Goal: Task Accomplishment & Management: Use online tool/utility

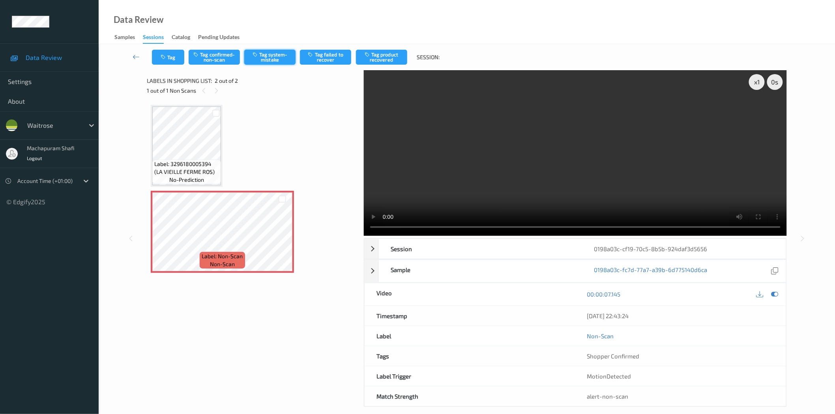
click at [282, 54] on button "Tag system-mistake" at bounding box center [269, 57] width 51 height 15
click at [168, 60] on button "Tag" at bounding box center [168, 57] width 32 height 15
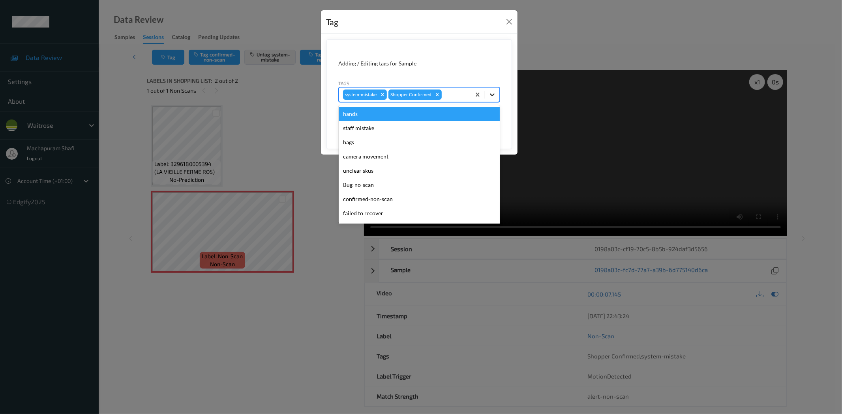
click at [497, 93] on div at bounding box center [492, 95] width 14 height 14
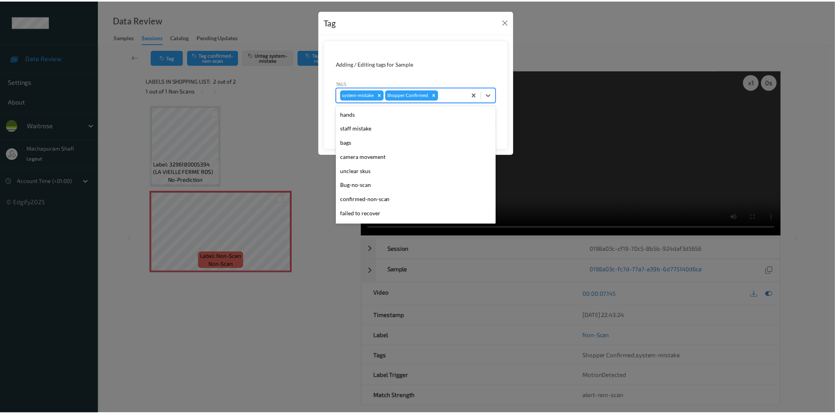
scroll to position [154, 0]
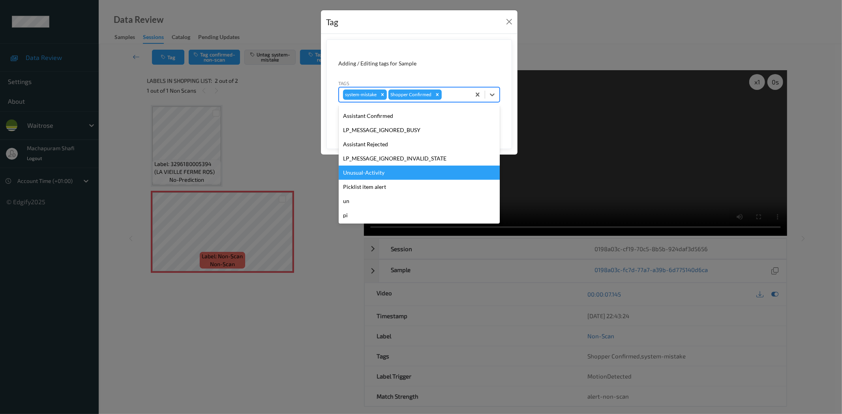
click at [378, 172] on div "Unusual-Activity" at bounding box center [419, 173] width 161 height 14
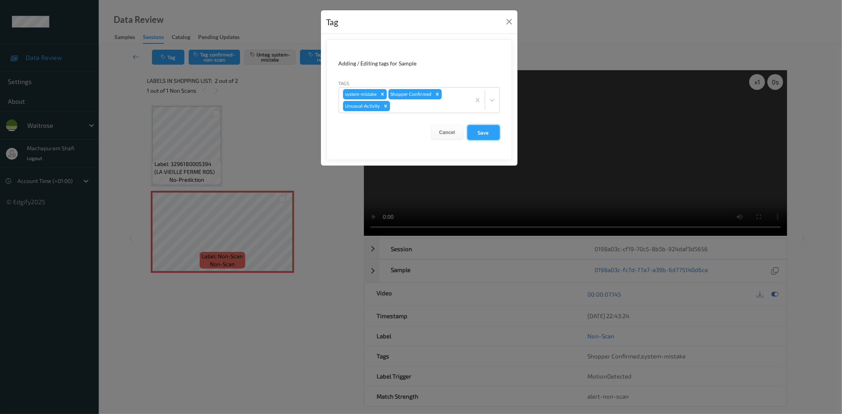
click at [475, 134] on button "Save" at bounding box center [483, 132] width 32 height 15
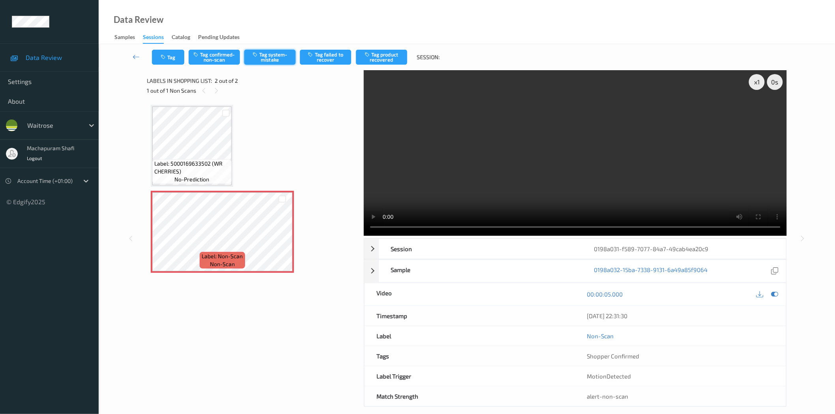
click at [286, 60] on button "Tag system-mistake" at bounding box center [269, 57] width 51 height 15
click at [168, 61] on button "Tag" at bounding box center [168, 57] width 32 height 15
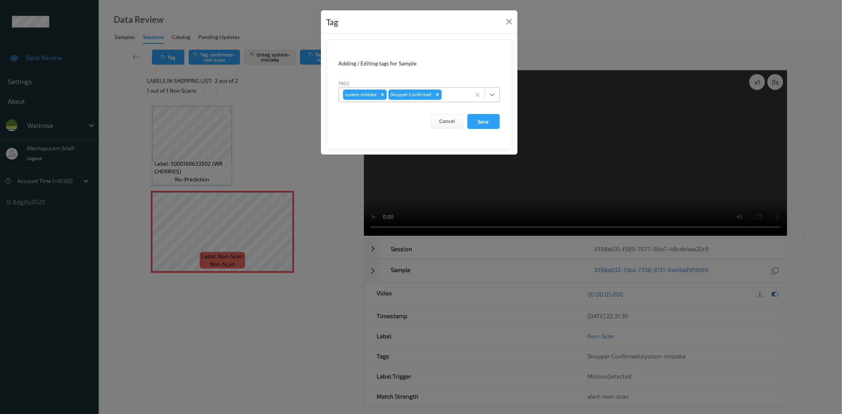
click at [494, 91] on icon at bounding box center [492, 95] width 8 height 8
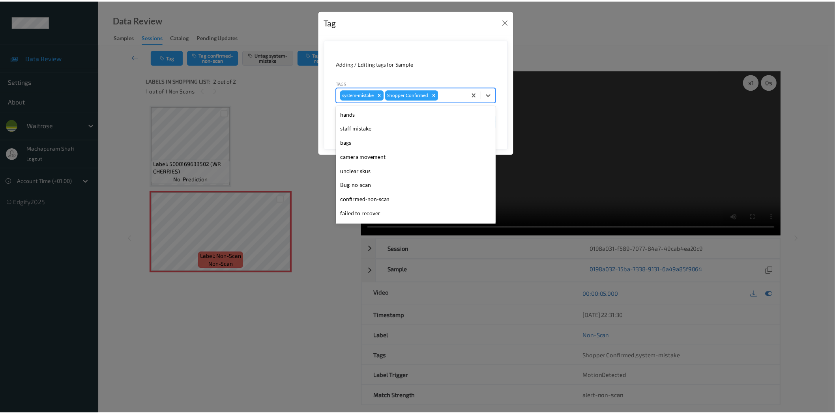
scroll to position [154, 0]
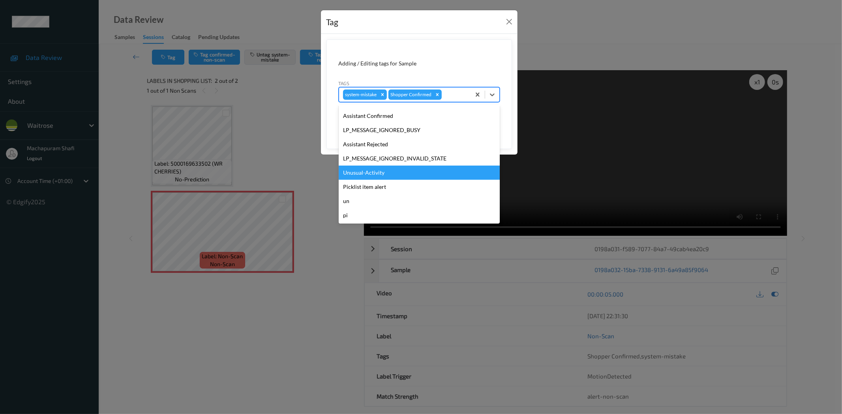
click at [366, 172] on div "Unusual-Activity" at bounding box center [419, 173] width 161 height 14
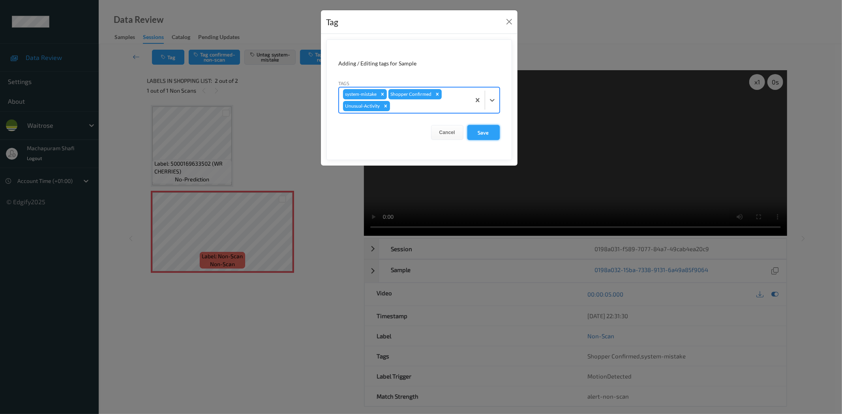
click at [478, 130] on button "Save" at bounding box center [483, 132] width 32 height 15
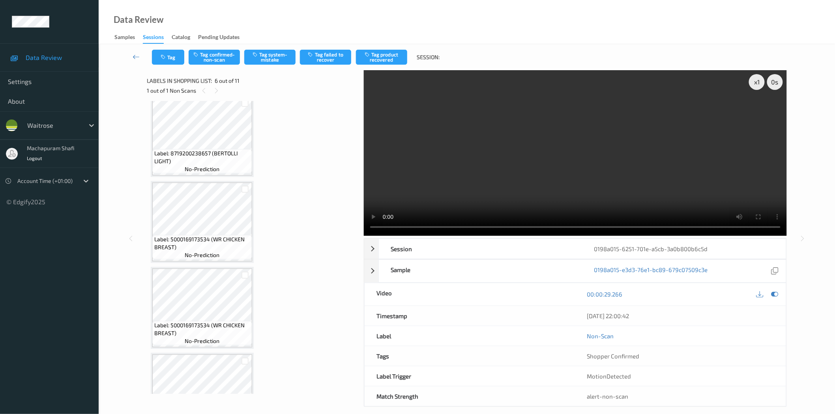
scroll to position [350, 0]
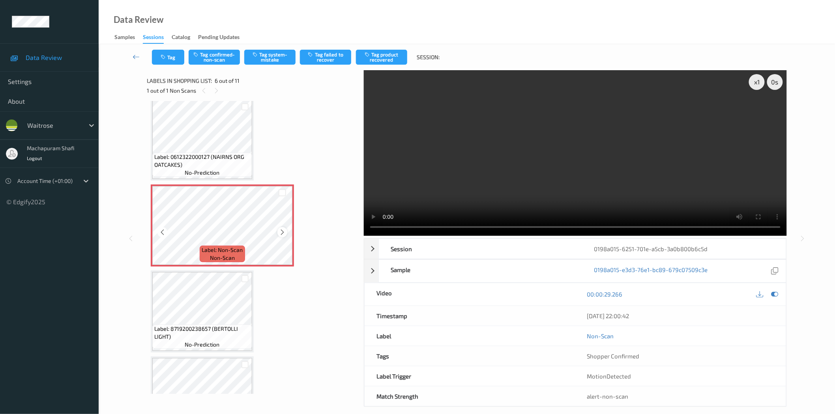
click at [282, 231] on icon at bounding box center [282, 232] width 7 height 7
click at [159, 229] on icon at bounding box center [162, 232] width 7 height 7
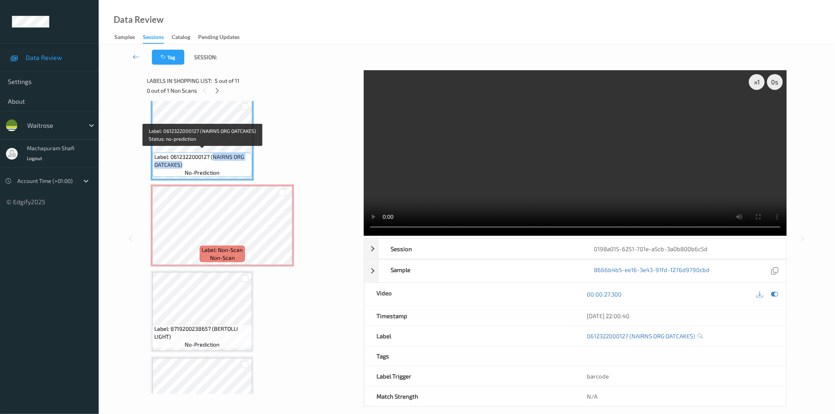
drag, startPoint x: 213, startPoint y: 153, endPoint x: 229, endPoint y: 168, distance: 22.1
click at [229, 168] on div "Label: 0612322000127 (NAIRNS ORG OATCAKES) no-prediction" at bounding box center [202, 165] width 100 height 24
copy span "NAIRNS ORG OATCAKES)"
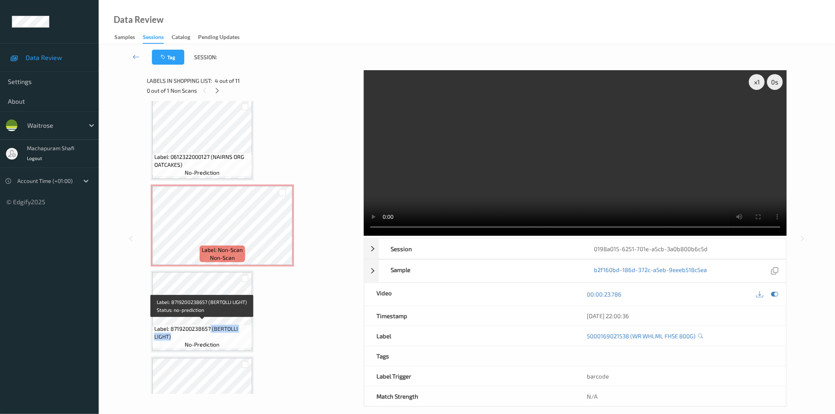
drag, startPoint x: 210, startPoint y: 323, endPoint x: 225, endPoint y: 332, distance: 17.7
click at [225, 332] on span "Label: 8719200238657 (BERTOLLI LIGHT)" at bounding box center [202, 333] width 96 height 16
copy span "(BERTOLLI LIGHT)"
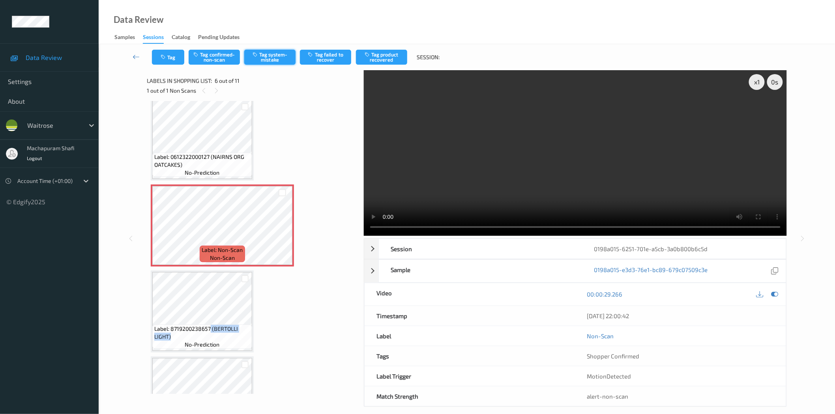
click at [259, 62] on button "Tag system-mistake" at bounding box center [269, 57] width 51 height 15
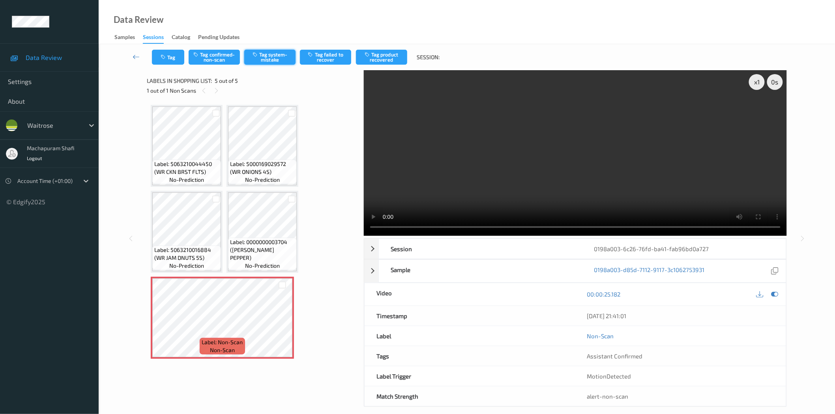
click at [264, 55] on button "Tag system-mistake" at bounding box center [269, 57] width 51 height 15
click at [159, 56] on button "Tag" at bounding box center [168, 57] width 32 height 15
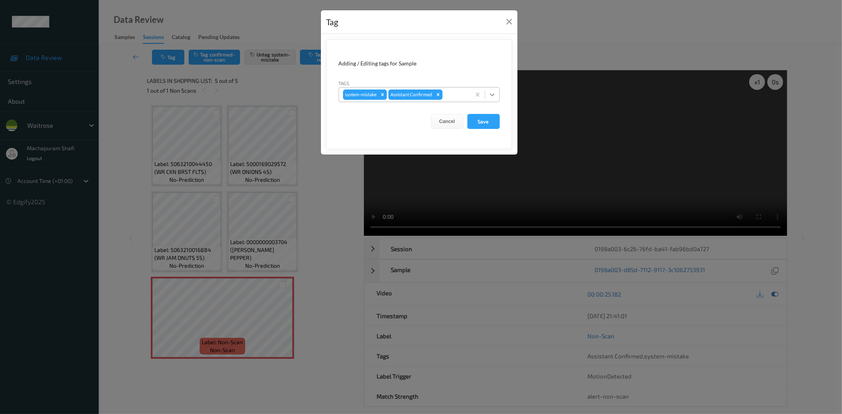
click at [490, 89] on div at bounding box center [492, 95] width 14 height 14
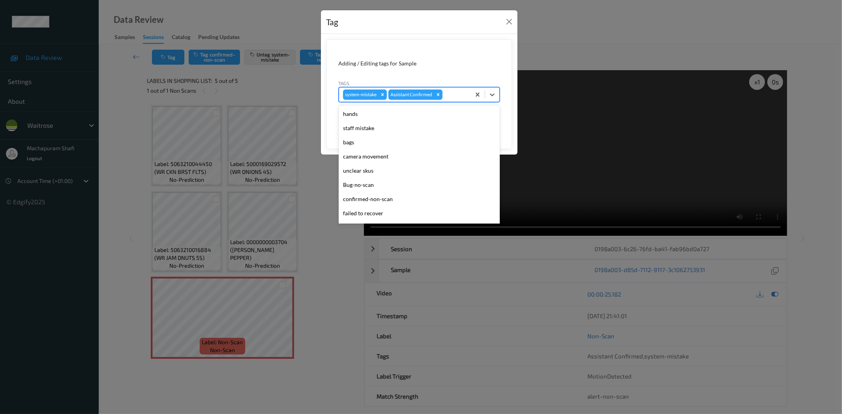
scroll to position [154, 0]
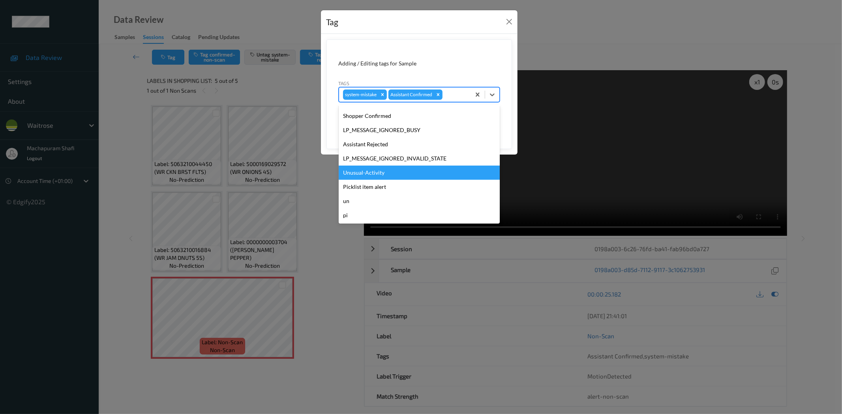
click at [357, 169] on div "Unusual-Activity" at bounding box center [419, 173] width 161 height 14
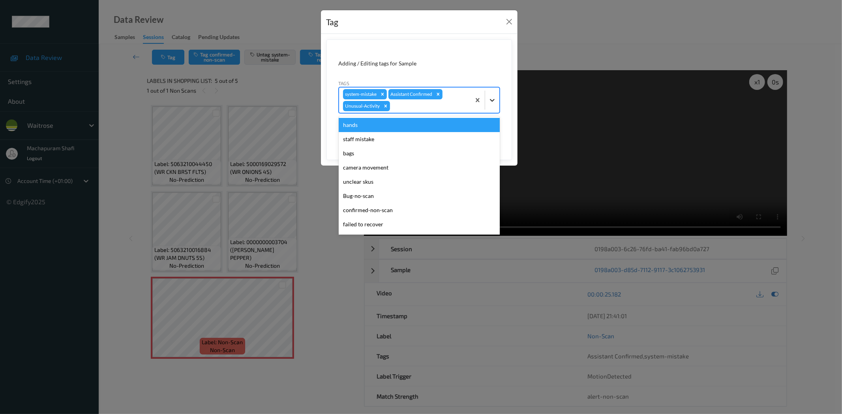
click at [495, 101] on icon at bounding box center [492, 100] width 8 height 8
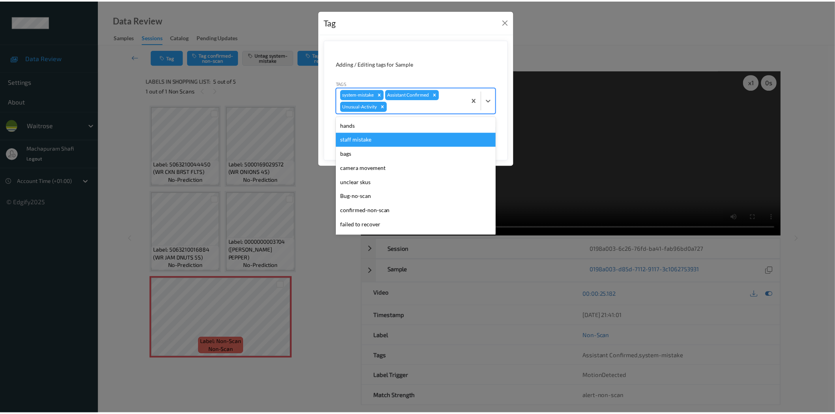
scroll to position [140, 0]
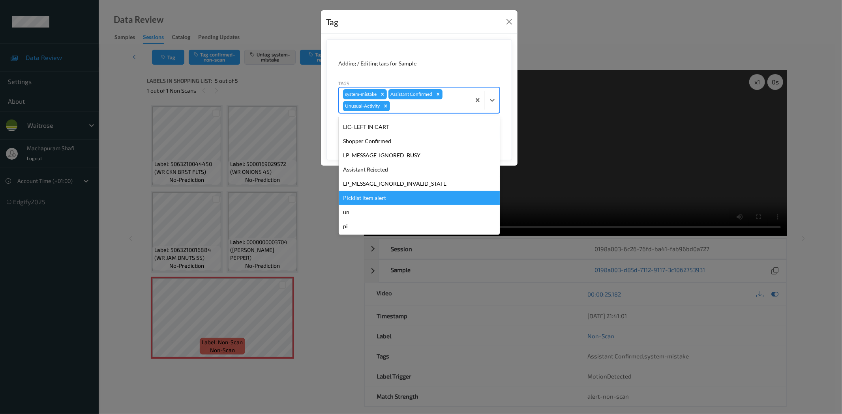
click at [377, 198] on div "Picklist item alert" at bounding box center [419, 198] width 161 height 14
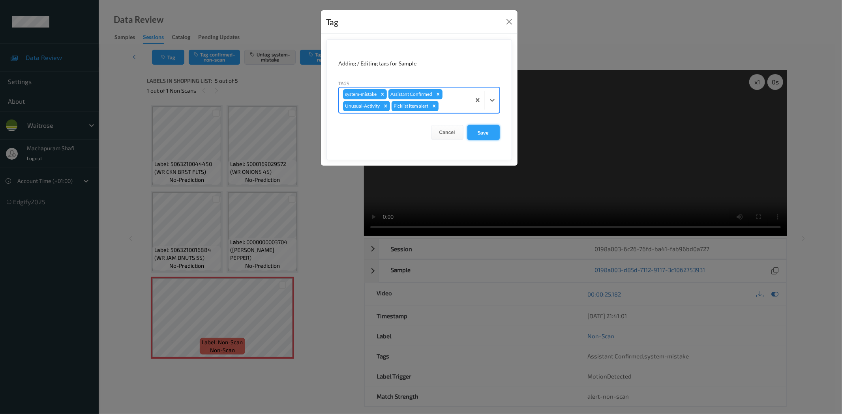
click at [482, 135] on button "Save" at bounding box center [483, 132] width 32 height 15
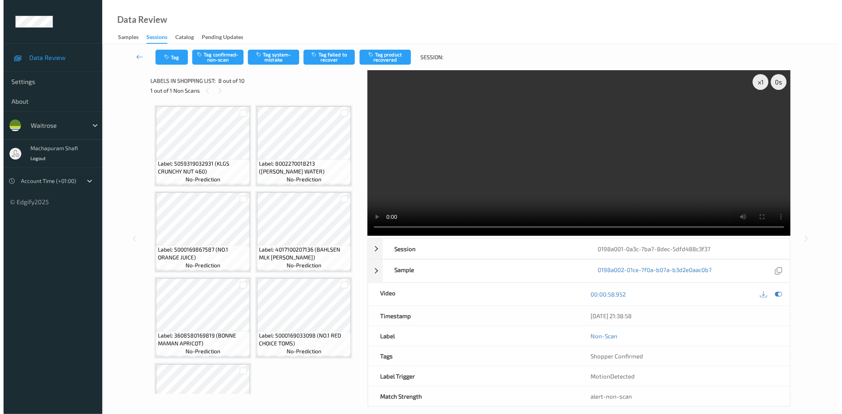
scroll to position [216, 0]
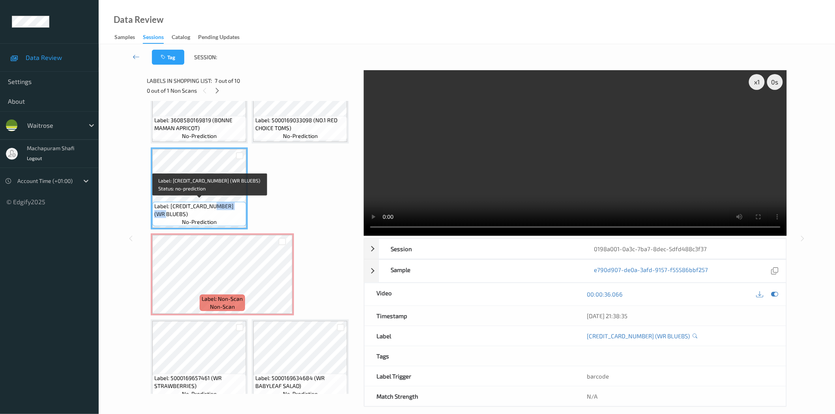
drag, startPoint x: 212, startPoint y: 203, endPoint x: 225, endPoint y: 212, distance: 15.9
click at [225, 212] on span "Label: [CREDIT_CARD_NUMBER] (WR BLUEBS)" at bounding box center [199, 210] width 90 height 16
copy span "WR BLUEBS)"
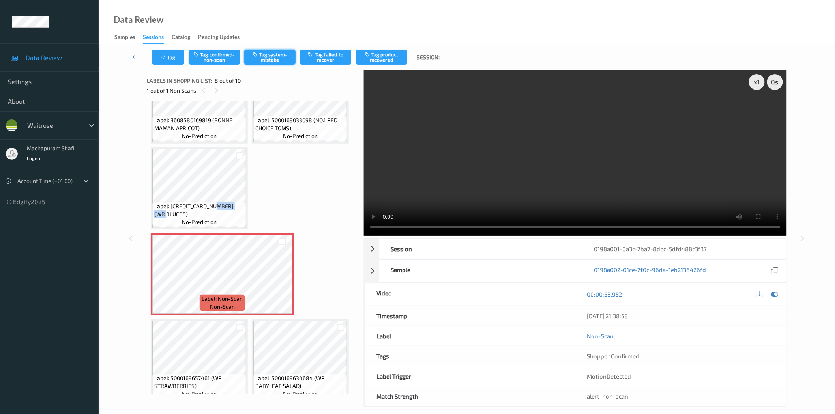
click at [266, 56] on button "Tag system-mistake" at bounding box center [269, 57] width 51 height 15
click at [171, 58] on button "Tag" at bounding box center [168, 57] width 32 height 15
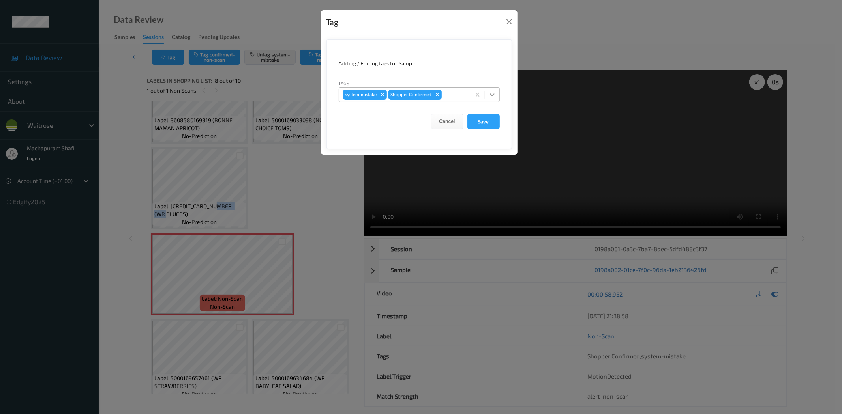
click at [492, 94] on icon at bounding box center [492, 95] width 8 height 8
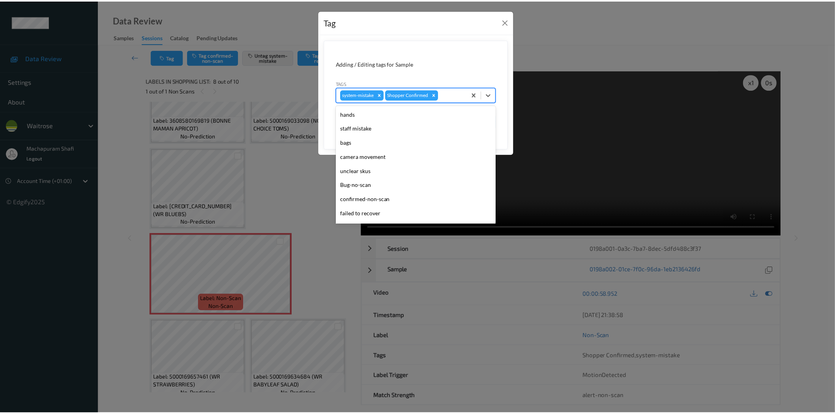
scroll to position [154, 0]
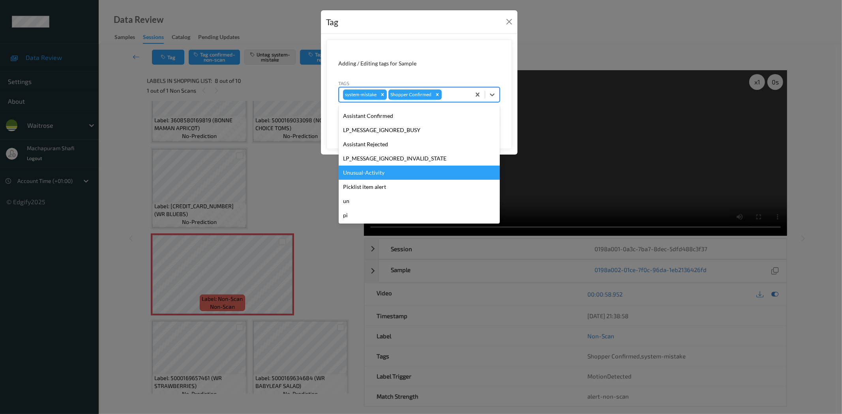
click at [366, 171] on div "Unusual-Activity" at bounding box center [419, 173] width 161 height 14
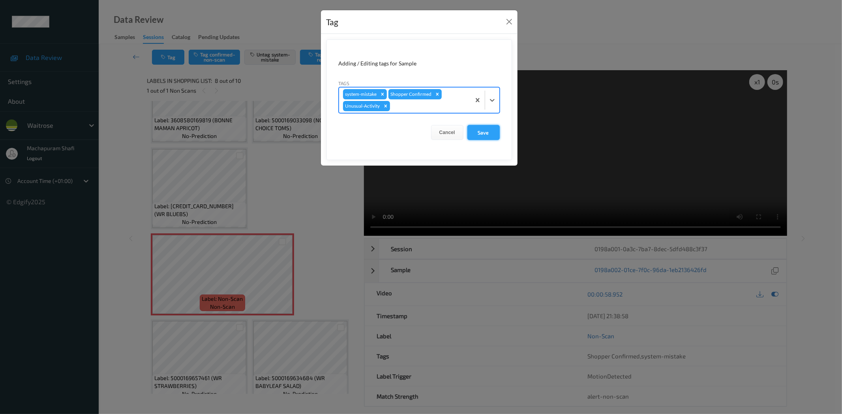
click at [482, 131] on button "Save" at bounding box center [483, 132] width 32 height 15
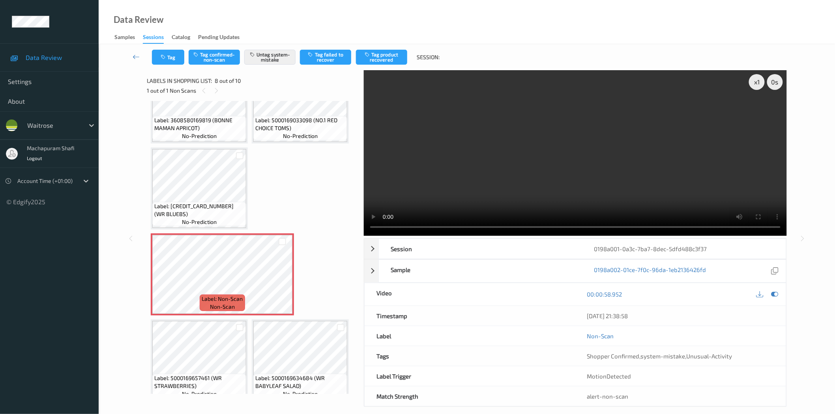
click at [321, 20] on div "Data Review Samples Sessions Catalog Pending Updates" at bounding box center [467, 22] width 737 height 44
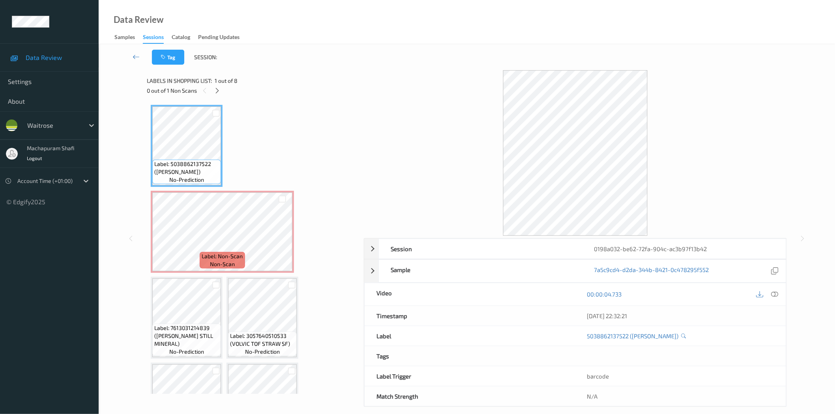
click at [214, 86] on div "0 out of 1 Non Scans" at bounding box center [253, 91] width 212 height 10
click at [218, 91] on icon at bounding box center [217, 90] width 7 height 7
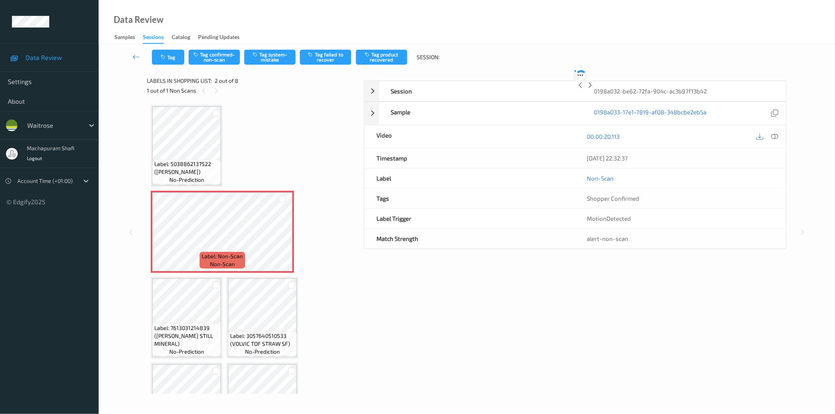
scroll to position [4, 0]
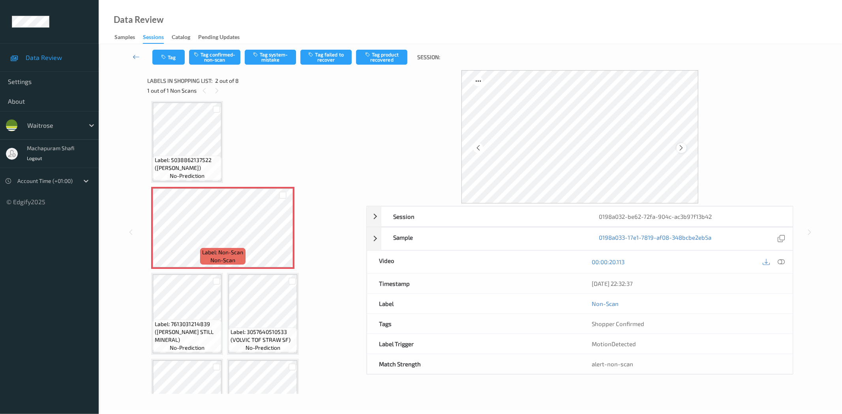
click at [681, 148] on icon at bounding box center [681, 147] width 7 height 7
click at [780, 264] on icon at bounding box center [781, 262] width 7 height 7
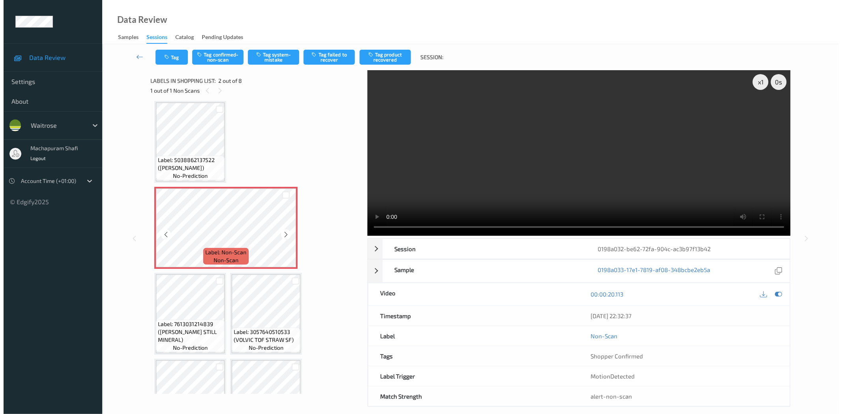
scroll to position [0, 0]
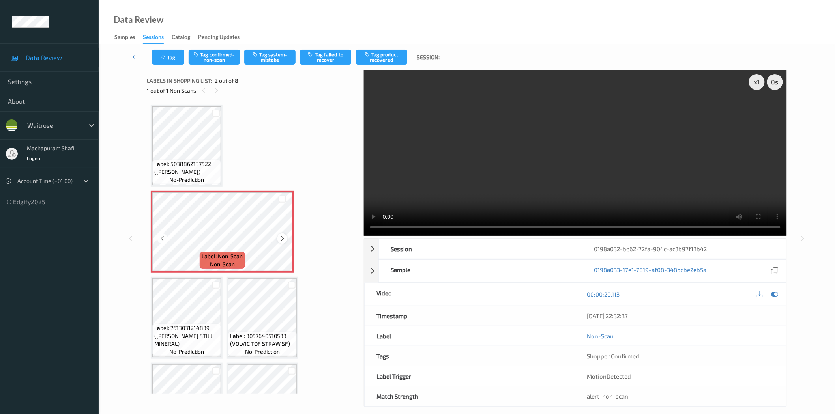
click at [283, 238] on icon at bounding box center [282, 238] width 7 height 7
drag, startPoint x: 155, startPoint y: 164, endPoint x: 172, endPoint y: 174, distance: 20.2
click at [172, 174] on span "Label: 5038862137522 (INNOCENT BERRY SETGO)" at bounding box center [186, 168] width 65 height 16
copy span "(INNOCENT BERRY SETGO)"
click at [271, 60] on button "Tag system-mistake" at bounding box center [269, 57] width 51 height 15
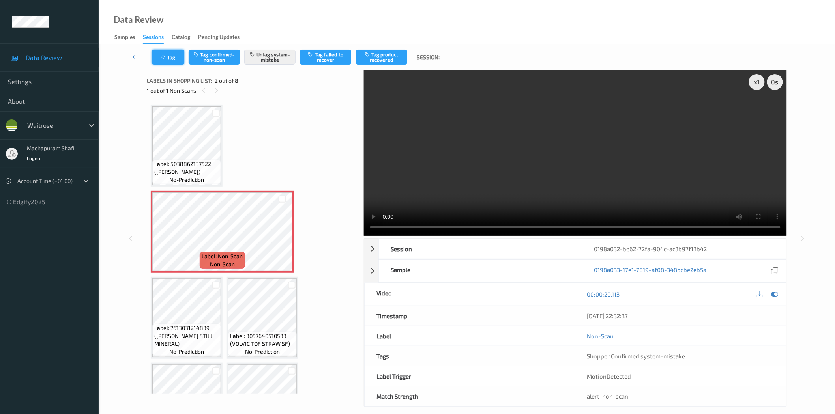
click at [162, 59] on icon "button" at bounding box center [164, 57] width 7 height 6
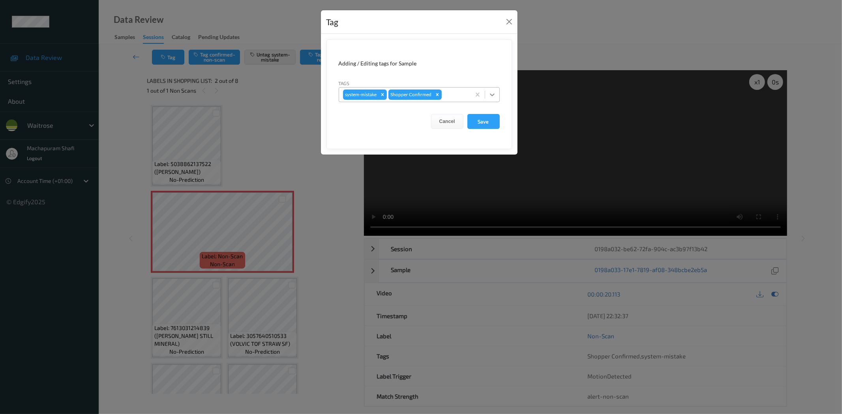
click at [493, 91] on icon at bounding box center [492, 95] width 8 height 8
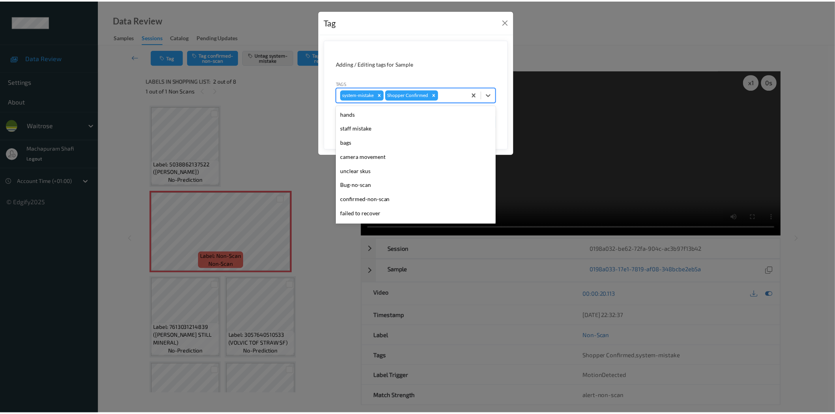
scroll to position [154, 0]
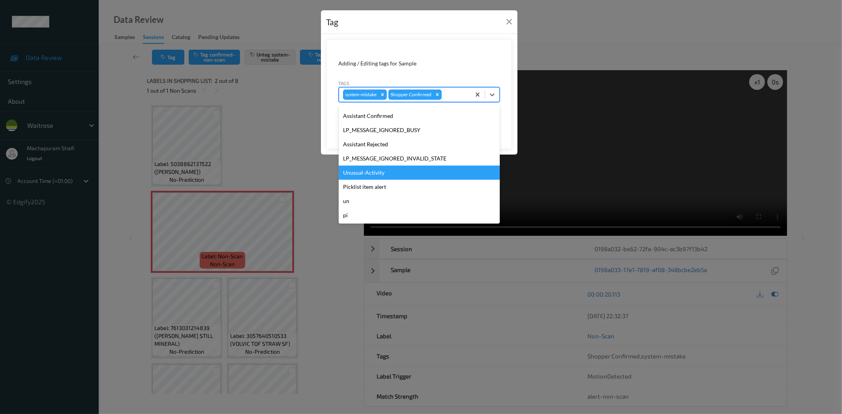
click at [369, 174] on div "Unusual-Activity" at bounding box center [419, 173] width 161 height 14
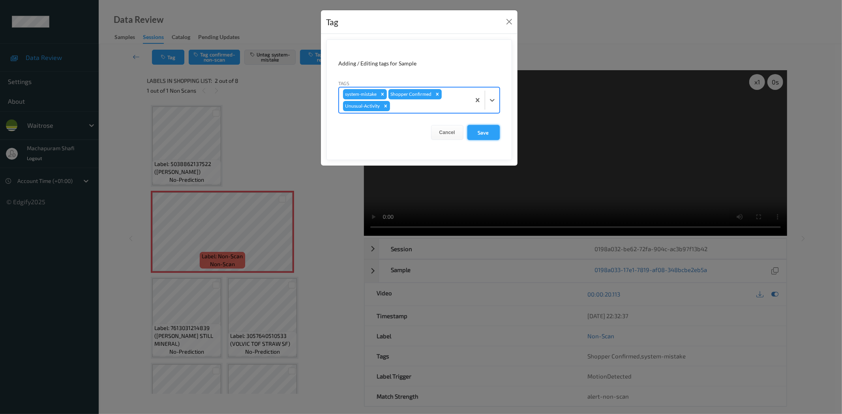
click at [482, 134] on button "Save" at bounding box center [483, 132] width 32 height 15
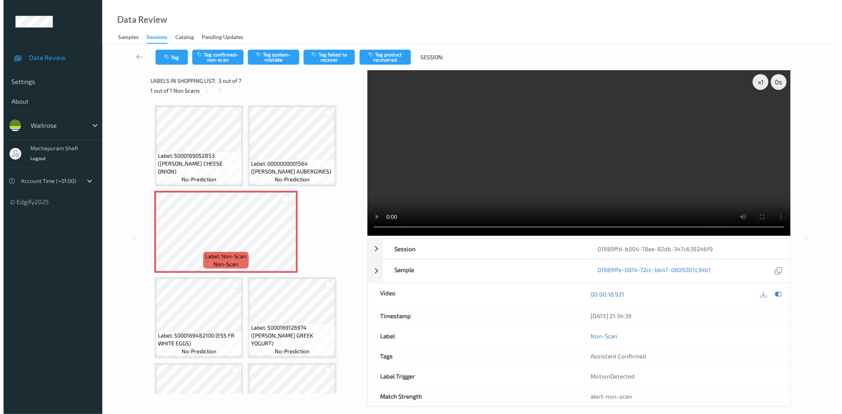
scroll to position [4, 0]
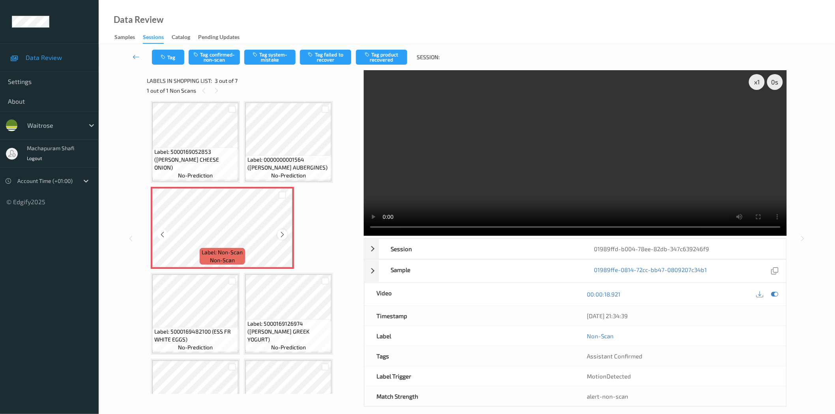
click at [283, 234] on icon at bounding box center [282, 234] width 7 height 7
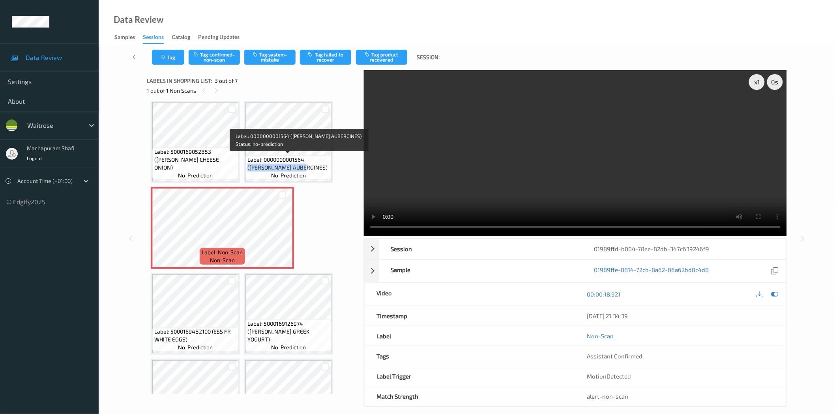
drag, startPoint x: 305, startPoint y: 157, endPoint x: 316, endPoint y: 170, distance: 17.4
click at [316, 170] on span "Label: 0000000001564 (WR ESS AUBERGINES)" at bounding box center [288, 164] width 82 height 16
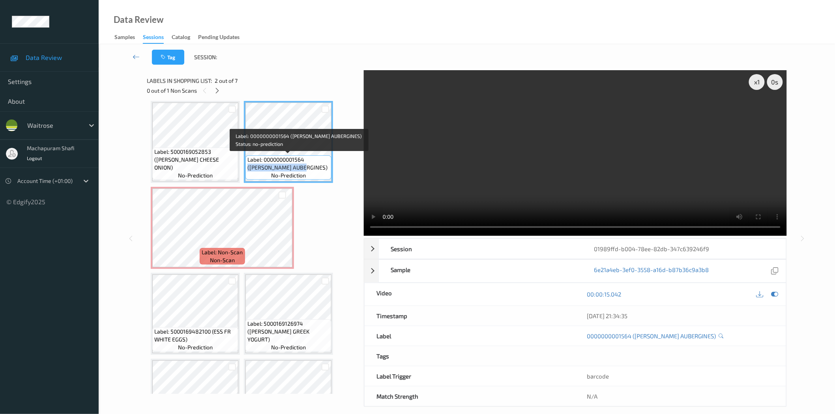
copy span "(WR ESS AUBERGINES)"
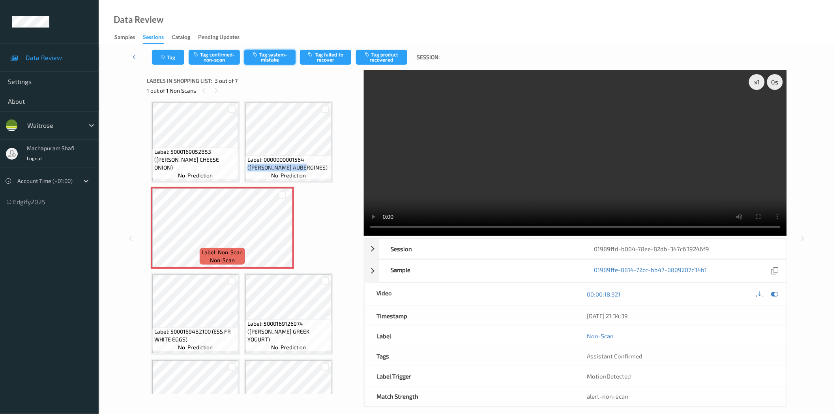
click at [274, 52] on button "Tag system-mistake" at bounding box center [269, 57] width 51 height 15
click at [157, 58] on button "Tag" at bounding box center [168, 57] width 32 height 15
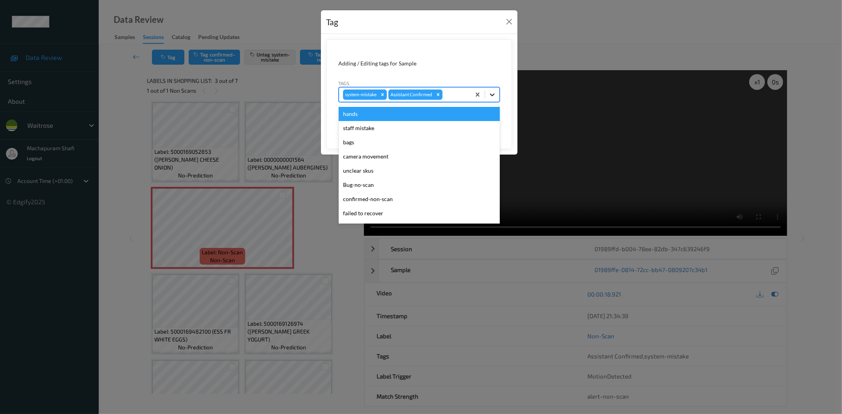
click at [488, 91] on icon at bounding box center [492, 95] width 8 height 8
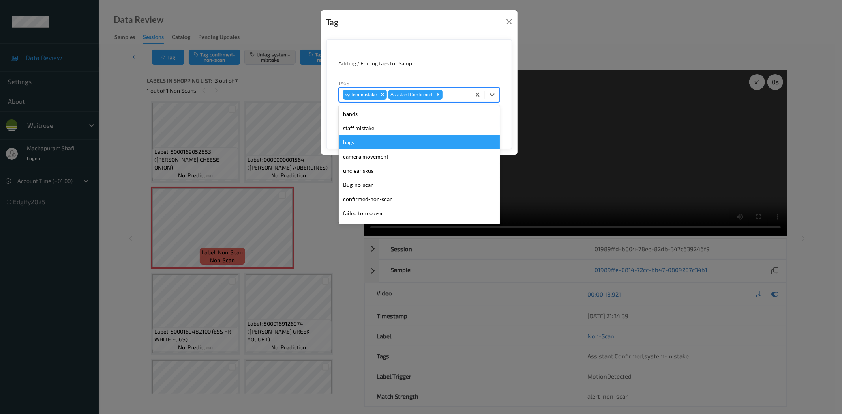
scroll to position [154, 0]
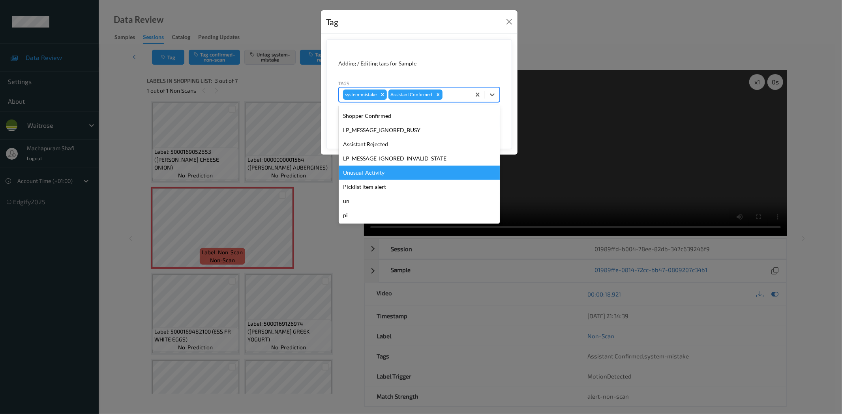
click at [375, 175] on div "Unusual-Activity" at bounding box center [419, 173] width 161 height 14
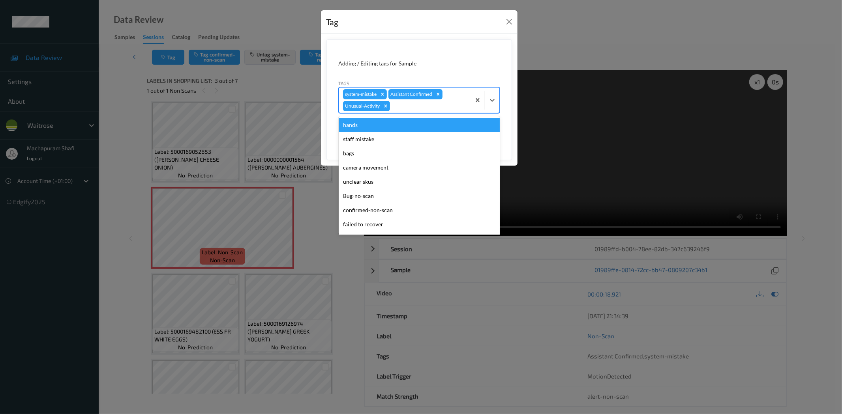
drag, startPoint x: 489, startPoint y: 101, endPoint x: 433, endPoint y: 151, distance: 74.3
click at [489, 103] on icon at bounding box center [492, 100] width 8 height 8
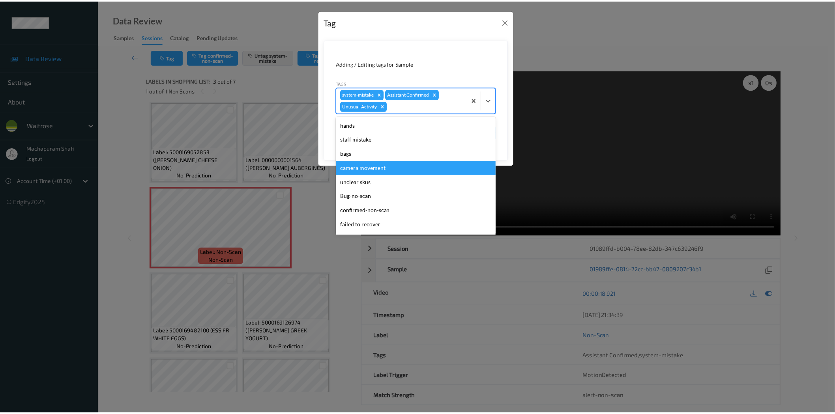
scroll to position [140, 0]
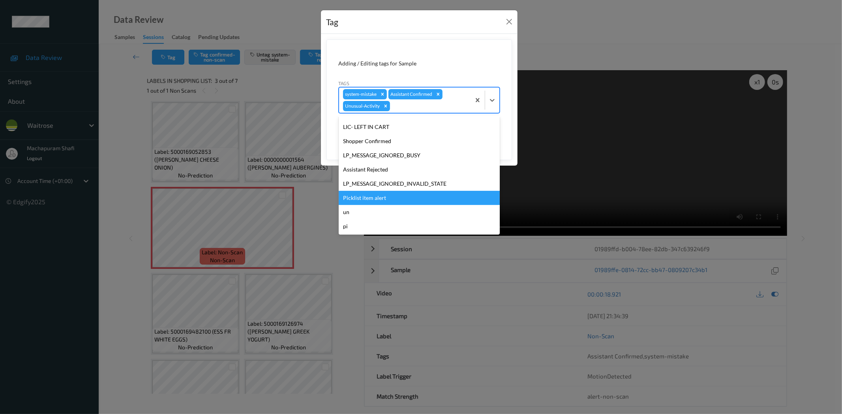
click at [378, 197] on div "Picklist item alert" at bounding box center [419, 198] width 161 height 14
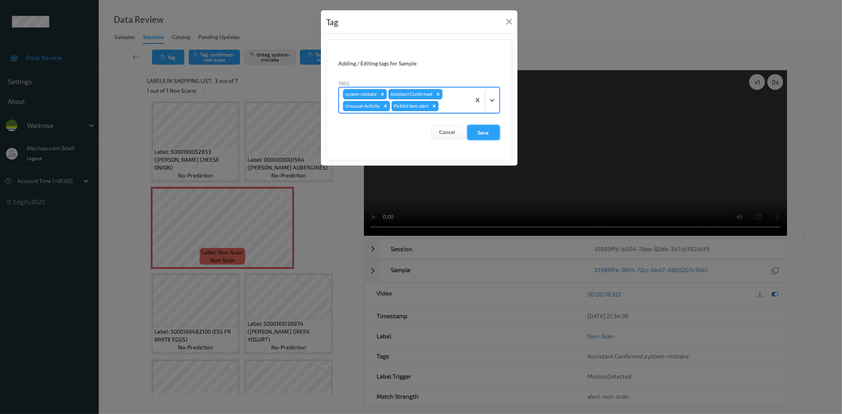
click at [474, 133] on button "Save" at bounding box center [483, 132] width 32 height 15
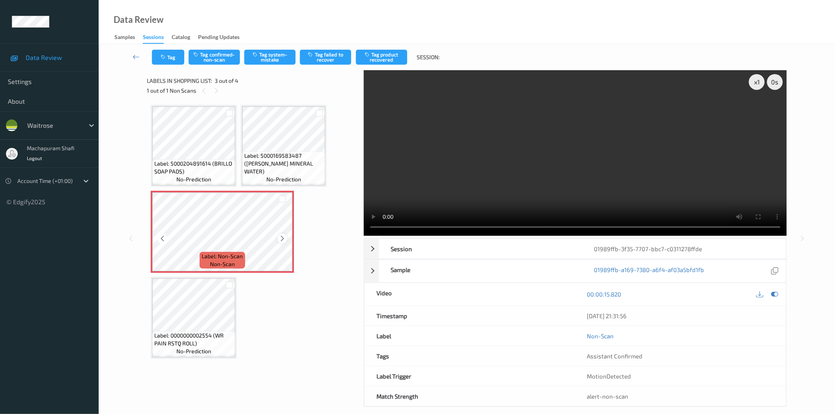
click at [282, 237] on icon at bounding box center [282, 238] width 7 height 7
click at [268, 59] on button "Tag system-mistake" at bounding box center [269, 57] width 51 height 15
click at [171, 60] on button "Tag" at bounding box center [168, 57] width 32 height 15
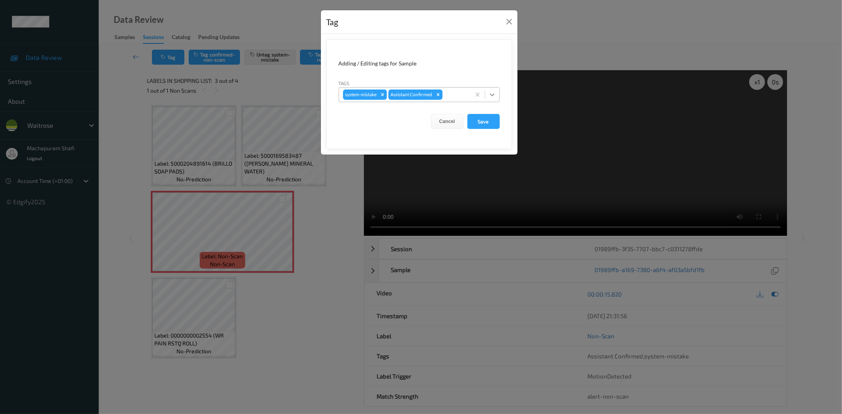
click at [491, 96] on icon at bounding box center [492, 95] width 8 height 8
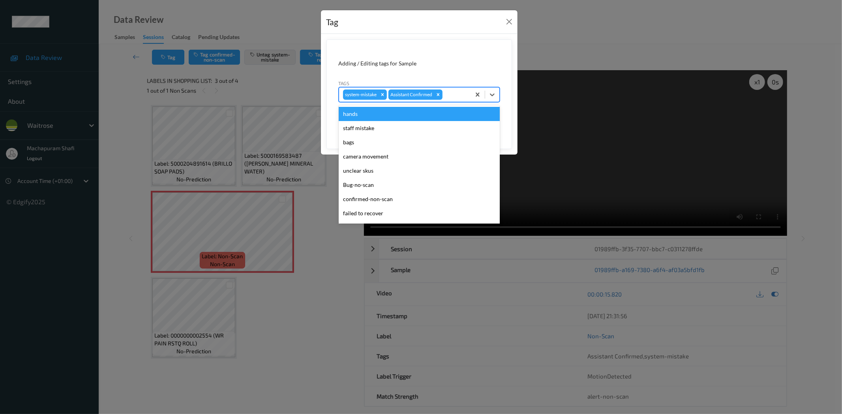
scroll to position [154, 0]
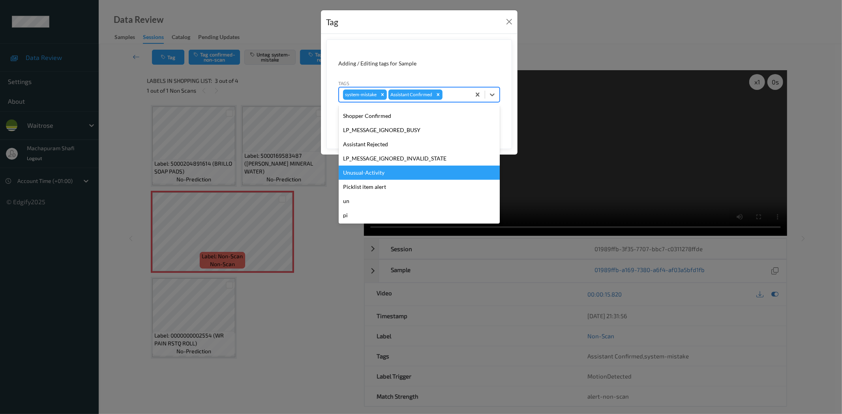
click at [377, 171] on div "Unusual-Activity" at bounding box center [419, 173] width 161 height 14
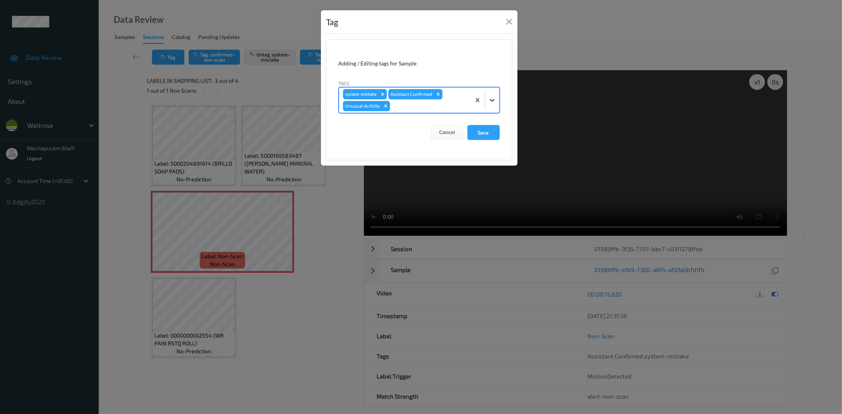
click at [490, 99] on icon at bounding box center [492, 100] width 8 height 8
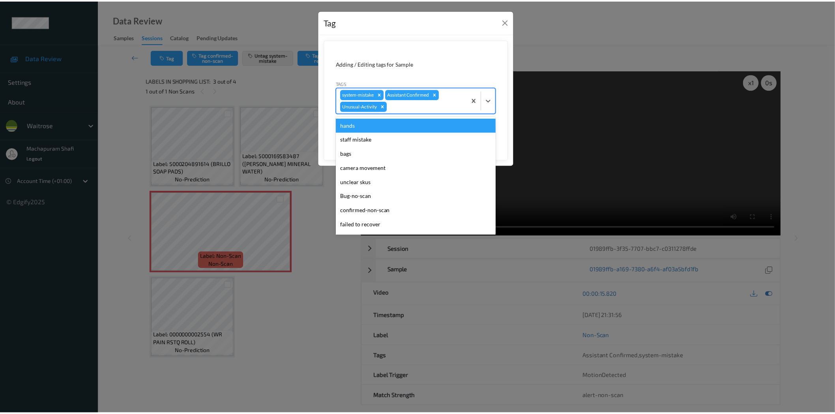
scroll to position [140, 0]
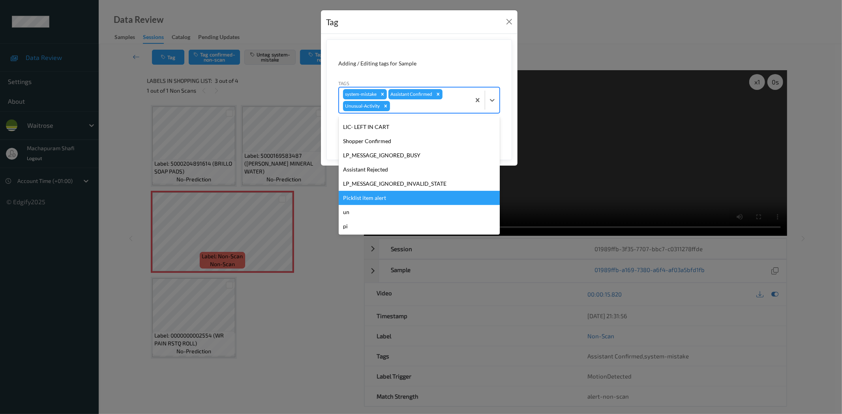
click at [389, 199] on div "Picklist item alert" at bounding box center [419, 198] width 161 height 14
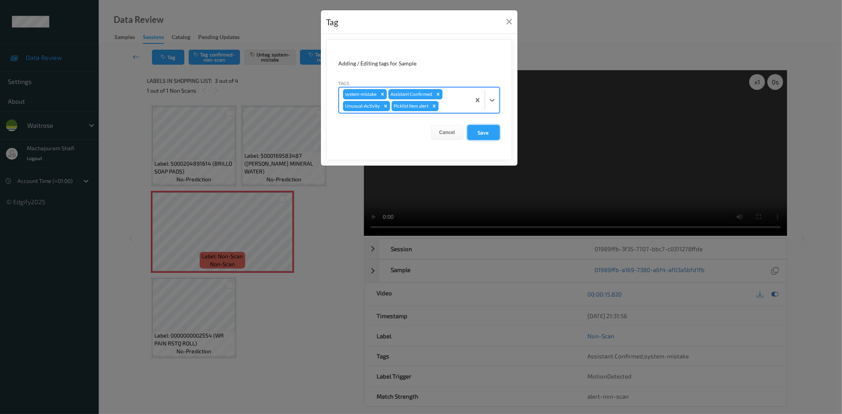
click at [476, 136] on button "Save" at bounding box center [483, 132] width 32 height 15
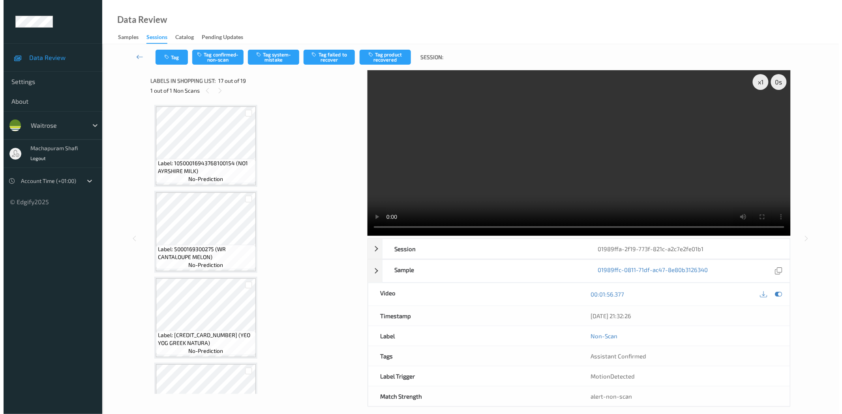
scroll to position [1287, 0]
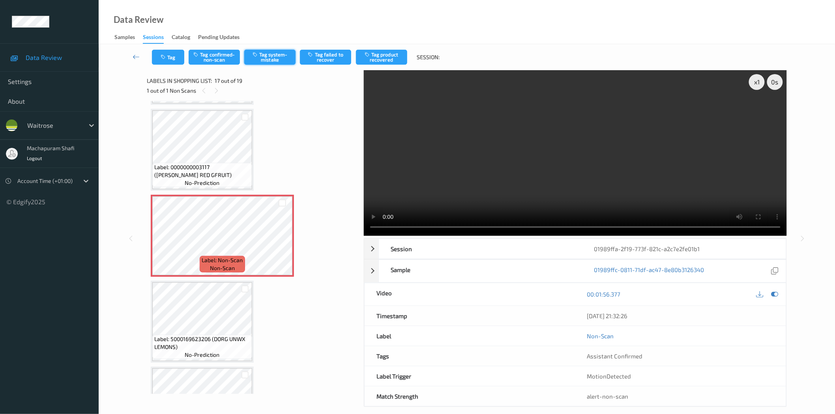
click at [272, 59] on button "Tag system-mistake" at bounding box center [269, 57] width 51 height 15
click at [168, 56] on button "Tag" at bounding box center [168, 57] width 32 height 15
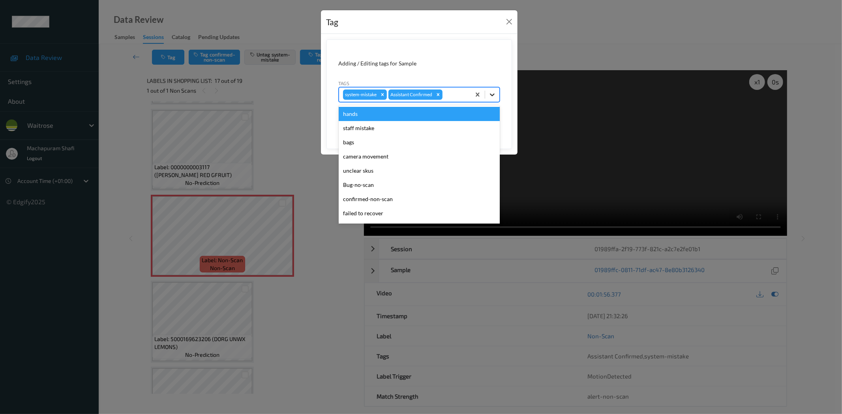
click at [493, 92] on icon at bounding box center [492, 95] width 8 height 8
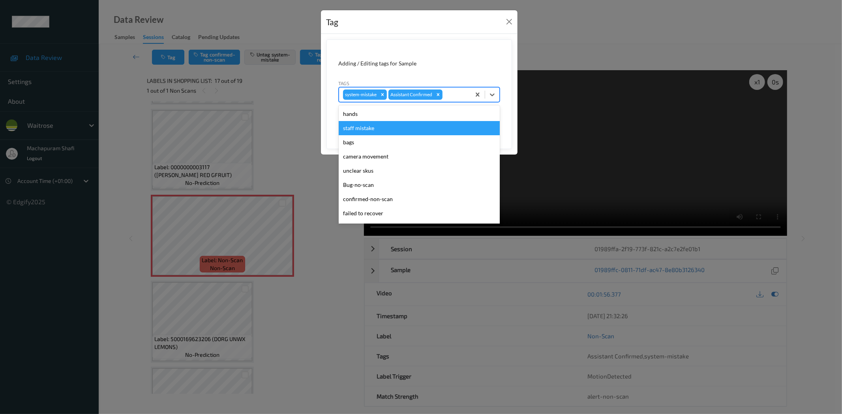
scroll to position [154, 0]
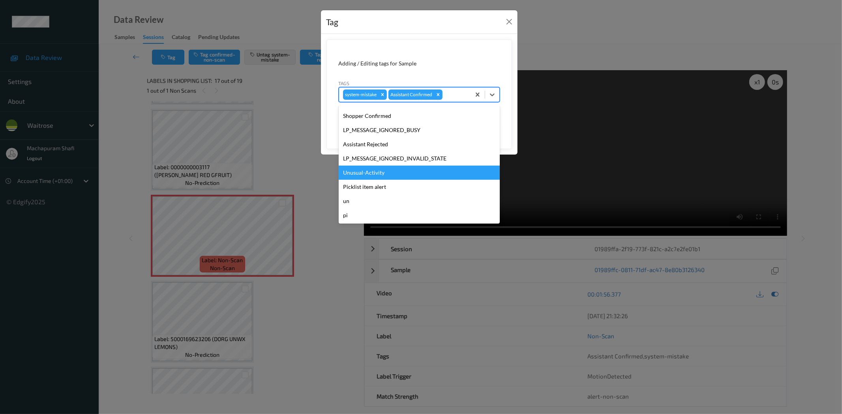
click at [368, 171] on div "Unusual-Activity" at bounding box center [419, 173] width 161 height 14
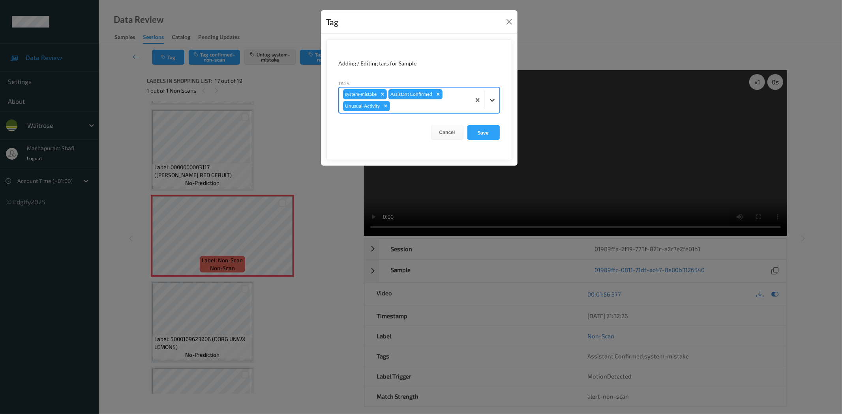
click at [491, 99] on icon at bounding box center [492, 100] width 8 height 8
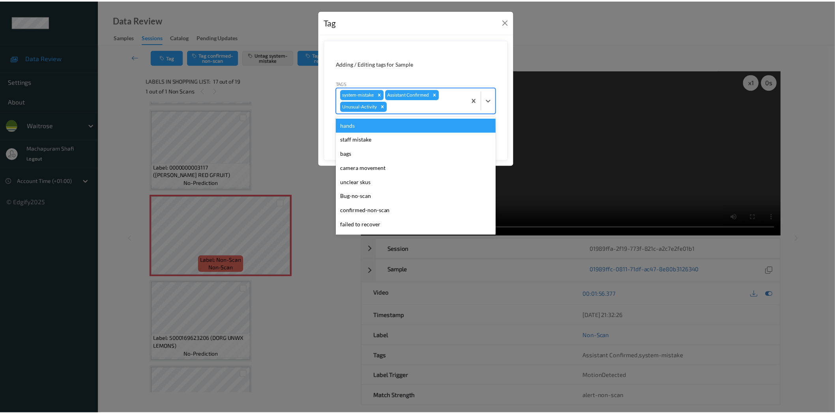
scroll to position [140, 0]
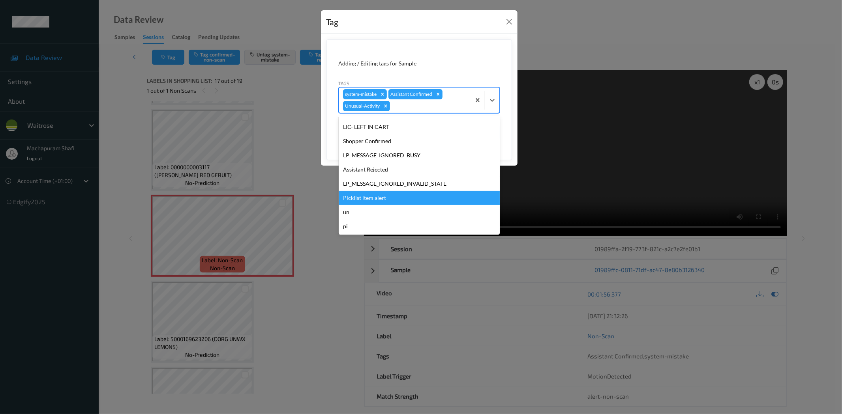
click at [372, 196] on div "Picklist item alert" at bounding box center [419, 198] width 161 height 14
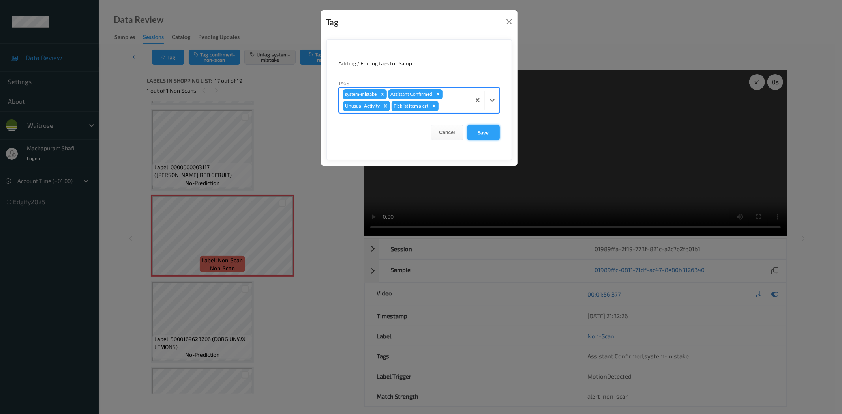
click at [485, 132] on button "Save" at bounding box center [483, 132] width 32 height 15
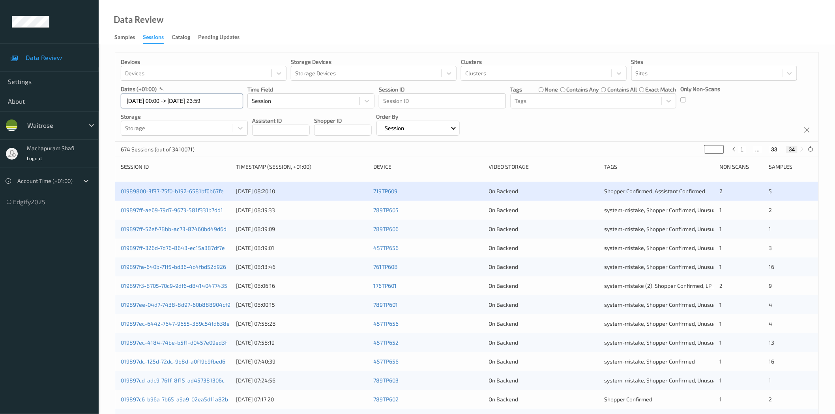
click at [144, 100] on input "[DATE] 00:00 -> [DATE] 23:59" at bounding box center [182, 101] width 122 height 15
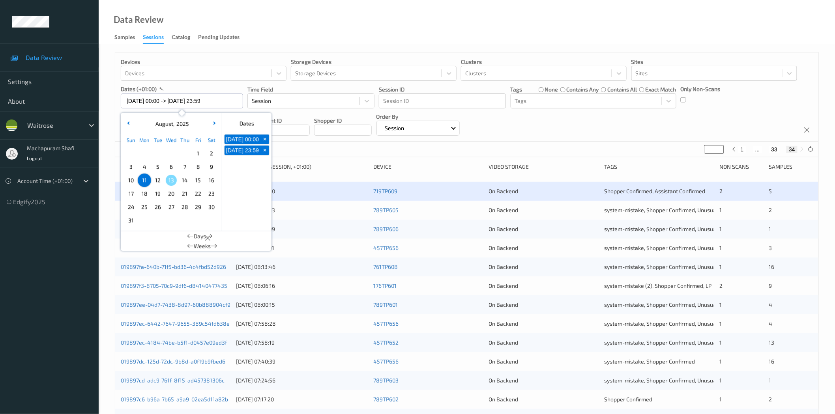
click at [160, 180] on span "12" at bounding box center [157, 180] width 11 height 11
type input "[DATE] 00:00"
type input "*"
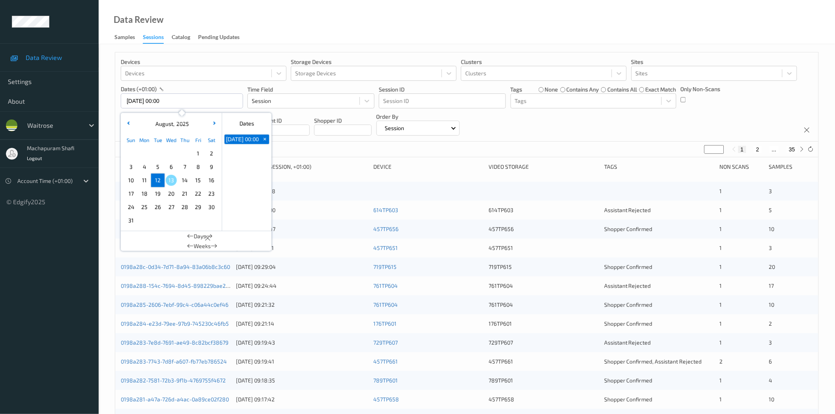
click at [158, 182] on span "12" at bounding box center [157, 180] width 11 height 11
type input "[DATE] 00:00 -> [DATE] 23:59"
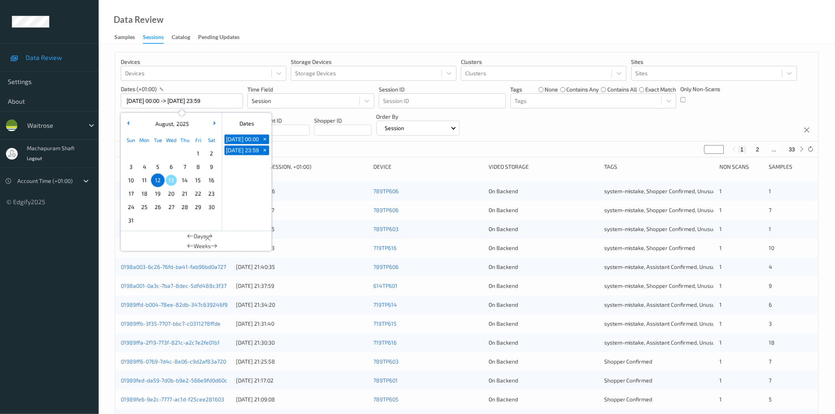
click at [570, 129] on div "Devices Devices Storage Devices Storage Devices Clusters Clusters Sites Sites d…" at bounding box center [466, 96] width 703 height 89
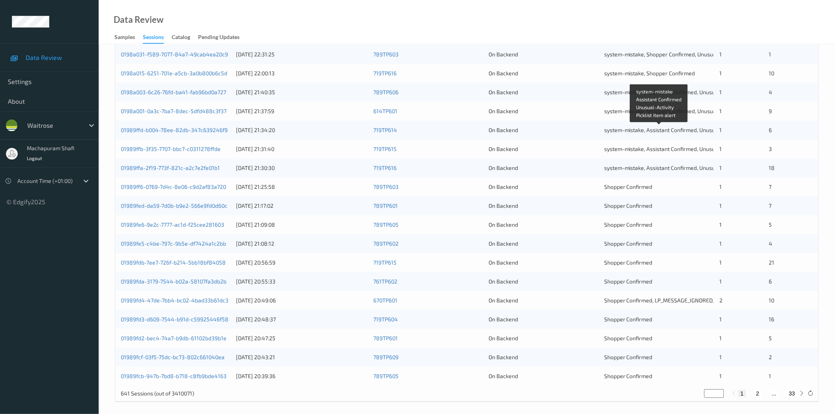
scroll to position [175, 0]
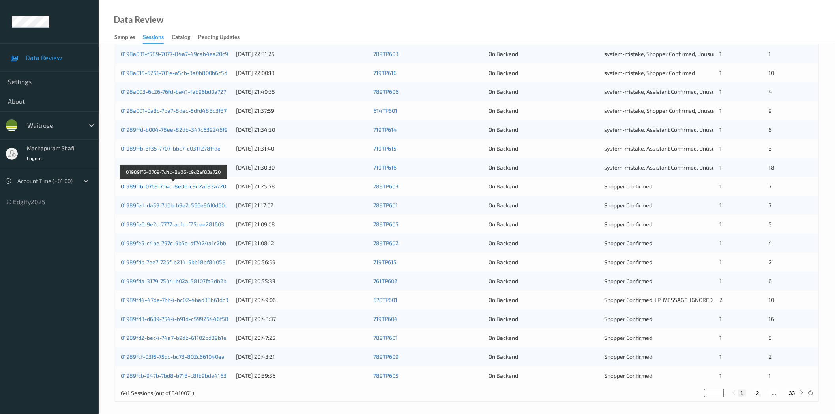
click at [201, 187] on link "01989ff6-0769-7d4c-8e06-c9d2af83a720" at bounding box center [173, 186] width 105 height 7
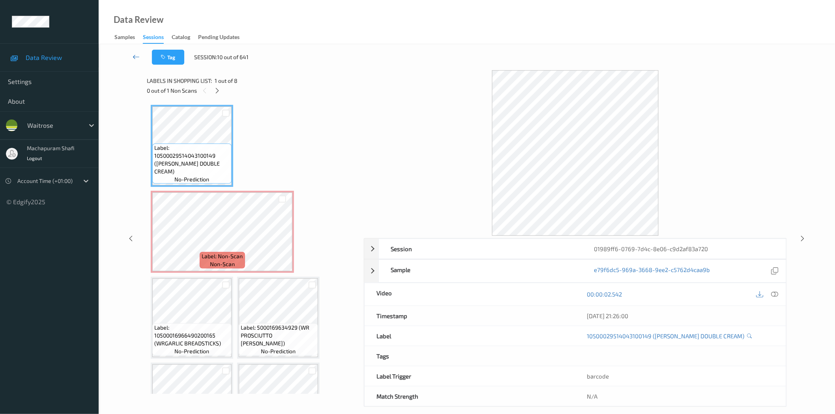
click at [134, 53] on icon at bounding box center [136, 57] width 7 height 8
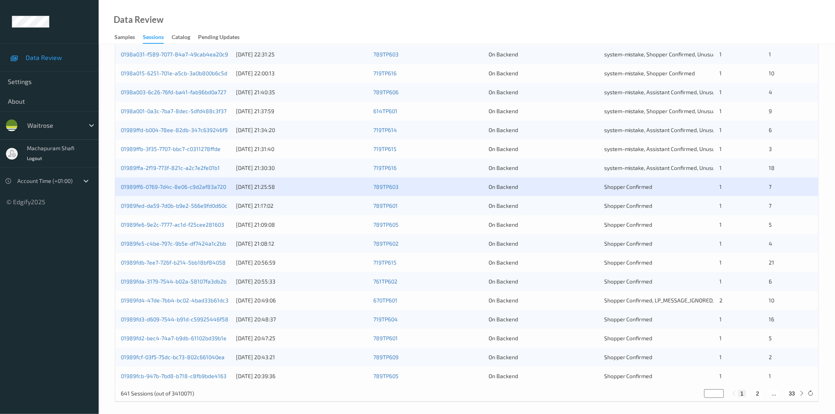
scroll to position [175, 0]
click at [193, 206] on link "01989fed-da59-7d0b-b9e2-566e9fd0d60c" at bounding box center [174, 205] width 107 height 7
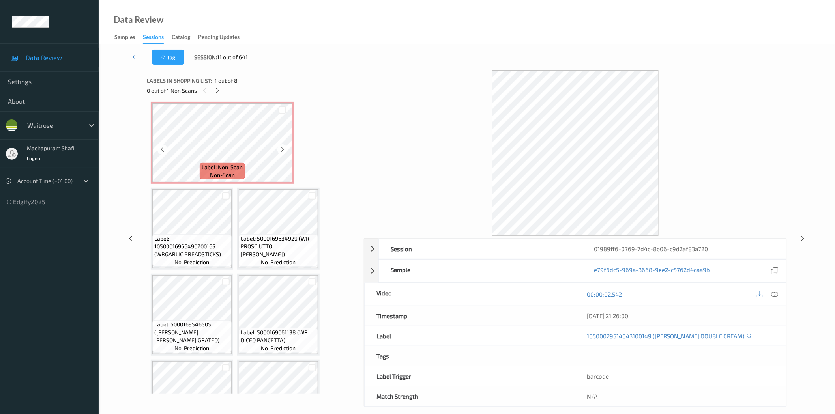
scroll to position [138, 0]
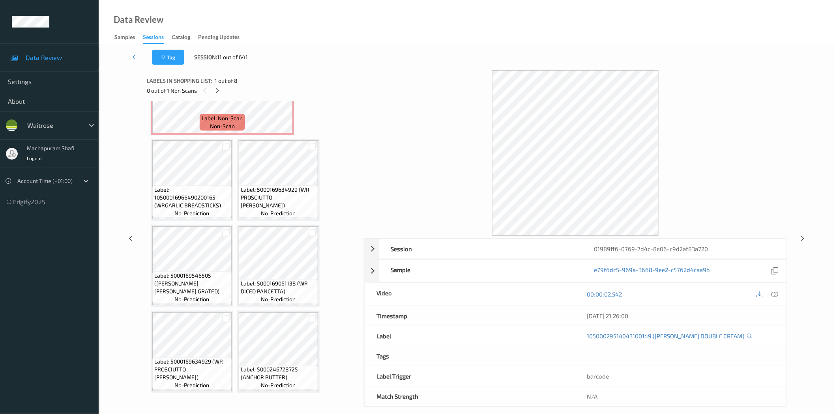
click at [134, 56] on icon at bounding box center [136, 57] width 7 height 8
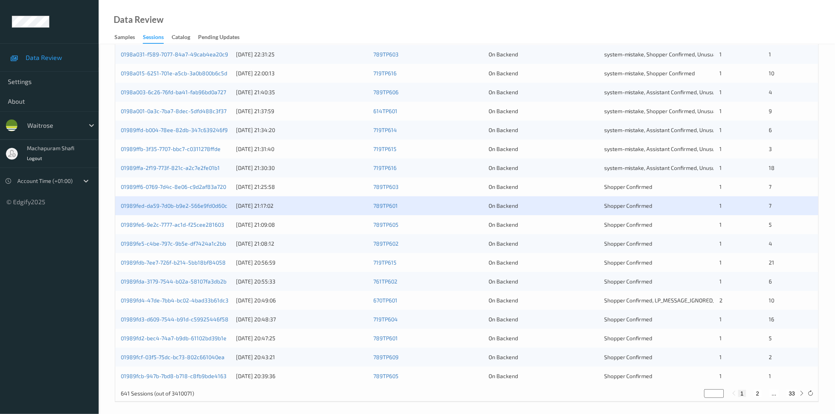
scroll to position [175, 0]
click at [199, 204] on link "01989fed-da59-7d0b-b9e2-566e9fd0d60c" at bounding box center [174, 205] width 107 height 7
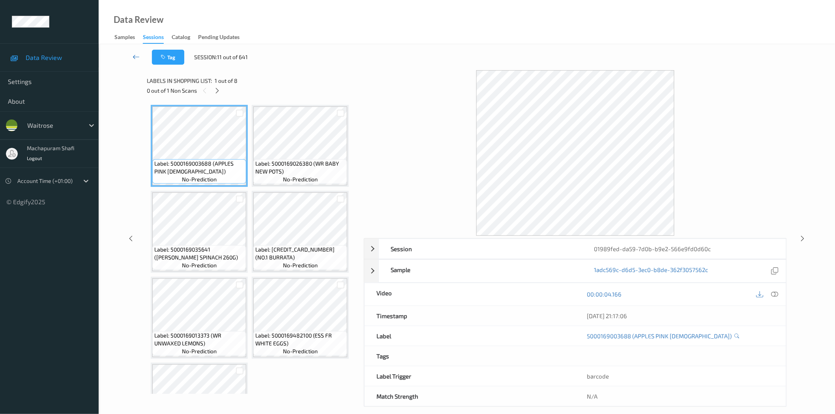
click at [135, 57] on icon at bounding box center [136, 57] width 7 height 8
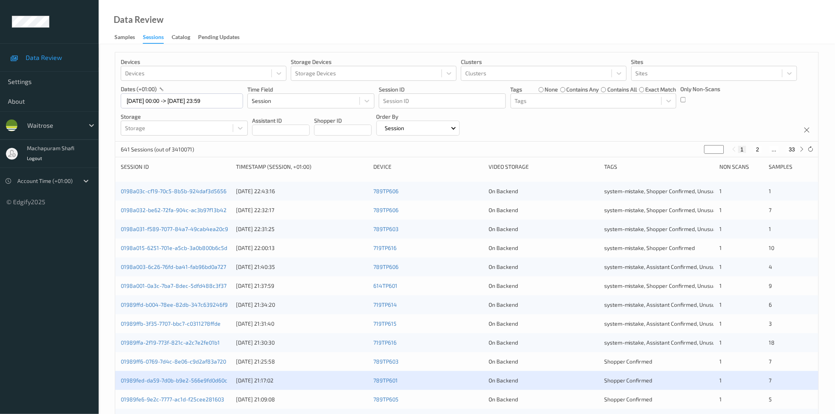
scroll to position [179, 0]
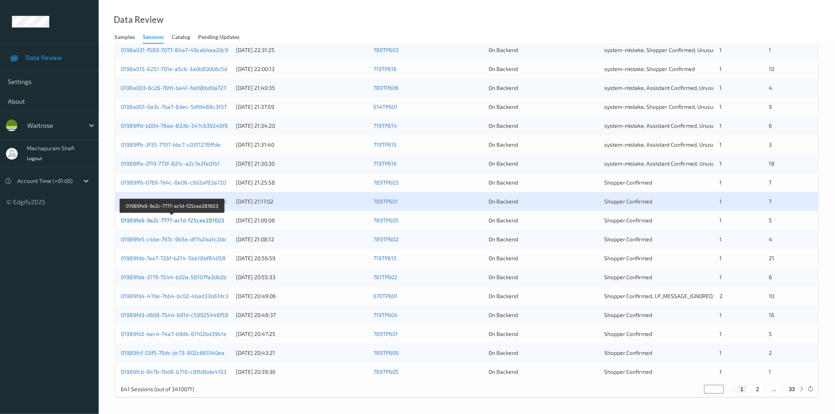
click at [203, 223] on link "01989fe6-9e2c-7777-ac1d-f25cee281603" at bounding box center [172, 220] width 103 height 7
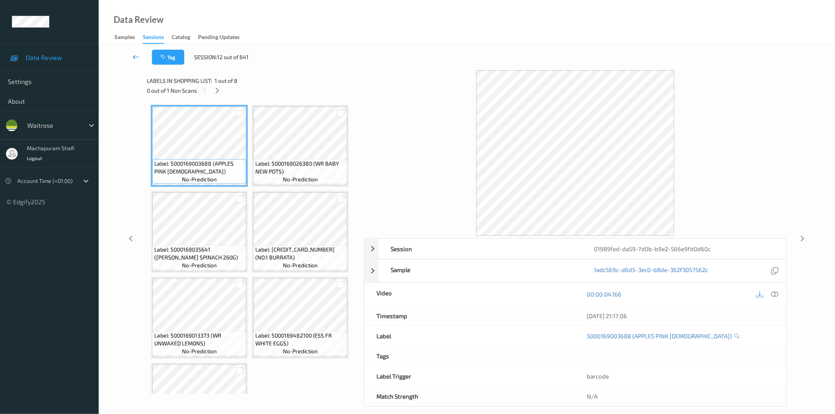
click at [135, 57] on icon at bounding box center [136, 57] width 7 height 8
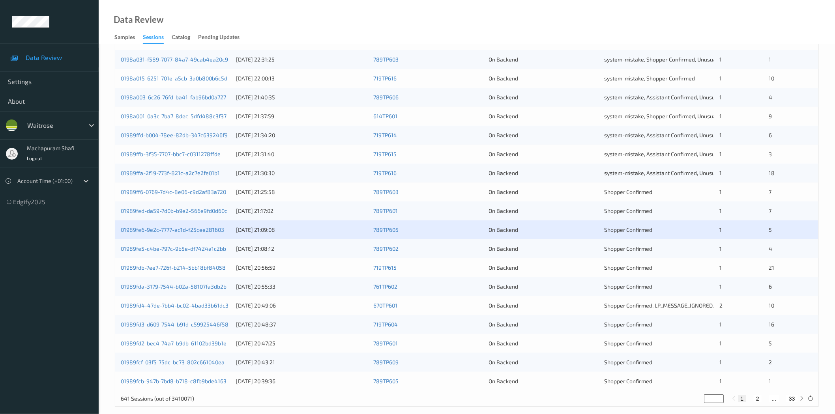
scroll to position [179, 0]
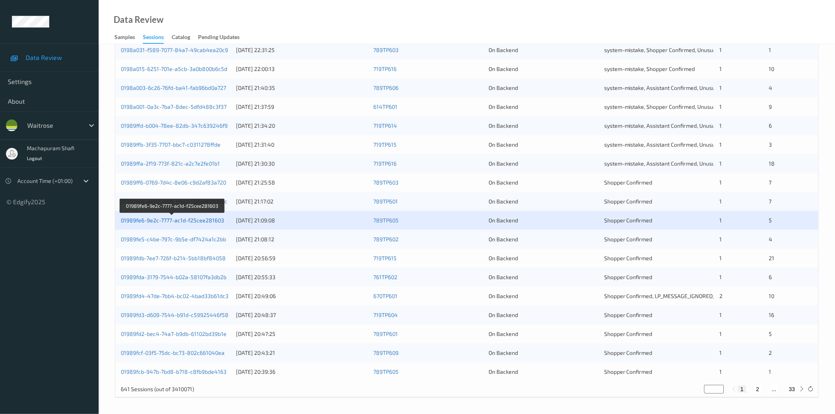
click at [171, 219] on link "01989fe6-9e2c-7777-ac1d-f25cee281603" at bounding box center [172, 220] width 103 height 7
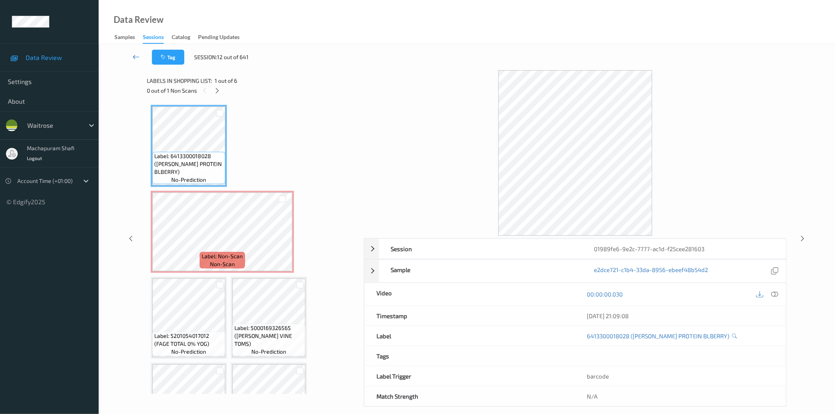
click at [132, 53] on link at bounding box center [136, 57] width 32 height 15
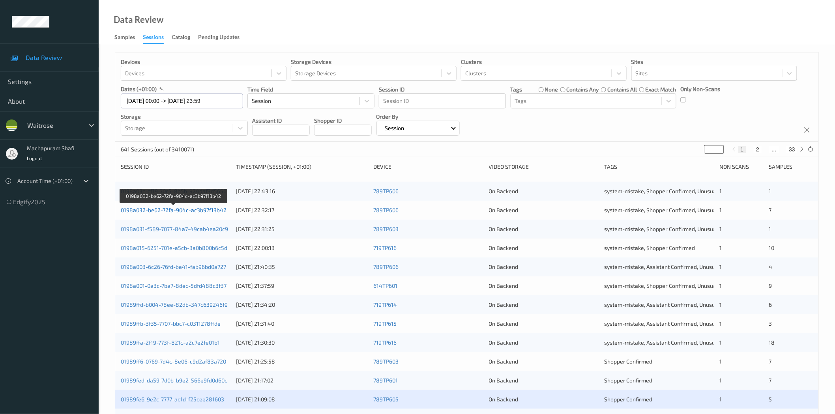
scroll to position [179, 0]
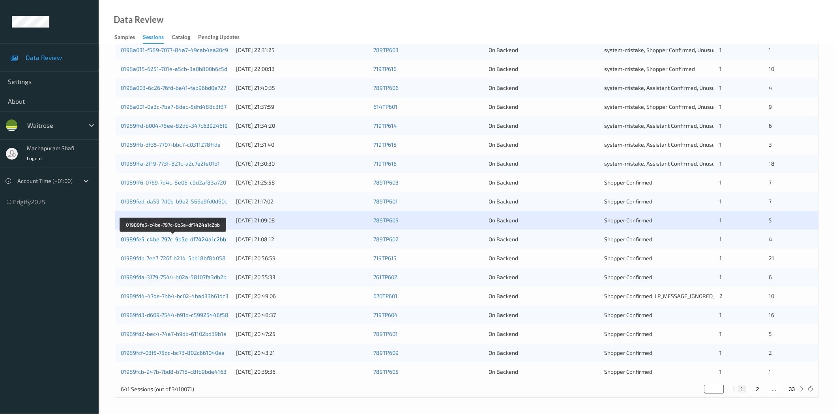
click at [212, 239] on link "01989fe5-c4be-797c-9b5e-df7424a1c2bb" at bounding box center [173, 239] width 105 height 7
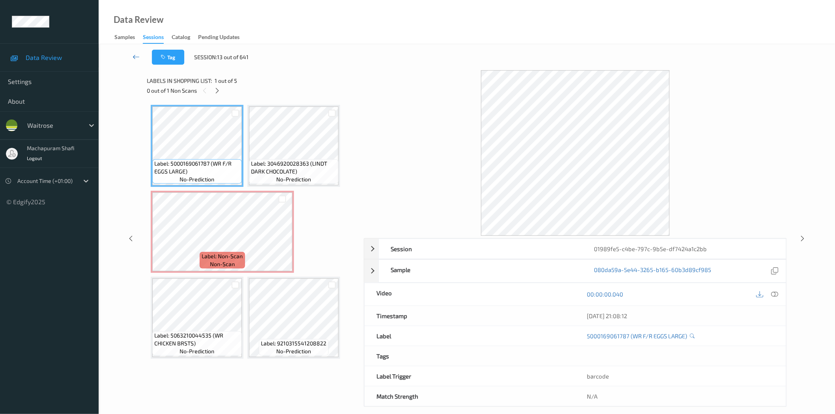
click at [133, 56] on icon at bounding box center [136, 57] width 7 height 8
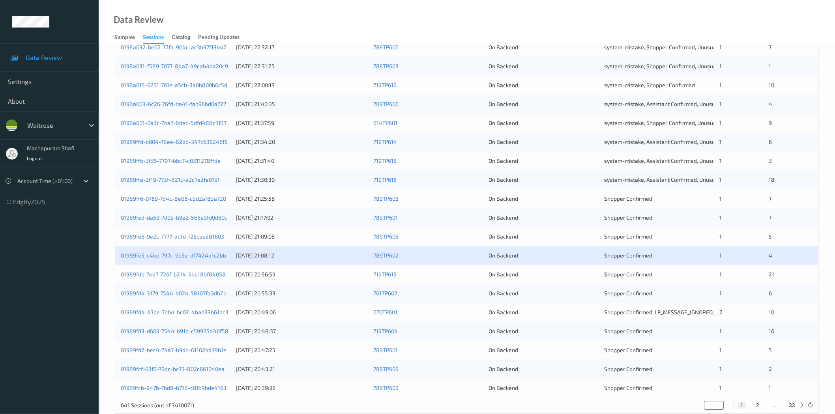
scroll to position [179, 0]
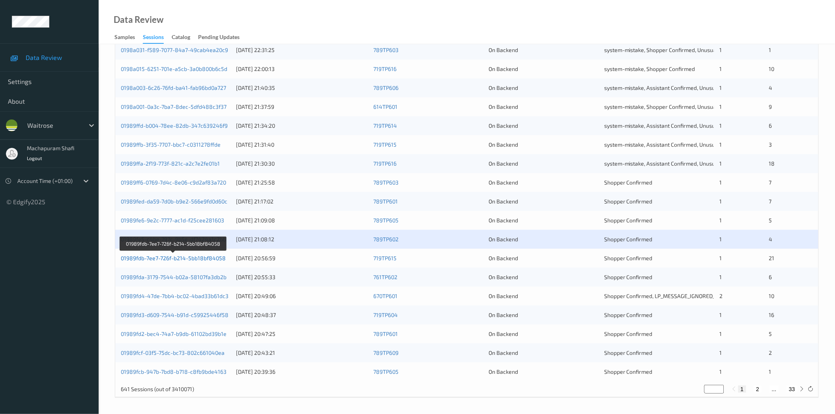
click at [214, 259] on link "01989fdb-7ee7-726f-b214-5bb18bf84058" at bounding box center [173, 258] width 105 height 7
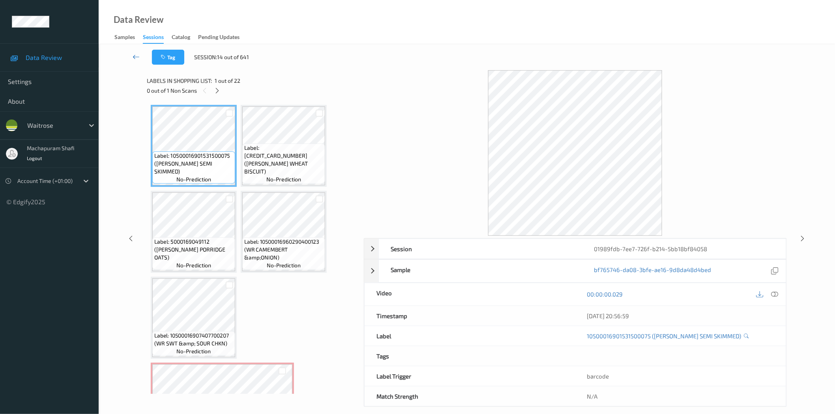
click at [137, 58] on icon at bounding box center [136, 57] width 7 height 8
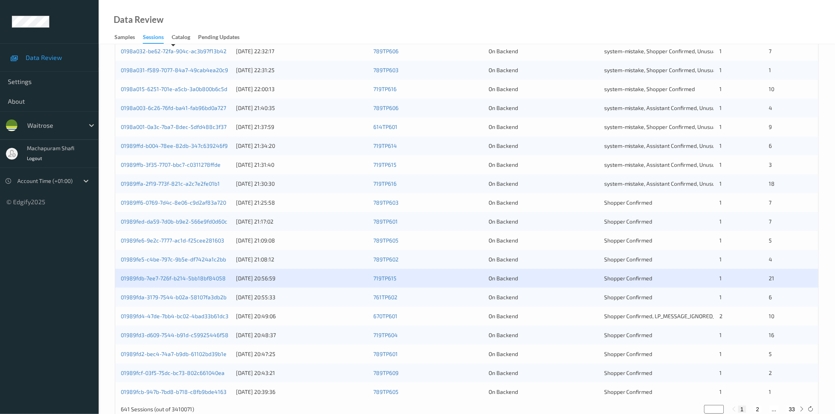
scroll to position [179, 0]
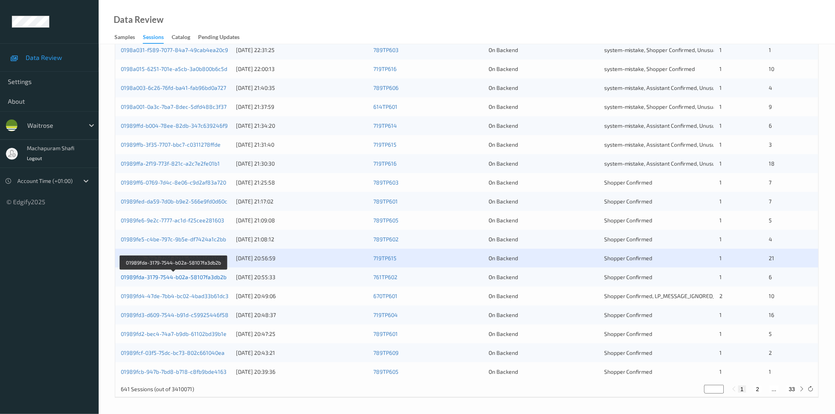
click at [203, 279] on link "01989fda-3179-7544-b02a-58107fa3db2b" at bounding box center [174, 277] width 106 height 7
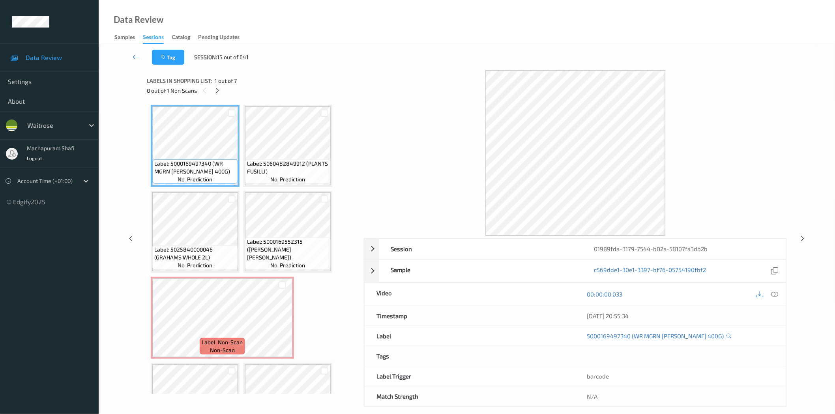
click at [135, 58] on icon at bounding box center [136, 57] width 7 height 8
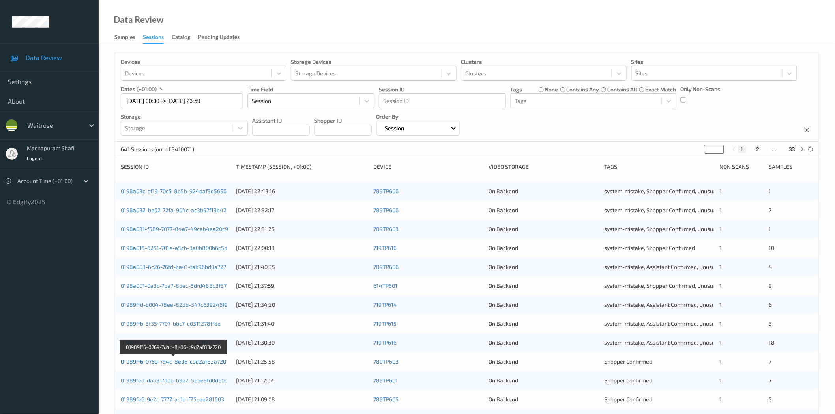
click at [191, 364] on link "01989ff6-0769-7d4c-8e06-c9d2af83a720" at bounding box center [173, 361] width 105 height 7
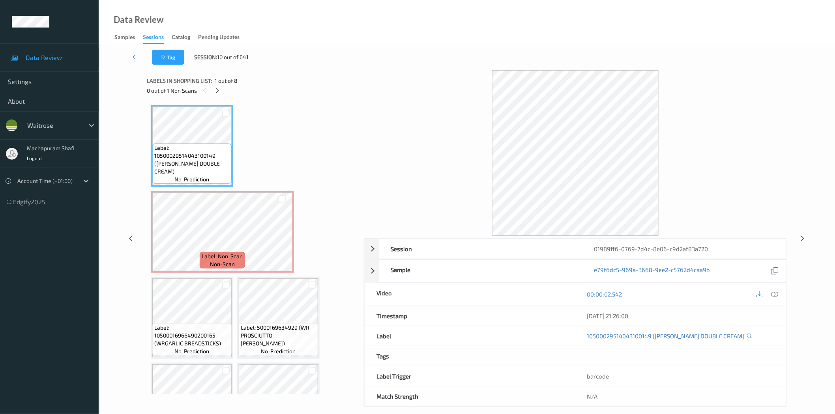
click at [129, 56] on link at bounding box center [136, 57] width 32 height 15
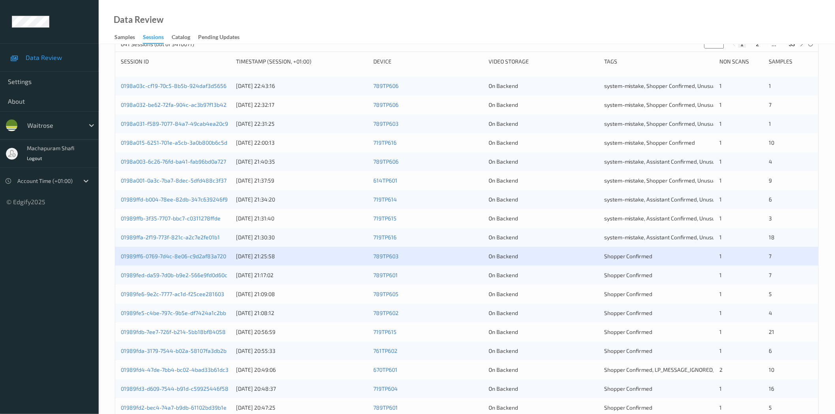
scroll to position [113, 0]
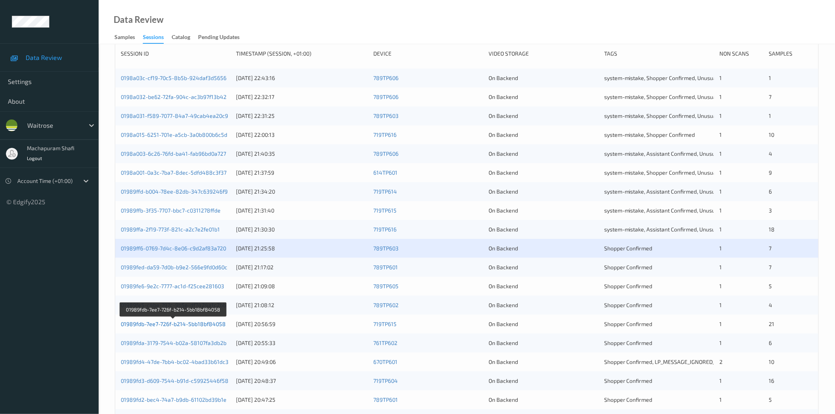
click at [214, 325] on link "01989fdb-7ee7-726f-b214-5bb18bf84058" at bounding box center [173, 324] width 105 height 7
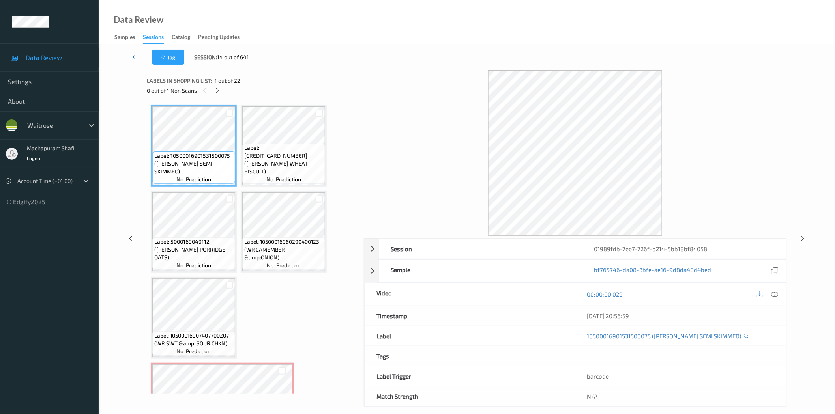
click at [135, 53] on icon at bounding box center [136, 57] width 7 height 8
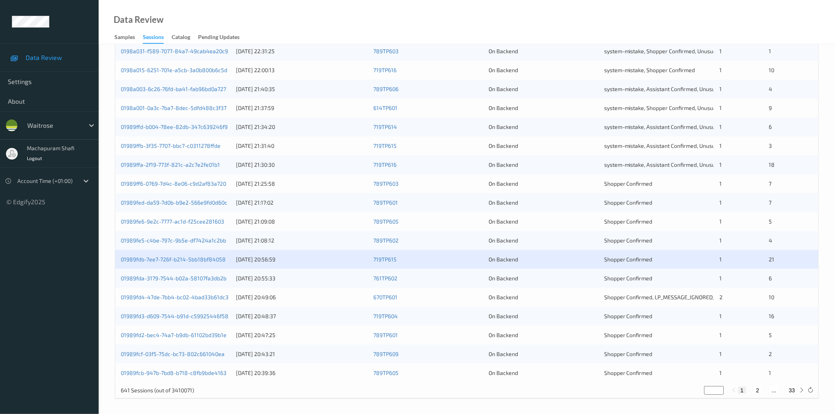
scroll to position [179, 0]
click at [206, 242] on link "01989fe5-c4be-797c-9b5e-df7424a1c2bb" at bounding box center [173, 239] width 105 height 7
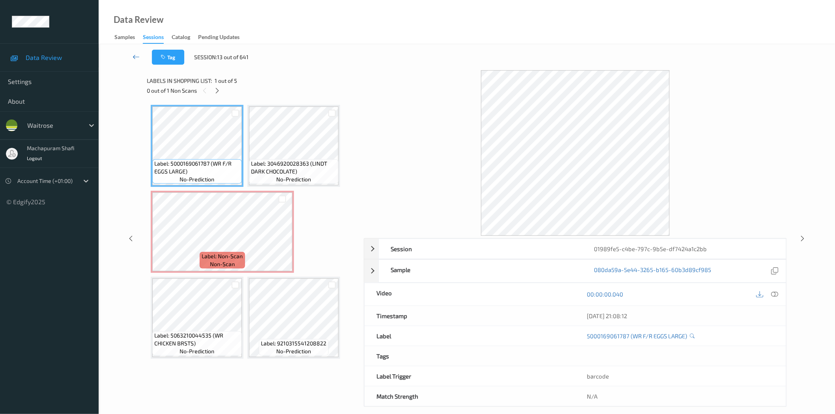
click at [135, 56] on icon at bounding box center [136, 57] width 7 height 8
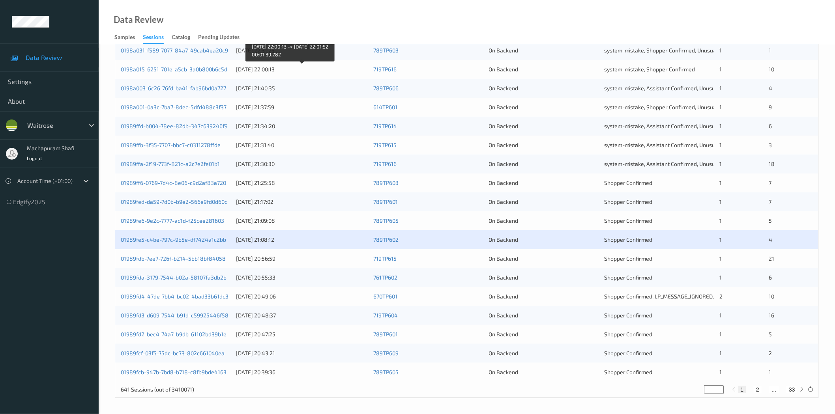
scroll to position [179, 0]
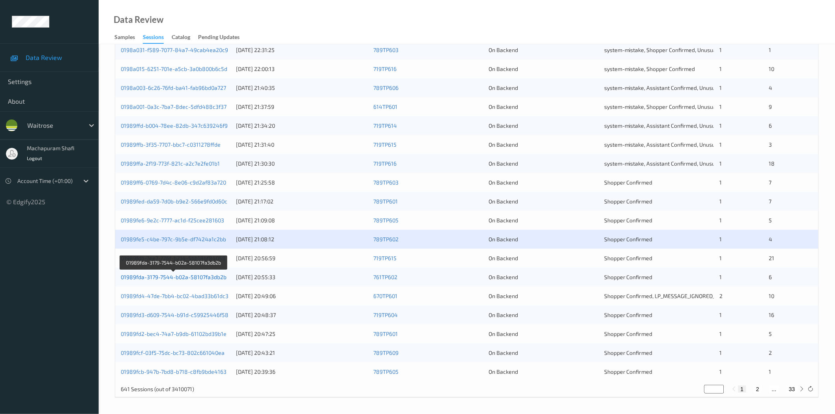
click at [210, 277] on link "01989fda-3179-7544-b02a-58107fa3db2b" at bounding box center [174, 277] width 106 height 7
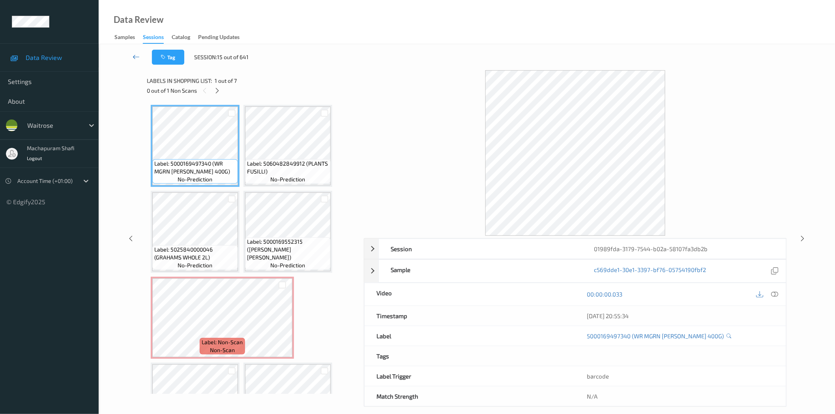
click at [135, 54] on icon at bounding box center [136, 57] width 7 height 8
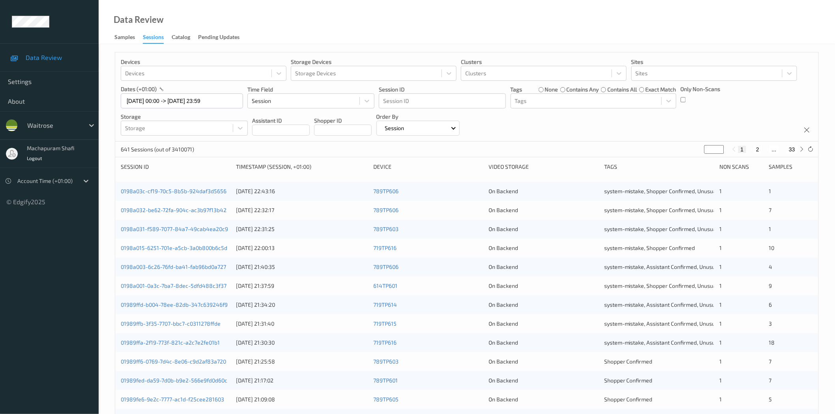
scroll to position [175, 0]
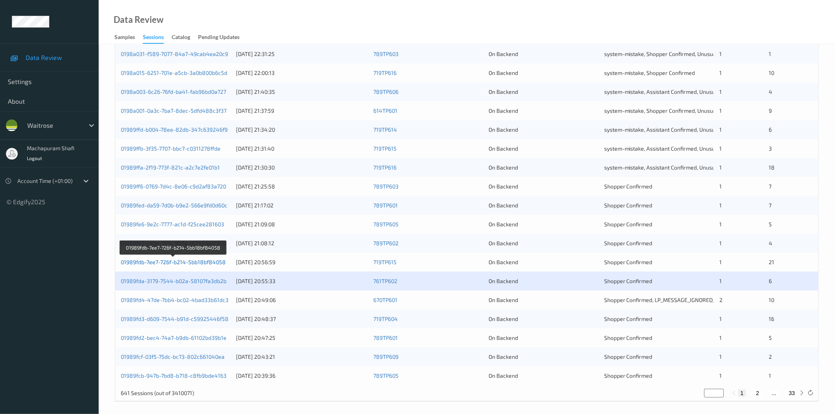
click at [195, 264] on link "01989fdb-7ee7-726f-b214-5bb18bf84058" at bounding box center [173, 262] width 105 height 7
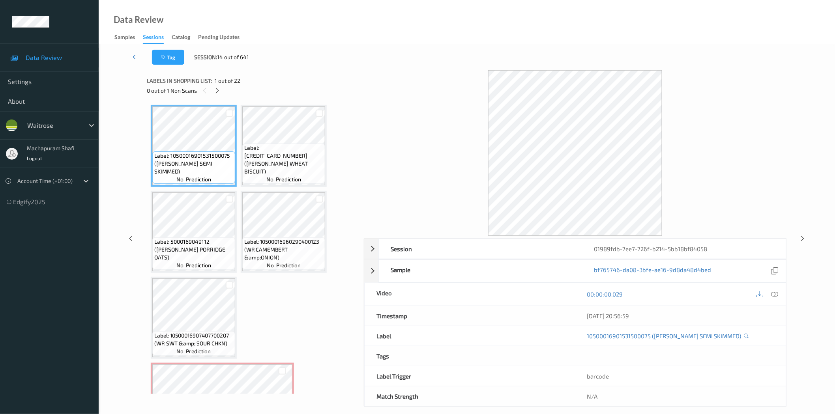
click at [136, 55] on icon at bounding box center [136, 57] width 7 height 8
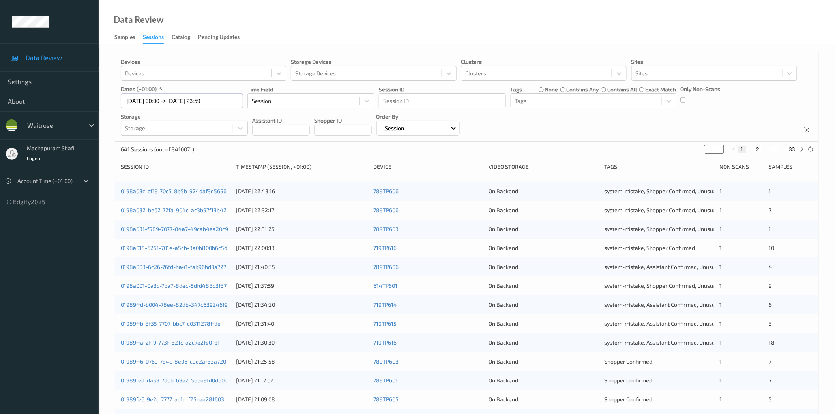
scroll to position [179, 0]
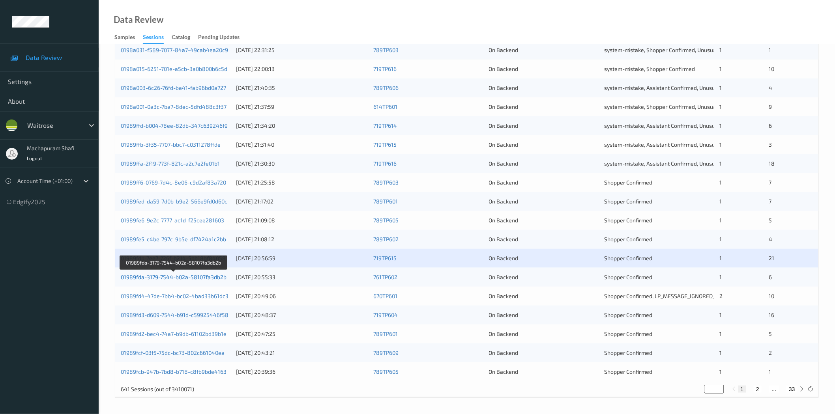
click at [191, 276] on link "01989fda-3179-7544-b02a-58107fa3db2b" at bounding box center [174, 277] width 106 height 7
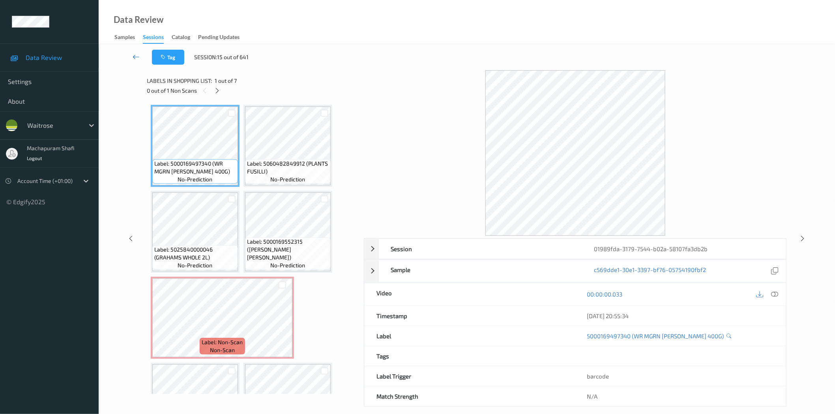
click at [140, 56] on link at bounding box center [136, 57] width 32 height 15
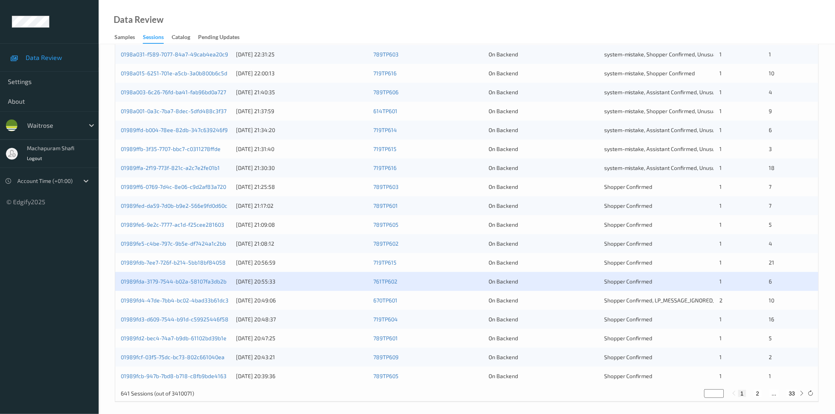
scroll to position [175, 0]
click at [215, 304] on link "01989fd4-47de-7bb4-bc02-4bad33b61dc3" at bounding box center [175, 300] width 108 height 7
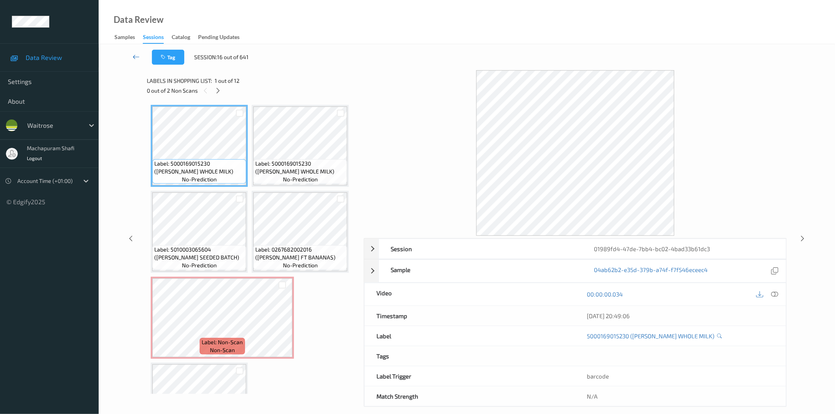
click at [133, 55] on icon at bounding box center [136, 57] width 7 height 8
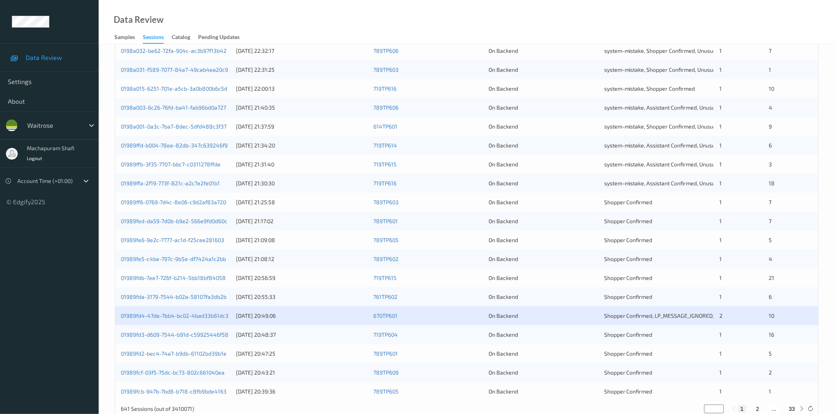
scroll to position [179, 0]
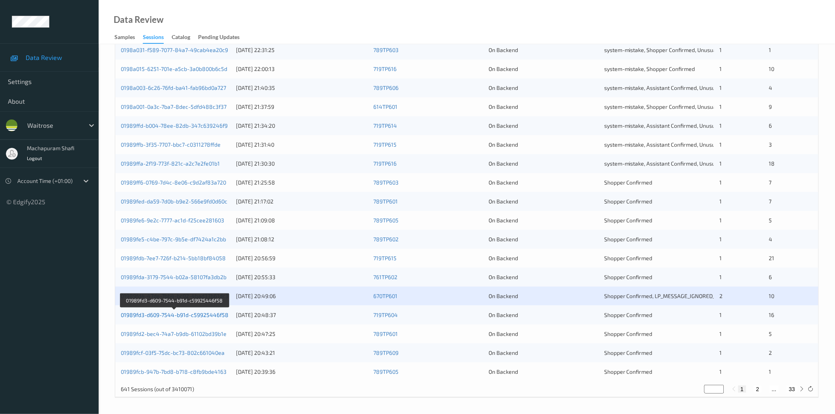
click at [224, 317] on link "01989fd3-d609-7544-b91d-c59925446f58" at bounding box center [175, 315] width 108 height 7
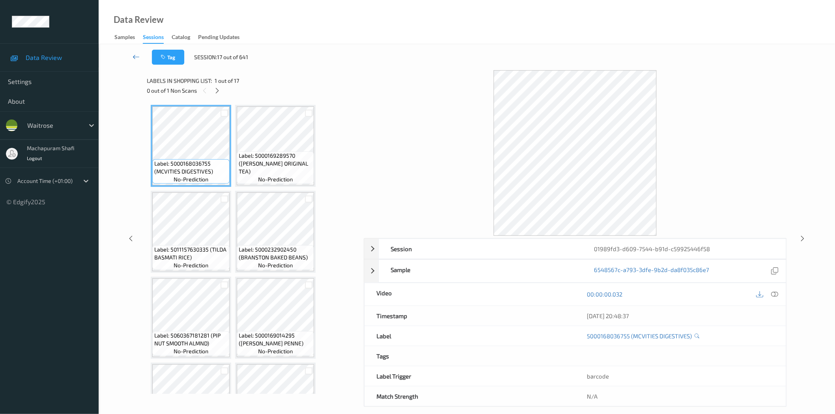
click at [133, 55] on icon at bounding box center [136, 57] width 7 height 8
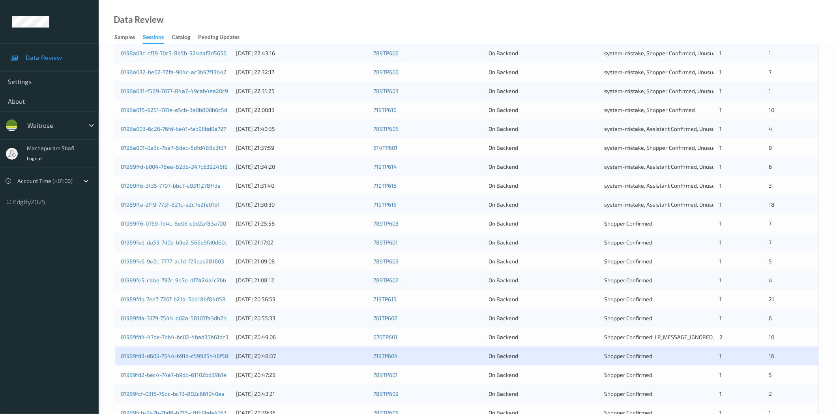
scroll to position [179, 0]
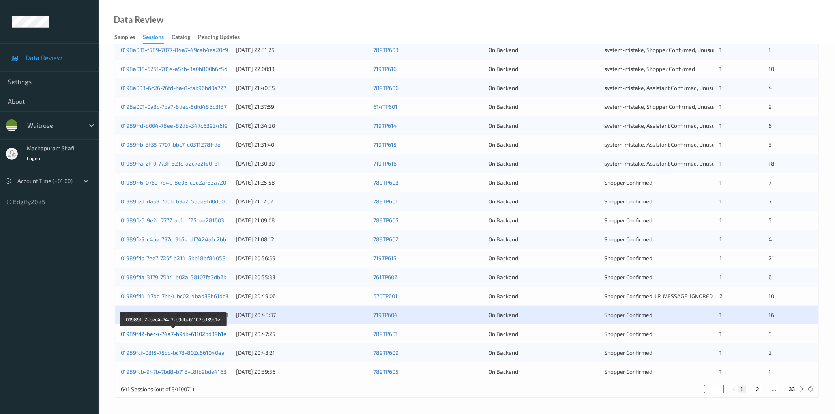
click at [215, 333] on link "01989fd2-bec4-74a7-b9db-61102bd39b1e" at bounding box center [174, 334] width 106 height 7
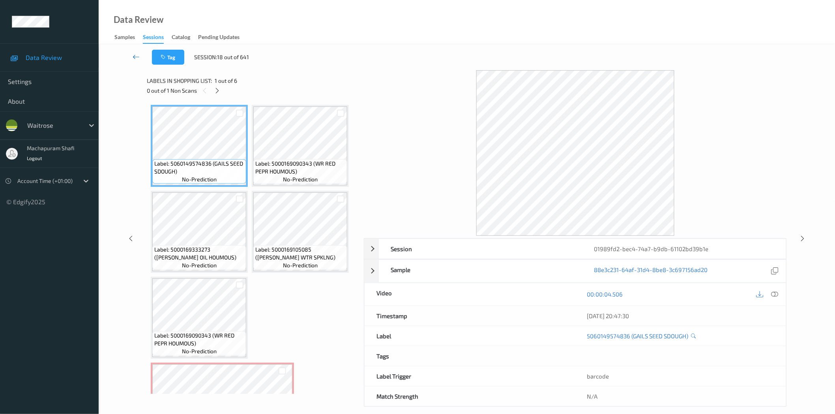
click at [131, 53] on link at bounding box center [136, 57] width 32 height 15
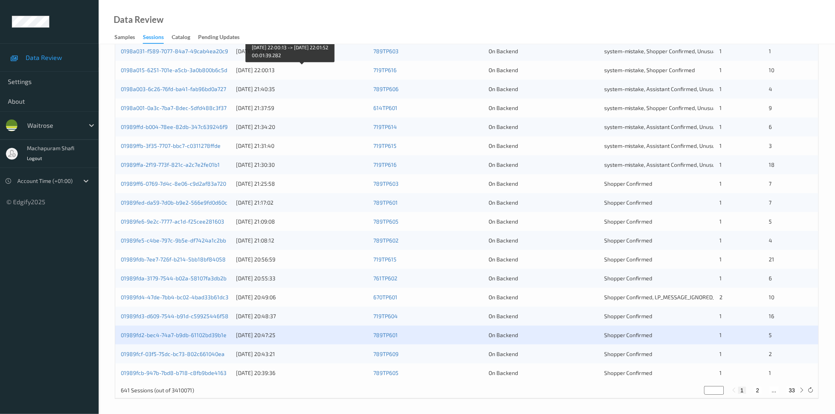
scroll to position [179, 0]
click at [214, 353] on link "01989fcf-03f5-75dc-bc73-802c661040ea" at bounding box center [173, 353] width 104 height 7
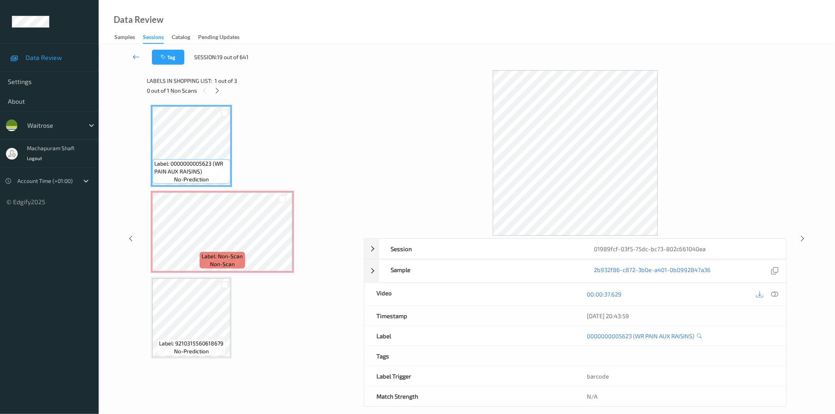
click at [134, 56] on icon at bounding box center [136, 57] width 7 height 8
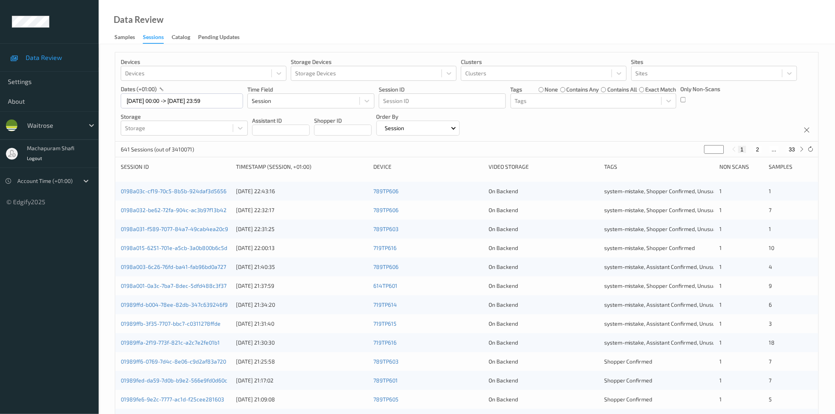
scroll to position [175, 0]
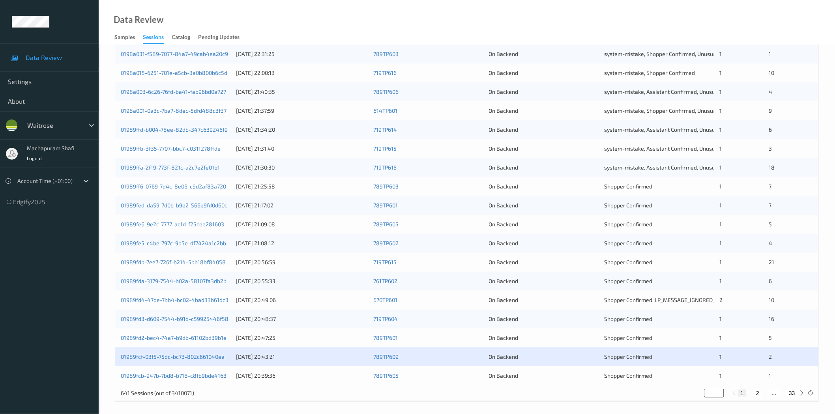
click at [198, 380] on div "01989fcb-947b-7bd8-b718-c8fb9bde4163" at bounding box center [176, 376] width 110 height 8
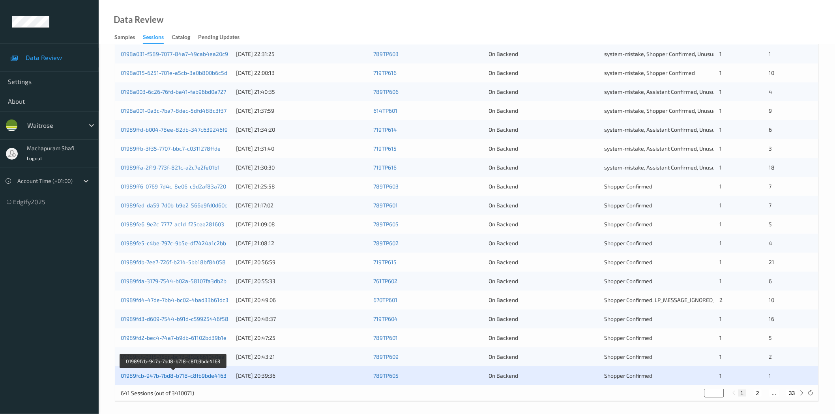
click at [199, 377] on link "01989fcb-947b-7bd8-b718-c8fb9bde4163" at bounding box center [174, 376] width 106 height 7
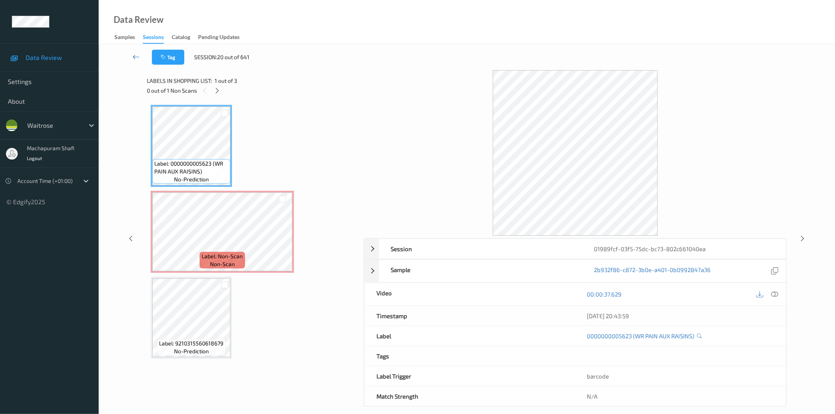
click at [136, 54] on icon at bounding box center [136, 57] width 7 height 8
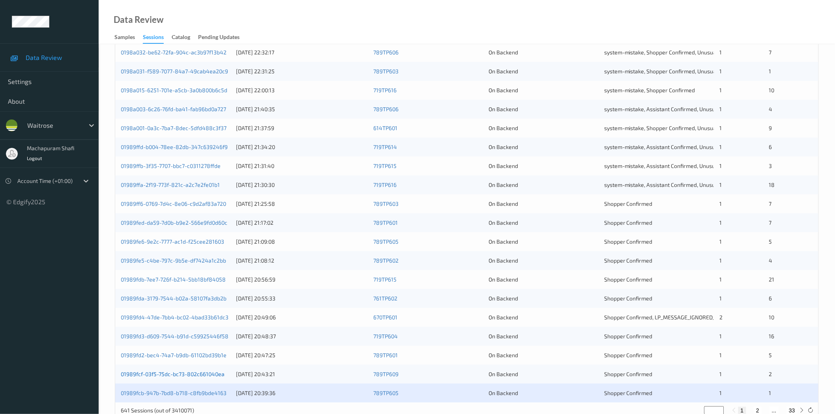
scroll to position [179, 0]
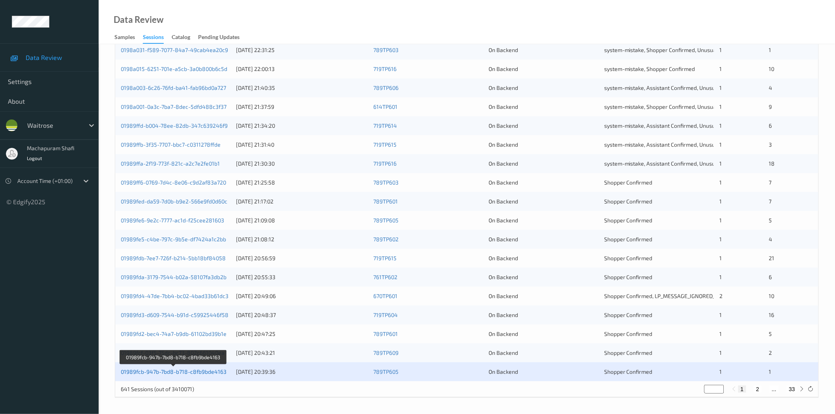
click at [204, 369] on link "01989fcb-947b-7bd8-b718-c8fb9bde4163" at bounding box center [174, 372] width 106 height 7
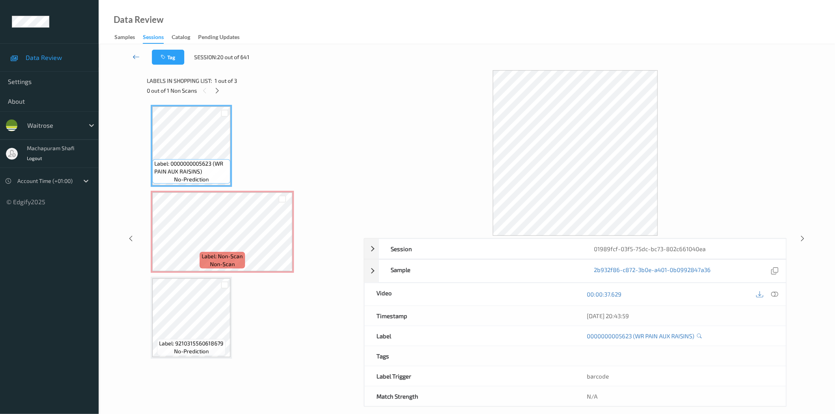
click at [136, 57] on icon at bounding box center [136, 57] width 7 height 8
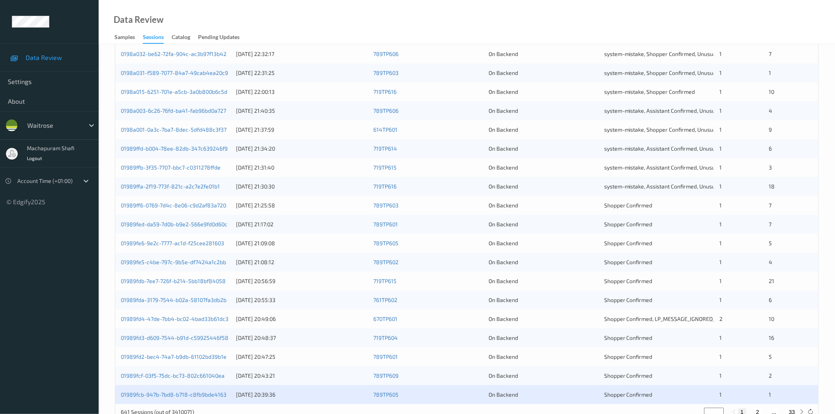
scroll to position [179, 0]
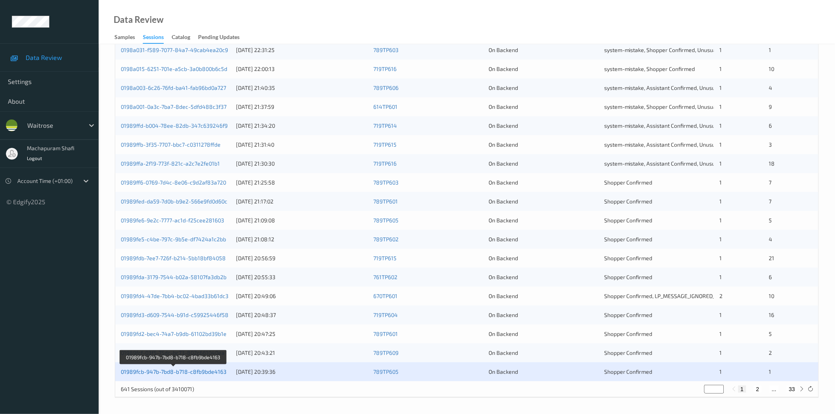
click at [193, 370] on link "01989fcb-947b-7bd8-b718-c8fb9bde4163" at bounding box center [174, 372] width 106 height 7
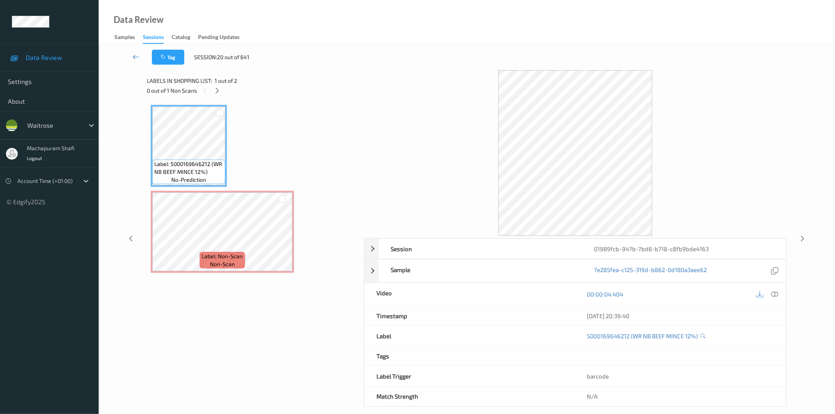
click at [140, 57] on link at bounding box center [136, 57] width 32 height 15
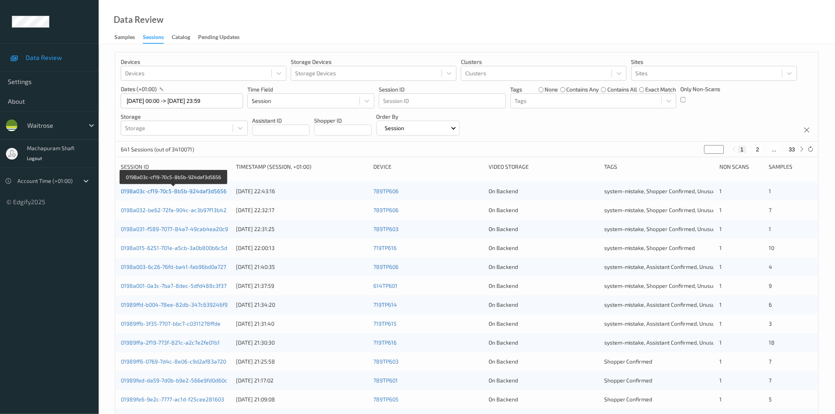
click at [199, 195] on link "0198a03c-cf19-70c5-8b5b-924daf3d5656" at bounding box center [174, 191] width 106 height 7
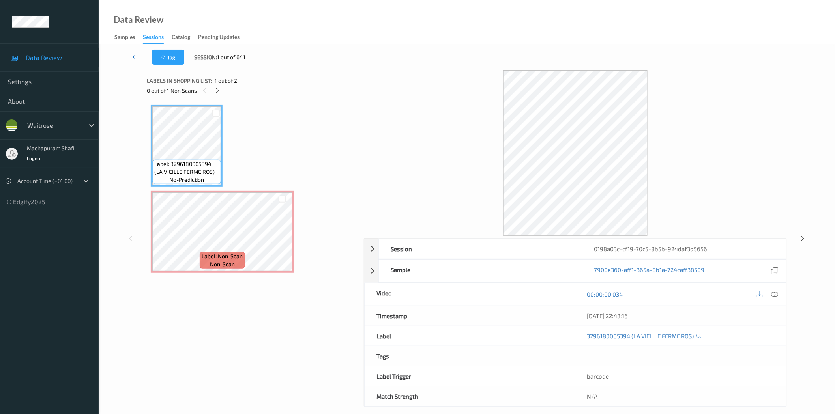
click at [133, 53] on icon at bounding box center [136, 57] width 7 height 8
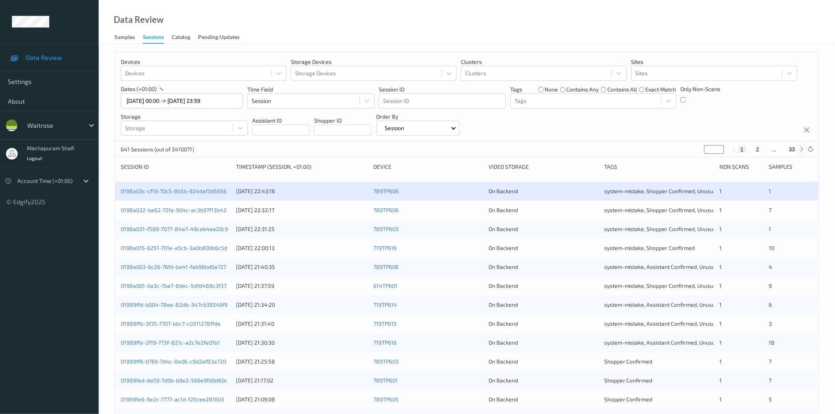
click at [800, 149] on icon at bounding box center [802, 149] width 6 height 6
type input "*"
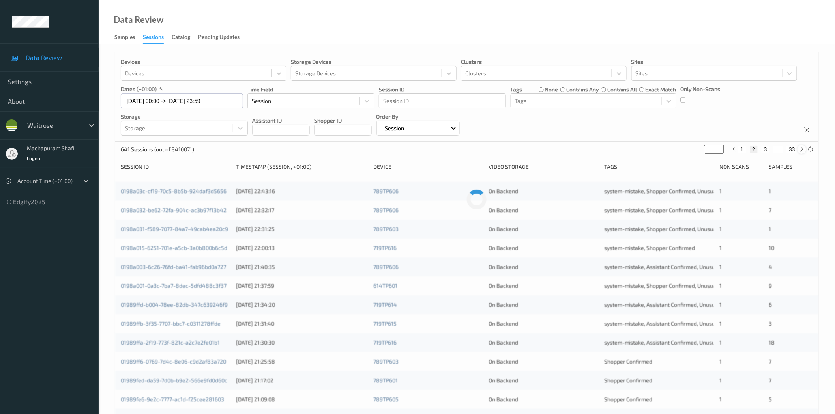
click at [800, 149] on icon at bounding box center [802, 149] width 6 height 6
type input "*"
click at [800, 149] on icon at bounding box center [802, 149] width 6 height 6
type input "*"
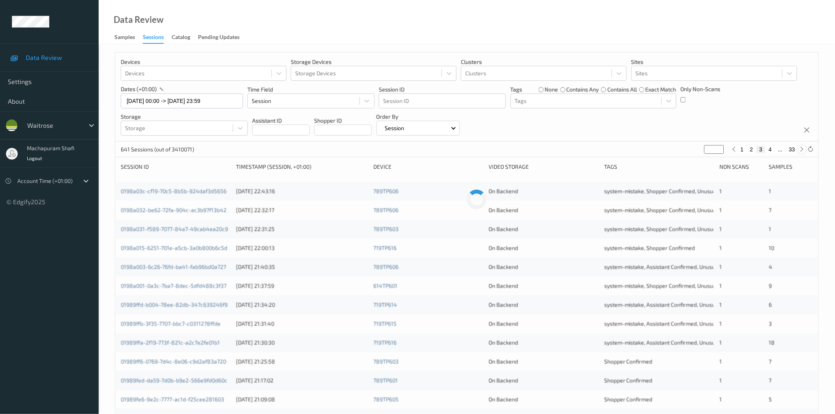
type input "*"
click at [800, 149] on icon at bounding box center [802, 149] width 6 height 6
type input "*"
click at [800, 149] on icon at bounding box center [802, 149] width 6 height 6
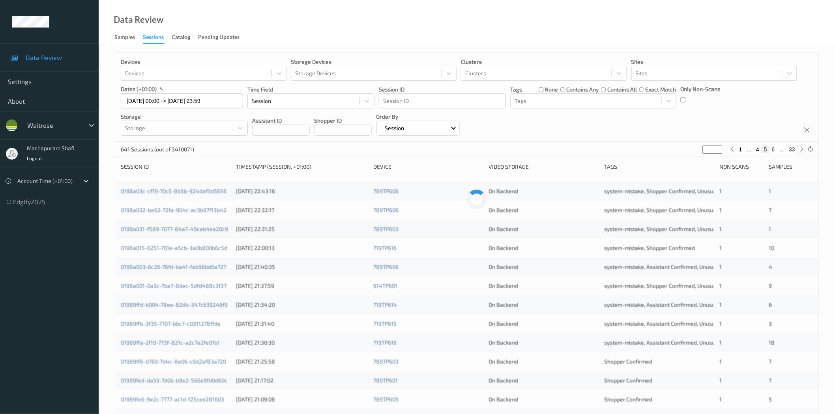
type input "*"
click at [772, 148] on button "7" at bounding box center [774, 149] width 8 height 7
type input "*"
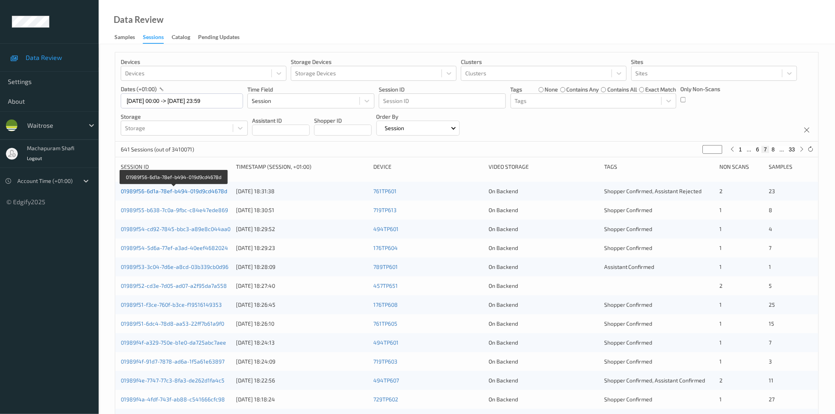
click at [215, 195] on link "01989f56-6d1a-78ef-b494-019d9cd4678d" at bounding box center [174, 191] width 107 height 7
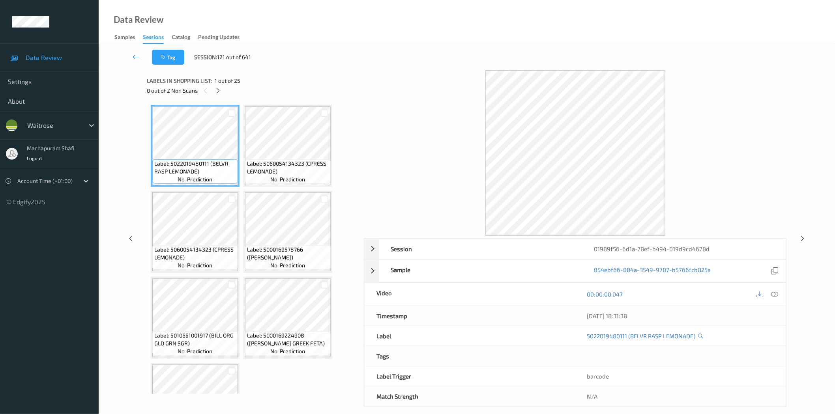
click at [136, 53] on icon at bounding box center [136, 57] width 7 height 8
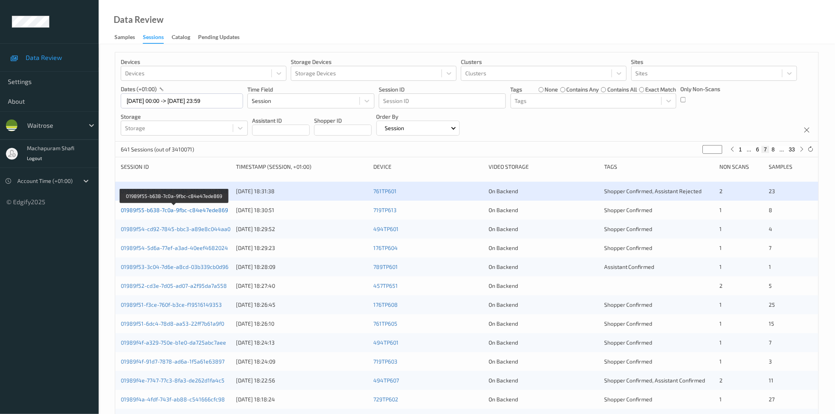
click at [184, 212] on link "01989f55-b638-7c0a-9fbc-c84e47ede869" at bounding box center [174, 210] width 107 height 7
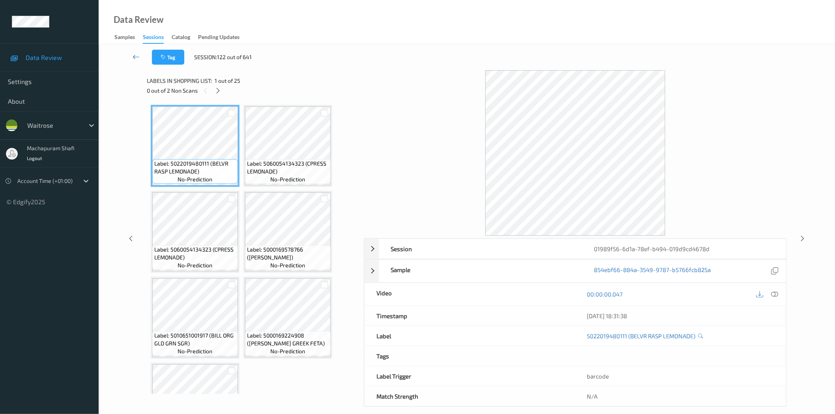
click at [135, 57] on icon at bounding box center [136, 57] width 7 height 8
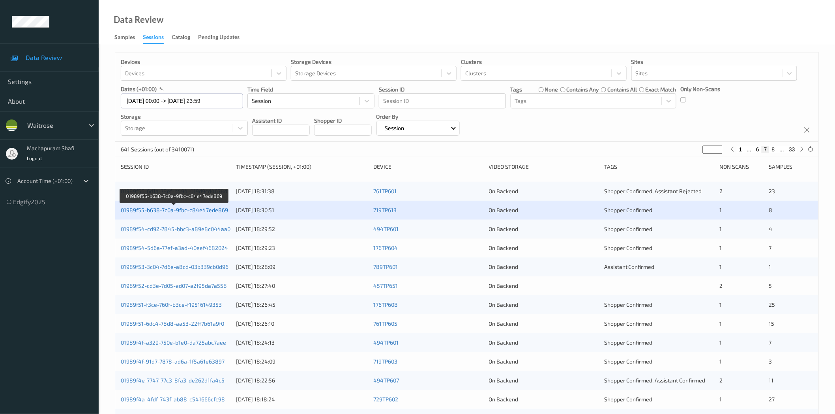
click at [198, 210] on link "01989f55-b638-7c0a-9fbc-c84e47ede869" at bounding box center [174, 210] width 107 height 7
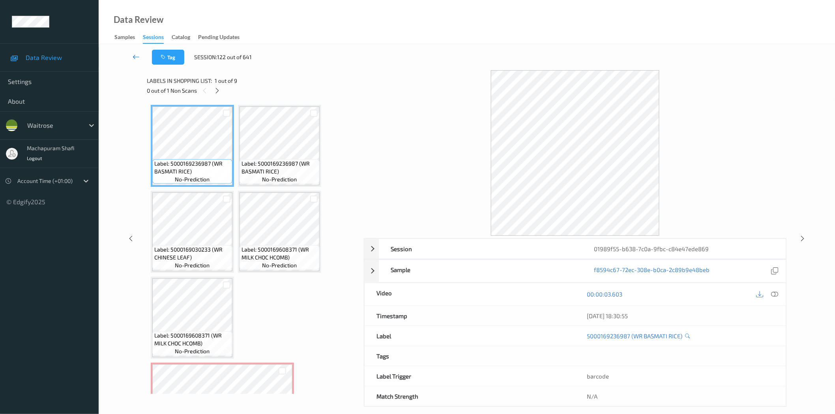
click at [131, 58] on link at bounding box center [136, 57] width 32 height 15
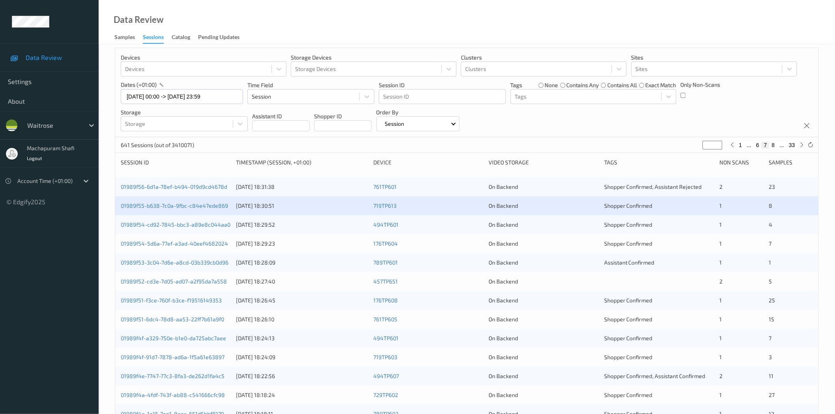
scroll to position [4, 0]
click at [179, 228] on link "01989f54-cd92-7845-bbc3-a89e8c044aa0" at bounding box center [176, 225] width 110 height 7
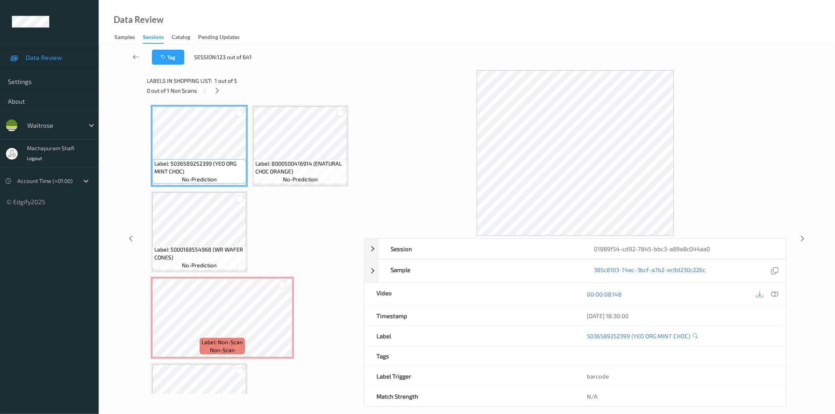
click at [139, 53] on icon at bounding box center [136, 57] width 7 height 8
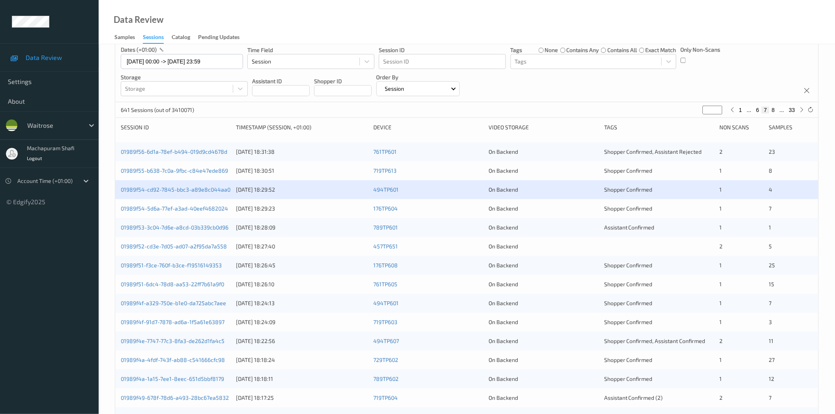
scroll to position [4, 0]
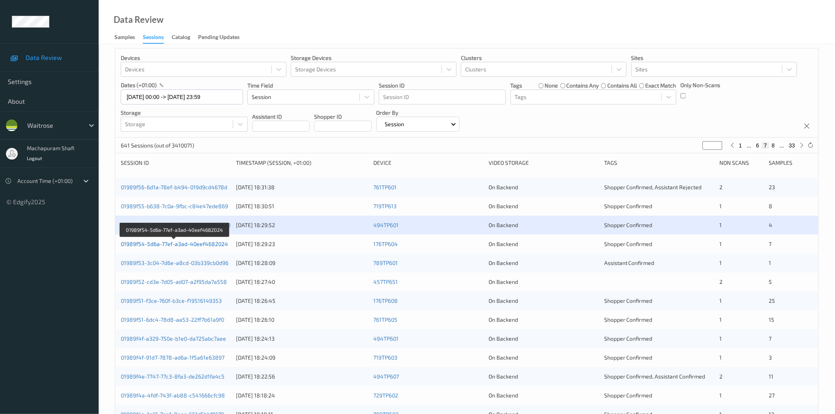
click at [206, 243] on link "01989f54-5d6a-77ef-a3ad-40eef4682024" at bounding box center [174, 244] width 107 height 7
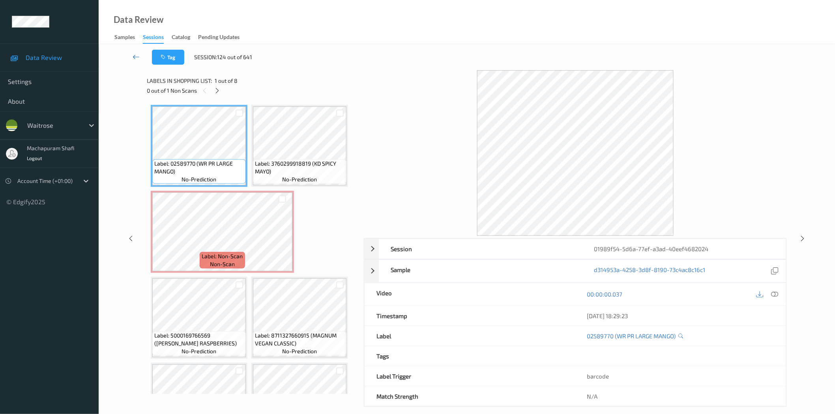
click at [133, 56] on icon at bounding box center [136, 57] width 7 height 8
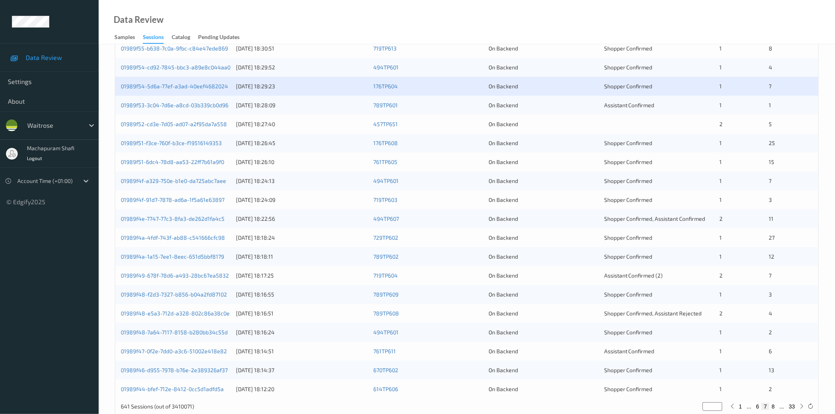
scroll to position [179, 0]
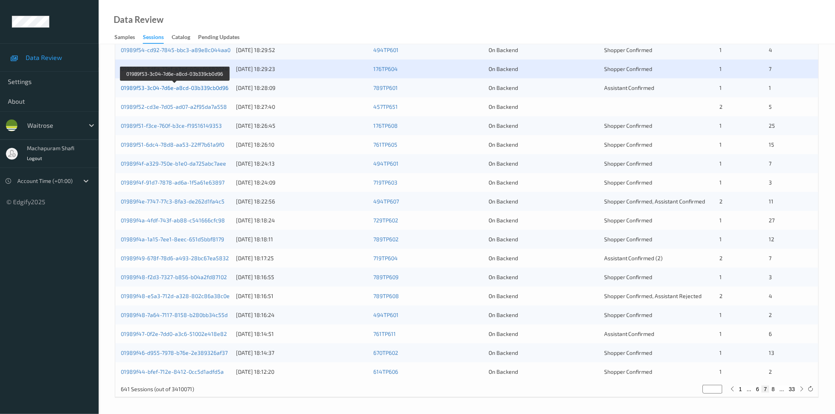
click at [202, 88] on link "01989f53-3c04-7d6e-a8cd-03b339cb0d96" at bounding box center [175, 87] width 108 height 7
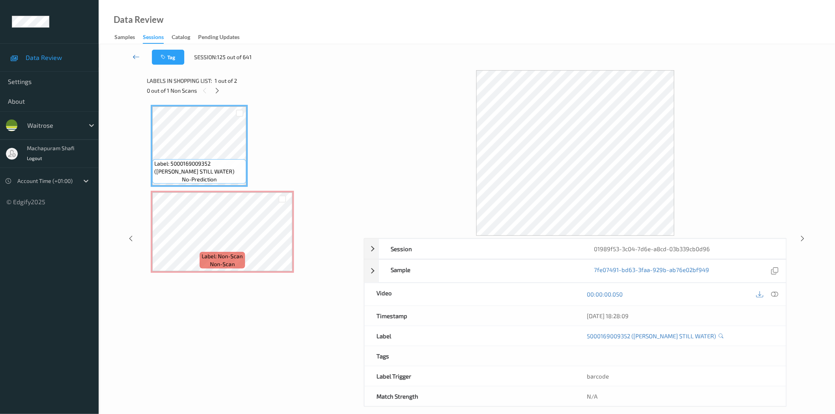
click at [135, 58] on icon at bounding box center [136, 57] width 7 height 8
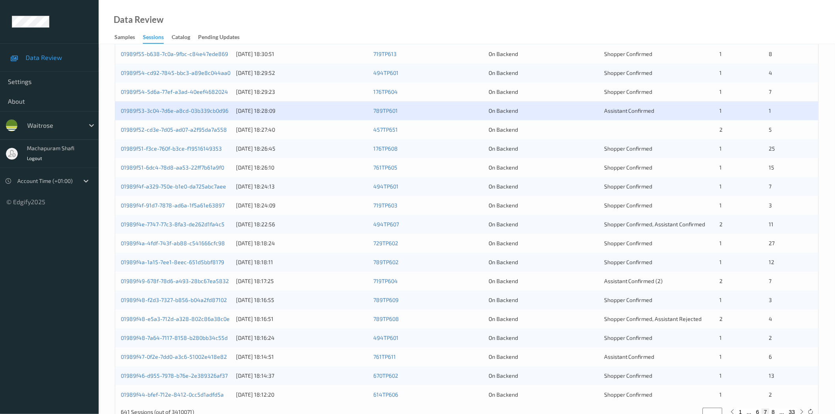
scroll to position [179, 0]
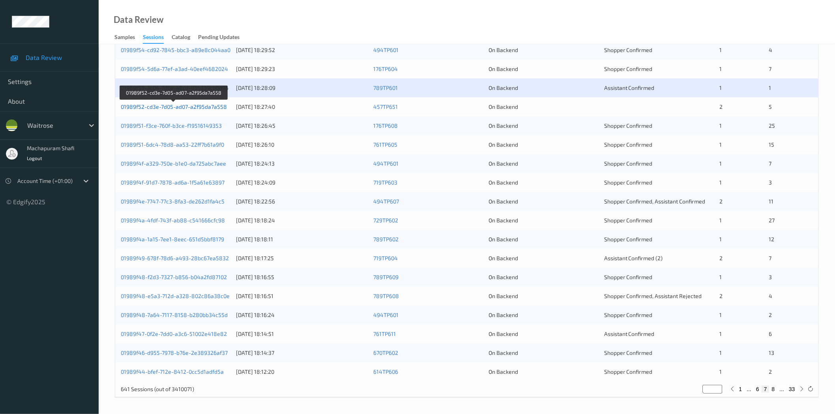
click at [202, 109] on link "01989f52-cd3e-7d05-ad07-a2f95da7a558" at bounding box center [174, 106] width 106 height 7
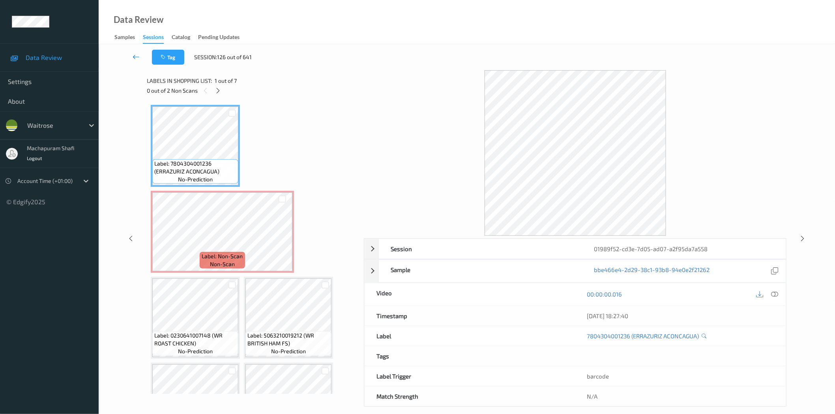
click at [134, 56] on icon at bounding box center [136, 57] width 7 height 8
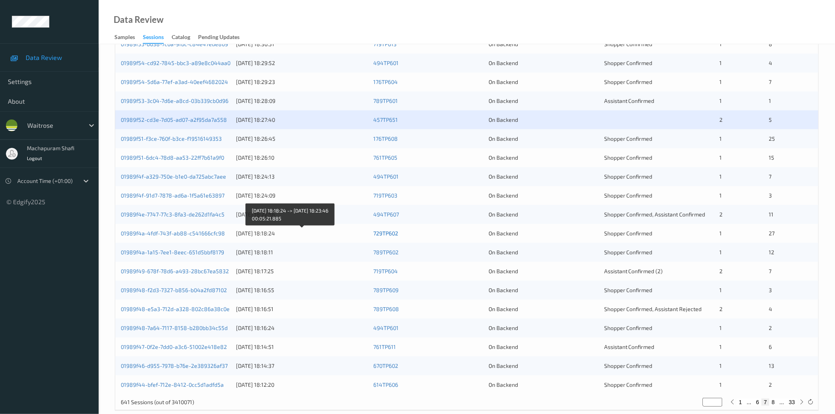
scroll to position [179, 0]
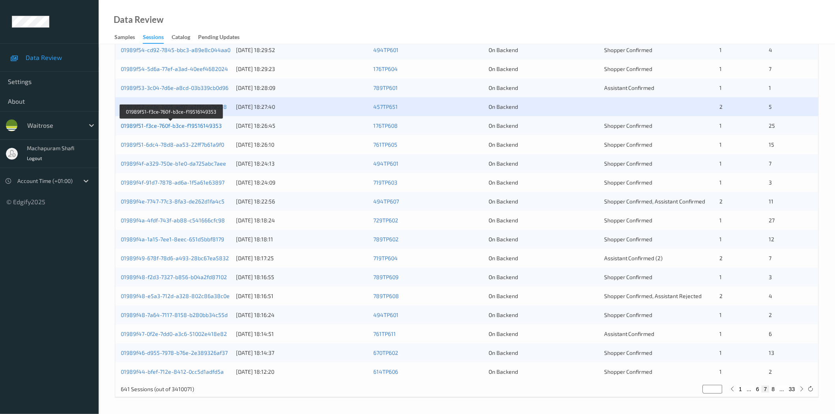
click at [177, 128] on link "01989f51-f3ce-760f-b3ce-f19516149353" at bounding box center [171, 125] width 101 height 7
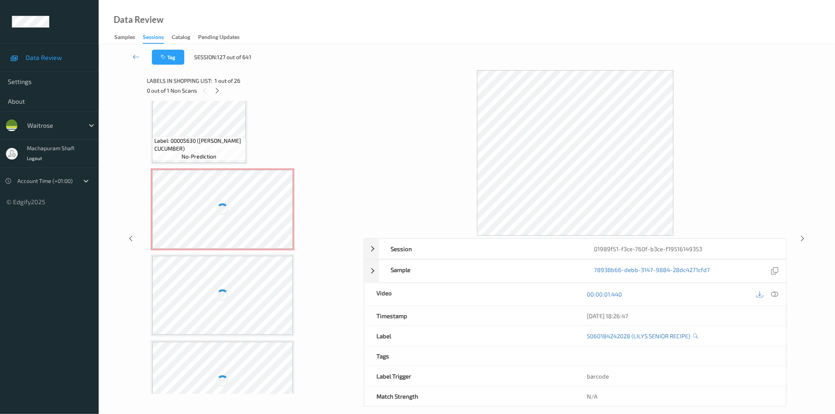
scroll to position [712, 0]
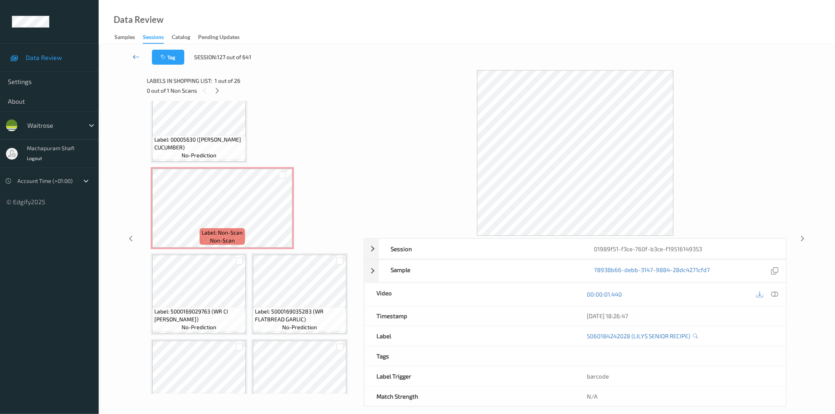
click at [134, 56] on icon at bounding box center [136, 57] width 7 height 8
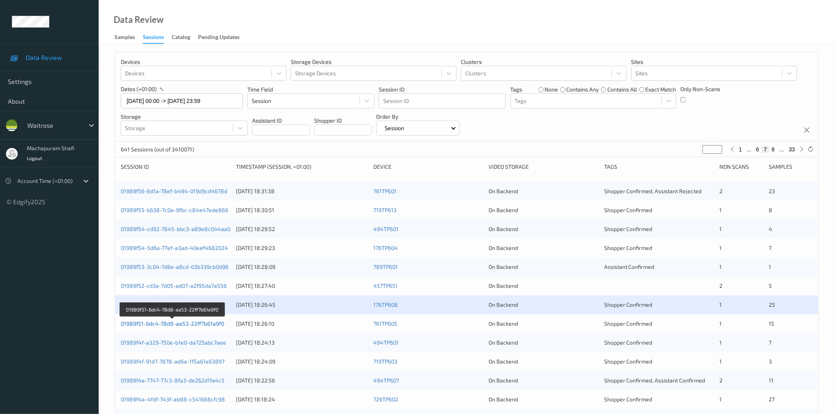
click at [201, 325] on link "01989f51-6dc4-78d8-aa53-22ff7b61a9f0" at bounding box center [172, 323] width 103 height 7
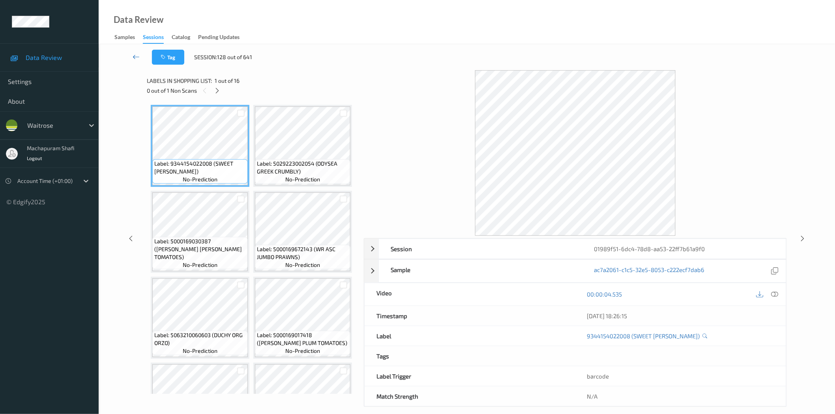
click at [133, 57] on icon at bounding box center [136, 57] width 7 height 8
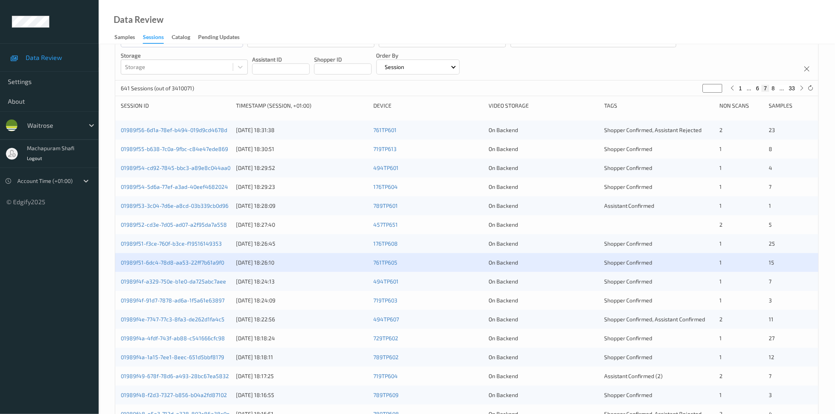
scroll to position [175, 0]
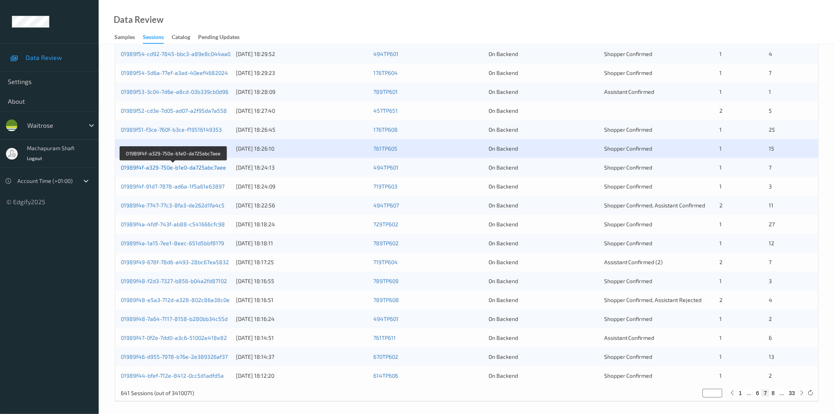
click at [204, 169] on link "01989f4f-a329-750e-b1e0-da725abc7aee" at bounding box center [173, 167] width 105 height 7
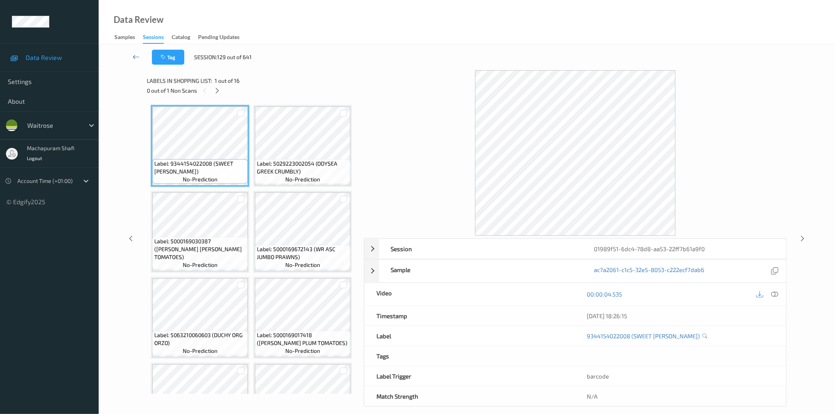
click at [133, 56] on icon at bounding box center [136, 57] width 7 height 8
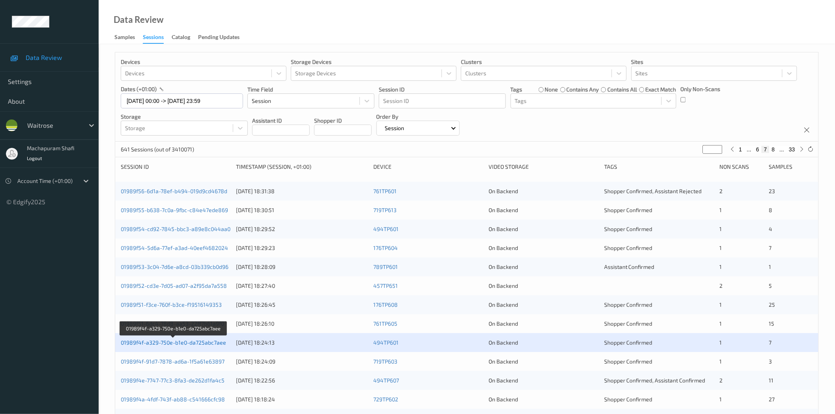
click at [196, 345] on link "01989f4f-a329-750e-b1e0-da725abc7aee" at bounding box center [173, 342] width 105 height 7
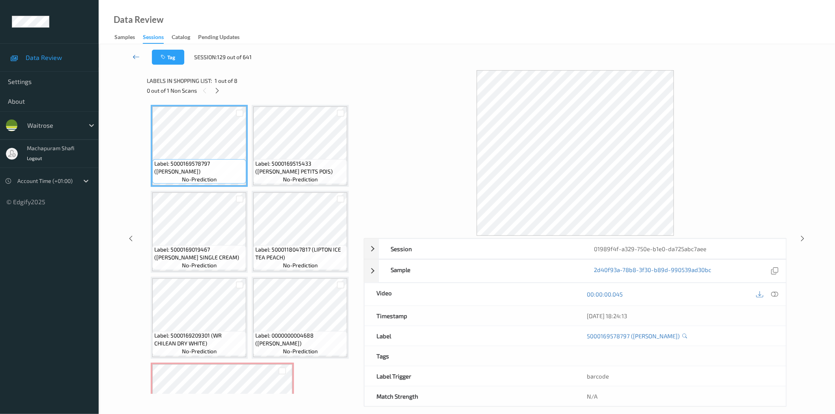
click at [136, 56] on icon at bounding box center [136, 57] width 7 height 8
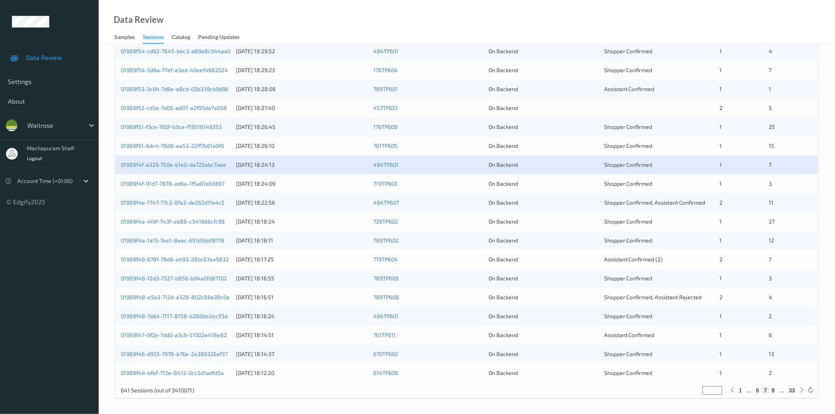
scroll to position [179, 0]
click at [167, 183] on link "01989f4f-91d7-7878-ad6a-1f5a61e63897" at bounding box center [173, 182] width 104 height 7
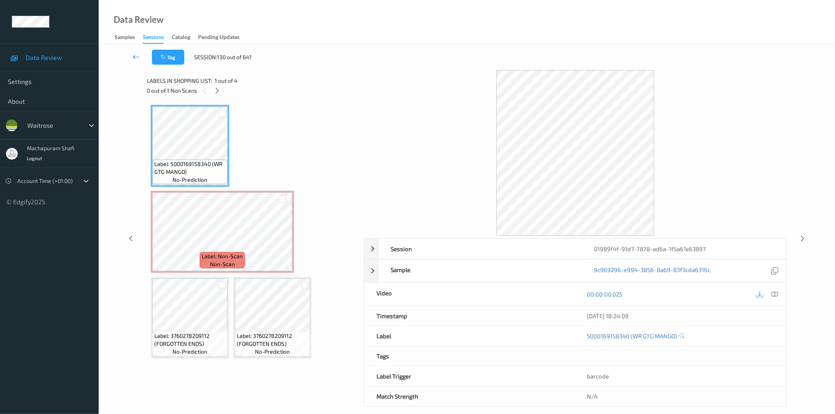
click at [135, 55] on icon at bounding box center [136, 57] width 7 height 8
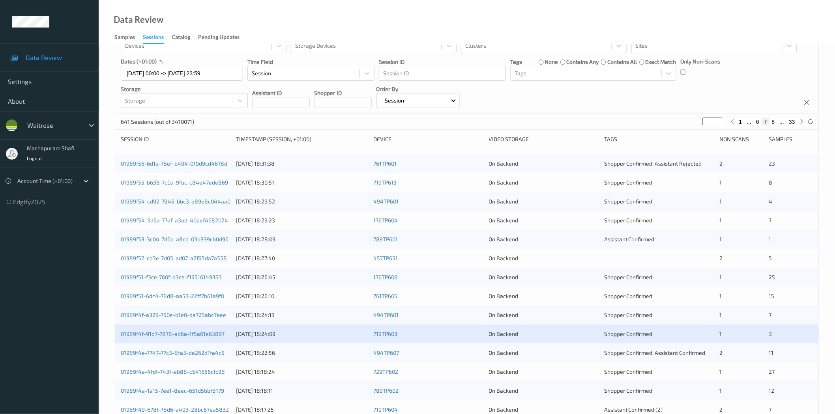
scroll to position [175, 0]
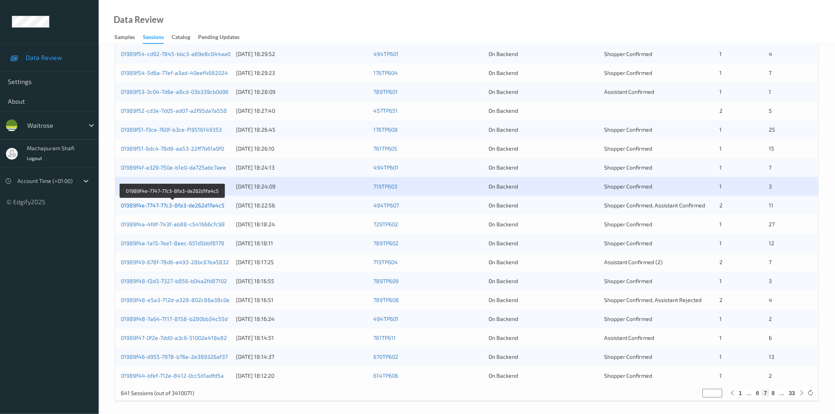
click at [178, 207] on link "01989f4e-7747-77c3-8fa3-de262d1fa4c5" at bounding box center [173, 205] width 104 height 7
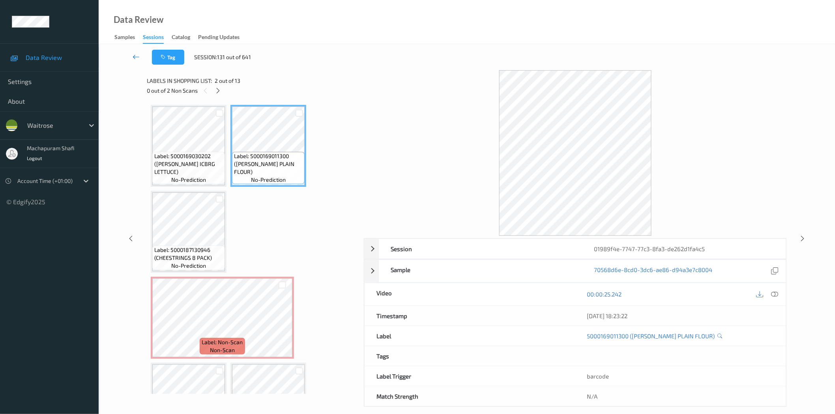
click at [134, 53] on icon at bounding box center [136, 57] width 7 height 8
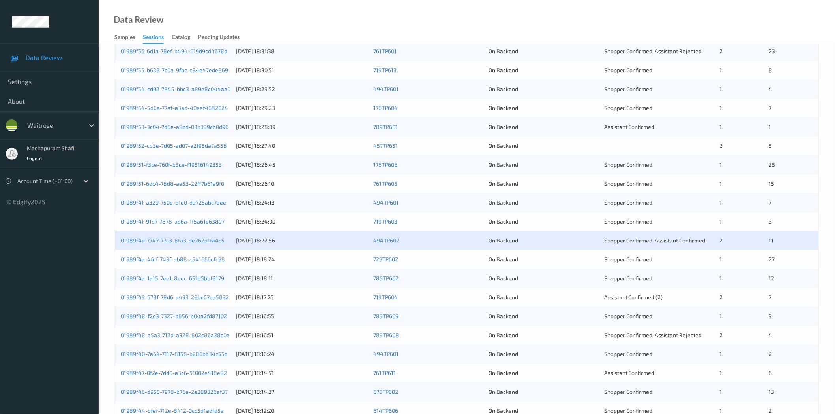
scroll to position [175, 0]
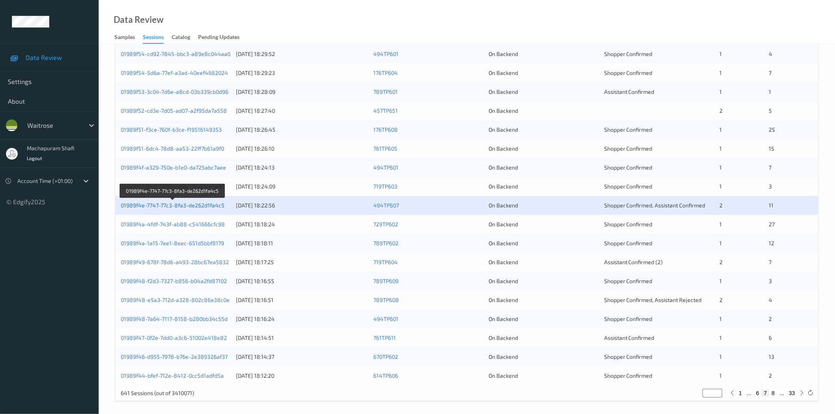
click at [197, 204] on link "01989f4e-7747-77c3-8fa3-de262d1fa4c5" at bounding box center [173, 205] width 104 height 7
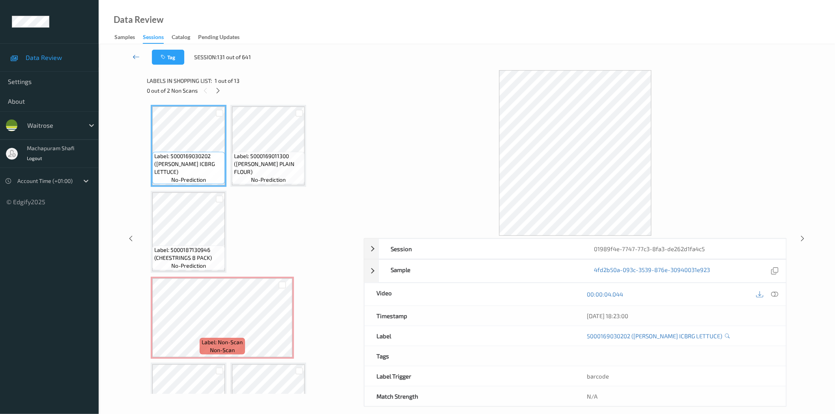
click at [136, 57] on icon at bounding box center [136, 57] width 7 height 8
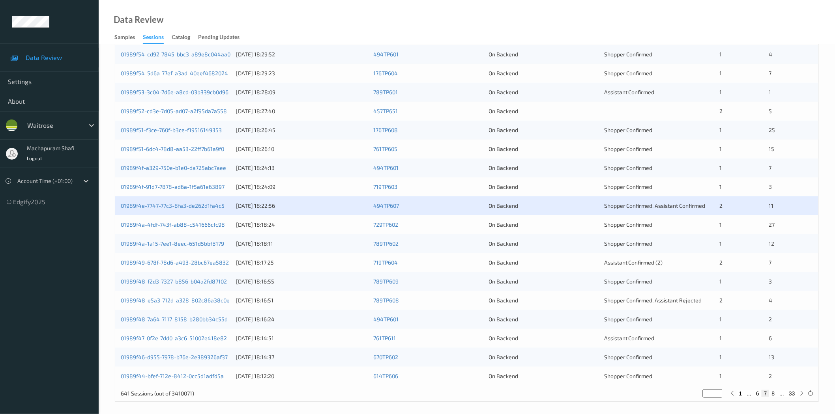
scroll to position [175, 0]
click at [194, 227] on link "01989f4a-4fdf-743f-ab88-c541666cfc98" at bounding box center [173, 224] width 104 height 7
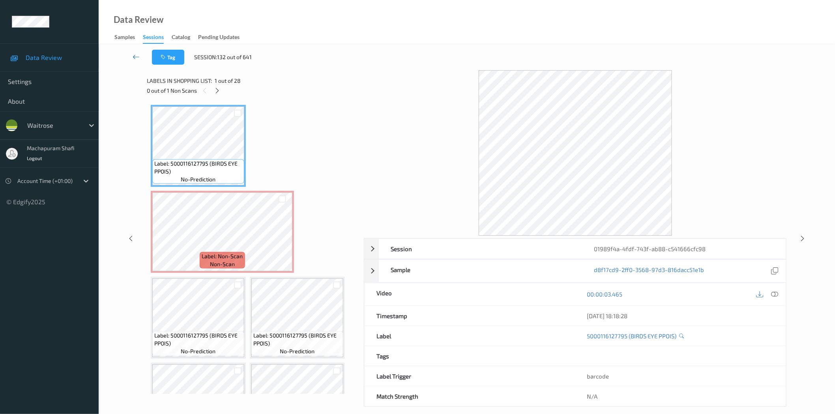
click at [137, 57] on icon at bounding box center [136, 57] width 7 height 8
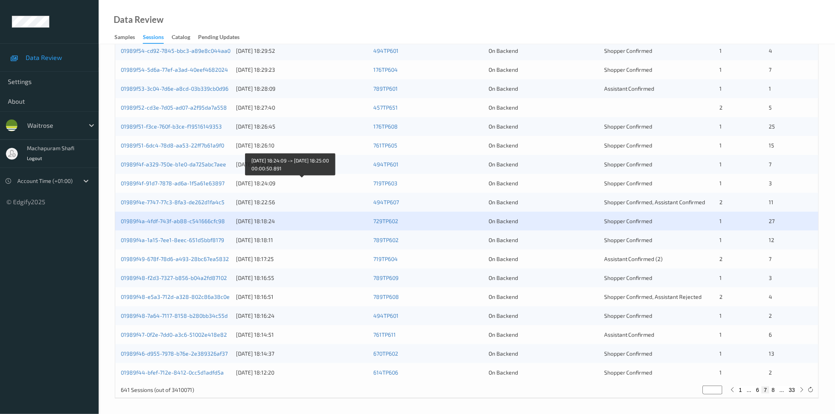
scroll to position [179, 0]
click at [188, 238] on link "01989f4a-1a15-7ee1-8eec-651d5bbf8179" at bounding box center [172, 239] width 103 height 7
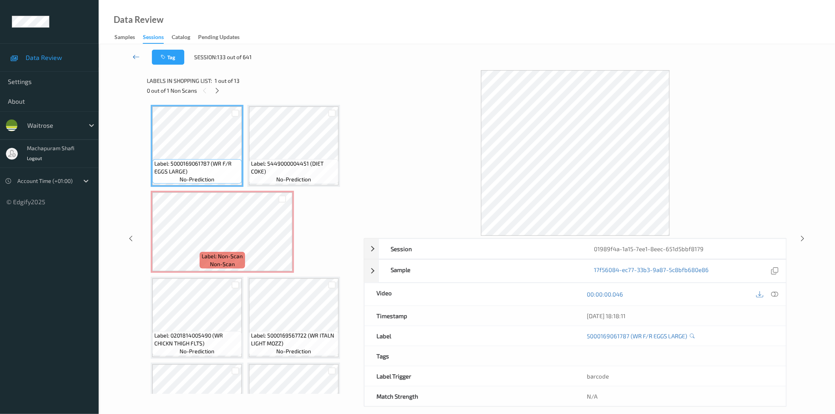
click at [132, 54] on link at bounding box center [136, 57] width 32 height 15
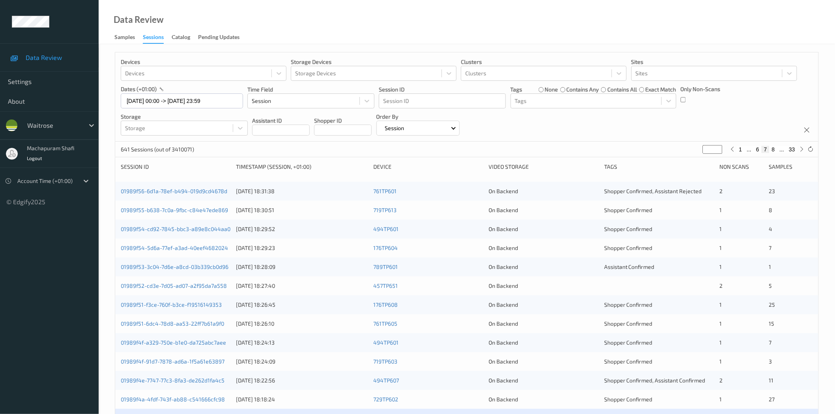
scroll to position [179, 0]
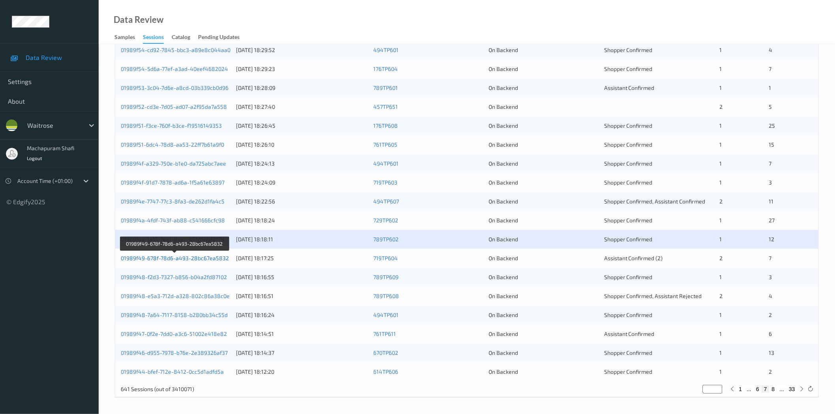
click at [202, 260] on link "01989f49-678f-78d6-a493-28bc67ea5832" at bounding box center [175, 258] width 108 height 7
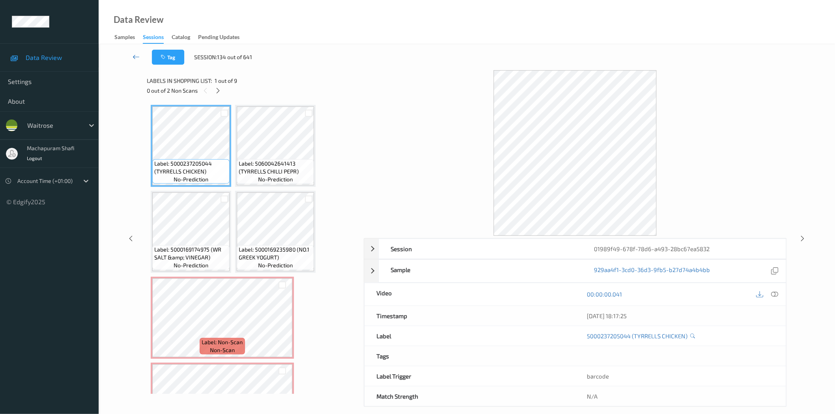
click at [135, 58] on icon at bounding box center [136, 57] width 7 height 8
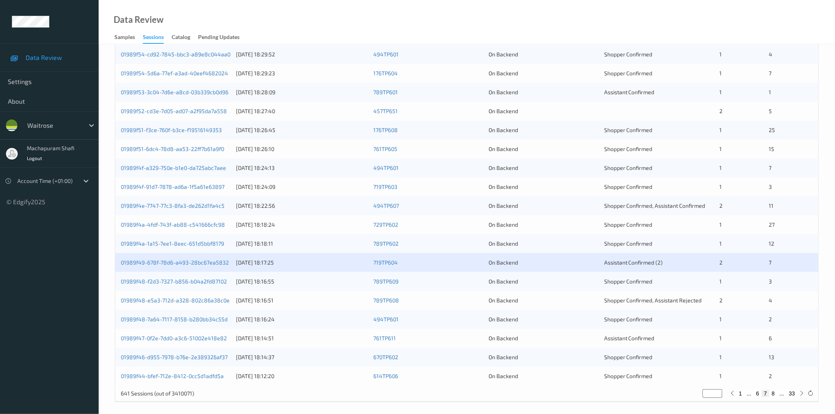
scroll to position [175, 0]
click at [200, 282] on link "01989f48-f2d3-7327-b856-b04a2fd87102" at bounding box center [174, 281] width 106 height 7
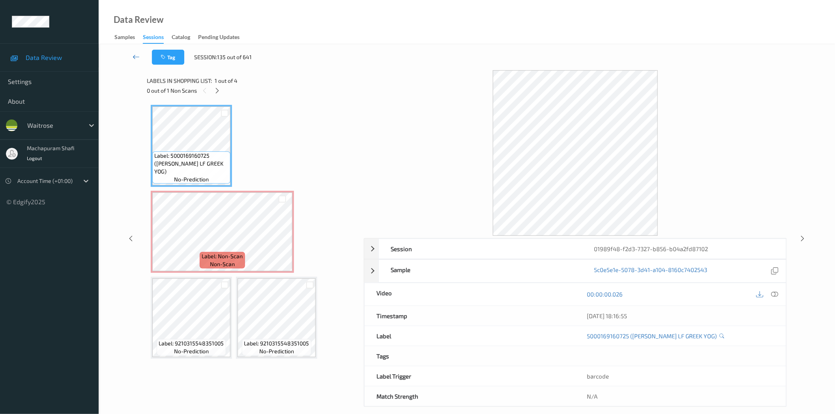
click at [134, 57] on icon at bounding box center [136, 57] width 7 height 8
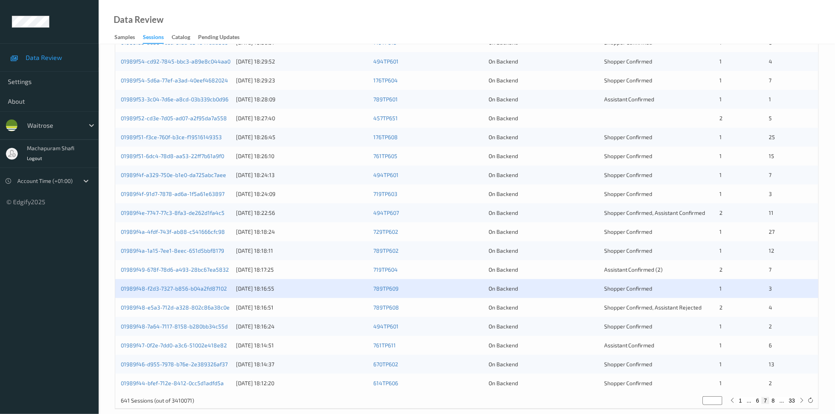
scroll to position [179, 0]
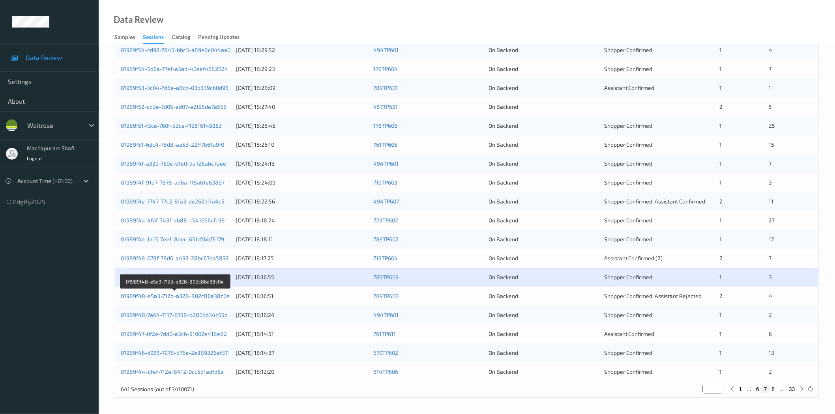
click at [221, 298] on link "01989f48-e5a3-712d-a328-802c86a38c0e" at bounding box center [175, 296] width 109 height 7
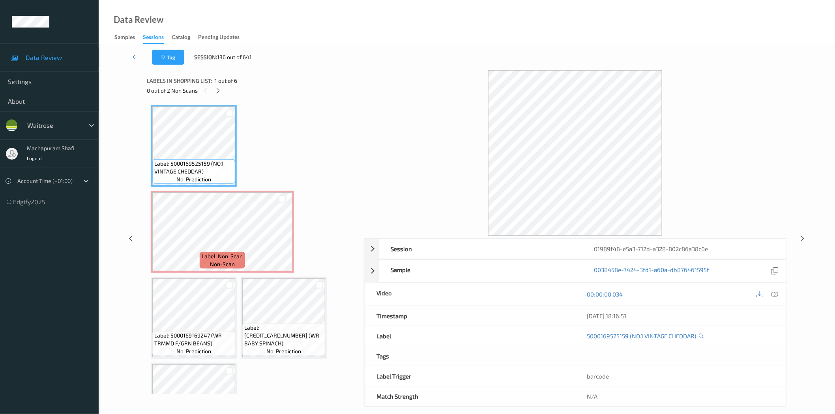
click at [133, 56] on icon at bounding box center [136, 57] width 7 height 8
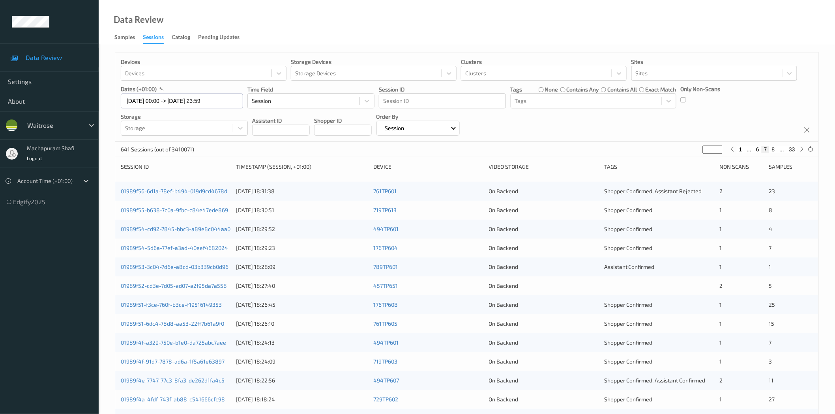
scroll to position [175, 0]
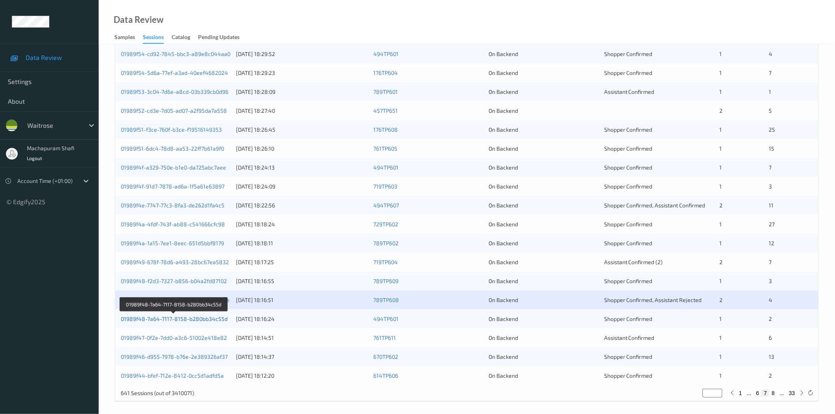
click at [199, 317] on link "01989f48-7a64-7117-8158-b280bb34c55d" at bounding box center [174, 319] width 107 height 7
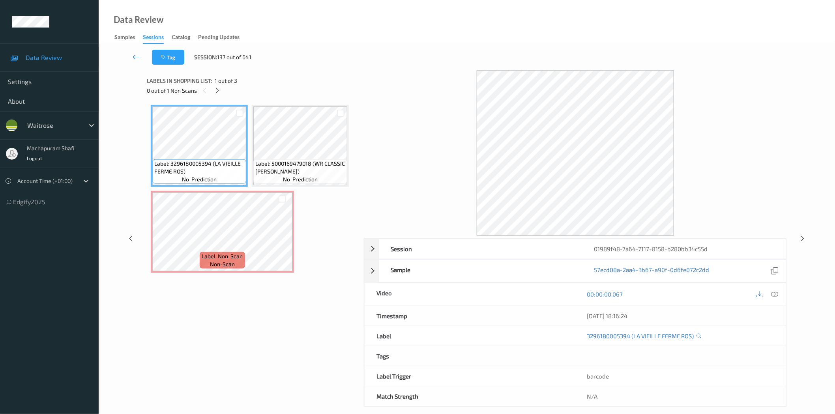
click at [136, 59] on icon at bounding box center [136, 57] width 7 height 8
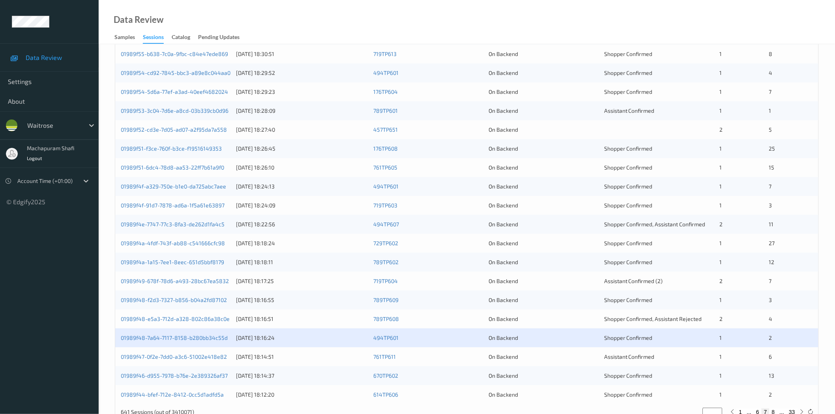
scroll to position [179, 0]
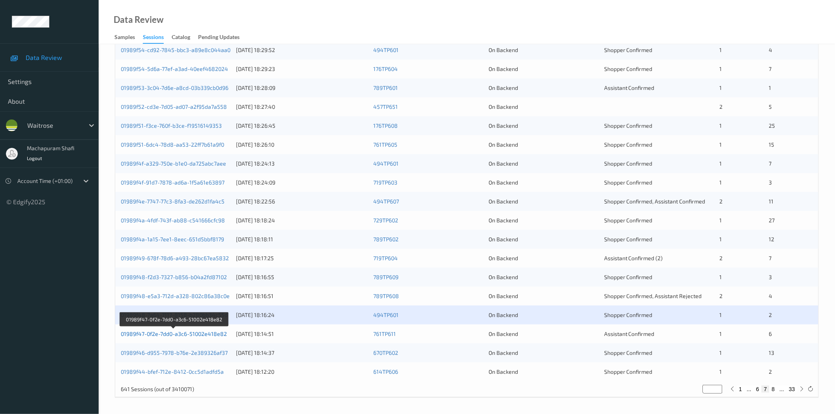
click at [189, 334] on link "01989f47-0f2e-7dd0-a3c6-51002e418e82" at bounding box center [174, 334] width 106 height 7
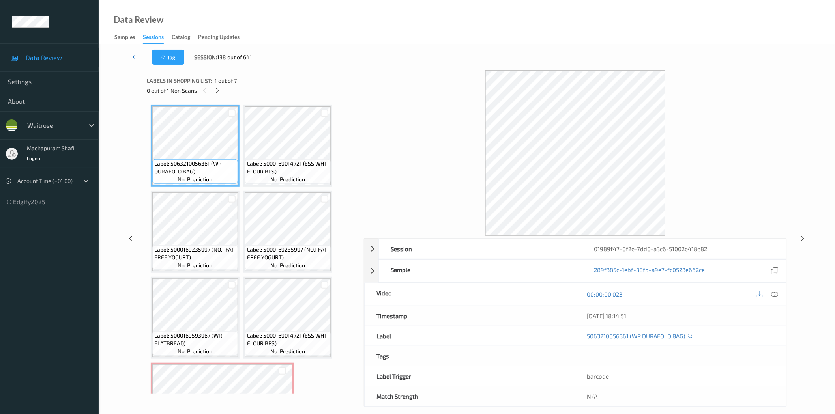
click at [137, 56] on icon at bounding box center [136, 57] width 7 height 8
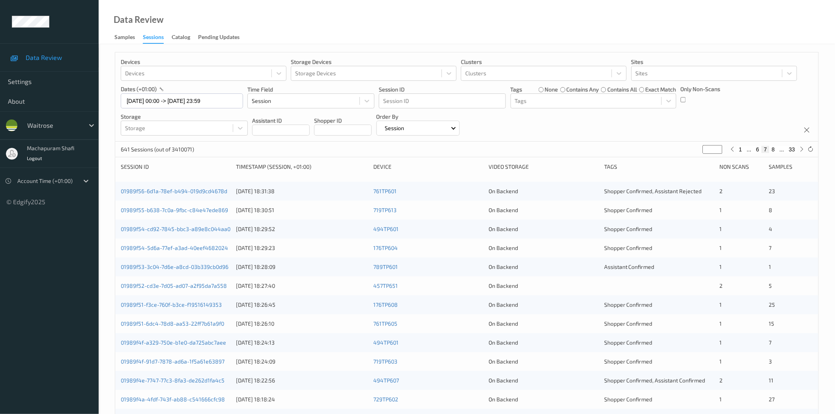
scroll to position [175, 0]
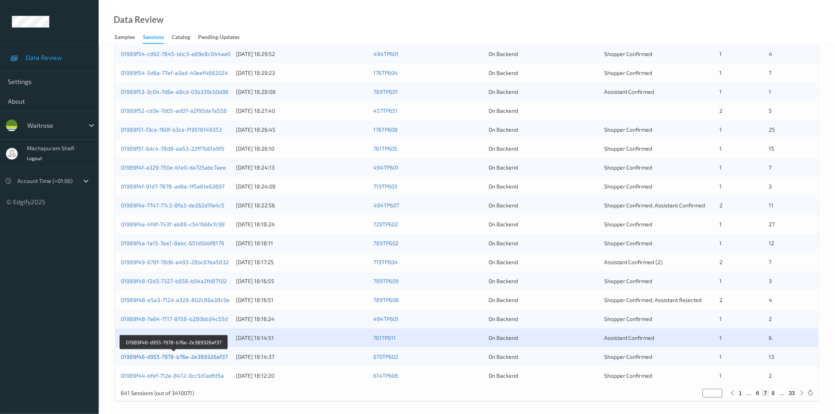
click at [206, 357] on link "01989f46-d955-7978-b76e-2e389326af37" at bounding box center [174, 357] width 107 height 7
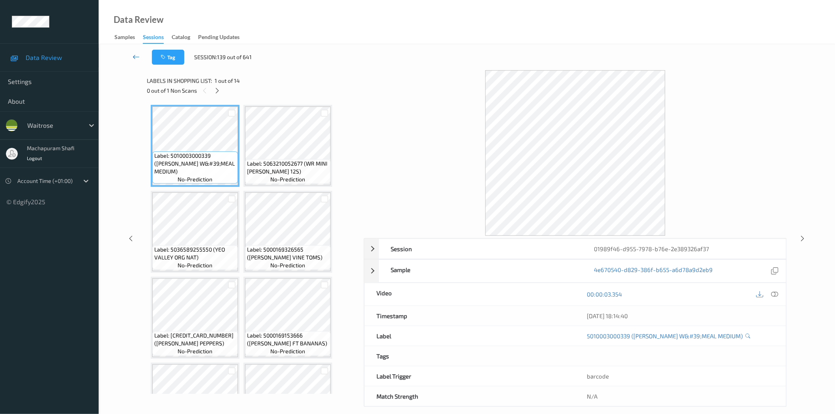
click at [137, 56] on icon at bounding box center [136, 57] width 7 height 8
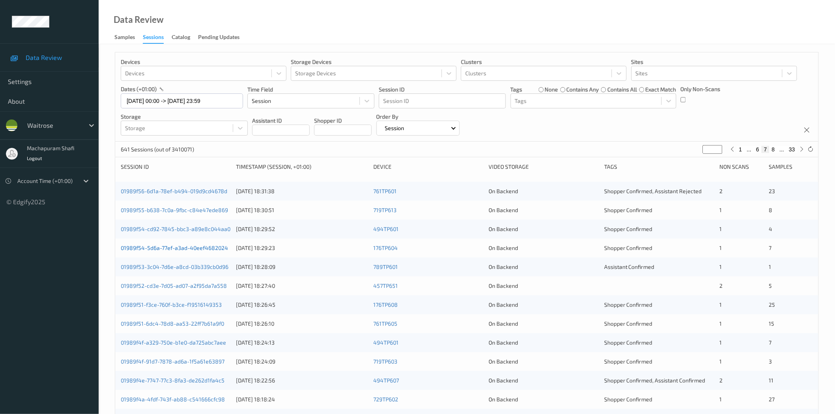
scroll to position [179, 0]
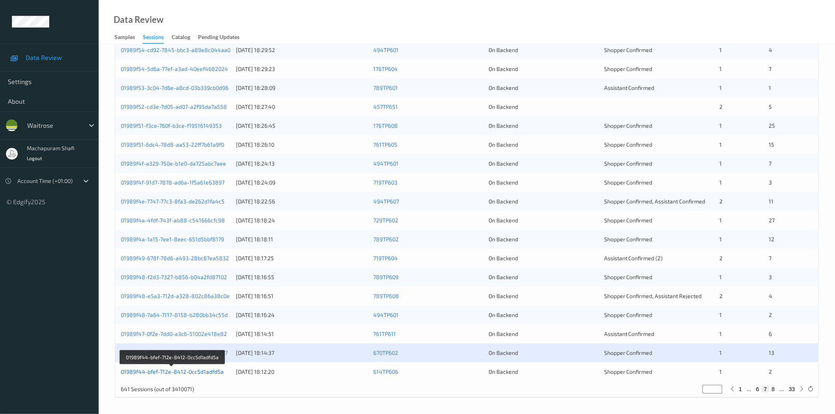
click at [210, 372] on link "01989f44-bfef-712e-8412-0cc5d1adfd5a" at bounding box center [172, 372] width 103 height 7
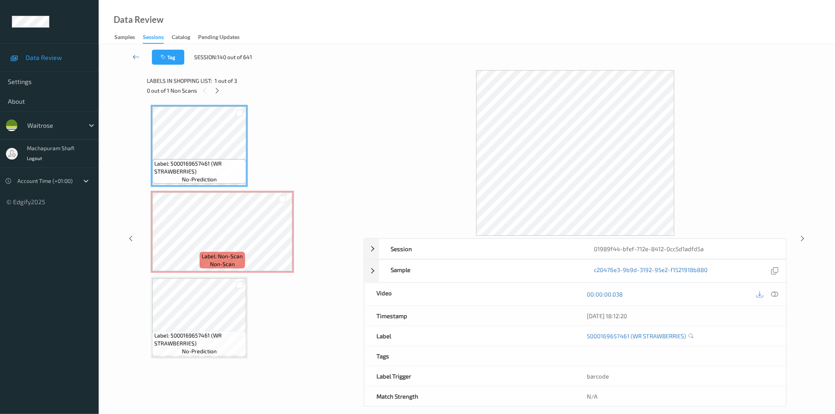
click at [135, 60] on icon at bounding box center [136, 57] width 7 height 8
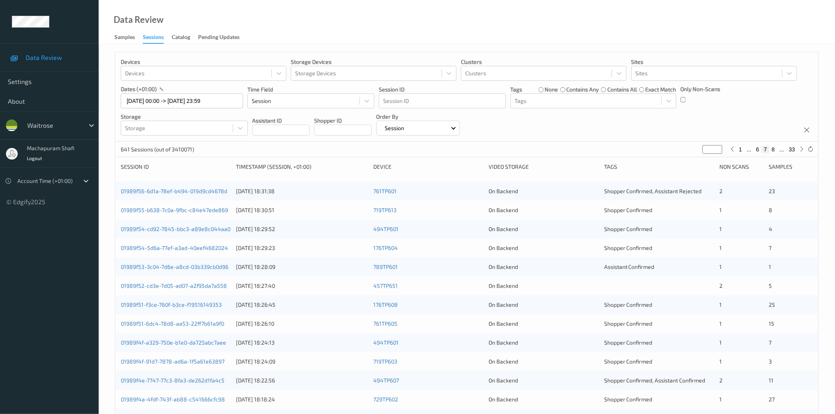
drag, startPoint x: 774, startPoint y: 150, endPoint x: 762, endPoint y: 168, distance: 21.0
click at [773, 150] on button "8" at bounding box center [774, 149] width 8 height 7
type input "*"
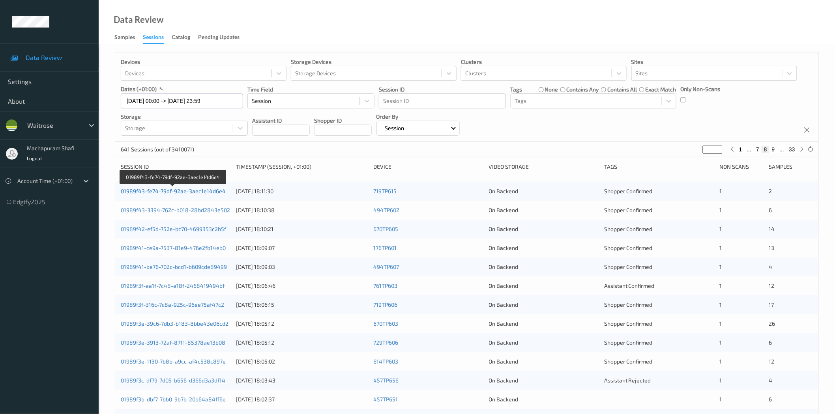
click at [193, 194] on link "01989f43-fe74-79df-92ae-3aec1e14d6e4" at bounding box center [173, 191] width 105 height 7
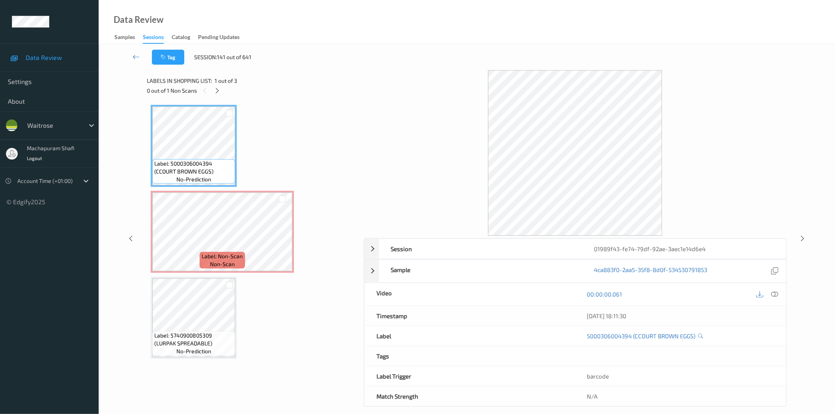
click at [223, 11] on div "Data Review Samples Sessions Catalog Pending Updates" at bounding box center [467, 22] width 737 height 44
click at [133, 56] on icon at bounding box center [136, 57] width 7 height 8
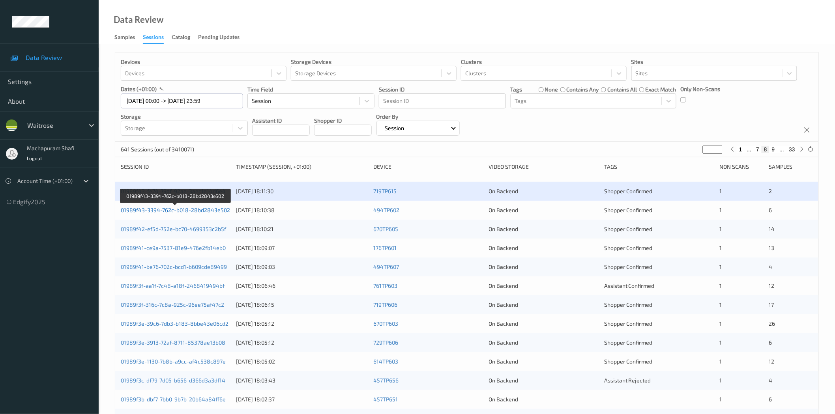
click at [208, 213] on link "01989f43-3394-762c-b018-28bd2843e502" at bounding box center [175, 210] width 109 height 7
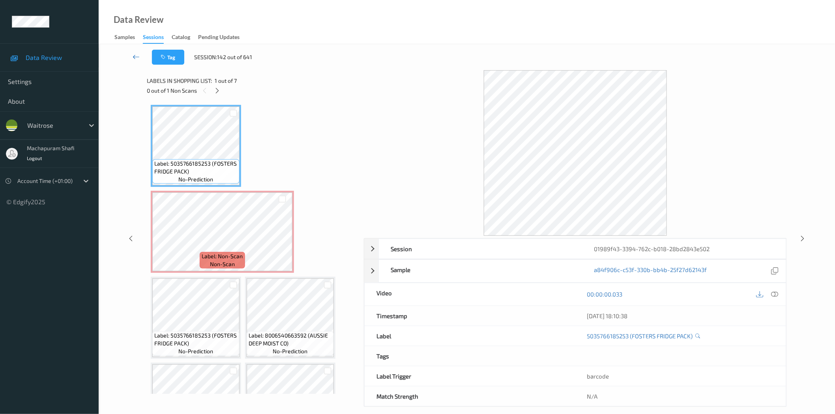
click at [135, 56] on icon at bounding box center [136, 57] width 7 height 8
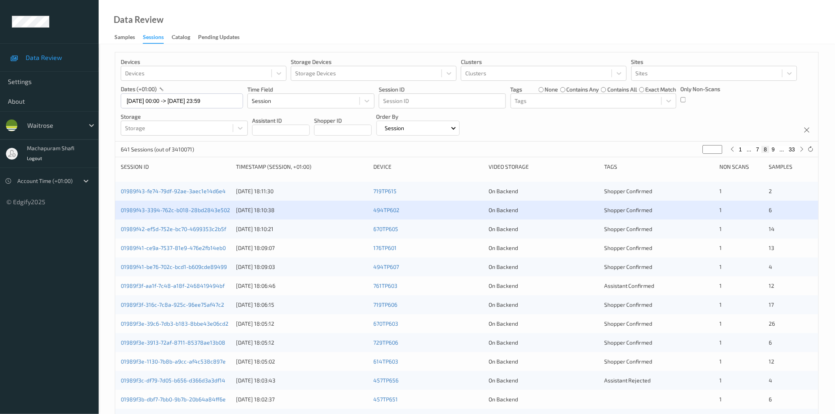
scroll to position [9, 0]
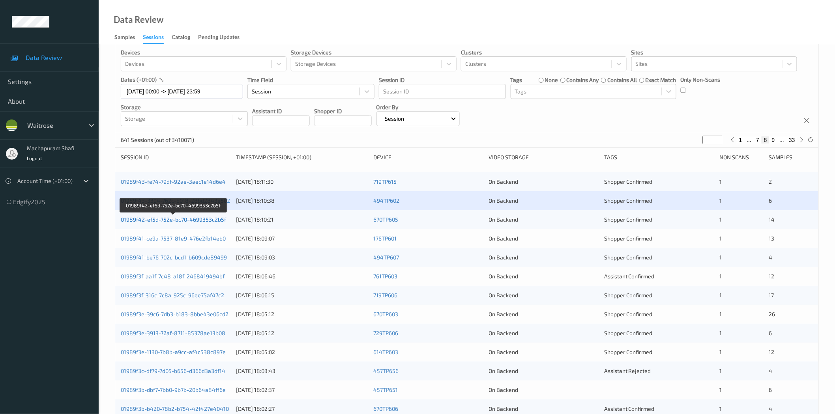
click at [213, 222] on link "01989f42-ef5d-752e-bc70-4699353c2b5f" at bounding box center [173, 219] width 105 height 7
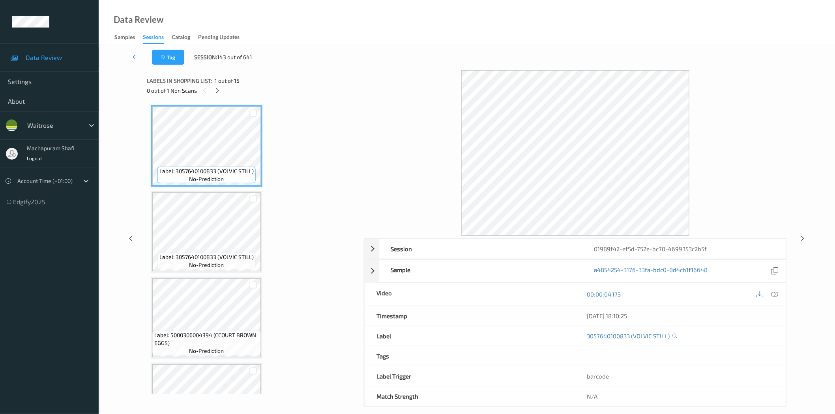
click at [137, 54] on icon at bounding box center [136, 57] width 7 height 8
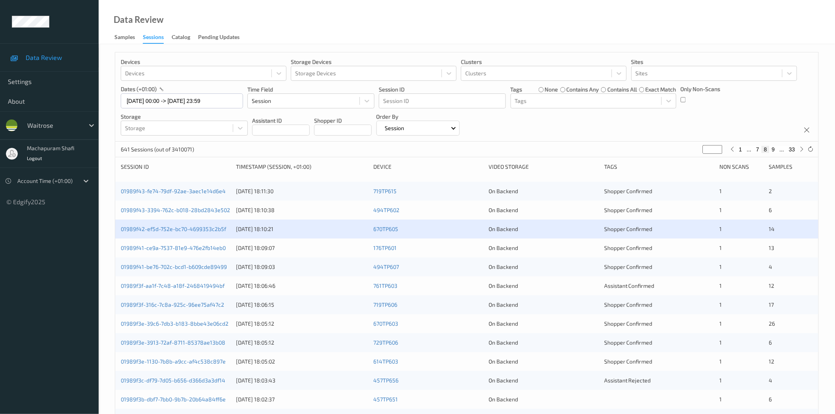
scroll to position [179, 0]
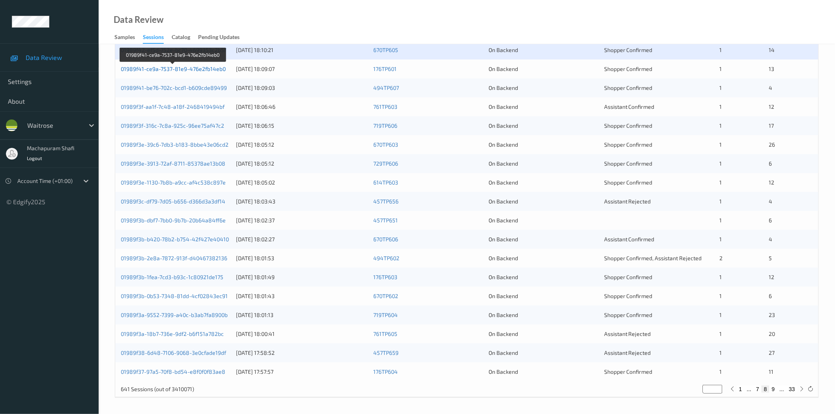
click at [196, 72] on link "01989f41-ce9a-7537-81e9-476e2fb14eb0" at bounding box center [173, 69] width 105 height 7
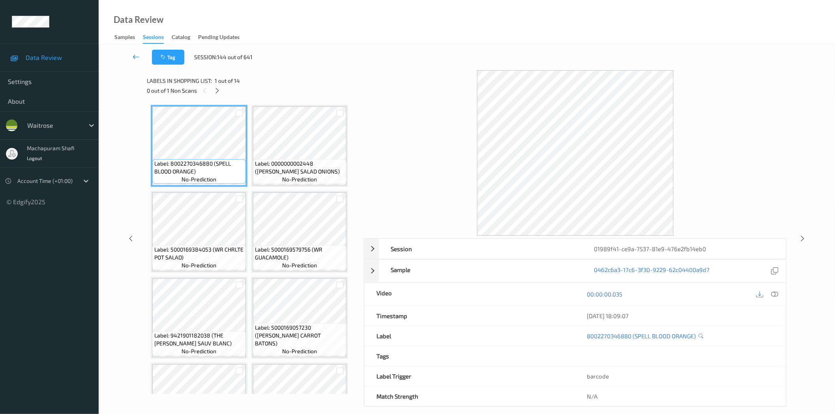
click at [133, 60] on icon at bounding box center [136, 57] width 7 height 8
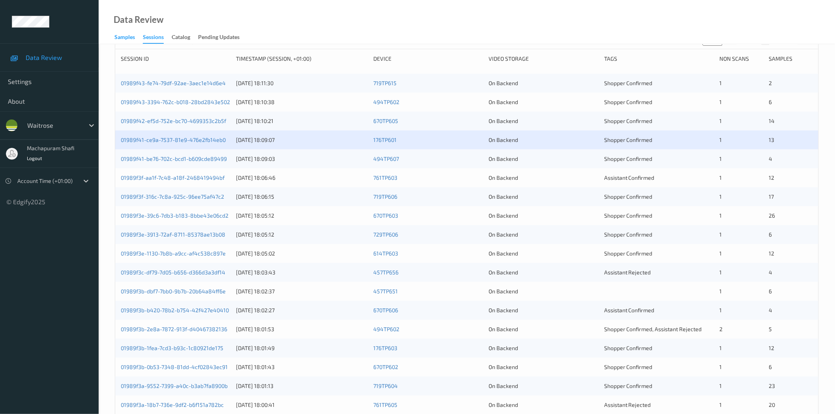
scroll to position [179, 0]
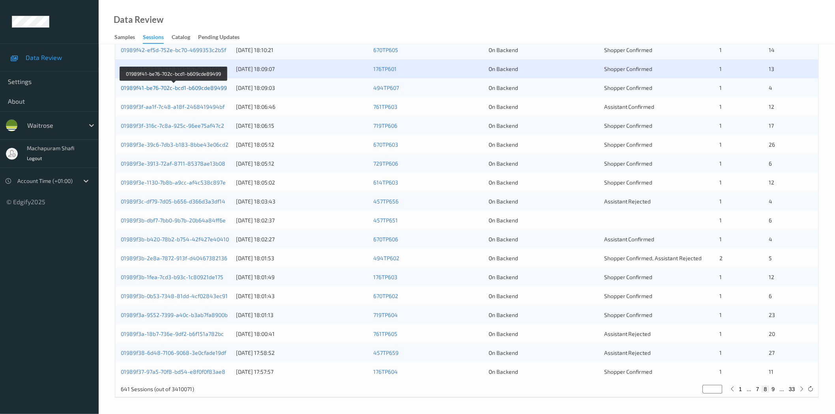
click at [199, 90] on link "01989f41-be76-702c-bcd1-b609cde89499" at bounding box center [174, 87] width 106 height 7
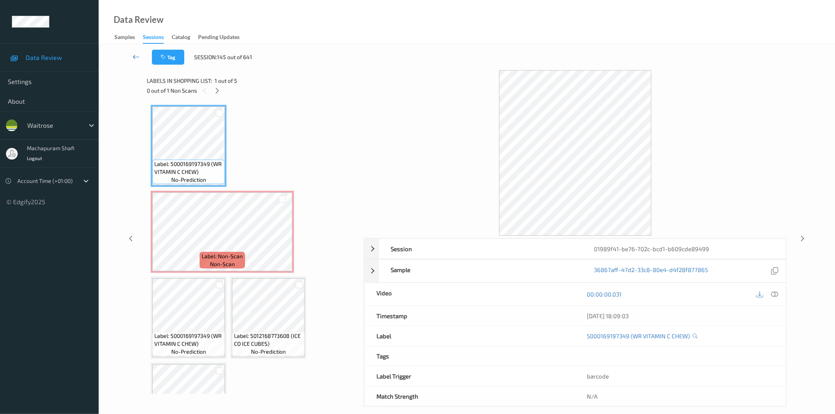
click at [137, 57] on icon at bounding box center [136, 57] width 7 height 8
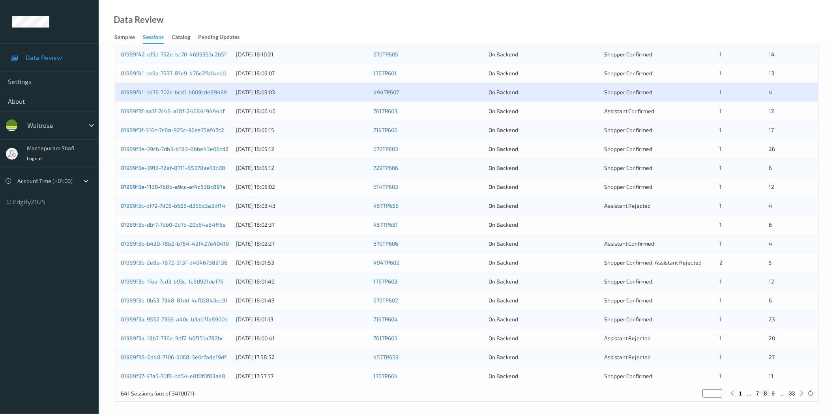
scroll to position [175, 0]
click at [190, 112] on link "01989f3f-aa1f-7c48-a18f-2468419494bf" at bounding box center [173, 110] width 104 height 7
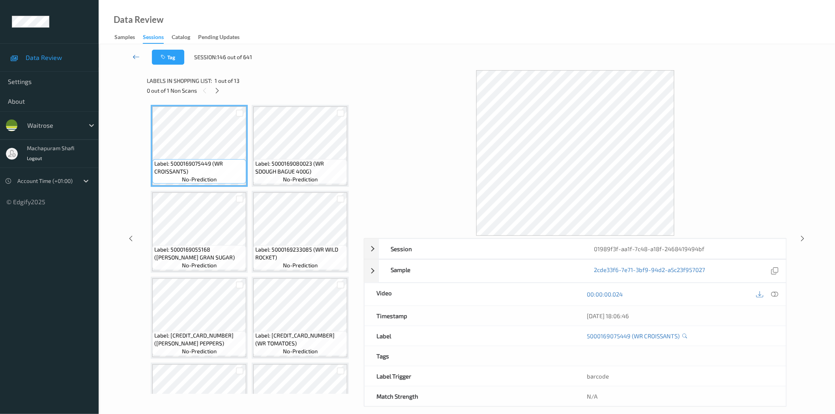
click at [135, 56] on icon at bounding box center [136, 57] width 7 height 8
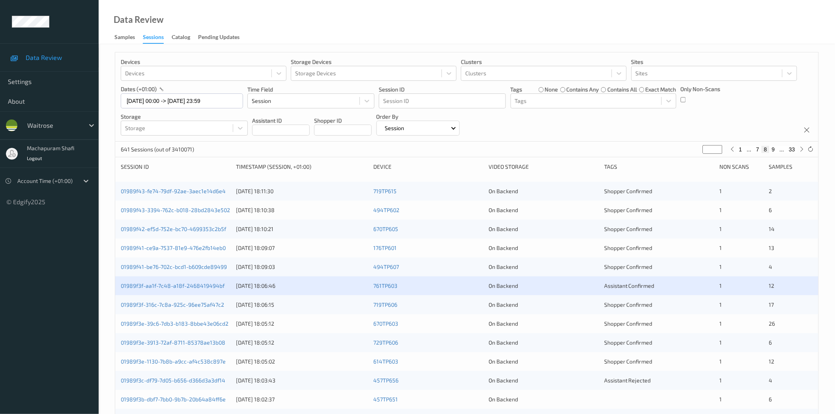
scroll to position [175, 0]
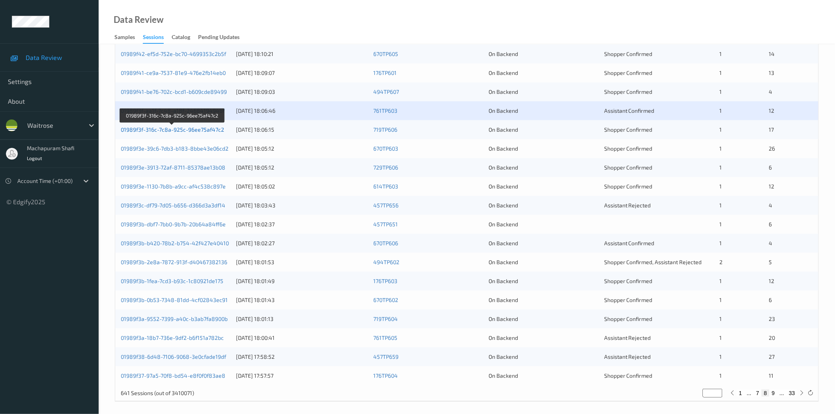
click at [192, 129] on link "01989f3f-316c-7c8a-925c-96ee75af47c2" at bounding box center [172, 129] width 103 height 7
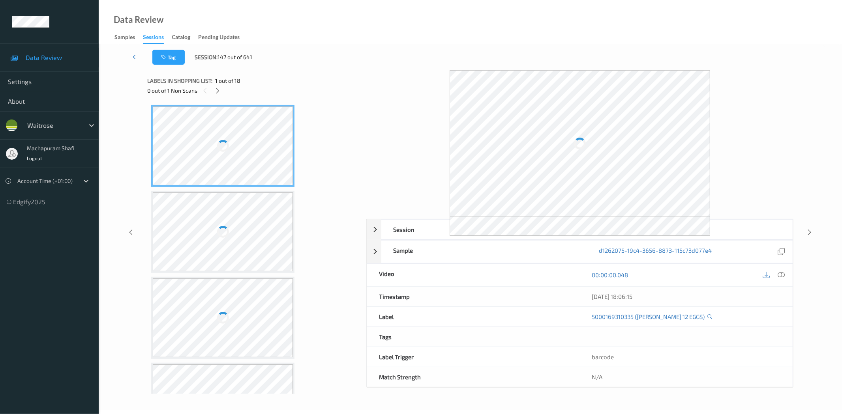
click at [139, 56] on icon at bounding box center [136, 57] width 7 height 8
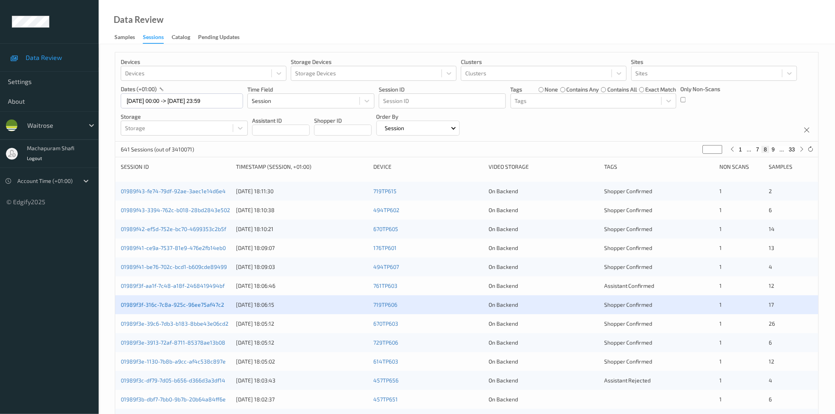
click at [206, 304] on link "01989f3f-316c-7c8a-925c-96ee75af47c2" at bounding box center [172, 305] width 103 height 7
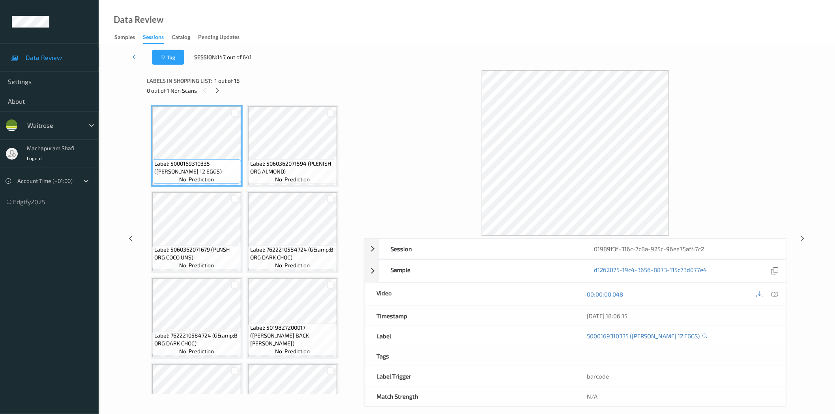
click at [135, 56] on icon at bounding box center [136, 57] width 7 height 8
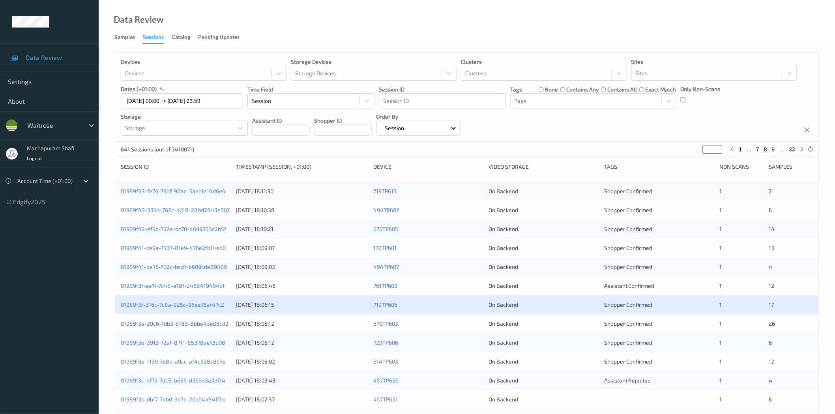
scroll to position [175, 0]
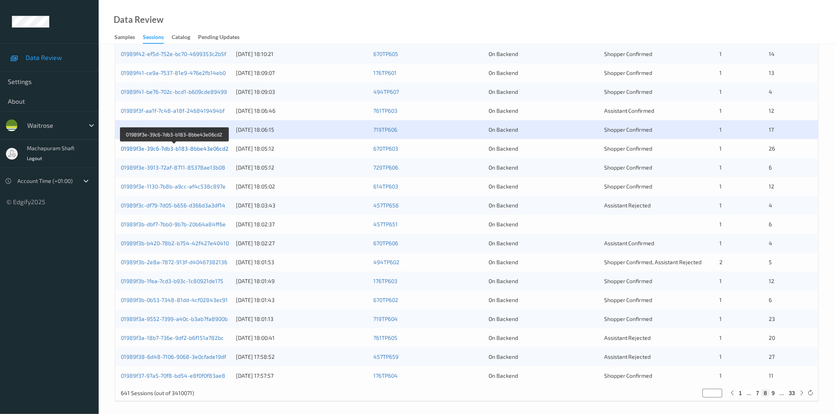
click at [195, 148] on link "01989f3e-39c6-7db3-b183-8bbe43e06cd2" at bounding box center [175, 148] width 108 height 7
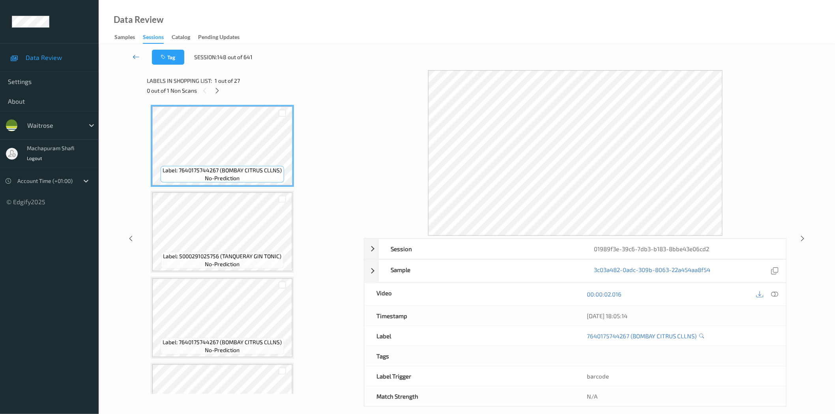
click at [134, 56] on icon at bounding box center [136, 57] width 7 height 8
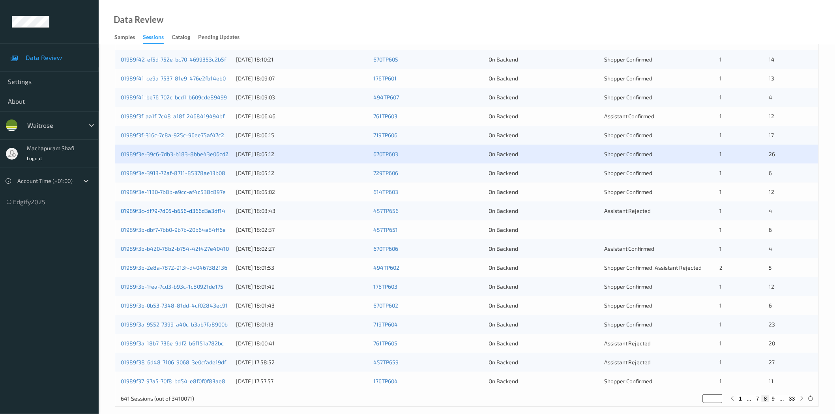
scroll to position [179, 0]
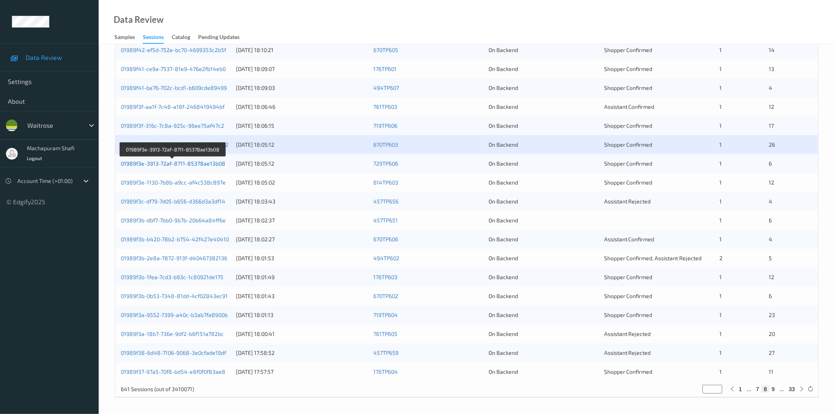
click at [184, 162] on link "01989f3e-3913-72af-8711-85378ae13b08" at bounding box center [173, 163] width 105 height 7
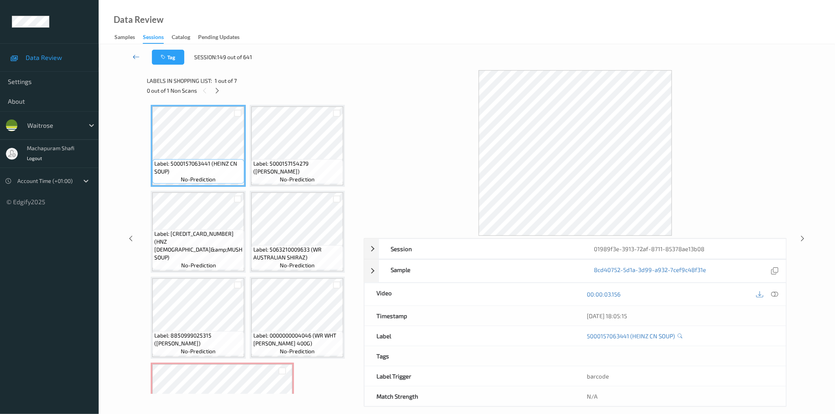
click at [139, 56] on icon at bounding box center [136, 57] width 7 height 8
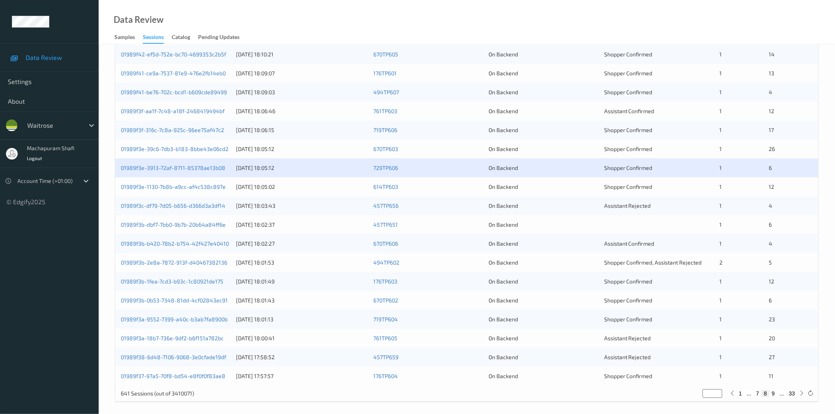
scroll to position [175, 0]
click at [192, 187] on link "01989f3e-1130-7b8b-a9cc-af4c538c897e" at bounding box center [173, 186] width 105 height 7
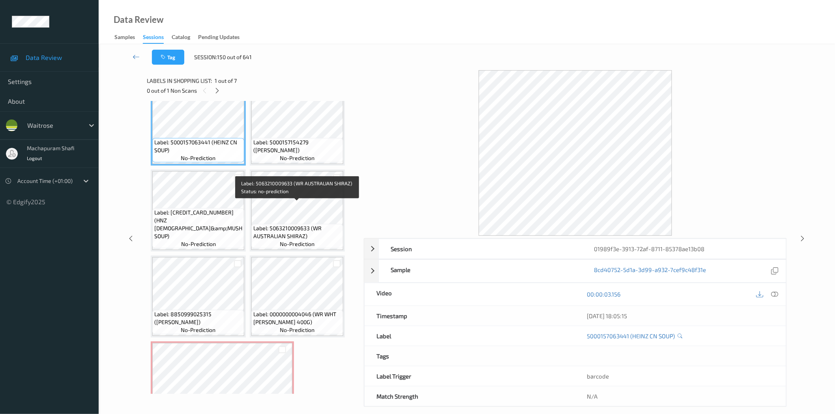
scroll to position [52, 0]
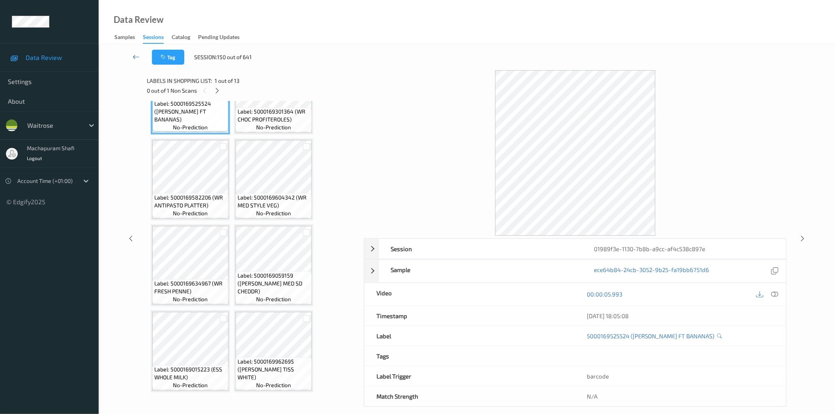
click at [136, 56] on icon at bounding box center [136, 57] width 7 height 8
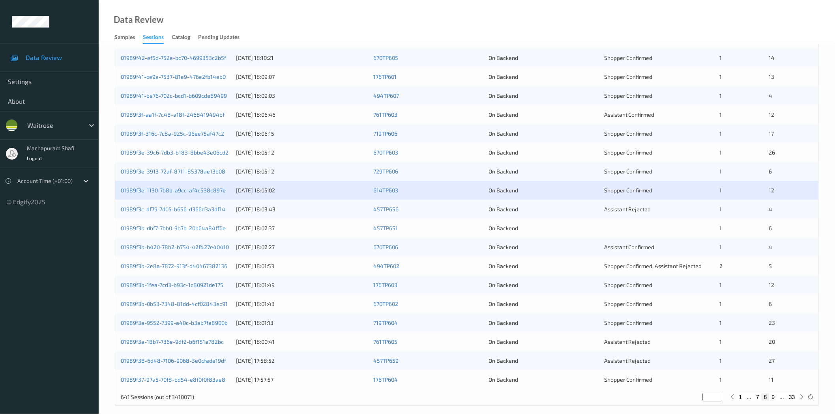
scroll to position [179, 0]
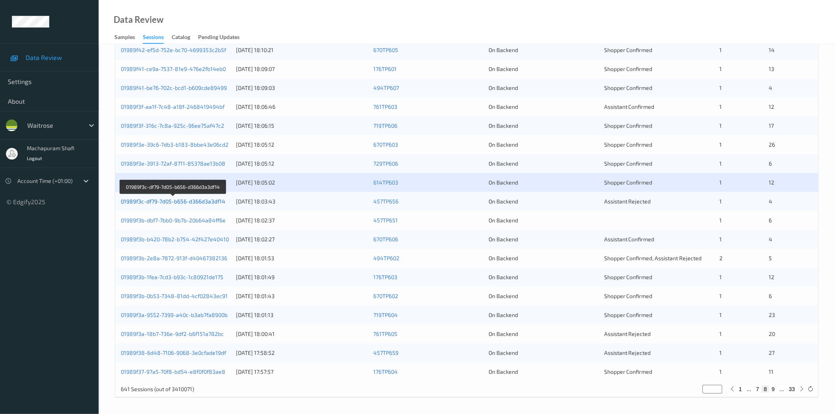
click at [176, 202] on link "01989f3c-df79-7d05-b656-d366d3a3df14" at bounding box center [173, 201] width 105 height 7
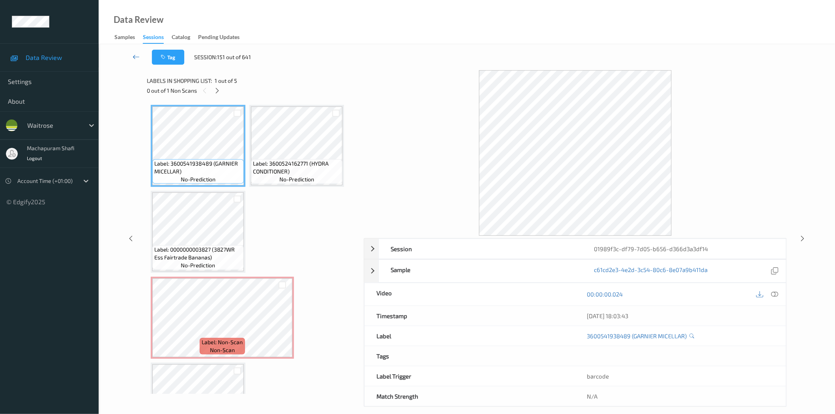
click at [136, 57] on icon at bounding box center [136, 57] width 7 height 8
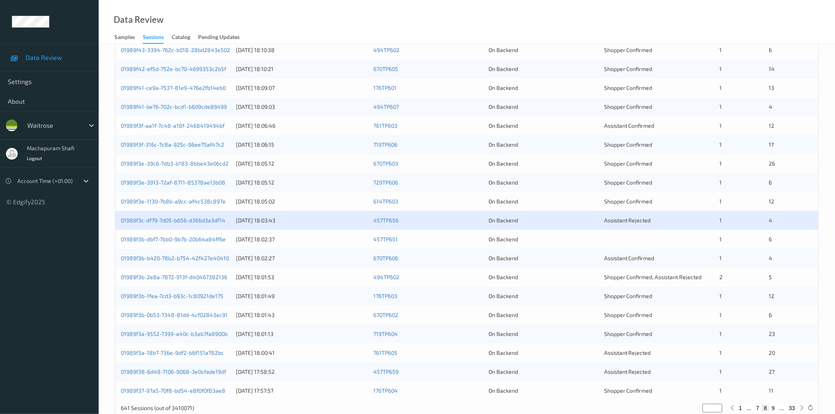
scroll to position [179, 0]
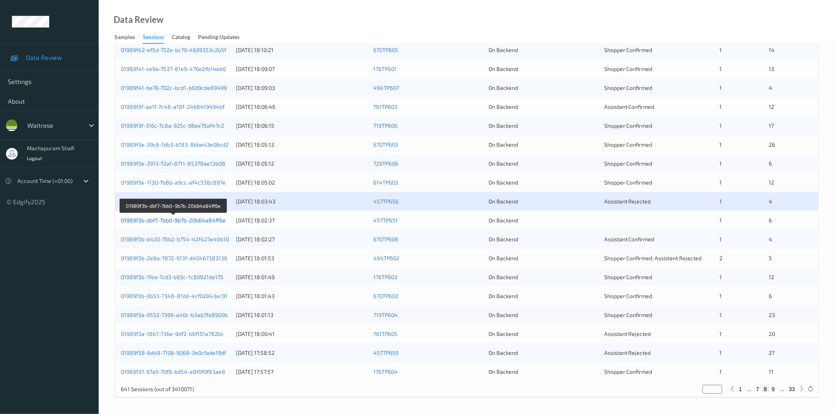
click at [189, 221] on link "01989f3b-dbf7-7bb0-9b7b-20b64a84ff6e" at bounding box center [173, 220] width 105 height 7
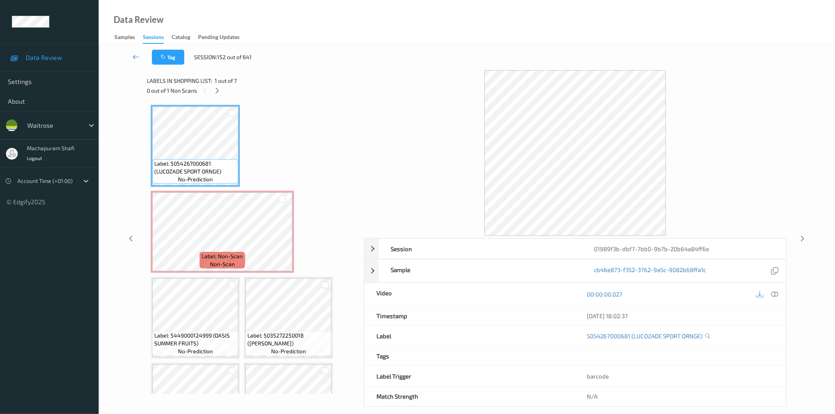
click at [133, 55] on icon at bounding box center [136, 57] width 7 height 8
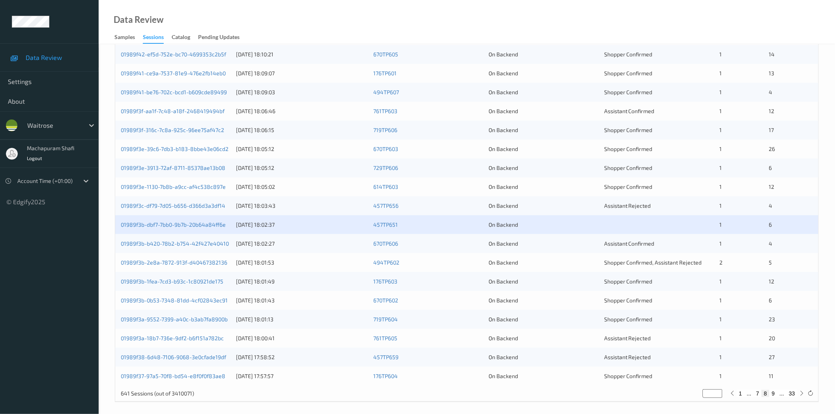
scroll to position [175, 0]
click at [215, 246] on link "01989f3b-b420-78b2-b754-42f427e40410" at bounding box center [175, 243] width 108 height 7
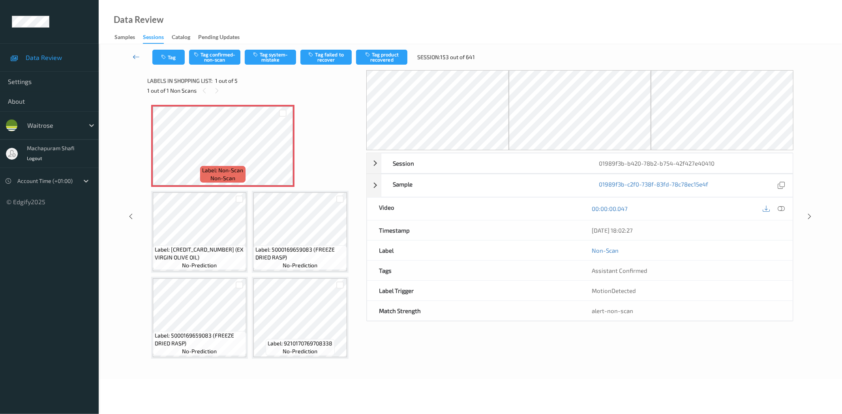
click at [136, 56] on icon at bounding box center [136, 57] width 7 height 8
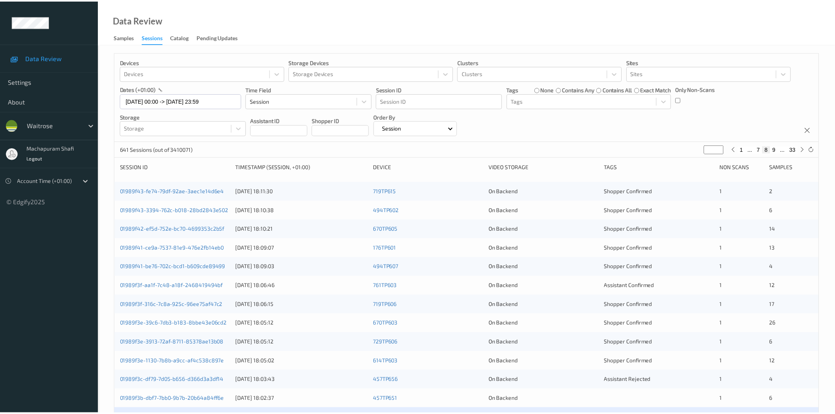
scroll to position [179, 0]
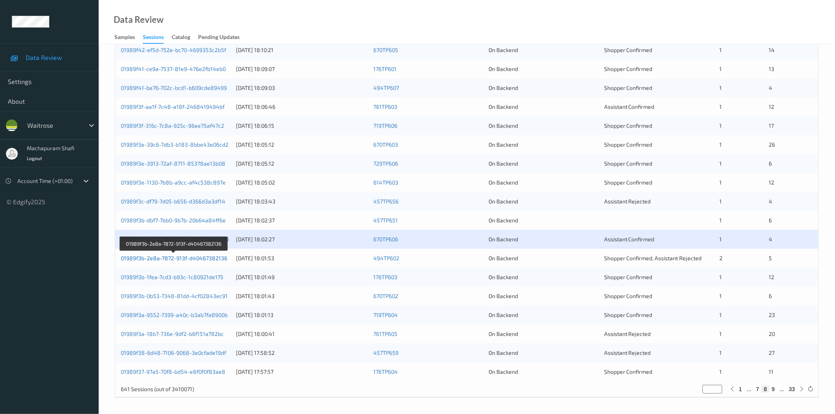
click at [187, 259] on link "01989f3b-2e8a-7872-913f-d40467382136" at bounding box center [174, 258] width 107 height 7
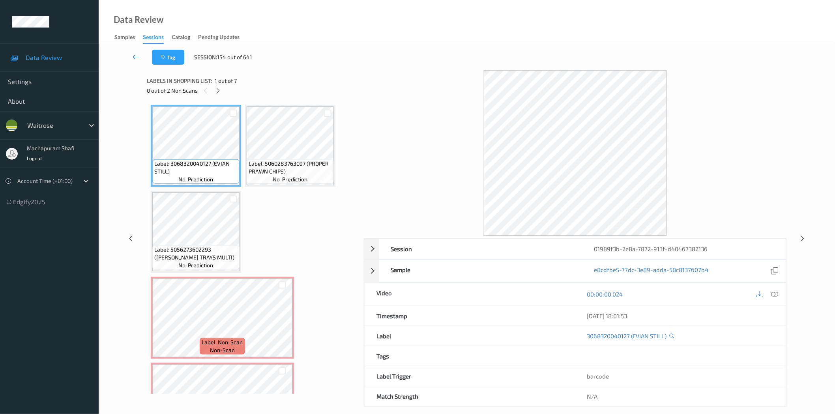
click at [138, 57] on icon at bounding box center [136, 57] width 7 height 8
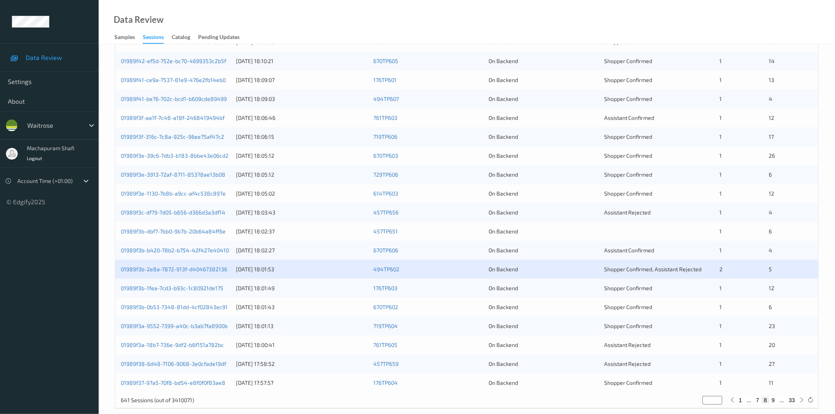
scroll to position [179, 0]
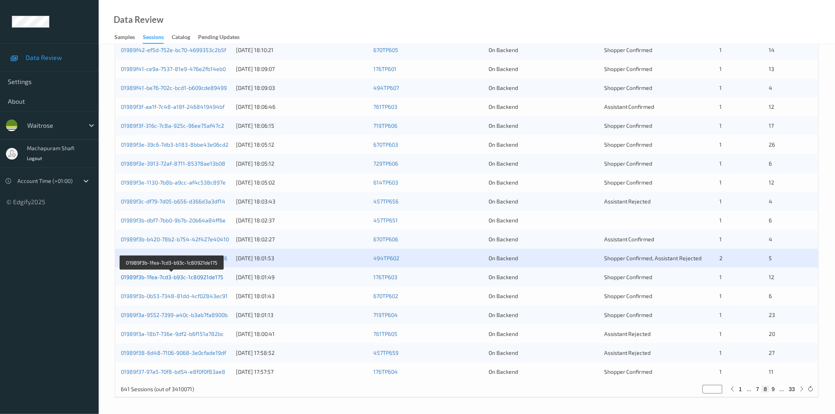
click at [208, 277] on link "01989f3b-1fea-7cd3-b93c-1c80921de175" at bounding box center [172, 277] width 103 height 7
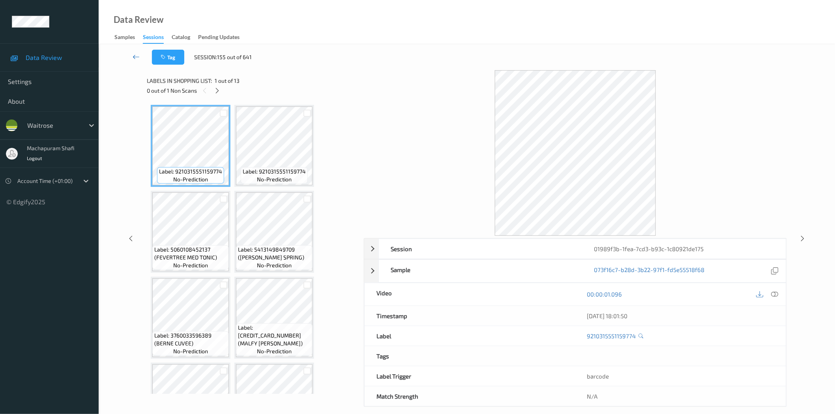
click at [134, 54] on icon at bounding box center [136, 57] width 7 height 8
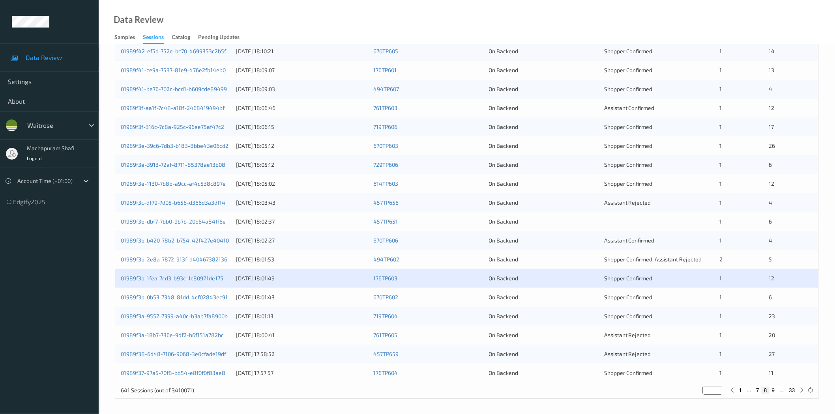
scroll to position [179, 0]
click at [215, 295] on link "01989f3b-0b53-7348-81dd-4cf02843ec91" at bounding box center [174, 296] width 107 height 7
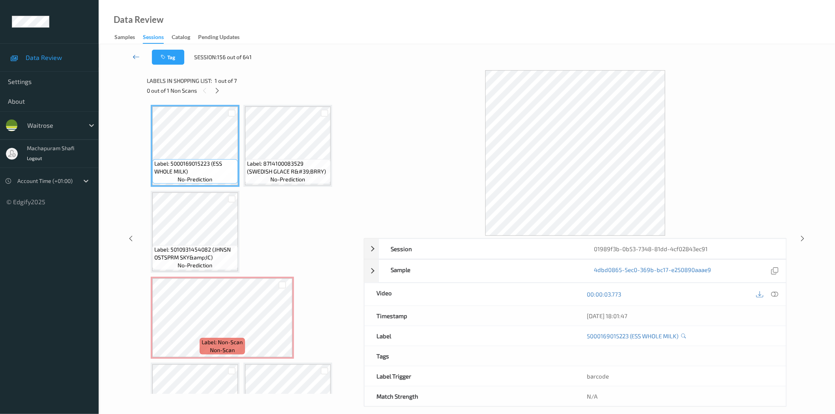
click at [136, 57] on icon at bounding box center [136, 57] width 7 height 8
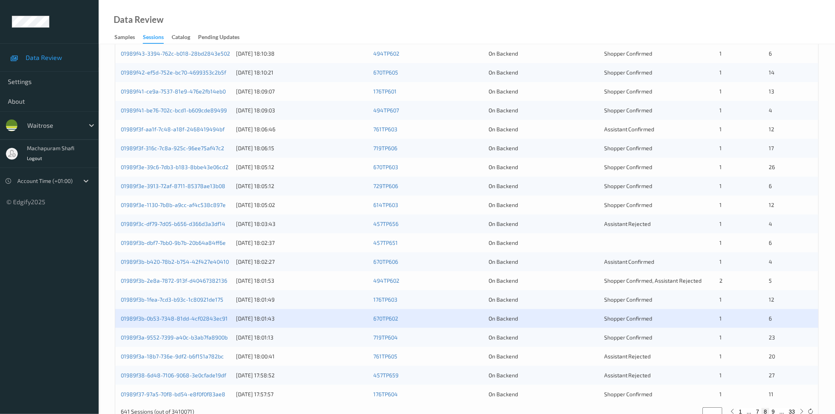
scroll to position [179, 0]
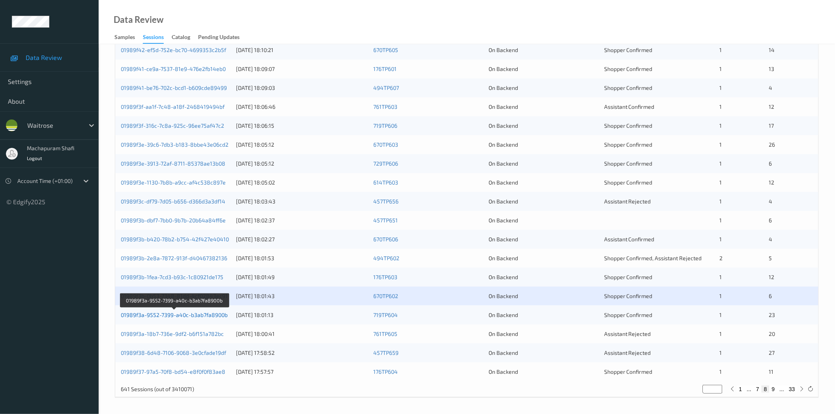
click at [197, 317] on link "01989f3a-9552-7399-a40c-b3ab7fa8900b" at bounding box center [174, 315] width 107 height 7
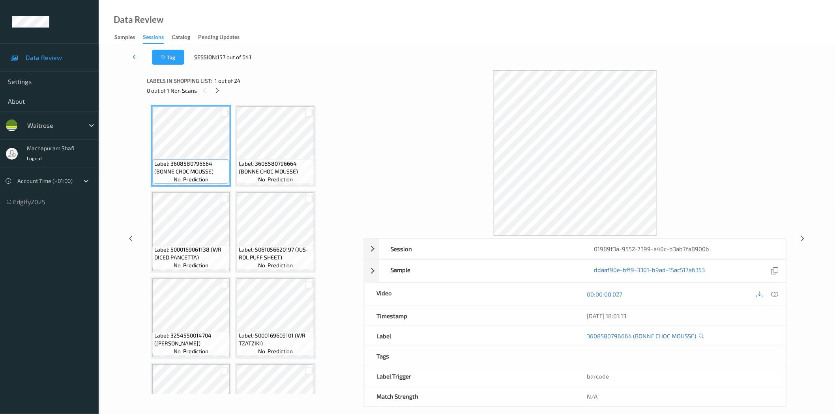
click at [136, 56] on icon at bounding box center [136, 57] width 7 height 8
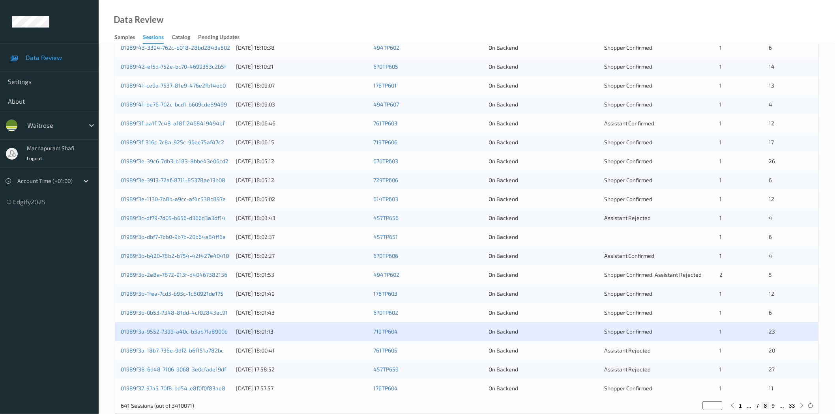
scroll to position [179, 0]
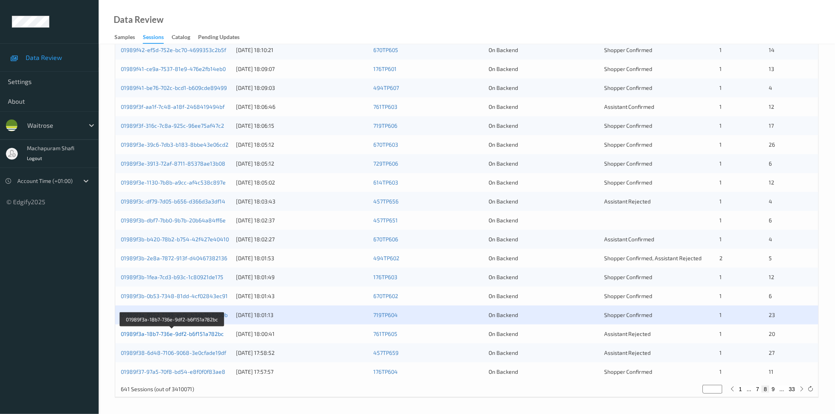
click at [208, 336] on link "01989f3a-18b7-736e-9df2-b6f151a782bc" at bounding box center [172, 334] width 103 height 7
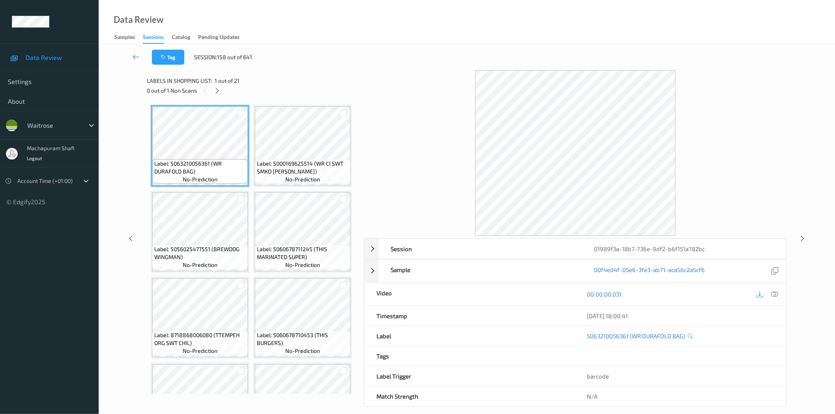
click at [137, 58] on icon at bounding box center [136, 57] width 7 height 8
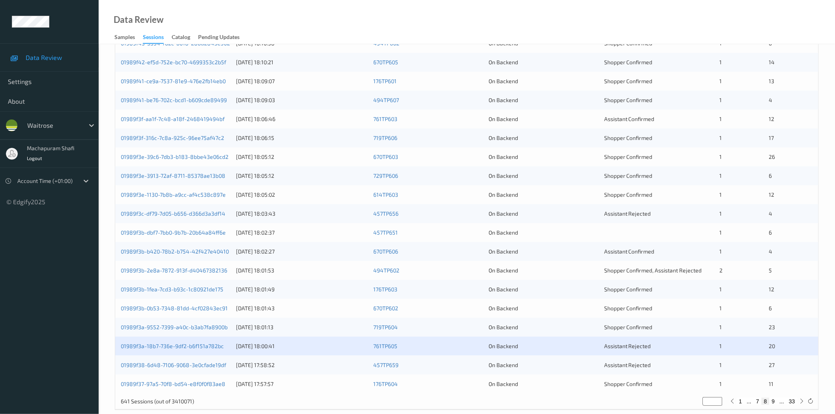
scroll to position [179, 0]
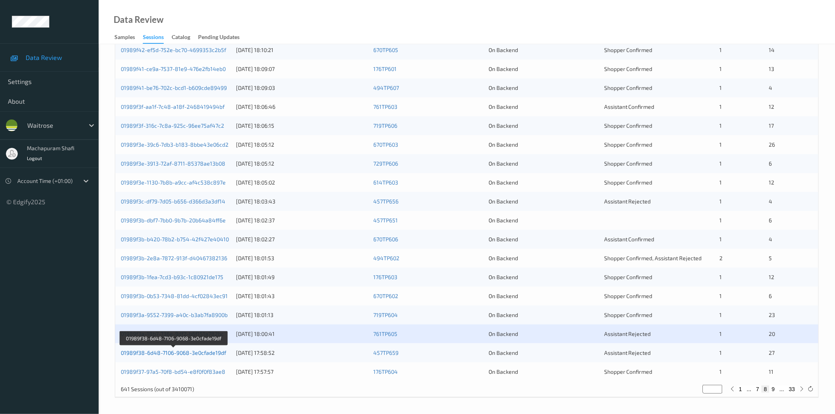
click at [207, 352] on link "01989f38-6d48-7106-9068-3e0cfade19df" at bounding box center [173, 353] width 105 height 7
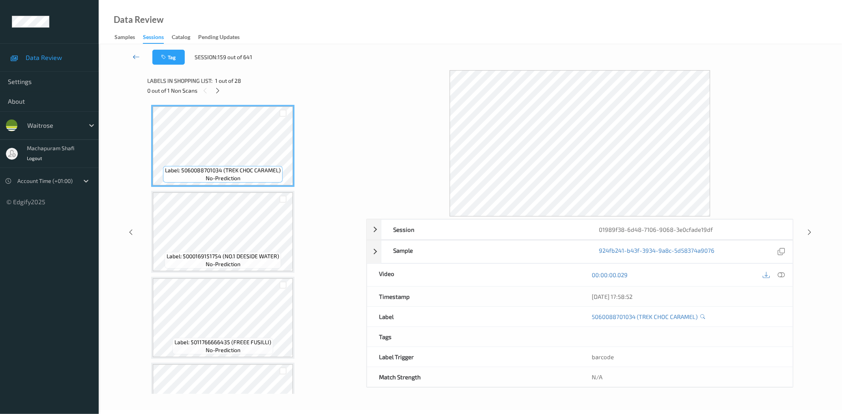
click at [137, 56] on icon at bounding box center [136, 57] width 7 height 8
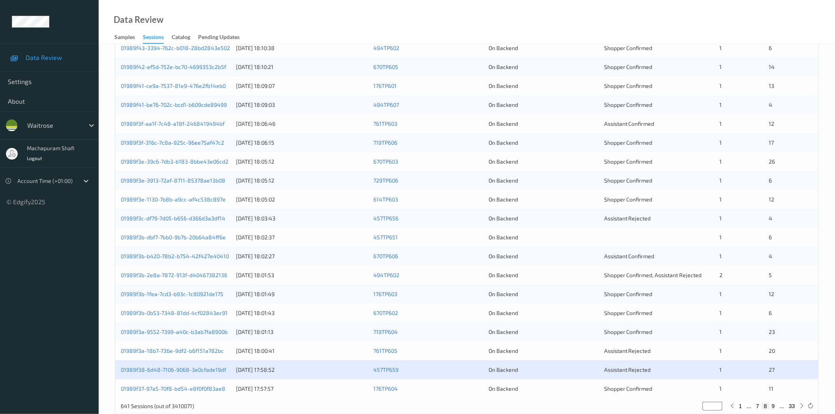
scroll to position [179, 0]
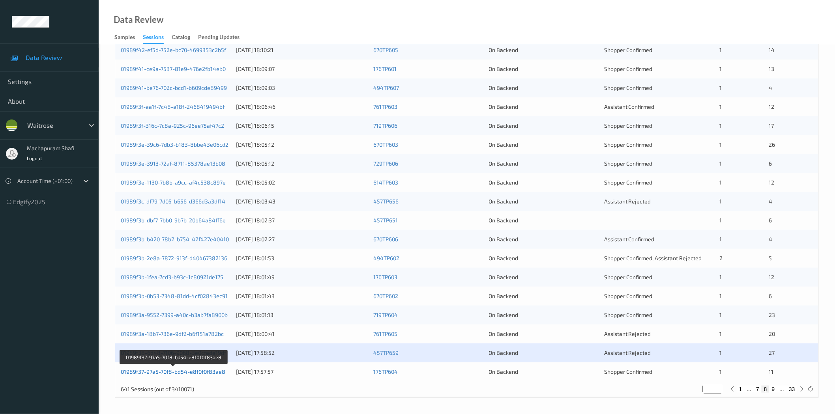
click at [206, 370] on link "01989f37-97a5-70f8-bd54-e8f0f0f83ae8" at bounding box center [173, 372] width 105 height 7
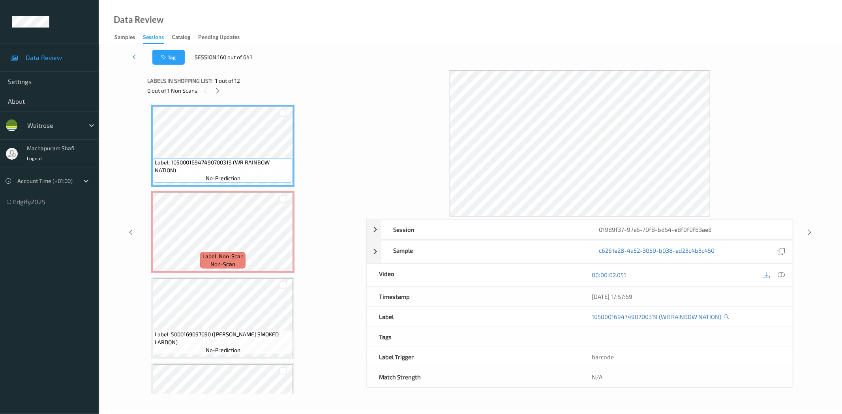
click at [137, 56] on icon at bounding box center [136, 57] width 7 height 8
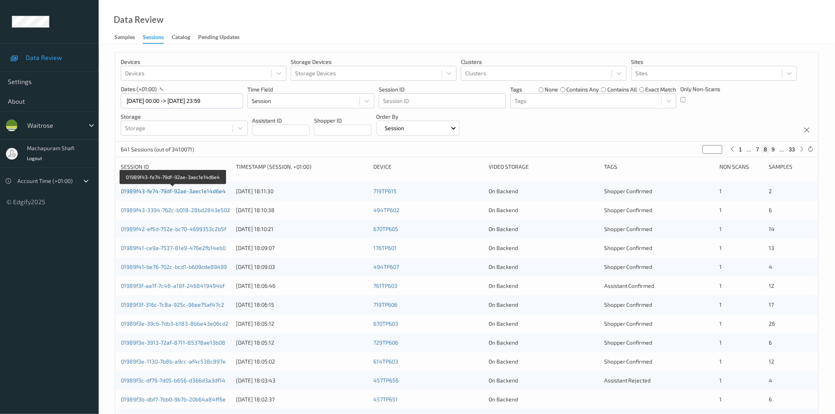
click at [202, 190] on link "01989f43-fe74-79df-92ae-3aec1e14d6e4" at bounding box center [173, 191] width 105 height 7
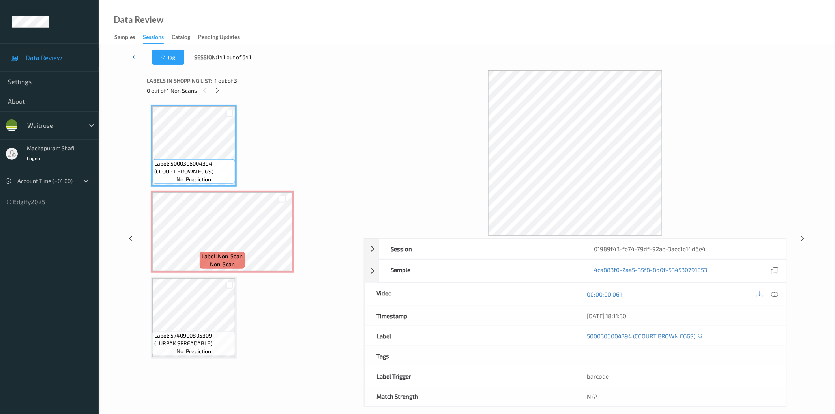
click at [136, 58] on icon at bounding box center [136, 57] width 7 height 8
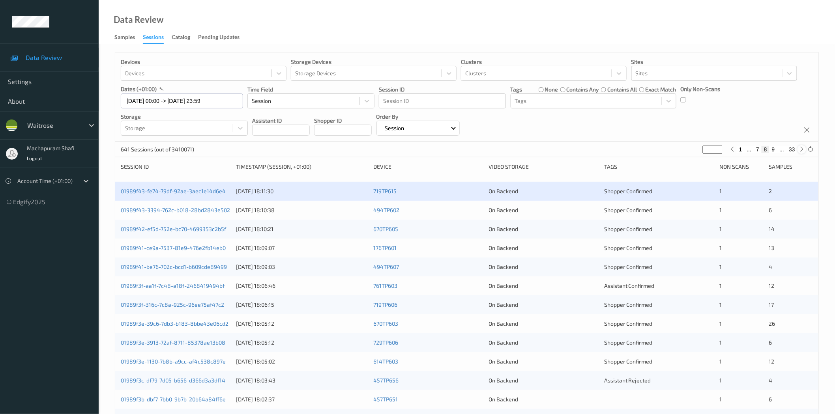
click at [800, 148] on icon at bounding box center [802, 149] width 6 height 6
type input "*"
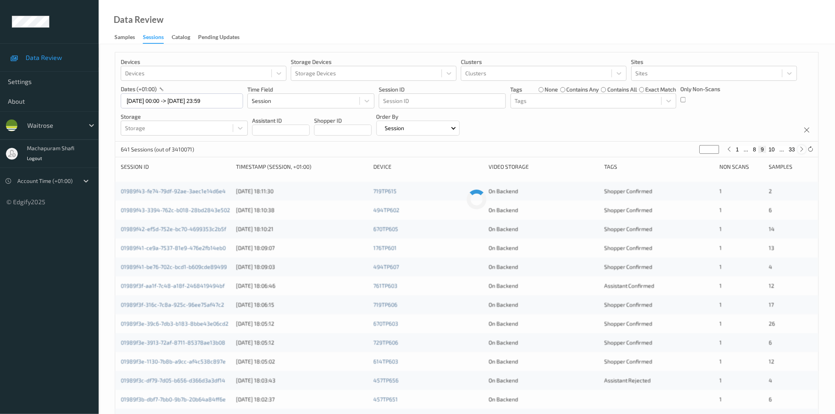
click at [800, 148] on icon at bounding box center [802, 149] width 6 height 6
type input "**"
click at [800, 148] on icon at bounding box center [802, 149] width 6 height 6
type input "**"
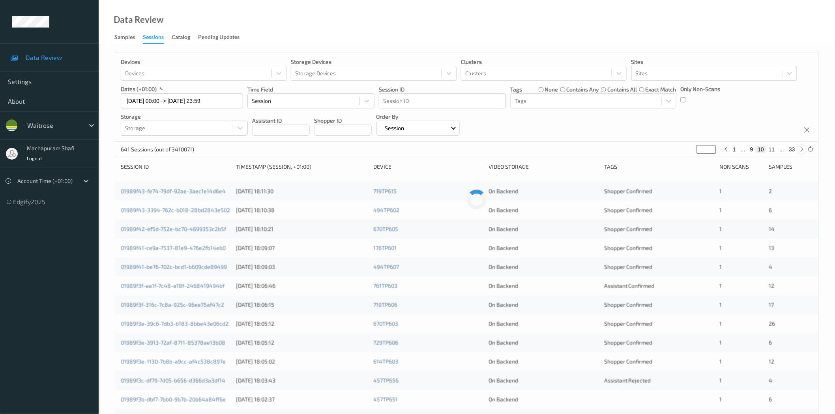
type input "**"
click at [800, 148] on icon at bounding box center [802, 149] width 6 height 6
type input "**"
click at [800, 148] on icon at bounding box center [802, 149] width 6 height 6
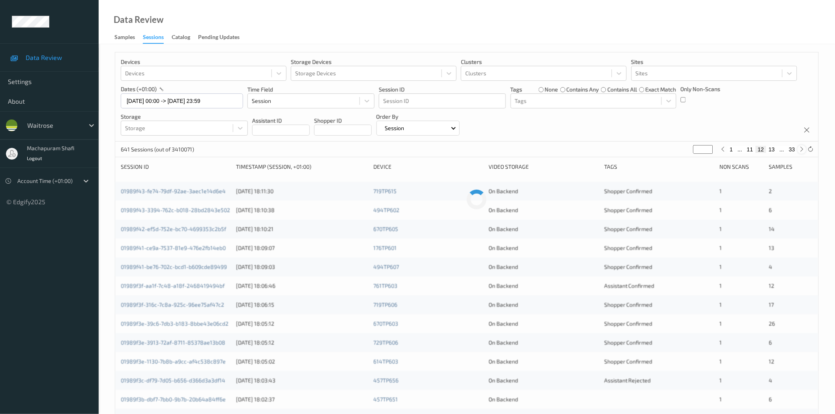
type input "**"
click at [800, 148] on icon at bounding box center [802, 149] width 6 height 6
type input "**"
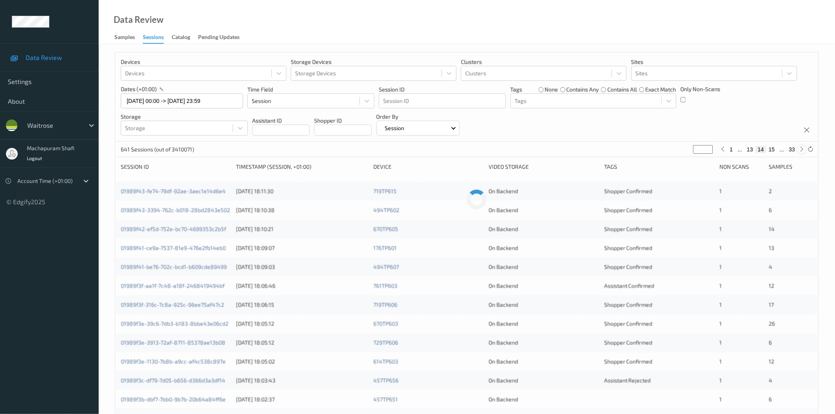
click at [800, 148] on icon at bounding box center [802, 149] width 6 height 6
type input "**"
click at [800, 148] on icon at bounding box center [802, 149] width 6 height 6
type input "**"
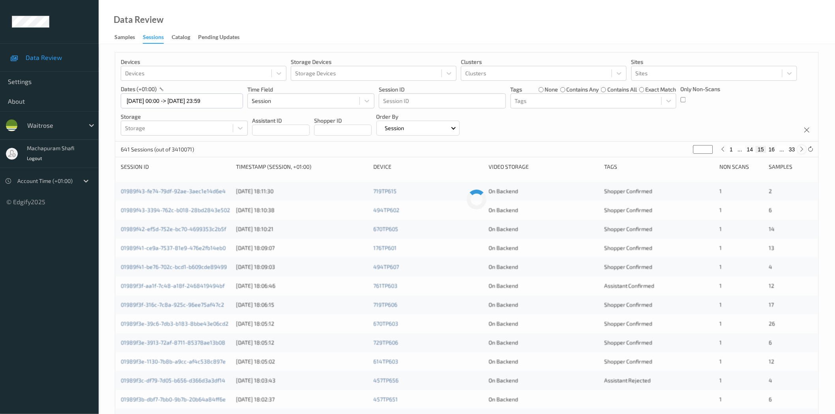
type input "**"
click at [800, 148] on icon at bounding box center [802, 149] width 6 height 6
type input "**"
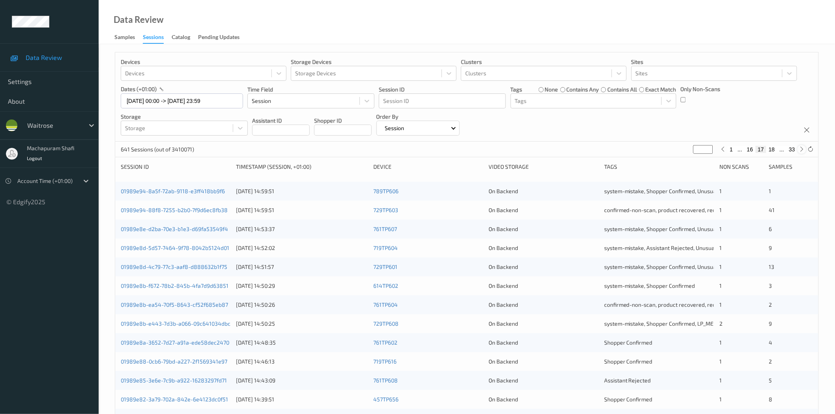
click at [801, 149] on icon at bounding box center [802, 149] width 6 height 6
type input "**"
click at [801, 149] on icon at bounding box center [802, 149] width 6 height 6
type input "**"
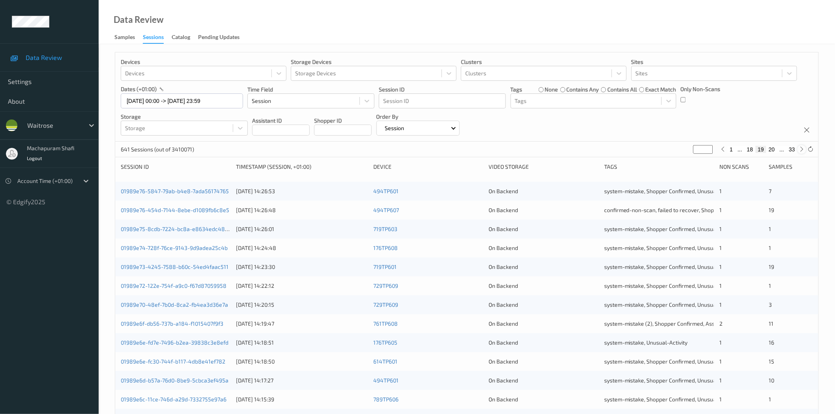
type input "**"
click at [801, 149] on icon at bounding box center [802, 149] width 6 height 6
type input "**"
click at [798, 150] on div at bounding box center [802, 149] width 9 height 9
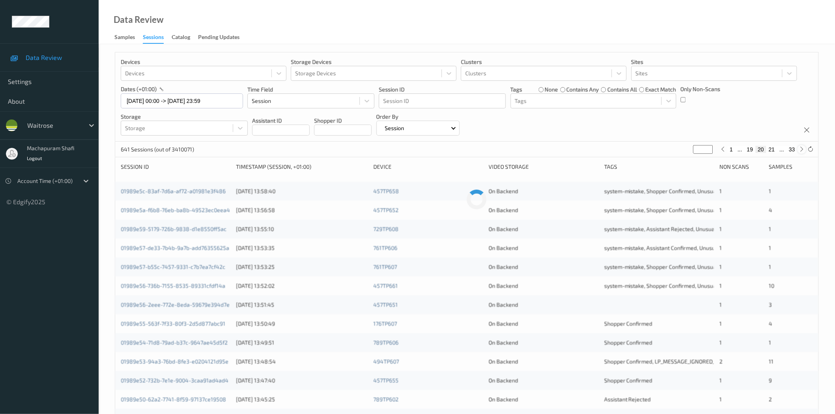
type input "**"
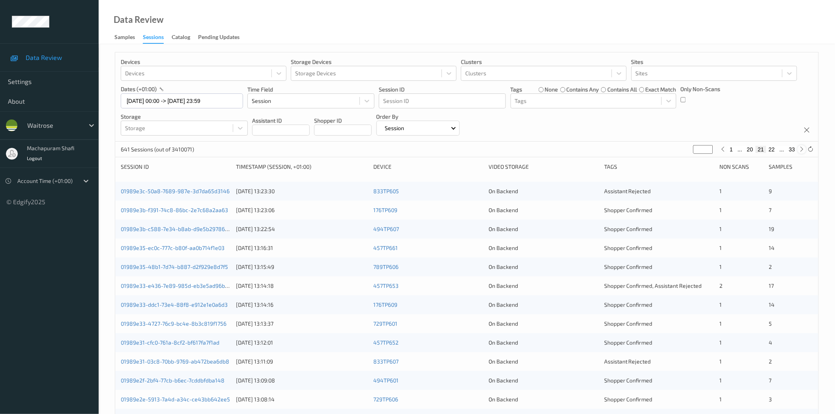
click at [798, 150] on div at bounding box center [802, 149] width 9 height 9
type input "**"
click at [775, 147] on button "23" at bounding box center [772, 149] width 11 height 7
type input "**"
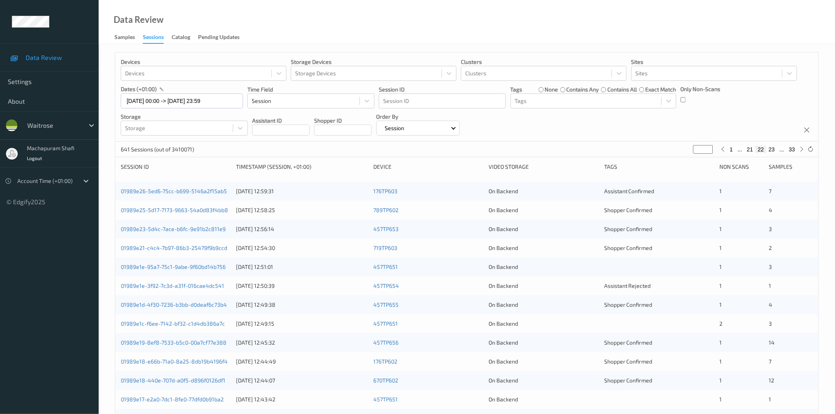
type input "**"
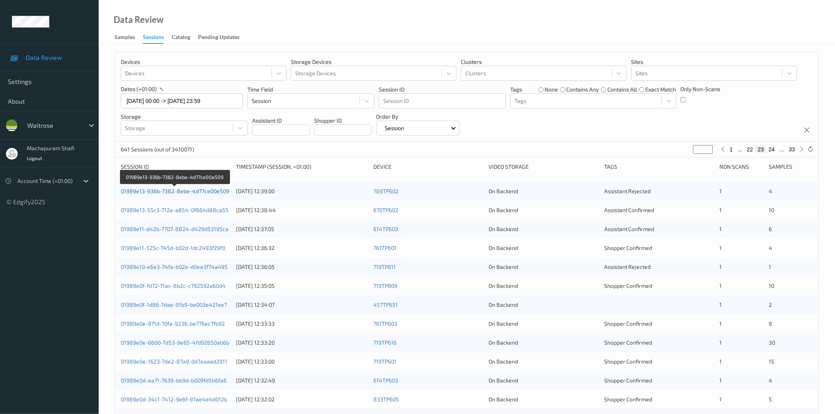
click at [210, 192] on link "01989e13-936b-7382-8ebe-4d77ce00e509" at bounding box center [175, 191] width 109 height 7
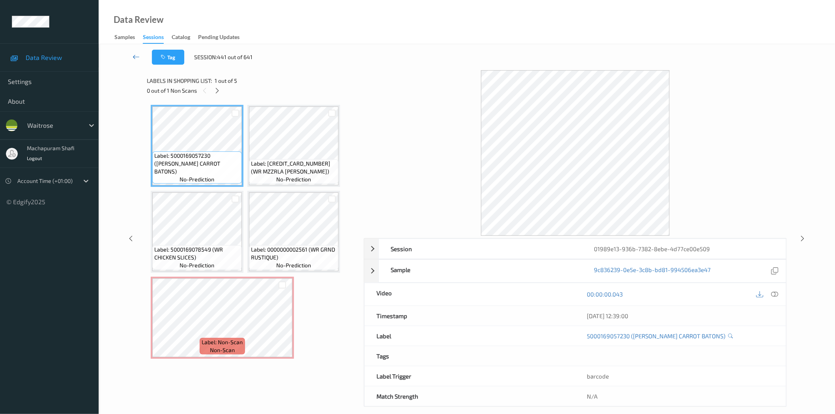
click at [139, 56] on icon at bounding box center [136, 57] width 7 height 8
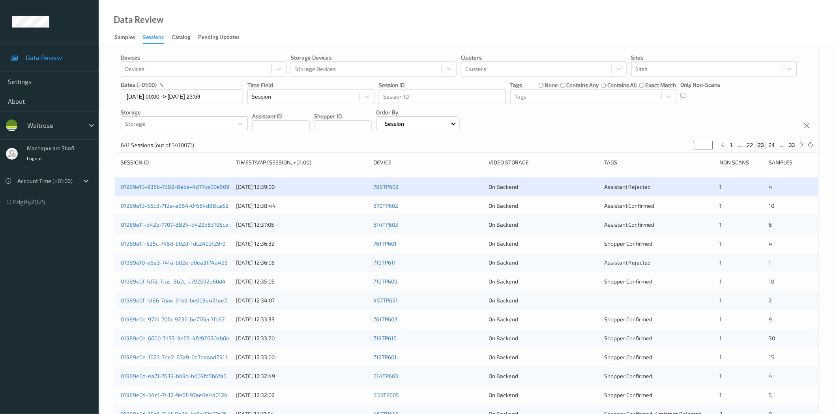
scroll to position [4, 0]
click at [196, 208] on link "01989e13-55c3-712a-a854-0f664d88ca55" at bounding box center [175, 206] width 108 height 7
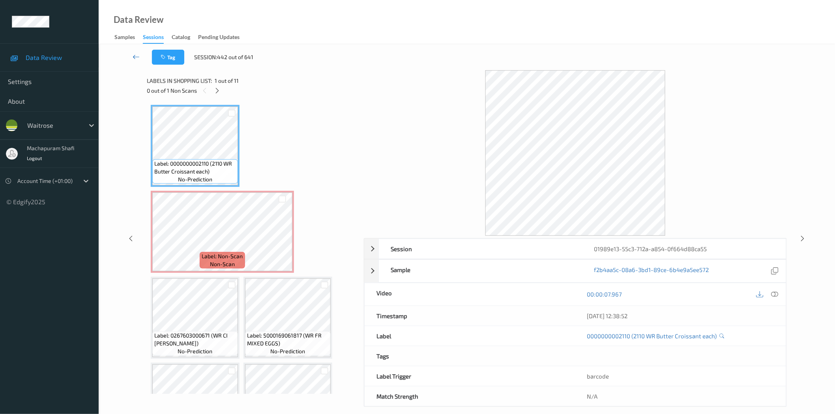
click at [132, 58] on link at bounding box center [136, 57] width 32 height 15
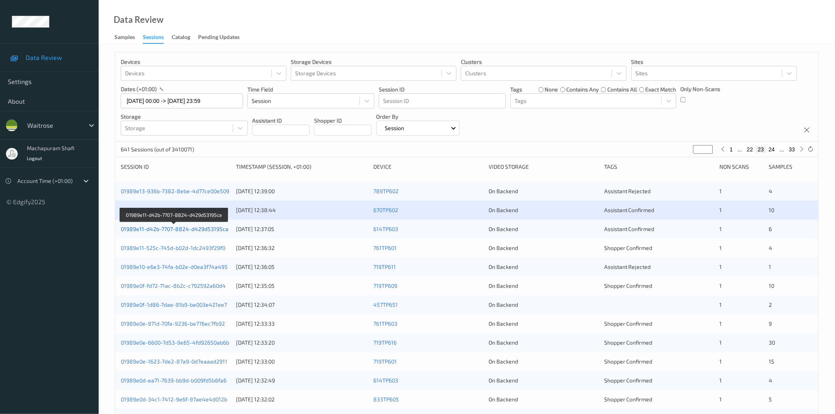
click at [174, 228] on link "01989e11-d42b-7707-8824-d429d53195ca" at bounding box center [175, 229] width 108 height 7
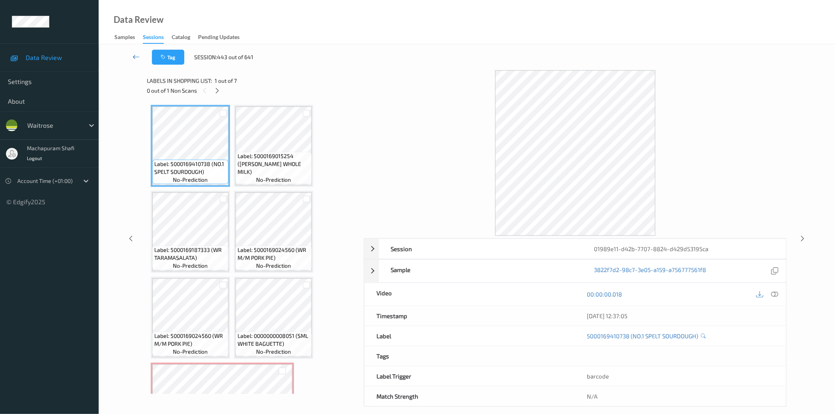
click at [135, 58] on icon at bounding box center [136, 57] width 7 height 8
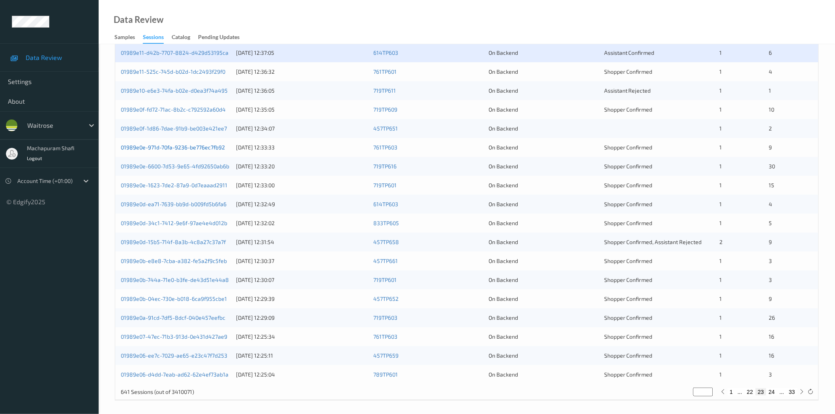
scroll to position [179, 0]
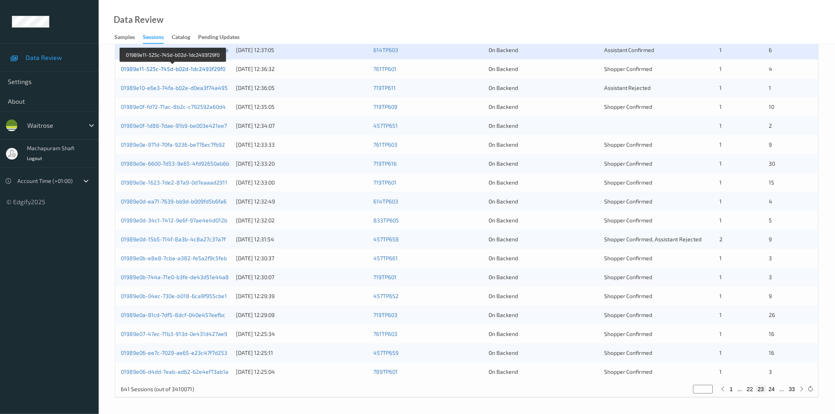
click at [189, 68] on link "01989e11-525c-745d-b02d-1dc2493f29f0" at bounding box center [173, 69] width 105 height 7
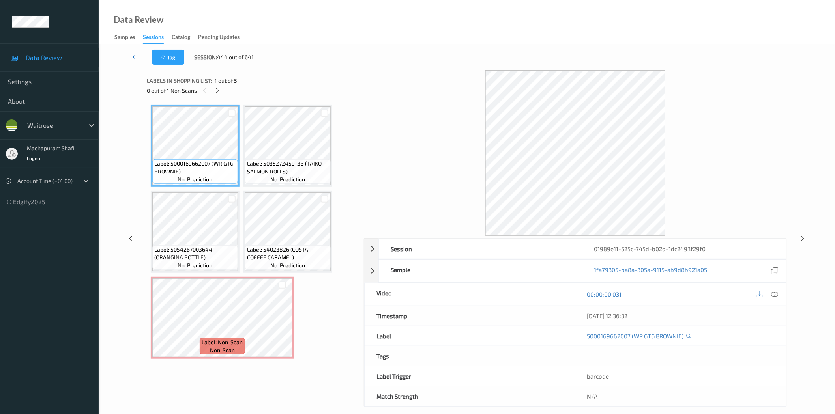
click at [137, 53] on icon at bounding box center [136, 57] width 7 height 8
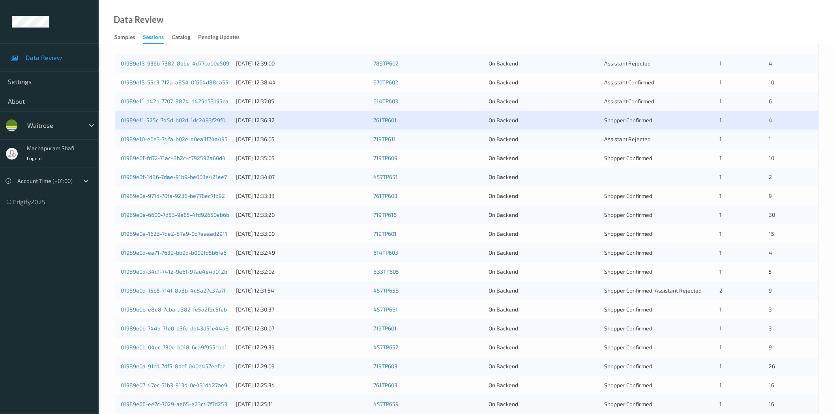
scroll to position [179, 0]
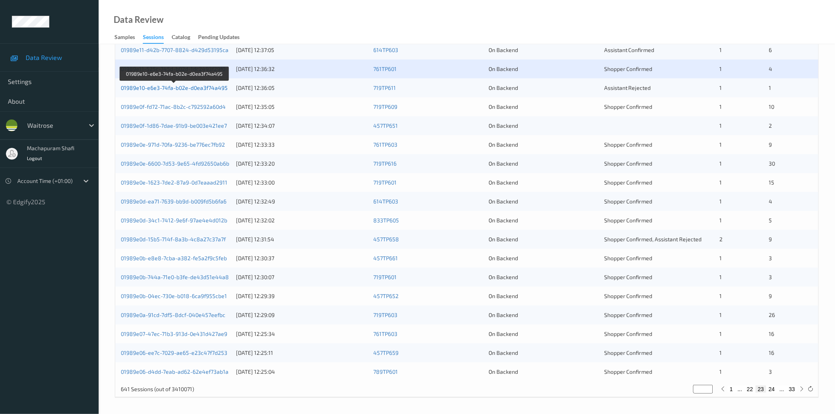
click at [167, 84] on link "01989e10-e6e3-74fa-b02e-d0ea3f74a495" at bounding box center [174, 87] width 107 height 7
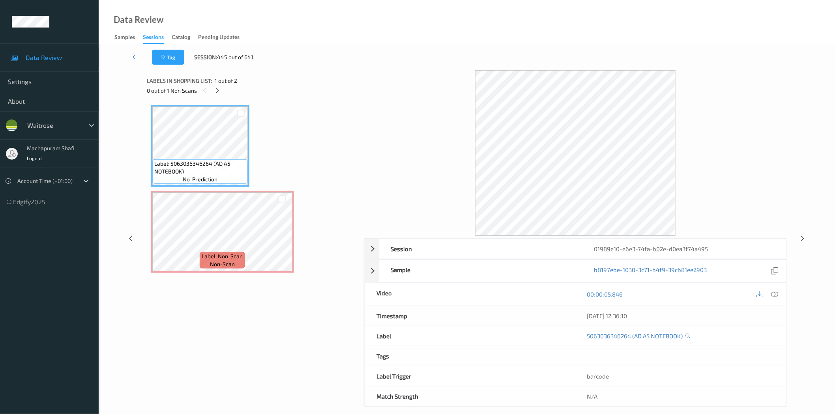
click at [133, 56] on icon at bounding box center [136, 57] width 7 height 8
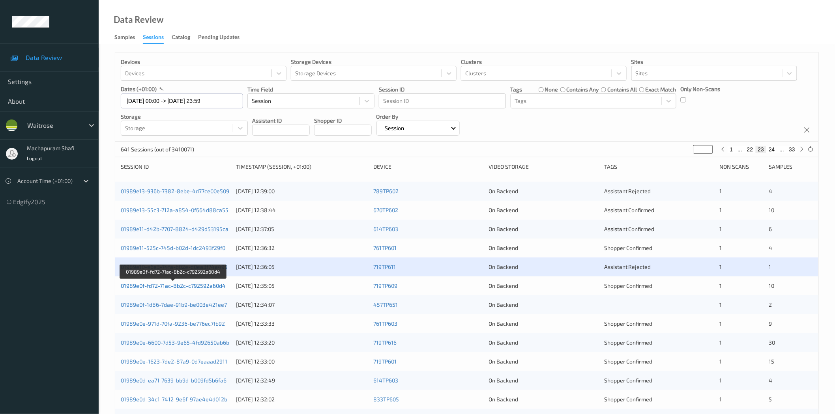
click at [214, 285] on link "01989e0f-fd72-71ac-8b2c-c792592a60d4" at bounding box center [173, 286] width 105 height 7
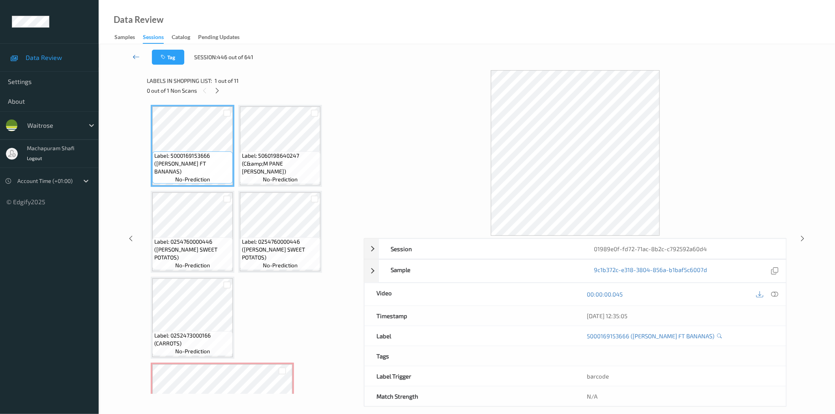
click at [133, 57] on icon at bounding box center [136, 57] width 7 height 8
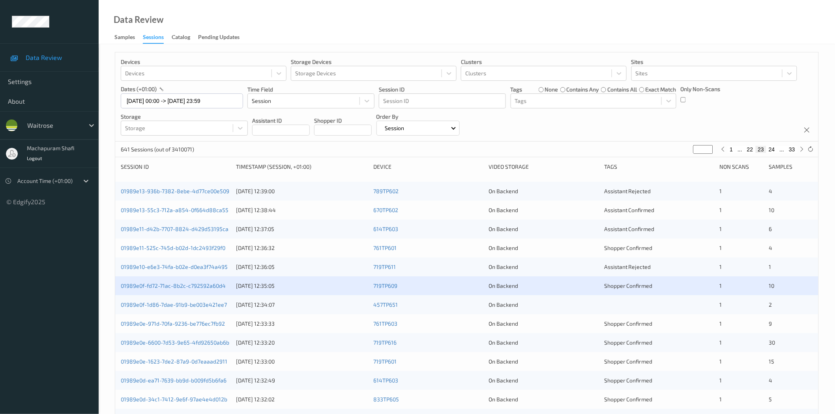
scroll to position [179, 0]
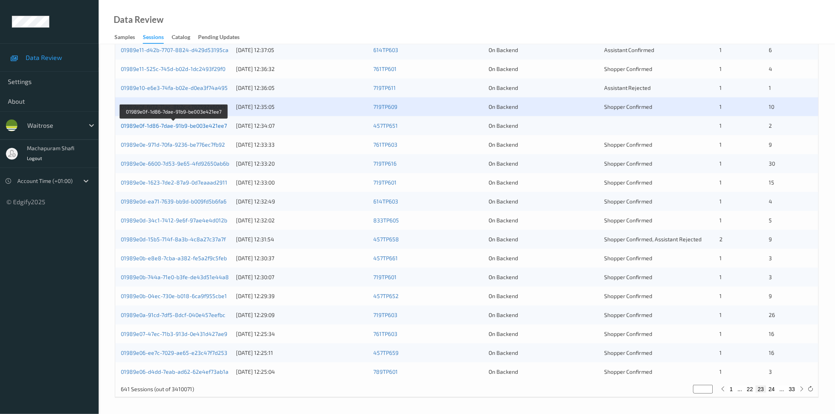
click at [196, 124] on link "01989e0f-1d86-7dae-91b9-be003e421ee7" at bounding box center [174, 125] width 106 height 7
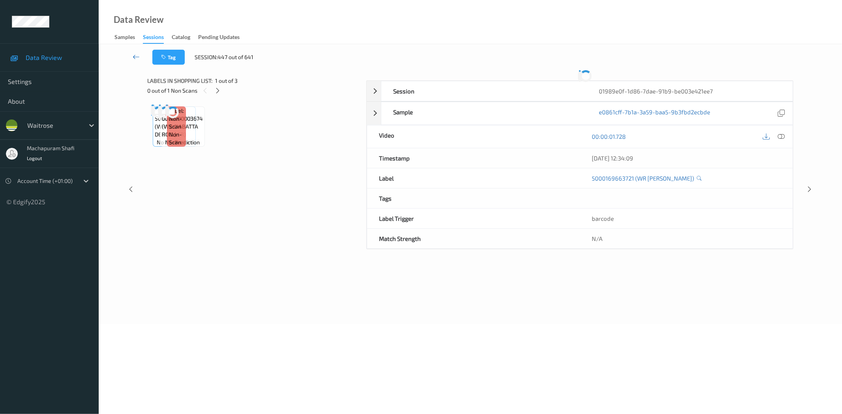
click at [133, 58] on icon at bounding box center [136, 57] width 7 height 8
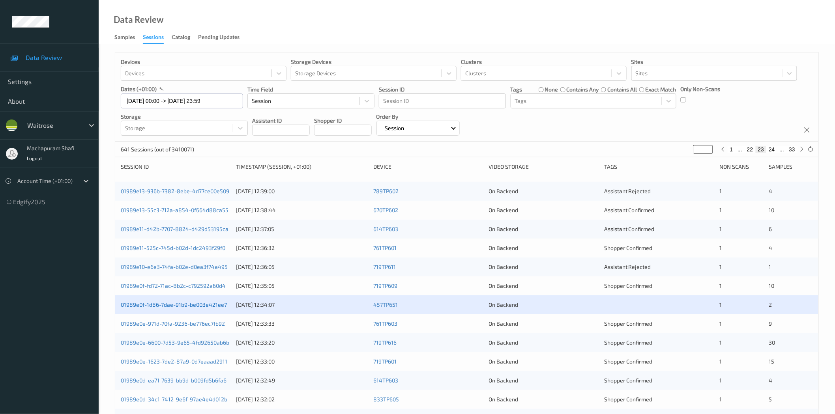
click at [210, 306] on link "01989e0f-1d86-7dae-91b9-be003e421ee7" at bounding box center [174, 305] width 106 height 7
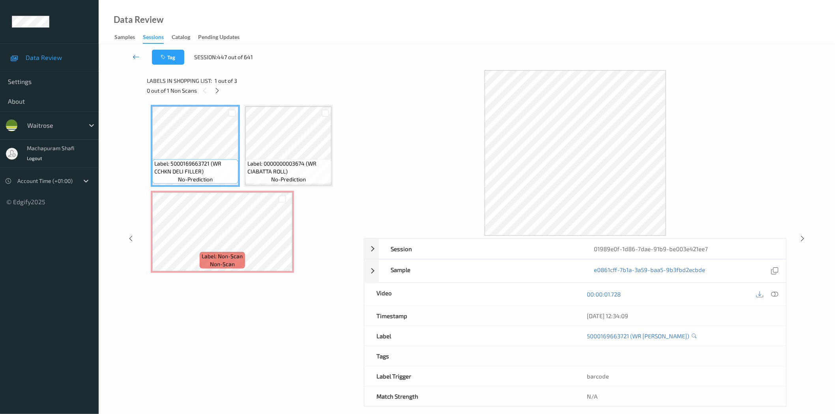
click at [139, 56] on icon at bounding box center [136, 57] width 7 height 8
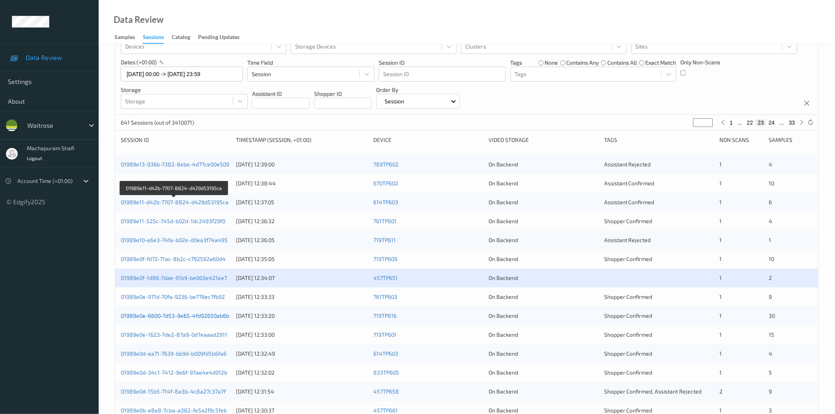
scroll to position [175, 0]
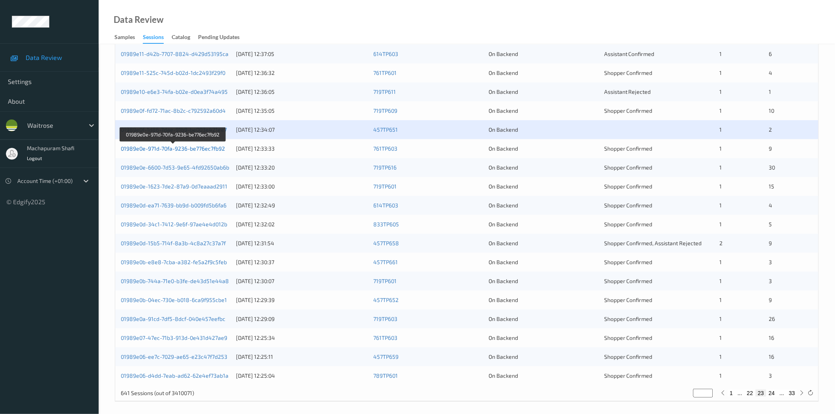
click at [209, 151] on link "01989e0e-971d-70fa-9236-be776ec7fb92" at bounding box center [173, 148] width 104 height 7
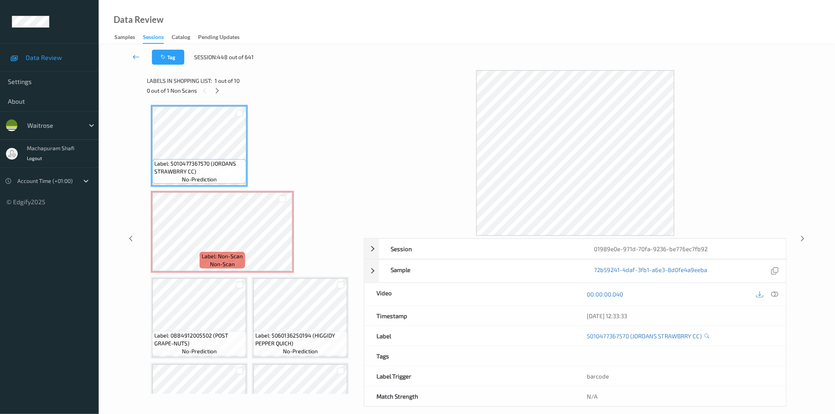
click at [138, 55] on icon at bounding box center [136, 57] width 7 height 8
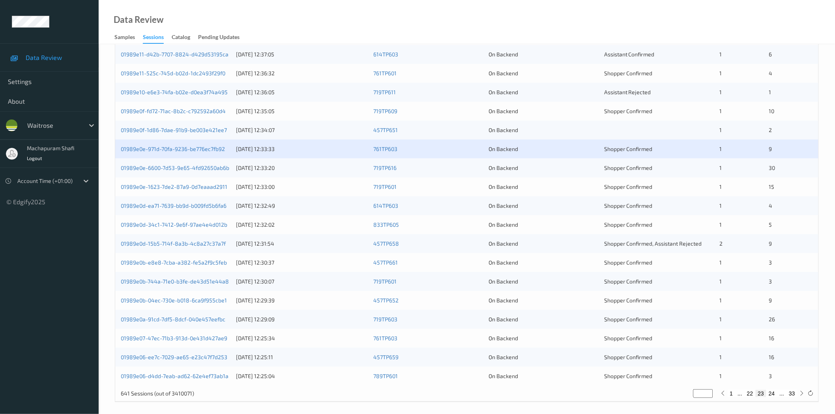
scroll to position [175, 0]
click at [204, 167] on link "01989e0e-6600-7d53-9e65-4fd92650ab6b" at bounding box center [175, 167] width 109 height 7
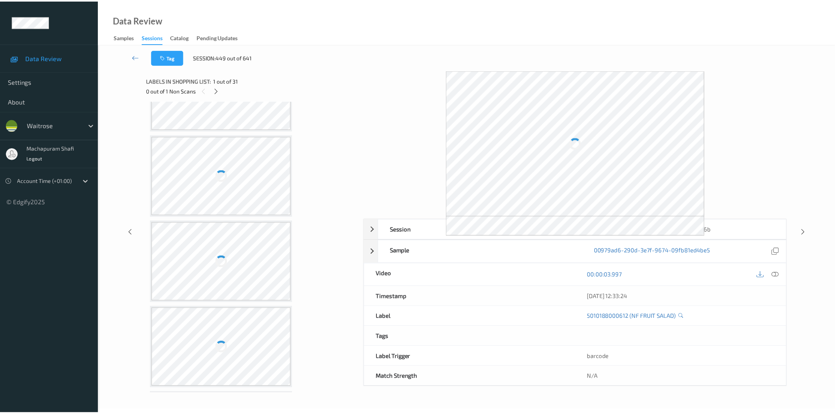
scroll to position [216, 0]
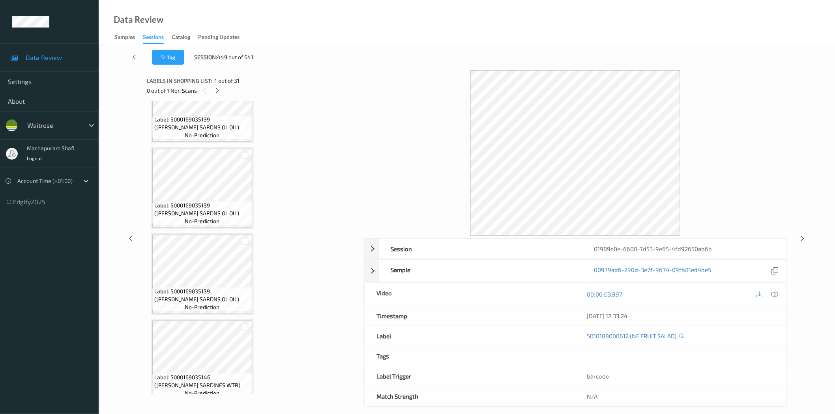
click at [136, 56] on icon at bounding box center [136, 57] width 7 height 8
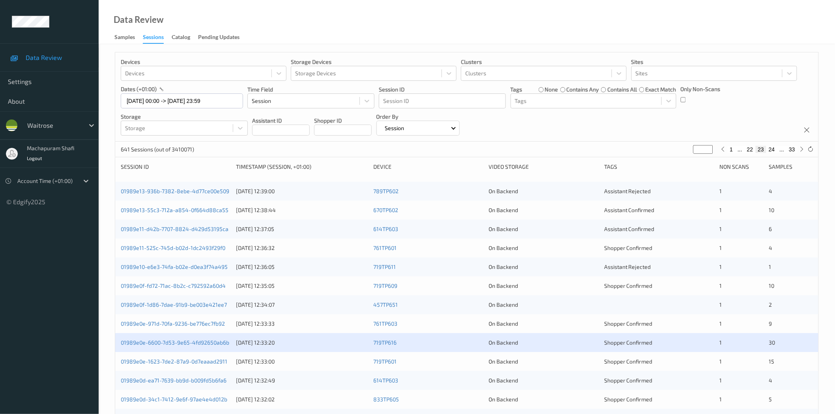
scroll to position [179, 0]
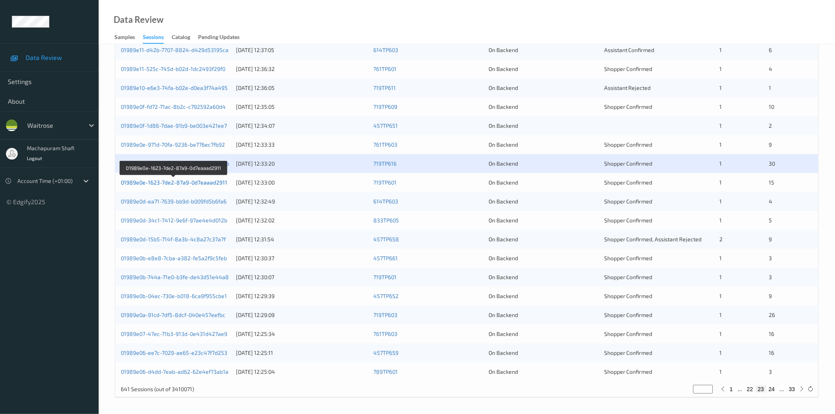
click at [212, 184] on link "01989e0e-1623-7de2-87a9-0d7eaaad2911" at bounding box center [174, 182] width 107 height 7
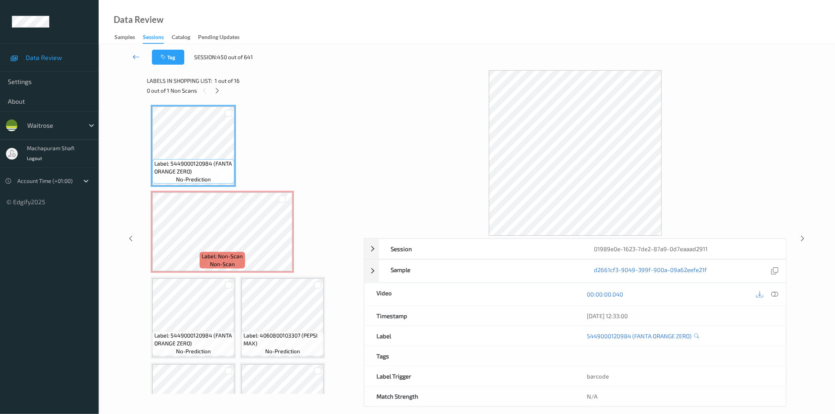
click at [132, 55] on link at bounding box center [136, 57] width 32 height 15
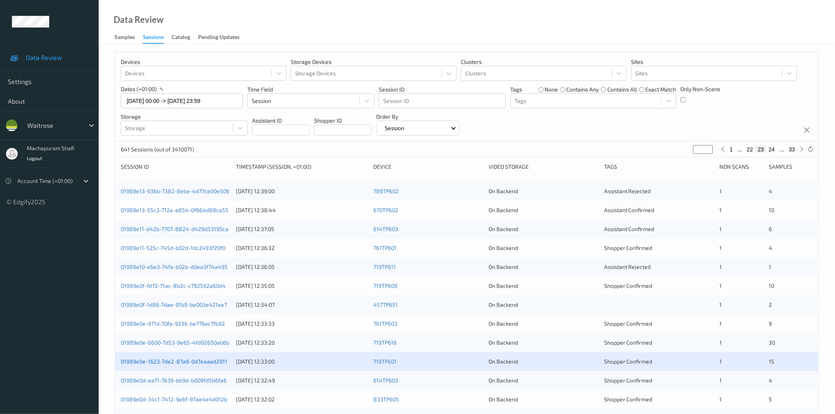
scroll to position [179, 0]
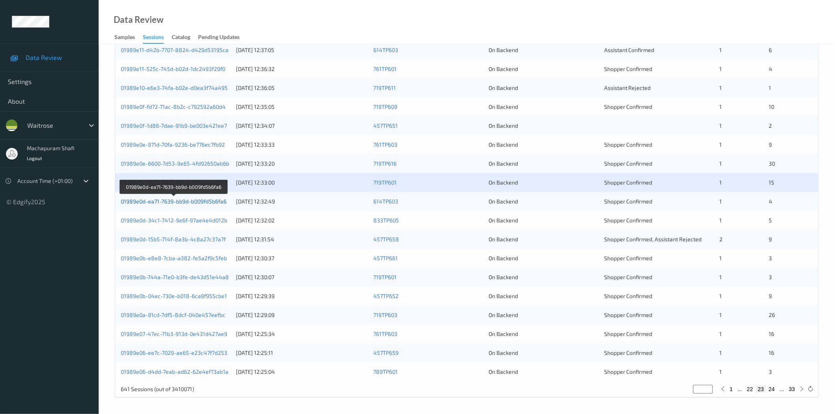
click at [196, 204] on link "01989e0d-ea71-7639-bb9d-b009fd5b6fa6" at bounding box center [174, 201] width 106 height 7
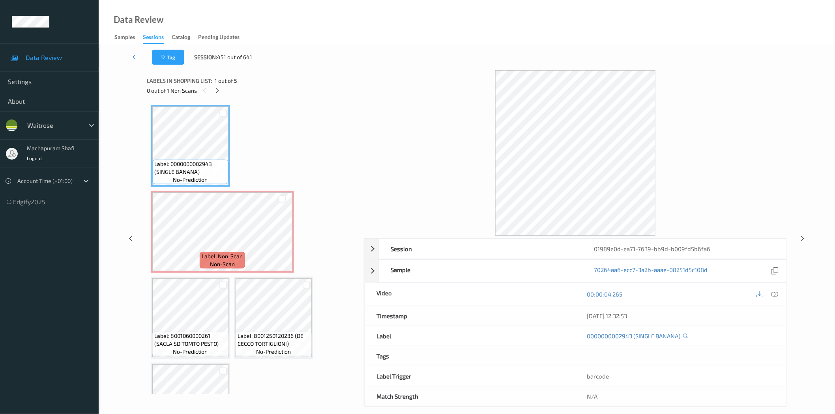
click at [133, 55] on icon at bounding box center [136, 57] width 7 height 8
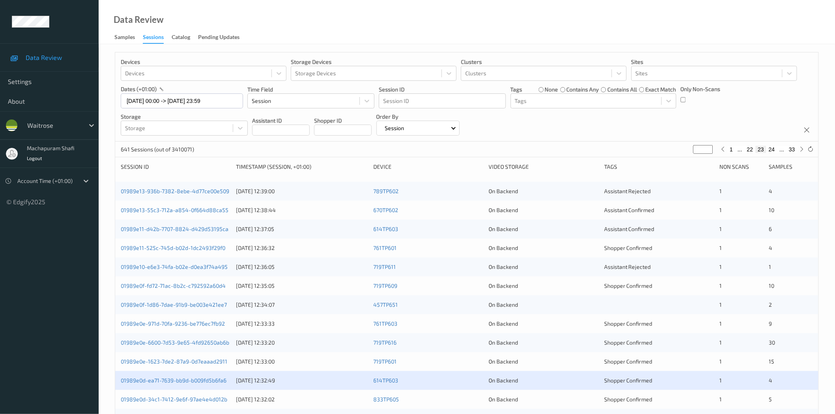
scroll to position [175, 0]
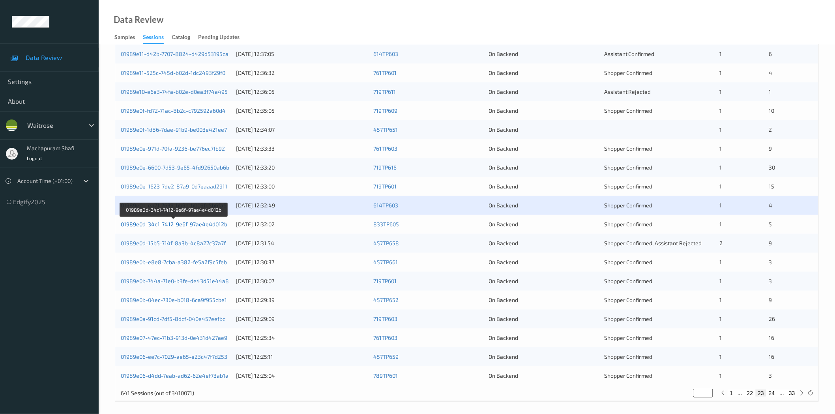
click at [190, 226] on link "01989e0d-34c1-7412-9e6f-97ae4e4d012b" at bounding box center [174, 224] width 107 height 7
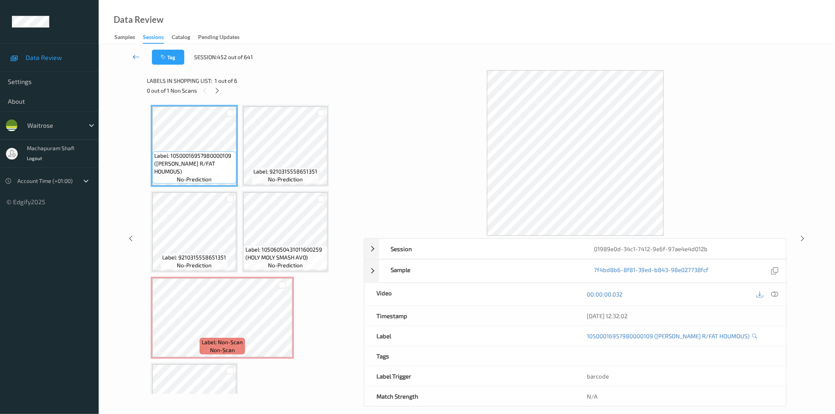
click at [131, 56] on link at bounding box center [136, 57] width 32 height 15
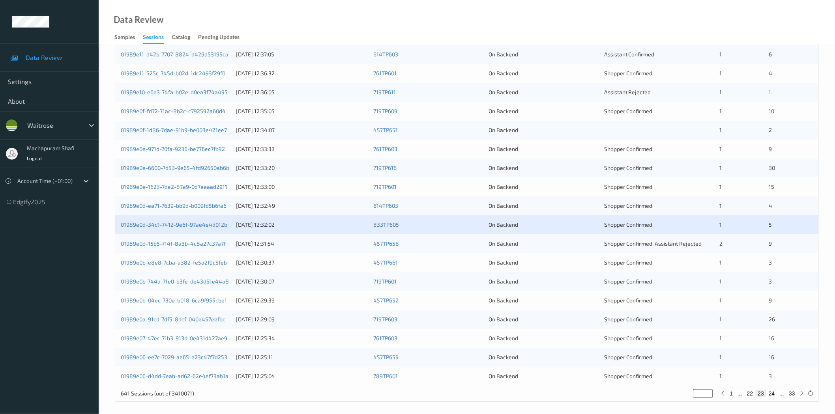
scroll to position [175, 0]
click at [203, 245] on link "01989e0d-15b5-714f-8a3b-4c8a27c37a7f" at bounding box center [173, 243] width 105 height 7
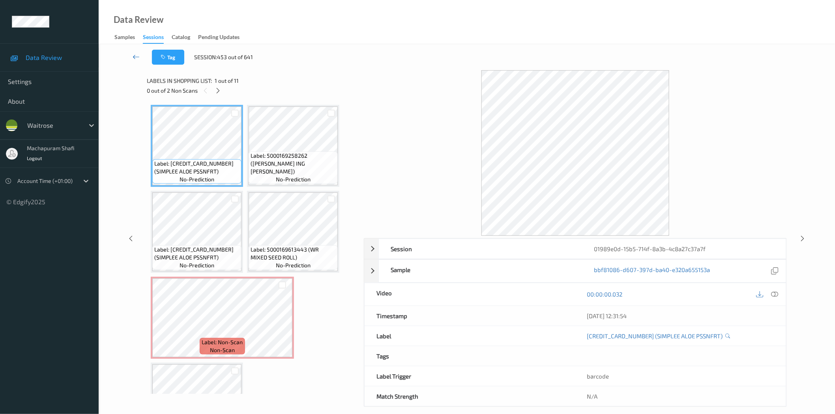
click at [137, 56] on icon at bounding box center [136, 57] width 7 height 8
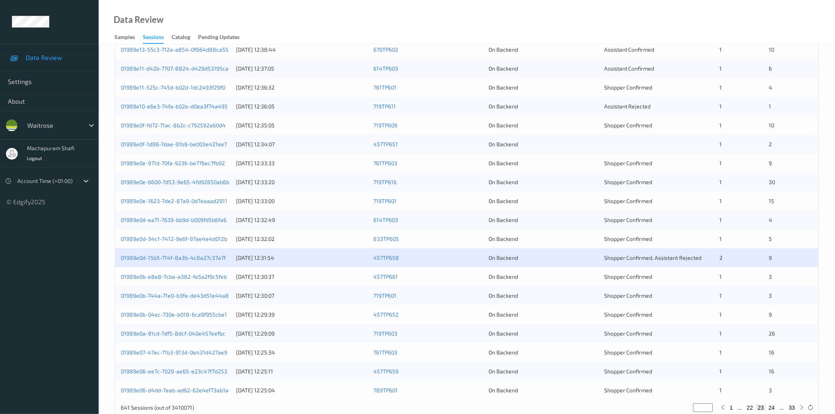
scroll to position [179, 0]
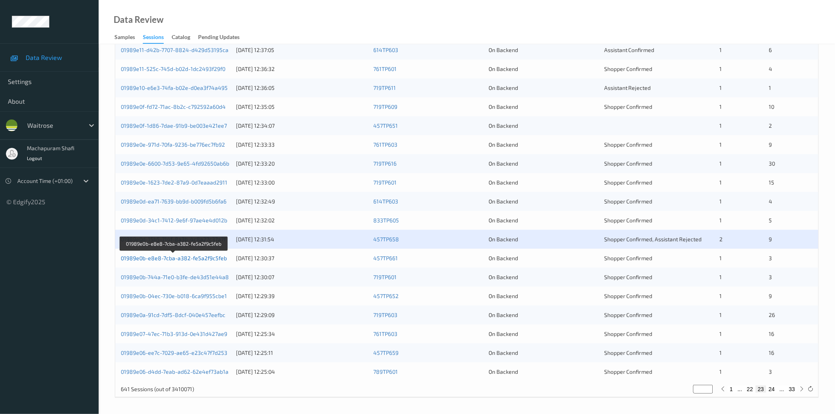
click at [208, 257] on link "01989e0b-e8e8-7cba-a382-fe5a2f9c5feb" at bounding box center [174, 258] width 106 height 7
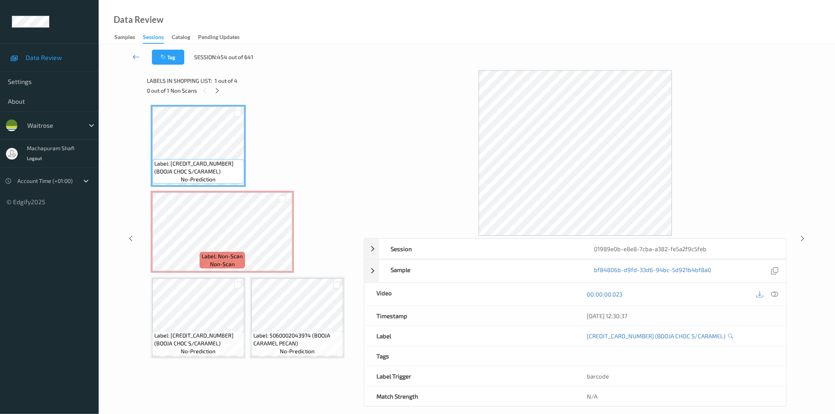
click at [137, 54] on icon at bounding box center [136, 57] width 7 height 8
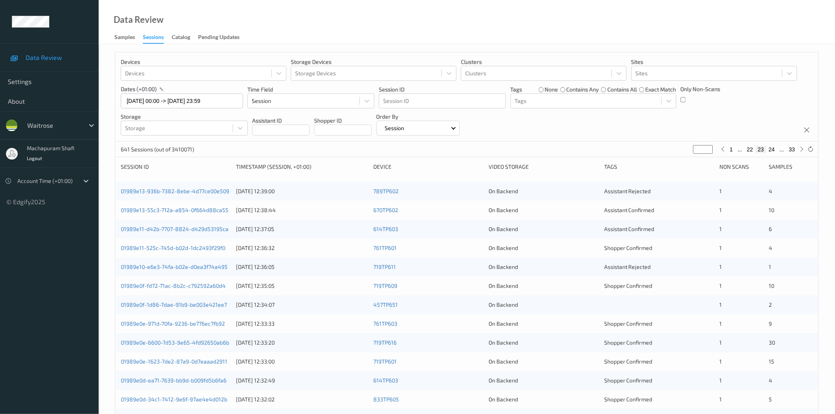
scroll to position [179, 0]
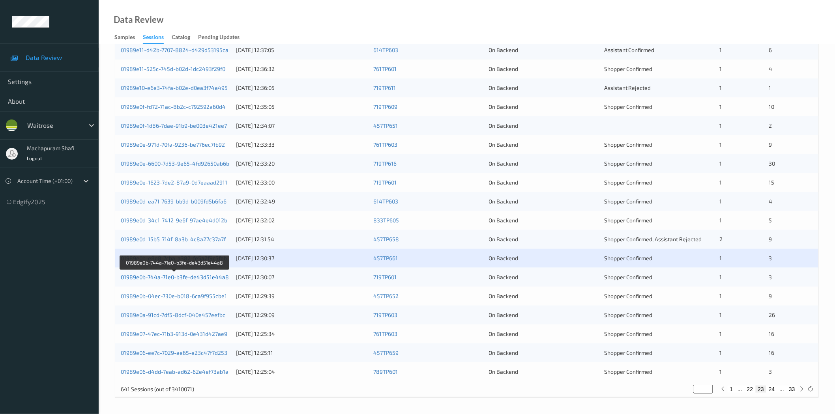
click at [206, 279] on link "01989e0b-744a-71e0-b3fe-de43d51e44a8" at bounding box center [175, 277] width 108 height 7
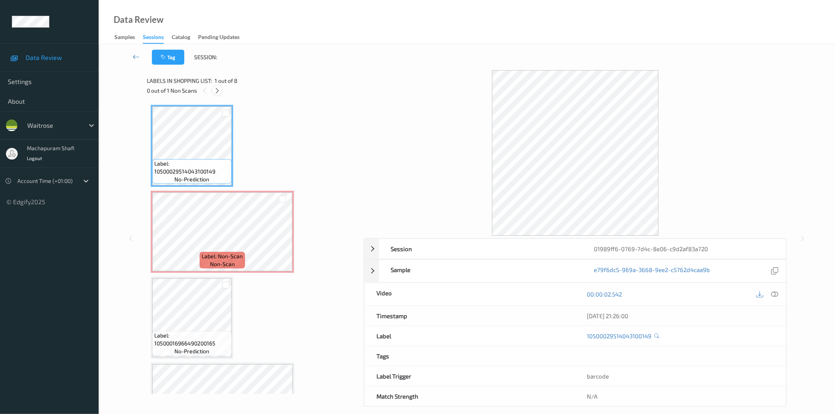
click at [215, 91] on icon at bounding box center [217, 90] width 7 height 7
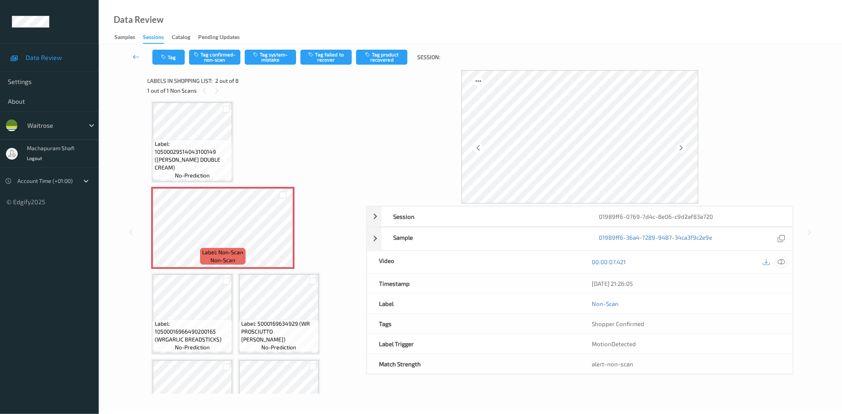
click at [783, 261] on icon at bounding box center [781, 262] width 7 height 7
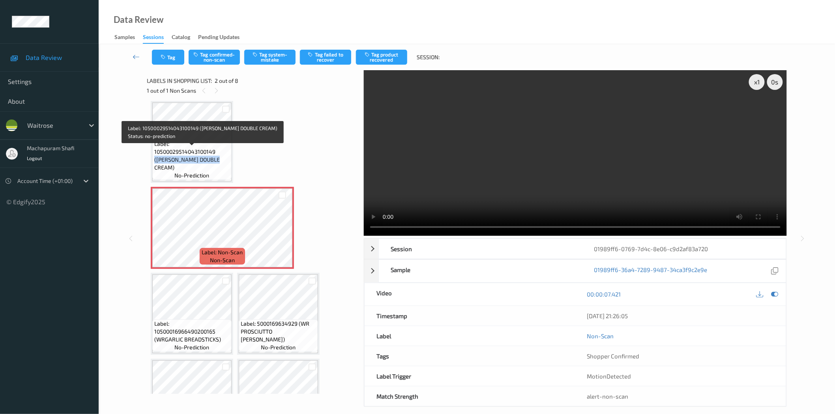
drag, startPoint x: 216, startPoint y: 158, endPoint x: 222, endPoint y: 168, distance: 11.8
click at [222, 168] on span "Label: 10500029514043100149 ([PERSON_NAME] DOUBLE CREAM)" at bounding box center [191, 156] width 75 height 32
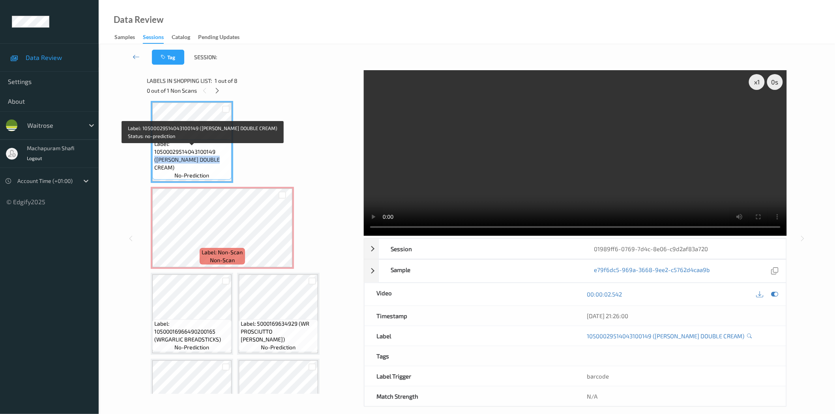
copy span "([PERSON_NAME] DOUBLE CREAM)"
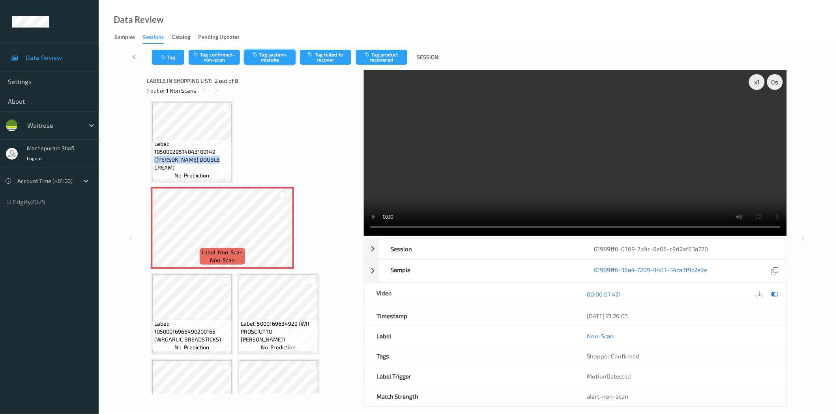
click at [274, 63] on button "Tag system-mistake" at bounding box center [269, 57] width 51 height 15
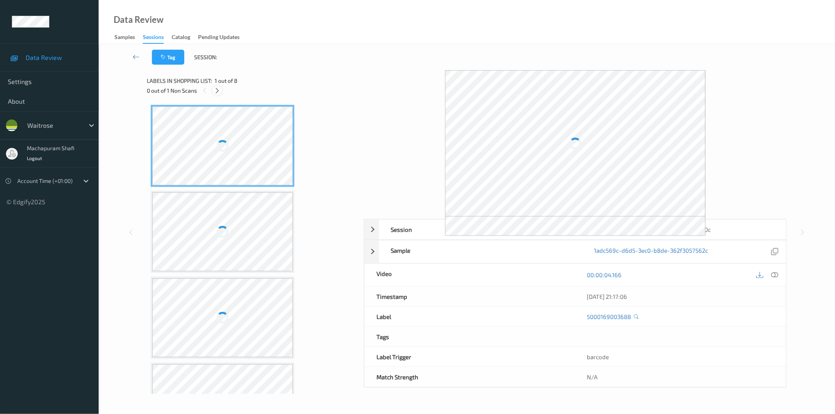
click at [218, 92] on icon at bounding box center [217, 90] width 7 height 7
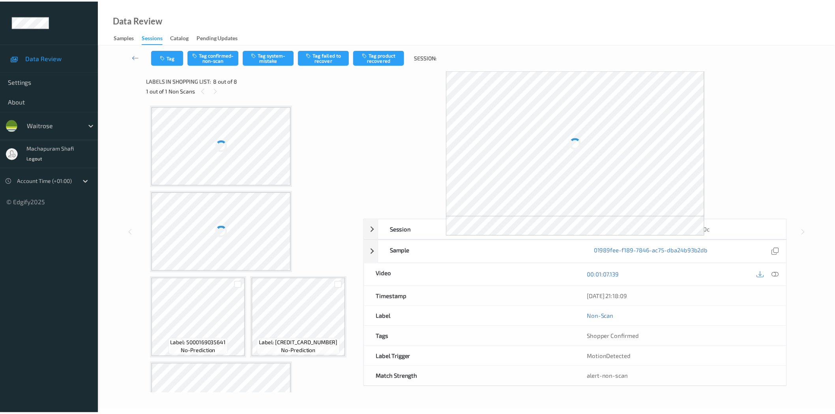
scroll to position [309, 0]
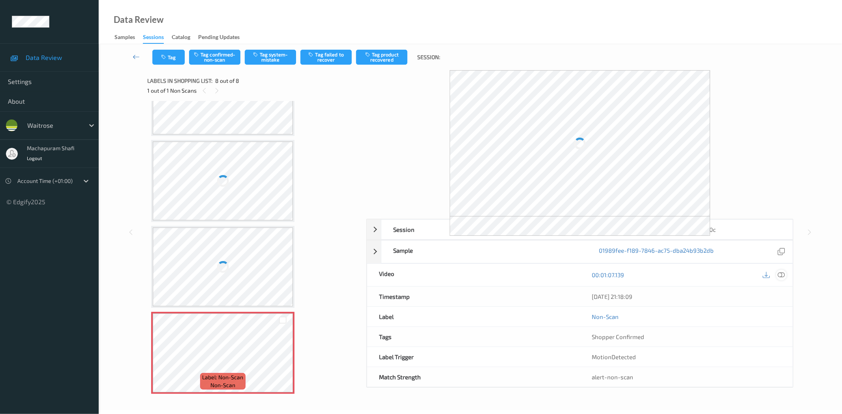
click at [784, 276] on icon at bounding box center [781, 275] width 7 height 7
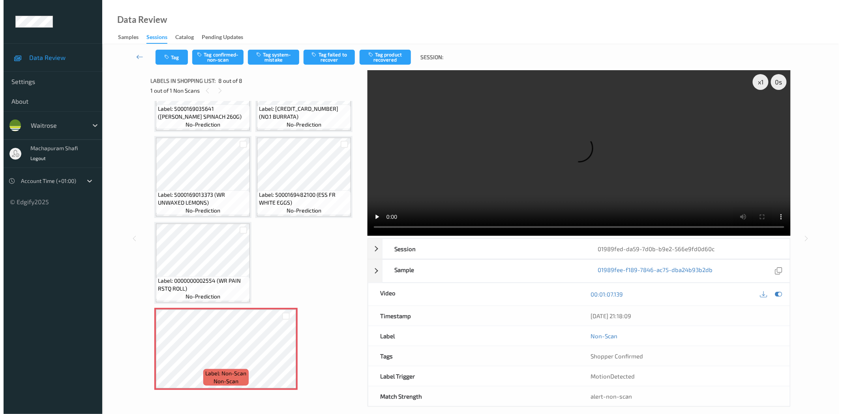
scroll to position [138, 0]
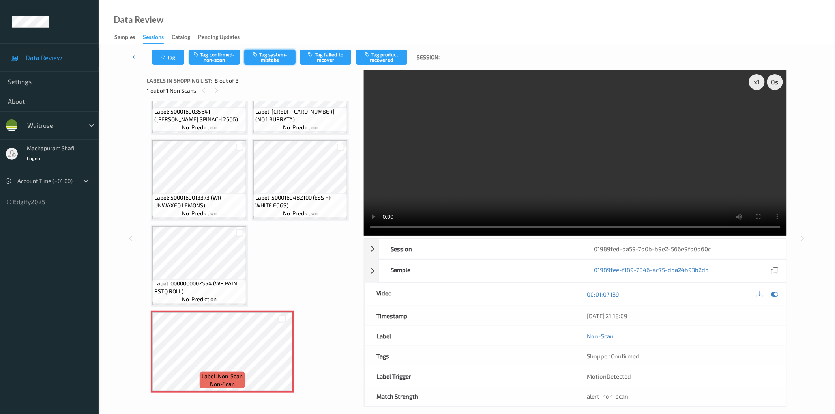
click at [273, 58] on button "Tag system-mistake" at bounding box center [269, 57] width 51 height 15
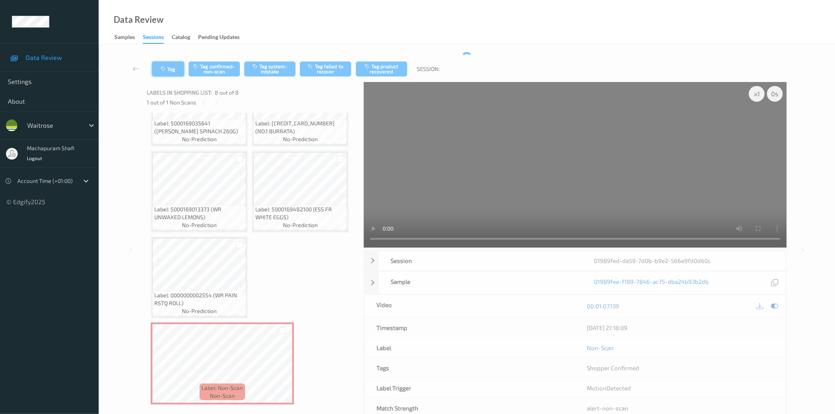
click at [169, 67] on div "Tag Tag confirmed-non-scan Tag system-mistake Tag failed to recover Tag product…" at bounding box center [467, 69] width 704 height 26
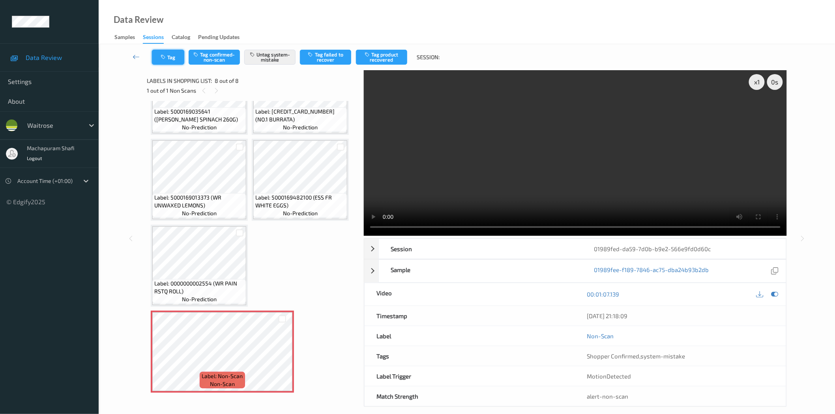
click at [176, 58] on button "Tag" at bounding box center [168, 57] width 32 height 15
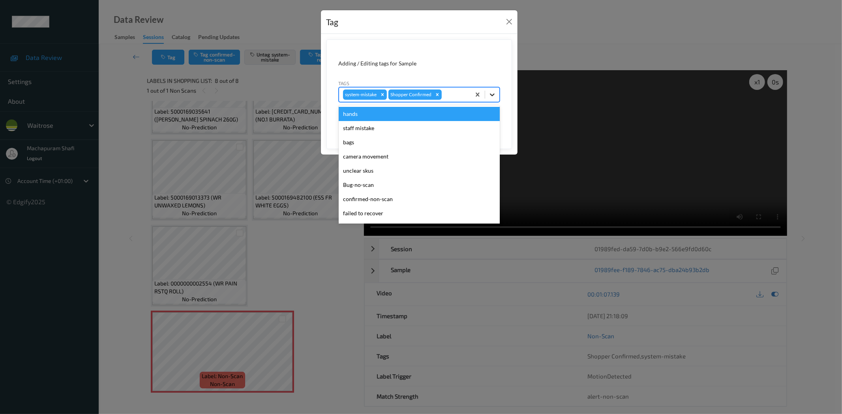
click at [491, 94] on icon at bounding box center [492, 95] width 8 height 8
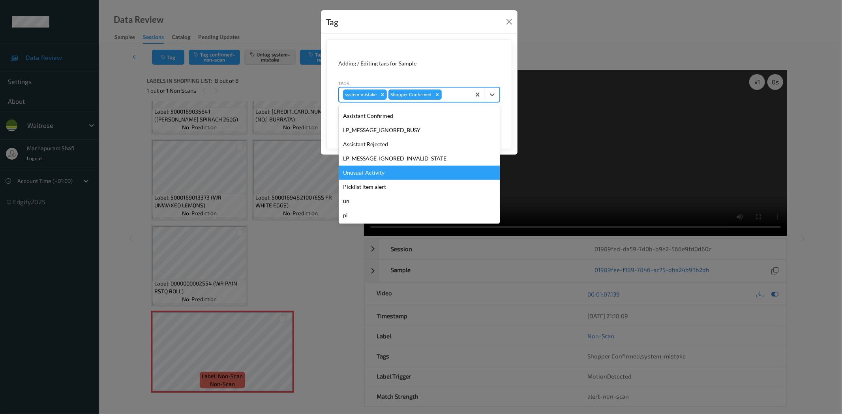
click at [384, 174] on div "Unusual-Activity" at bounding box center [419, 173] width 161 height 14
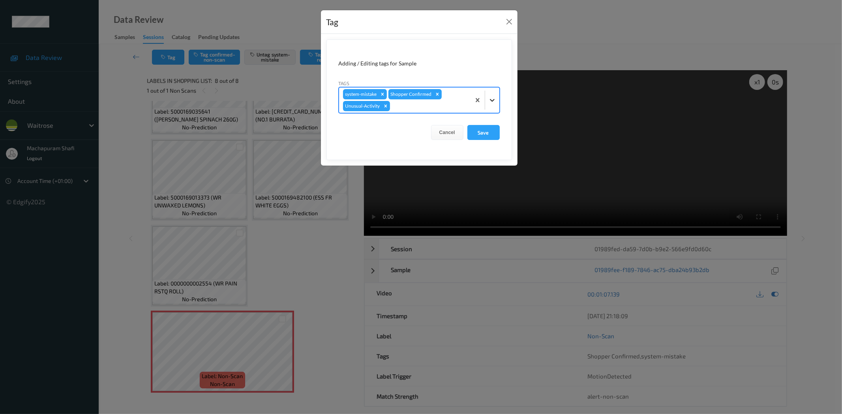
click at [486, 105] on div at bounding box center [492, 100] width 14 height 14
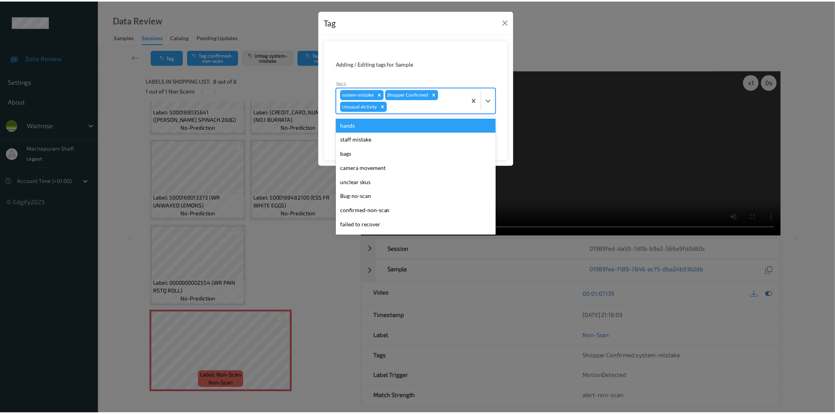
scroll to position [140, 0]
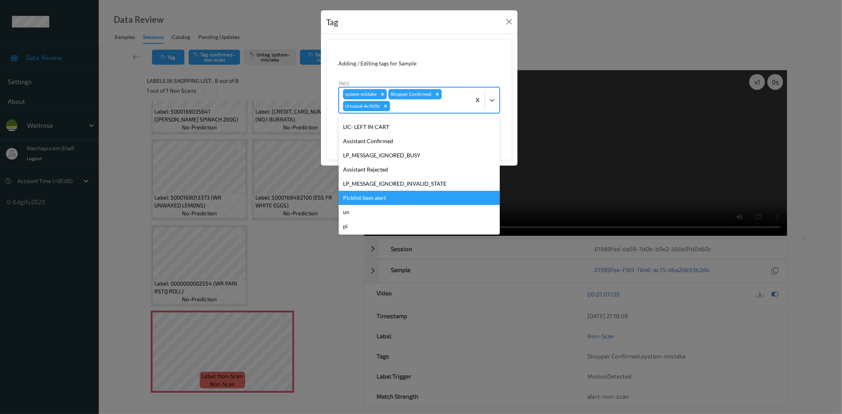
click at [380, 201] on div "Picklist item alert" at bounding box center [419, 198] width 161 height 14
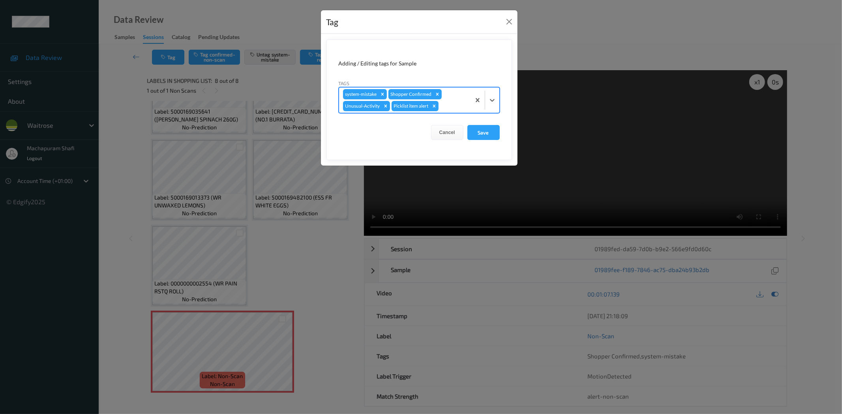
drag, startPoint x: 472, startPoint y: 136, endPoint x: 466, endPoint y: 142, distance: 9.2
click at [473, 136] on button "Save" at bounding box center [483, 132] width 32 height 15
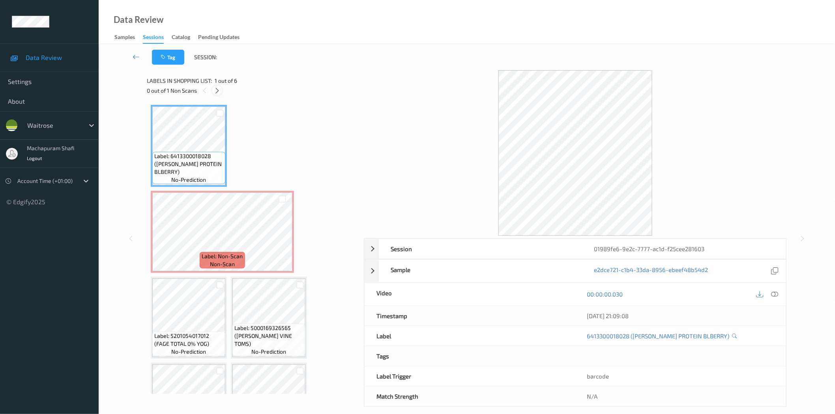
click at [217, 91] on icon at bounding box center [217, 90] width 7 height 7
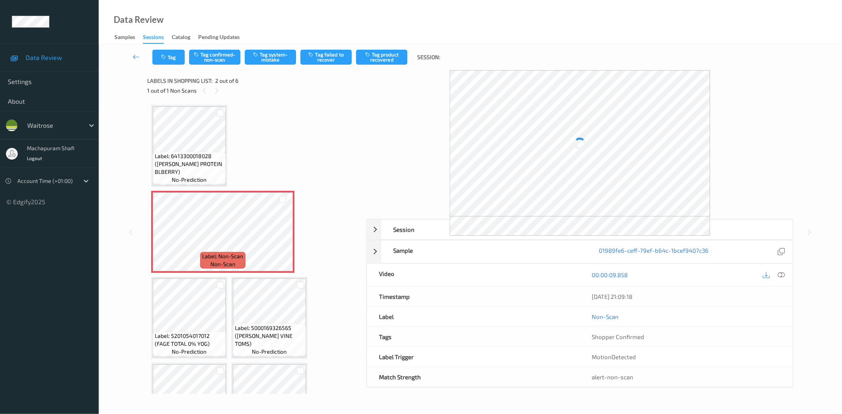
scroll to position [4, 0]
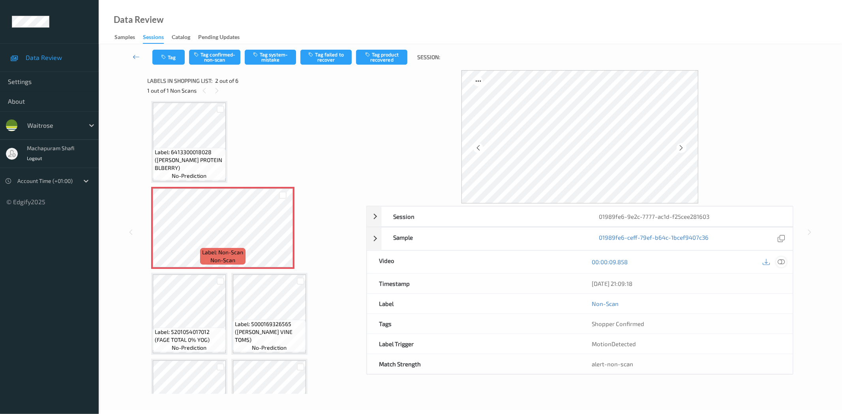
click at [782, 262] on icon at bounding box center [781, 262] width 7 height 7
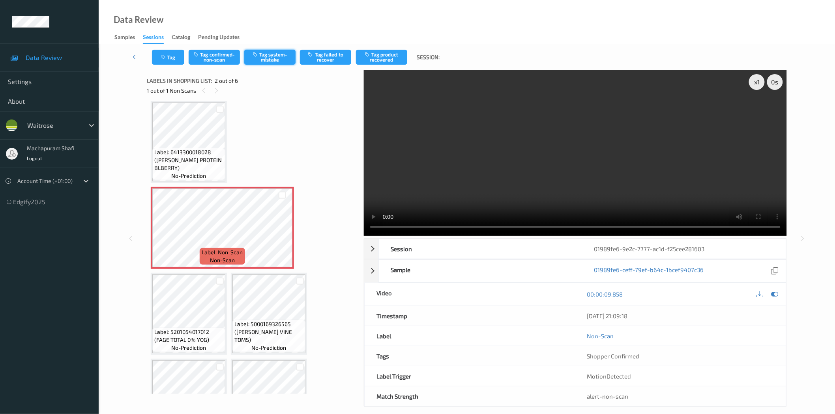
click at [279, 56] on button "Tag system-mistake" at bounding box center [269, 57] width 51 height 15
click at [268, 56] on button "Tag system-mistake" at bounding box center [269, 57] width 51 height 15
click at [165, 58] on icon "button" at bounding box center [164, 57] width 7 height 6
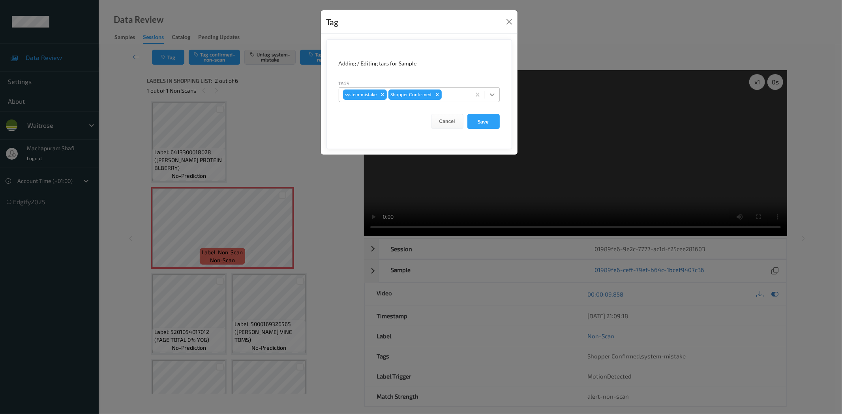
click at [494, 93] on icon at bounding box center [492, 95] width 8 height 8
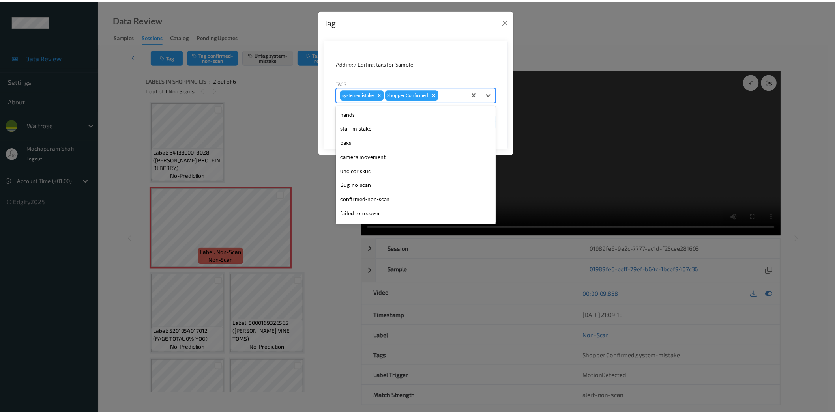
scroll to position [154, 0]
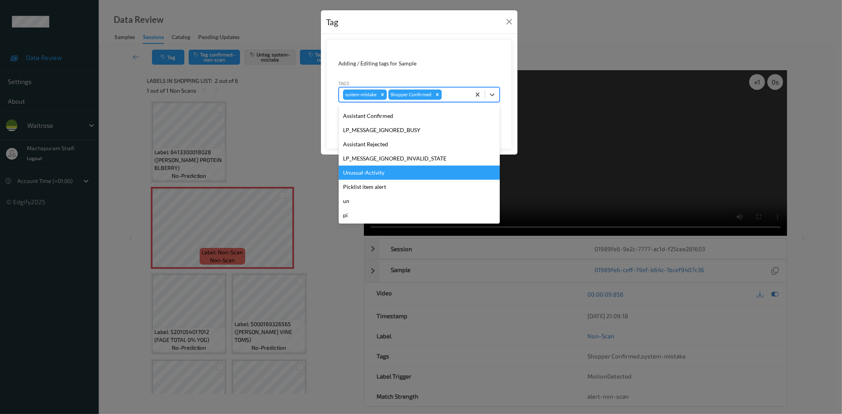
click at [362, 174] on div "Unusual-Activity" at bounding box center [419, 173] width 161 height 14
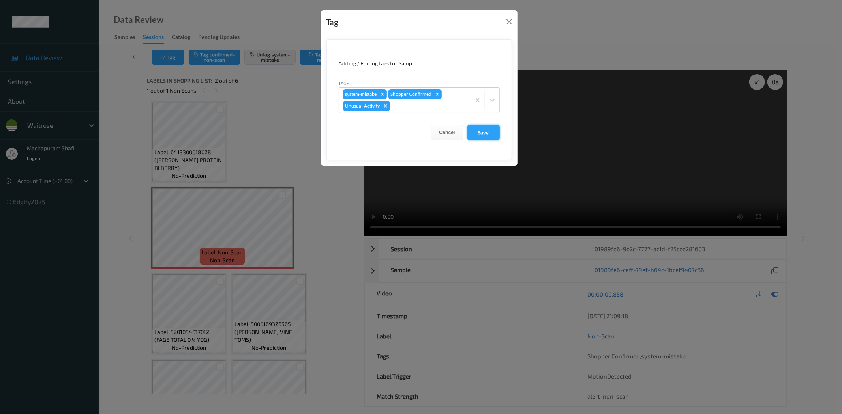
click at [478, 130] on button "Save" at bounding box center [483, 132] width 32 height 15
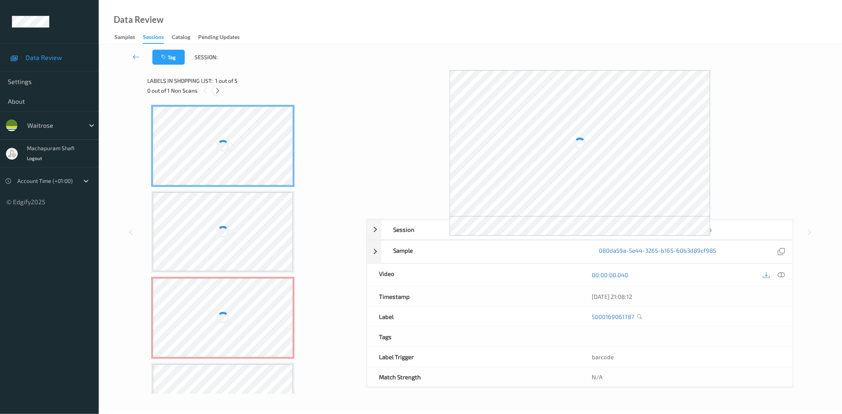
click at [219, 89] on icon at bounding box center [217, 90] width 7 height 7
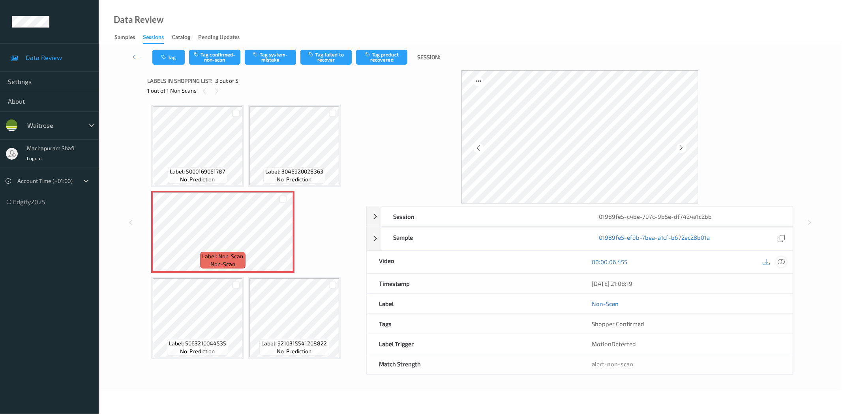
click at [782, 263] on icon at bounding box center [781, 262] width 7 height 7
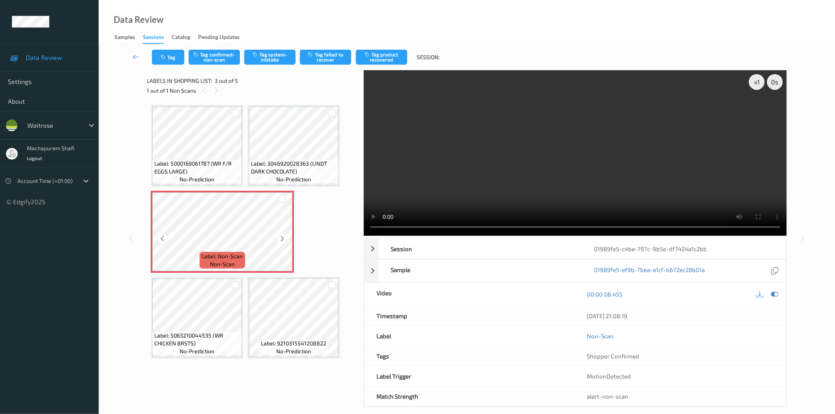
click at [162, 238] on icon at bounding box center [162, 238] width 7 height 7
click at [215, 59] on button "Tag confirmed-non-scan" at bounding box center [214, 57] width 51 height 15
click at [389, 61] on button "Tag product recovered" at bounding box center [381, 57] width 51 height 15
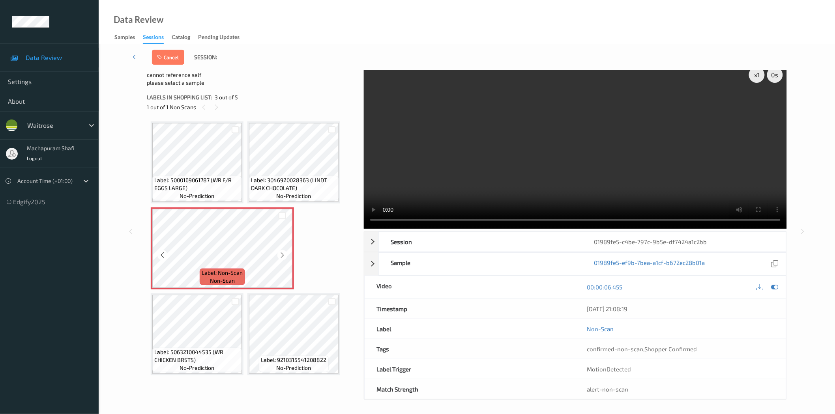
scroll to position [9, 0]
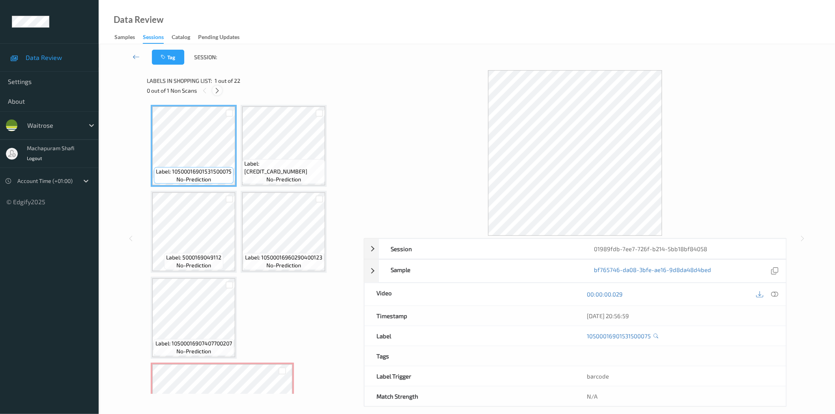
click at [222, 92] on div at bounding box center [217, 91] width 10 height 10
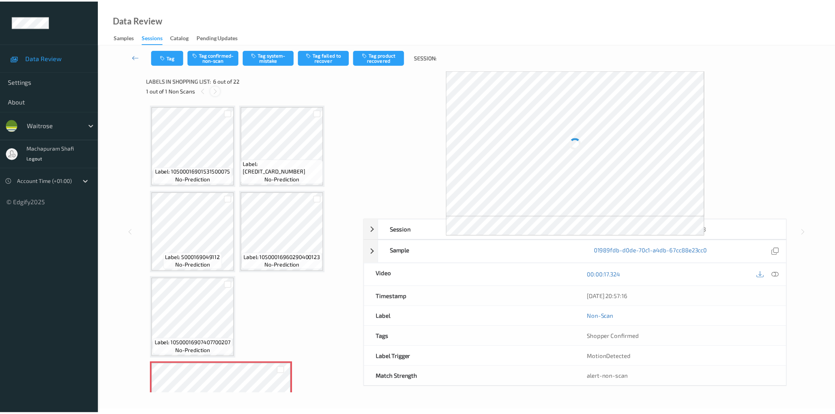
scroll to position [175, 0]
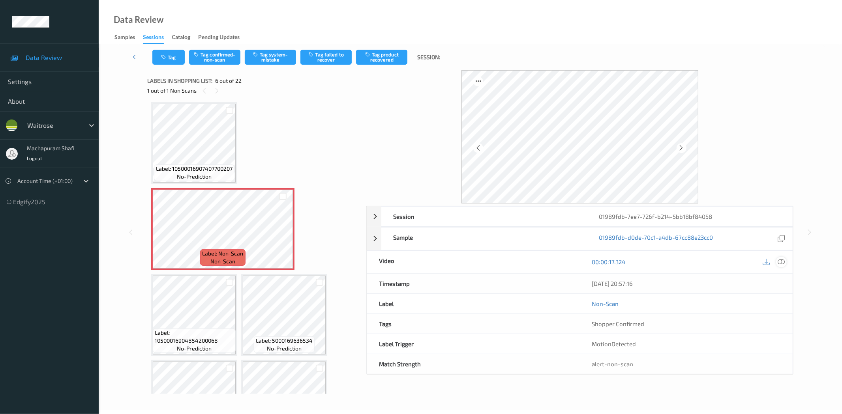
click at [782, 262] on icon at bounding box center [781, 262] width 7 height 7
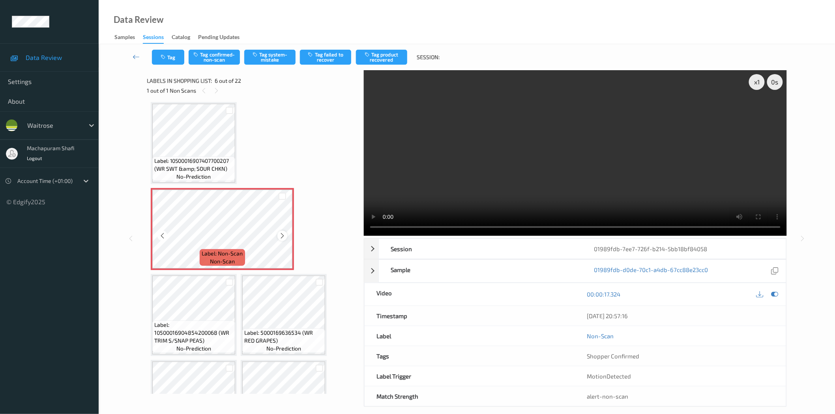
click at [281, 234] on icon at bounding box center [282, 235] width 7 height 7
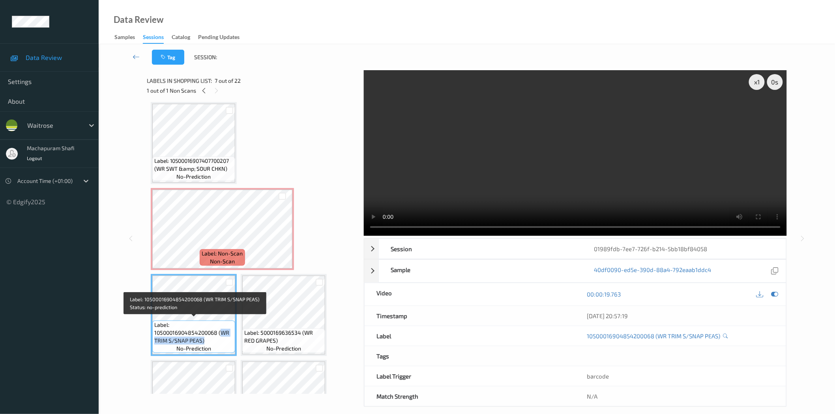
drag, startPoint x: 219, startPoint y: 331, endPoint x: 229, endPoint y: 340, distance: 13.1
click at [229, 340] on span "Label: 10500016904854200068 (WR TRIM S/SNAP PEAS)" at bounding box center [193, 333] width 79 height 24
copy span "WR TRIM S/SNAP PEAS)"
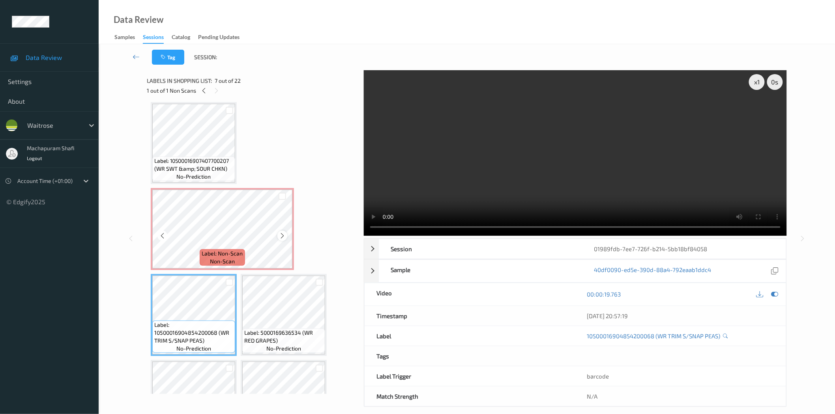
click at [282, 234] on icon at bounding box center [282, 235] width 7 height 7
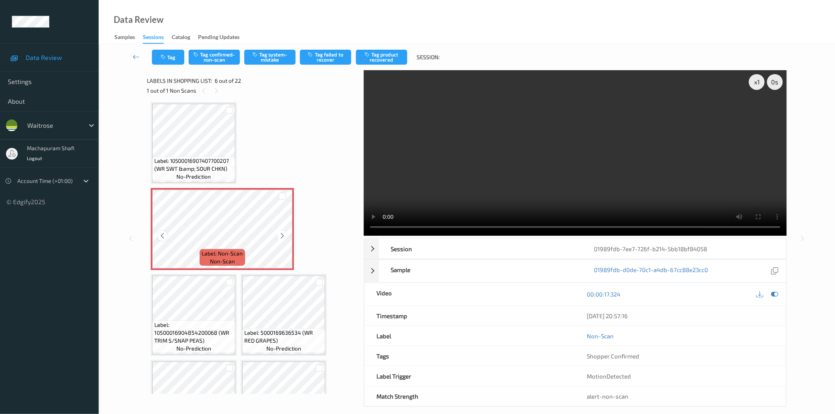
click at [160, 233] on icon at bounding box center [162, 235] width 7 height 7
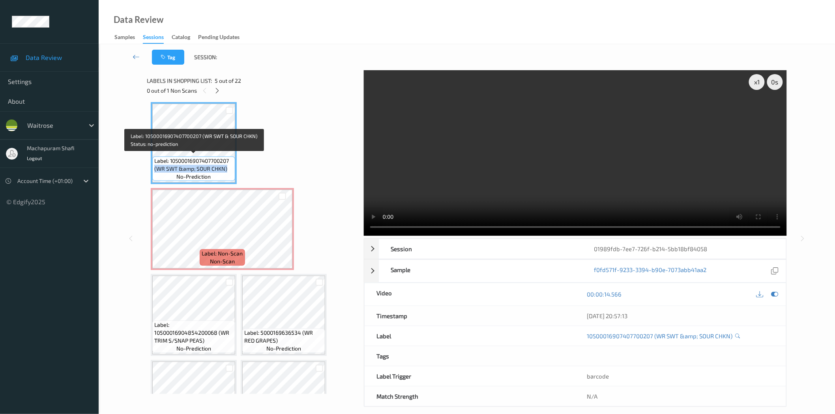
drag, startPoint x: 154, startPoint y: 166, endPoint x: 233, endPoint y: 166, distance: 78.9
click at [233, 166] on div "Label: 10500016907407700207 (WR SWT &amp; SOUR CHKN) no-prediction" at bounding box center [193, 169] width 83 height 24
copy span "(WR SWT &amp; SOUR CHKN)"
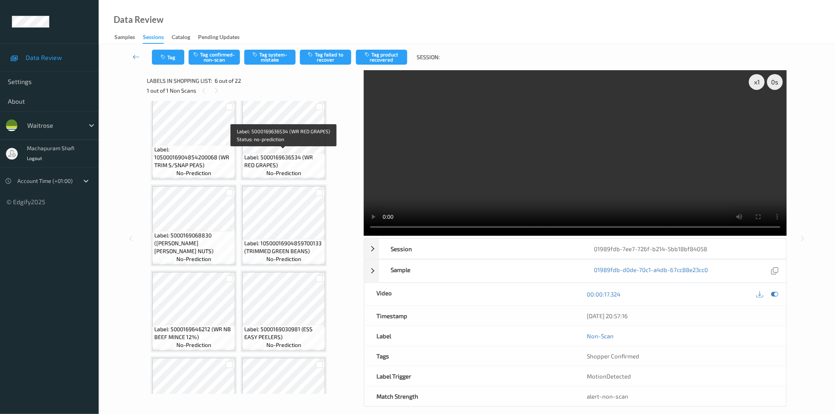
scroll to position [175, 0]
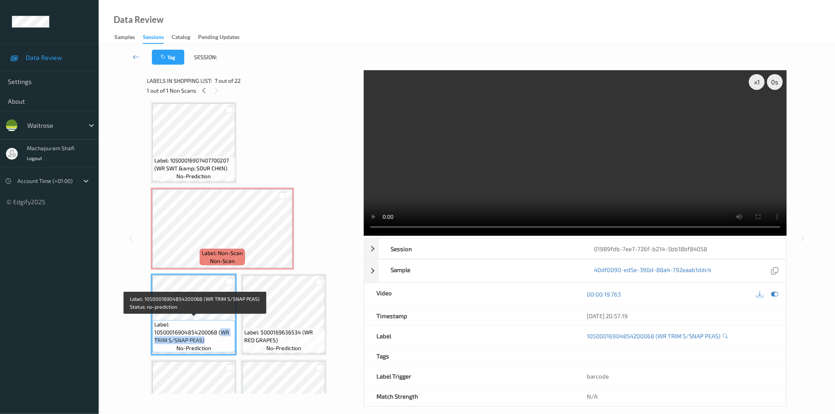
drag, startPoint x: 219, startPoint y: 330, endPoint x: 229, endPoint y: 338, distance: 12.1
click at [229, 338] on span "Label: 10500016904854200068 (WR TRIM S/SNAP PEAS)" at bounding box center [193, 333] width 79 height 24
copy span "WR TRIM S/SNAP PEAS)"
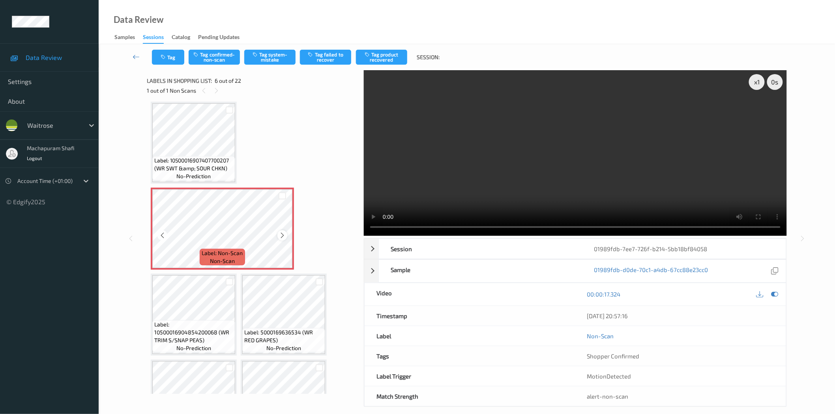
click at [285, 233] on icon at bounding box center [282, 235] width 7 height 7
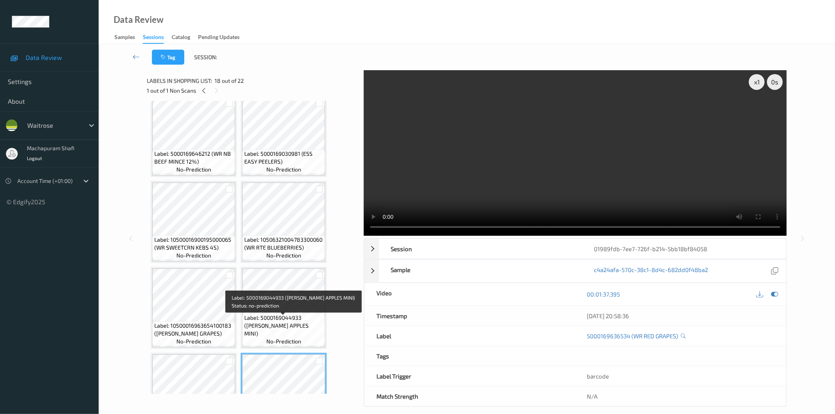
scroll to position [737, 0]
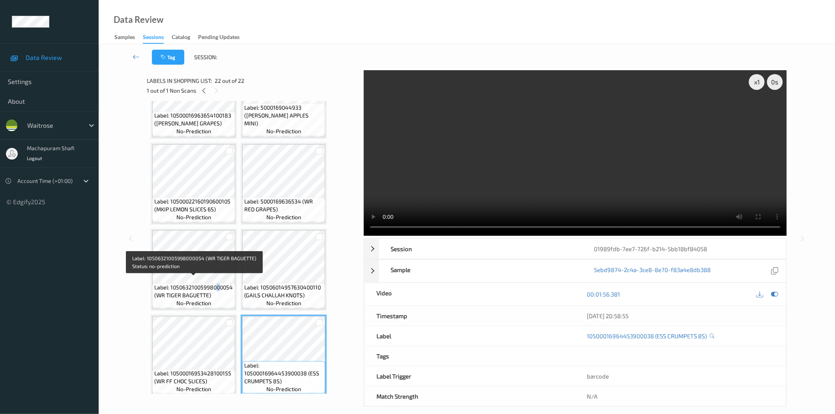
drag, startPoint x: 218, startPoint y: 277, endPoint x: 236, endPoint y: 272, distance: 18.7
click at [218, 284] on span "Label: 10506321005998000054 (WR TIGER BAGUETTE)" at bounding box center [193, 292] width 79 height 16
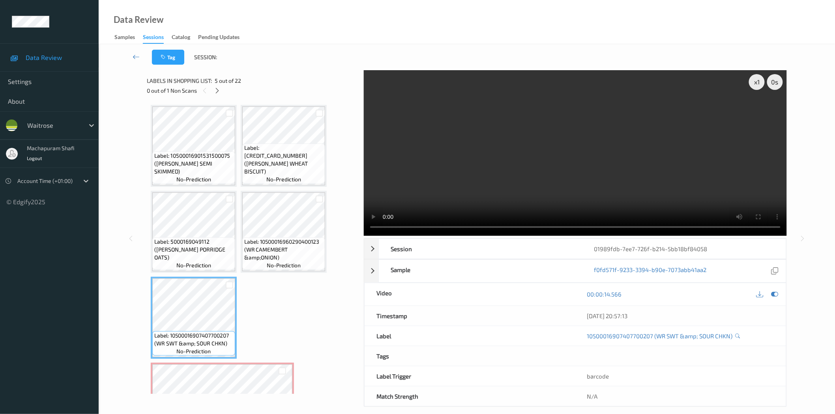
scroll to position [175, 0]
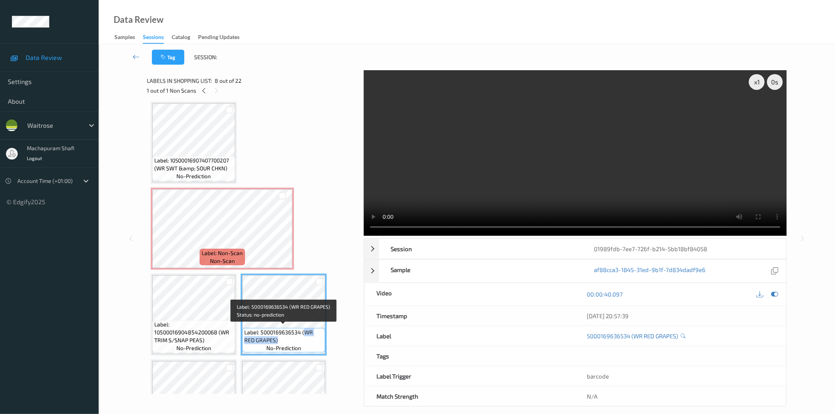
drag, startPoint x: 303, startPoint y: 330, endPoint x: 309, endPoint y: 338, distance: 9.9
click at [309, 338] on span "Label: 5000169636534 (WR RED GRAPES)" at bounding box center [283, 337] width 79 height 16
copy span "WR RED GRAPES)"
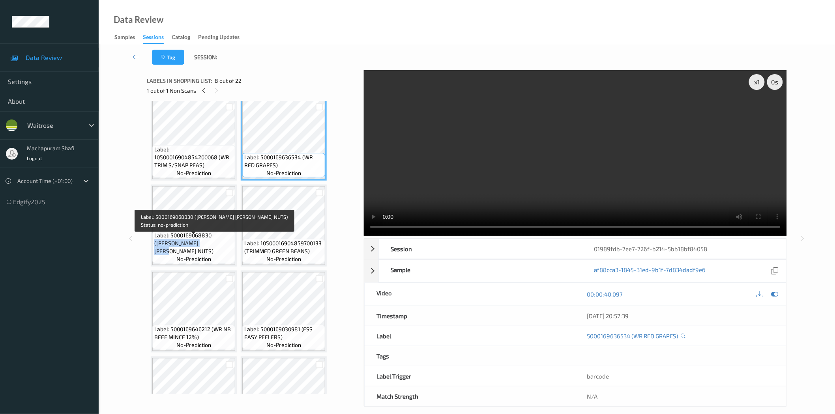
drag, startPoint x: 214, startPoint y: 239, endPoint x: 226, endPoint y: 250, distance: 16.5
click at [226, 250] on span "Label: 5000169068830 (WR ESS GINGER NUTS)" at bounding box center [193, 244] width 79 height 24
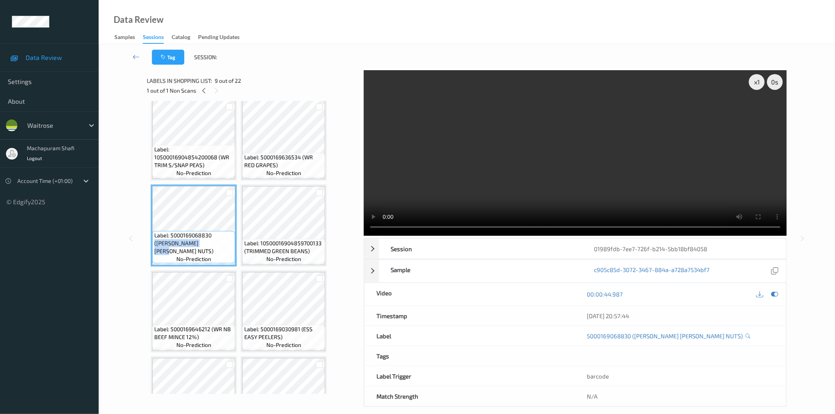
copy span "(WR ESS GINGER NUTS)"
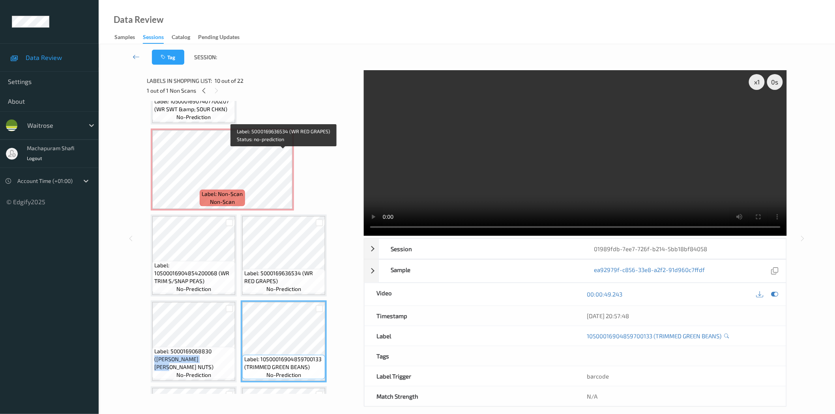
scroll to position [175, 0]
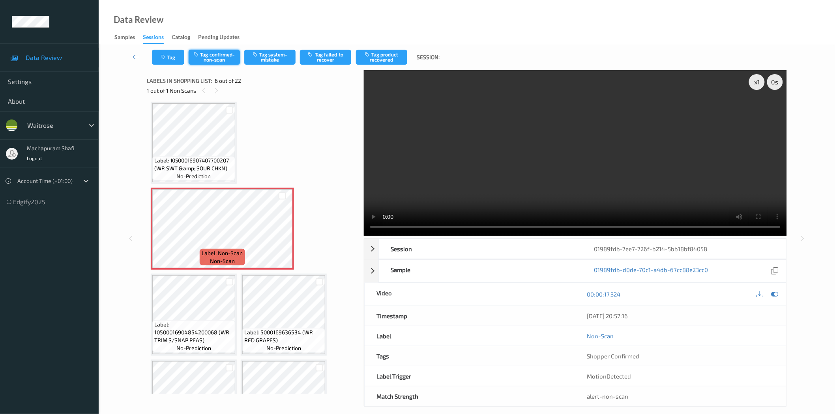
click at [214, 57] on button "Tag confirmed-non-scan" at bounding box center [214, 57] width 51 height 15
click at [328, 60] on button "Tag failed to recover" at bounding box center [325, 57] width 51 height 15
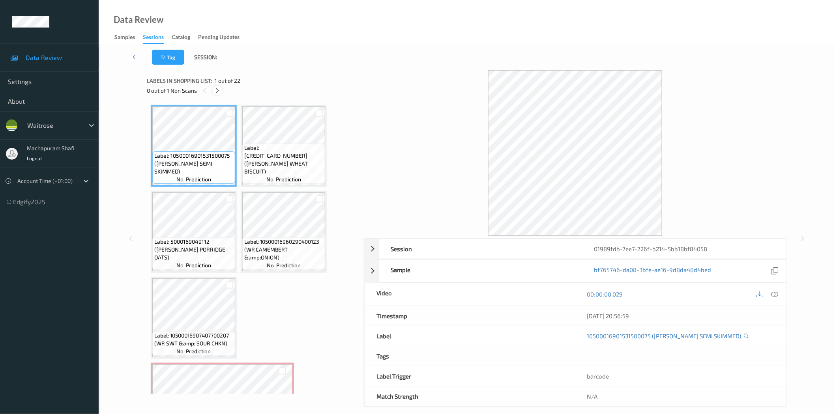
click at [218, 94] on div at bounding box center [217, 91] width 10 height 10
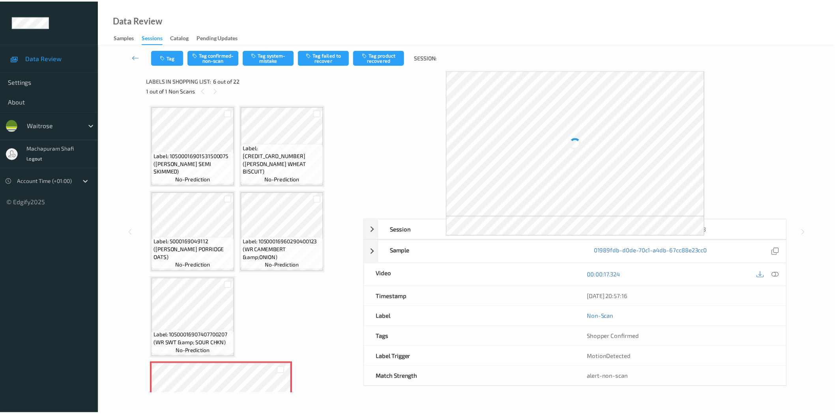
scroll to position [175, 0]
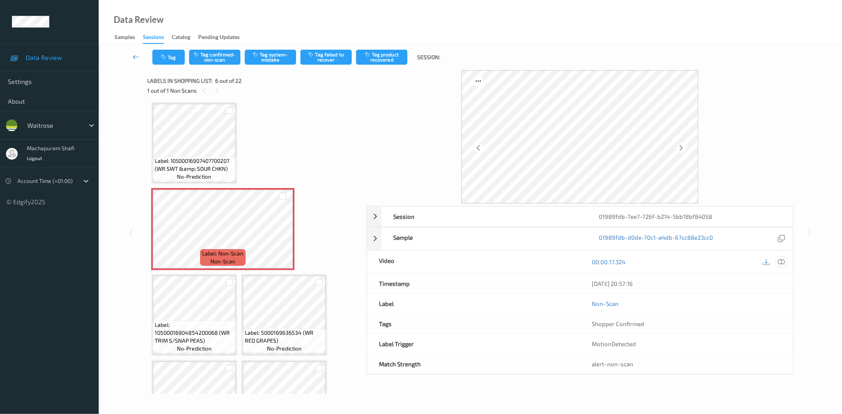
click at [783, 263] on icon at bounding box center [781, 262] width 7 height 7
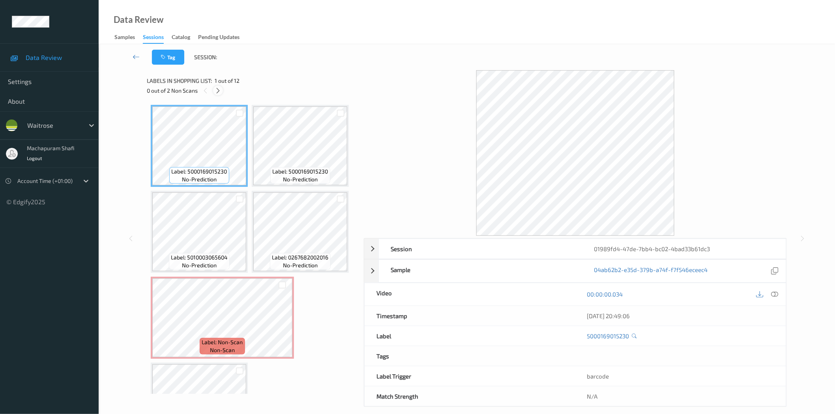
click at [218, 90] on icon at bounding box center [218, 90] width 7 height 7
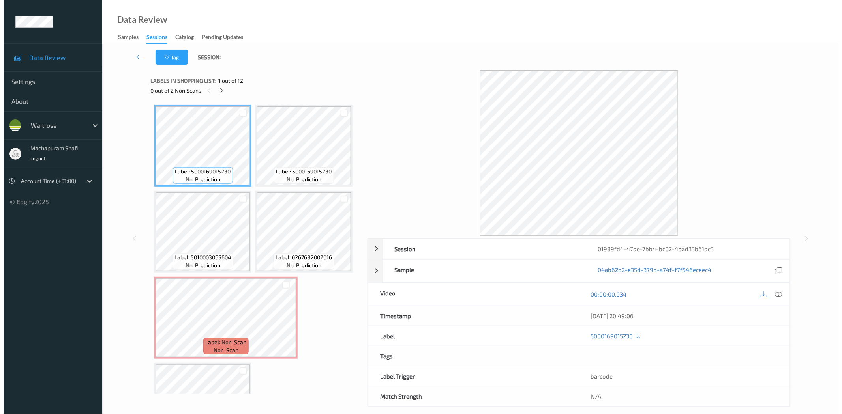
scroll to position [89, 0]
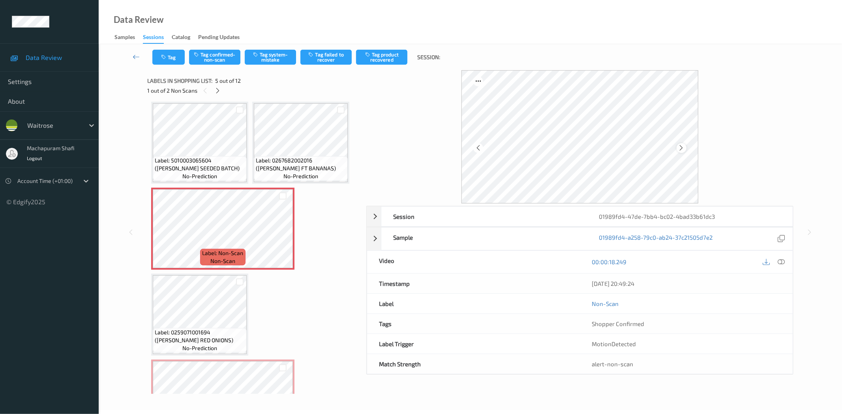
click at [681, 144] on icon at bounding box center [681, 147] width 7 height 7
click at [783, 262] on icon at bounding box center [781, 262] width 7 height 7
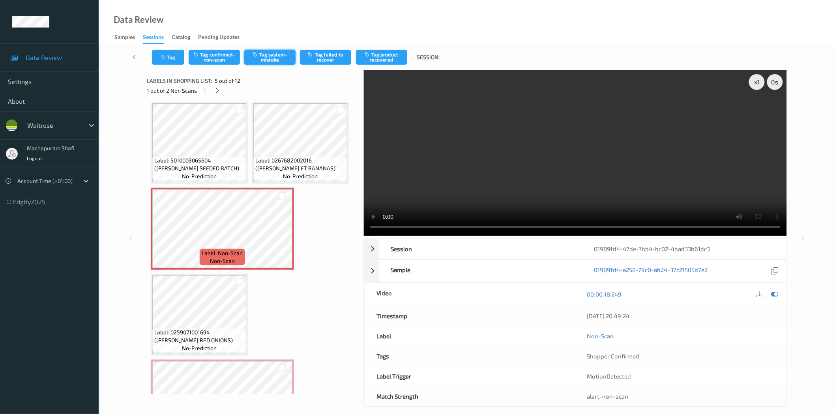
click at [269, 57] on button "Tag system-mistake" at bounding box center [269, 57] width 51 height 15
click at [165, 56] on icon "button" at bounding box center [164, 57] width 7 height 6
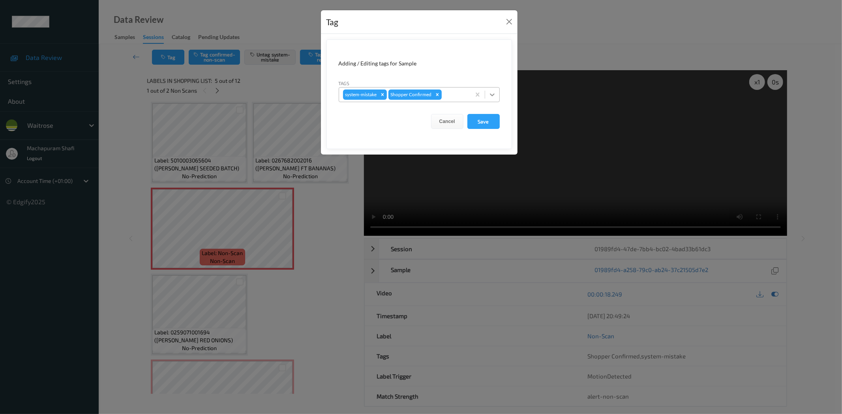
click at [489, 95] on icon at bounding box center [492, 95] width 8 height 8
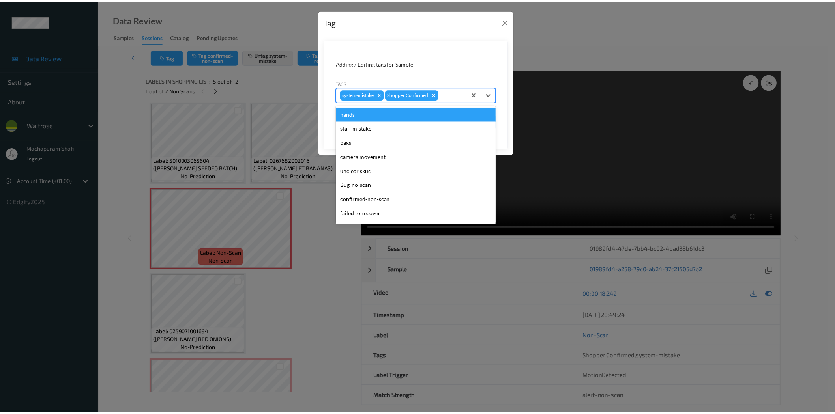
scroll to position [154, 0]
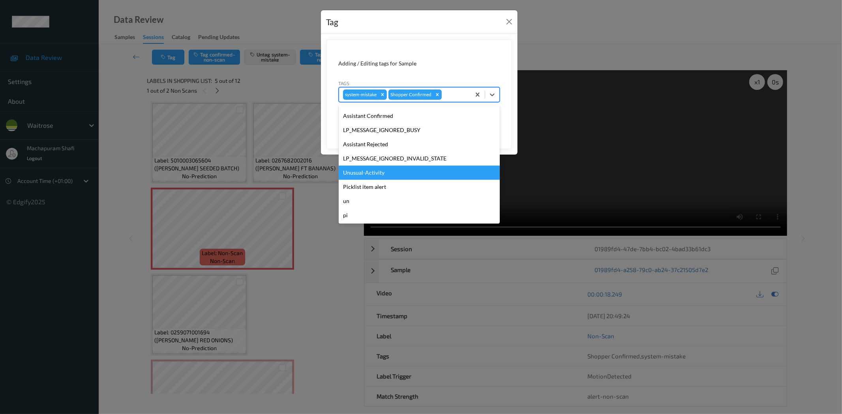
click at [369, 172] on div "Unusual-Activity" at bounding box center [419, 173] width 161 height 14
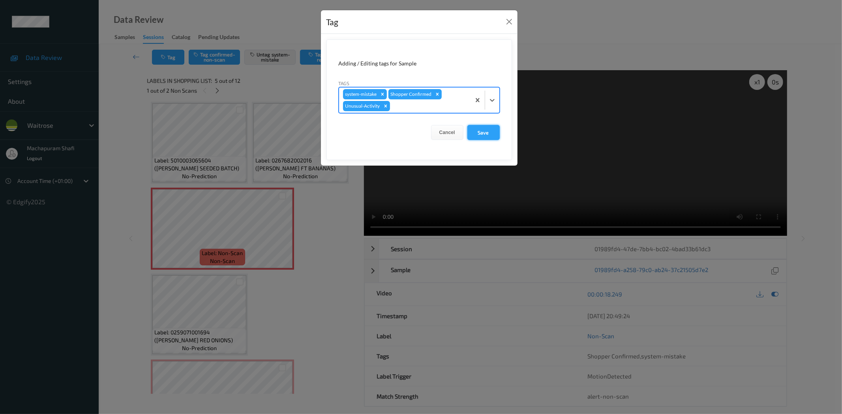
click at [488, 127] on button "Save" at bounding box center [483, 132] width 32 height 15
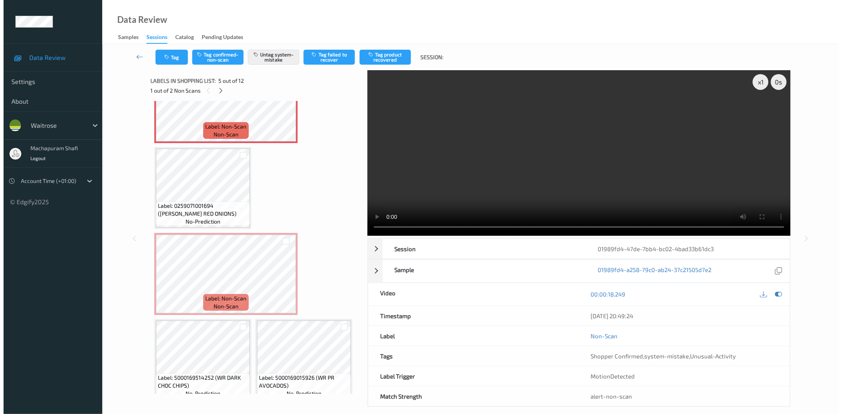
scroll to position [216, 0]
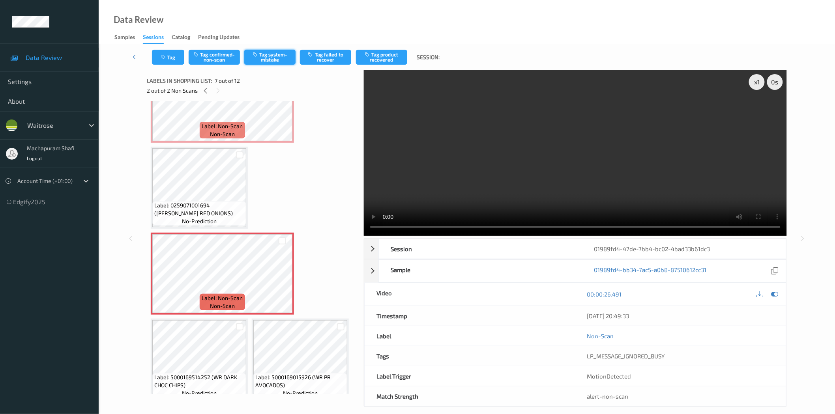
click at [279, 52] on button "Tag system-mistake" at bounding box center [269, 57] width 51 height 15
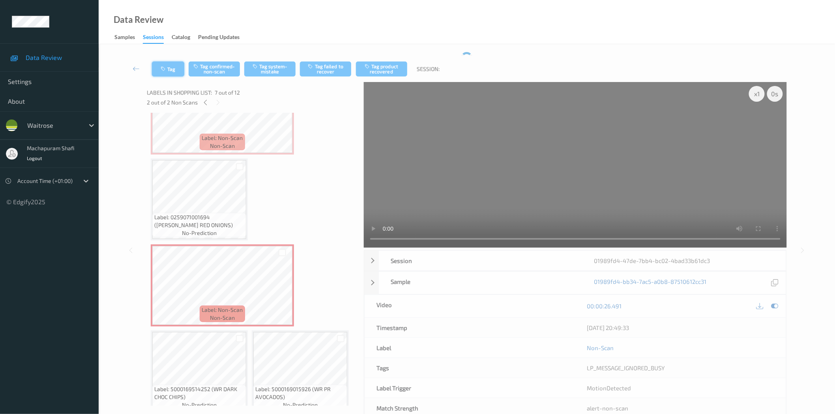
click at [171, 70] on button "Tag" at bounding box center [168, 69] width 32 height 15
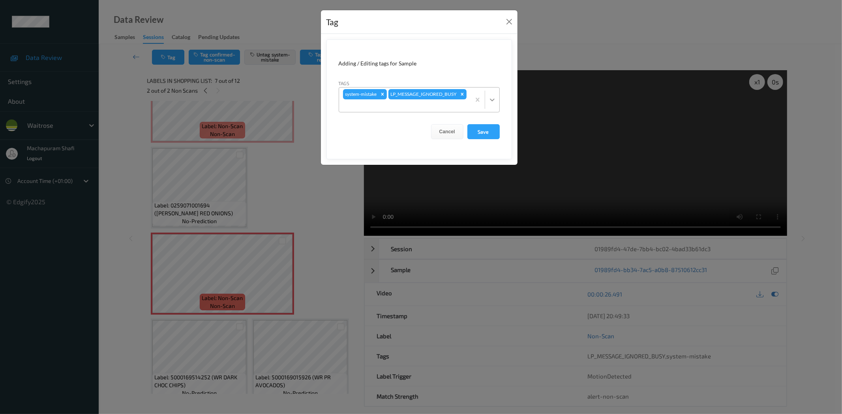
click at [494, 100] on icon at bounding box center [492, 100] width 8 height 8
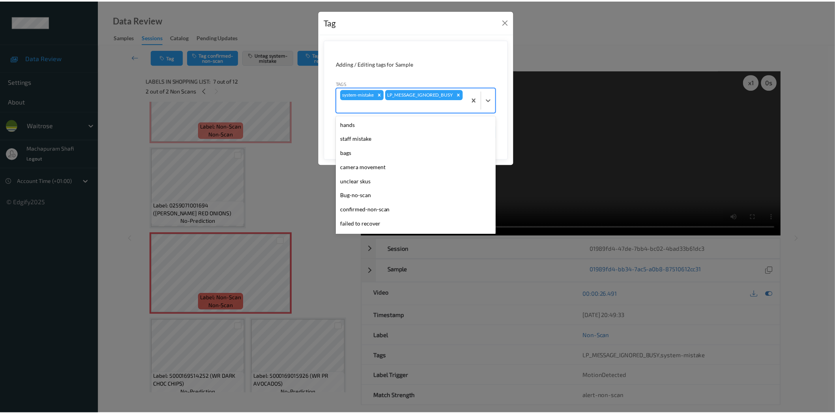
scroll to position [154, 0]
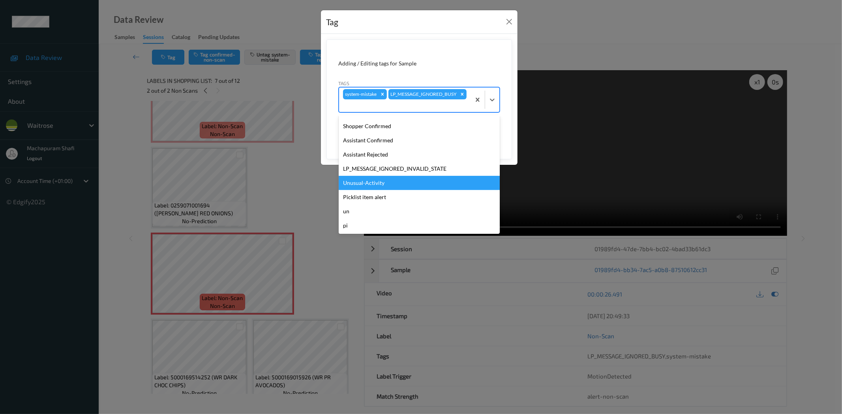
click at [375, 183] on div "Unusual-Activity" at bounding box center [419, 183] width 161 height 14
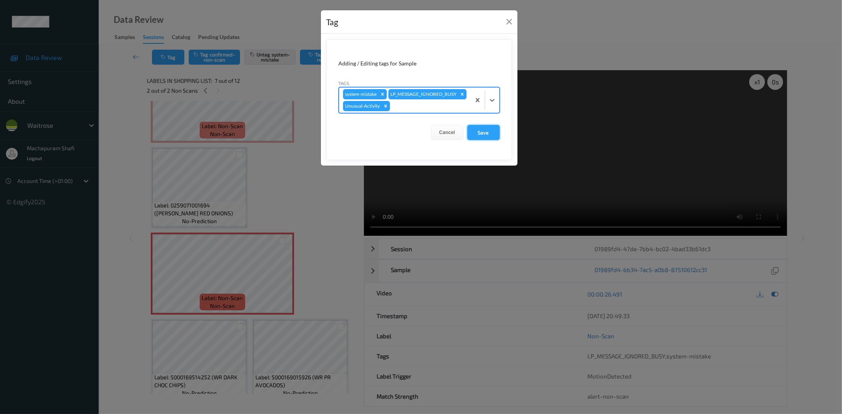
click at [479, 140] on button "Save" at bounding box center [483, 132] width 32 height 15
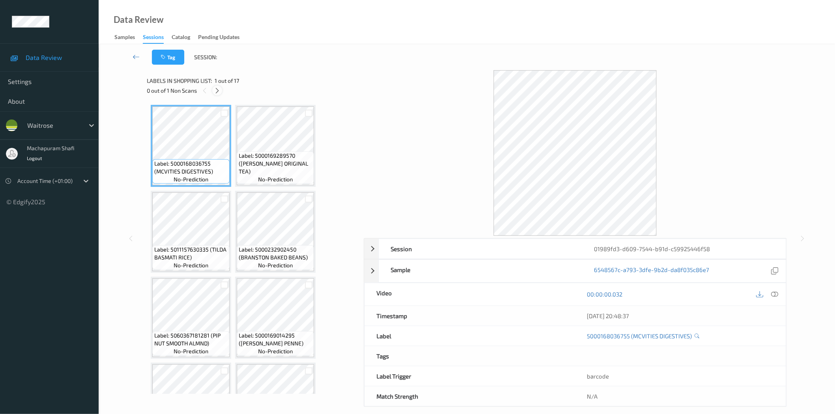
click at [216, 88] on icon at bounding box center [217, 90] width 7 height 7
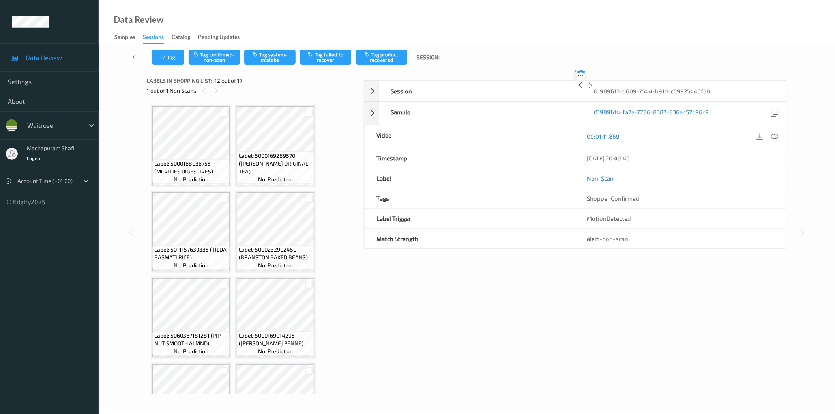
scroll to position [431, 0]
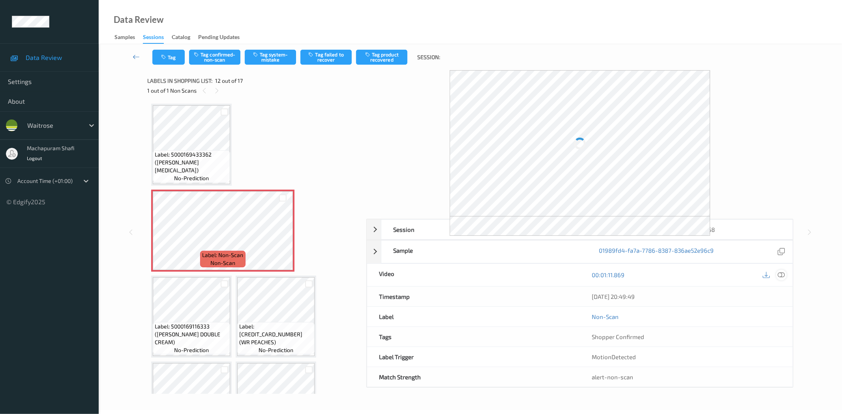
click at [781, 276] on icon at bounding box center [781, 275] width 7 height 7
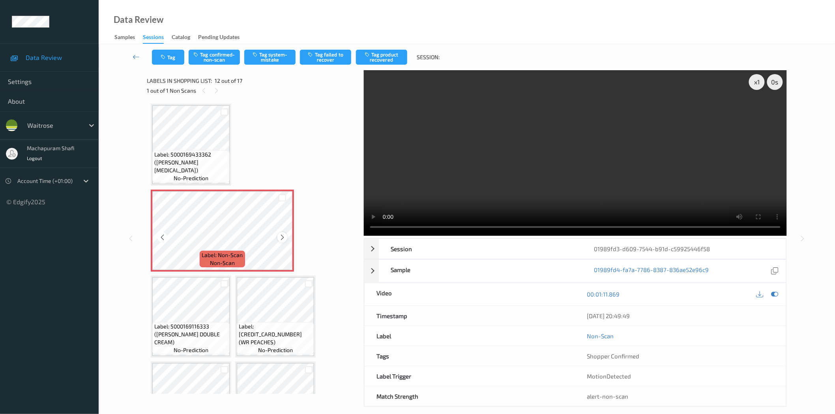
click at [283, 235] on icon at bounding box center [282, 237] width 7 height 7
click at [261, 54] on button "Tag system-mistake" at bounding box center [269, 57] width 51 height 15
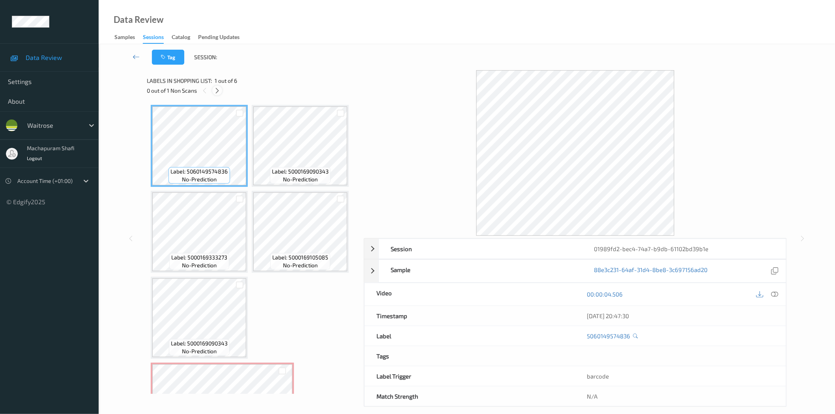
click at [219, 93] on icon at bounding box center [217, 90] width 7 height 7
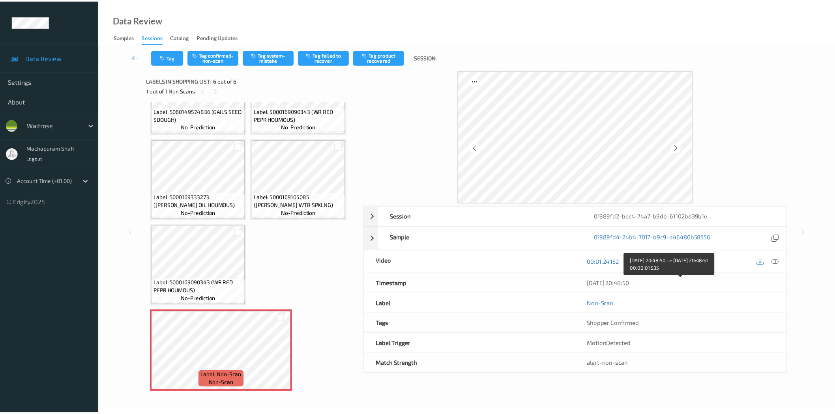
scroll to position [45, 0]
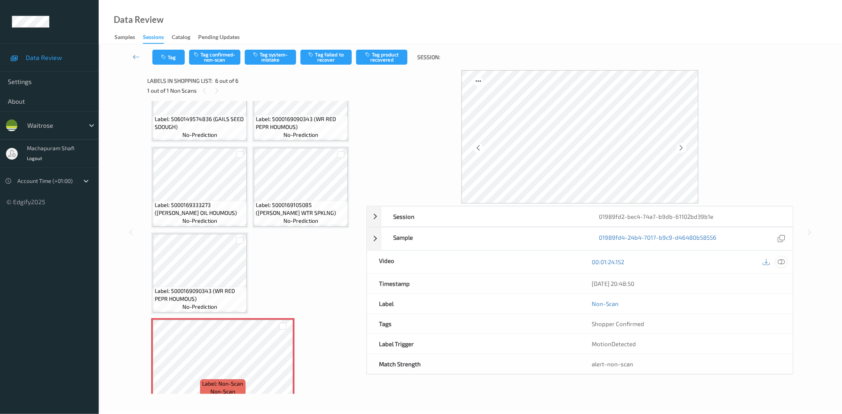
click at [783, 263] on icon at bounding box center [781, 262] width 7 height 7
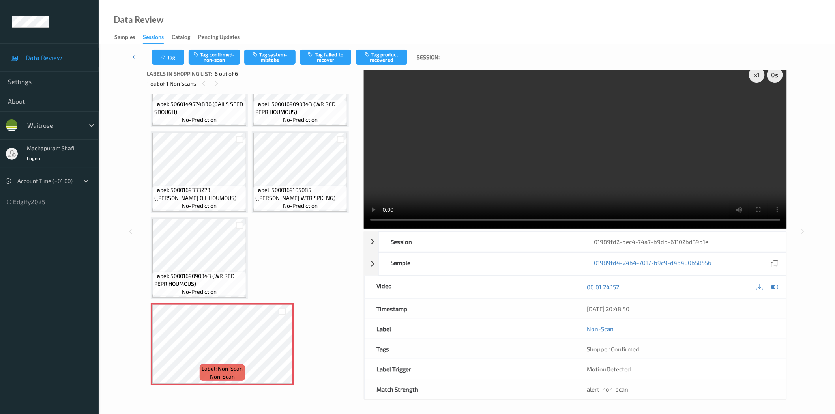
scroll to position [9, 0]
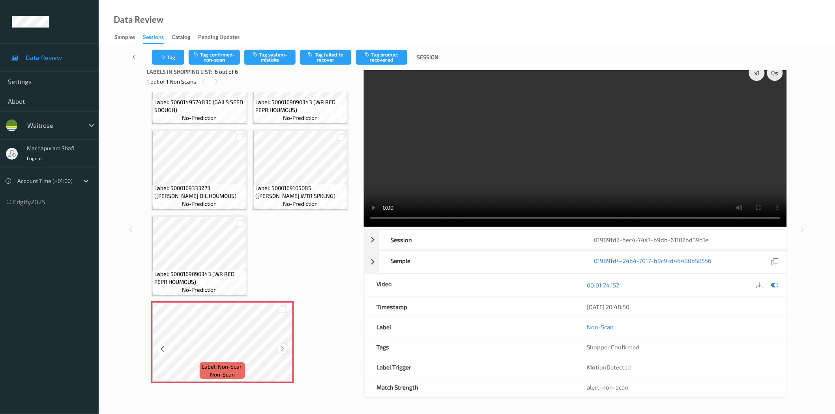
click at [281, 347] on icon at bounding box center [282, 349] width 7 height 7
click at [163, 348] on icon at bounding box center [162, 349] width 7 height 7
click at [283, 349] on icon at bounding box center [282, 349] width 7 height 7
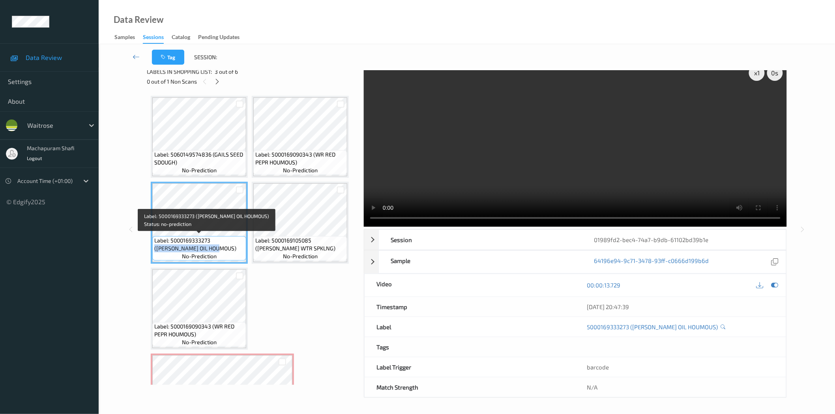
drag, startPoint x: 211, startPoint y: 240, endPoint x: 227, endPoint y: 251, distance: 20.1
click at [227, 251] on div "Label: 5000169333273 ([PERSON_NAME] OIL HOUMOUS) no-prediction" at bounding box center [199, 248] width 94 height 24
copy span "([PERSON_NAME] OIL HOUMOUS)"
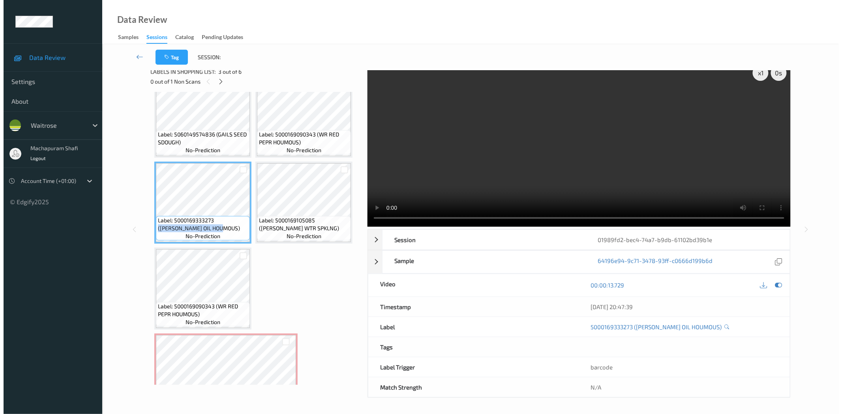
scroll to position [52, 0]
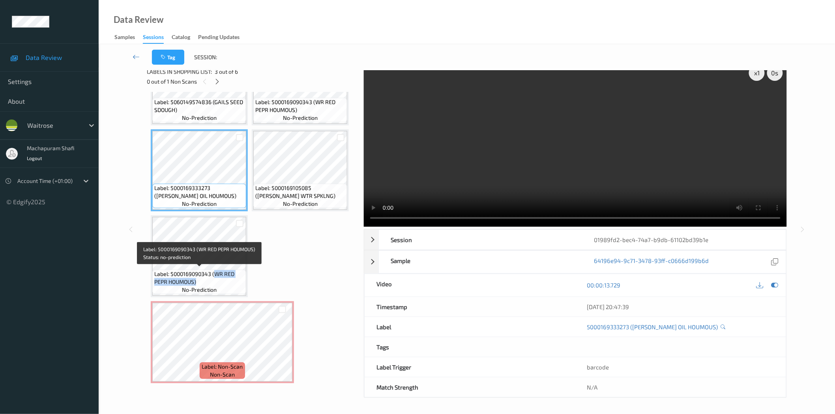
drag, startPoint x: 214, startPoint y: 271, endPoint x: 232, endPoint y: 283, distance: 21.6
click at [232, 283] on span "Label: 5000169090343 (WR RED PEPR HOUMOUS)" at bounding box center [199, 278] width 90 height 16
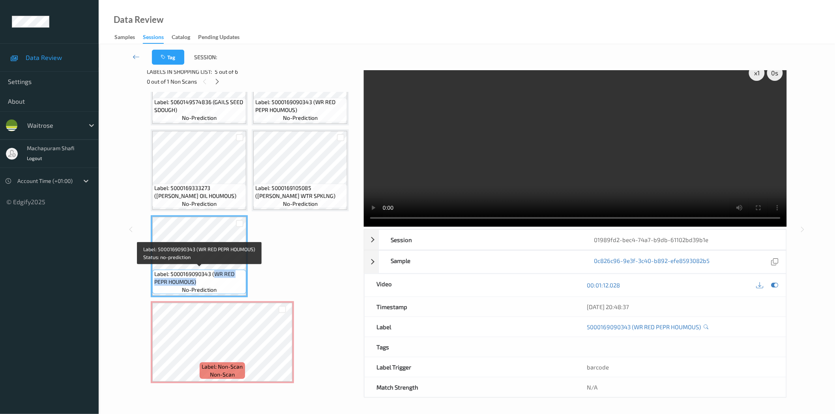
copy span "WR RED PEPR HOUMOUS)"
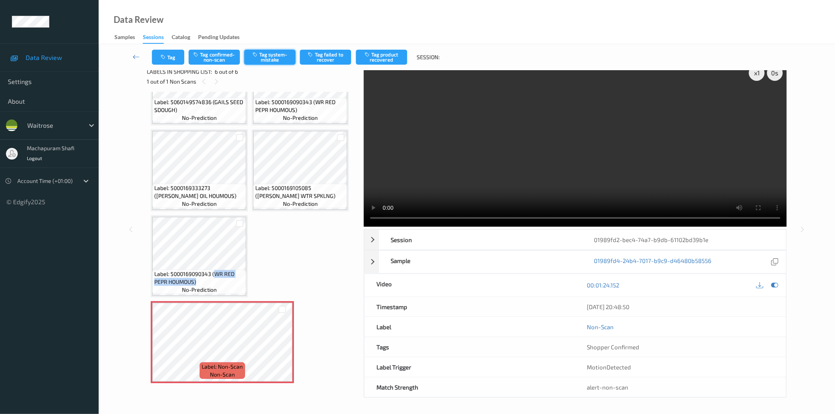
click at [266, 63] on button "Tag system-mistake" at bounding box center [269, 57] width 51 height 15
click at [271, 58] on button "Tag system-mistake" at bounding box center [269, 57] width 51 height 15
click at [167, 59] on icon "button" at bounding box center [164, 57] width 7 height 6
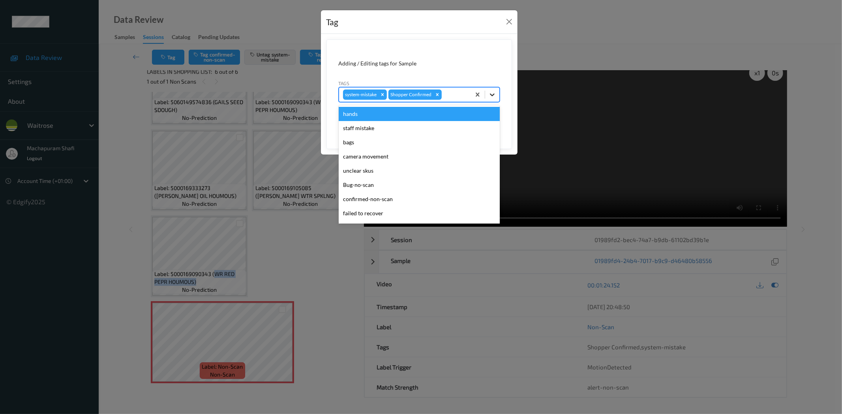
click at [492, 95] on icon at bounding box center [492, 95] width 8 height 8
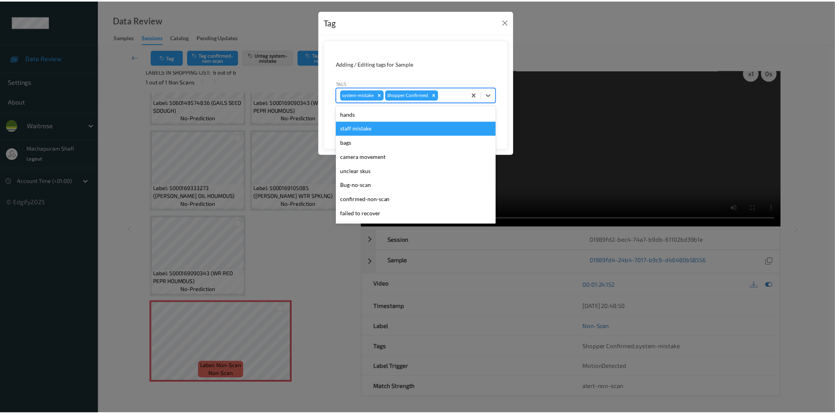
scroll to position [154, 0]
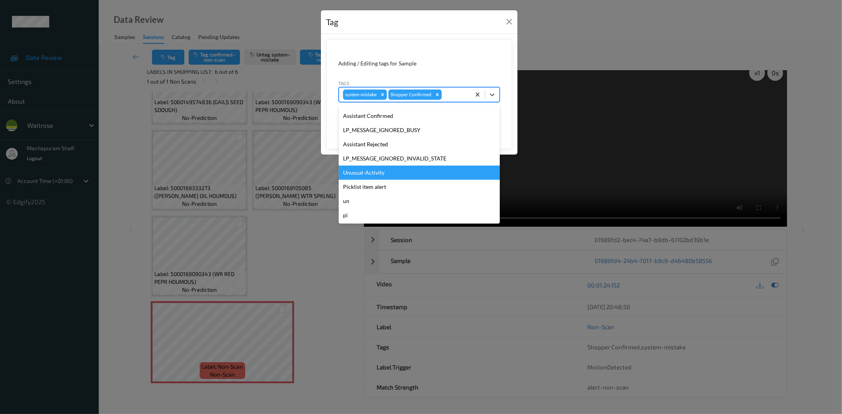
click at [362, 174] on div "Unusual-Activity" at bounding box center [419, 173] width 161 height 14
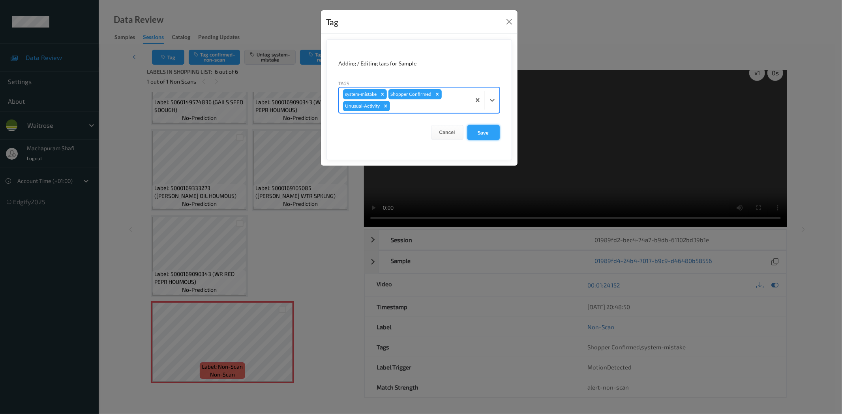
click at [483, 129] on button "Save" at bounding box center [483, 132] width 32 height 15
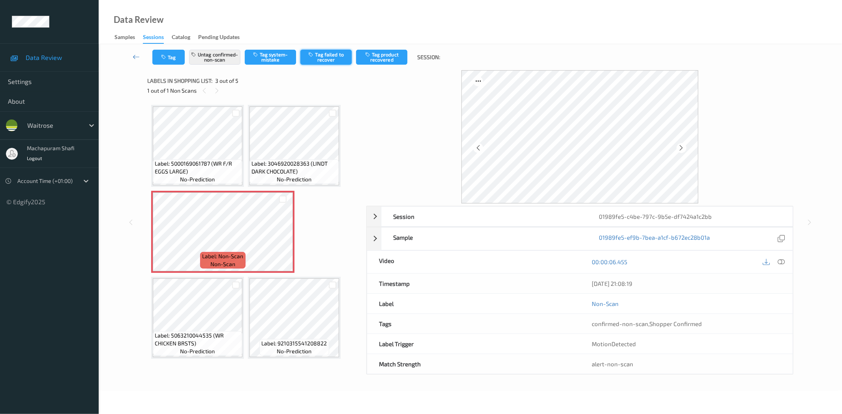
click at [335, 56] on button "Tag failed to recover" at bounding box center [325, 57] width 51 height 15
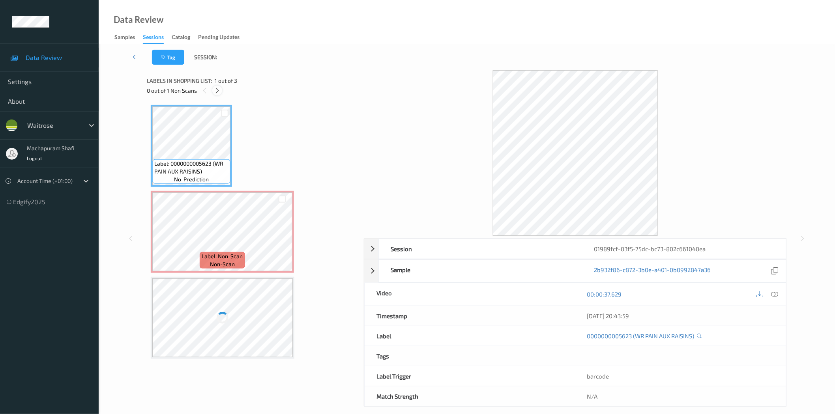
click at [215, 89] on icon at bounding box center [217, 90] width 7 height 7
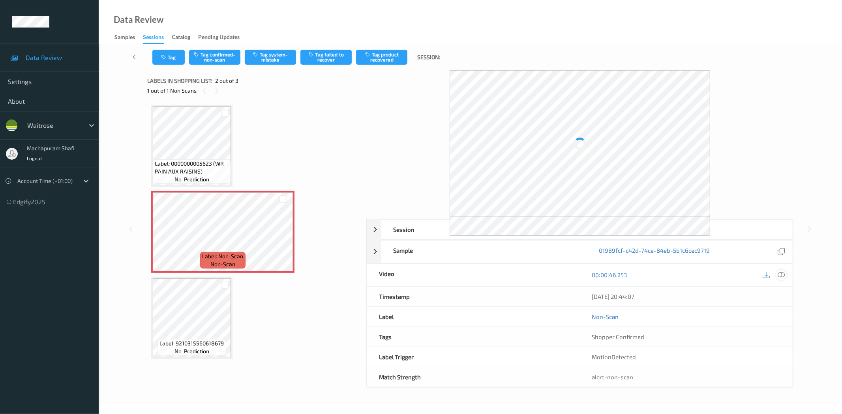
click at [782, 276] on icon at bounding box center [781, 275] width 7 height 7
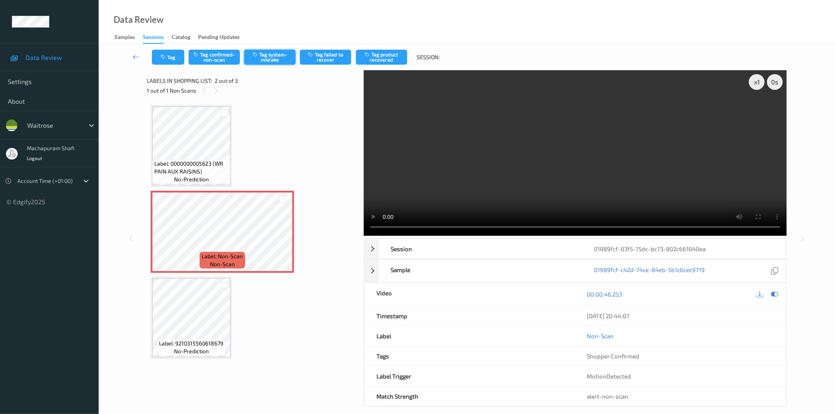
click at [263, 51] on button "Tag system-mistake" at bounding box center [269, 57] width 51 height 15
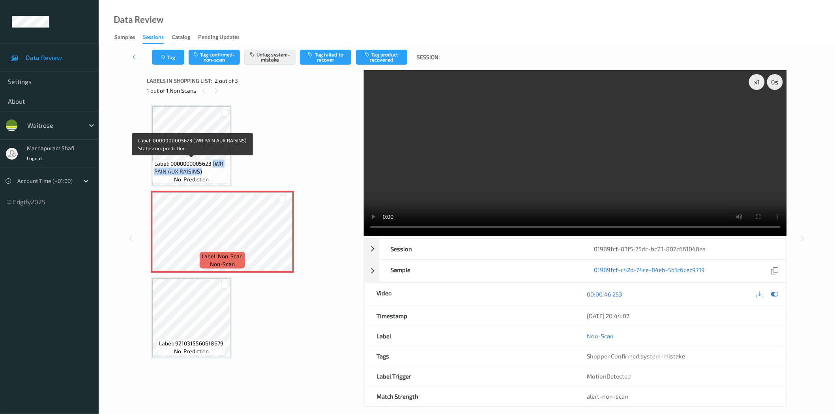
drag, startPoint x: 215, startPoint y: 165, endPoint x: 226, endPoint y: 177, distance: 16.5
click at [226, 177] on div "Label: 0000000005623 (WR PAIN AUX RAISINS) no-prediction" at bounding box center [191, 171] width 78 height 24
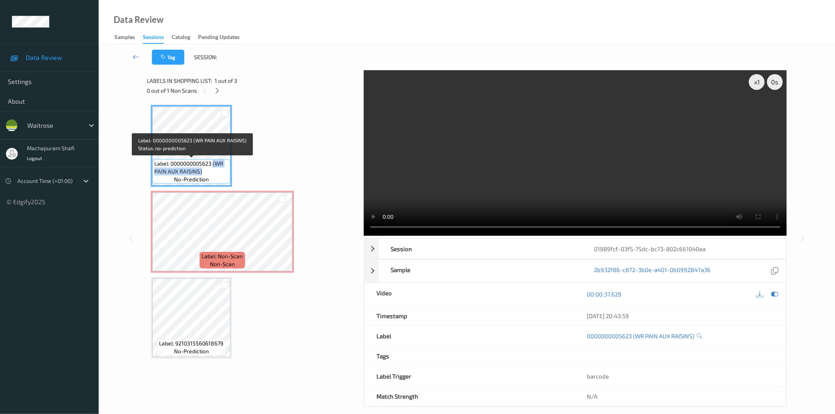
copy span "(WR PAIN AUX RAISINS)"
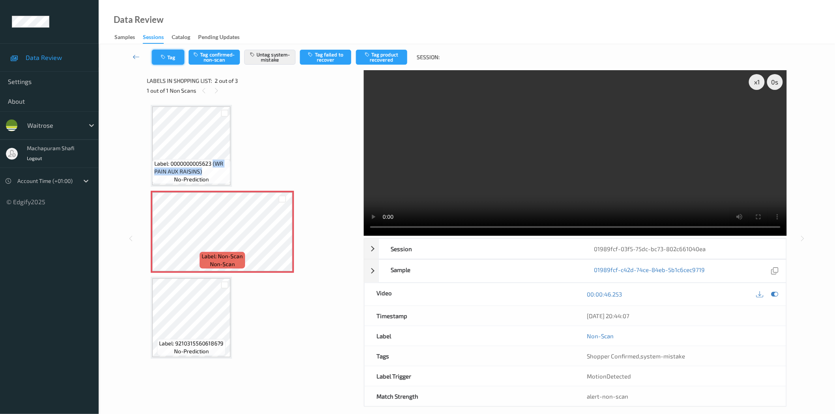
click at [177, 56] on button "Tag" at bounding box center [168, 57] width 32 height 15
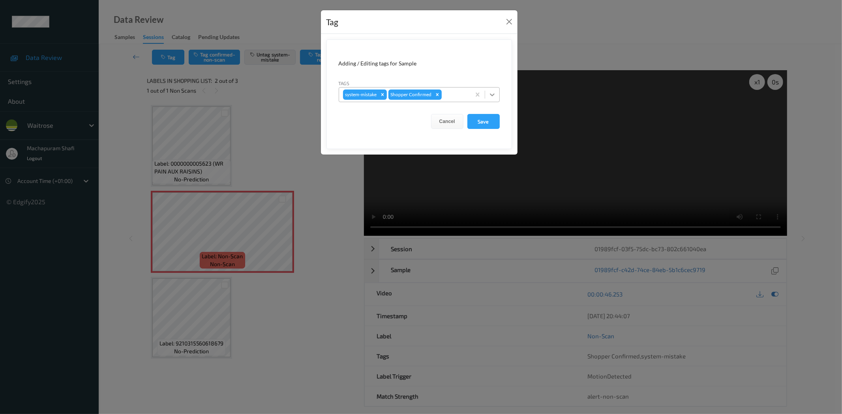
click at [488, 93] on icon at bounding box center [492, 95] width 8 height 8
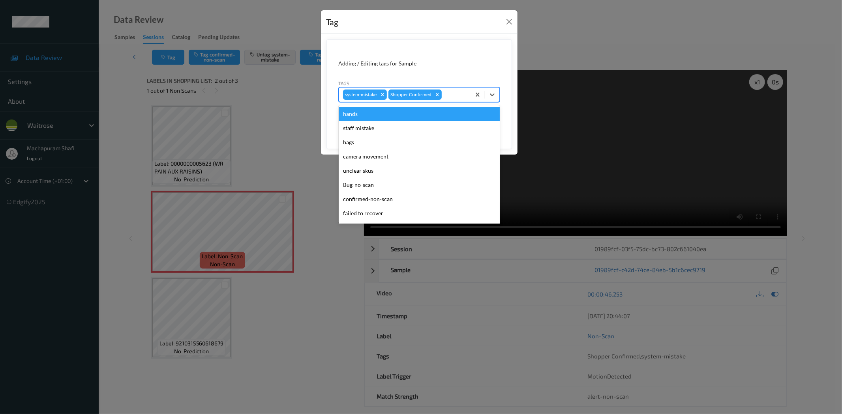
scroll to position [154, 0]
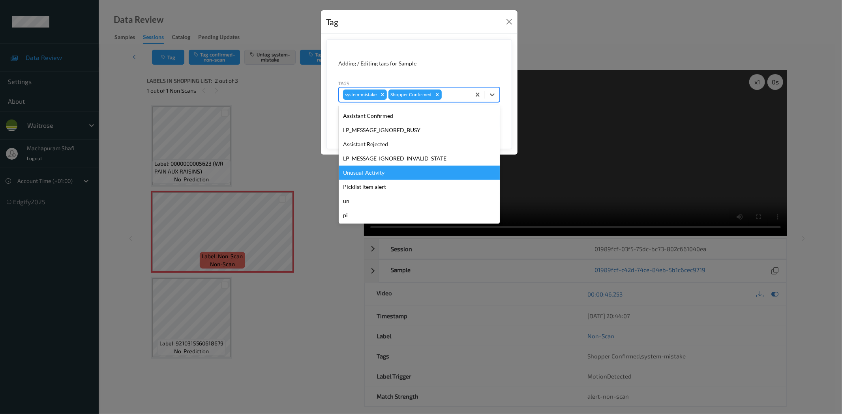
click at [376, 171] on div "Unusual-Activity" at bounding box center [419, 173] width 161 height 14
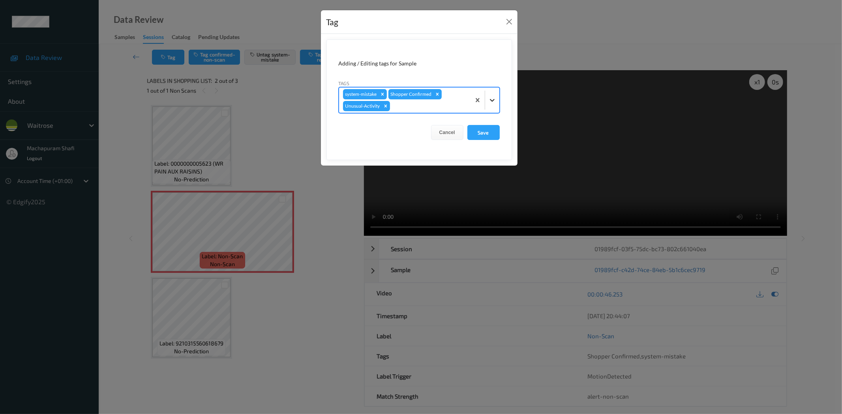
click at [491, 101] on icon at bounding box center [492, 100] width 5 height 3
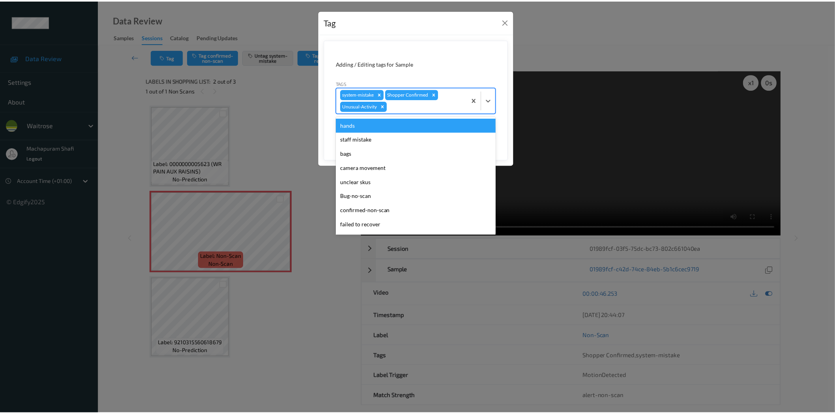
scroll to position [140, 0]
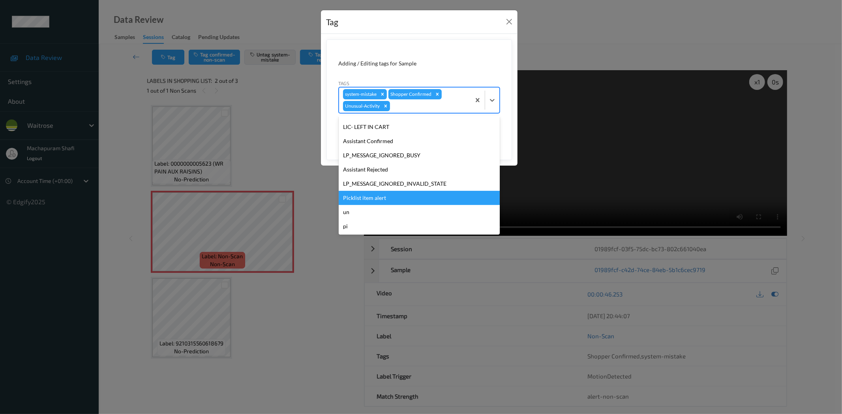
click at [376, 198] on div "Picklist item alert" at bounding box center [419, 198] width 161 height 14
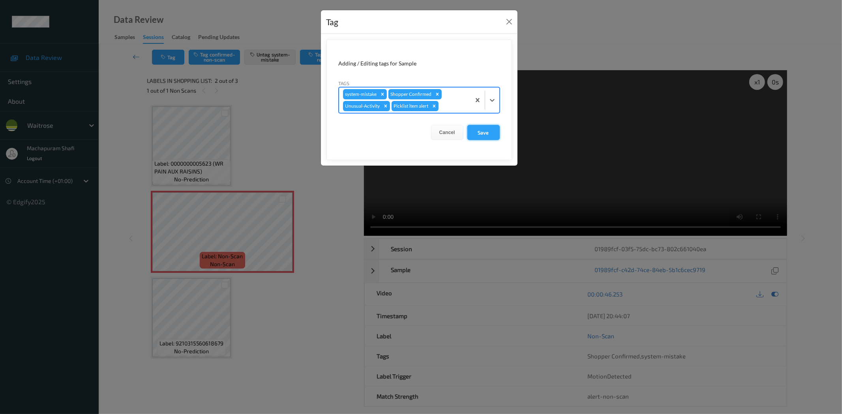
click at [476, 128] on button "Save" at bounding box center [483, 132] width 32 height 15
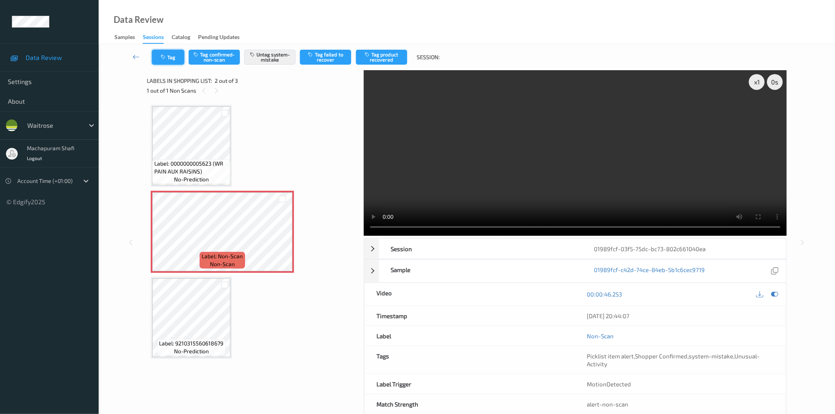
click at [159, 54] on button "Tag" at bounding box center [168, 57] width 32 height 15
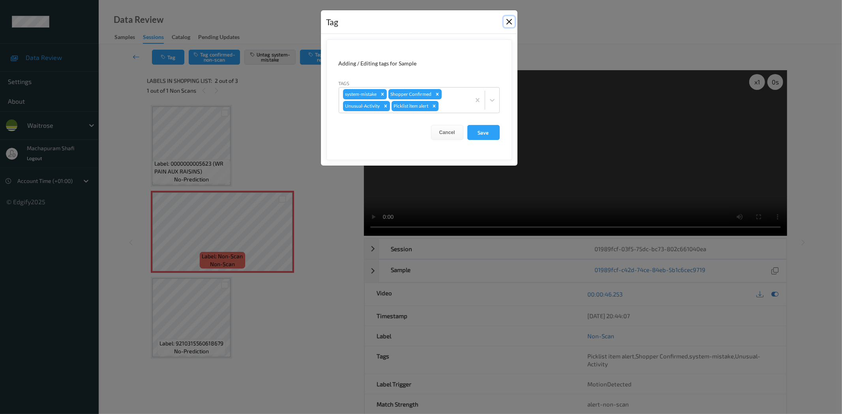
click at [508, 20] on button "Close" at bounding box center [509, 21] width 11 height 11
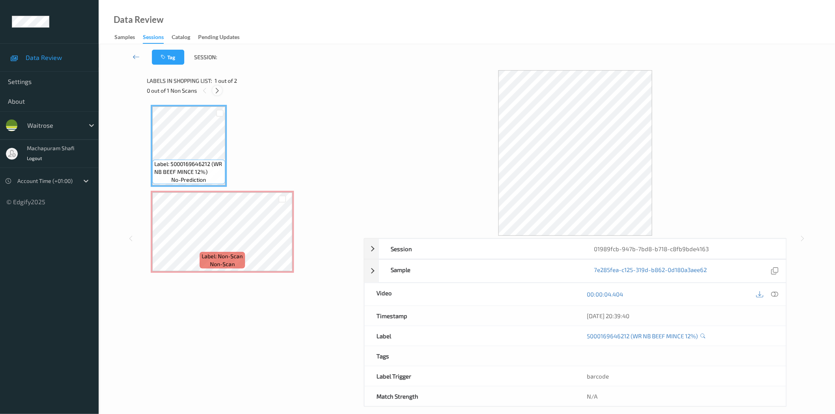
click at [219, 90] on icon at bounding box center [217, 90] width 7 height 7
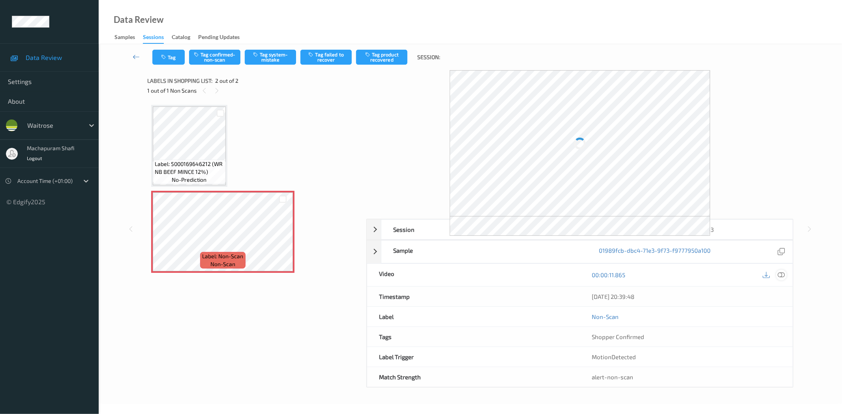
click at [780, 275] on icon at bounding box center [781, 275] width 7 height 7
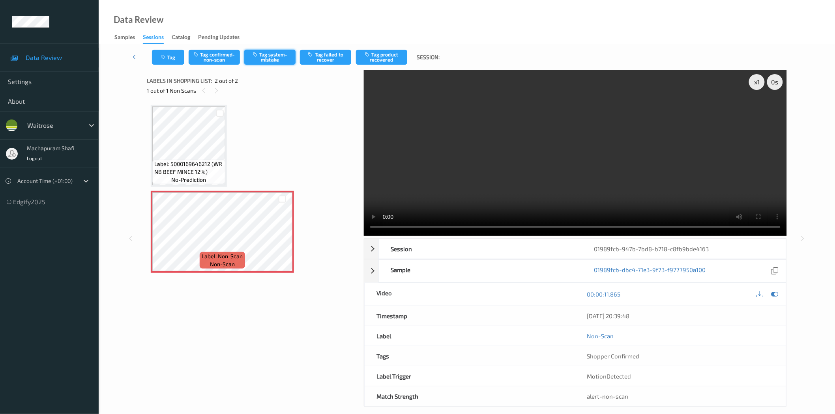
click at [272, 59] on button "Tag system-mistake" at bounding box center [269, 57] width 51 height 15
click at [167, 54] on button "Tag" at bounding box center [168, 57] width 32 height 15
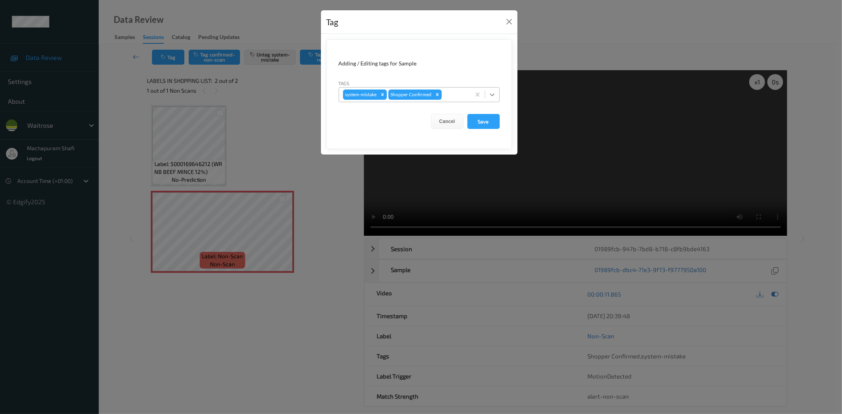
click at [492, 89] on div at bounding box center [492, 95] width 14 height 14
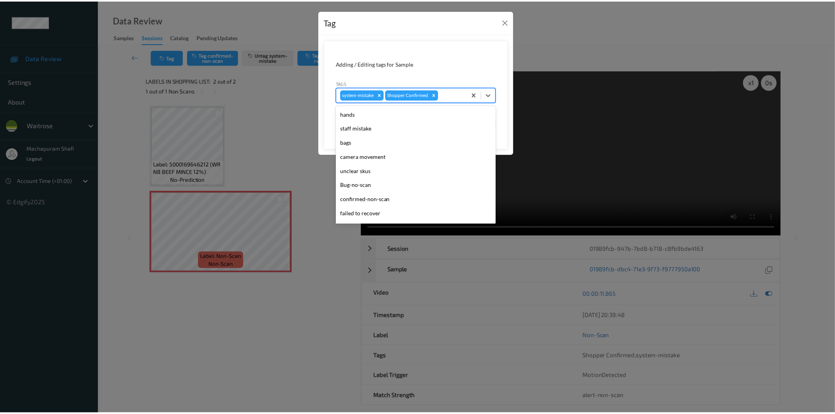
scroll to position [154, 0]
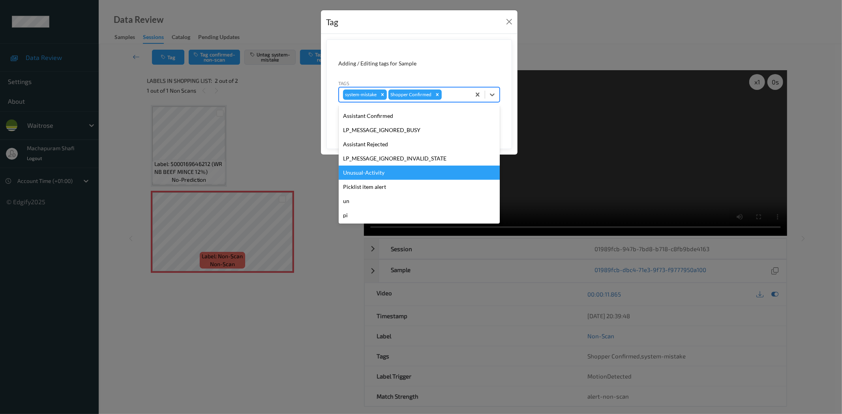
click at [363, 172] on div "Unusual-Activity" at bounding box center [419, 173] width 161 height 14
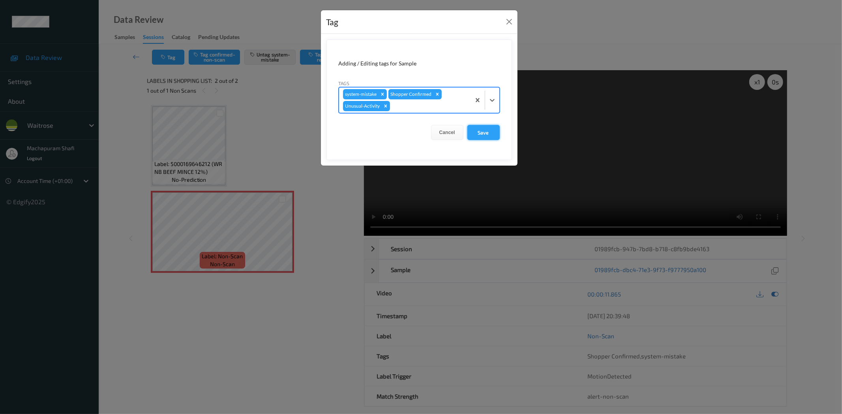
click at [472, 133] on button "Save" at bounding box center [483, 132] width 32 height 15
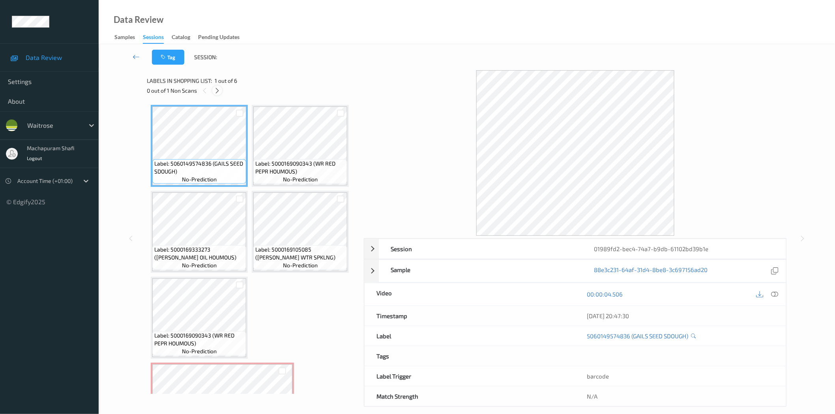
click at [219, 91] on icon at bounding box center [217, 90] width 7 height 7
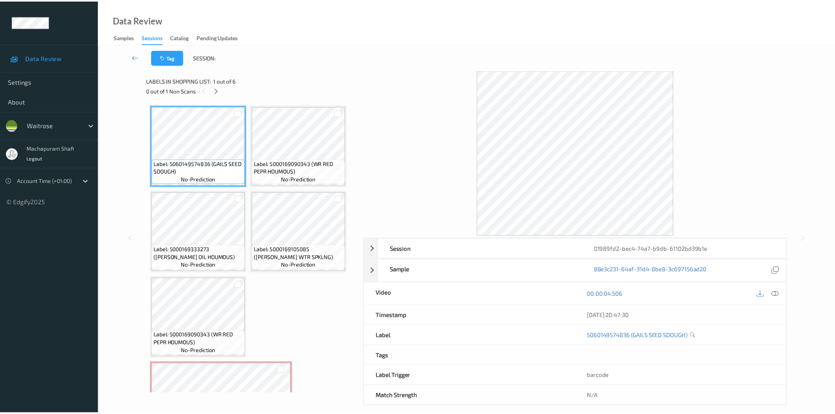
scroll to position [52, 0]
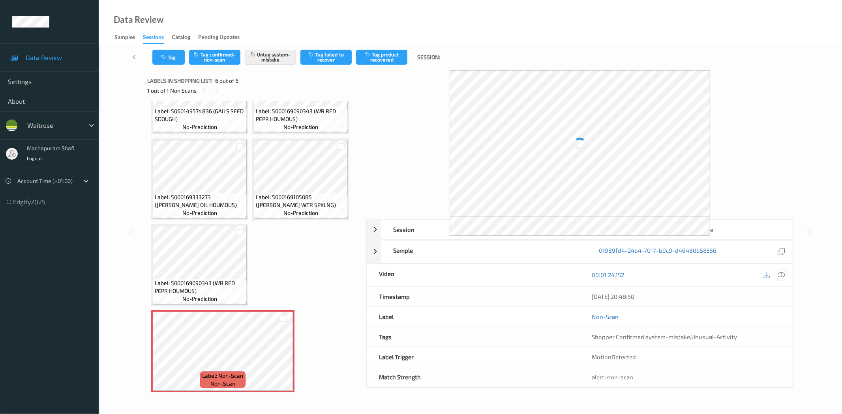
click at [779, 276] on icon at bounding box center [781, 275] width 7 height 7
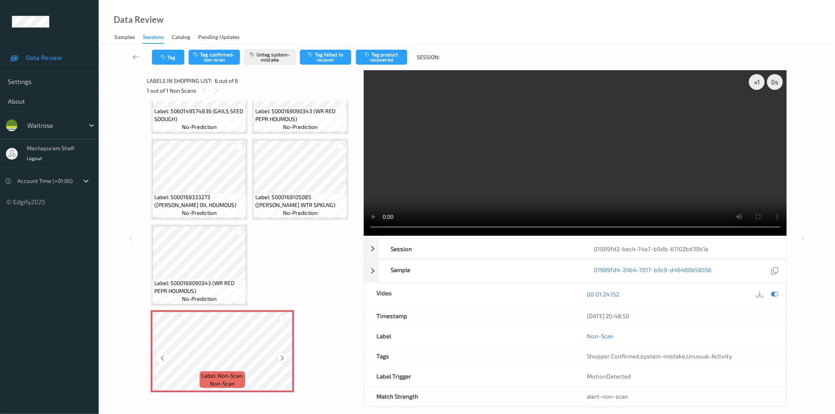
click at [283, 360] on div at bounding box center [282, 358] width 10 height 10
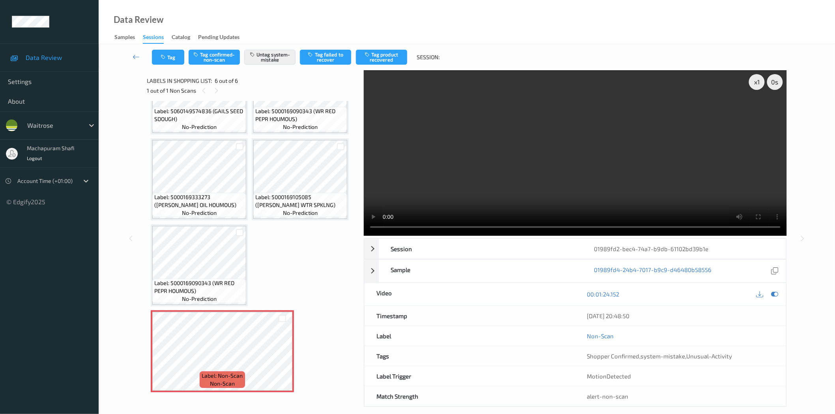
scroll to position [0, 0]
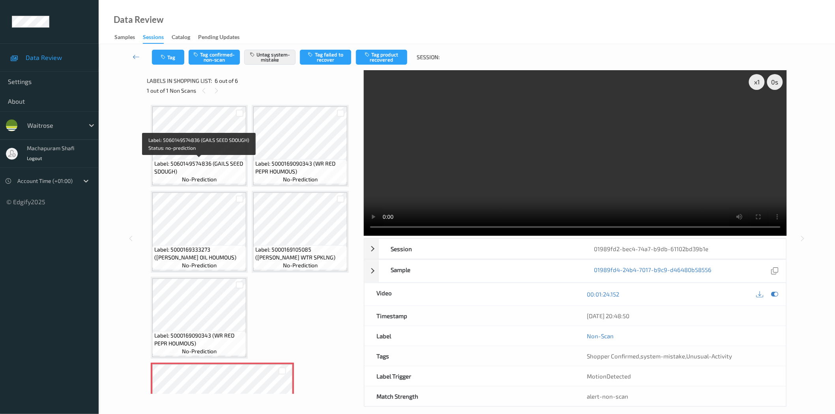
click at [185, 164] on span "Label: 5060149574836 (GAILS SEED SDOUGH)" at bounding box center [199, 168] width 90 height 16
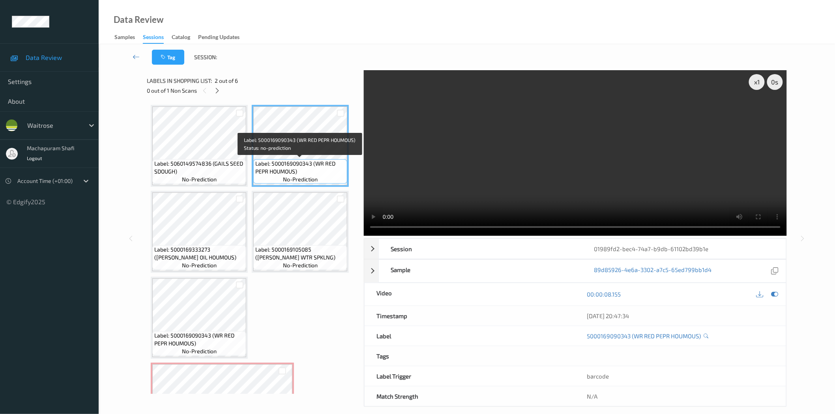
click at [305, 165] on span "Label: 5000169090343 (WR RED PEPR HOUMOUS)" at bounding box center [300, 168] width 90 height 16
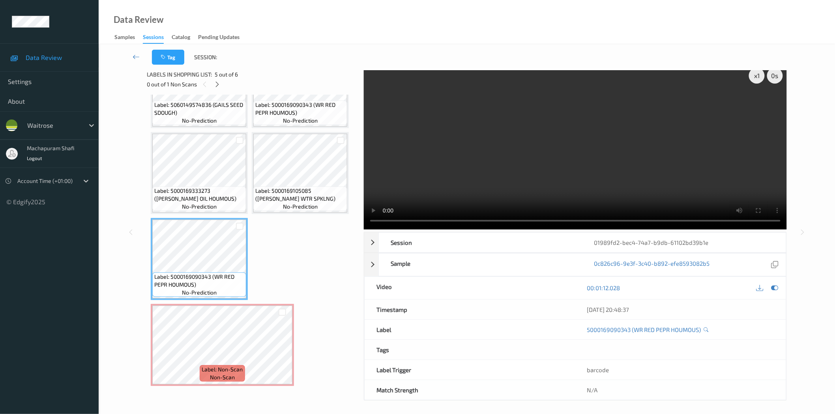
scroll to position [9, 0]
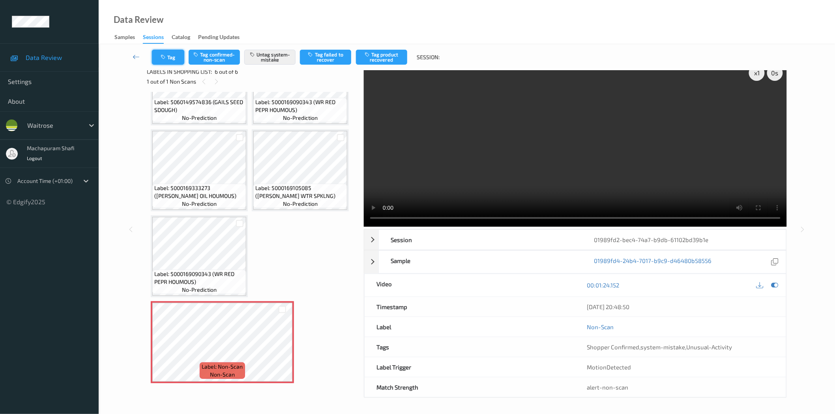
click at [171, 60] on button "Tag" at bounding box center [168, 57] width 32 height 15
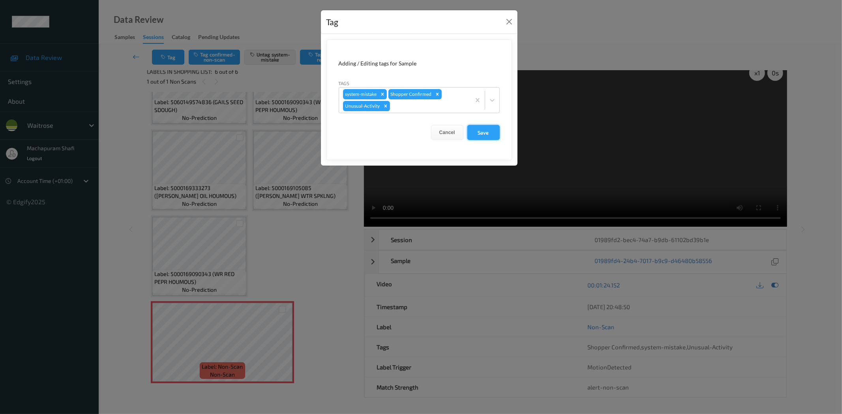
click at [482, 134] on button "Save" at bounding box center [483, 132] width 32 height 15
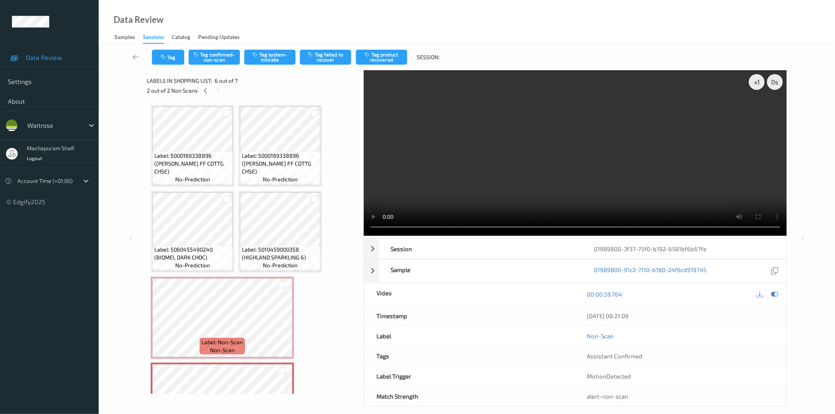
scroll to position [138, 0]
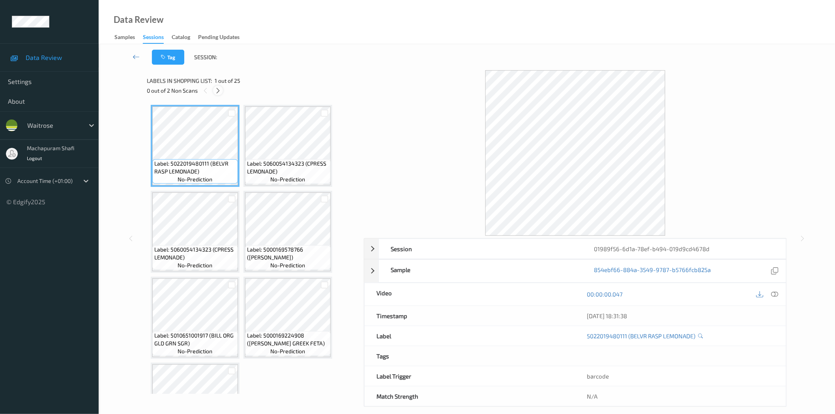
click at [216, 88] on icon at bounding box center [218, 90] width 7 height 7
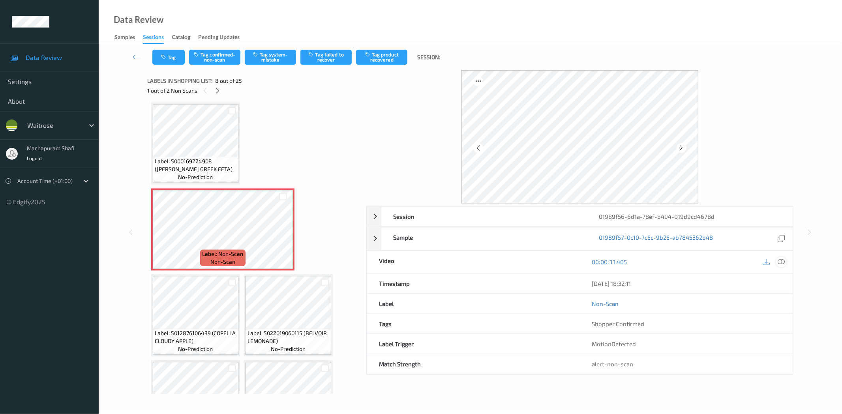
click at [778, 262] on icon at bounding box center [781, 262] width 7 height 7
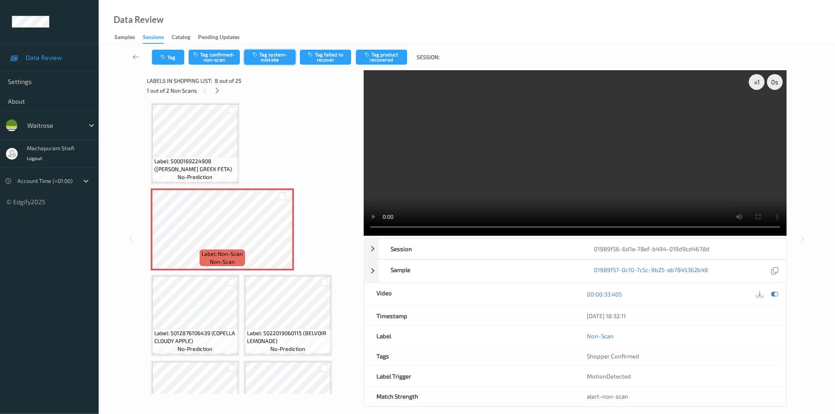
click at [274, 55] on button "Tag system-mistake" at bounding box center [269, 57] width 51 height 15
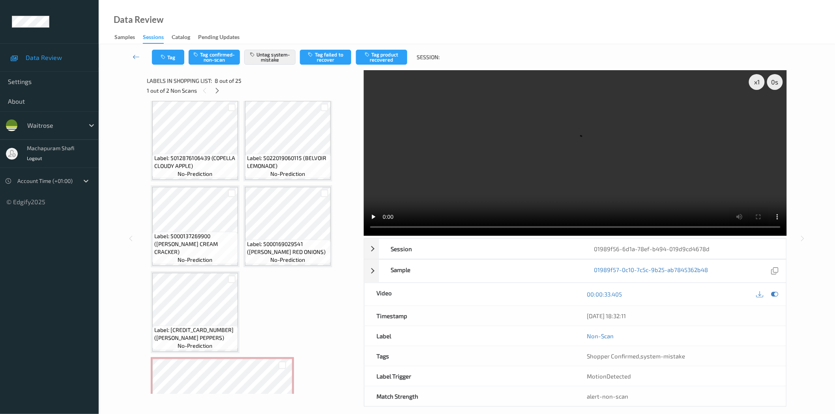
scroll to position [611, 0]
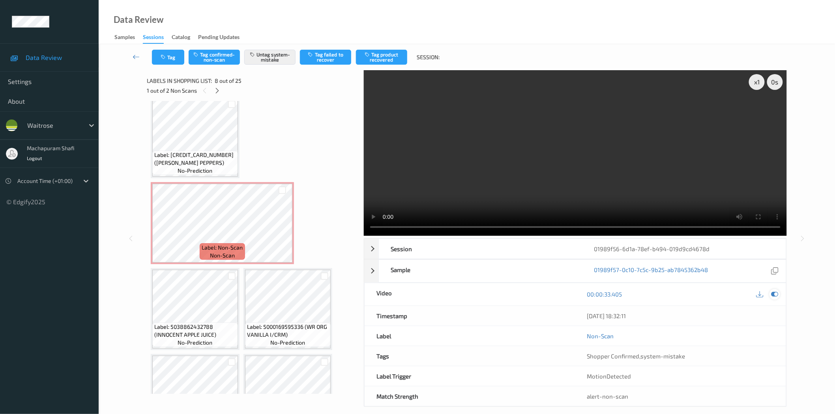
click at [774, 293] on icon at bounding box center [774, 294] width 7 height 7
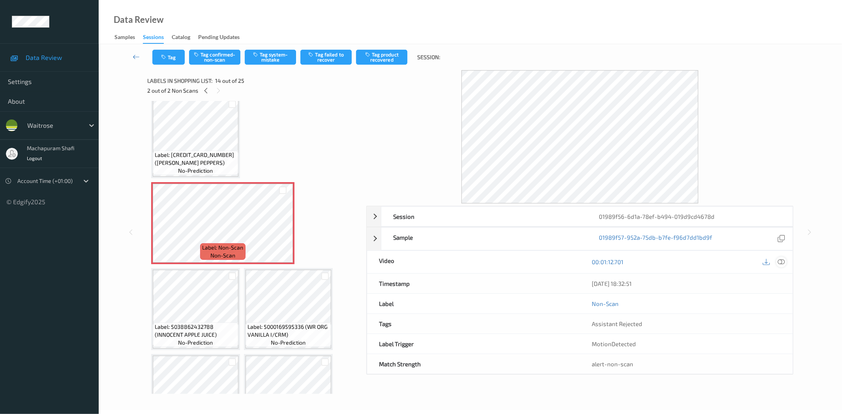
click at [784, 262] on icon at bounding box center [781, 262] width 7 height 7
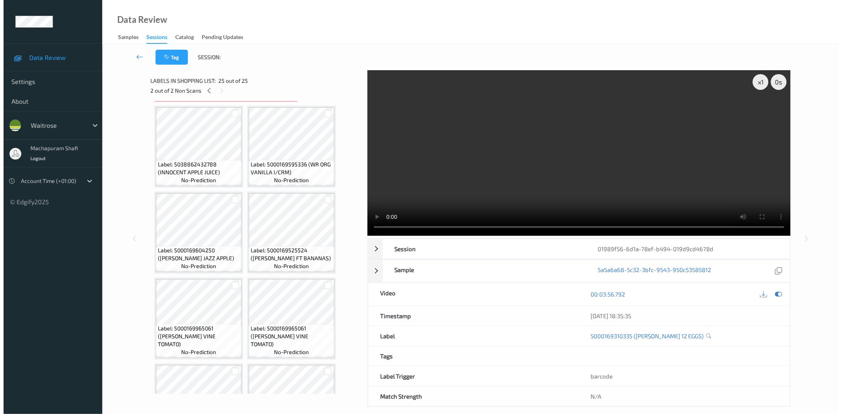
scroll to position [467, 0]
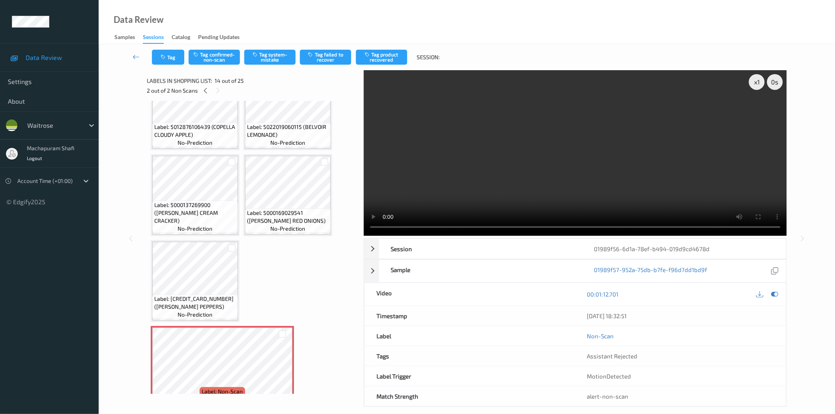
click at [776, 293] on icon at bounding box center [774, 294] width 7 height 7
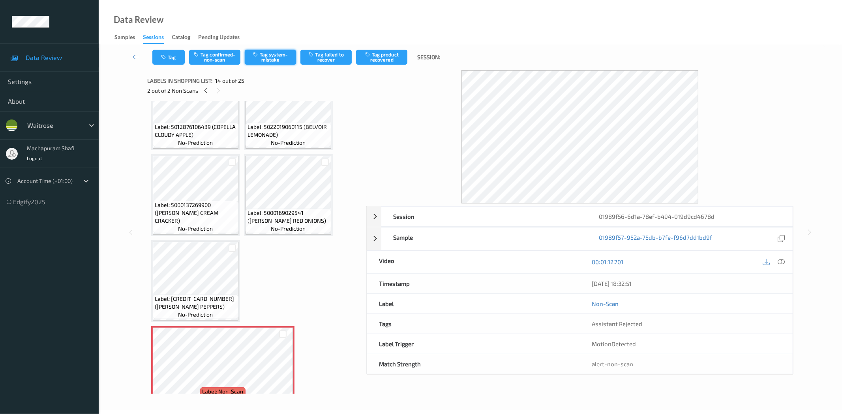
click at [281, 54] on button "Tag system-mistake" at bounding box center [270, 57] width 51 height 15
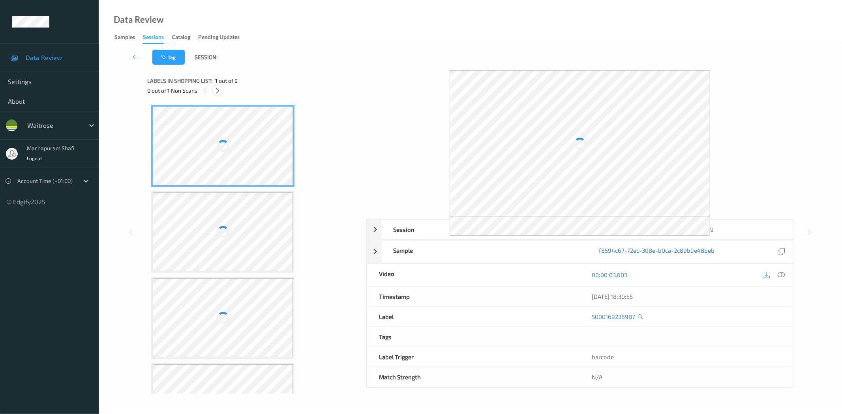
click at [219, 91] on icon at bounding box center [217, 90] width 7 height 7
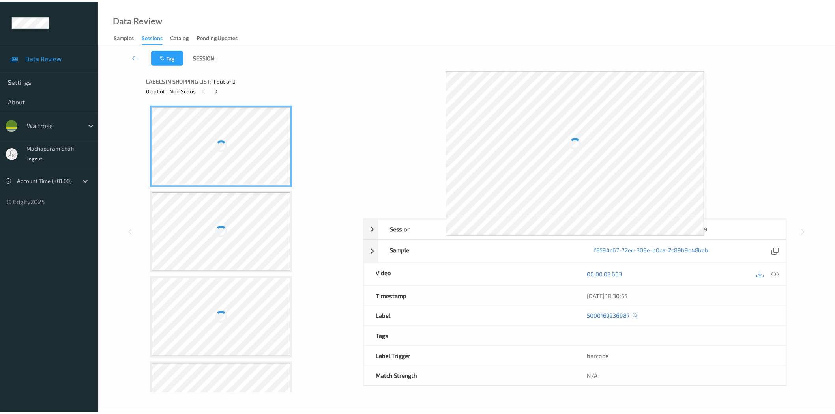
scroll to position [346, 0]
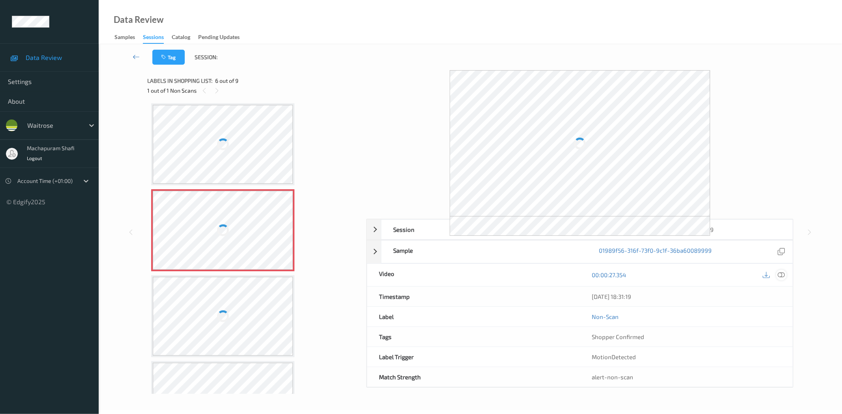
click at [783, 277] on icon at bounding box center [781, 275] width 7 height 7
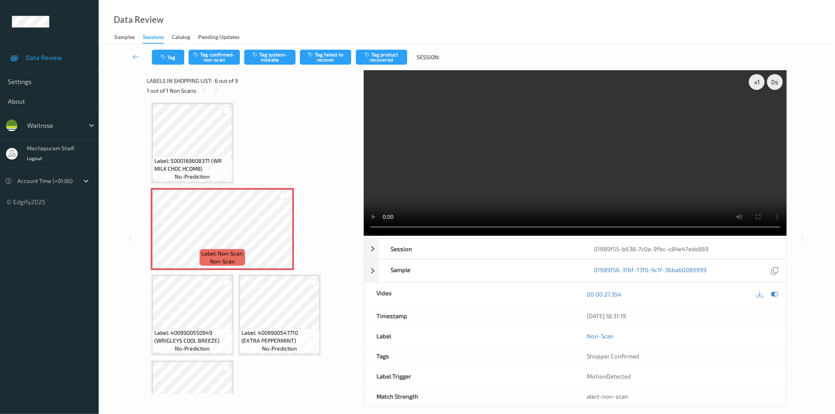
scroll to position [0, 0]
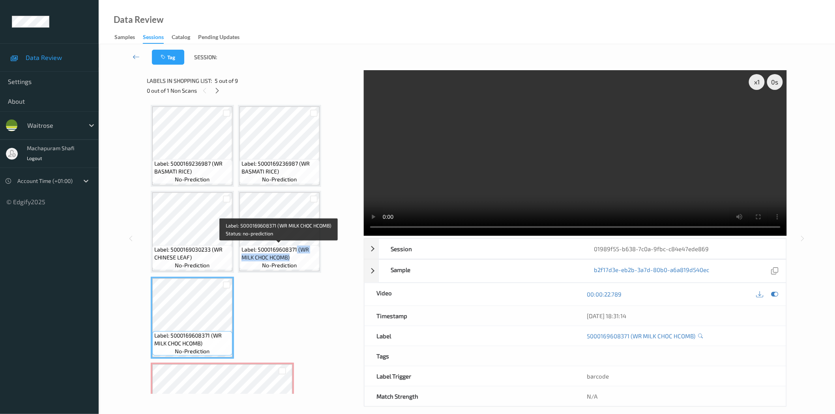
drag, startPoint x: 297, startPoint y: 245, endPoint x: 312, endPoint y: 263, distance: 24.1
click at [312, 263] on div "Label: 5000169608371 (WR MILK CHOC HCOMB) no-prediction" at bounding box center [280, 258] width 80 height 24
copy span "(WR MILK CHOC HCOMB)"
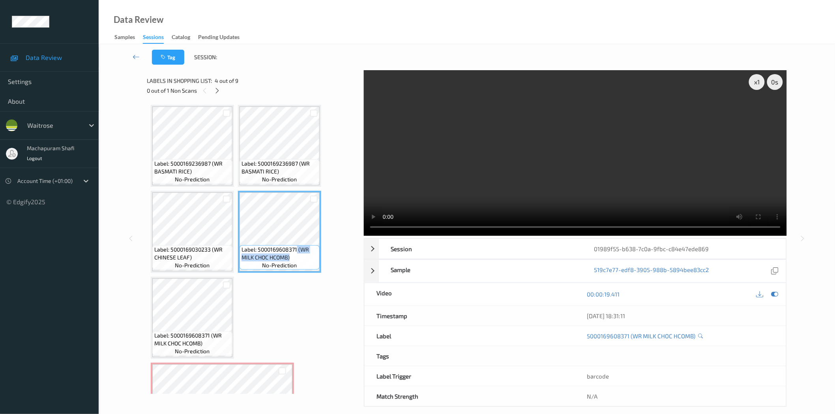
scroll to position [175, 0]
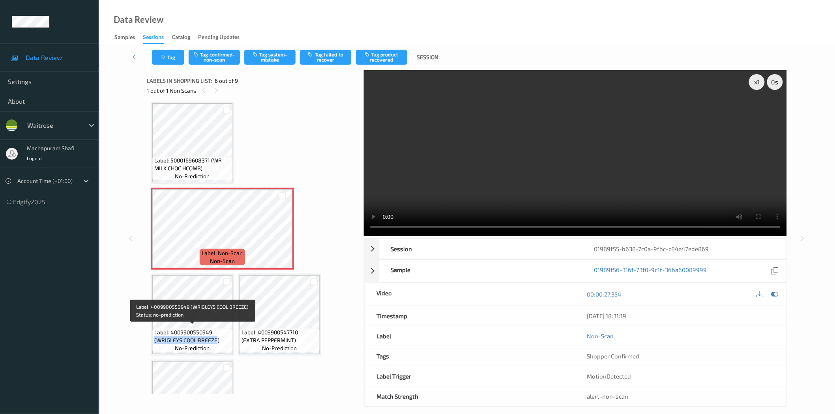
drag, startPoint x: 155, startPoint y: 337, endPoint x: 216, endPoint y: 335, distance: 60.8
click at [216, 335] on span "Label: 4009900550949 (WRIGLEYS COOL BREEZE)" at bounding box center [192, 337] width 76 height 16
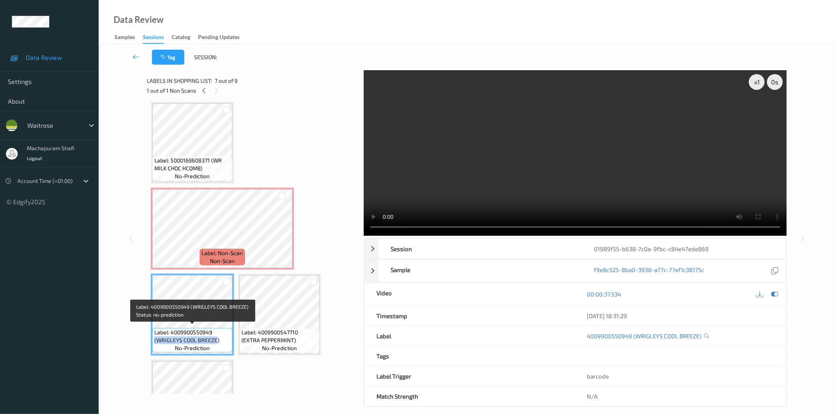
copy span "(WRIGLEYS COOL BREEZE"
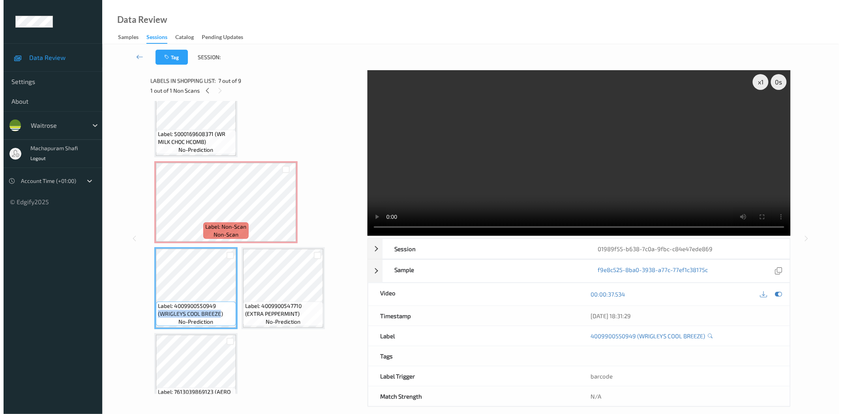
scroll to position [223, 0]
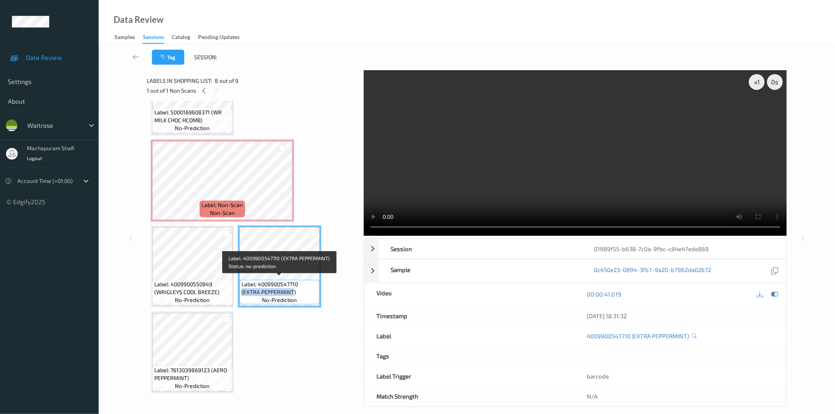
drag, startPoint x: 240, startPoint y: 292, endPoint x: 294, endPoint y: 287, distance: 54.0
click at [294, 287] on div "Label: 4009900547710 (EXTRA PEPPERMINT) no-prediction" at bounding box center [280, 292] width 80 height 24
copy span "(EXTRA PEPPERMINT"
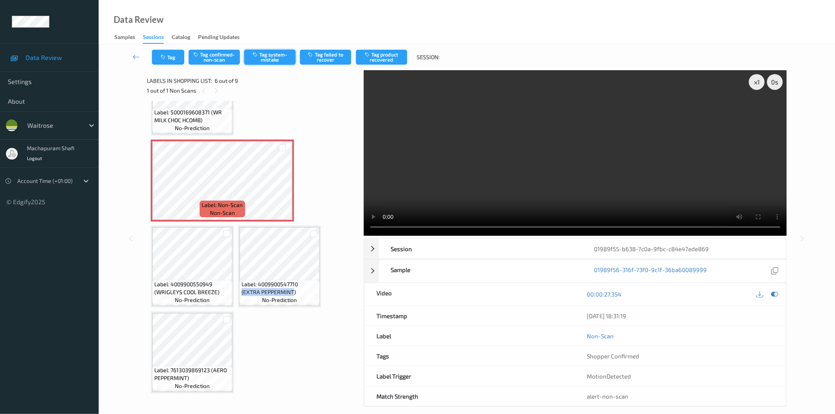
click at [266, 56] on button "Tag system-mistake" at bounding box center [269, 57] width 51 height 15
click at [167, 52] on button "Tag" at bounding box center [168, 57] width 32 height 15
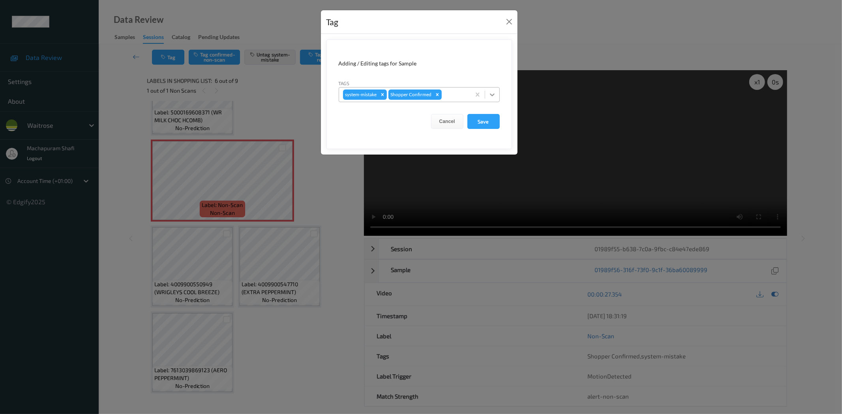
click at [494, 90] on div at bounding box center [492, 95] width 14 height 14
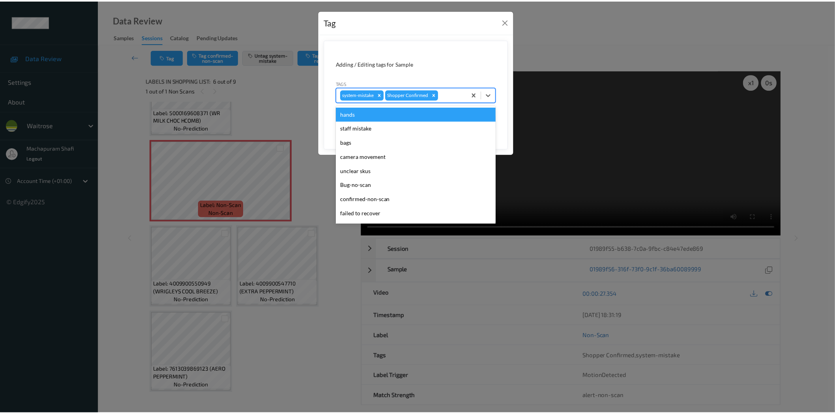
scroll to position [154, 0]
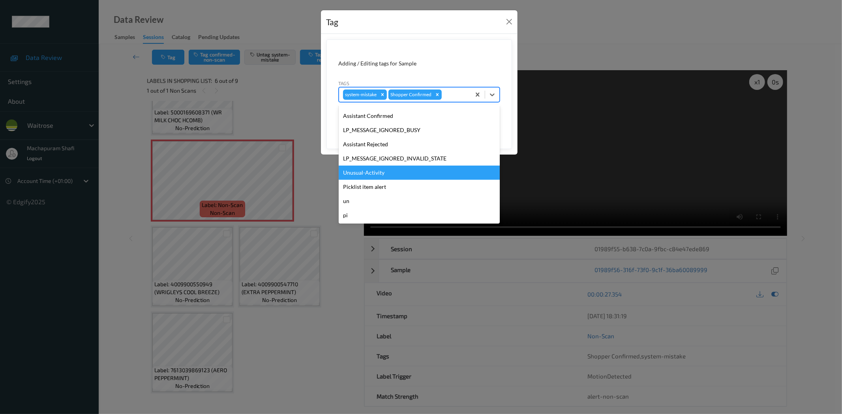
click at [378, 171] on div "Unusual-Activity" at bounding box center [419, 173] width 161 height 14
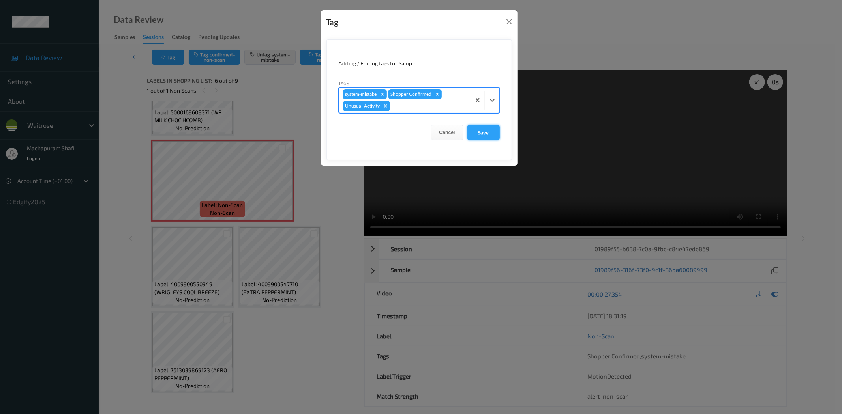
click at [487, 133] on button "Save" at bounding box center [483, 132] width 32 height 15
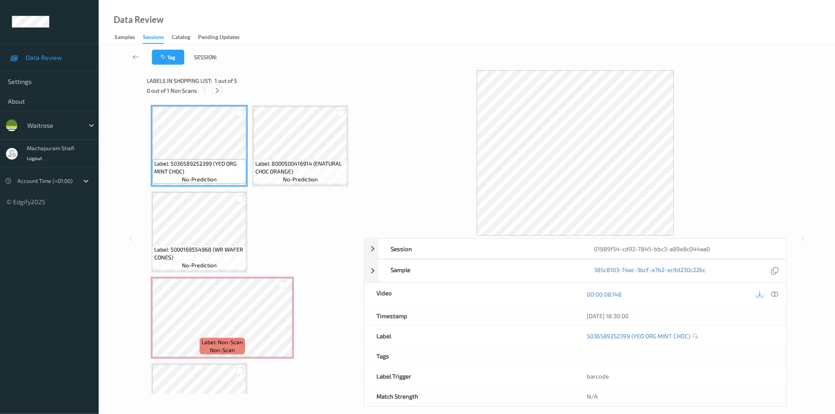
click at [220, 93] on icon at bounding box center [217, 90] width 7 height 7
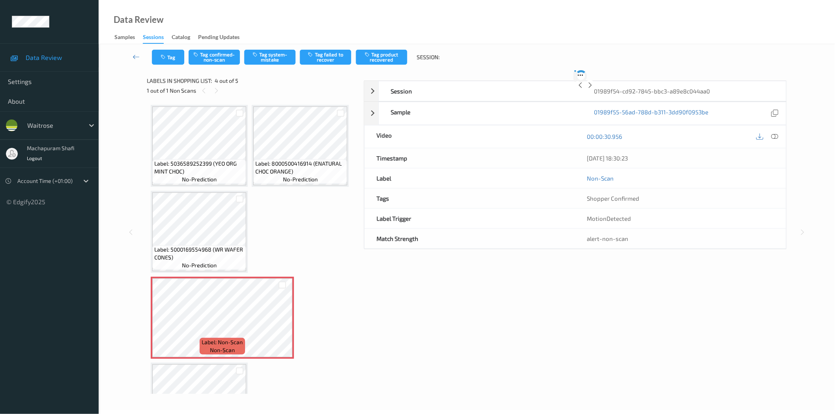
scroll to position [52, 0]
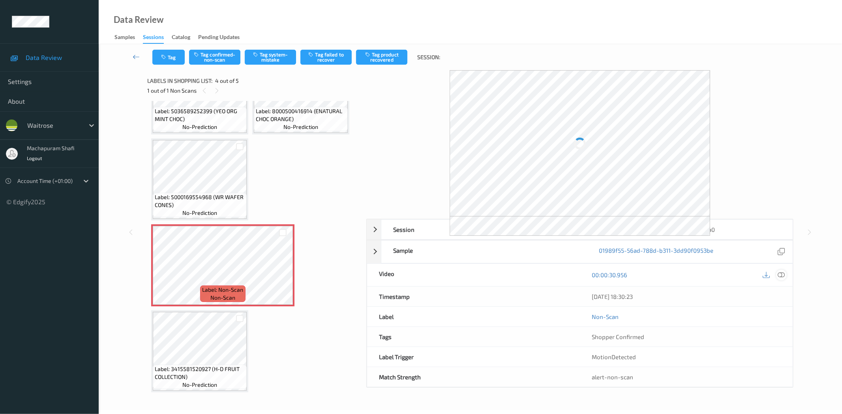
click at [782, 277] on icon at bounding box center [781, 275] width 7 height 7
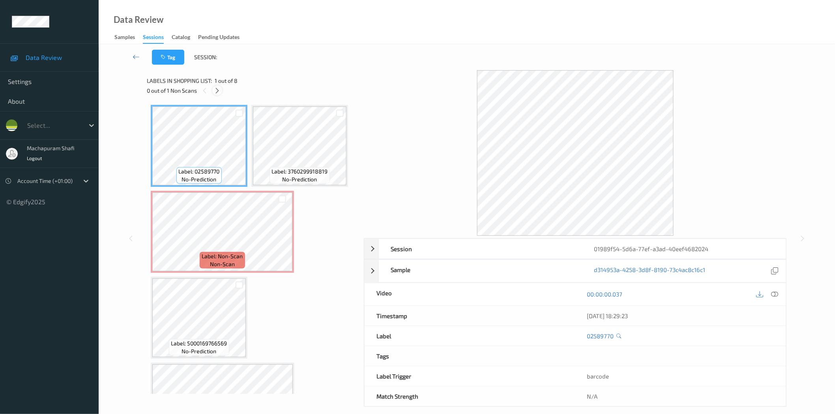
click at [220, 91] on icon at bounding box center [217, 90] width 7 height 7
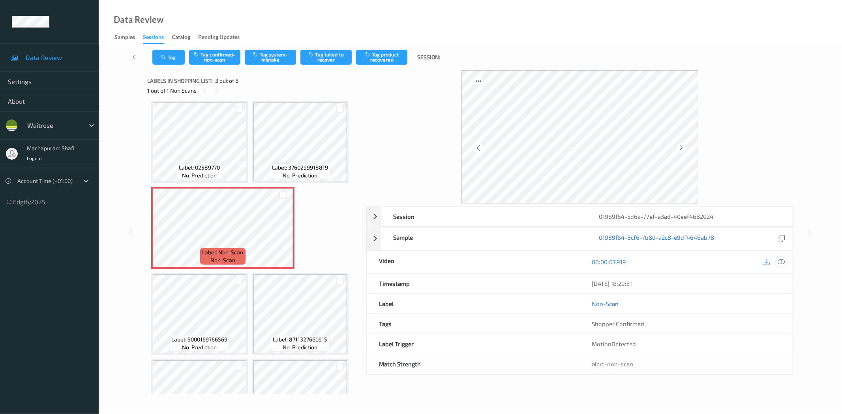
click at [757, 276] on div "[DATE] 18:29:31" at bounding box center [686, 284] width 213 height 20
click at [757, 258] on div at bounding box center [781, 262] width 11 height 11
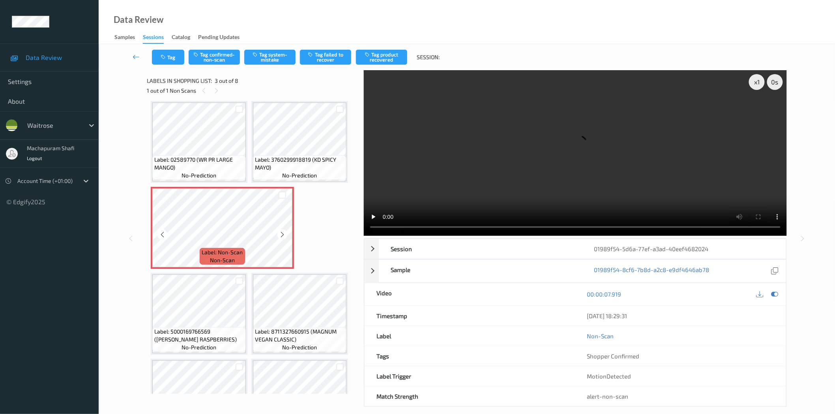
scroll to position [0, 0]
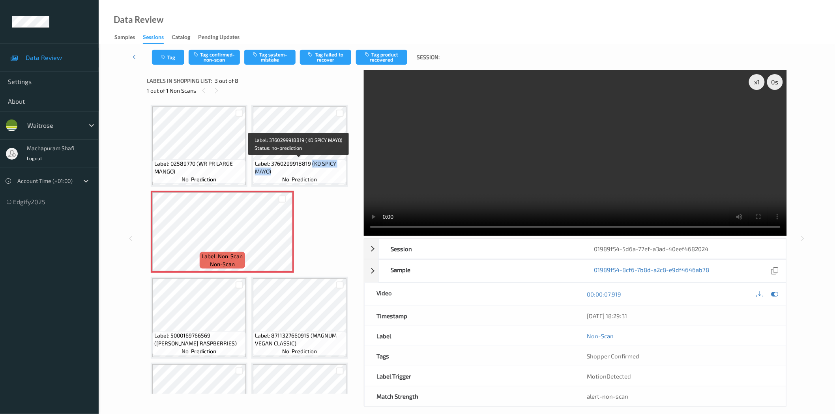
drag, startPoint x: 312, startPoint y: 160, endPoint x: 321, endPoint y: 169, distance: 12.8
click at [321, 169] on span "Label: 3760299918819 (KD SPICY MAYO)" at bounding box center [300, 168] width 90 height 16
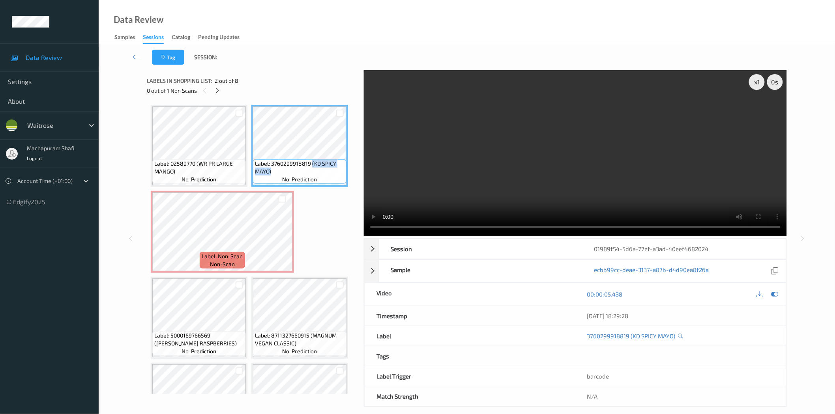
copy span "(KD SPICY MAYO)"
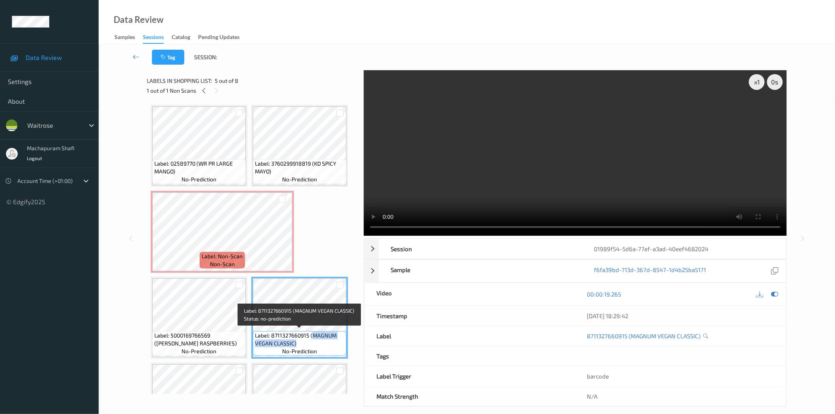
drag, startPoint x: 311, startPoint y: 335, endPoint x: 332, endPoint y: 342, distance: 22.5
click at [332, 342] on span "Label: 8711327660915 (MAGNUM VEGAN CLASSIC)" at bounding box center [300, 340] width 90 height 16
copy span "MAGNUM VEGAN CLASSIC)"
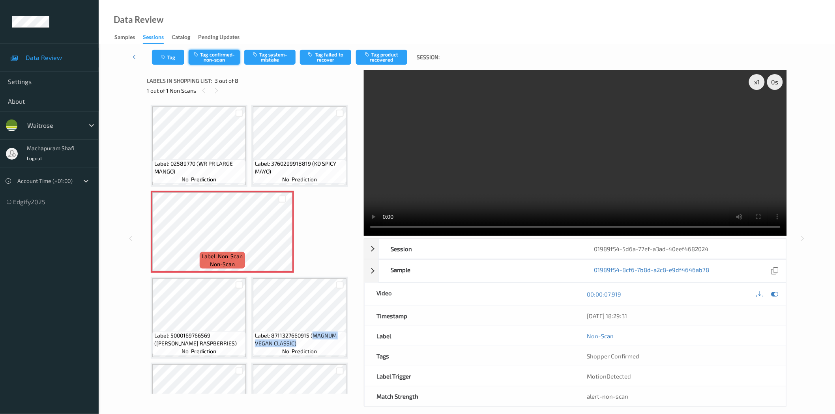
click at [223, 57] on button "Tag confirmed-non-scan" at bounding box center [214, 57] width 51 height 15
drag, startPoint x: 389, startPoint y: 60, endPoint x: 368, endPoint y: 87, distance: 34.4
click at [388, 60] on button "Tag product recovered" at bounding box center [381, 57] width 51 height 15
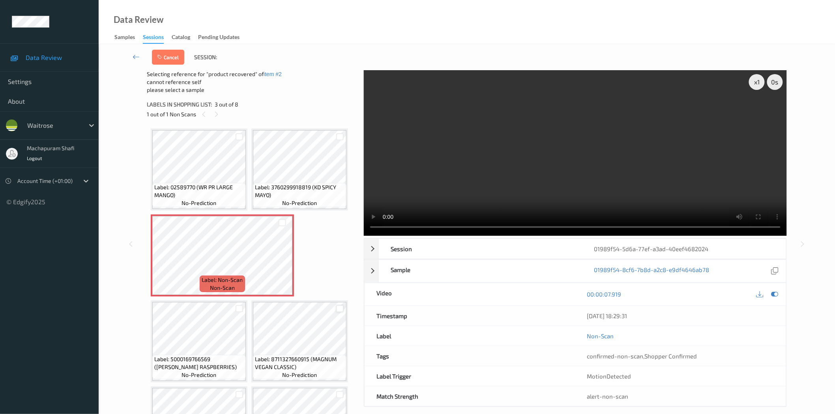
click at [339, 310] on div at bounding box center [339, 308] width 7 height 7
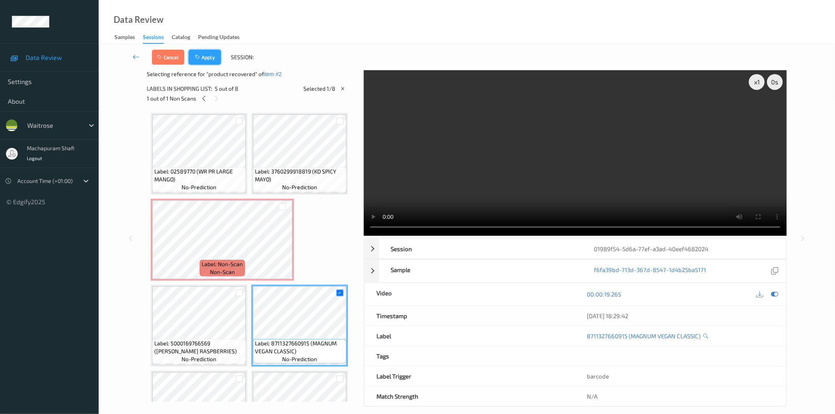
click at [206, 56] on button "Apply" at bounding box center [205, 57] width 32 height 15
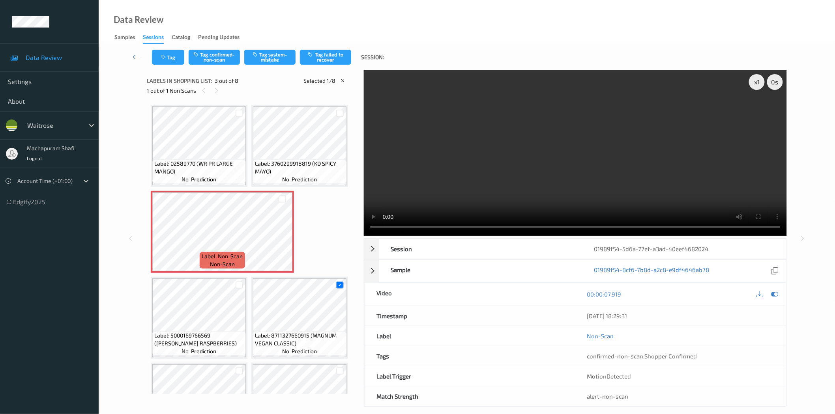
scroll to position [4, 0]
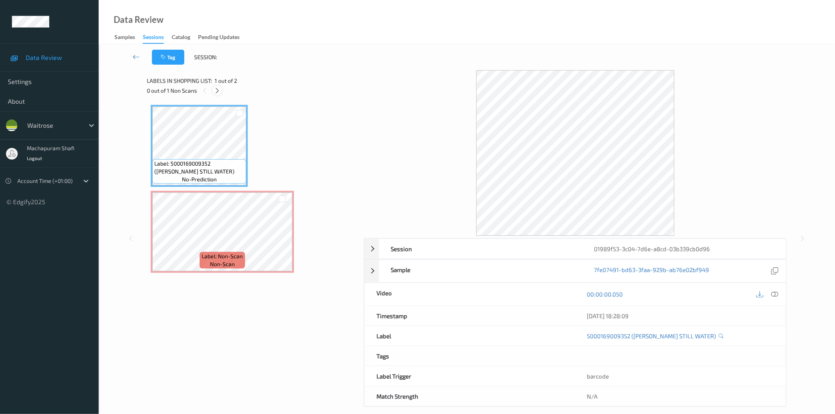
click at [219, 88] on icon at bounding box center [217, 90] width 7 height 7
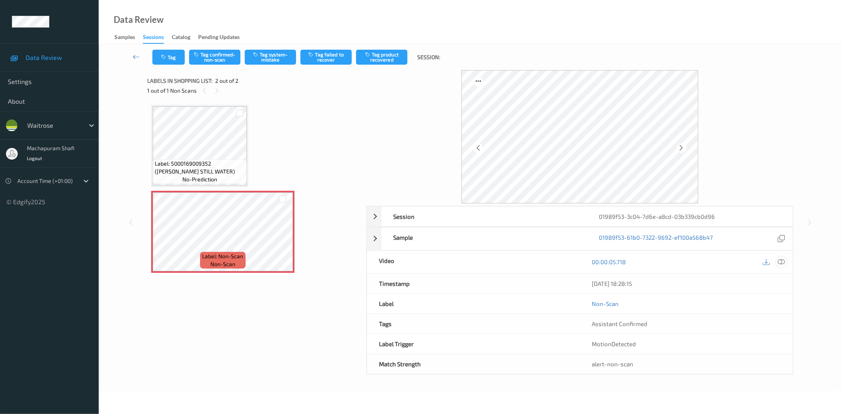
click at [781, 262] on icon at bounding box center [781, 262] width 7 height 7
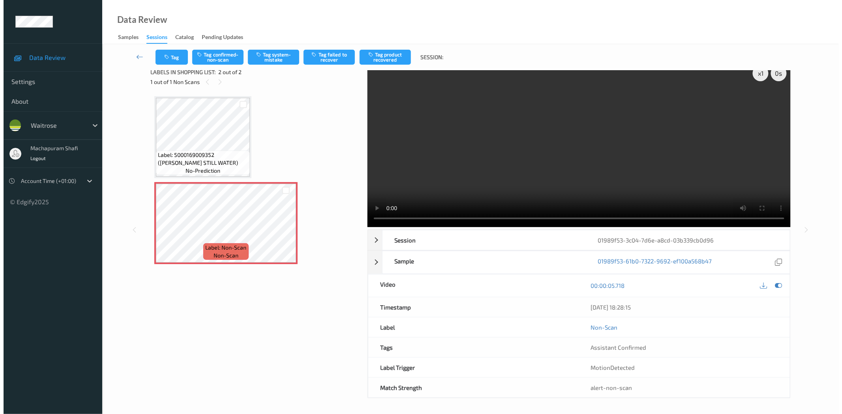
scroll to position [9, 0]
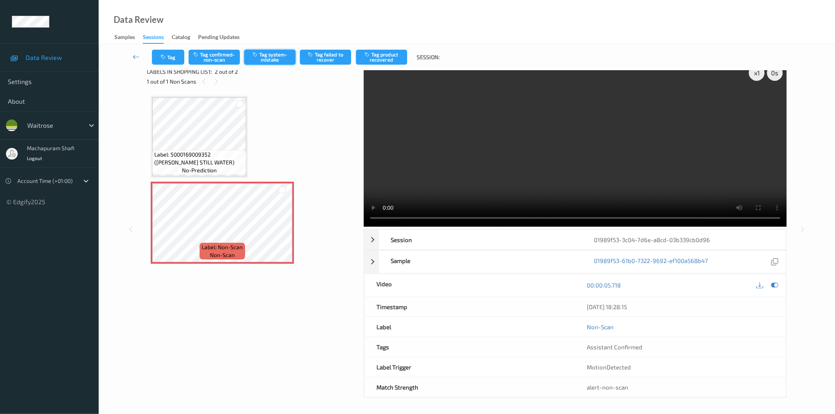
click at [275, 58] on button "Tag system-mistake" at bounding box center [269, 57] width 51 height 15
click at [172, 54] on button "Tag" at bounding box center [168, 57] width 32 height 15
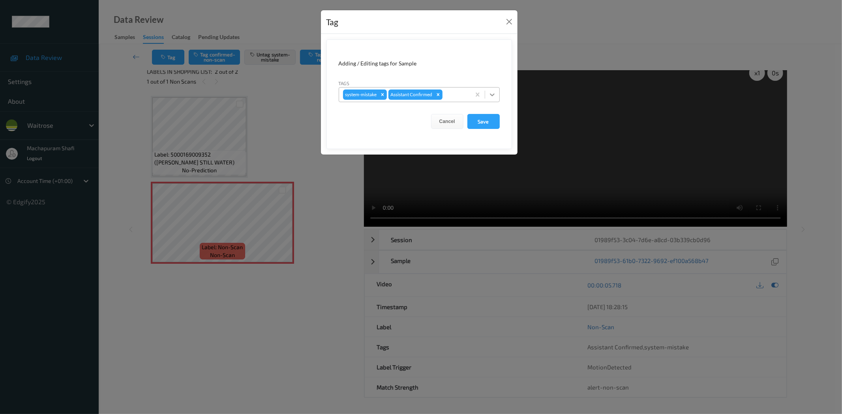
click at [488, 94] on icon at bounding box center [492, 95] width 8 height 8
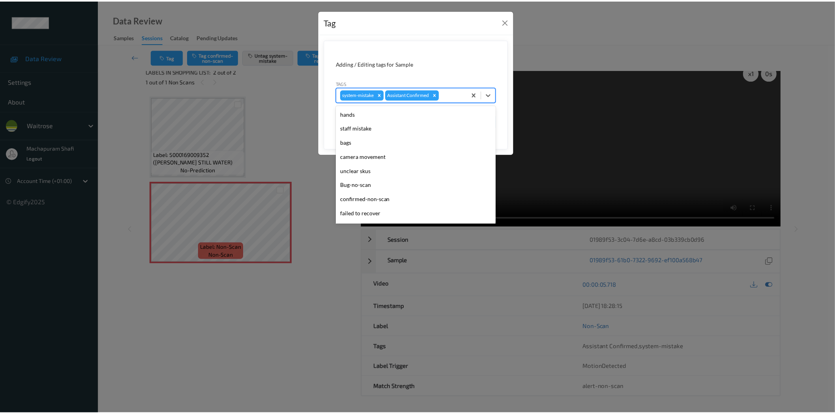
scroll to position [154, 0]
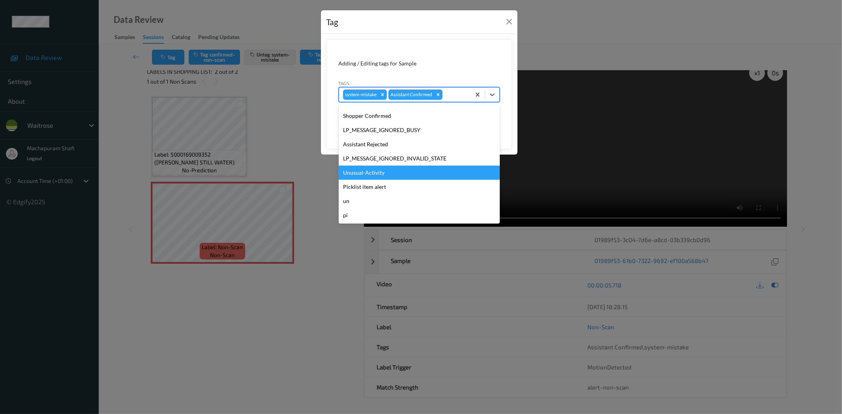
click at [366, 174] on div "Unusual-Activity" at bounding box center [419, 173] width 161 height 14
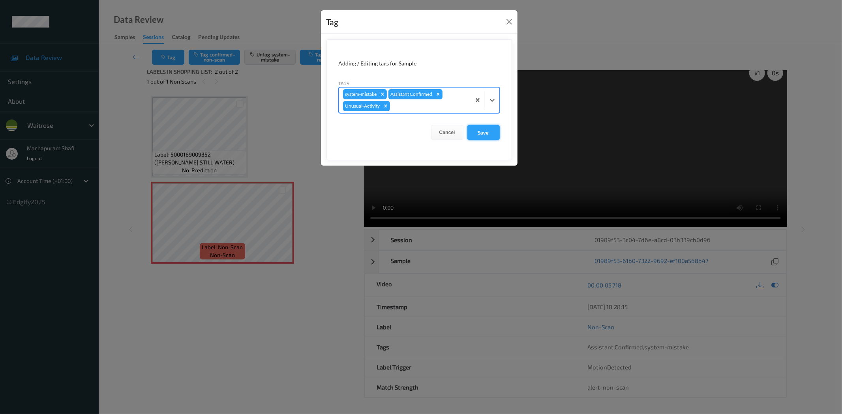
click at [484, 133] on button "Save" at bounding box center [483, 132] width 32 height 15
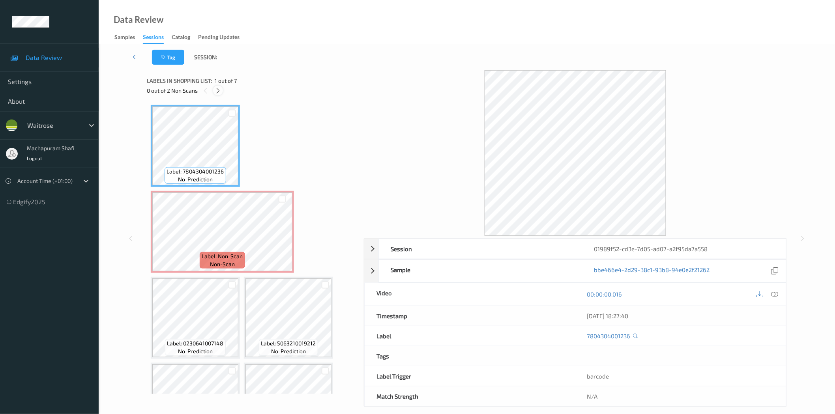
click at [214, 89] on div at bounding box center [218, 91] width 10 height 10
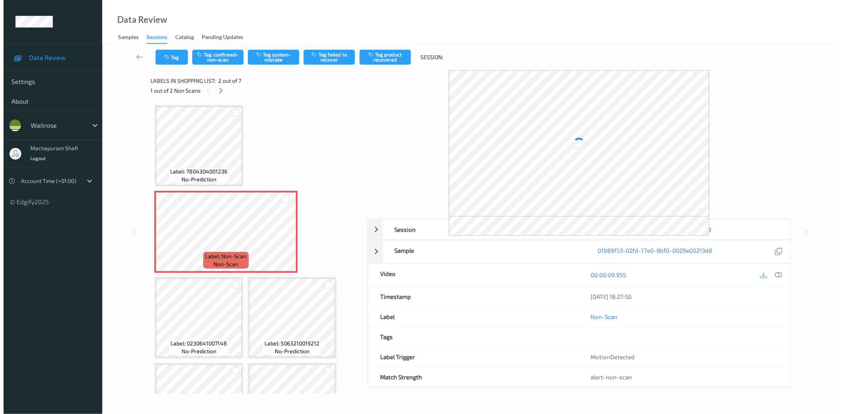
scroll to position [4, 0]
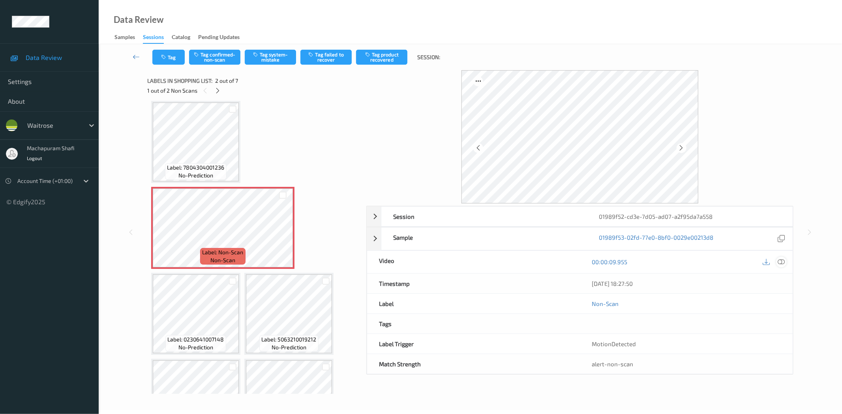
click at [783, 262] on icon at bounding box center [781, 262] width 7 height 7
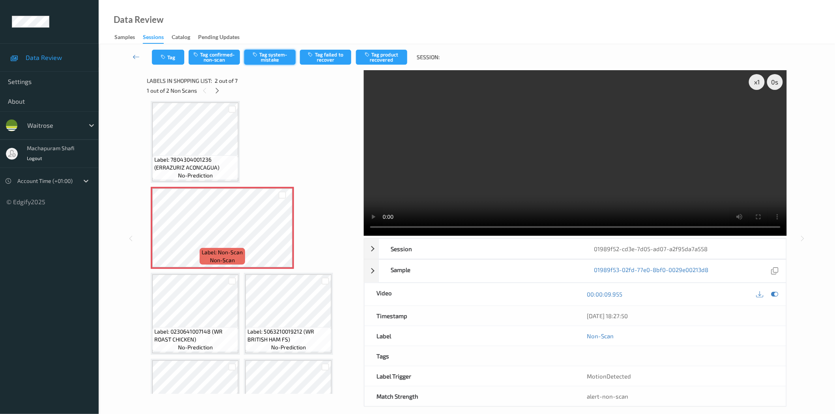
click at [278, 56] on button "Tag system-mistake" at bounding box center [269, 57] width 51 height 15
click at [171, 58] on button "Tag" at bounding box center [168, 57] width 32 height 15
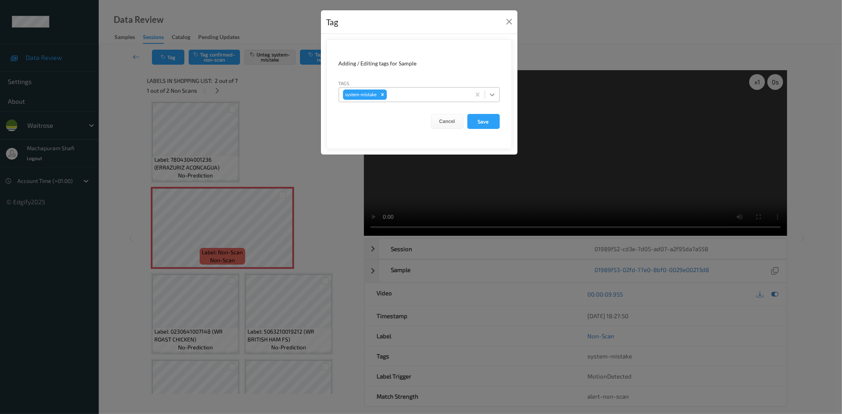
click at [495, 96] on icon at bounding box center [492, 95] width 8 height 8
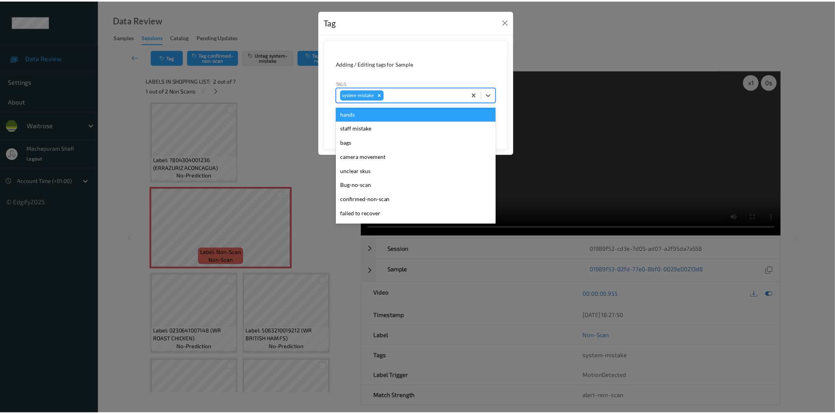
scroll to position [169, 0]
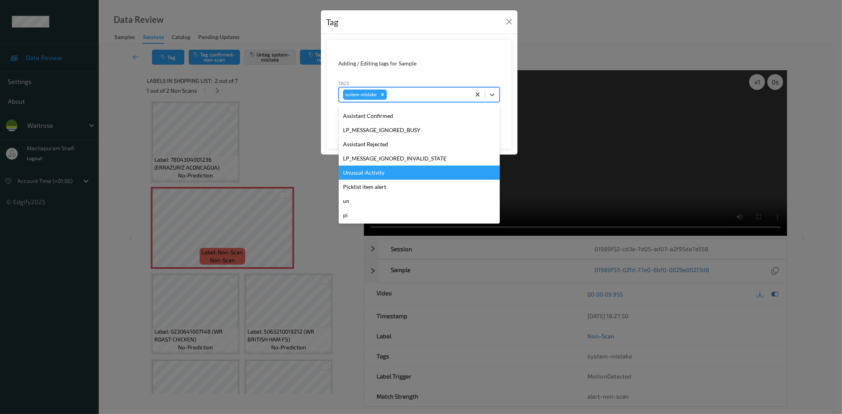
drag, startPoint x: 379, startPoint y: 170, endPoint x: 418, endPoint y: 165, distance: 38.6
click at [379, 171] on div "Unusual-Activity" at bounding box center [419, 173] width 161 height 14
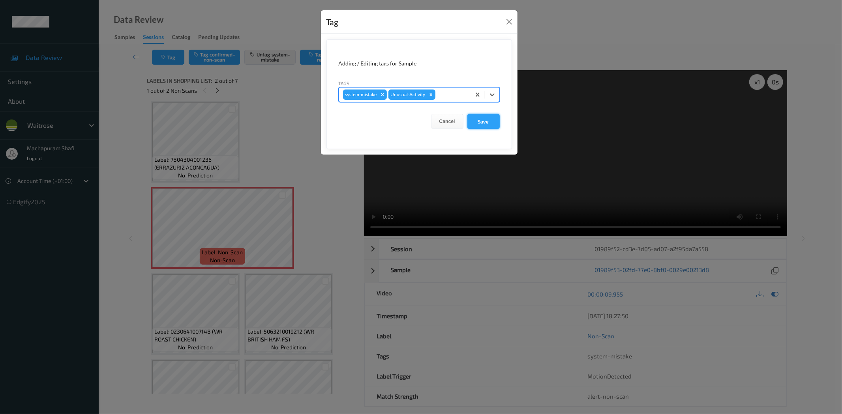
click at [480, 124] on button "Save" at bounding box center [483, 121] width 32 height 15
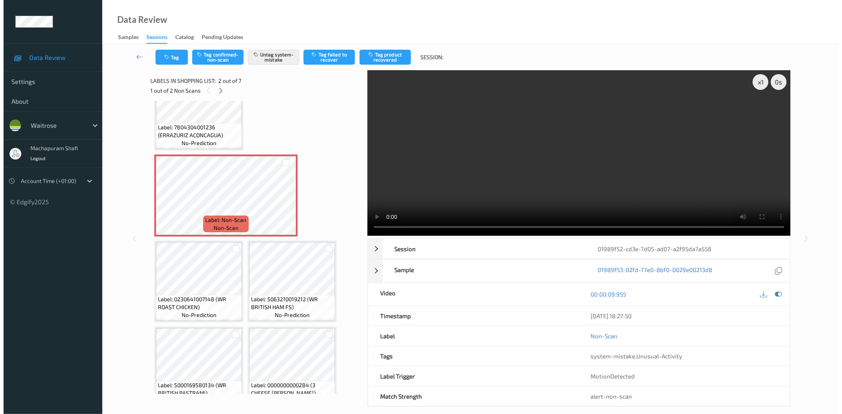
scroll to position [138, 0]
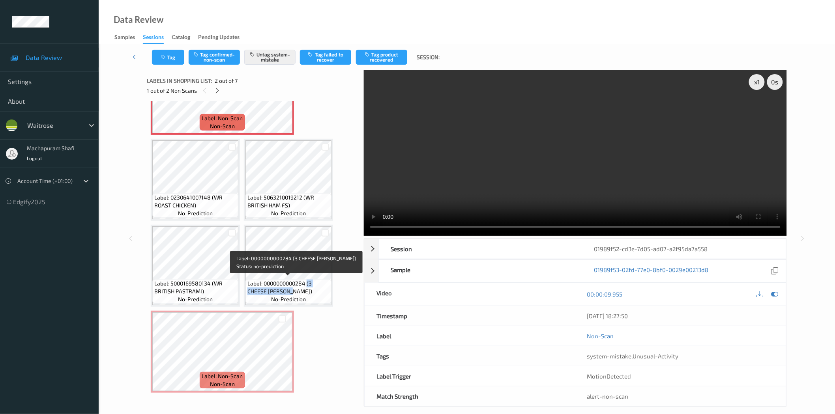
drag, startPoint x: 308, startPoint y: 282, endPoint x: 318, endPoint y: 294, distance: 15.4
click at [318, 294] on div "Label: 0000000000284 (3 CHEESE BLOOMER) no-prediction" at bounding box center [289, 291] width 86 height 24
copy span "(3 CHEESE BLOOMER)"
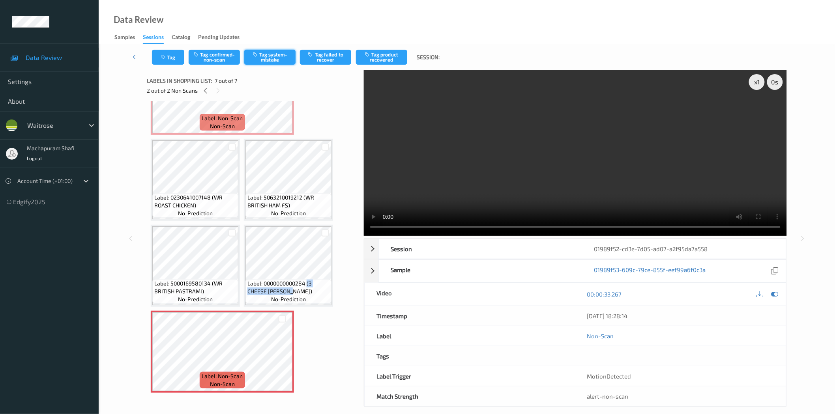
click at [272, 57] on button "Tag system-mistake" at bounding box center [269, 57] width 51 height 15
click at [167, 60] on button "Tag" at bounding box center [168, 57] width 32 height 15
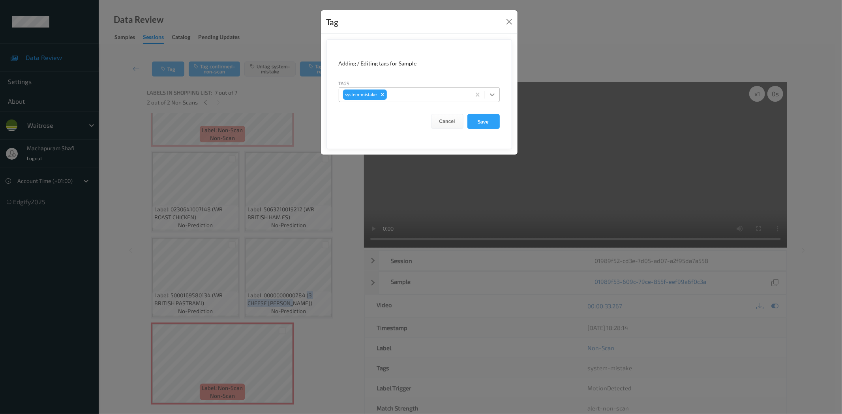
click at [494, 92] on icon at bounding box center [492, 95] width 8 height 8
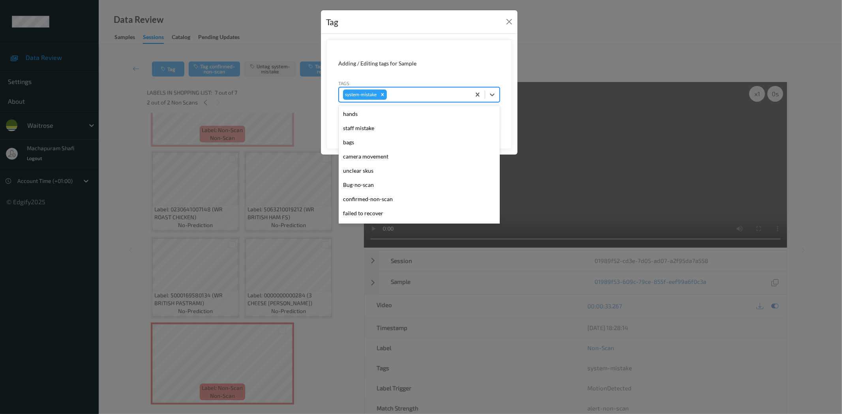
scroll to position [169, 0]
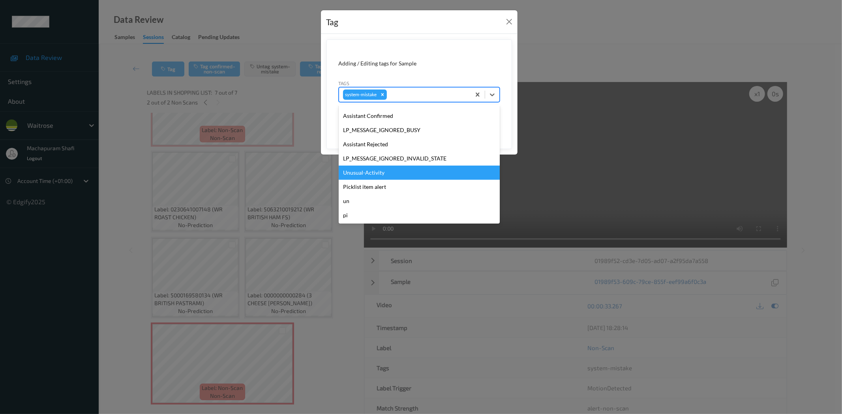
click at [358, 174] on div "Unusual-Activity" at bounding box center [419, 173] width 161 height 14
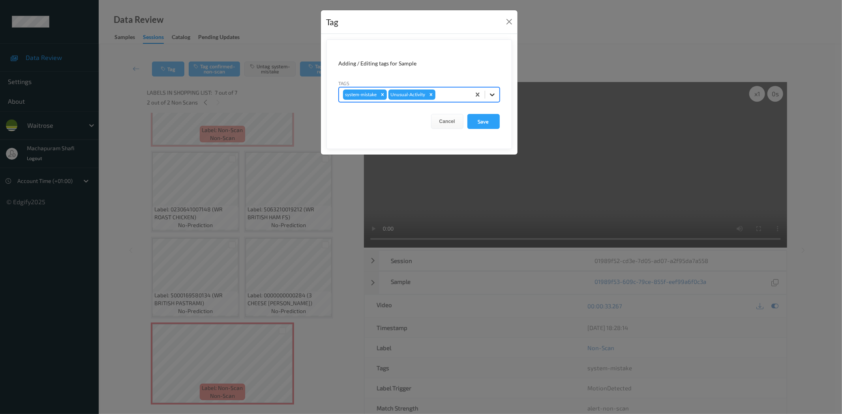
drag, startPoint x: 490, startPoint y: 91, endPoint x: 486, endPoint y: 101, distance: 10.6
click at [491, 91] on icon at bounding box center [492, 95] width 8 height 8
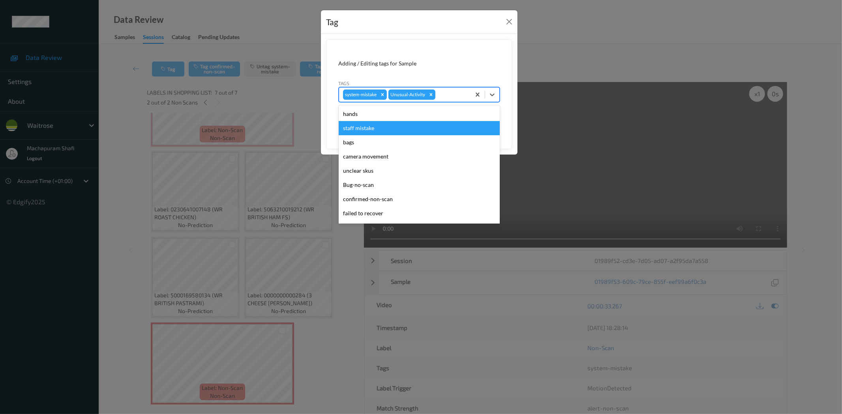
scroll to position [154, 0]
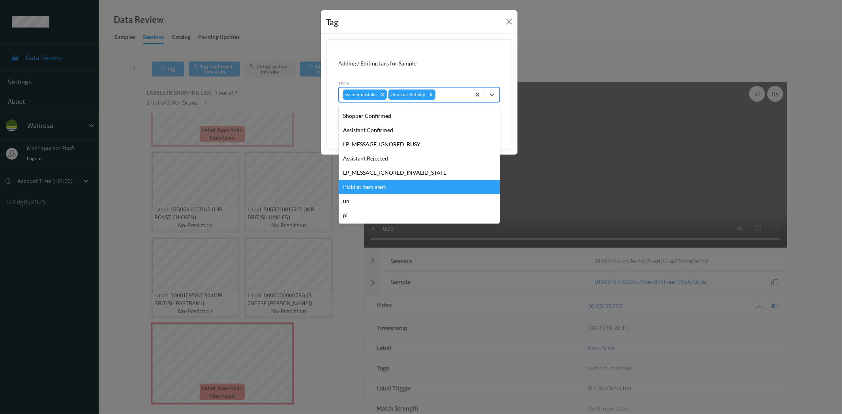
click at [381, 190] on div "Picklist item alert" at bounding box center [419, 187] width 161 height 14
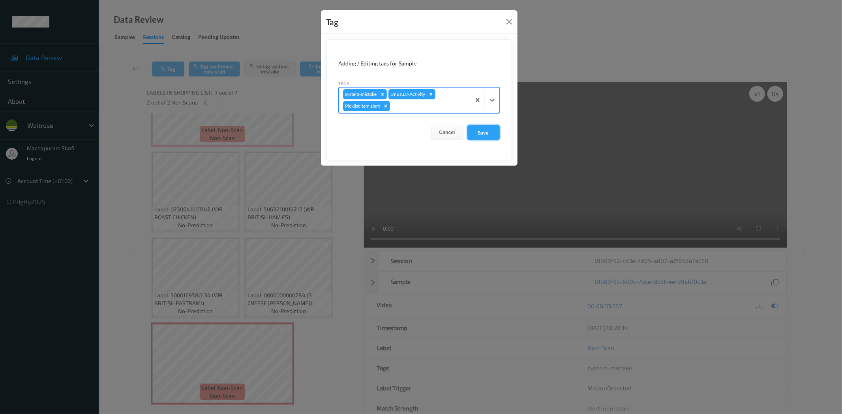
click at [484, 137] on button "Save" at bounding box center [483, 132] width 32 height 15
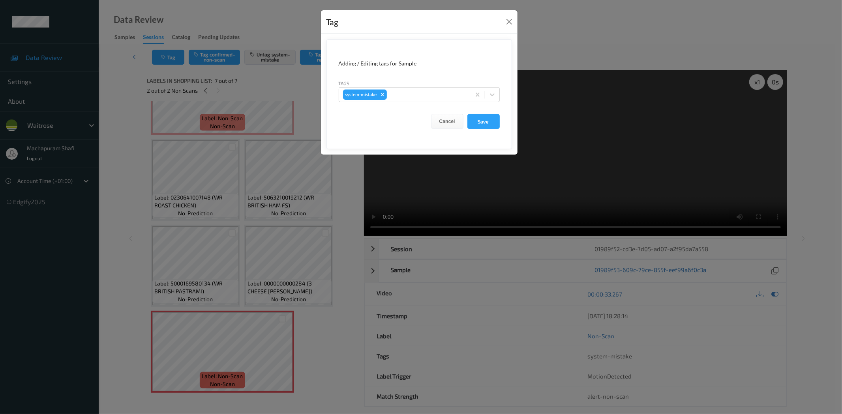
click at [233, 350] on div "Tag Adding / Editing tags for Sample Tags system-mistake Cancel Save" at bounding box center [421, 207] width 842 height 414
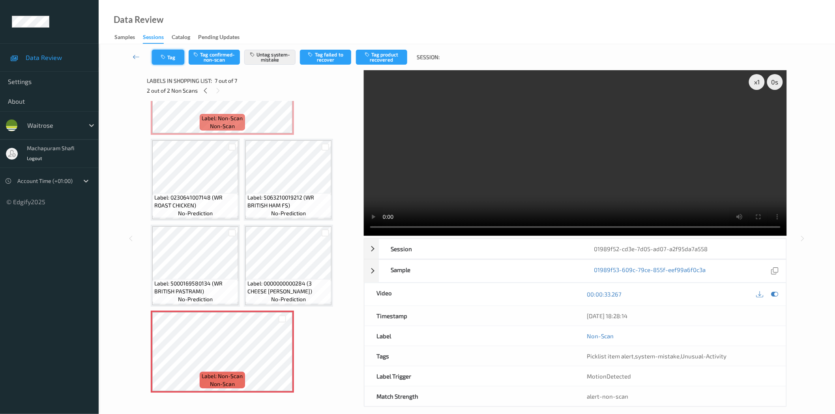
click at [164, 58] on icon "button" at bounding box center [164, 57] width 7 height 6
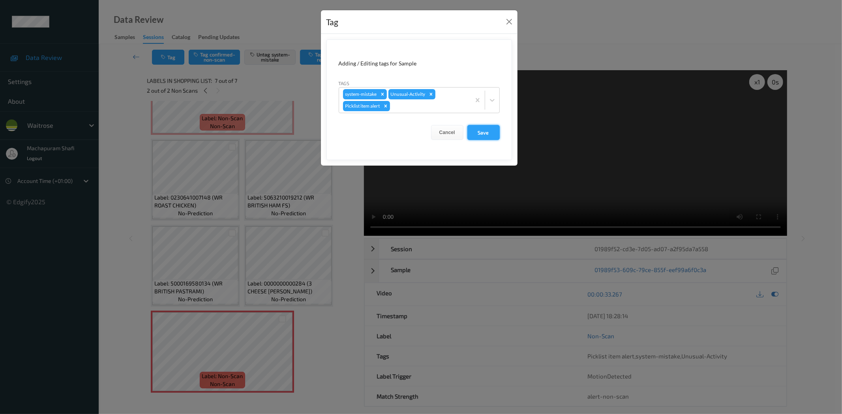
click at [483, 137] on button "Save" at bounding box center [483, 132] width 32 height 15
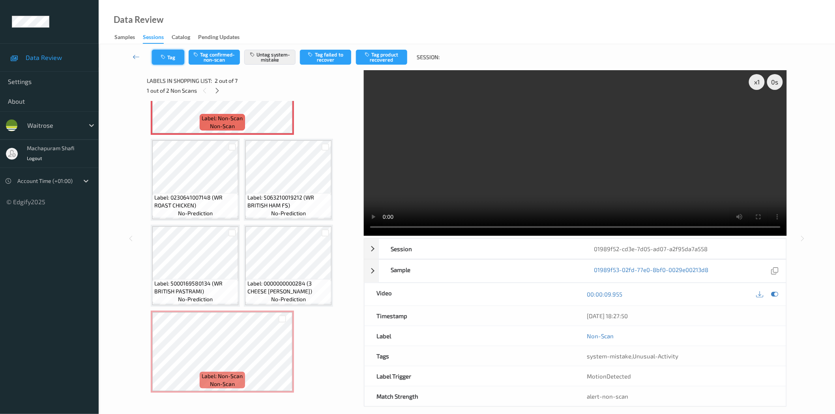
click at [171, 56] on button "Tag" at bounding box center [168, 57] width 32 height 15
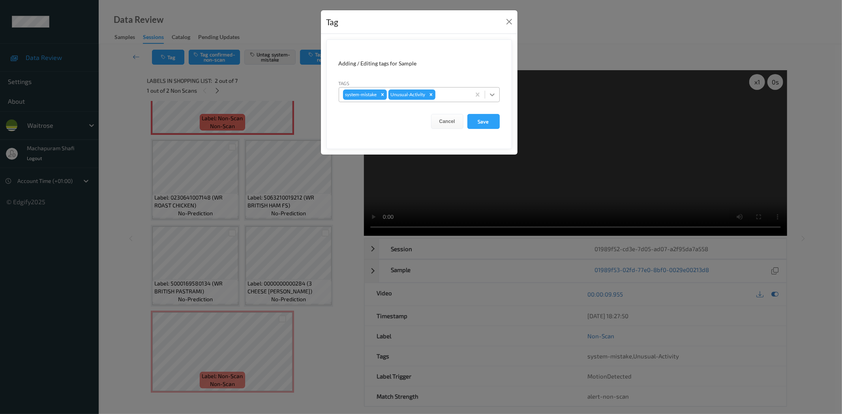
click at [492, 94] on icon at bounding box center [492, 95] width 8 height 8
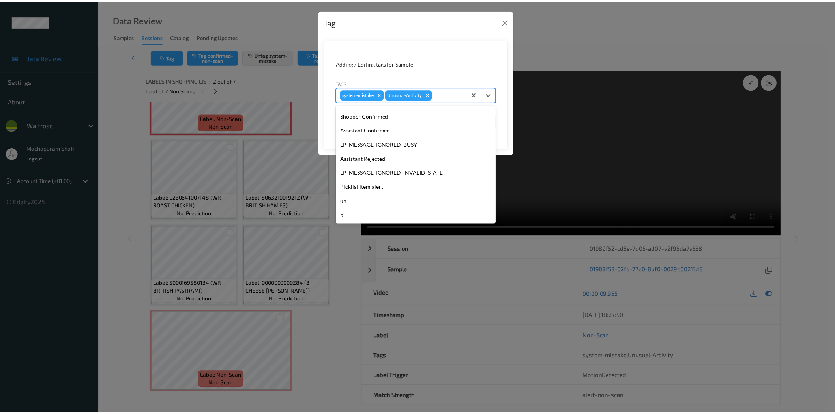
scroll to position [0, 0]
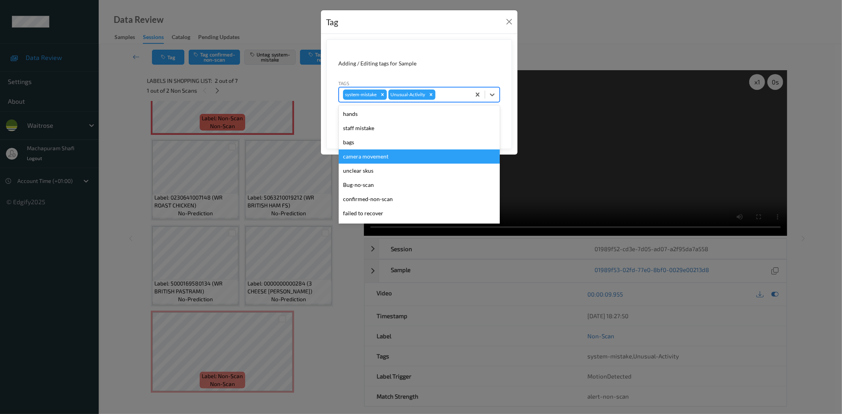
click at [158, 56] on div "Tag Adding / Editing tags for Sample Tags option camera movement focused, 4 of …" at bounding box center [421, 207] width 842 height 414
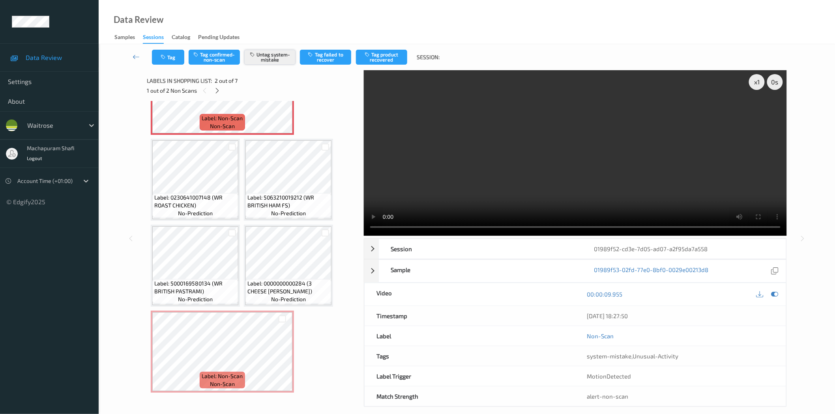
click at [272, 60] on button "Untag system-mistake" at bounding box center [269, 57] width 51 height 15
click at [272, 57] on button "Untag system-mistake" at bounding box center [269, 57] width 51 height 15
click at [270, 60] on button "Tag system-mistake" at bounding box center [269, 57] width 51 height 15
click at [174, 54] on button "Tag" at bounding box center [168, 57] width 32 height 15
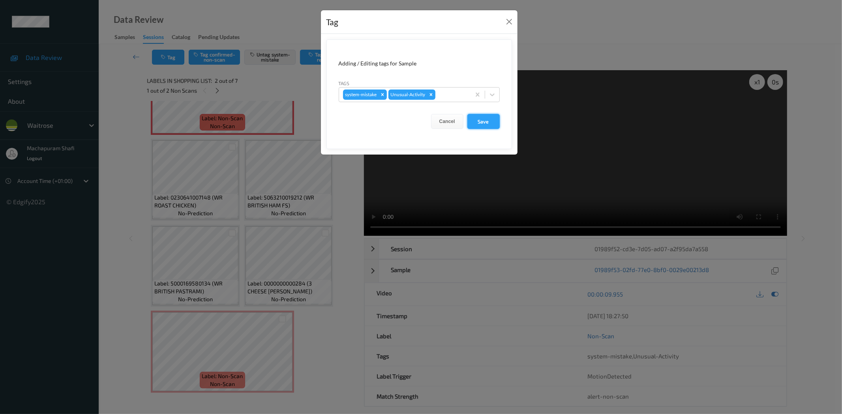
click at [480, 123] on button "Save" at bounding box center [483, 121] width 32 height 15
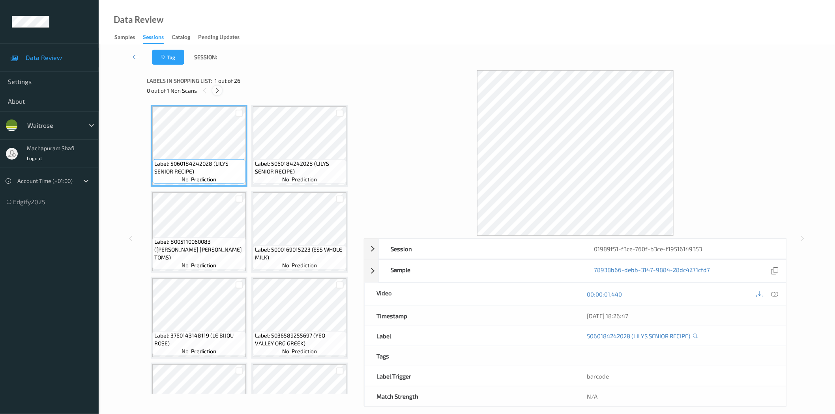
click at [221, 89] on div at bounding box center [217, 91] width 10 height 10
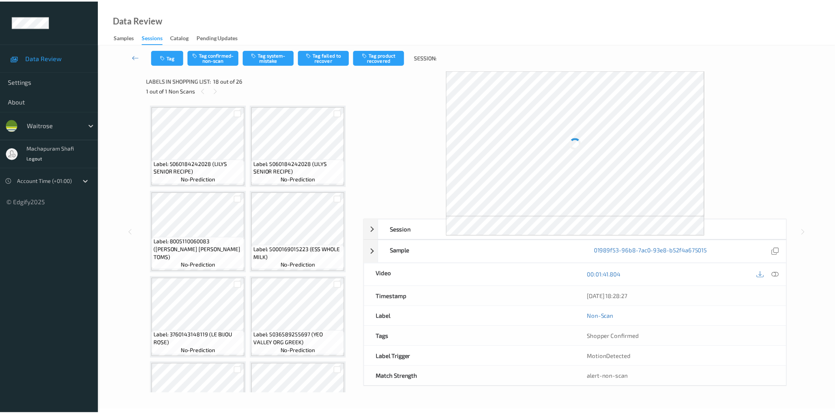
scroll to position [688, 0]
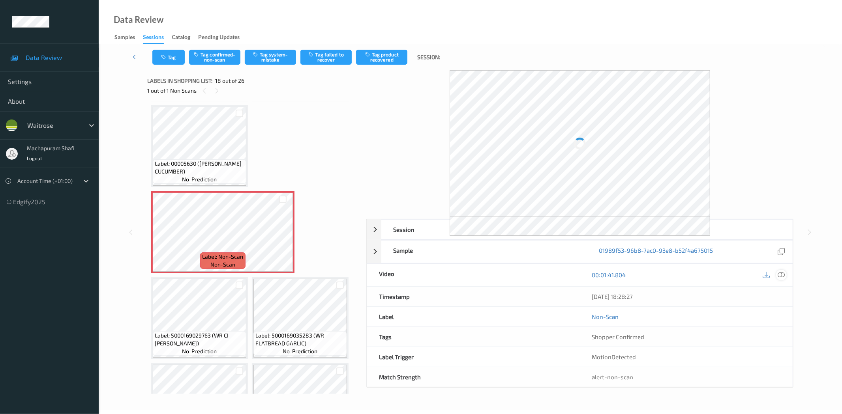
click at [780, 273] on icon at bounding box center [781, 275] width 7 height 7
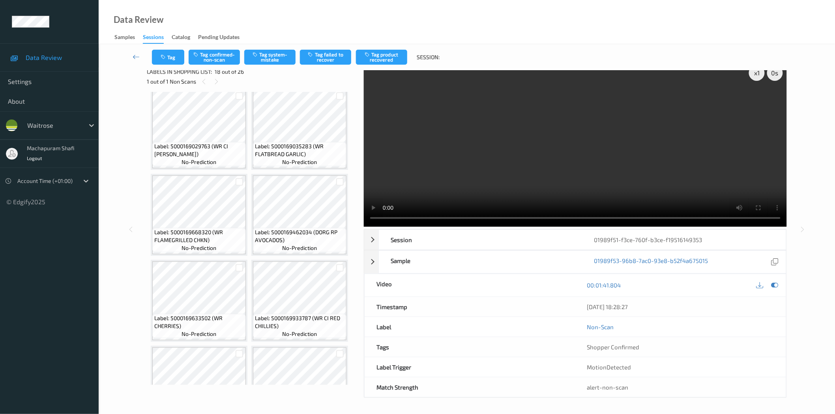
scroll to position [775, 0]
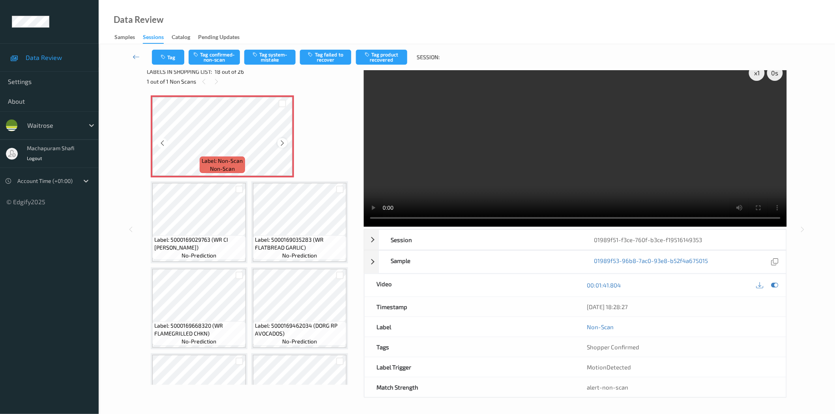
click at [281, 140] on icon at bounding box center [282, 143] width 7 height 7
click at [162, 140] on icon at bounding box center [162, 143] width 7 height 7
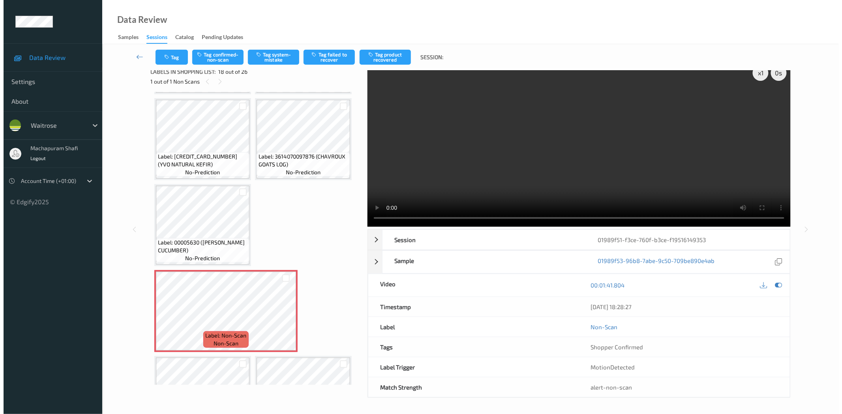
scroll to position [599, 0]
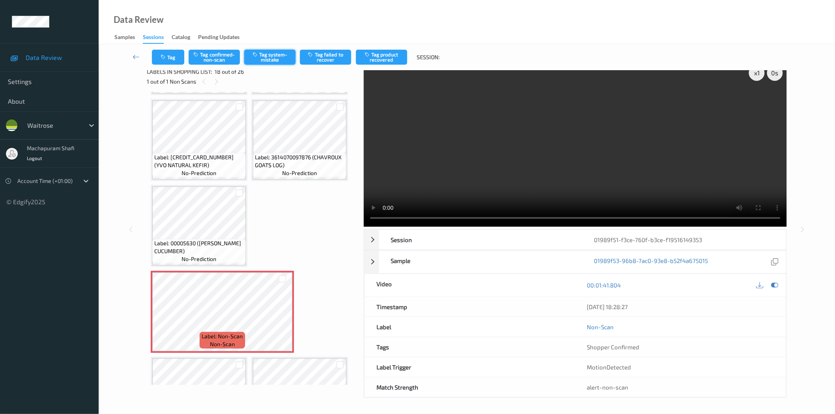
click at [269, 62] on button "Tag system-mistake" at bounding box center [269, 57] width 51 height 15
click at [168, 56] on button "Tag" at bounding box center [168, 57] width 32 height 15
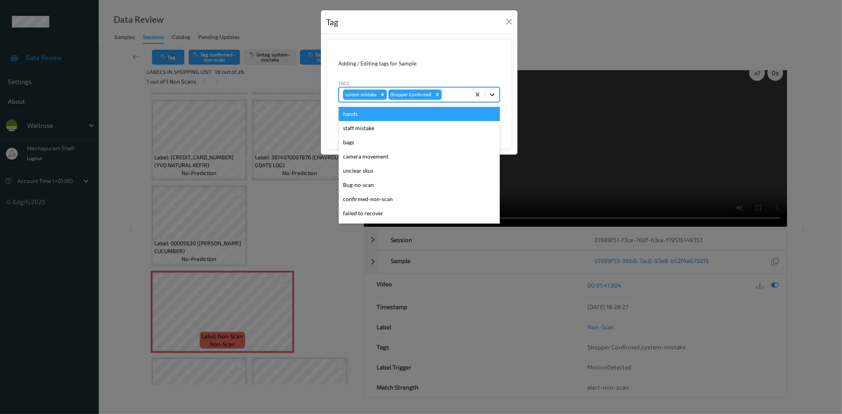
click at [497, 92] on div at bounding box center [492, 95] width 14 height 14
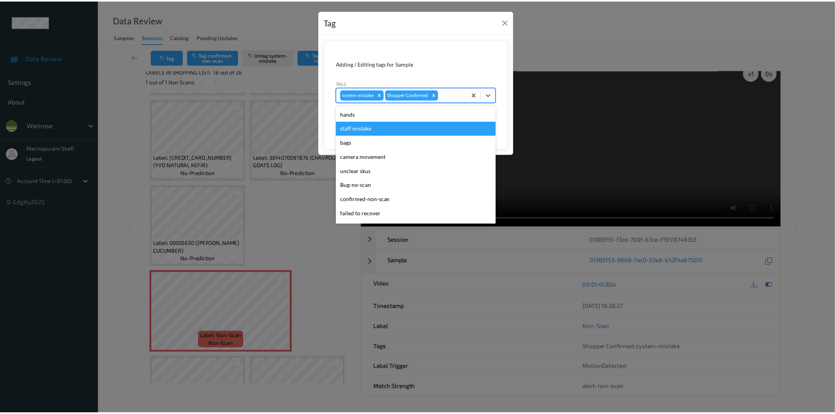
scroll to position [154, 0]
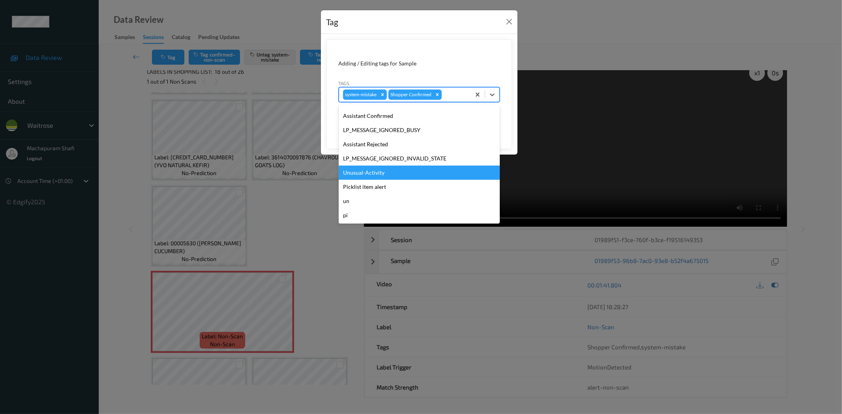
click at [364, 173] on div "Unusual-Activity" at bounding box center [419, 173] width 161 height 14
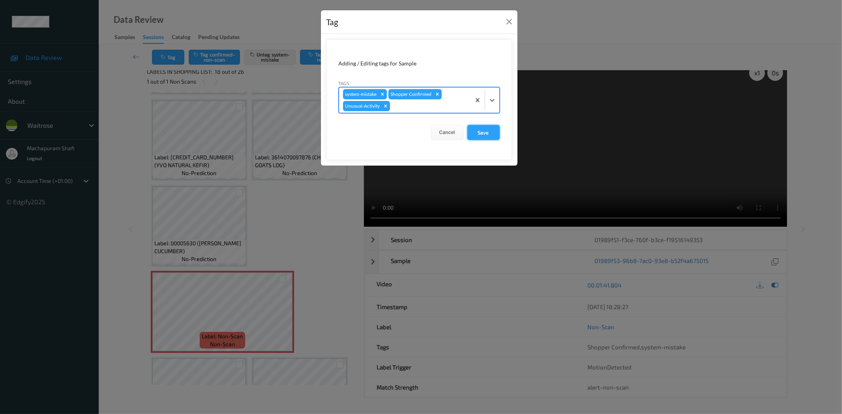
click at [491, 134] on button "Save" at bounding box center [483, 132] width 32 height 15
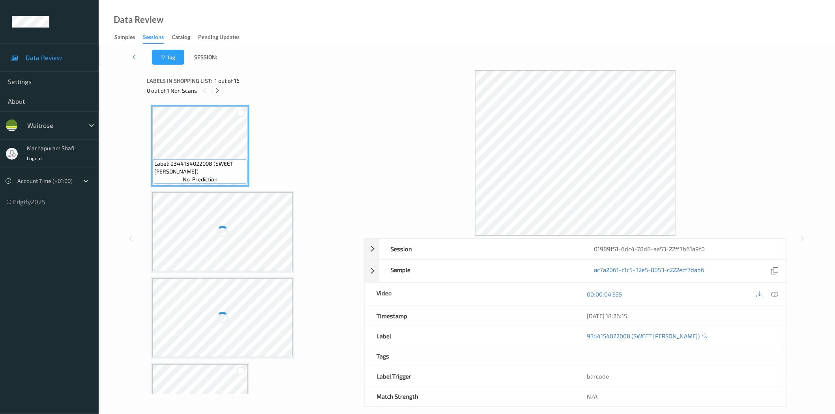
click at [213, 93] on div at bounding box center [217, 91] width 10 height 10
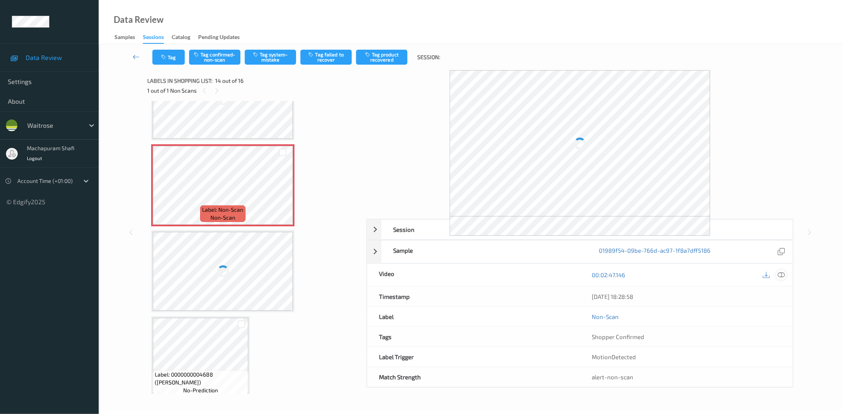
click at [781, 277] on icon at bounding box center [781, 275] width 7 height 7
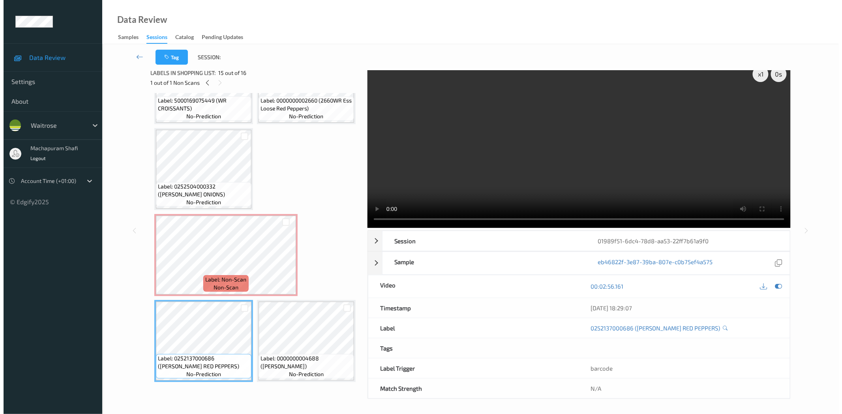
scroll to position [9, 0]
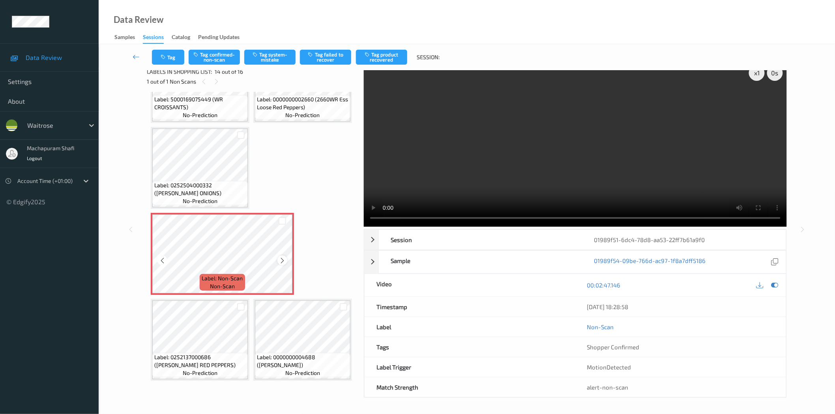
click at [279, 257] on icon at bounding box center [282, 260] width 7 height 7
click at [262, 49] on div "Tag Tag confirmed-non-scan Tag system-mistake Tag failed to recover Tag product…" at bounding box center [467, 57] width 704 height 26
click at [274, 59] on button "Tag system-mistake" at bounding box center [269, 57] width 51 height 15
click at [167, 60] on icon "button" at bounding box center [164, 57] width 7 height 6
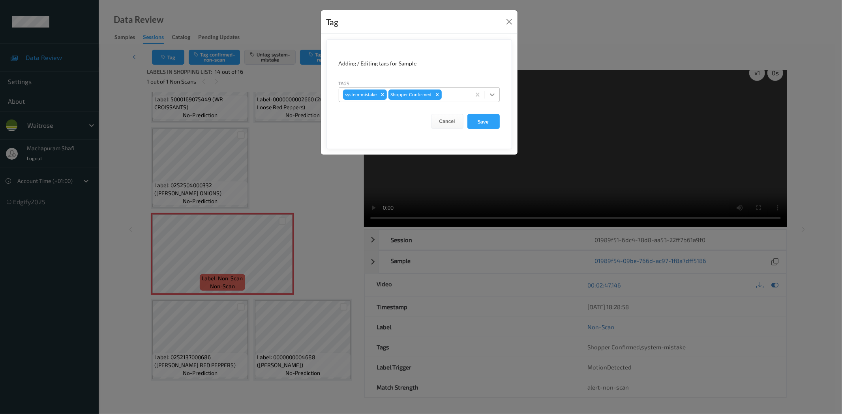
click at [490, 93] on icon at bounding box center [492, 95] width 8 height 8
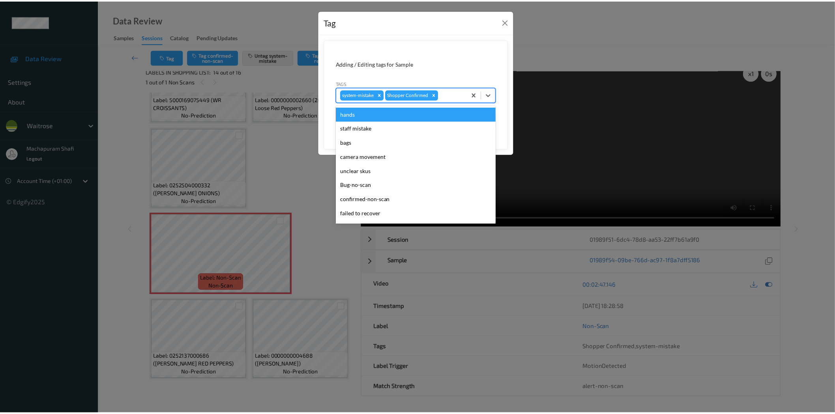
scroll to position [154, 0]
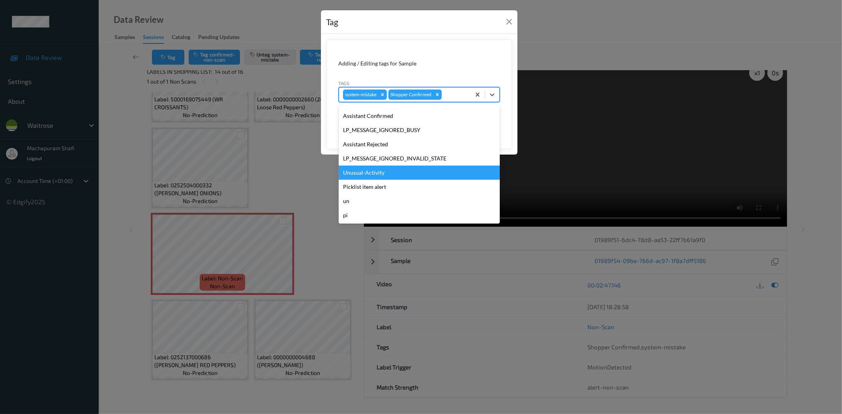
click at [375, 172] on div "Unusual-Activity" at bounding box center [419, 173] width 161 height 14
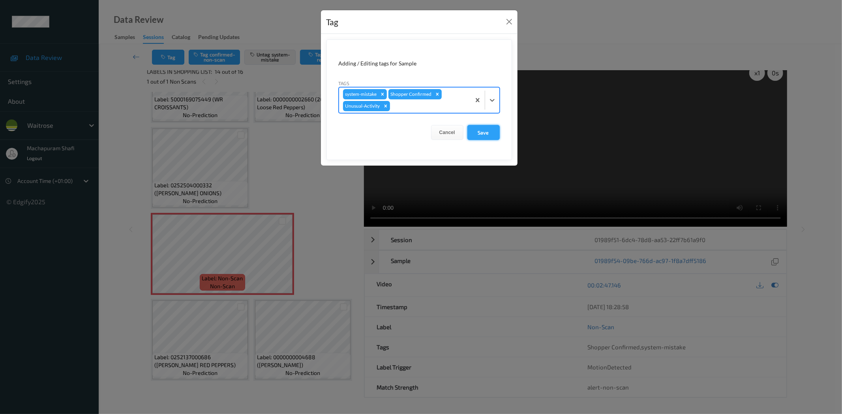
click at [487, 132] on button "Save" at bounding box center [483, 132] width 32 height 15
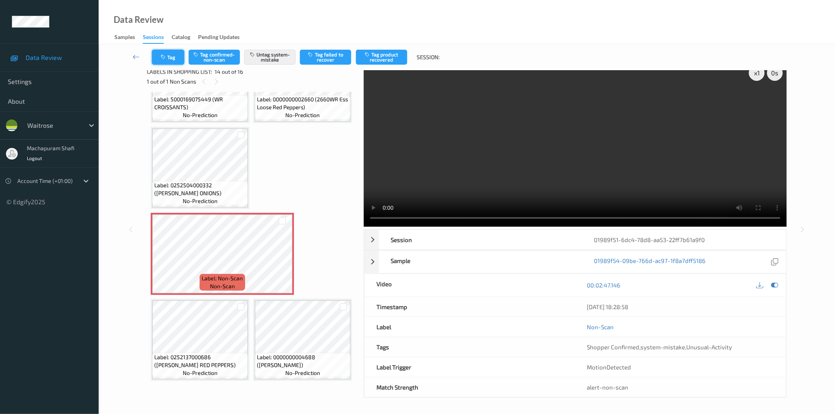
click at [175, 58] on button "Tag" at bounding box center [168, 57] width 32 height 15
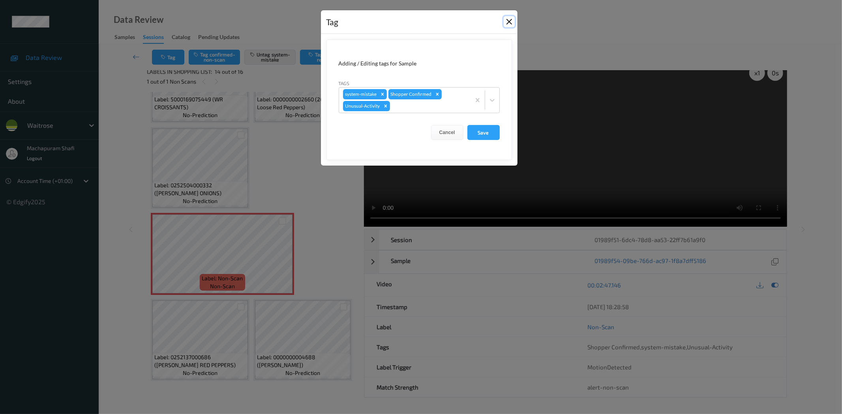
click at [511, 19] on button "Close" at bounding box center [509, 21] width 11 height 11
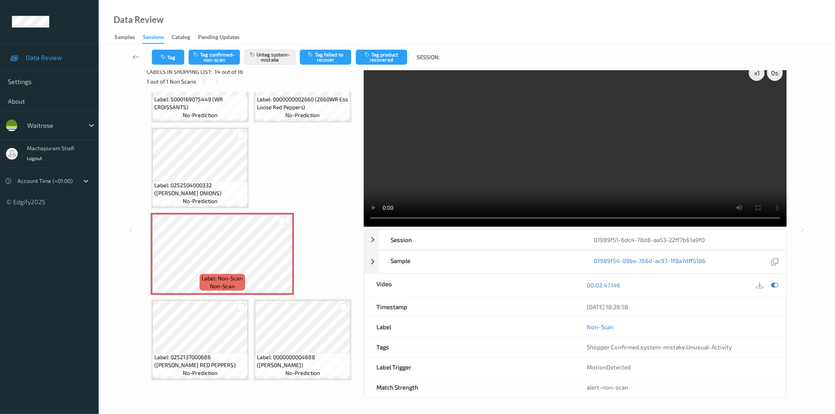
click at [270, 15] on div "Data Review Samples Sessions Catalog Pending Updates" at bounding box center [467, 22] width 737 height 44
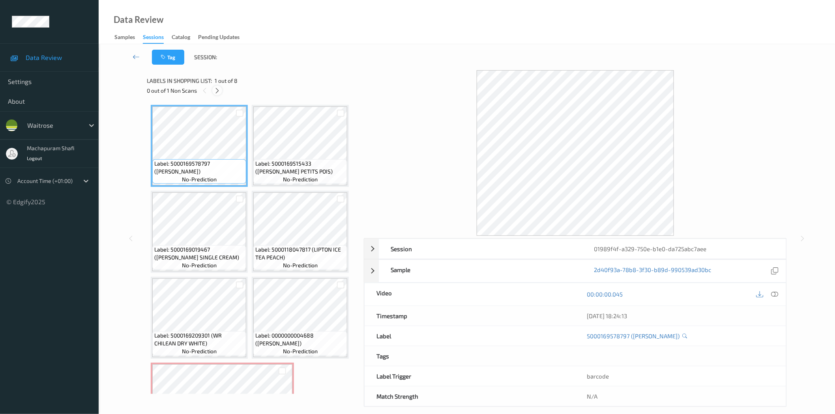
click at [220, 89] on icon at bounding box center [217, 90] width 7 height 7
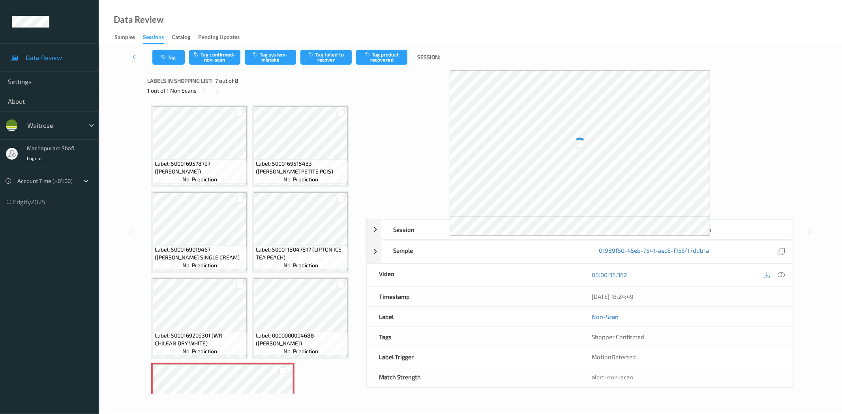
scroll to position [138, 0]
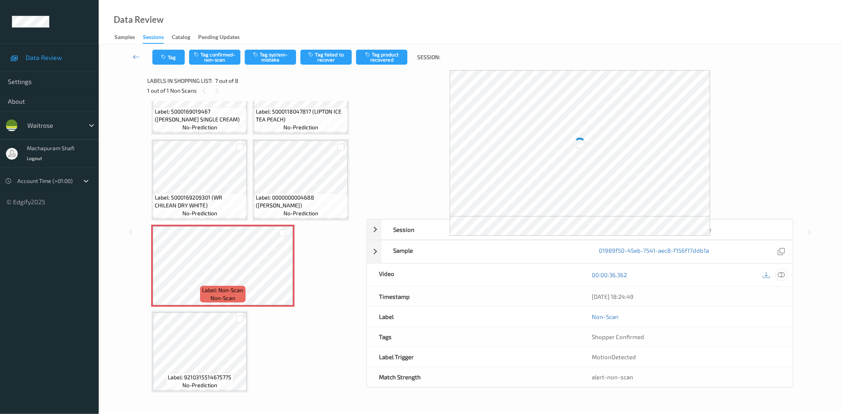
click at [782, 277] on icon at bounding box center [781, 275] width 7 height 7
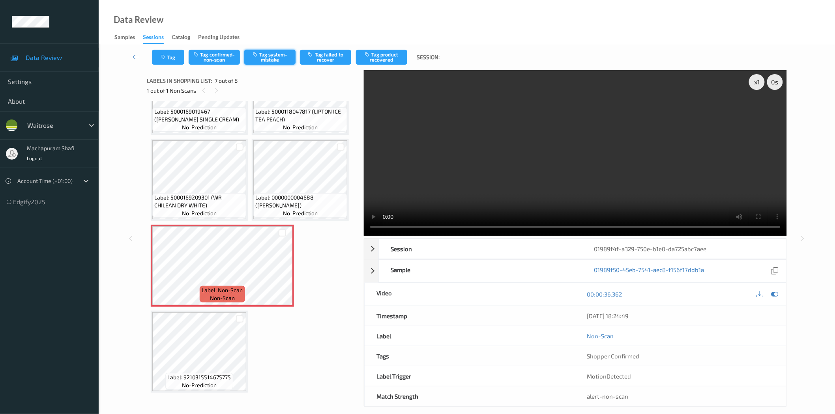
click at [283, 60] on button "Tag system-mistake" at bounding box center [269, 57] width 51 height 15
click at [164, 56] on icon "button" at bounding box center [164, 57] width 7 height 6
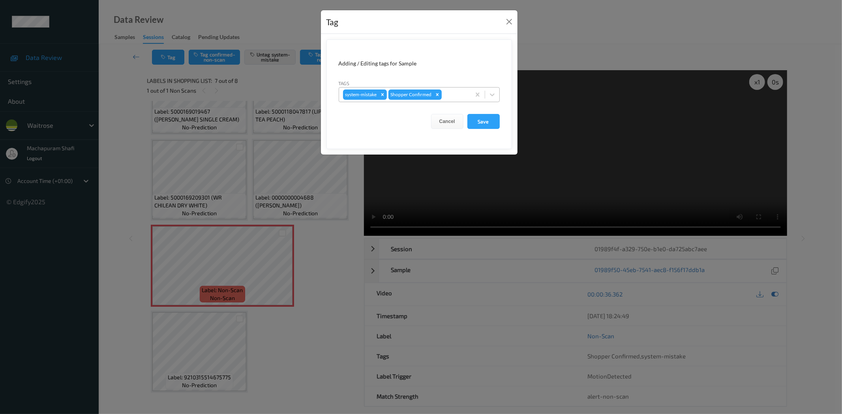
click at [490, 87] on div "system-mistake Shopper Confirmed" at bounding box center [419, 94] width 161 height 15
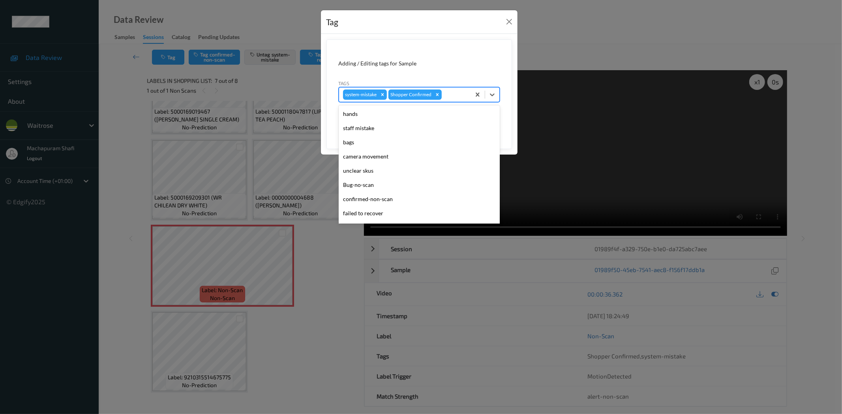
scroll to position [154, 0]
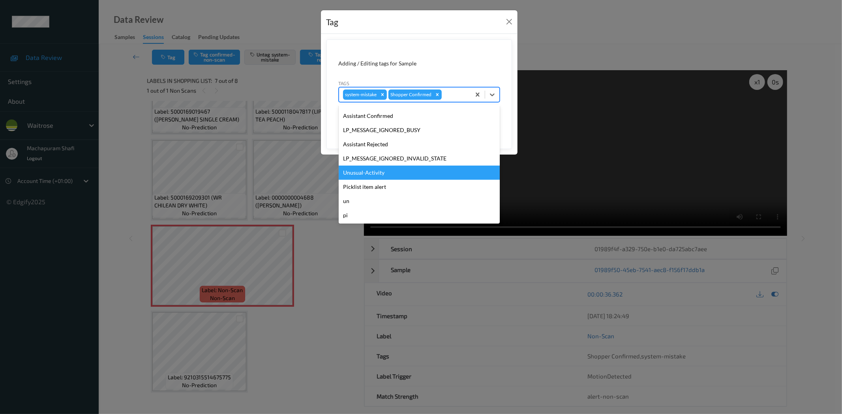
click at [350, 172] on div "Unusual-Activity" at bounding box center [419, 173] width 161 height 14
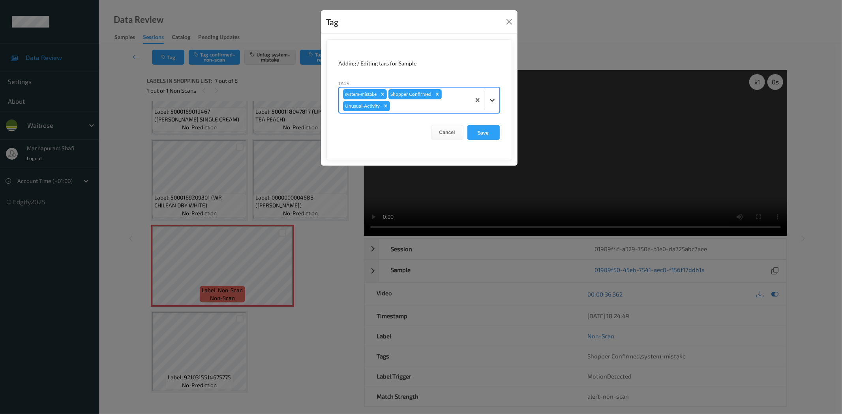
drag, startPoint x: 490, startPoint y: 99, endPoint x: 488, endPoint y: 105, distance: 6.4
click at [491, 99] on icon at bounding box center [492, 100] width 8 height 8
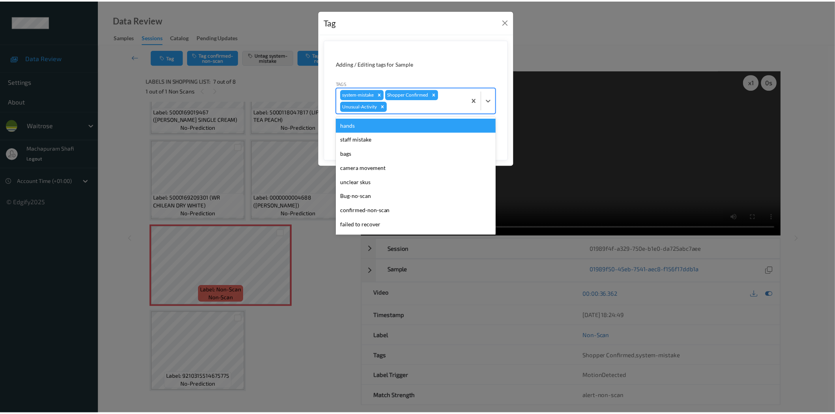
scroll to position [140, 0]
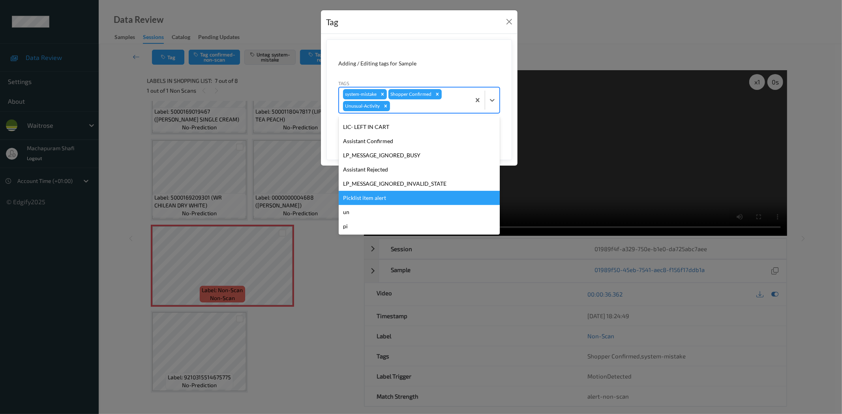
click at [373, 197] on div "Picklist item alert" at bounding box center [419, 198] width 161 height 14
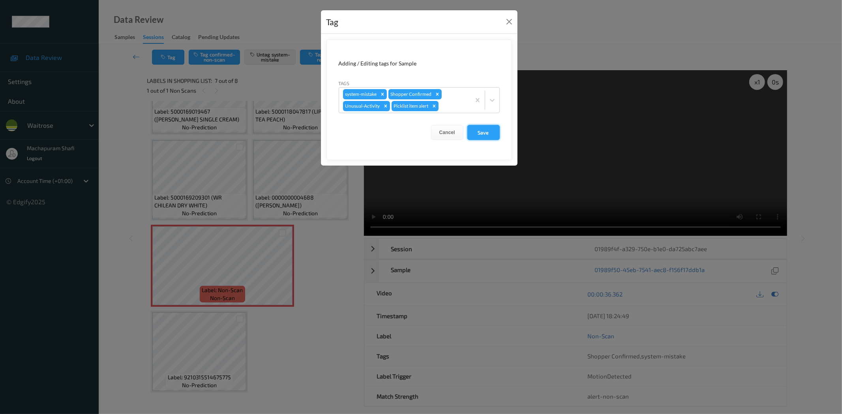
click at [482, 131] on button "Save" at bounding box center [483, 132] width 32 height 15
click at [483, 127] on form "Adding / Editing tags for Sample Tags system-mistake Shopper Confirmed Unusual-…" at bounding box center [419, 99] width 186 height 121
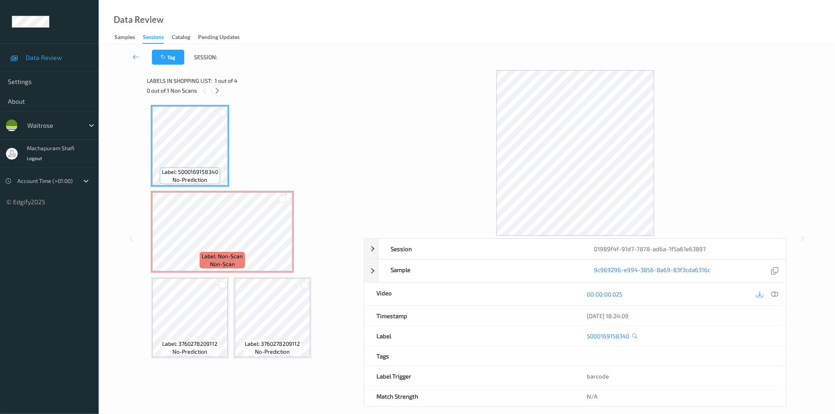
click at [218, 91] on icon at bounding box center [217, 90] width 7 height 7
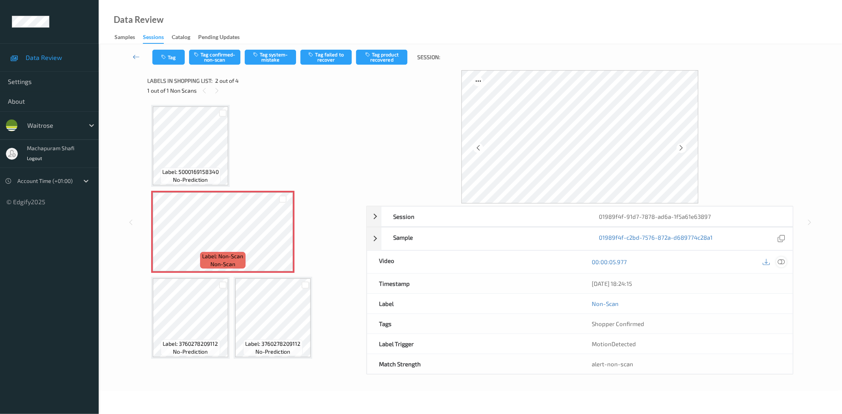
click at [784, 263] on icon at bounding box center [781, 262] width 7 height 7
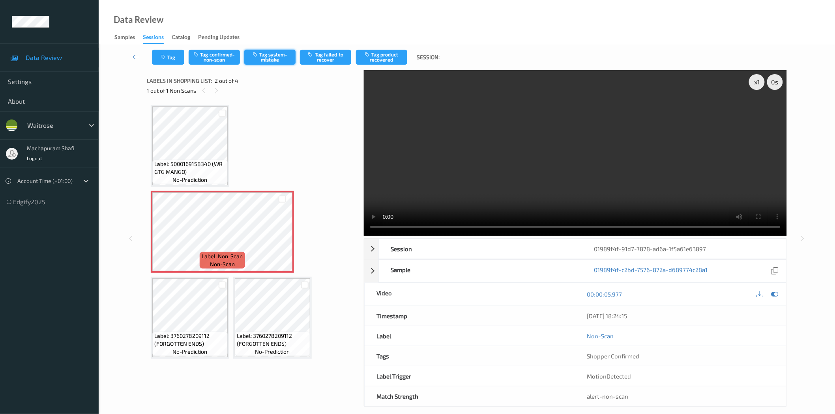
click at [263, 57] on button "Tag system-mistake" at bounding box center [269, 57] width 51 height 15
click at [169, 60] on button "Tag" at bounding box center [168, 57] width 32 height 15
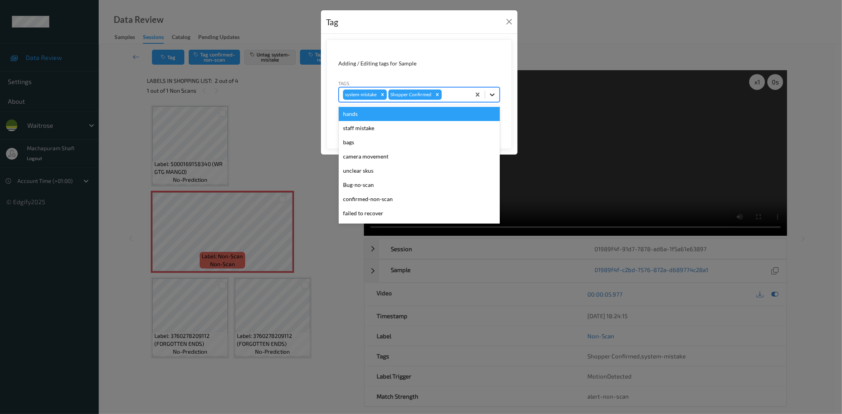
click at [489, 93] on icon at bounding box center [492, 95] width 8 height 8
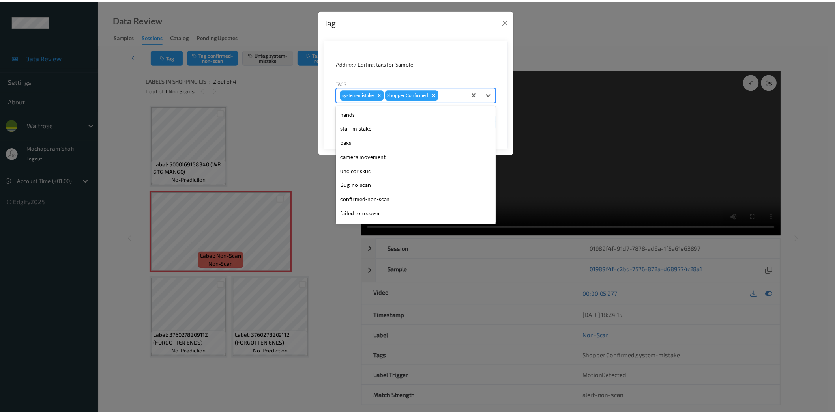
scroll to position [154, 0]
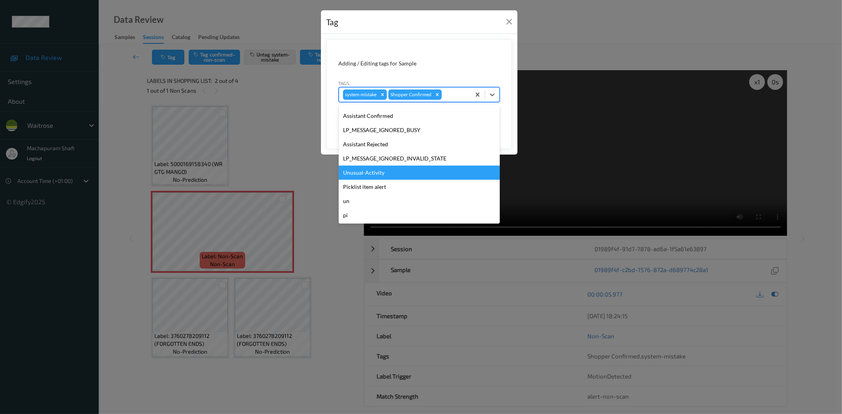
click at [359, 170] on div "Unusual-Activity" at bounding box center [419, 173] width 161 height 14
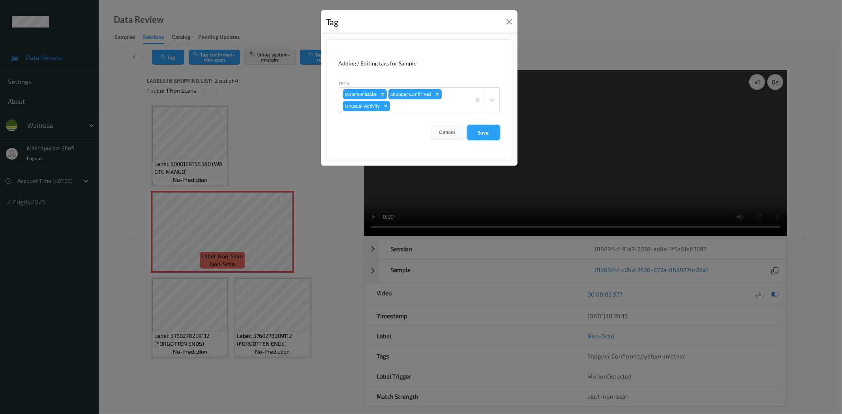
click at [478, 129] on button "Save" at bounding box center [483, 132] width 32 height 15
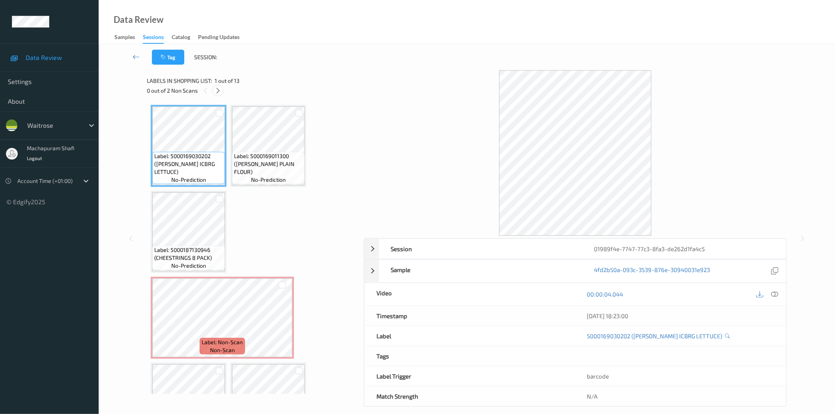
click at [217, 89] on icon at bounding box center [218, 90] width 7 height 7
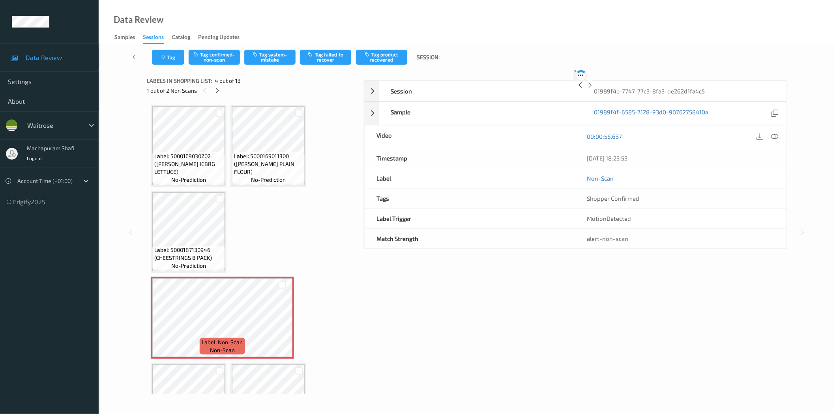
scroll to position [89, 0]
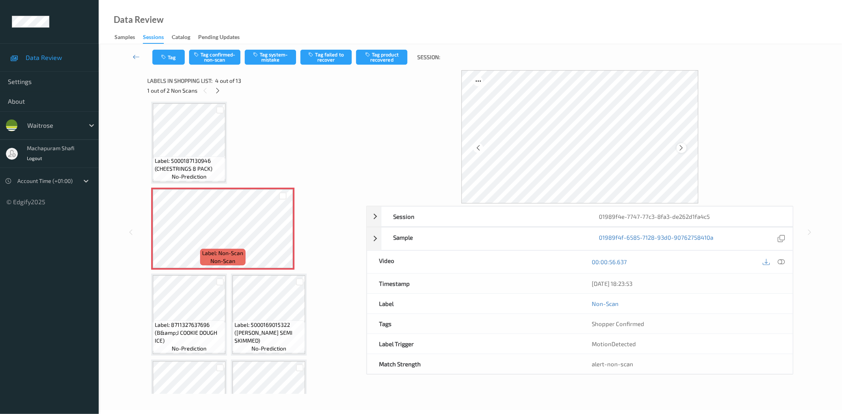
click at [681, 146] on icon at bounding box center [681, 147] width 7 height 7
click at [480, 148] on icon at bounding box center [478, 147] width 7 height 7
click at [783, 261] on icon at bounding box center [781, 262] width 7 height 7
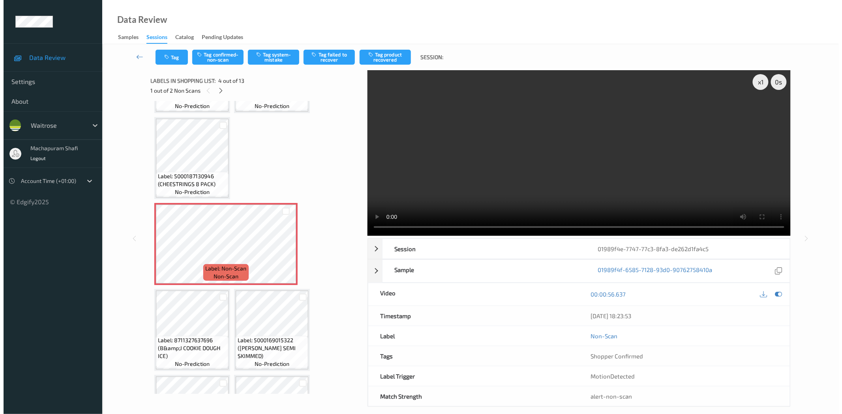
scroll to position [0, 0]
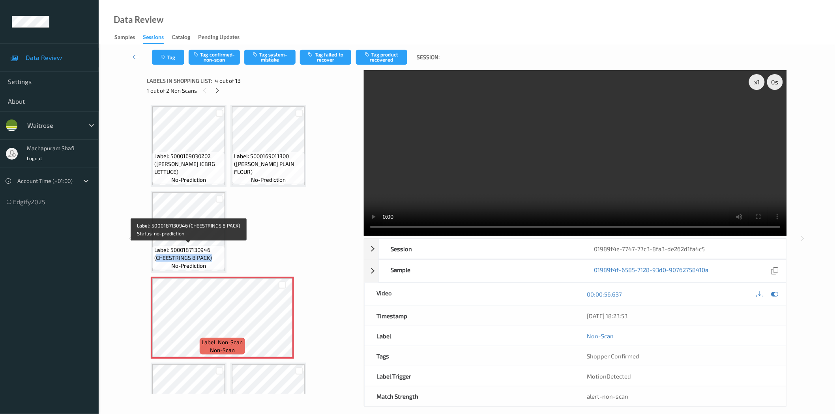
drag, startPoint x: 156, startPoint y: 257, endPoint x: 213, endPoint y: 258, distance: 57.2
click at [213, 258] on span "Label: 5000187130946 (CHEESTRINGS 8 PACK)" at bounding box center [188, 254] width 69 height 16
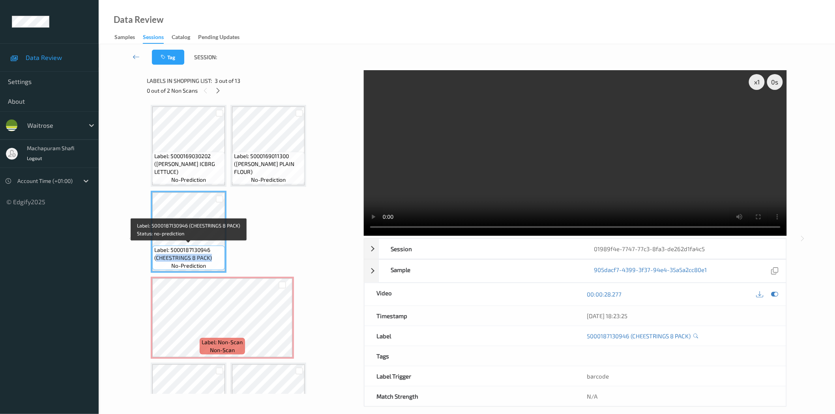
copy span "CHEESTRINGS 8 PACK)"
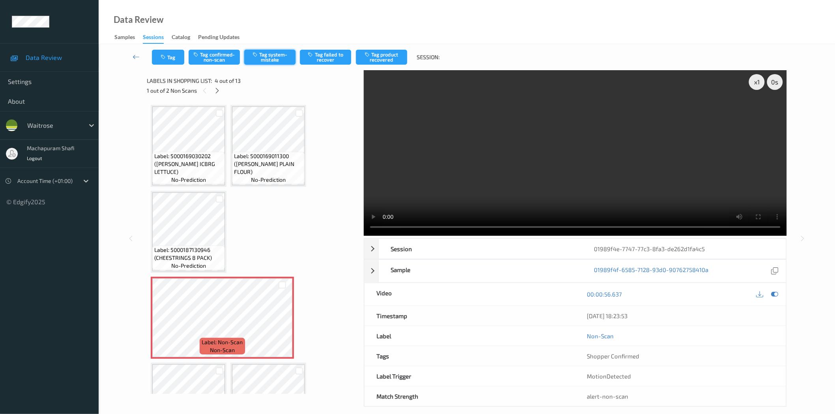
drag, startPoint x: 270, startPoint y: 49, endPoint x: 271, endPoint y: 53, distance: 4.8
click at [270, 49] on div "Tag Tag confirmed-non-scan Tag system-mistake Tag failed to recover Tag product…" at bounding box center [467, 57] width 704 height 26
click at [271, 57] on button "Tag system-mistake" at bounding box center [269, 57] width 51 height 15
click at [170, 61] on button "Tag" at bounding box center [168, 57] width 32 height 15
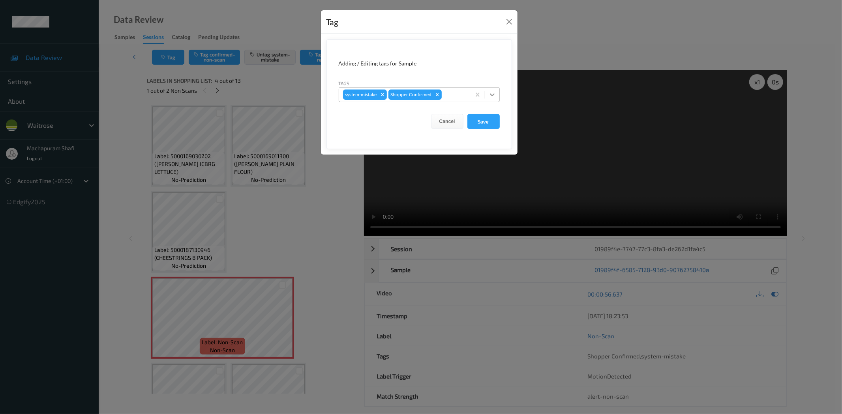
click at [489, 94] on icon at bounding box center [492, 95] width 8 height 8
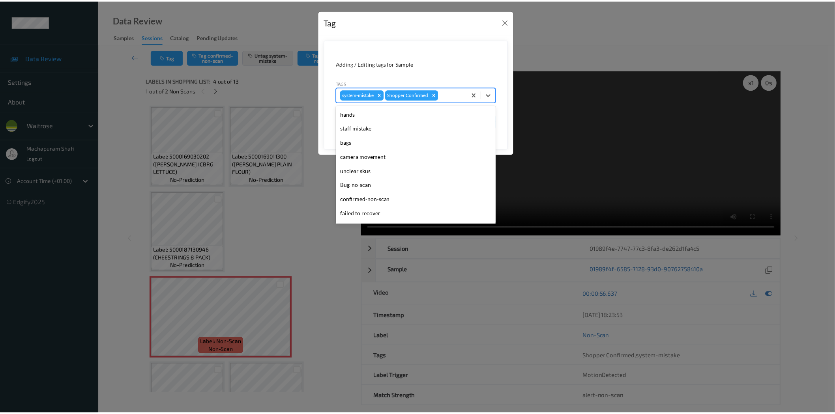
scroll to position [154, 0]
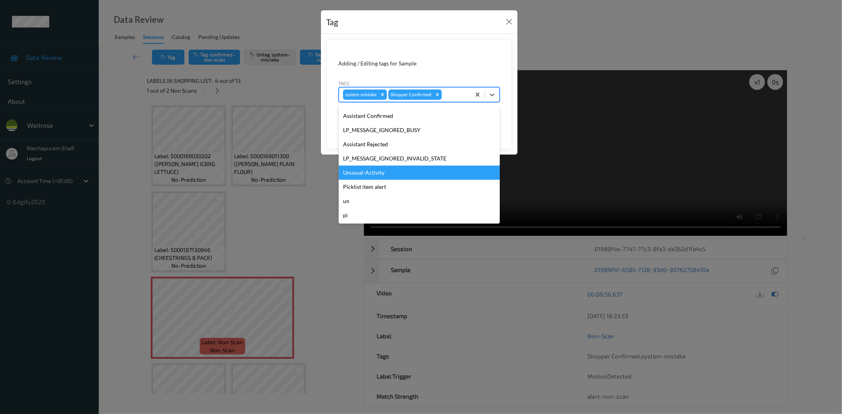
click at [354, 172] on div "Unusual-Activity" at bounding box center [419, 173] width 161 height 14
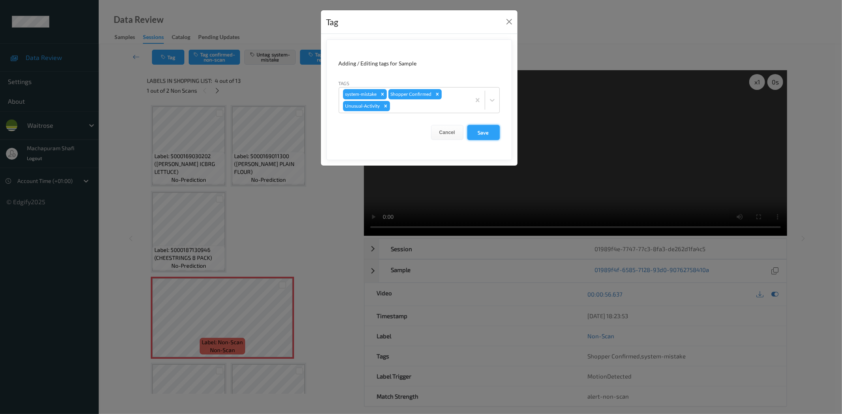
click at [475, 135] on button "Save" at bounding box center [483, 132] width 32 height 15
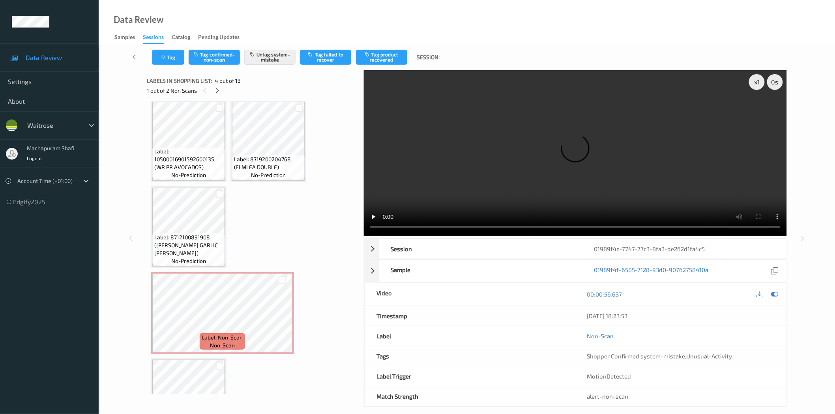
scroll to position [439, 0]
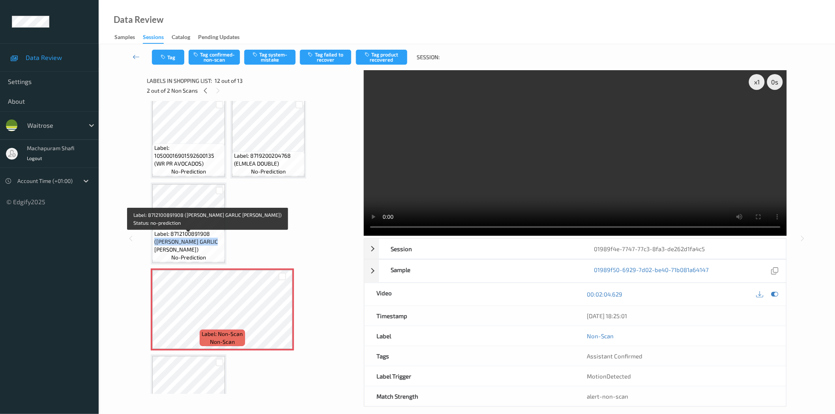
drag, startPoint x: 154, startPoint y: 245, endPoint x: 218, endPoint y: 246, distance: 63.9
click at [218, 246] on span "Label: 8712100891908 (HELLMANN GARLIC HERB)" at bounding box center [188, 242] width 69 height 24
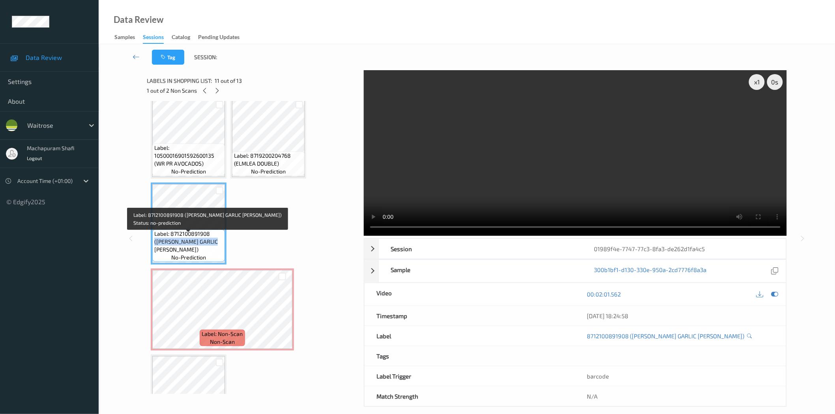
copy span "(HELLMANN GARLIC HERB"
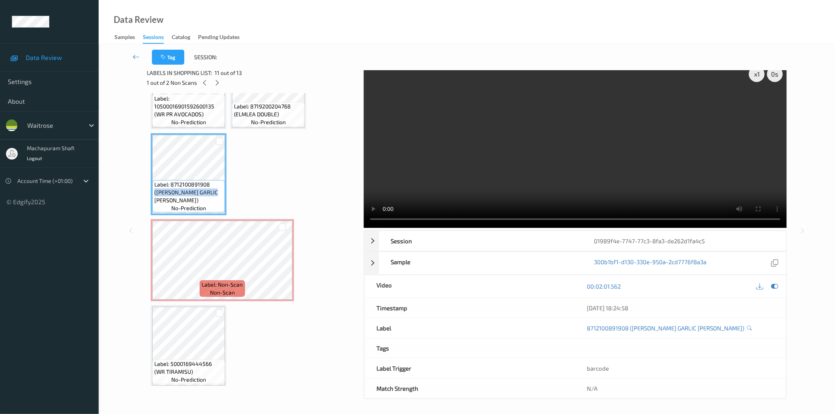
scroll to position [9, 0]
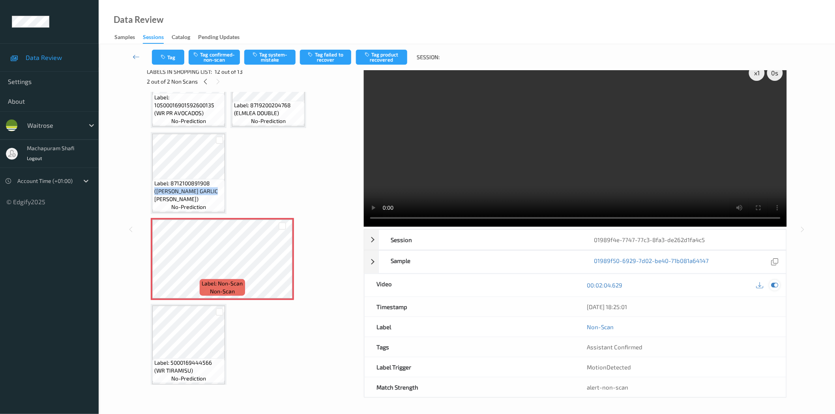
click at [775, 283] on icon at bounding box center [774, 285] width 7 height 7
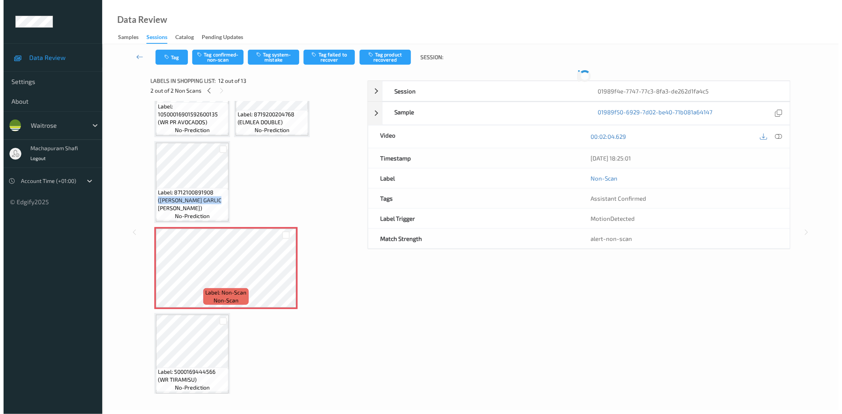
scroll to position [0, 0]
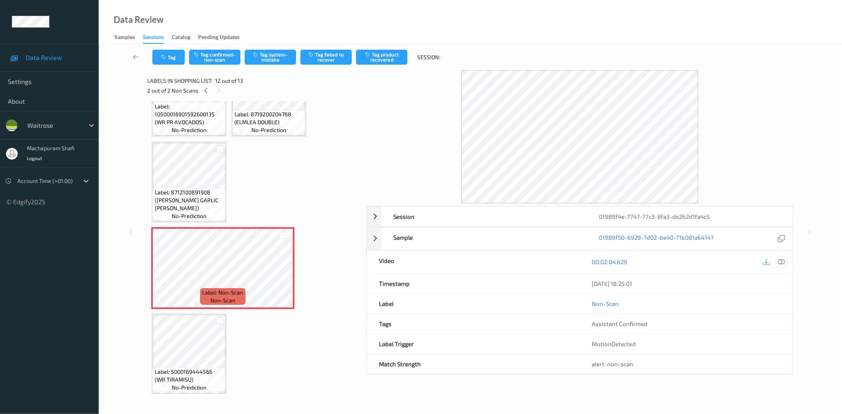
click at [783, 261] on icon at bounding box center [781, 262] width 7 height 7
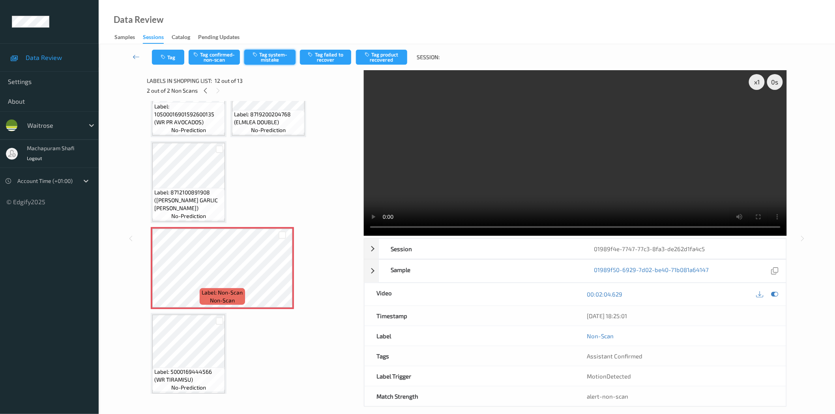
click at [270, 50] on button "Tag system-mistake" at bounding box center [269, 57] width 51 height 15
click at [164, 58] on icon "button" at bounding box center [164, 57] width 7 height 6
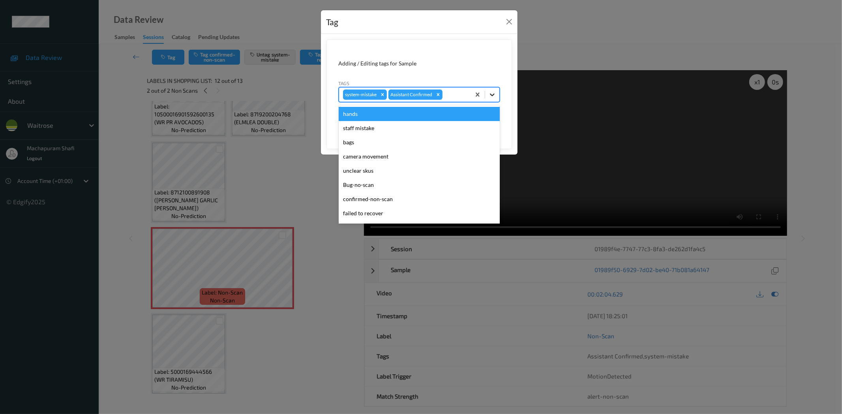
click at [495, 97] on icon at bounding box center [492, 95] width 8 height 8
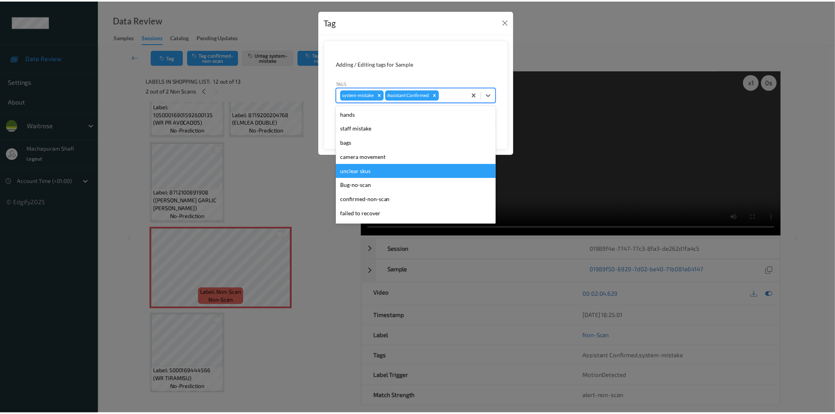
scroll to position [154, 0]
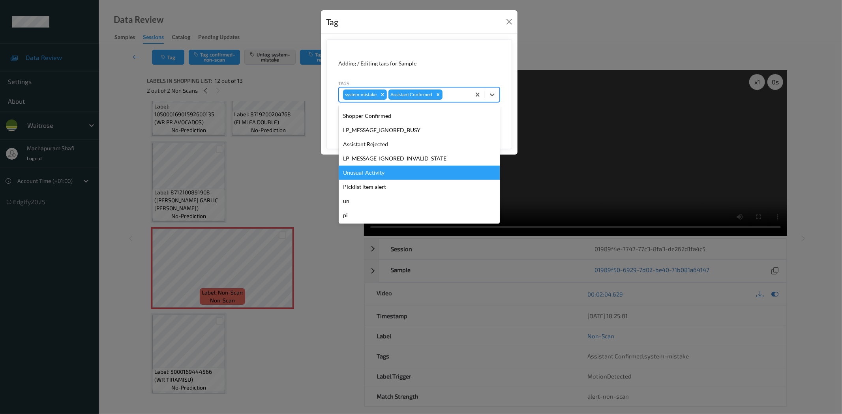
click at [364, 172] on div "Unusual-Activity" at bounding box center [419, 173] width 161 height 14
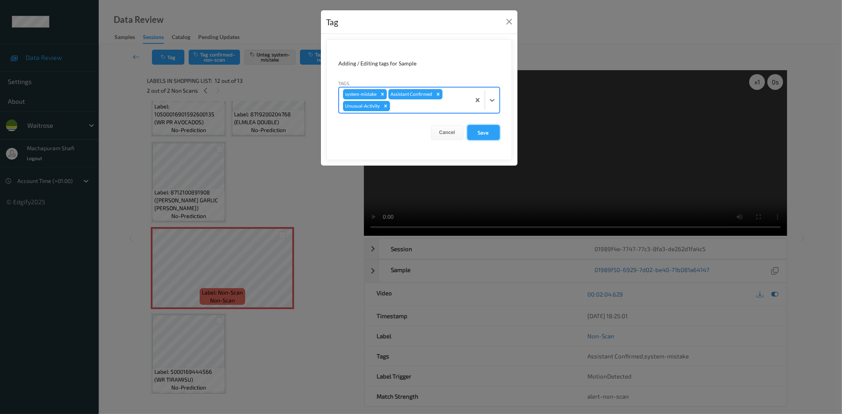
click at [475, 134] on button "Save" at bounding box center [483, 132] width 32 height 15
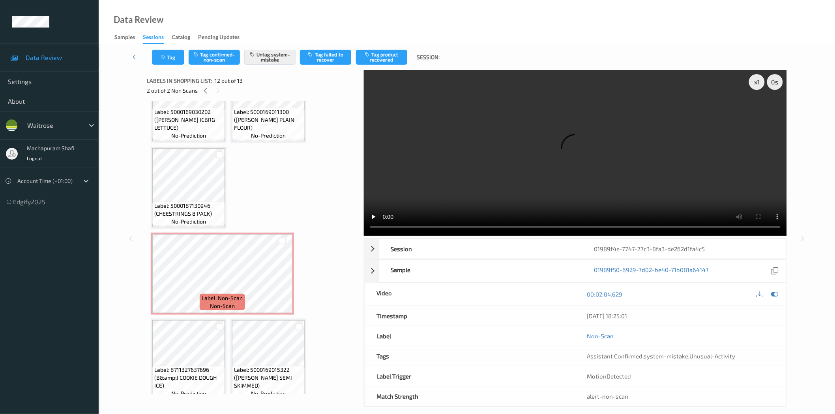
scroll to position [0, 0]
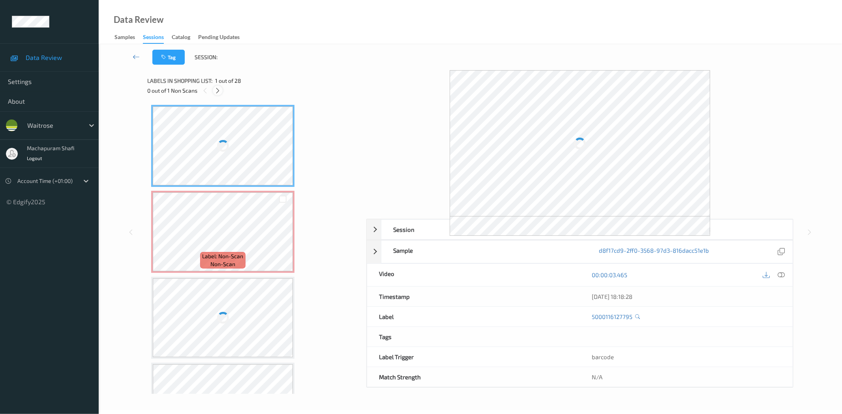
click at [219, 93] on icon at bounding box center [217, 90] width 7 height 7
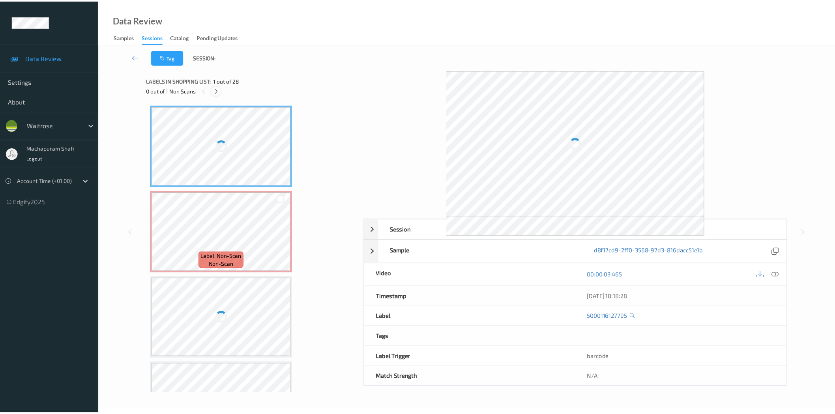
scroll to position [4, 0]
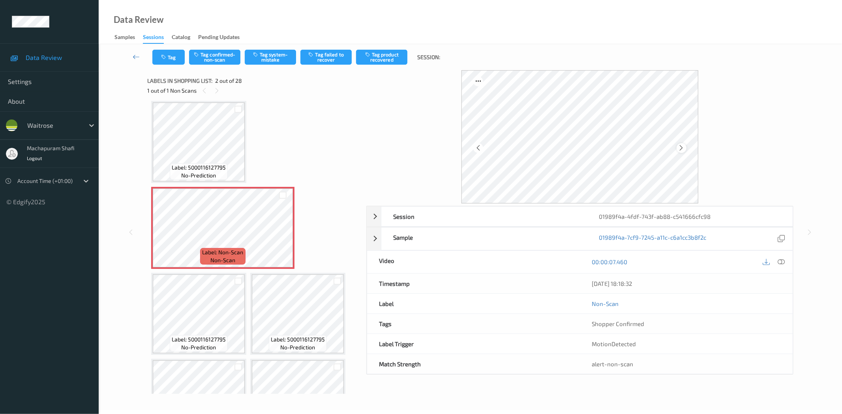
click at [679, 148] on icon at bounding box center [681, 147] width 7 height 7
click at [782, 260] on icon at bounding box center [781, 262] width 7 height 7
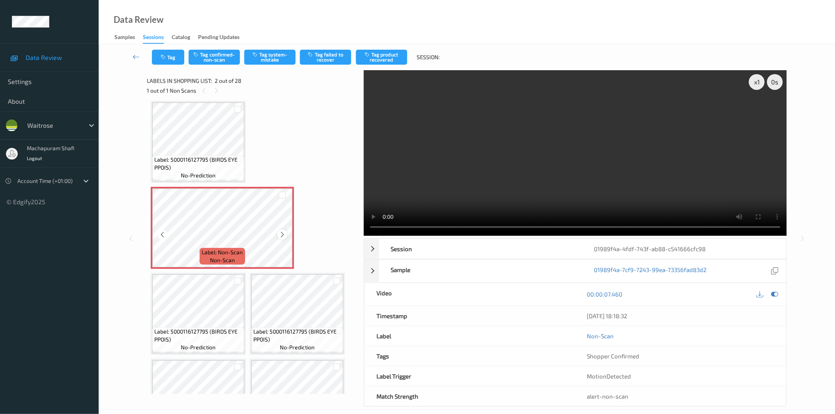
click at [280, 235] on icon at bounding box center [282, 234] width 7 height 7
click at [265, 61] on button "Tag system-mistake" at bounding box center [269, 57] width 51 height 15
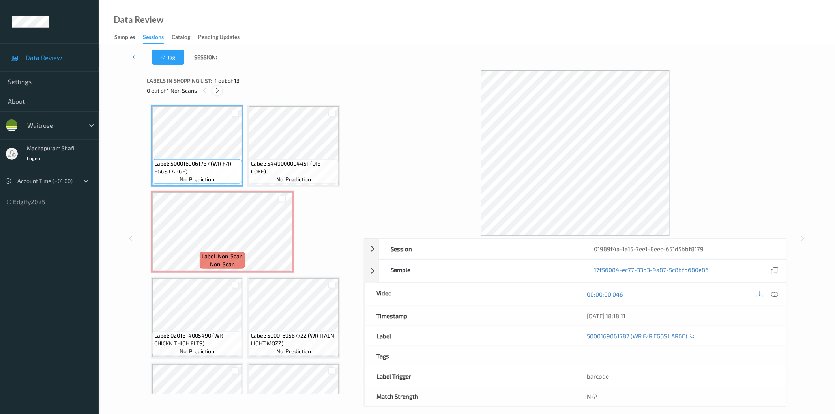
click at [218, 90] on icon at bounding box center [217, 90] width 7 height 7
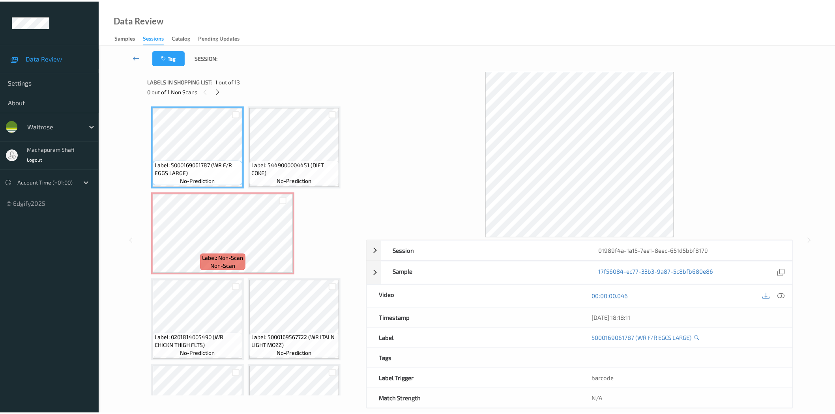
scroll to position [4, 0]
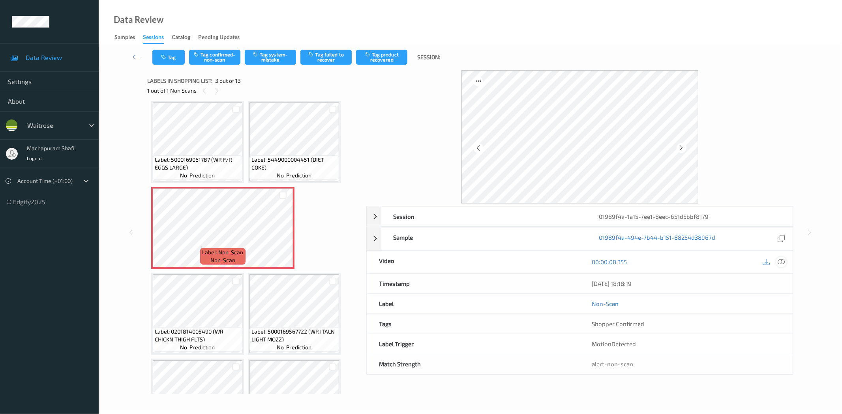
click at [782, 262] on icon at bounding box center [781, 262] width 7 height 7
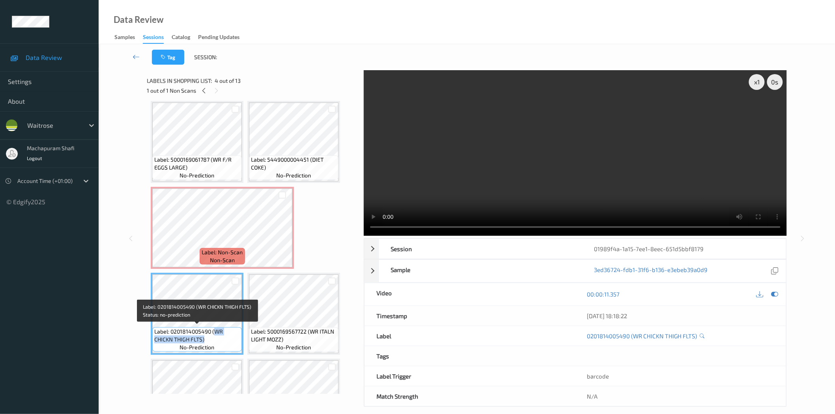
drag, startPoint x: 214, startPoint y: 330, endPoint x: 222, endPoint y: 342, distance: 13.9
click at [222, 342] on span "Label: 0201814005490 (WR CHICKN THIGH FLTS)" at bounding box center [197, 336] width 86 height 16
copy span "WR CHICKN THIGH FLTS)"
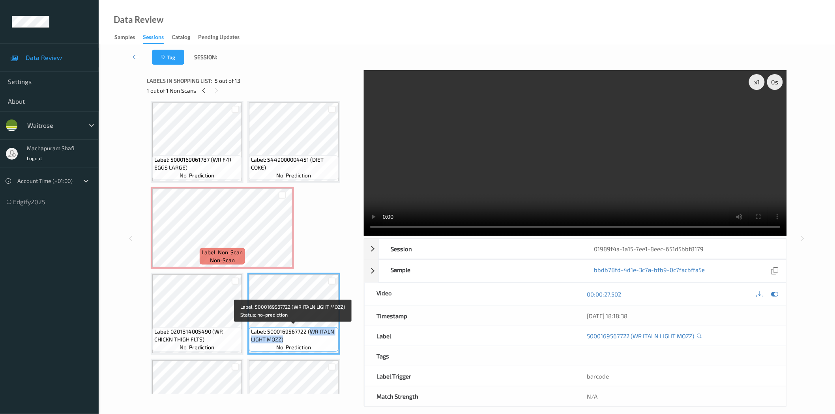
drag, startPoint x: 309, startPoint y: 328, endPoint x: 322, endPoint y: 341, distance: 18.5
click at [322, 341] on span "Label: 5000169567722 (WR ITALN LIGHT MOZZ)" at bounding box center [294, 336] width 86 height 16
copy span "WR ITALN LIGHT MOZZ)"
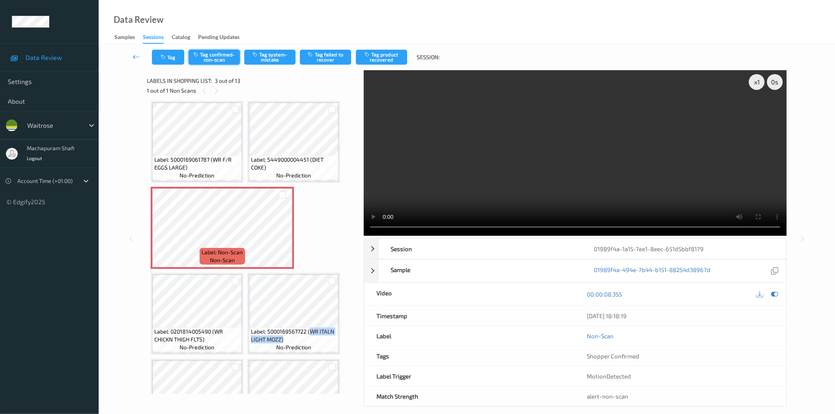
click at [216, 56] on button "Tag confirmed-non-scan" at bounding box center [214, 57] width 51 height 15
click at [385, 58] on button "Tag product recovered" at bounding box center [381, 57] width 51 height 15
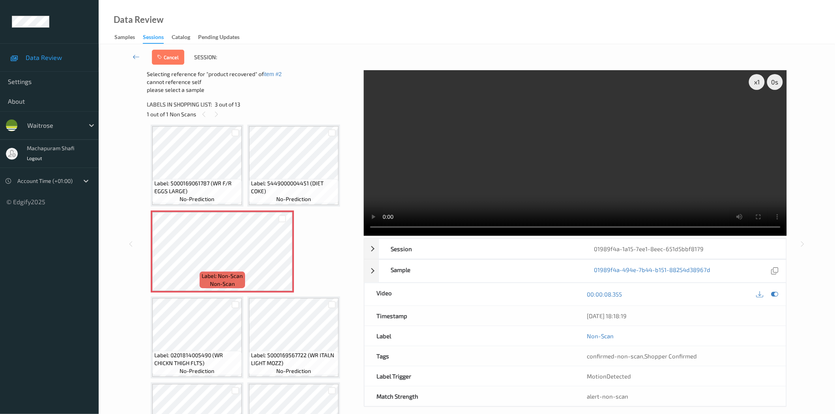
click at [327, 302] on div at bounding box center [332, 304] width 13 height 13
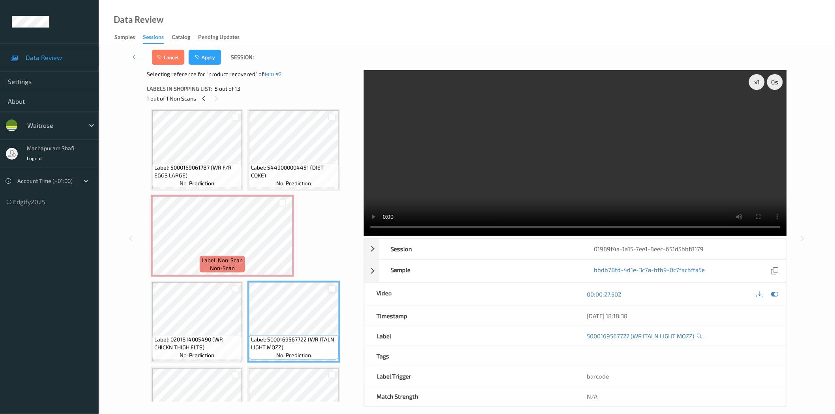
click at [331, 289] on div at bounding box center [331, 289] width 7 height 7
click at [203, 57] on button "Apply" at bounding box center [205, 57] width 32 height 15
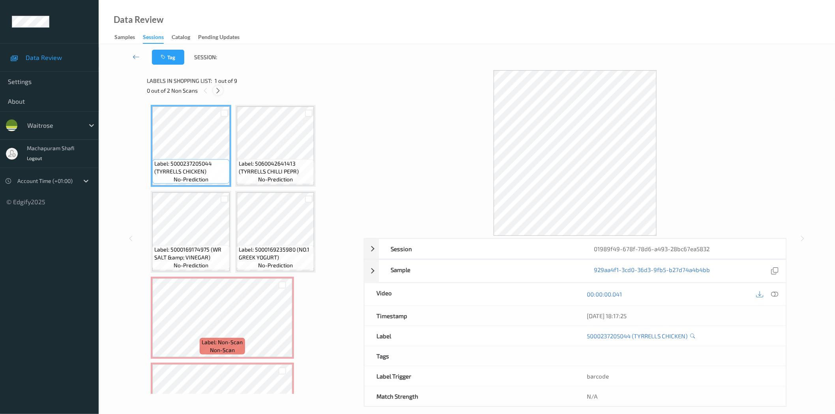
click at [219, 94] on icon at bounding box center [218, 90] width 7 height 7
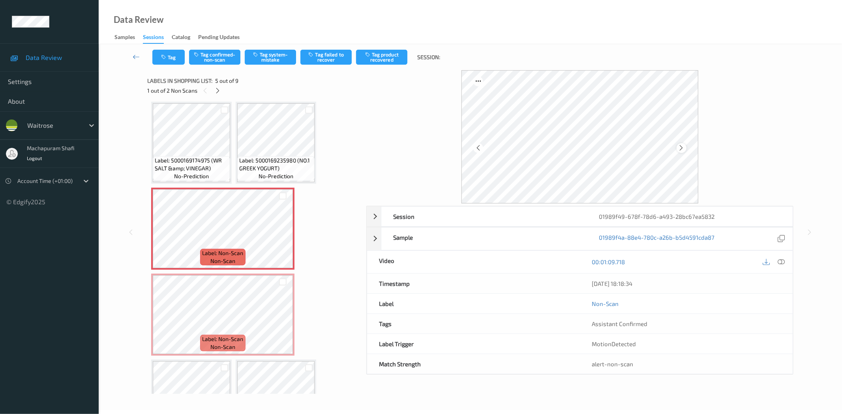
click at [682, 148] on icon at bounding box center [681, 147] width 7 height 7
click at [778, 261] on icon at bounding box center [781, 262] width 7 height 7
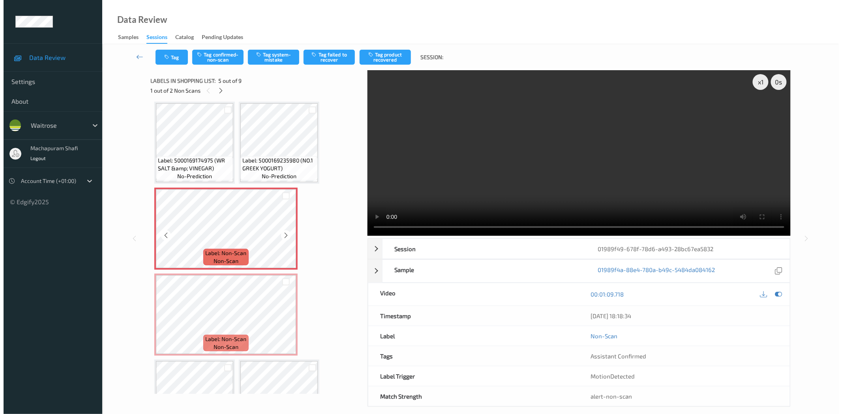
scroll to position [0, 0]
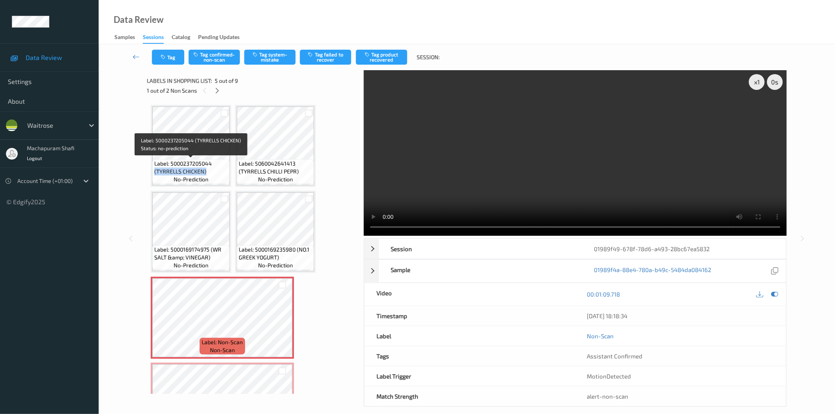
drag, startPoint x: 154, startPoint y: 171, endPoint x: 206, endPoint y: 172, distance: 51.7
click at [206, 172] on span "Label: 5000237205044 (TYRRELLS CHICKEN)" at bounding box center [190, 168] width 73 height 16
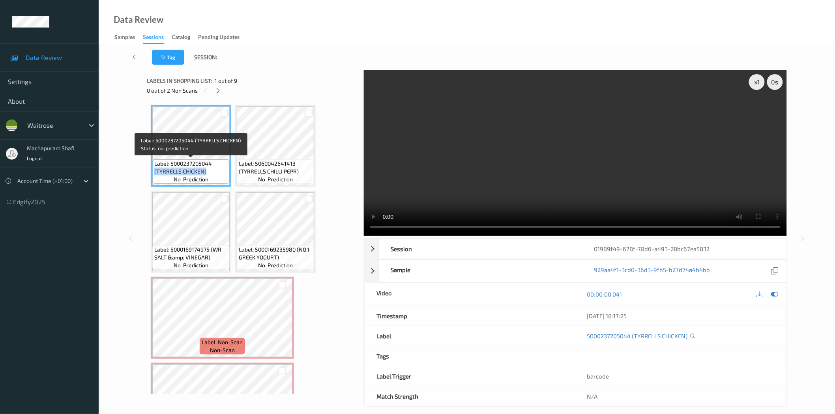
copy span "(TYRRELLS CHICKEN)"
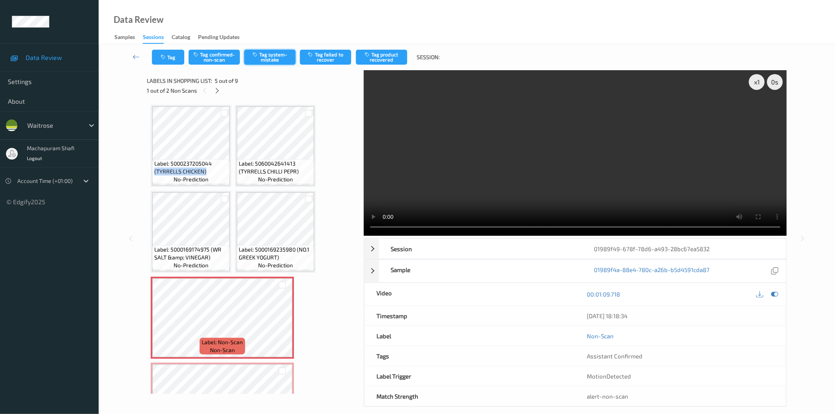
click at [273, 58] on button "Tag system-mistake" at bounding box center [269, 57] width 51 height 15
click at [174, 60] on button "Tag" at bounding box center [168, 57] width 32 height 15
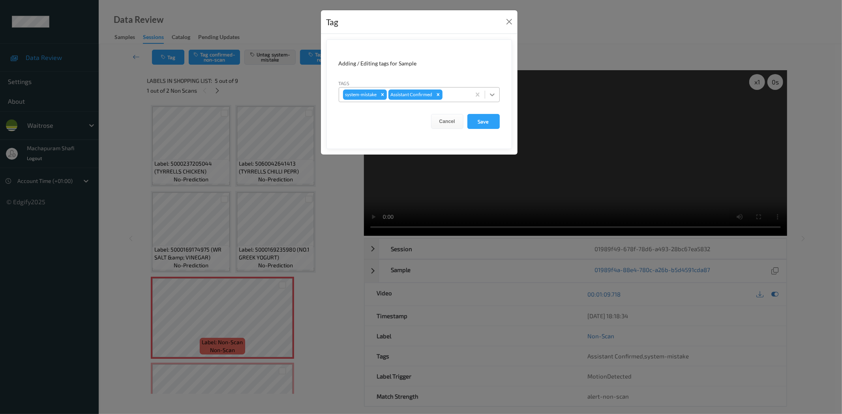
click at [497, 93] on div at bounding box center [492, 95] width 14 height 14
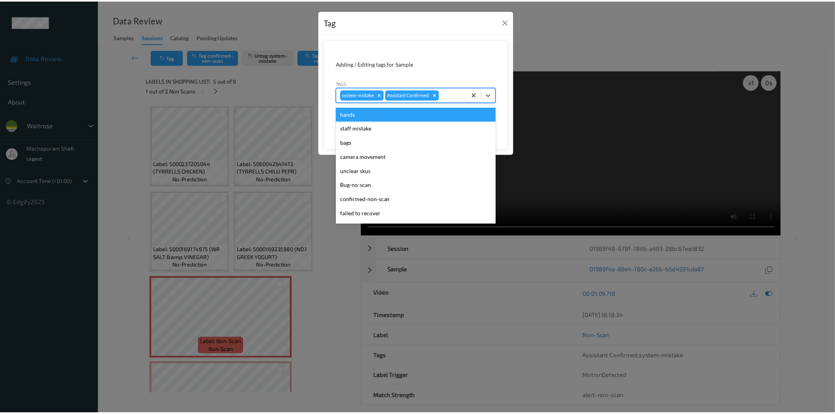
scroll to position [154, 0]
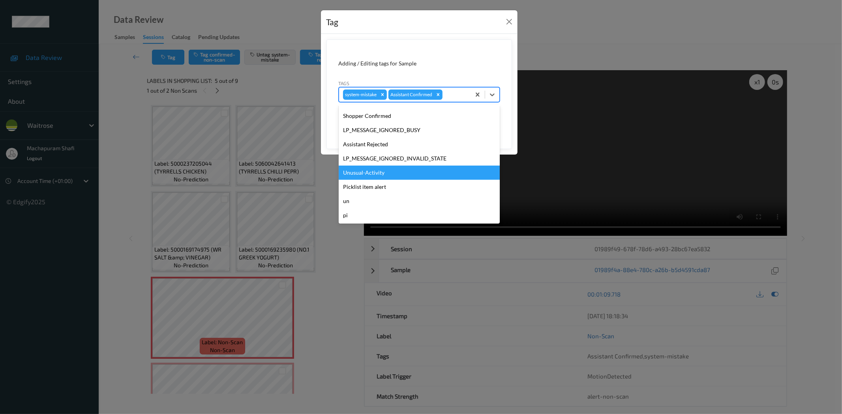
click at [349, 170] on div "Unusual-Activity" at bounding box center [419, 173] width 161 height 14
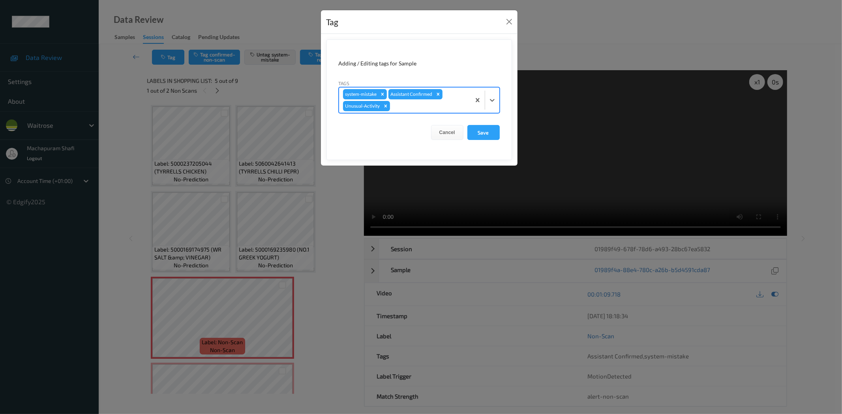
drag, startPoint x: 484, startPoint y: 130, endPoint x: 389, endPoint y: 131, distance: 94.3
click at [484, 130] on button "Save" at bounding box center [483, 132] width 32 height 15
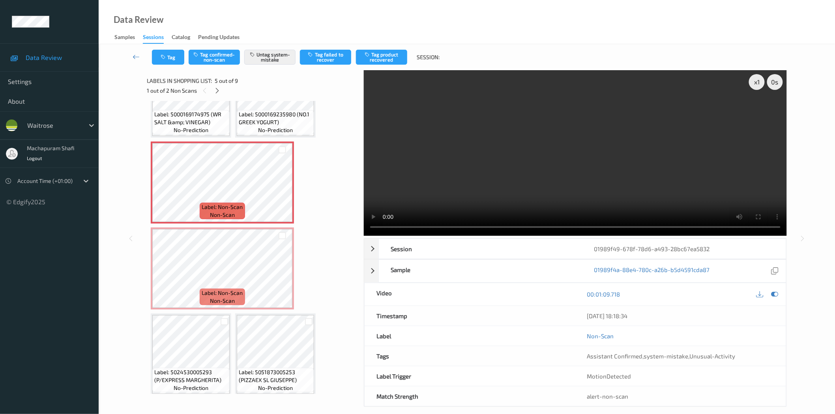
scroll to position [141, 0]
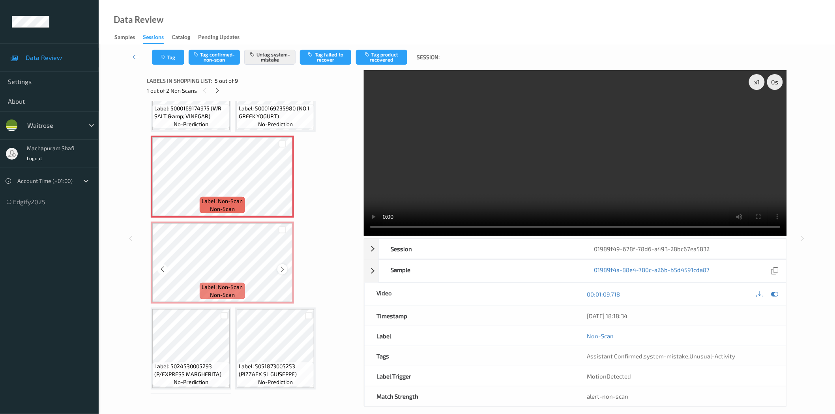
click at [281, 267] on icon at bounding box center [282, 269] width 7 height 7
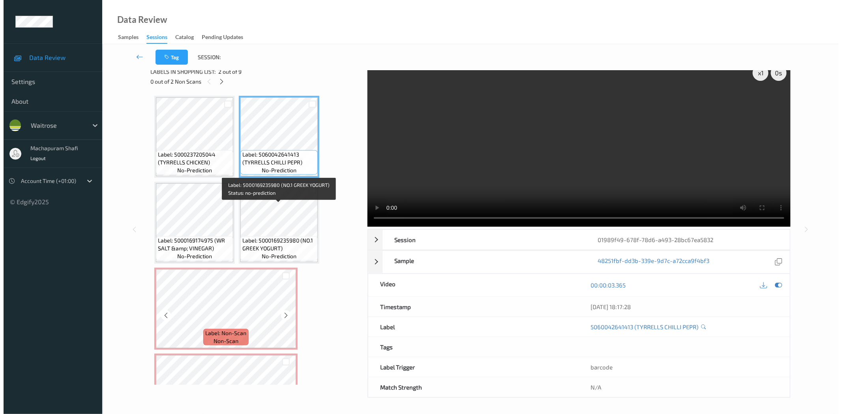
scroll to position [223, 0]
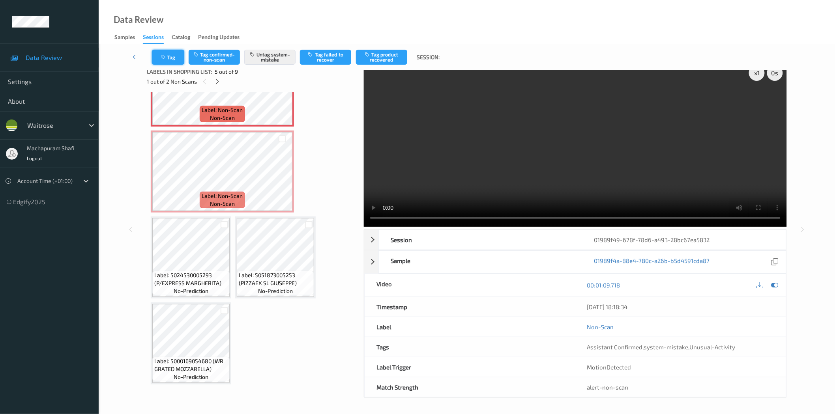
click at [172, 53] on button "Tag" at bounding box center [168, 57] width 32 height 15
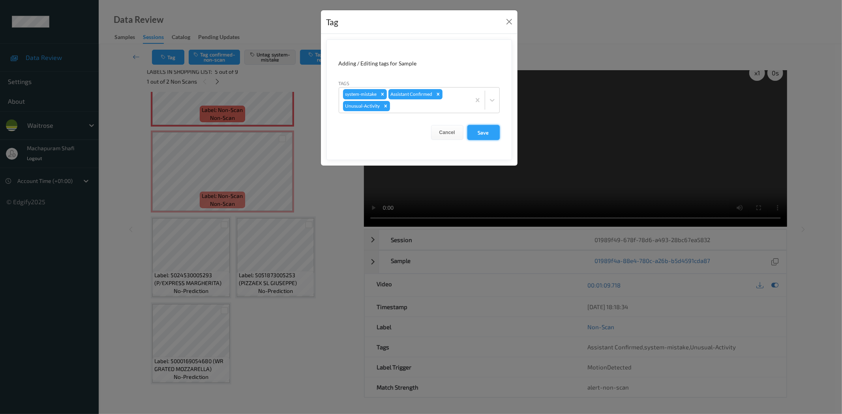
click at [486, 134] on button "Save" at bounding box center [483, 132] width 32 height 15
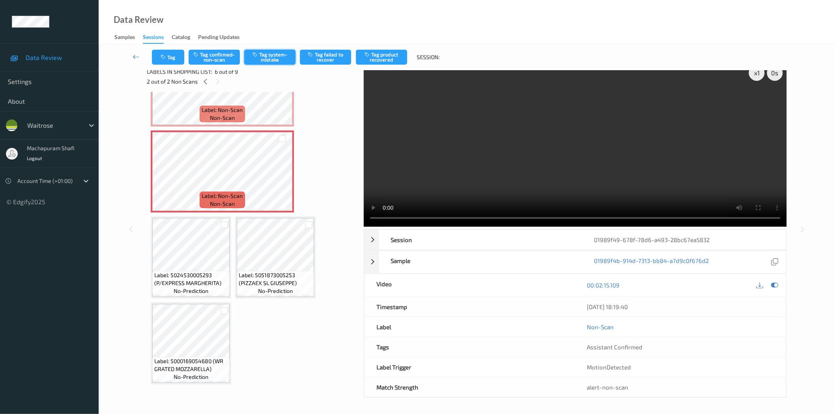
click at [268, 54] on button "Tag system-mistake" at bounding box center [269, 57] width 51 height 15
click at [170, 53] on button "Tag" at bounding box center [168, 57] width 32 height 15
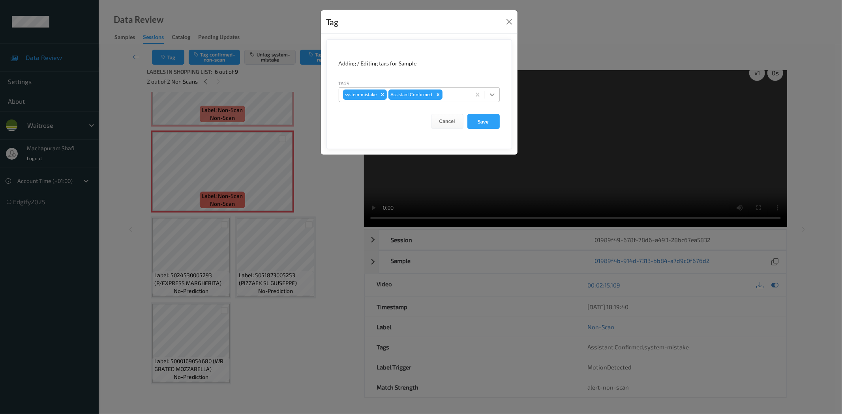
click at [492, 93] on icon at bounding box center [492, 95] width 8 height 8
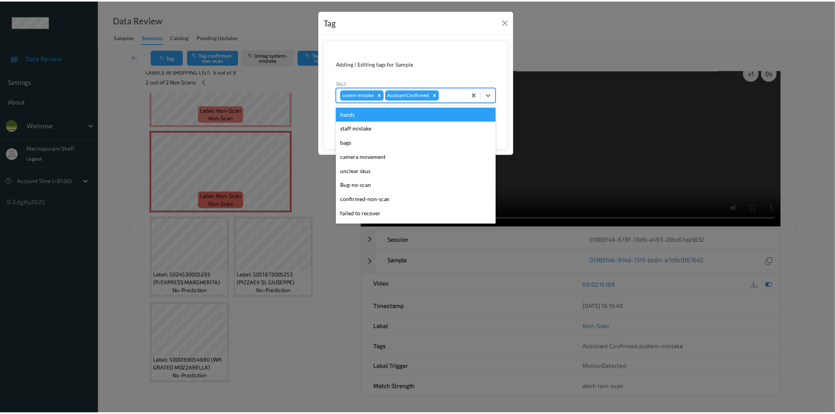
scroll to position [154, 0]
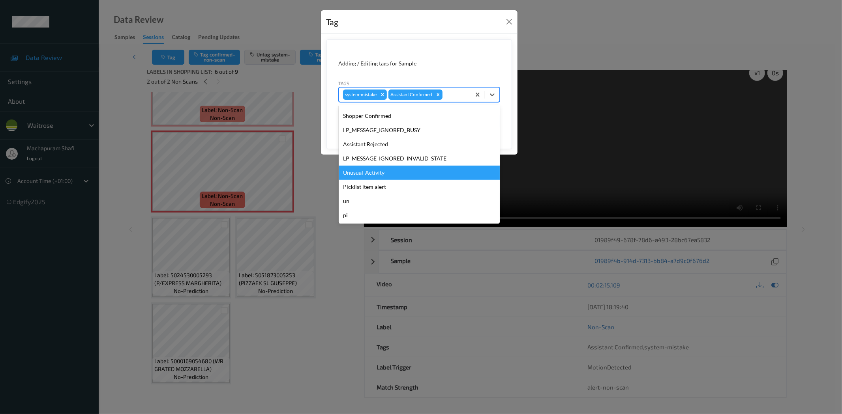
click at [367, 168] on div "Unusual-Activity" at bounding box center [419, 173] width 161 height 14
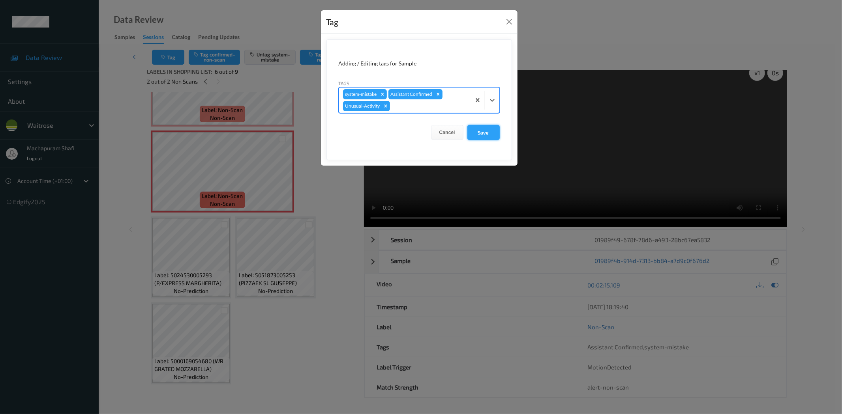
click at [474, 134] on button "Save" at bounding box center [483, 132] width 32 height 15
click at [487, 132] on button "Save" at bounding box center [483, 132] width 32 height 15
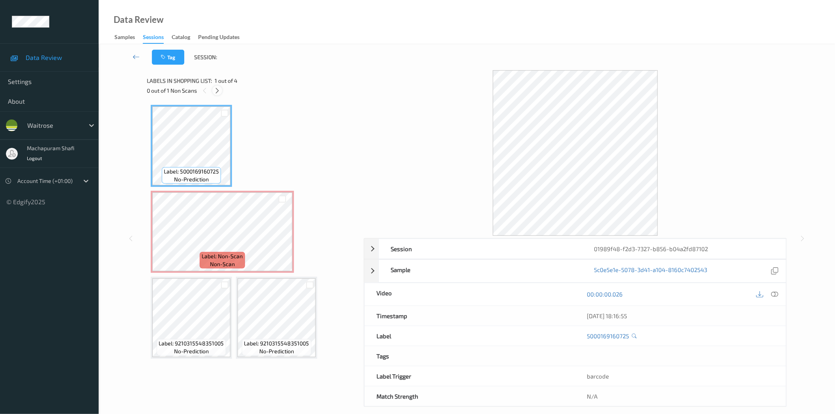
click at [219, 91] on icon at bounding box center [217, 90] width 7 height 7
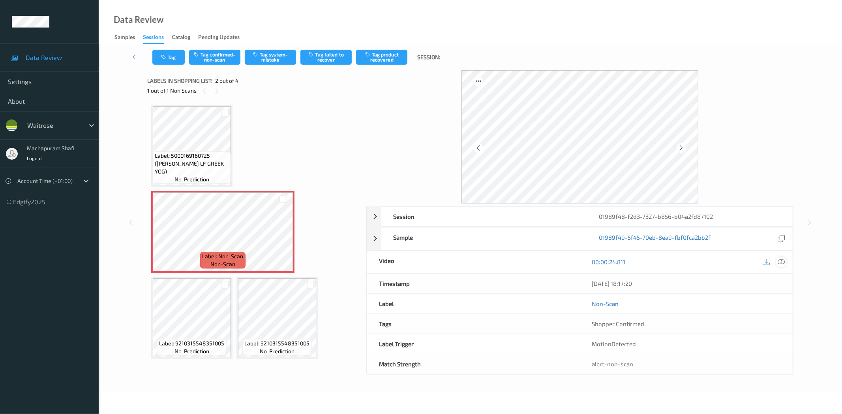
click at [783, 265] on icon at bounding box center [781, 262] width 7 height 7
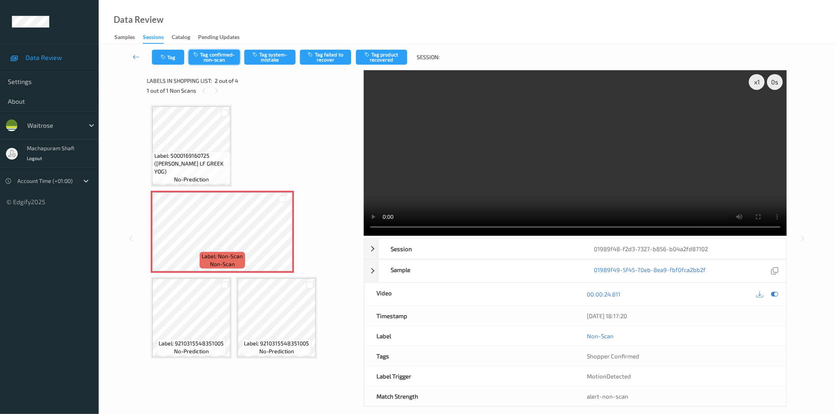
click at [261, 58] on button "Tag system-mistake" at bounding box center [269, 57] width 51 height 15
click at [264, 48] on div "Tag Tag confirmed-non-scan Tag system-mistake Tag failed to recover Tag product…" at bounding box center [467, 57] width 704 height 26
click at [264, 53] on button "Tag system-mistake" at bounding box center [269, 57] width 51 height 15
click at [277, 54] on button "Tag system-mistake" at bounding box center [269, 57] width 51 height 15
click at [275, 58] on button "Tag system-mistake" at bounding box center [269, 57] width 51 height 15
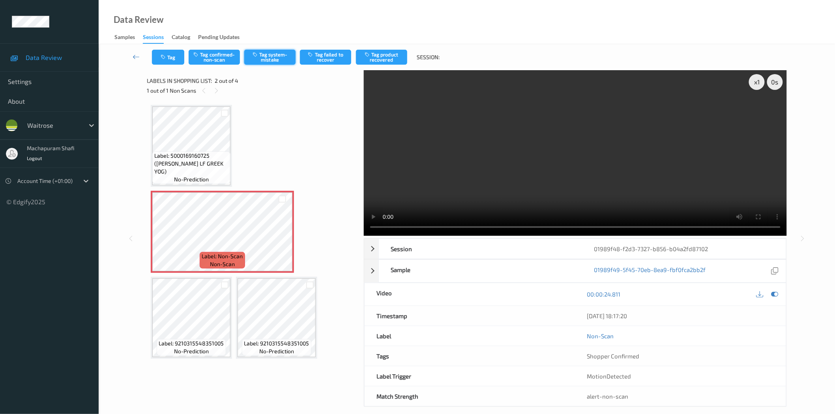
click at [273, 58] on button "Tag system-mistake" at bounding box center [269, 57] width 51 height 15
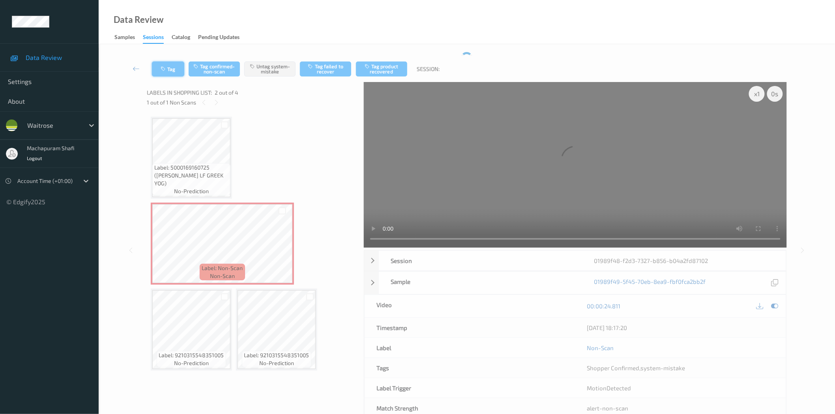
click at [164, 70] on icon "button" at bounding box center [164, 69] width 7 height 6
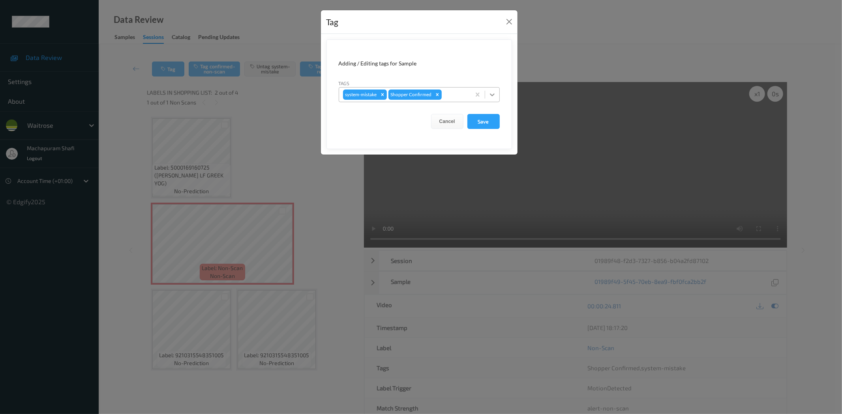
click at [499, 94] on div at bounding box center [492, 95] width 14 height 14
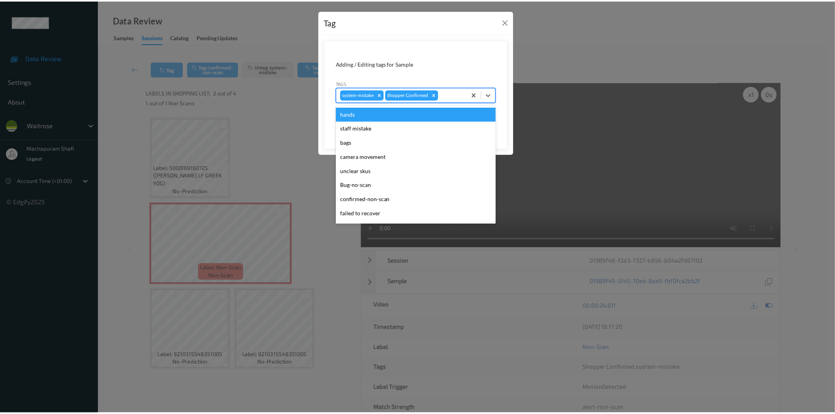
scroll to position [154, 0]
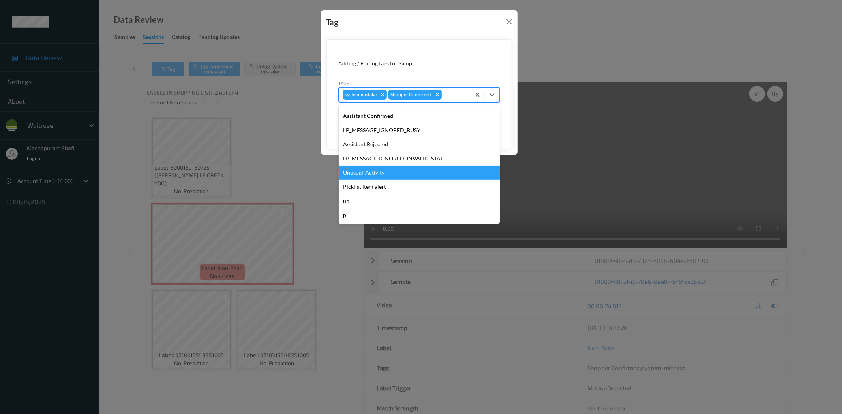
click at [384, 175] on div "Unusual-Activity" at bounding box center [419, 173] width 161 height 14
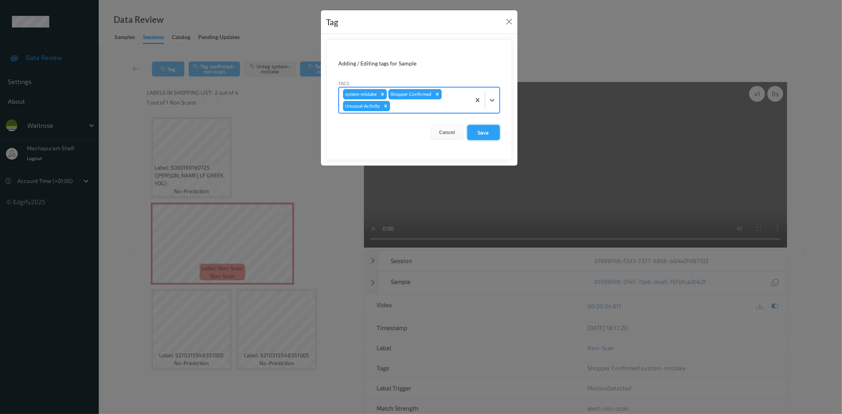
click at [480, 134] on button "Save" at bounding box center [483, 132] width 32 height 15
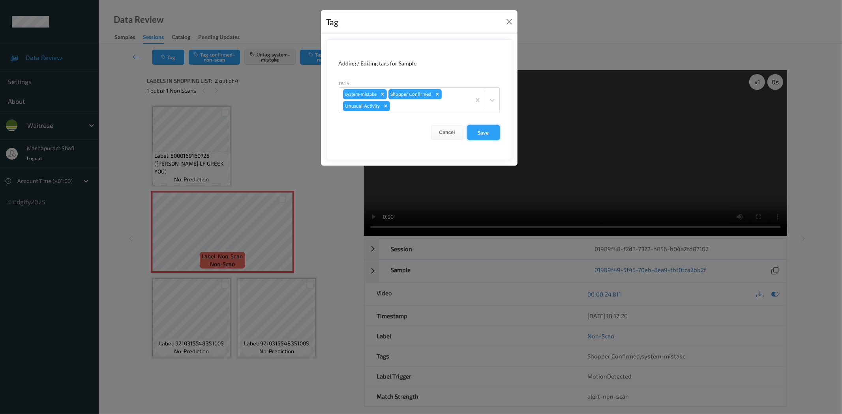
click at [478, 133] on button "Save" at bounding box center [483, 132] width 32 height 15
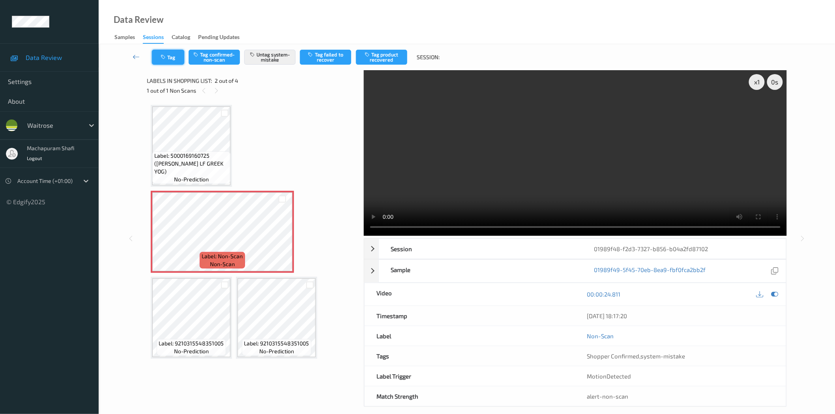
click at [171, 61] on button "Tag" at bounding box center [168, 57] width 32 height 15
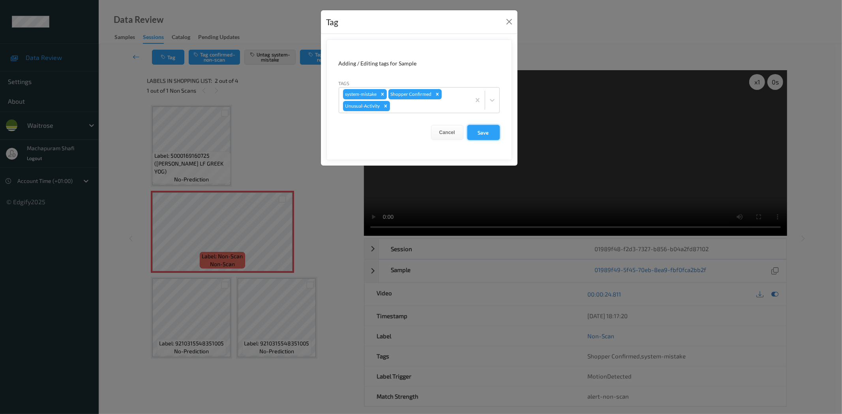
click at [485, 133] on button "Save" at bounding box center [483, 132] width 32 height 15
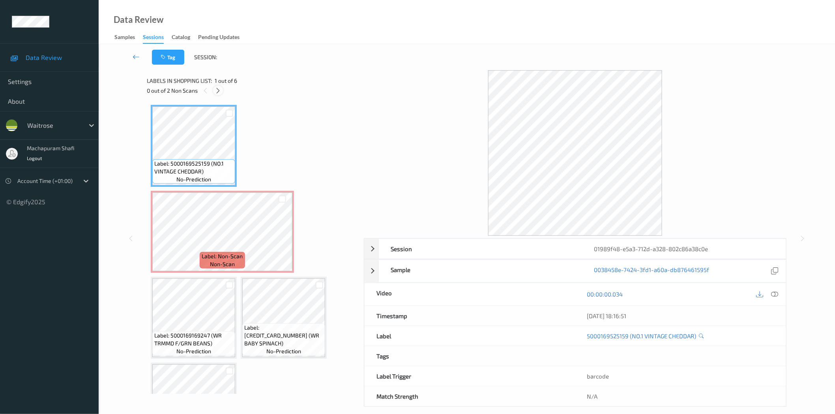
click at [216, 90] on icon at bounding box center [218, 90] width 7 height 7
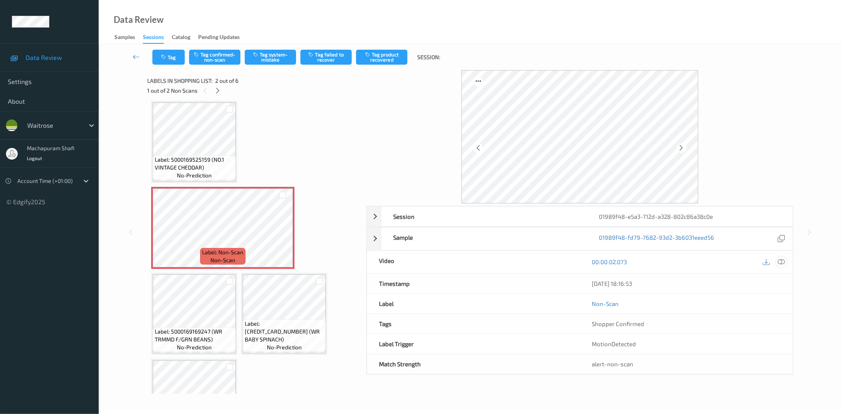
click at [783, 262] on icon at bounding box center [781, 262] width 7 height 7
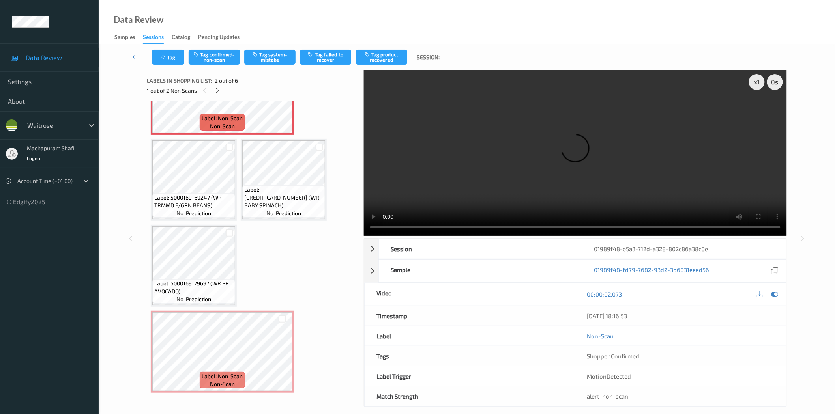
scroll to position [0, 0]
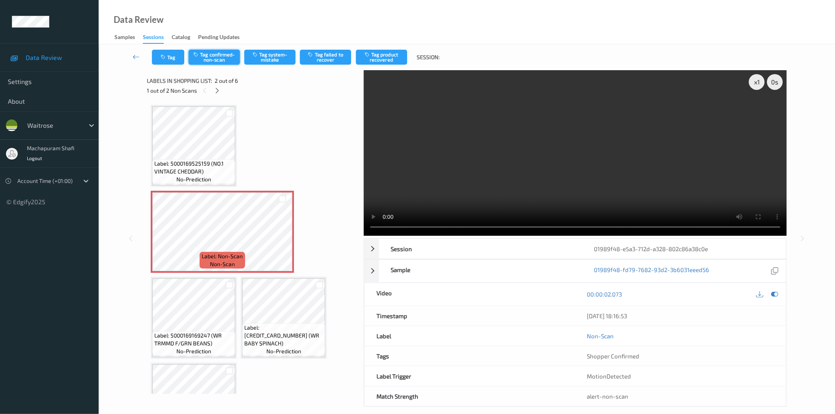
click at [225, 62] on button "Tag confirmed-non-scan" at bounding box center [214, 57] width 51 height 15
click at [385, 63] on button "Tag product recovered" at bounding box center [381, 57] width 51 height 15
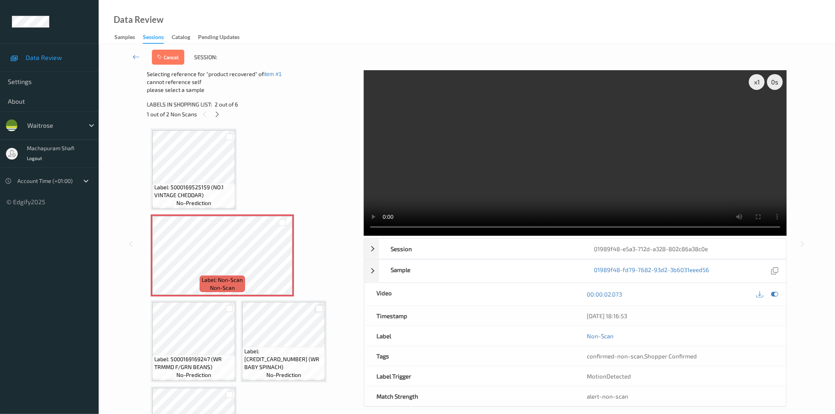
click at [319, 305] on div at bounding box center [319, 308] width 7 height 7
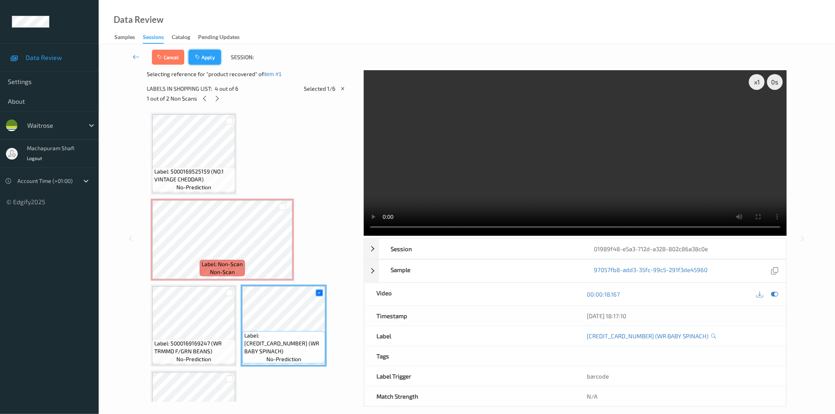
click at [208, 60] on button "Apply" at bounding box center [205, 57] width 32 height 15
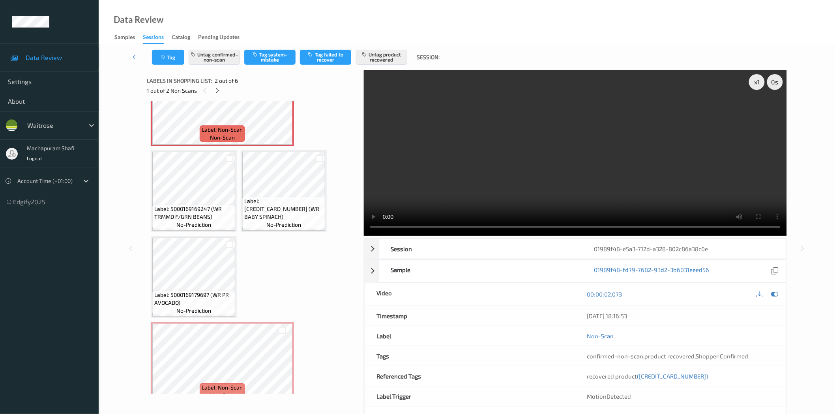
scroll to position [138, 0]
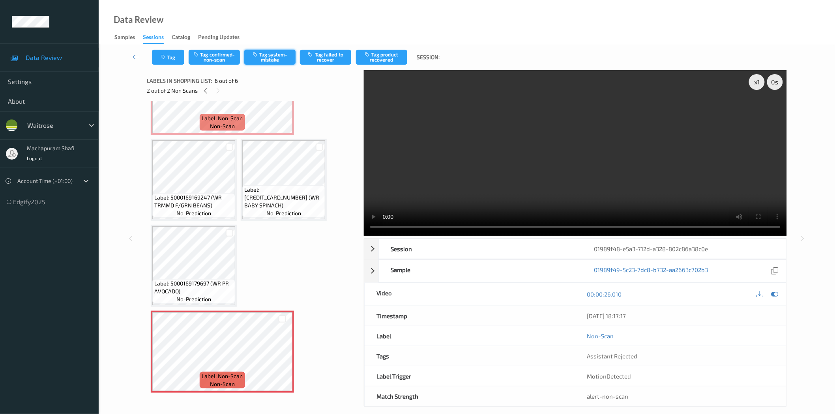
click at [268, 60] on button "Tag system-mistake" at bounding box center [269, 57] width 51 height 15
click at [278, 356] on div at bounding box center [282, 359] width 10 height 10
click at [164, 57] on icon "button" at bounding box center [164, 57] width 7 height 6
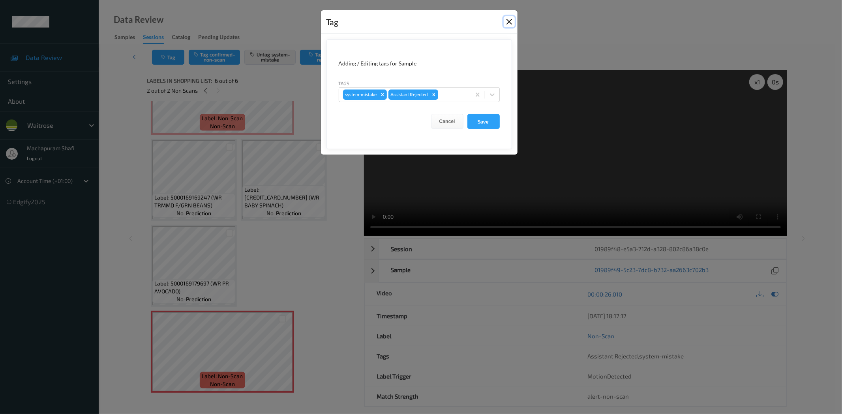
click at [510, 20] on button "Close" at bounding box center [509, 21] width 11 height 11
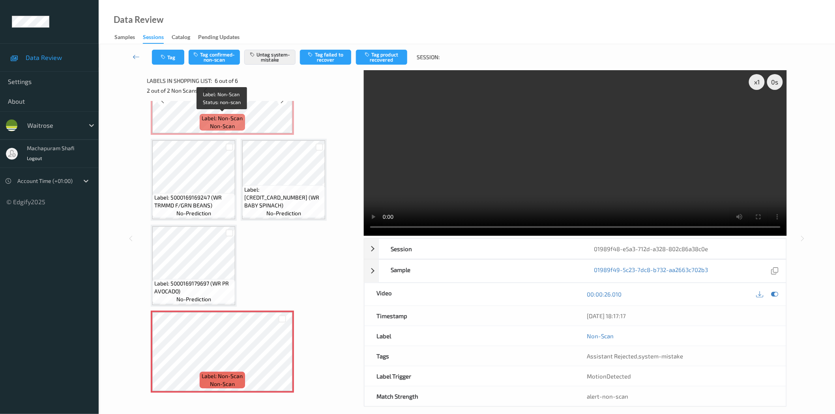
click at [243, 126] on div "Label: Non-Scan non-scan" at bounding box center [222, 122] width 45 height 17
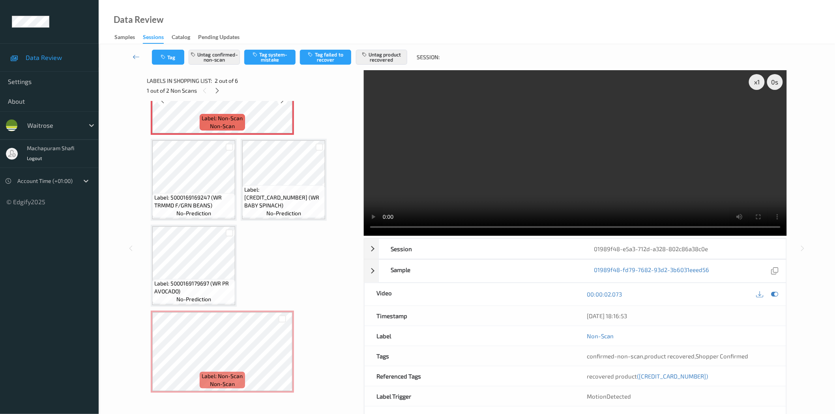
scroll to position [0, 0]
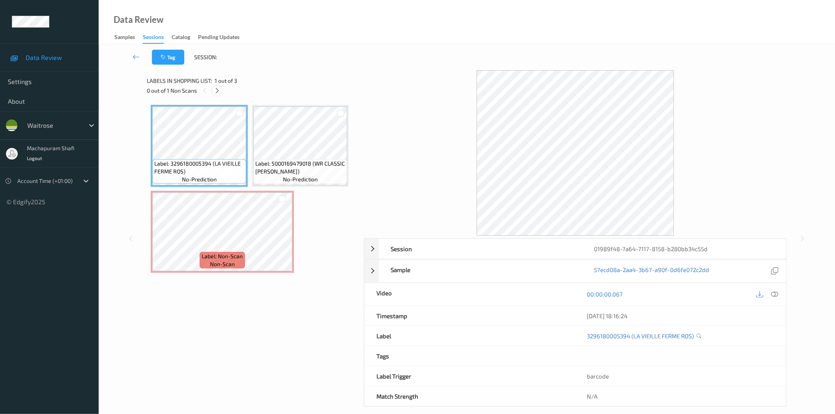
click at [219, 91] on icon at bounding box center [217, 90] width 7 height 7
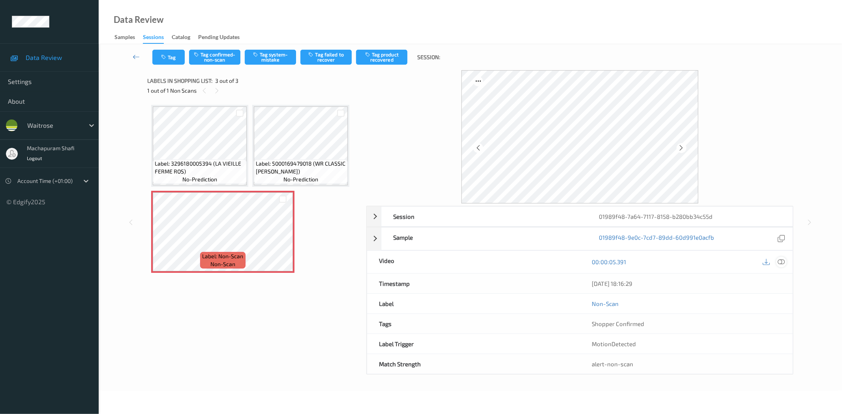
click at [779, 262] on icon at bounding box center [781, 262] width 7 height 7
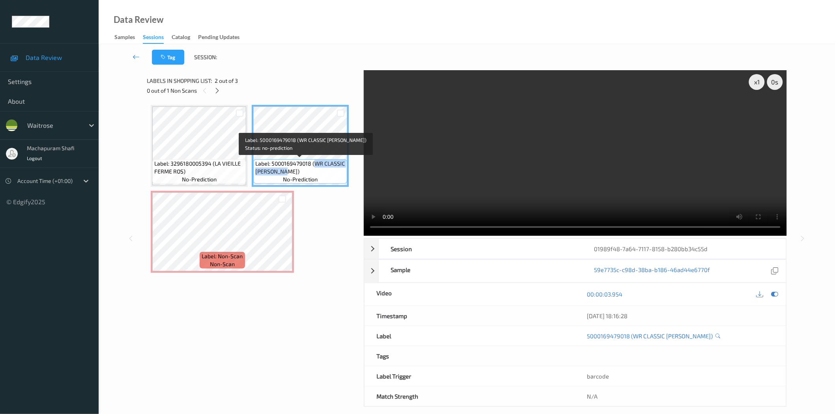
drag, startPoint x: 313, startPoint y: 160, endPoint x: 327, endPoint y: 171, distance: 17.7
click at [326, 172] on span "Label: 5000169479018 (WR CLASSIC [PERSON_NAME])" at bounding box center [300, 168] width 90 height 16
copy span "WR CLASSIC [PERSON_NAME])"
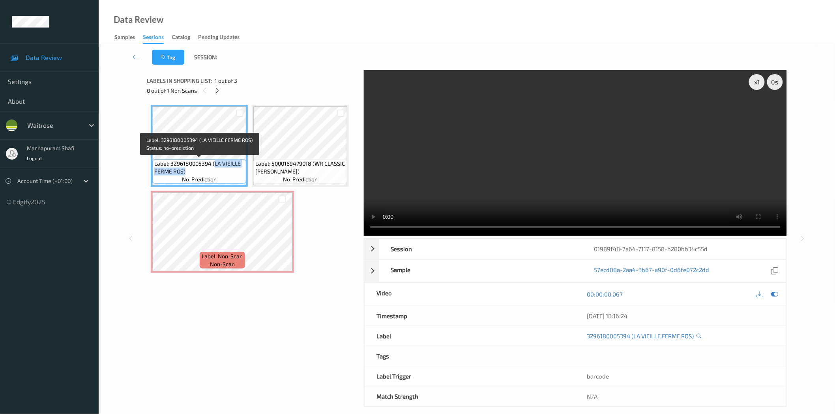
drag, startPoint x: 215, startPoint y: 166, endPoint x: 232, endPoint y: 177, distance: 20.3
click at [232, 177] on div "Label: 3296180005394 (LA VIEILLE FERME ROS) no-prediction" at bounding box center [199, 171] width 94 height 24
copy span "LA VIEILLE FERME ROS)"
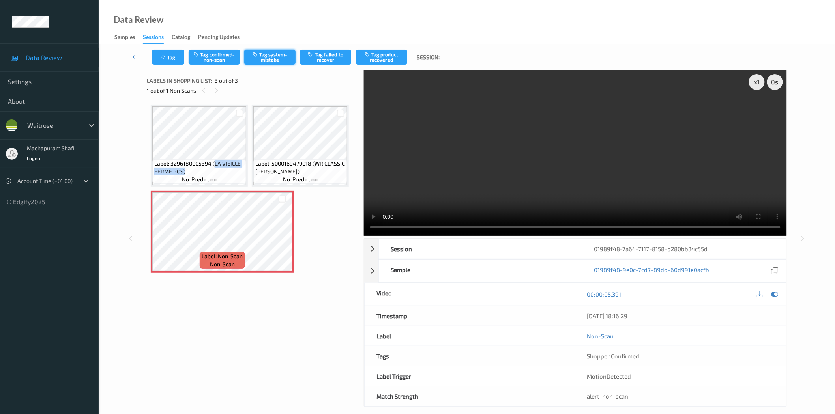
click at [270, 56] on button "Tag system-mistake" at bounding box center [269, 57] width 51 height 15
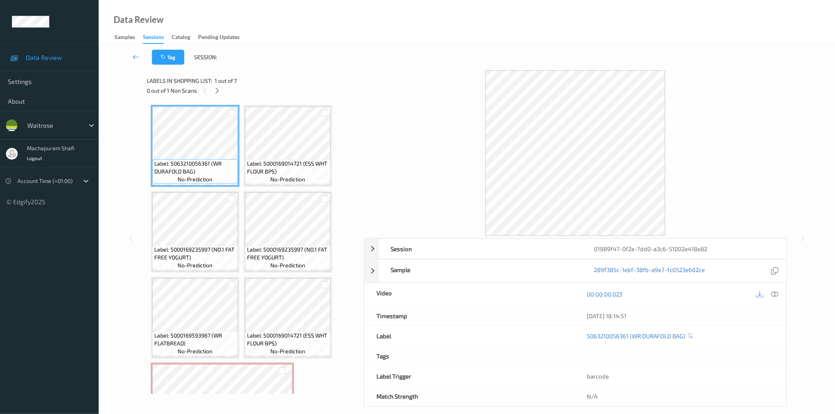
click at [220, 96] on div "0 out of 1 Non Scans" at bounding box center [253, 91] width 212 height 10
drag, startPoint x: 218, startPoint y: 90, endPoint x: 276, endPoint y: 126, distance: 67.7
click at [218, 91] on icon at bounding box center [217, 90] width 7 height 7
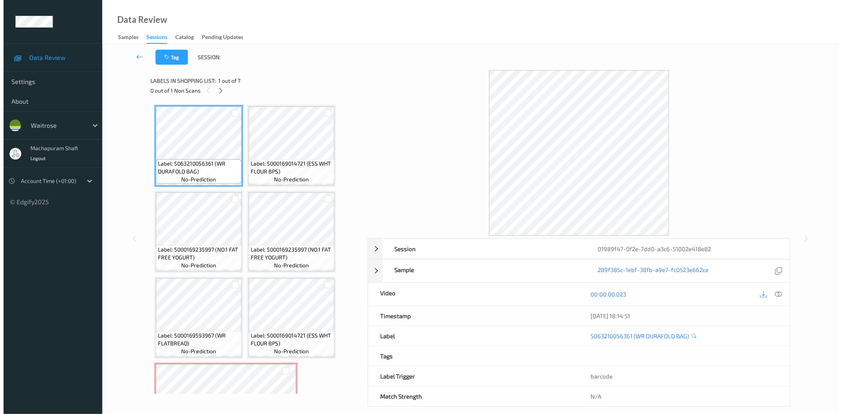
scroll to position [52, 0]
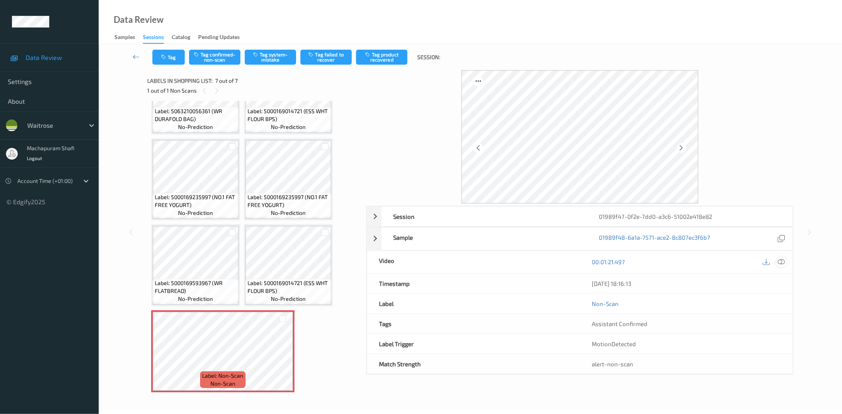
click at [780, 265] on icon at bounding box center [781, 262] width 7 height 7
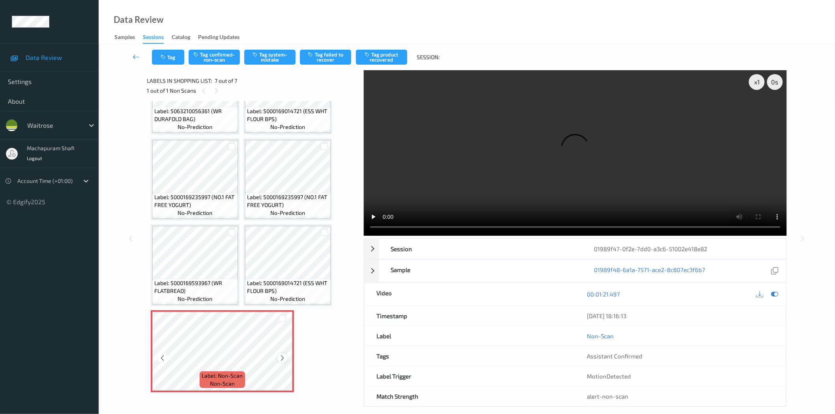
click at [283, 358] on icon at bounding box center [282, 358] width 7 height 7
click at [281, 56] on button "Tag system-mistake" at bounding box center [269, 57] width 51 height 15
click at [168, 61] on button "Tag" at bounding box center [168, 57] width 32 height 15
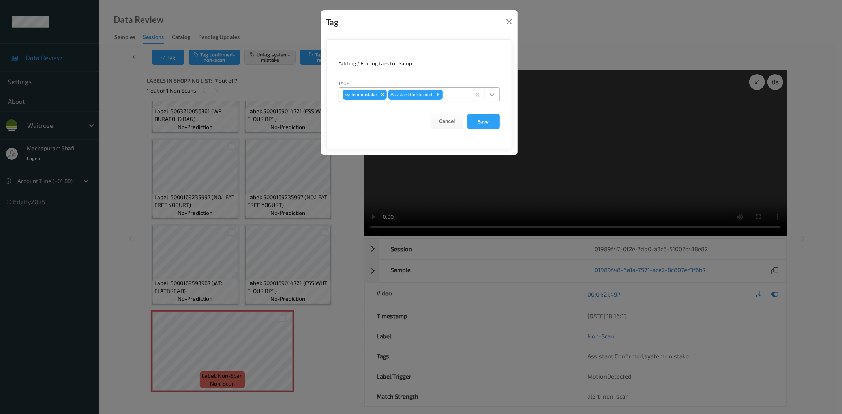
click at [493, 96] on icon at bounding box center [492, 95] width 8 height 8
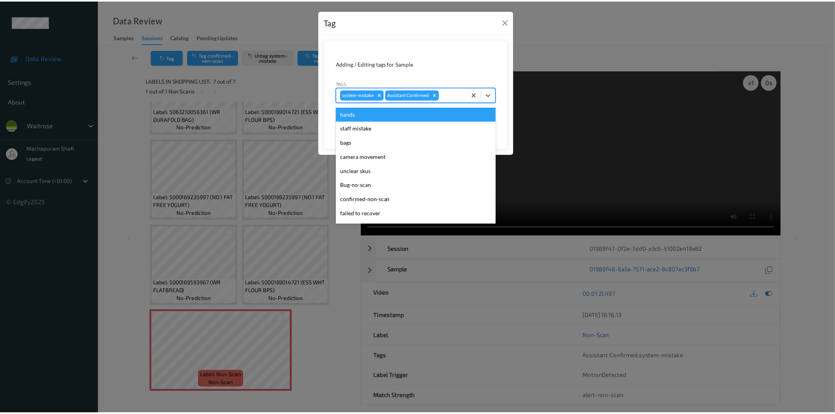
scroll to position [154, 0]
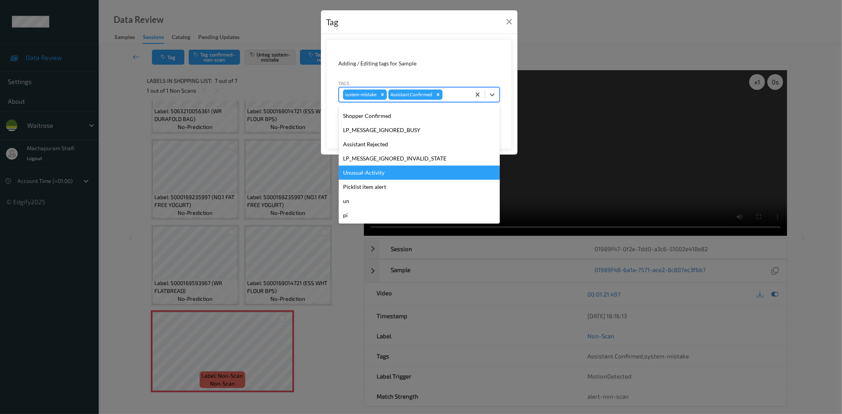
click at [364, 172] on div "Unusual-Activity" at bounding box center [419, 173] width 161 height 14
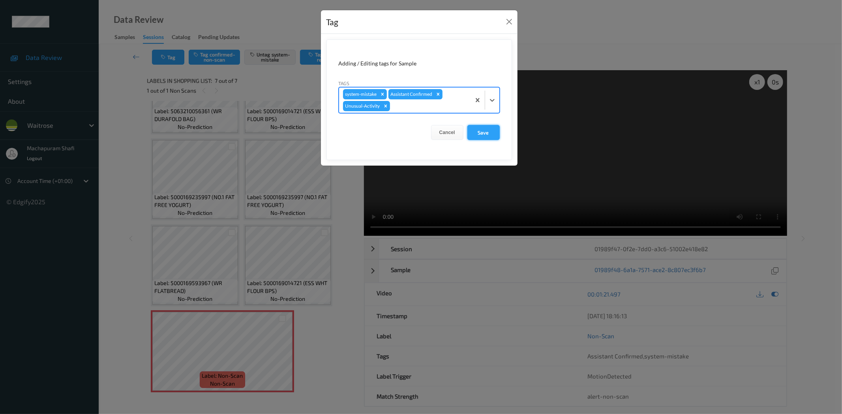
click at [480, 129] on button "Save" at bounding box center [483, 132] width 32 height 15
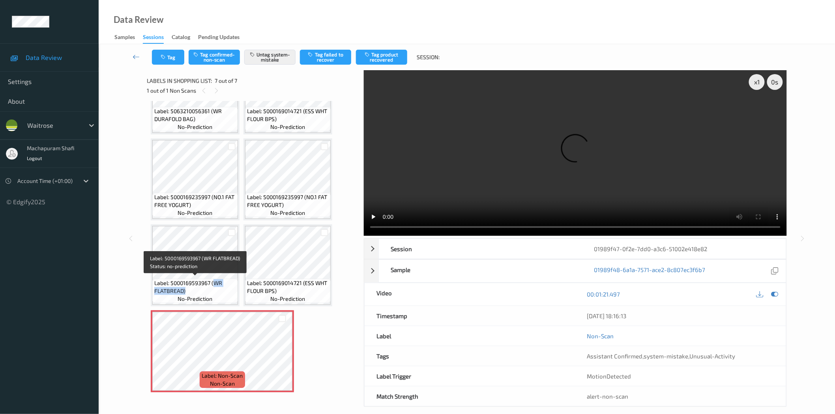
drag, startPoint x: 212, startPoint y: 282, endPoint x: 223, endPoint y: 289, distance: 12.5
click at [223, 289] on span "Label: 5000169593967 (WR FLATBREAD)" at bounding box center [195, 287] width 82 height 16
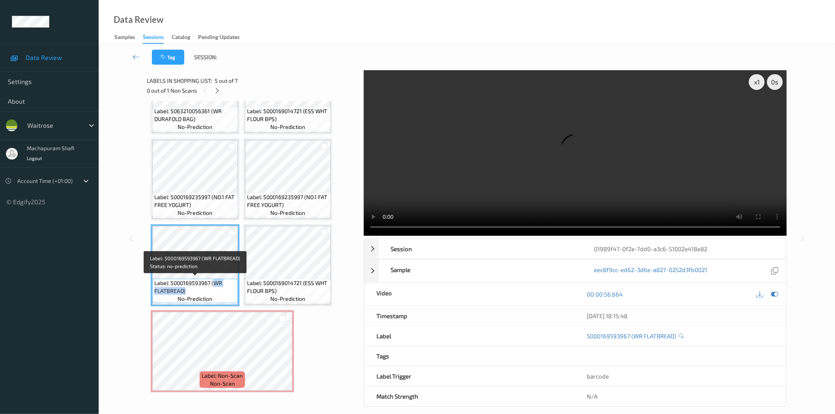
copy span "WR FLATBREAD)"
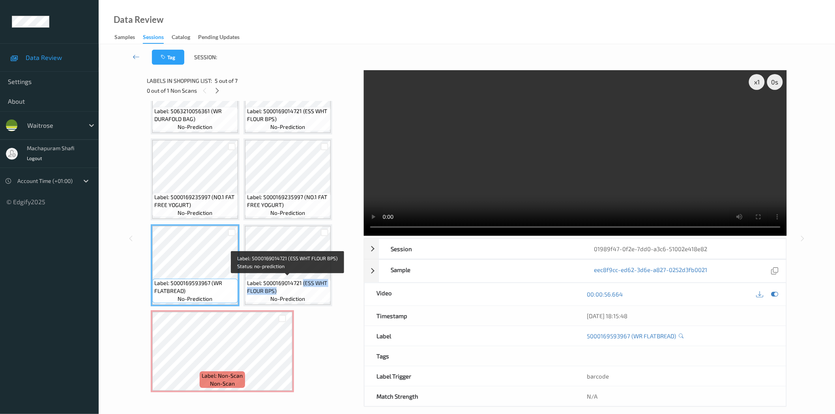
drag, startPoint x: 303, startPoint y: 281, endPoint x: 314, endPoint y: 290, distance: 14.6
click at [314, 290] on span "Label: 5000169014721 (ESS WHT FLOUR BPS)" at bounding box center [288, 287] width 82 height 16
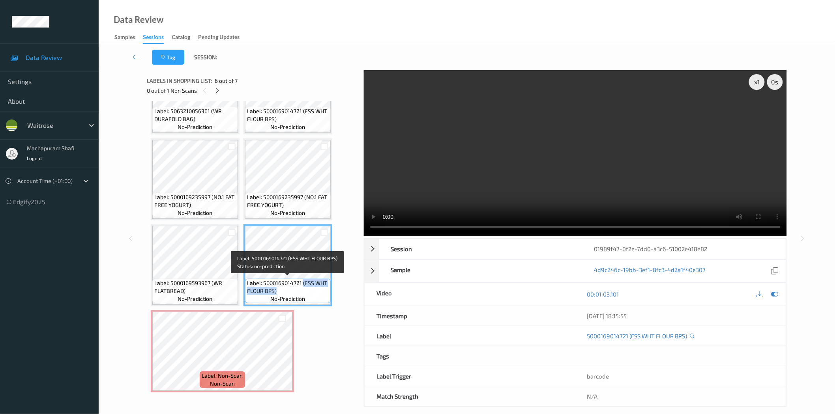
copy span "(ESS WHT FLOUR BPS)"
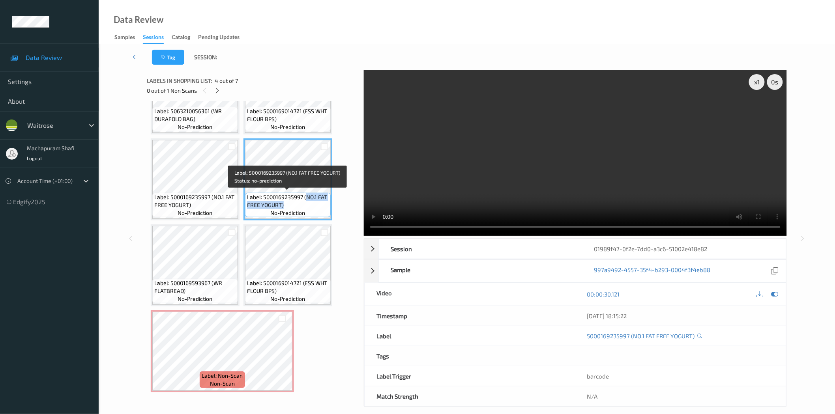
drag, startPoint x: 305, startPoint y: 197, endPoint x: 317, endPoint y: 207, distance: 15.9
click at [317, 207] on span "Label: 5000169235997 (NO.1 FAT FREE YOGURT)" at bounding box center [288, 201] width 82 height 16
copy span "NO.1 FAT FREE YOGURT)"
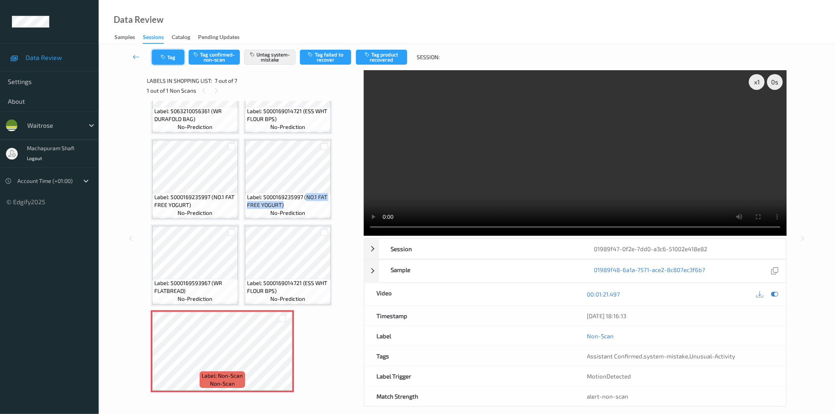
click at [166, 59] on icon "button" at bounding box center [164, 57] width 7 height 6
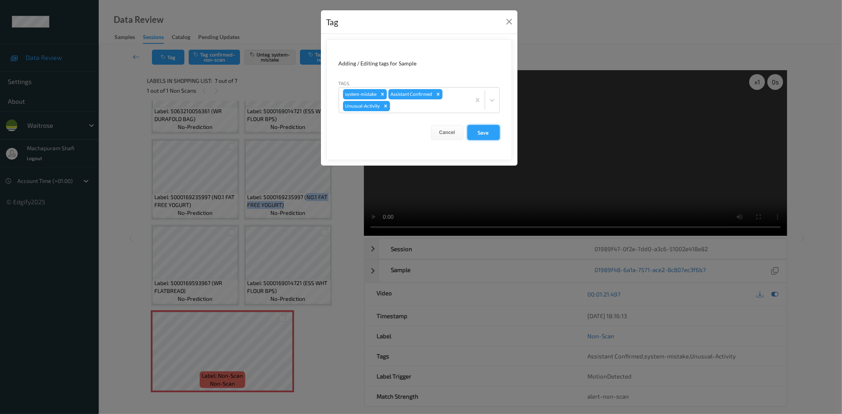
click at [484, 133] on button "Save" at bounding box center [483, 132] width 32 height 15
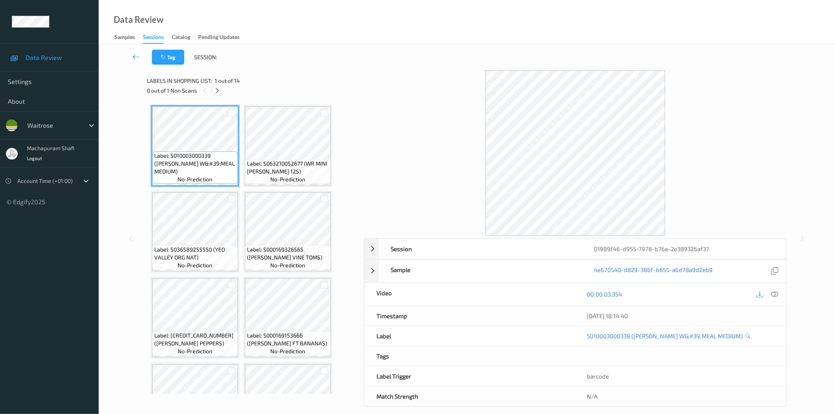
click at [215, 91] on icon at bounding box center [217, 90] width 7 height 7
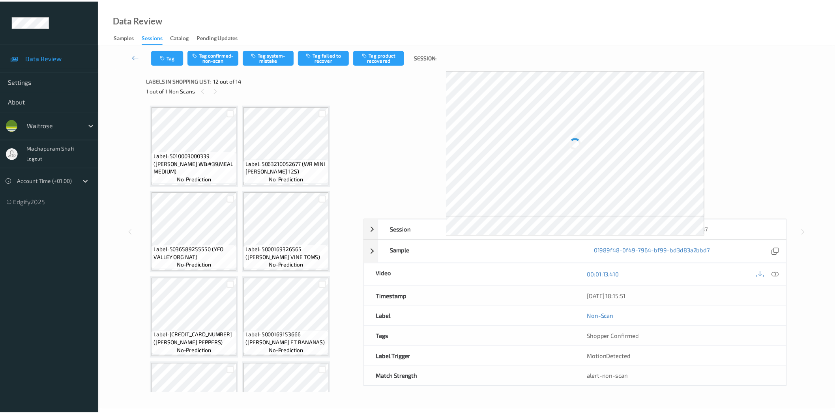
scroll to position [395, 0]
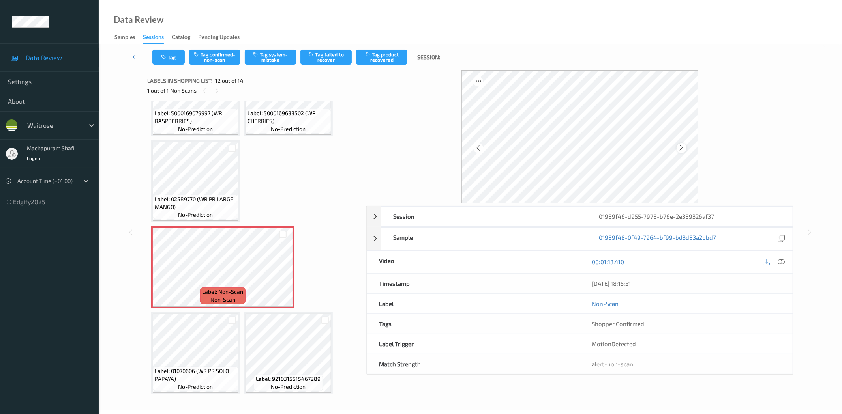
click at [679, 149] on icon at bounding box center [681, 147] width 7 height 7
click at [780, 262] on icon at bounding box center [781, 262] width 7 height 7
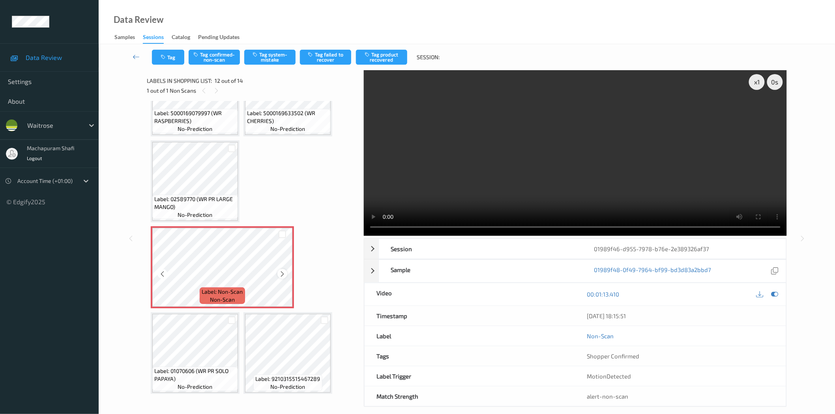
click at [283, 271] on icon at bounding box center [282, 274] width 7 height 7
click at [775, 294] on icon at bounding box center [774, 294] width 7 height 7
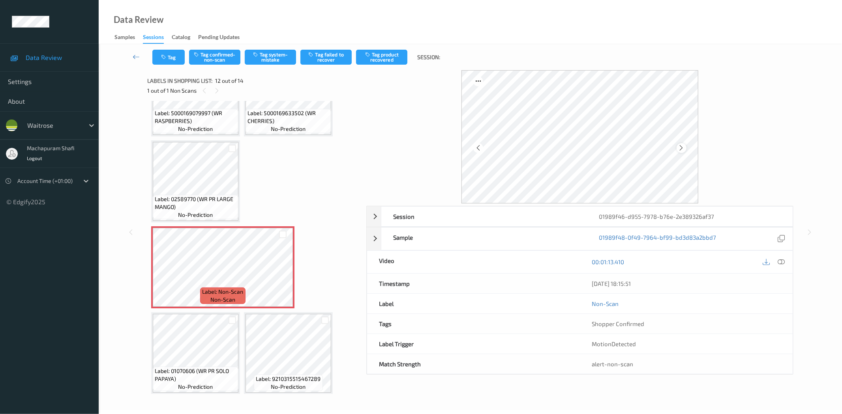
click at [680, 149] on icon at bounding box center [681, 147] width 7 height 7
click at [679, 150] on icon at bounding box center [681, 147] width 7 height 7
click at [780, 263] on icon at bounding box center [781, 262] width 7 height 7
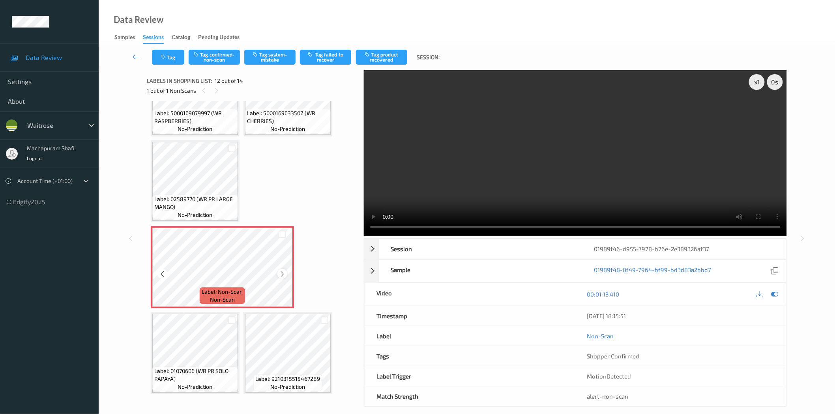
click at [282, 271] on icon at bounding box center [282, 274] width 7 height 7
click at [266, 52] on button "Tag system-mistake" at bounding box center [269, 57] width 51 height 15
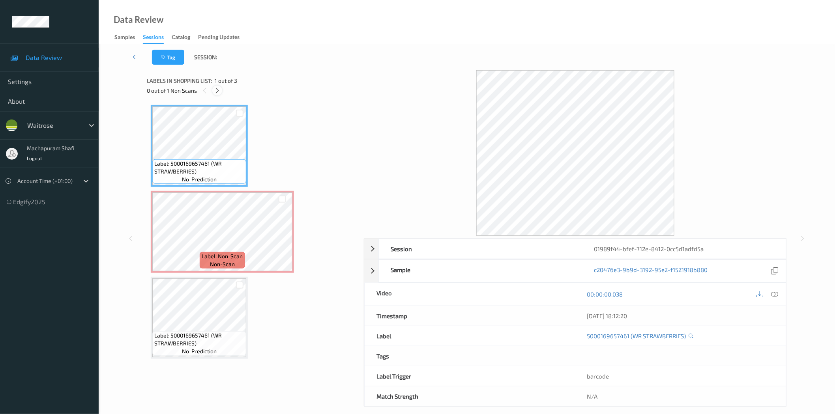
click at [216, 90] on icon at bounding box center [217, 90] width 7 height 7
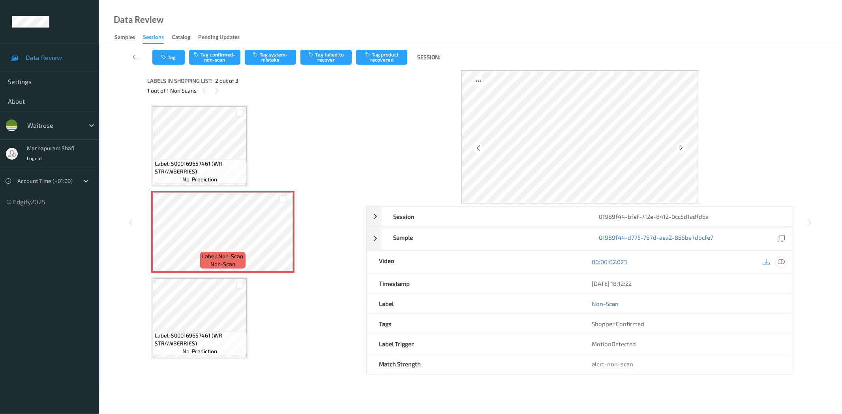
click at [781, 261] on icon at bounding box center [781, 262] width 7 height 7
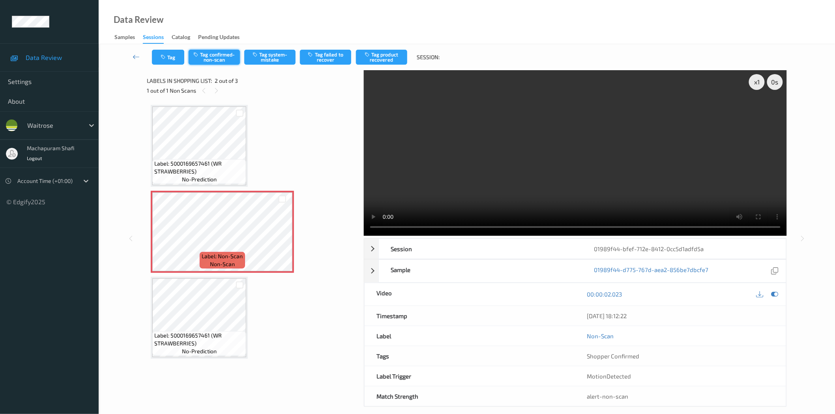
click at [213, 56] on button "Tag confirmed-non-scan" at bounding box center [214, 57] width 51 height 15
click at [380, 59] on button "Tag product recovered" at bounding box center [381, 57] width 51 height 15
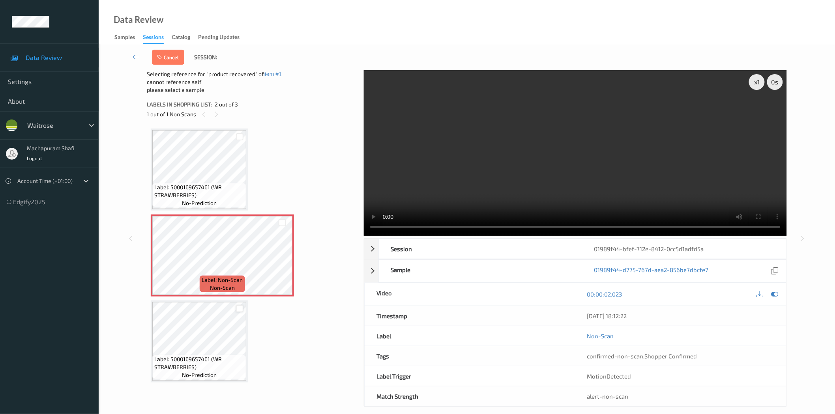
click at [242, 308] on div at bounding box center [239, 308] width 7 height 7
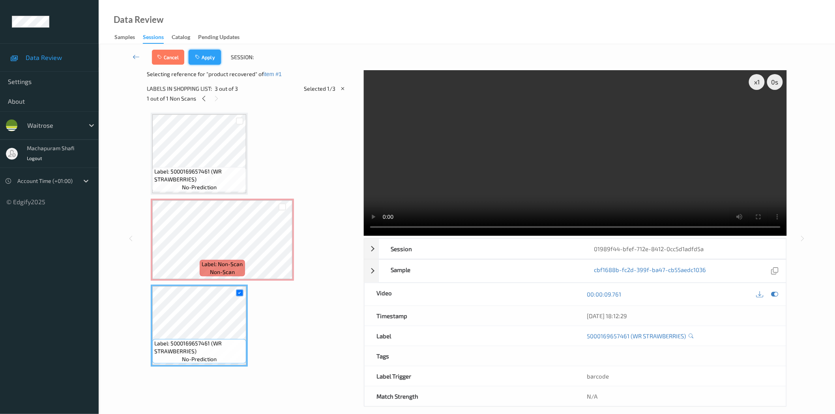
click at [212, 54] on button "Apply" at bounding box center [205, 57] width 32 height 15
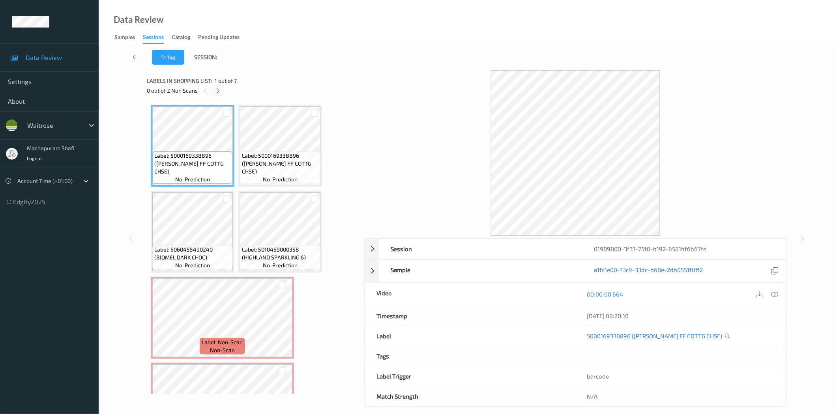
click at [219, 91] on icon at bounding box center [218, 90] width 7 height 7
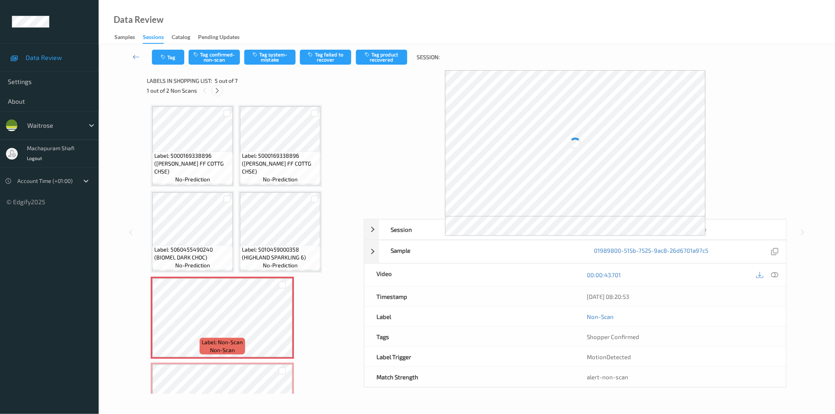
scroll to position [89, 0]
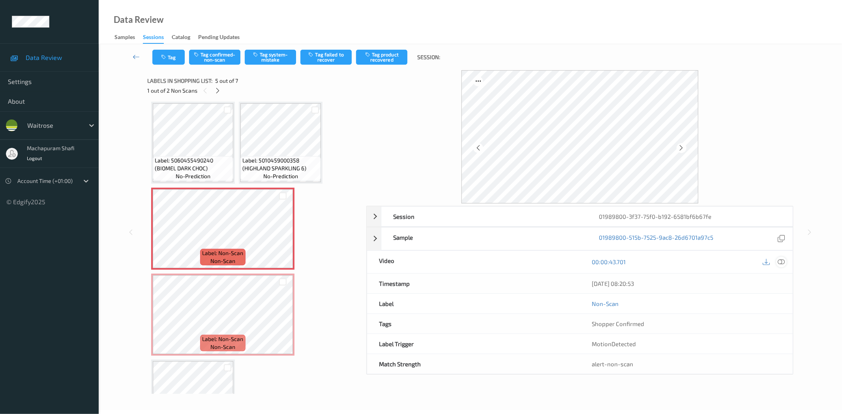
click at [779, 263] on icon at bounding box center [781, 262] width 7 height 7
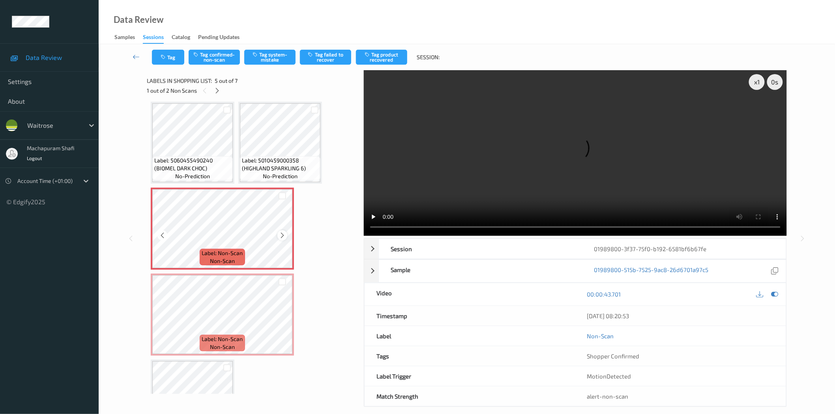
click at [283, 231] on div at bounding box center [282, 236] width 10 height 10
click at [280, 233] on icon at bounding box center [282, 235] width 7 height 7
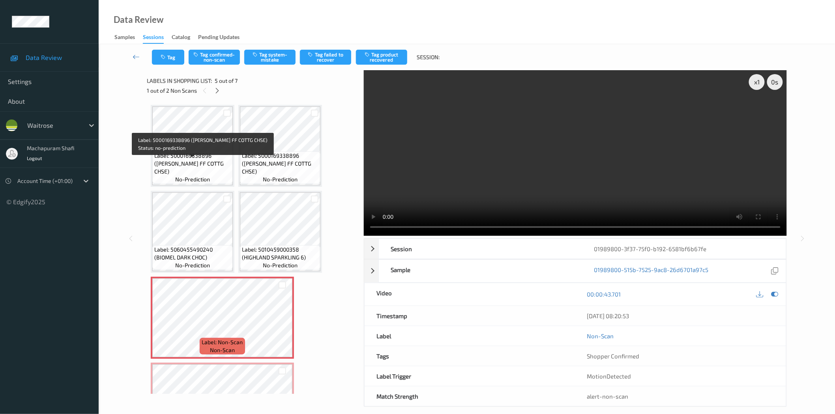
click at [195, 165] on span "Label: 5000169338896 ([PERSON_NAME] FF COTTG CHSE)" at bounding box center [192, 164] width 77 height 24
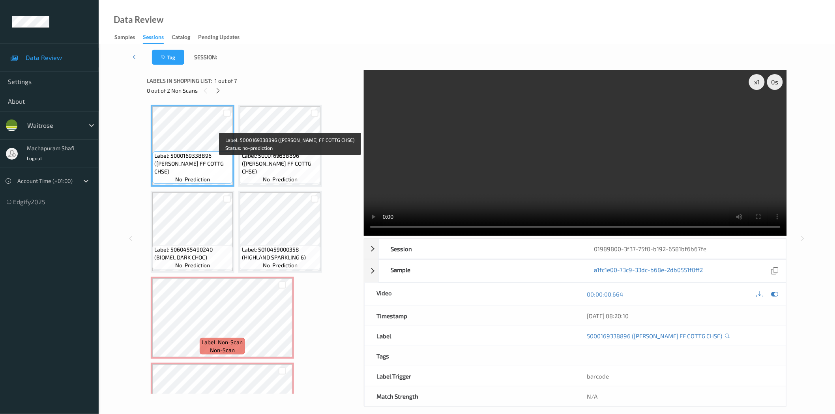
click at [286, 162] on span "Label: 5000169338896 ([PERSON_NAME] FF COTTG CHSE)" at bounding box center [280, 164] width 77 height 24
click at [302, 160] on span "Label: 5000169338896 ([PERSON_NAME] FF COTTG CHSE)" at bounding box center [280, 164] width 77 height 24
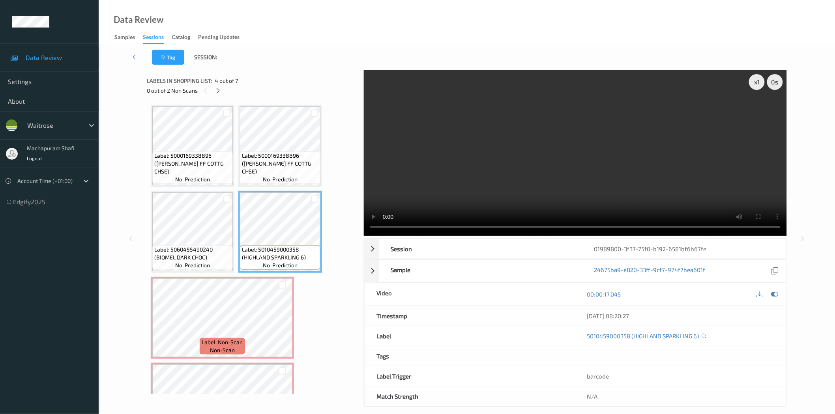
scroll to position [138, 0]
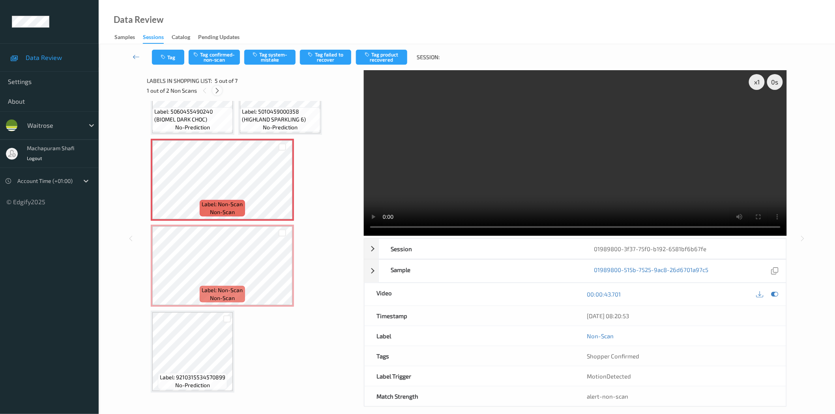
click at [216, 92] on icon at bounding box center [217, 90] width 7 height 7
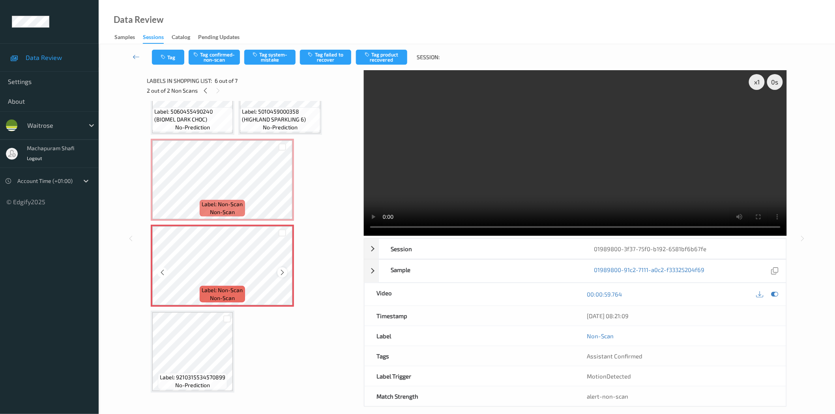
click at [281, 268] on div at bounding box center [282, 273] width 10 height 10
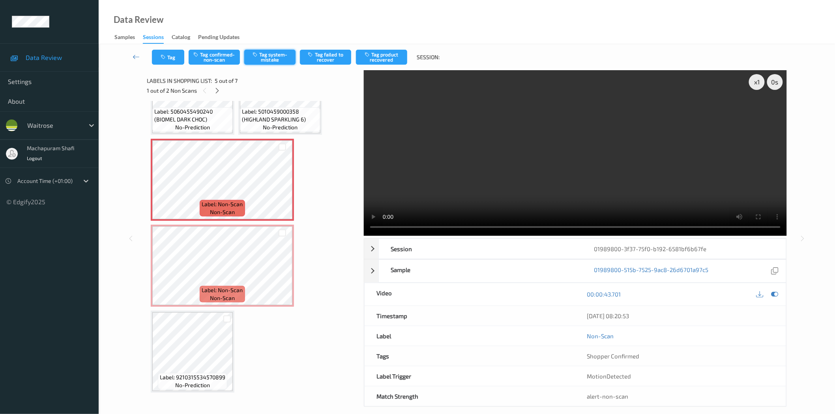
click at [274, 57] on button "Tag system-mistake" at bounding box center [269, 57] width 51 height 15
click at [273, 59] on button "Tag system-mistake" at bounding box center [269, 57] width 51 height 15
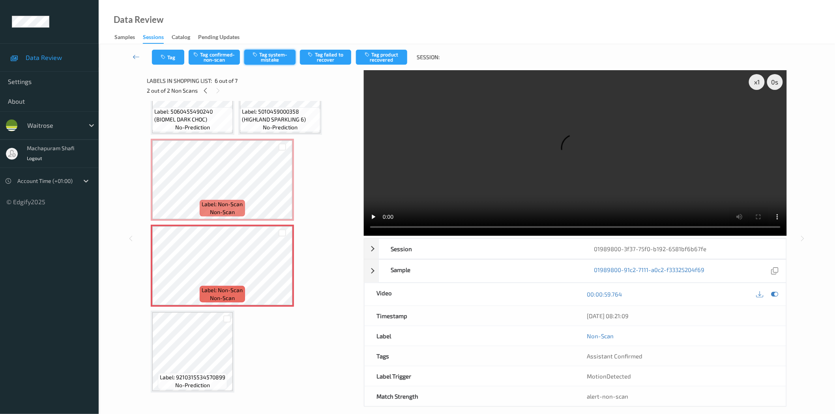
click at [279, 60] on button "Tag system-mistake" at bounding box center [269, 57] width 51 height 15
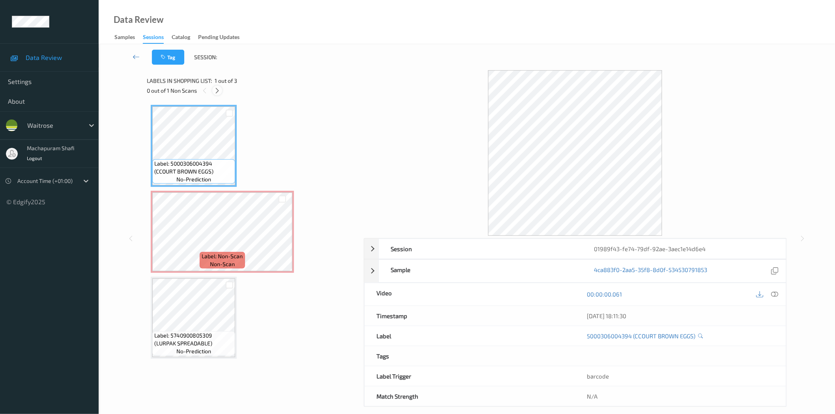
click at [218, 92] on icon at bounding box center [217, 90] width 7 height 7
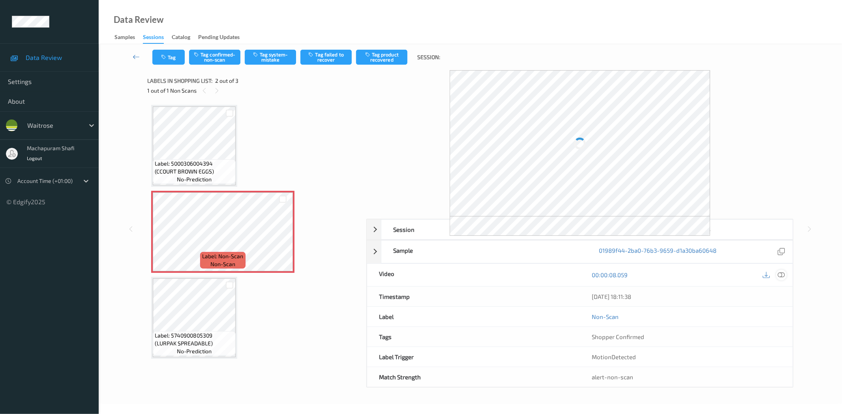
click at [783, 276] on icon at bounding box center [781, 275] width 7 height 7
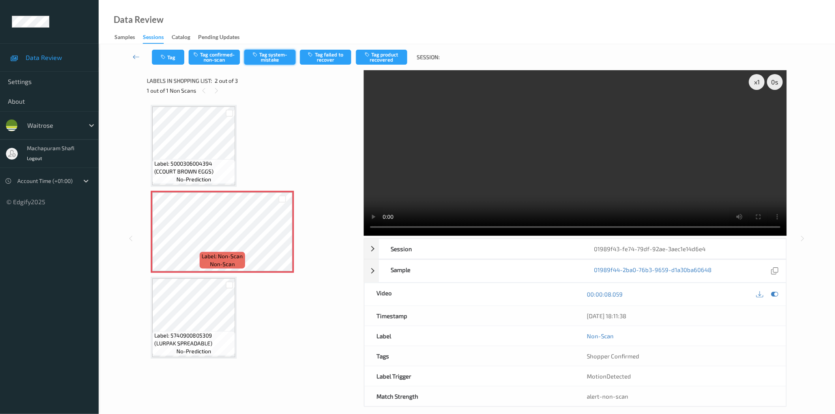
click at [273, 58] on button "Tag system-mistake" at bounding box center [269, 57] width 51 height 15
click at [170, 61] on button "Tag" at bounding box center [168, 57] width 32 height 15
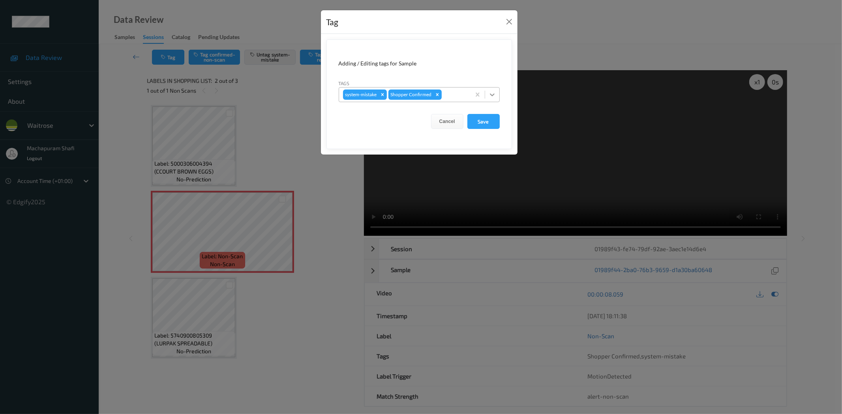
click at [488, 93] on icon at bounding box center [492, 95] width 8 height 8
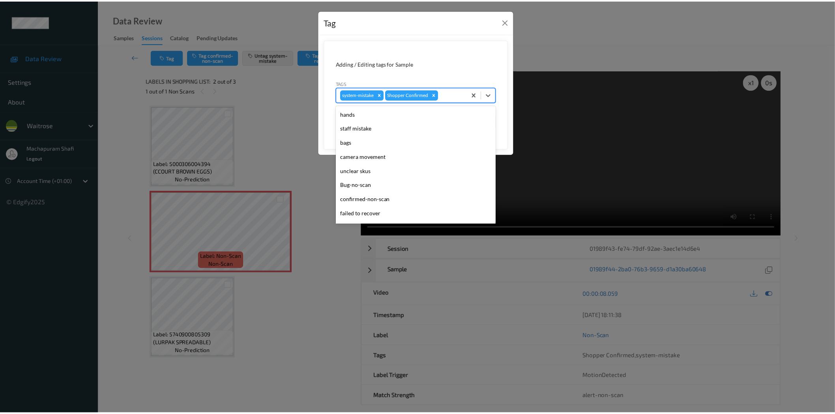
scroll to position [154, 0]
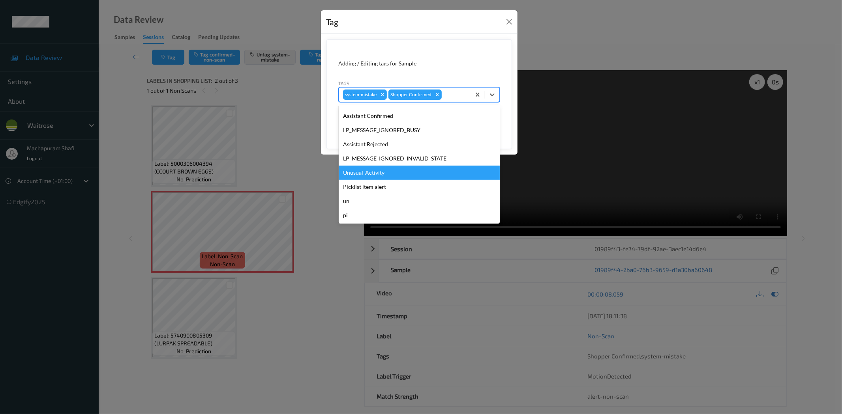
click at [378, 175] on div "Unusual-Activity" at bounding box center [419, 173] width 161 height 14
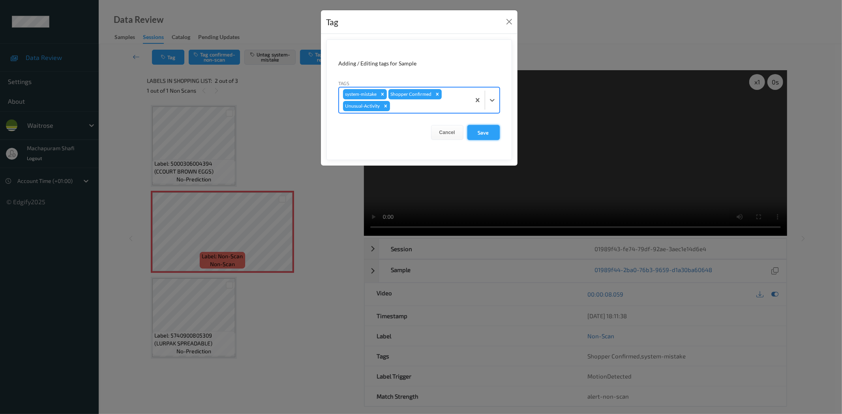
click at [482, 129] on button "Save" at bounding box center [483, 132] width 32 height 15
click at [484, 131] on button "Save" at bounding box center [483, 132] width 32 height 15
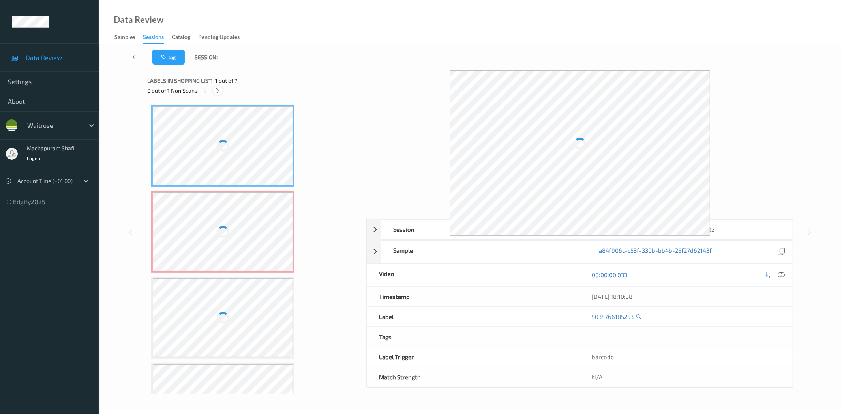
click at [217, 93] on icon at bounding box center [217, 90] width 7 height 7
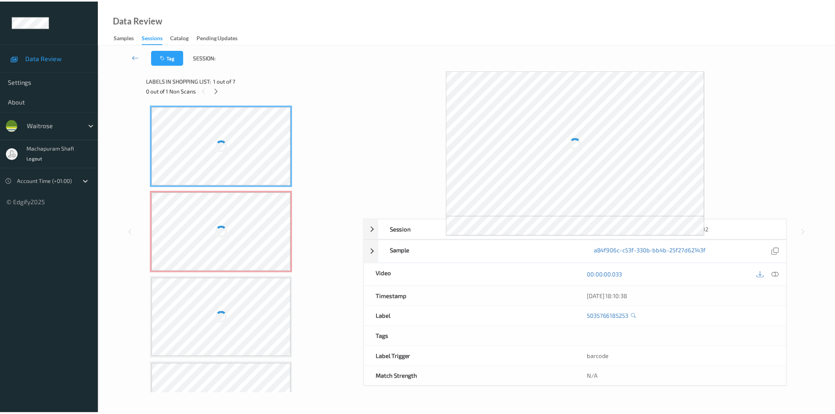
scroll to position [4, 0]
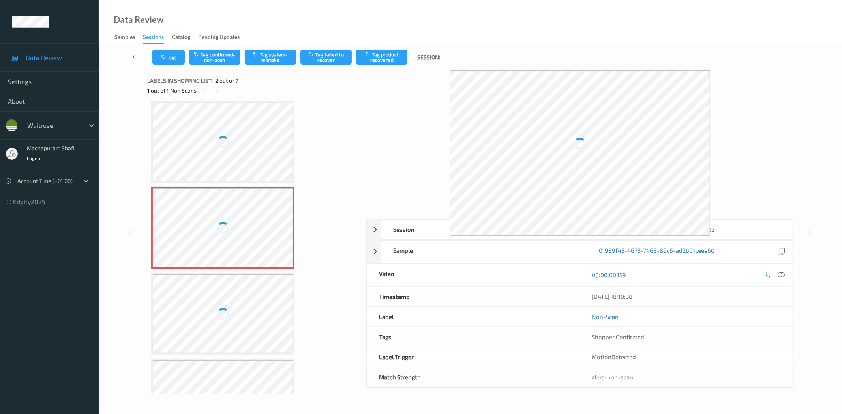
click at [780, 275] on icon at bounding box center [781, 275] width 7 height 7
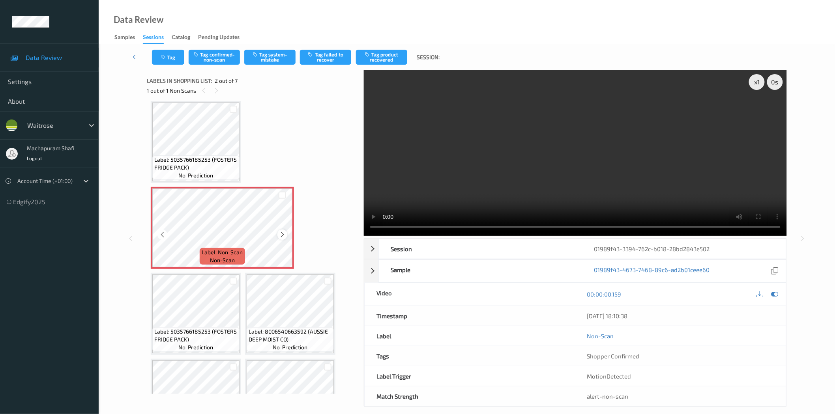
click at [283, 237] on icon at bounding box center [282, 234] width 7 height 7
click at [163, 235] on icon at bounding box center [162, 234] width 7 height 7
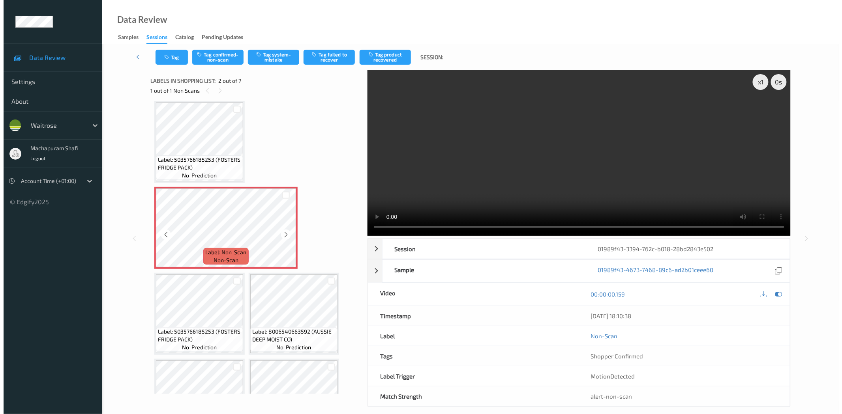
scroll to position [0, 0]
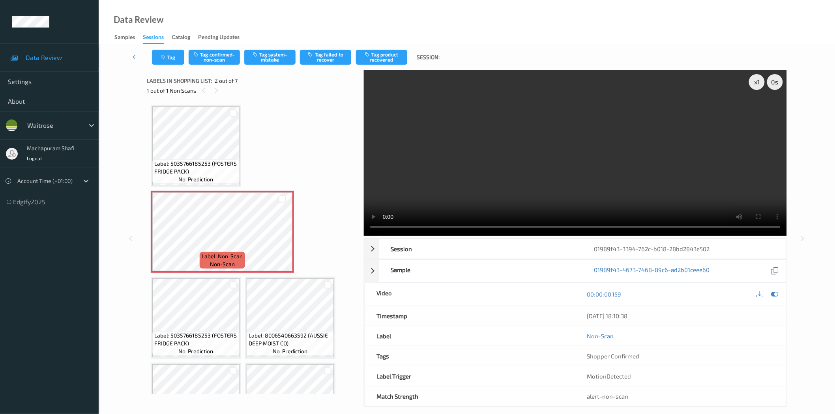
drag, startPoint x: 778, startPoint y: 296, endPoint x: 766, endPoint y: 267, distance: 31.4
click at [778, 297] on icon at bounding box center [774, 294] width 7 height 7
click at [774, 312] on div "[DATE] 18:10:38" at bounding box center [680, 316] width 187 height 8
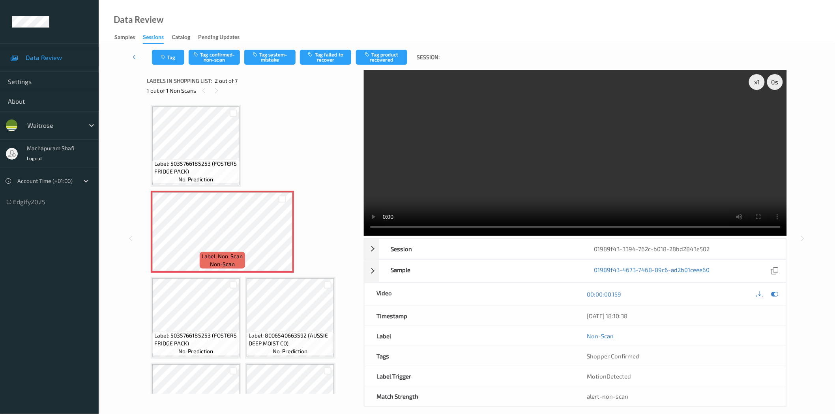
click at [774, 312] on div "[DATE] 18:10:38" at bounding box center [680, 316] width 187 height 8
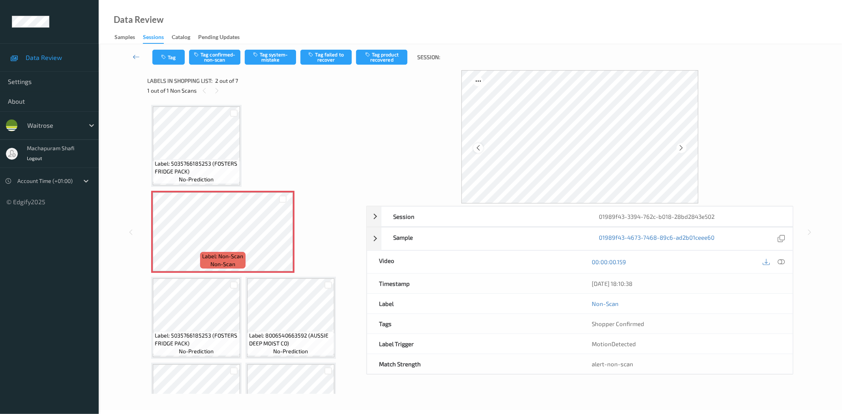
click at [479, 148] on icon at bounding box center [478, 147] width 7 height 7
click at [682, 146] on icon at bounding box center [681, 147] width 7 height 7
click at [782, 262] on icon at bounding box center [781, 262] width 7 height 7
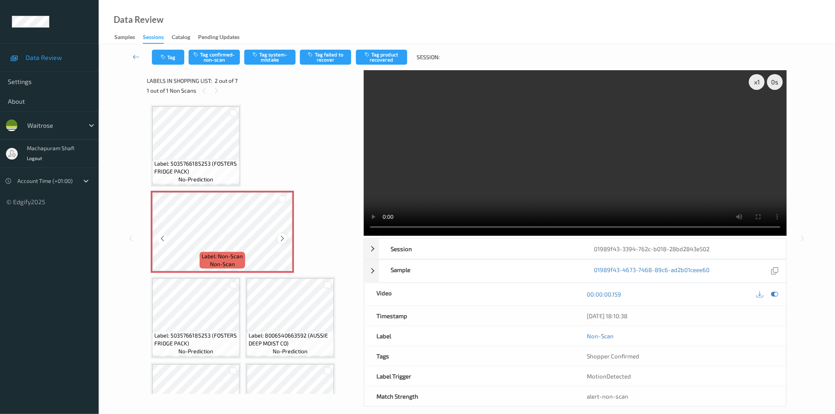
click at [279, 236] on icon at bounding box center [282, 238] width 7 height 7
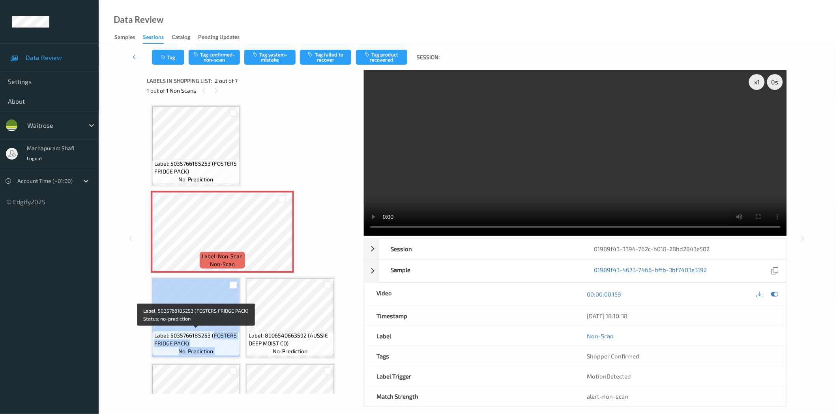
drag, startPoint x: 212, startPoint y: 333, endPoint x: 239, endPoint y: 352, distance: 33.7
click at [239, 352] on div "Label: 5035766185253 (FOSTERS FRIDGE PACK) no-prediction" at bounding box center [196, 318] width 90 height 82
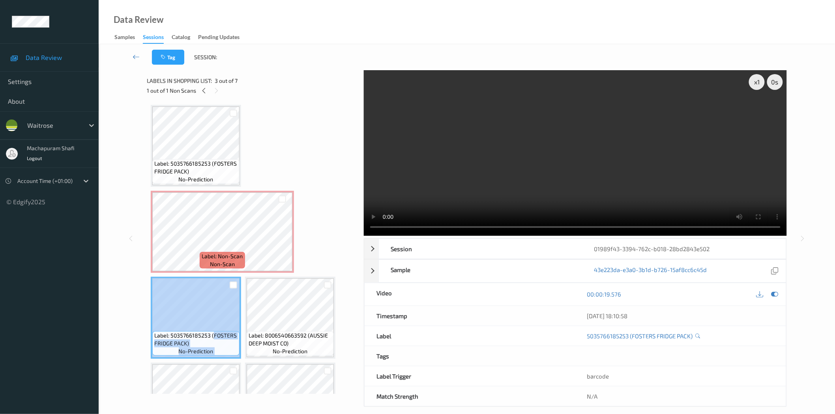
copy div "FOSTERS FRIDGE PACK) no-prediction"
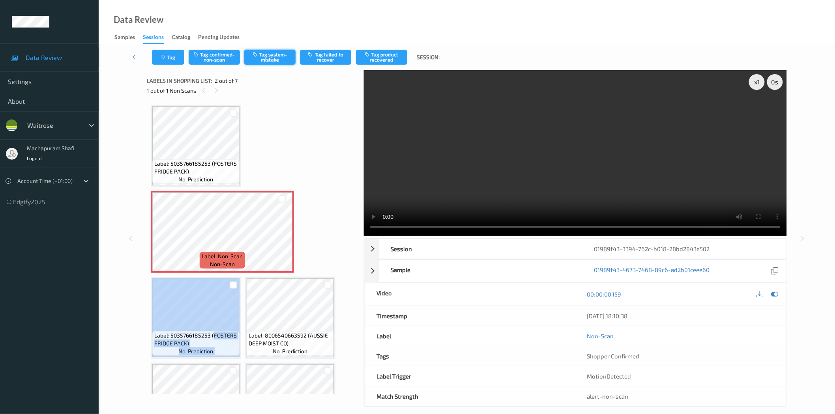
click at [269, 64] on button "Tag system-mistake" at bounding box center [269, 57] width 51 height 15
click at [167, 59] on icon "button" at bounding box center [164, 57] width 7 height 6
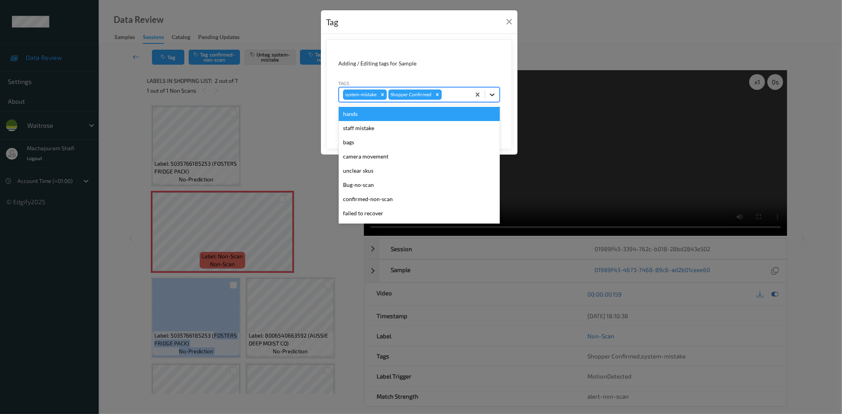
click at [490, 93] on icon at bounding box center [492, 95] width 8 height 8
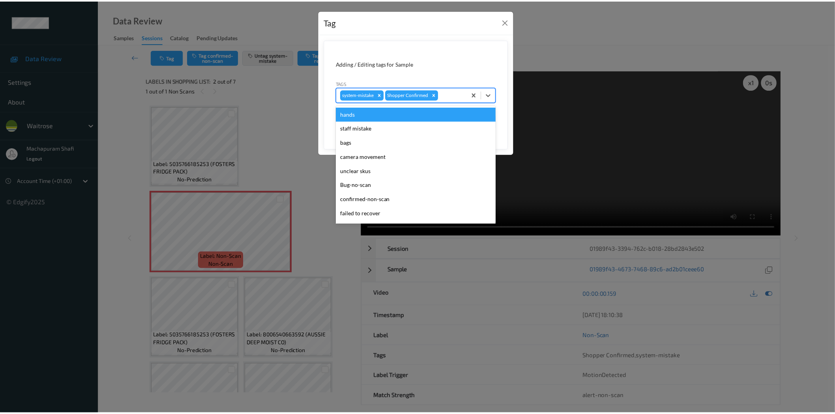
scroll to position [154, 0]
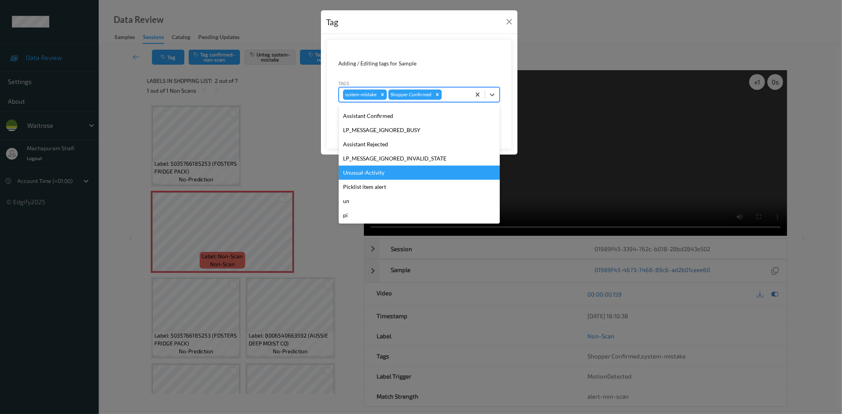
click at [369, 172] on div "Unusual-Activity" at bounding box center [419, 173] width 161 height 14
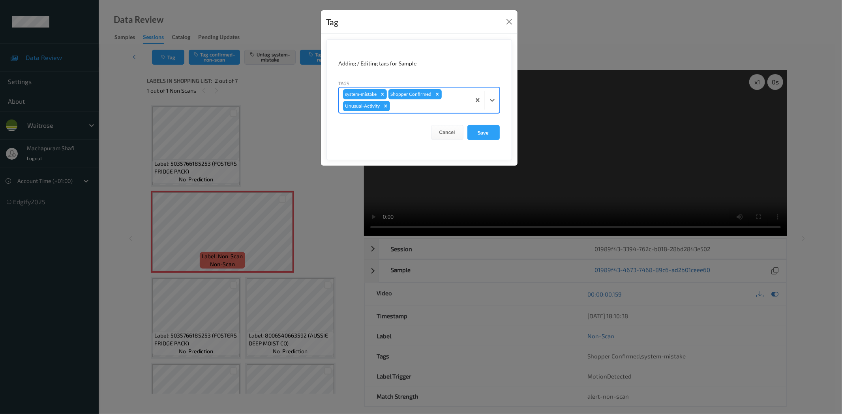
click at [480, 133] on button "Save" at bounding box center [483, 132] width 32 height 15
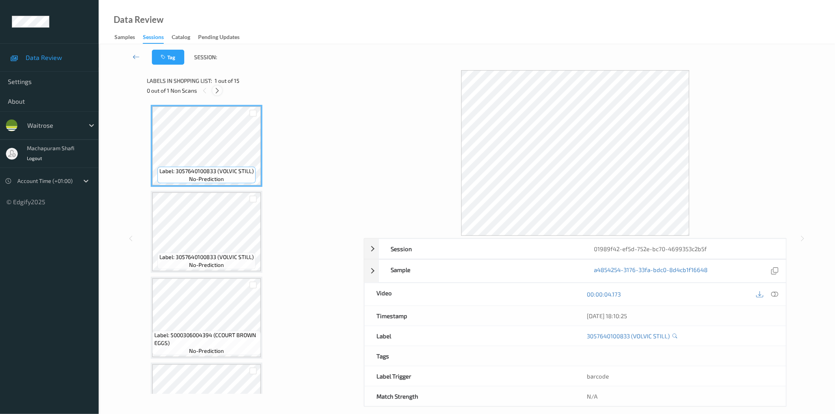
click at [219, 92] on icon at bounding box center [217, 90] width 7 height 7
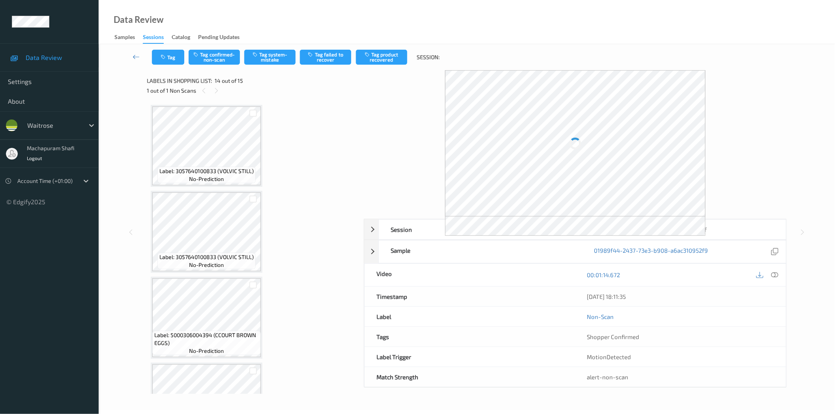
scroll to position [993, 0]
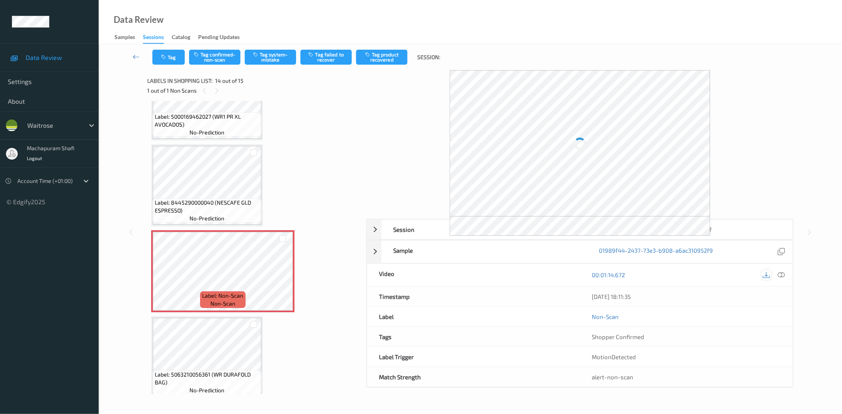
click at [779, 274] on div "Session 01989f42-ef5d-752e-bc70-4699353c2b5f Session ID 01989f42-ef5d-752e-bc70…" at bounding box center [579, 303] width 427 height 169
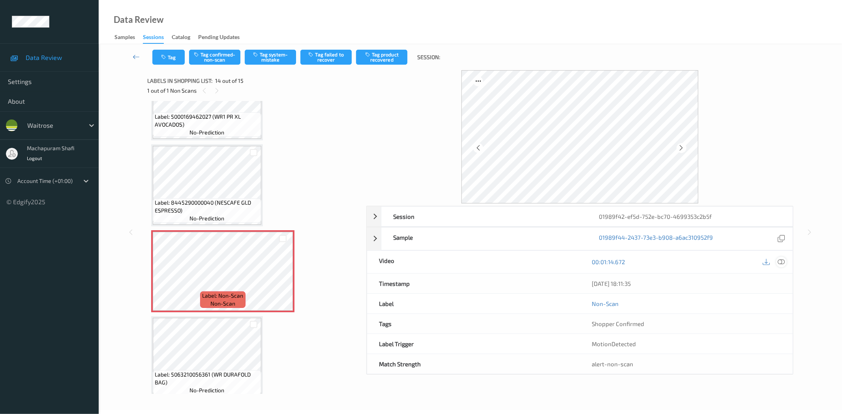
click at [782, 263] on icon at bounding box center [781, 262] width 7 height 7
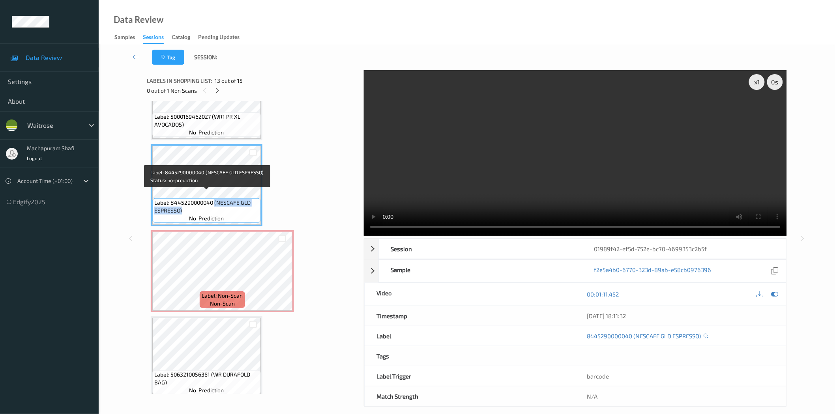
drag, startPoint x: 215, startPoint y: 196, endPoint x: 232, endPoint y: 205, distance: 19.2
click at [232, 205] on span "Label: 8445290000040 (NESCAFE GLD ESPRESSO)" at bounding box center [206, 207] width 105 height 16
copy span "(NESCAFE GLD ESPRESSO)"
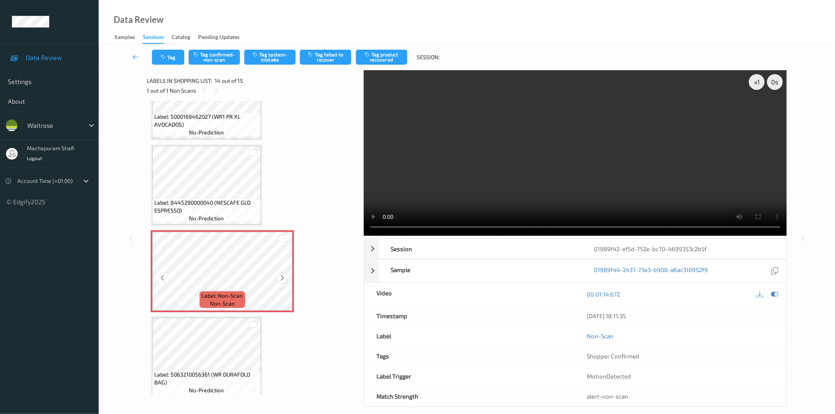
click at [280, 275] on icon at bounding box center [282, 278] width 7 height 7
click at [263, 64] on button "Tag system-mistake" at bounding box center [269, 57] width 51 height 15
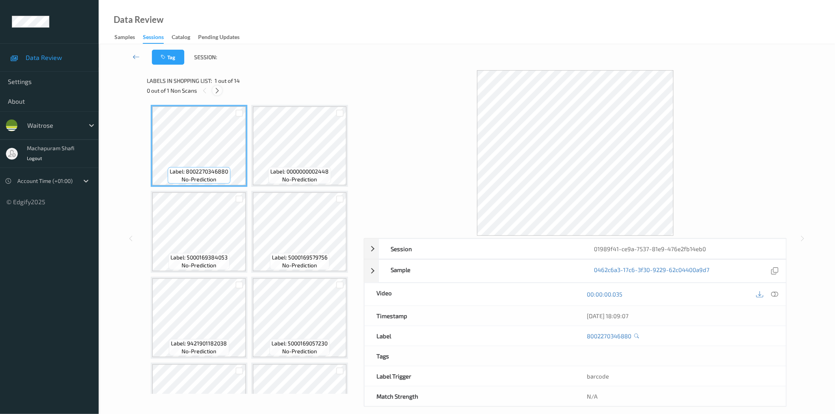
click at [214, 90] on icon at bounding box center [217, 90] width 7 height 7
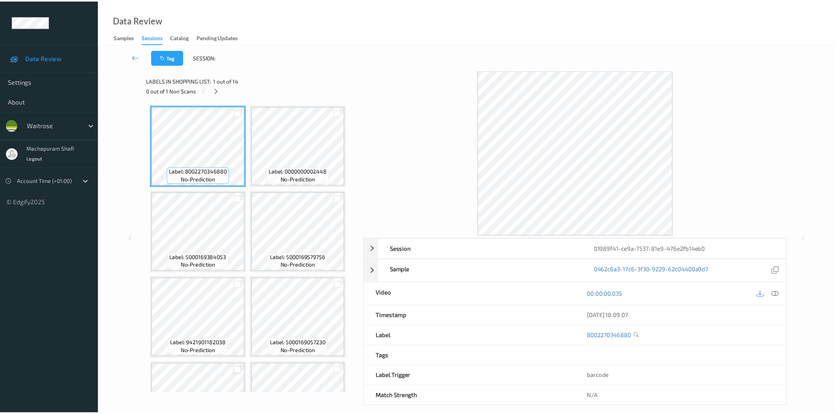
scroll to position [261, 0]
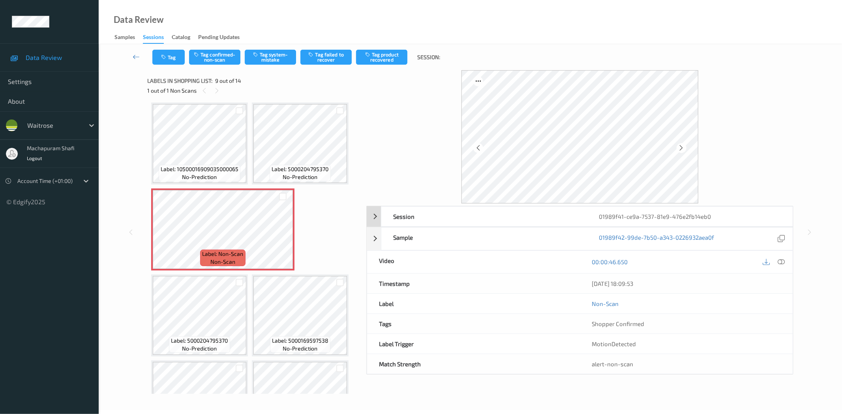
drag, startPoint x: 783, startPoint y: 264, endPoint x: 756, endPoint y: 246, distance: 32.3
click at [782, 264] on icon at bounding box center [781, 262] width 7 height 7
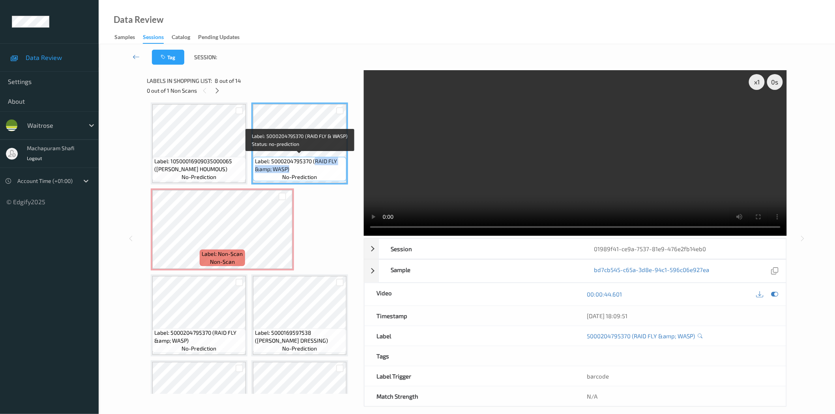
drag, startPoint x: 314, startPoint y: 160, endPoint x: 326, endPoint y: 171, distance: 16.5
click at [326, 171] on div "Label: 5000204795370 (RAID FLY &amp; WASP) no-prediction" at bounding box center [300, 169] width 94 height 24
copy span "RAID FLY &amp; WASP)"
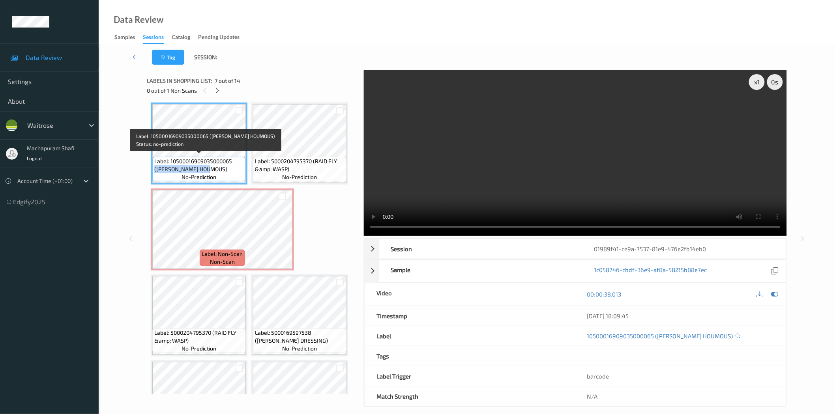
drag, startPoint x: 154, startPoint y: 167, endPoint x: 214, endPoint y: 167, distance: 60.4
click at [214, 167] on span "Label: 10500016909035000065 ([PERSON_NAME] HOUMOUS)" at bounding box center [199, 165] width 90 height 16
copy span "([PERSON_NAME] HOUMOUS)"
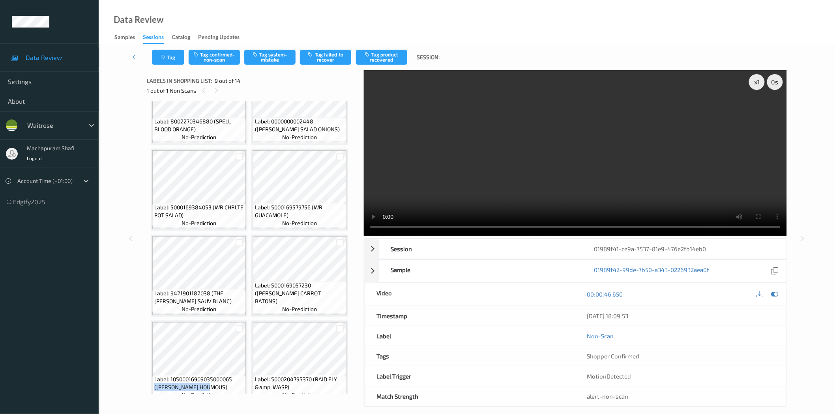
scroll to position [0, 0]
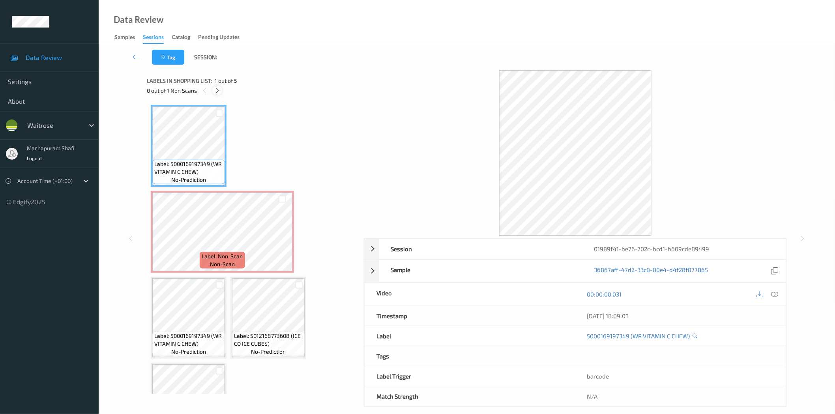
click at [216, 89] on icon at bounding box center [217, 90] width 7 height 7
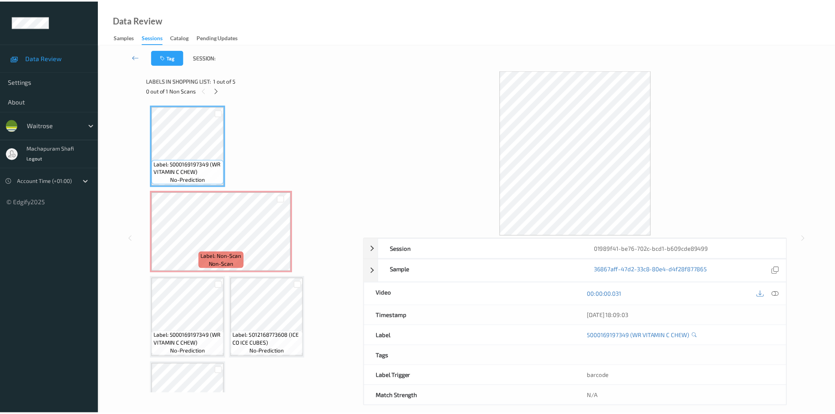
scroll to position [4, 0]
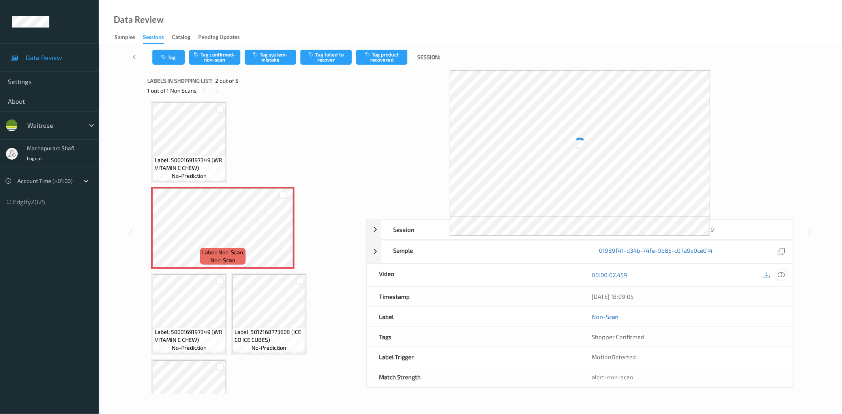
click at [778, 275] on icon at bounding box center [781, 275] width 7 height 7
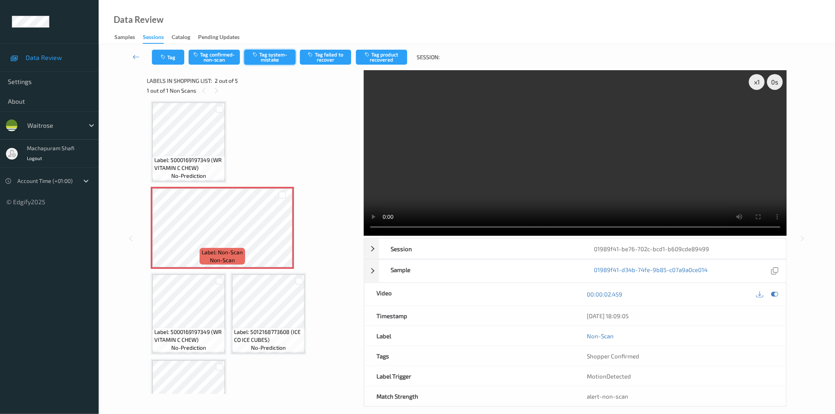
click at [266, 56] on button "Tag system-mistake" at bounding box center [269, 57] width 51 height 15
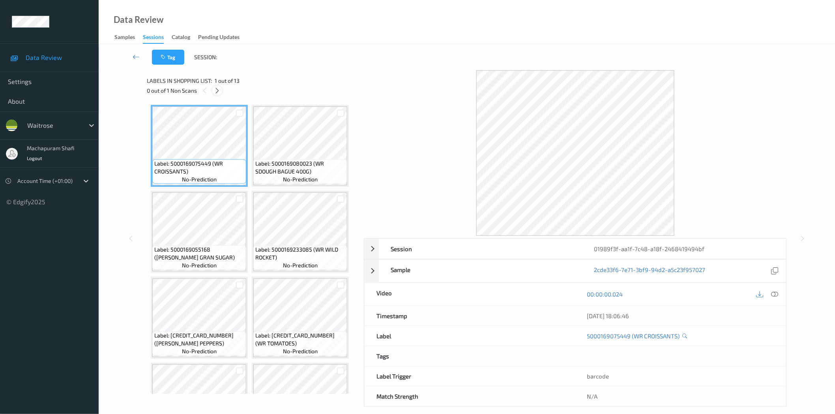
click at [216, 92] on icon at bounding box center [217, 90] width 7 height 7
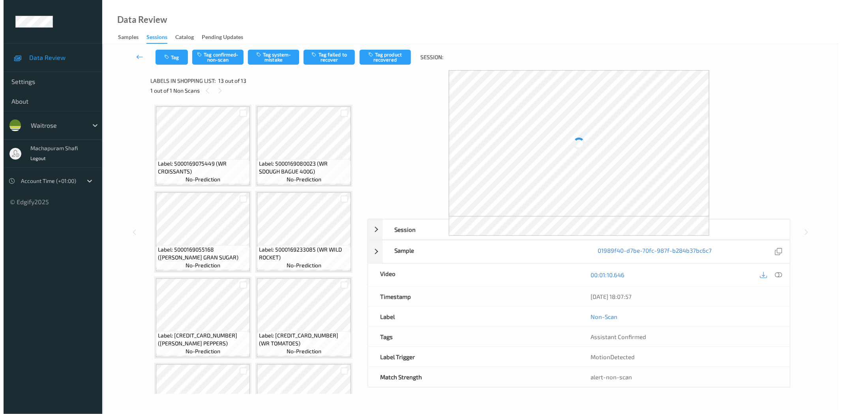
scroll to position [309, 0]
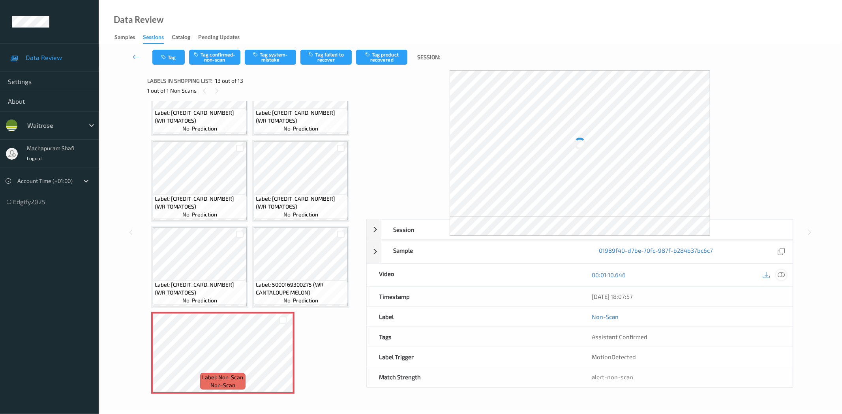
click at [782, 277] on icon at bounding box center [781, 275] width 7 height 7
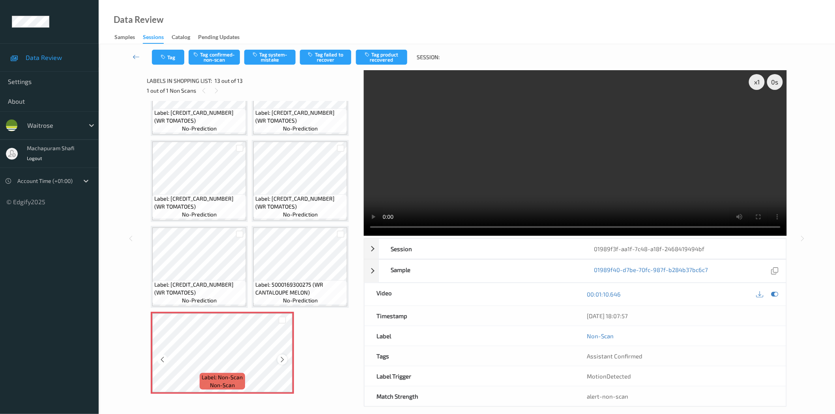
click at [283, 356] on icon at bounding box center [282, 359] width 7 height 7
click at [281, 61] on button "Tag system-mistake" at bounding box center [269, 57] width 51 height 15
click at [179, 53] on button "Tag" at bounding box center [168, 57] width 32 height 15
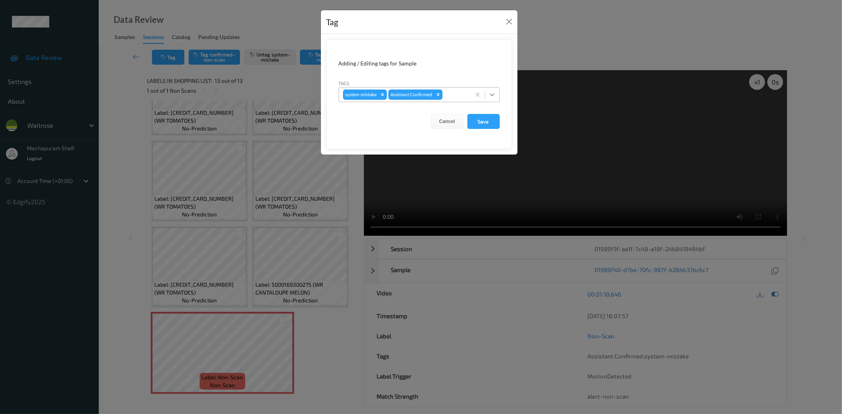
click at [492, 96] on icon at bounding box center [492, 95] width 5 height 3
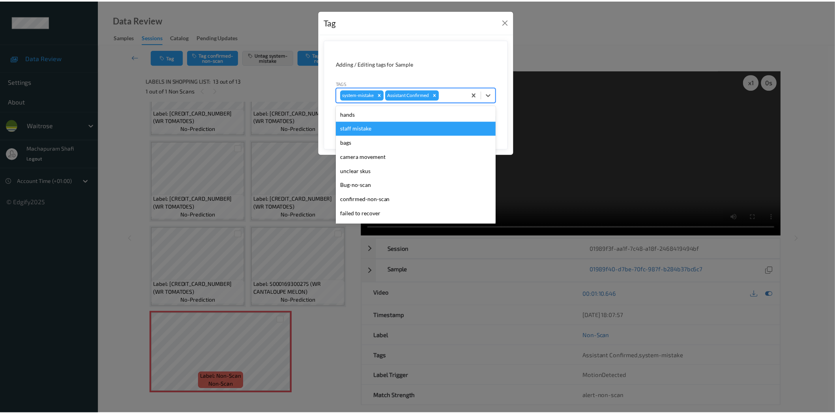
scroll to position [154, 0]
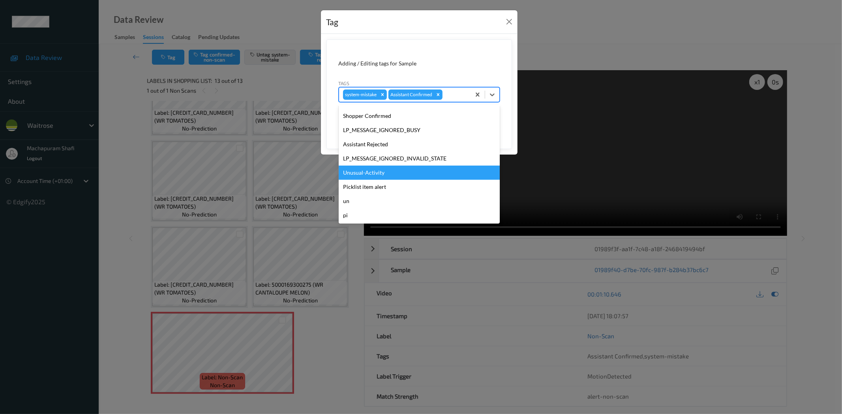
click at [390, 171] on div "Unusual-Activity" at bounding box center [419, 173] width 161 height 14
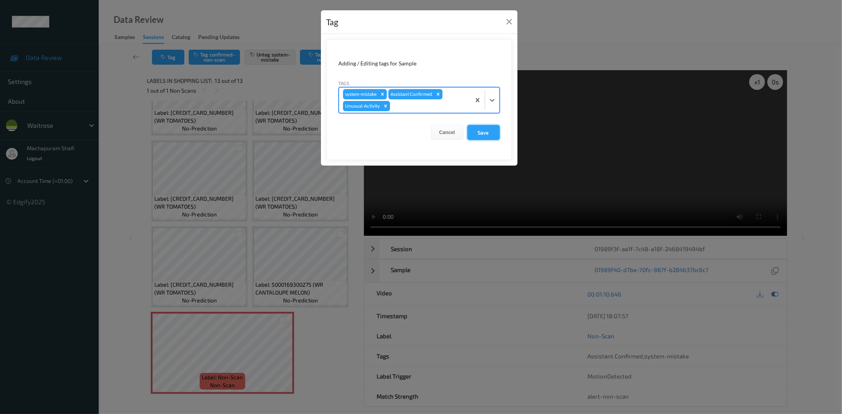
click at [484, 131] on button "Save" at bounding box center [483, 132] width 32 height 15
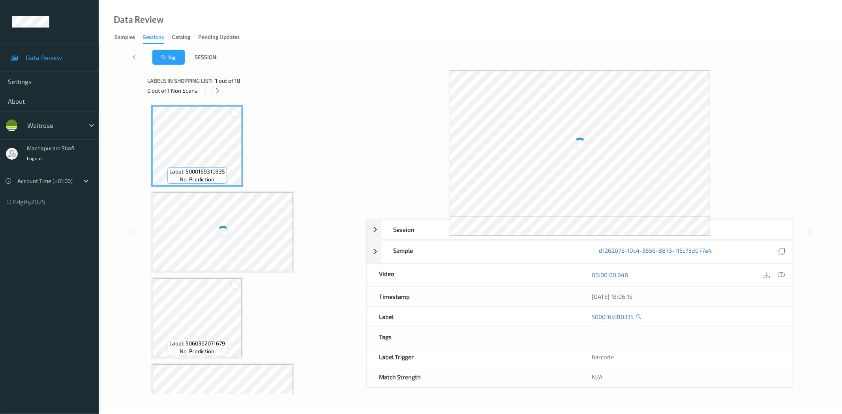
drag, startPoint x: 219, startPoint y: 88, endPoint x: 246, endPoint y: 101, distance: 29.7
click at [219, 89] on icon at bounding box center [217, 90] width 7 height 7
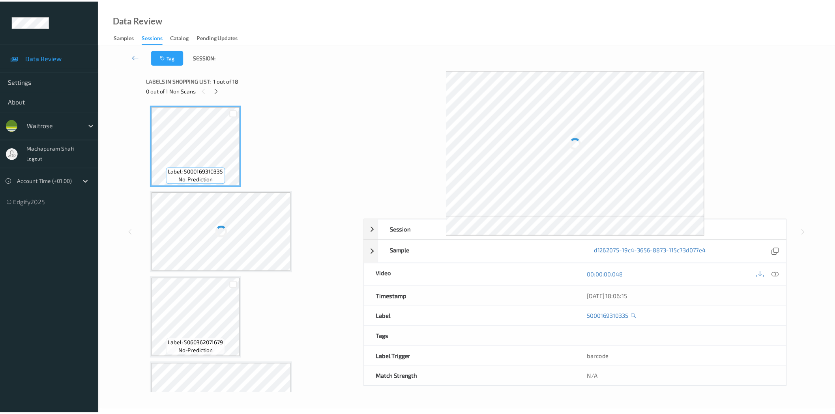
scroll to position [566, 0]
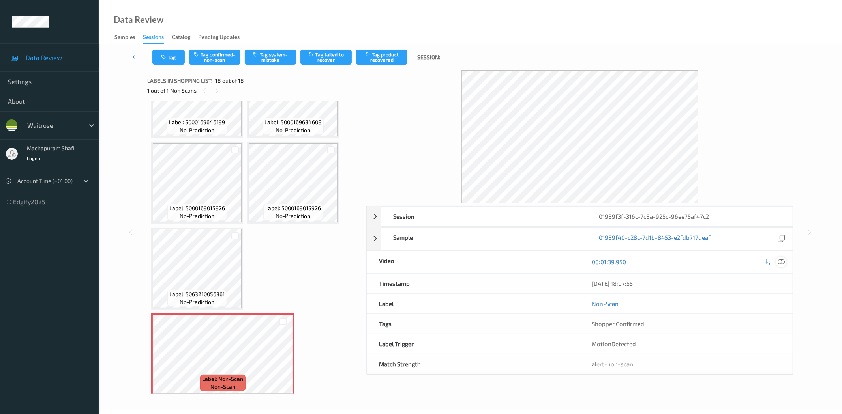
click at [782, 264] on icon at bounding box center [781, 262] width 7 height 7
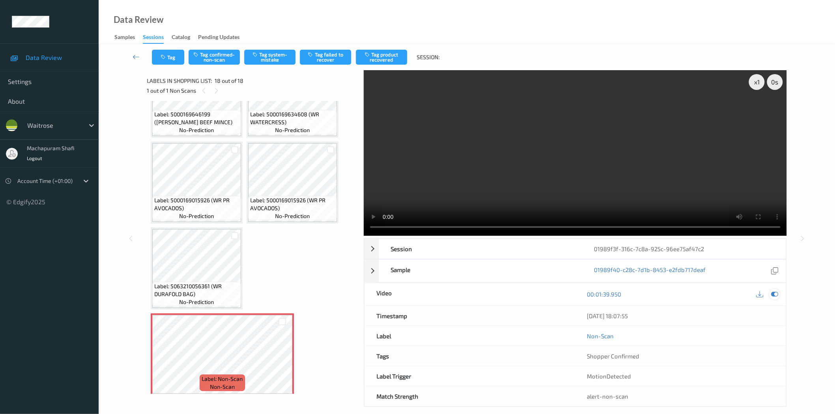
click at [774, 295] on icon at bounding box center [774, 294] width 7 height 7
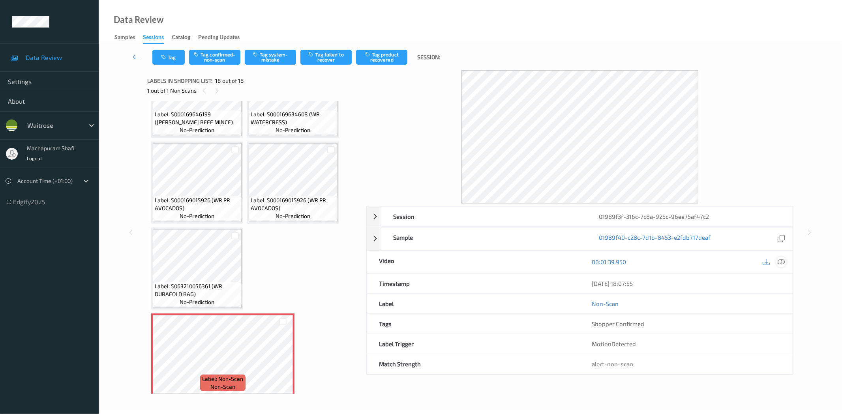
click at [783, 260] on icon at bounding box center [781, 262] width 7 height 7
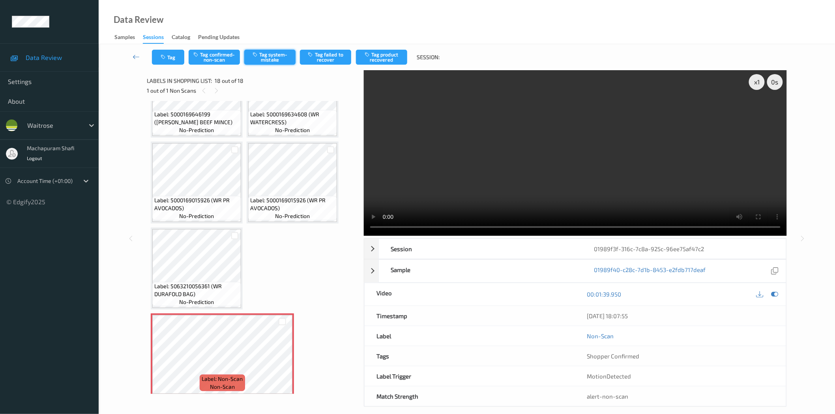
click at [251, 56] on button "Tag system-mistake" at bounding box center [269, 57] width 51 height 15
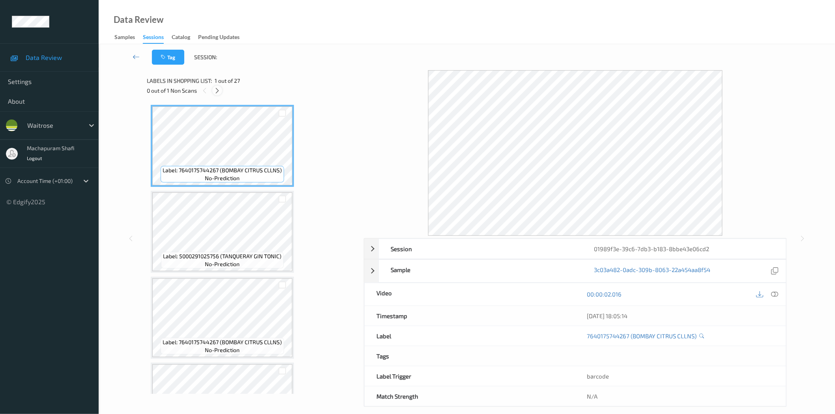
click at [219, 89] on icon at bounding box center [217, 90] width 7 height 7
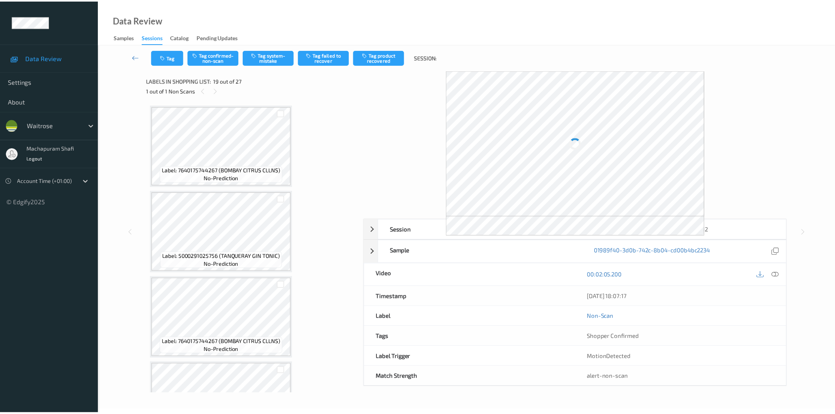
scroll to position [1458, 0]
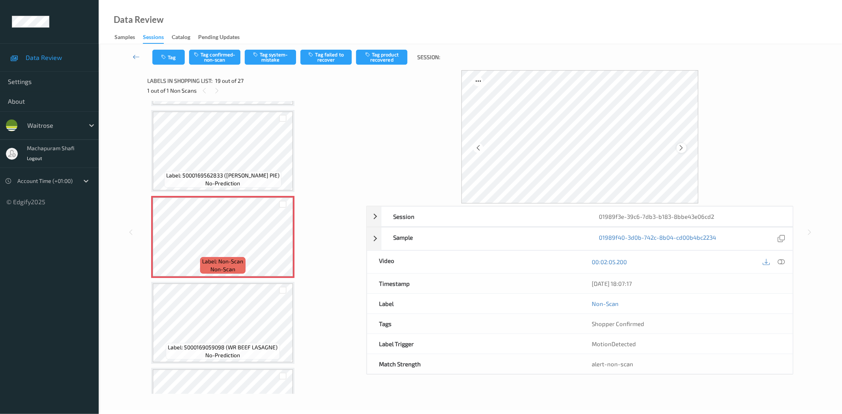
click at [681, 149] on icon at bounding box center [681, 147] width 7 height 7
drag, startPoint x: 779, startPoint y: 264, endPoint x: 779, endPoint y: 257, distance: 7.5
click at [779, 263] on icon at bounding box center [781, 262] width 7 height 7
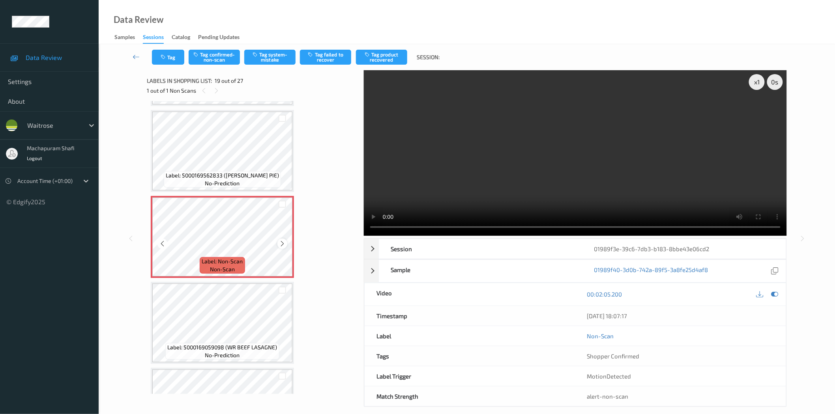
click at [283, 240] on icon at bounding box center [282, 243] width 7 height 7
click at [164, 240] on icon at bounding box center [162, 243] width 7 height 7
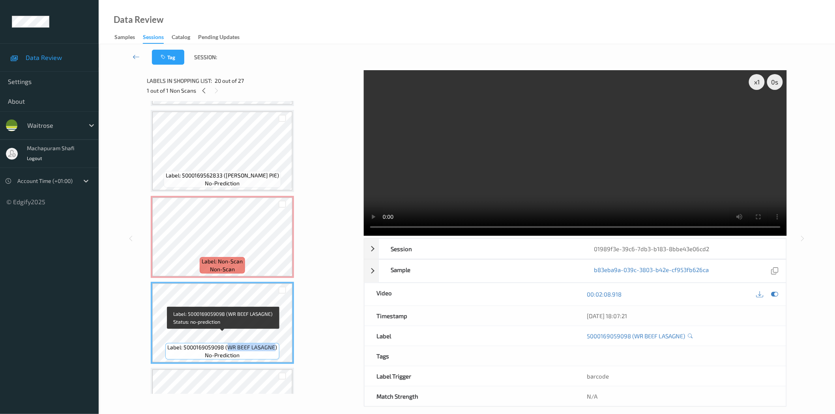
drag, startPoint x: 227, startPoint y: 334, endPoint x: 275, endPoint y: 339, distance: 48.3
click at [275, 344] on span "Label: 5000169059098 (WR BEEF LASAGNE)" at bounding box center [223, 348] width 110 height 8
copy span "WR BEEF LASAGNE"
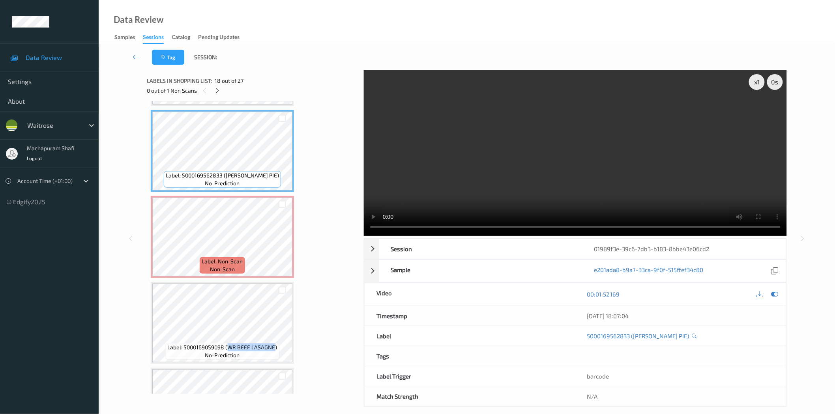
click at [540, 227] on video at bounding box center [575, 153] width 423 height 166
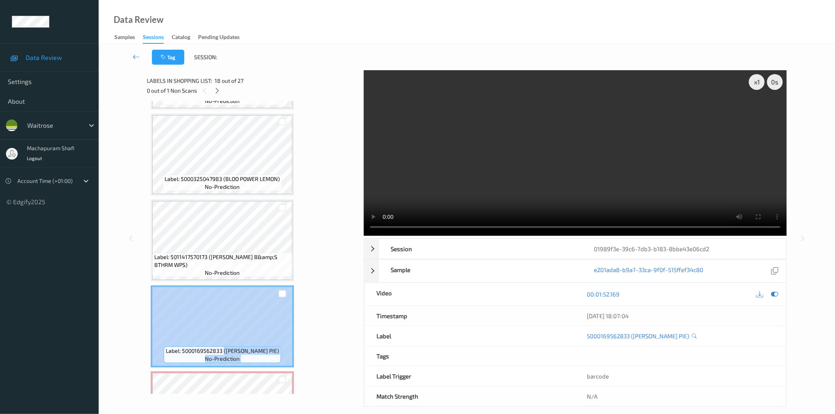
click at [283, 342] on div "Label: 5000169562833 (WR CUMBERLAND PIE) no-prediction" at bounding box center [222, 327] width 143 height 82
copy div "(WR CUMBERLAND PIE) no-prediction"
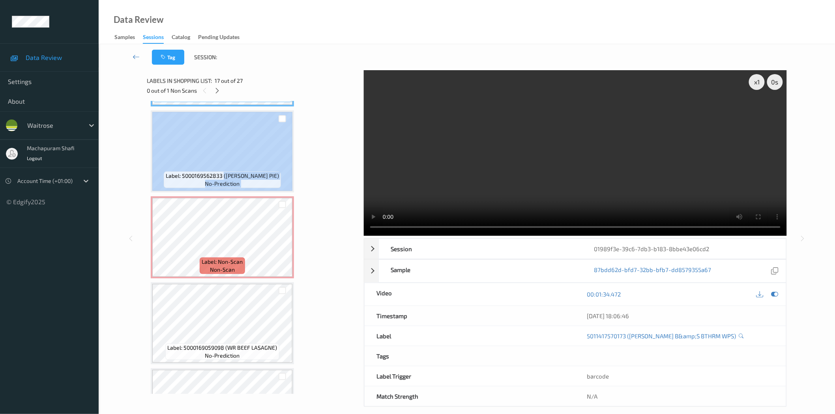
scroll to position [1458, 0]
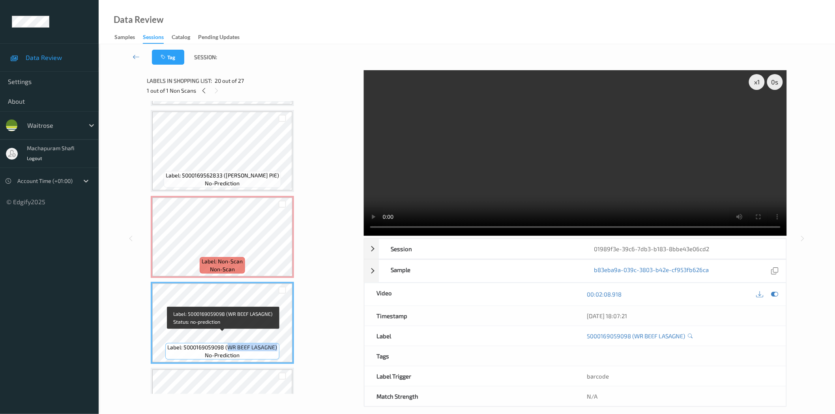
drag, startPoint x: 227, startPoint y: 337, endPoint x: 277, endPoint y: 337, distance: 50.1
click at [277, 343] on div "Label: 5000169059098 (WR BEEF LASAGNE) no-prediction" at bounding box center [222, 351] width 114 height 17
copy span "WR BEEF LASAGNE)"
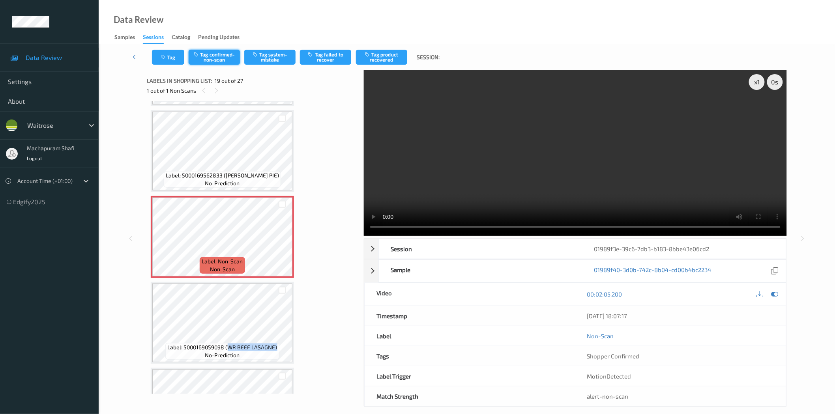
click at [224, 57] on button "Tag confirmed-non-scan" at bounding box center [214, 57] width 51 height 15
click at [223, 58] on button "Untag confirmed-non-scan" at bounding box center [214, 57] width 51 height 15
click at [223, 58] on button "Tag confirmed-non-scan" at bounding box center [214, 57] width 51 height 15
click at [387, 59] on button "Tag product recovered" at bounding box center [381, 57] width 51 height 15
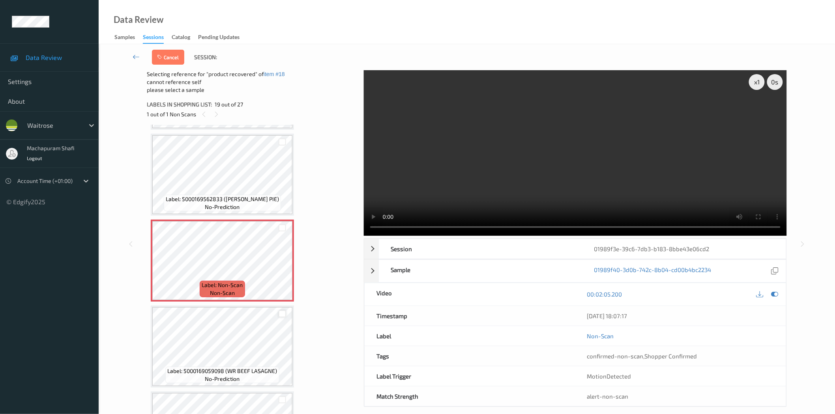
click at [285, 311] on div at bounding box center [282, 314] width 7 height 7
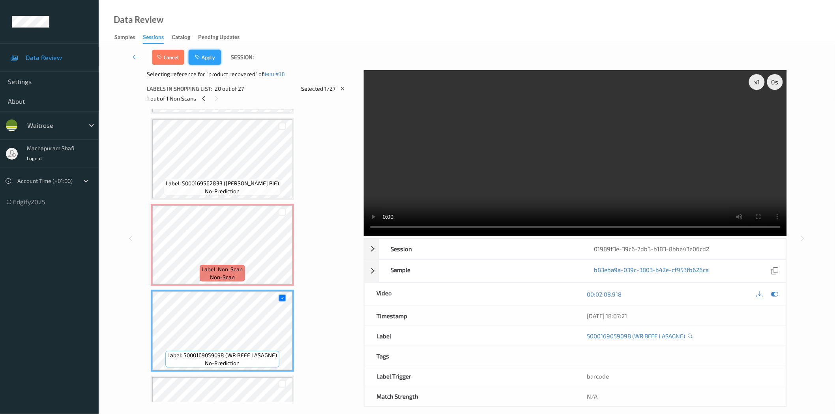
click at [210, 62] on button "Apply" at bounding box center [205, 57] width 32 height 15
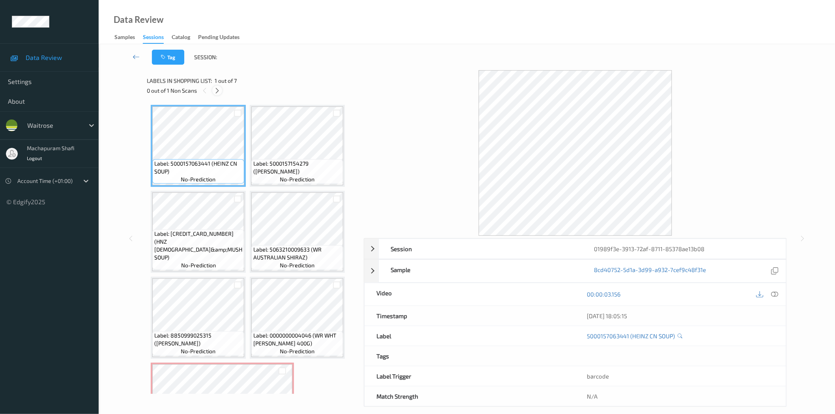
click at [215, 91] on icon at bounding box center [217, 90] width 7 height 7
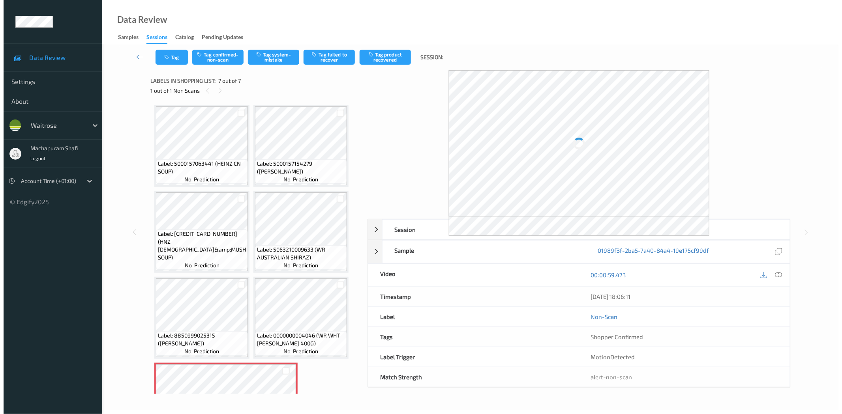
scroll to position [52, 0]
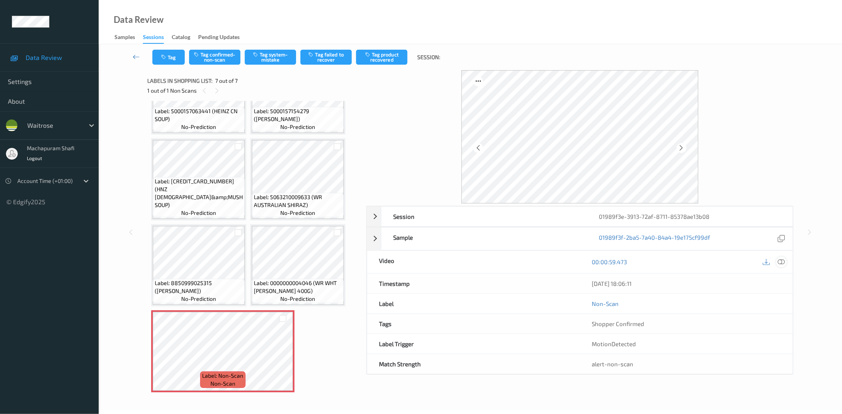
click at [780, 262] on icon at bounding box center [781, 262] width 7 height 7
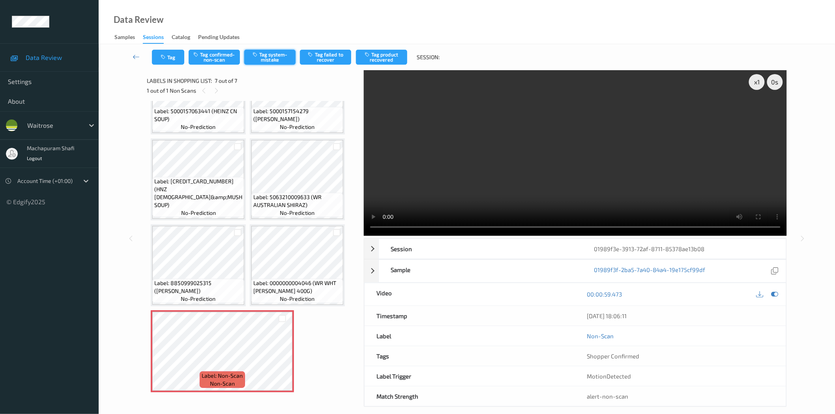
click at [277, 53] on button "Tag system-mistake" at bounding box center [269, 57] width 51 height 15
click at [171, 64] on button "Tag" at bounding box center [168, 57] width 32 height 15
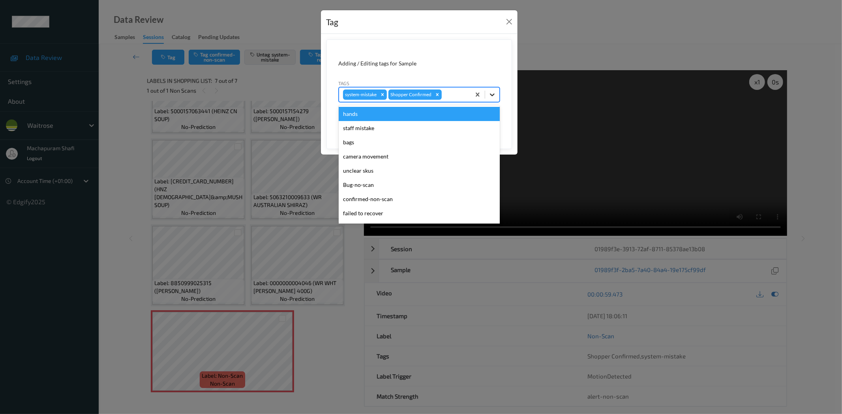
click at [494, 94] on icon at bounding box center [492, 95] width 5 height 3
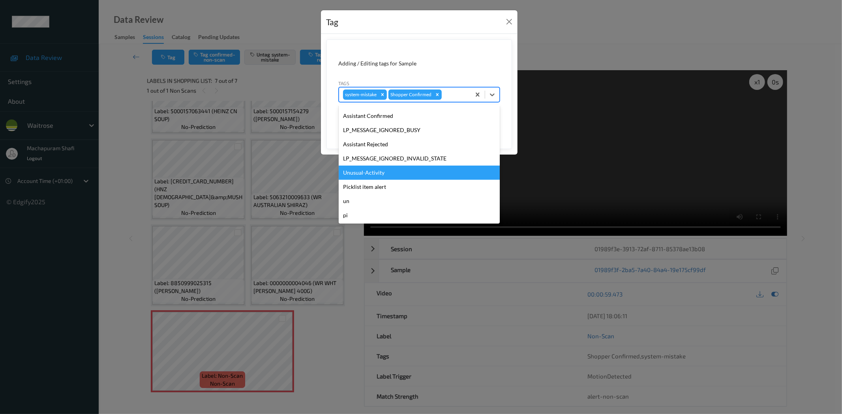
click at [362, 175] on div "Unusual-Activity" at bounding box center [419, 173] width 161 height 14
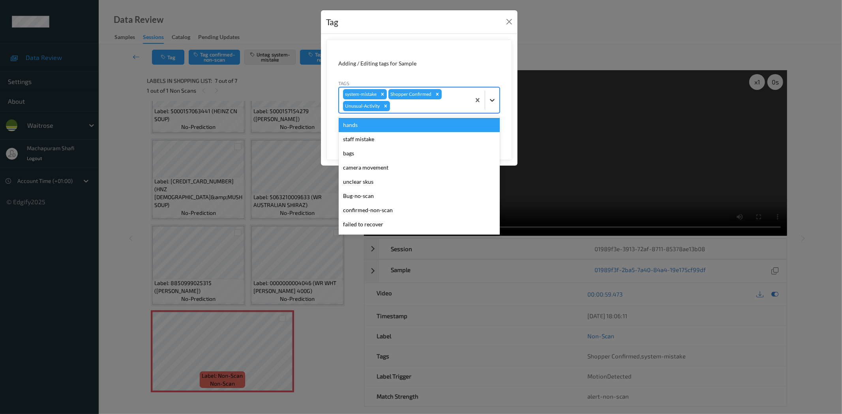
click at [491, 96] on icon at bounding box center [492, 100] width 8 height 8
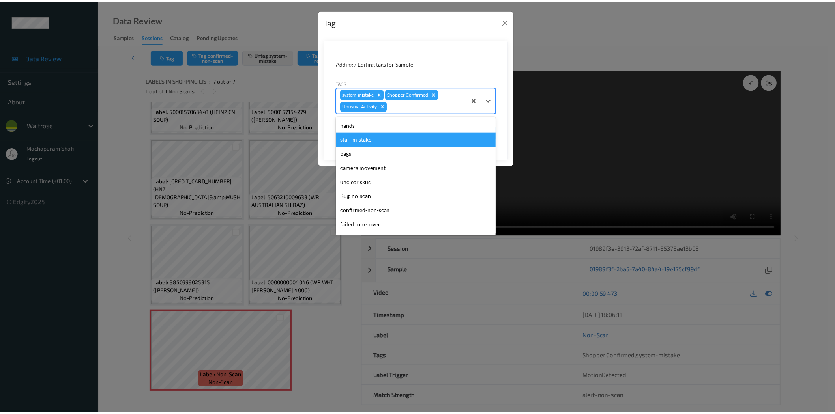
scroll to position [140, 0]
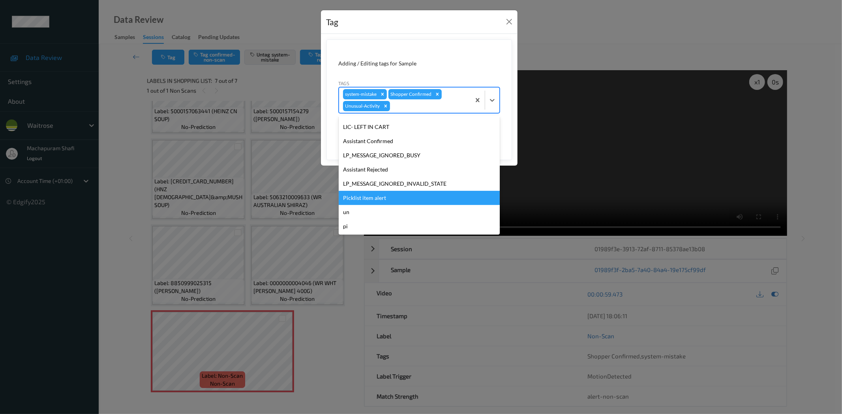
click at [374, 199] on div "Picklist item alert" at bounding box center [419, 198] width 161 height 14
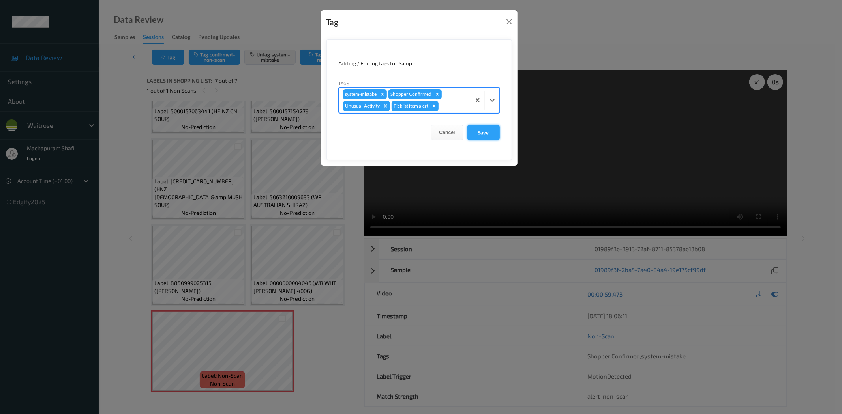
click at [482, 132] on button "Save" at bounding box center [483, 132] width 32 height 15
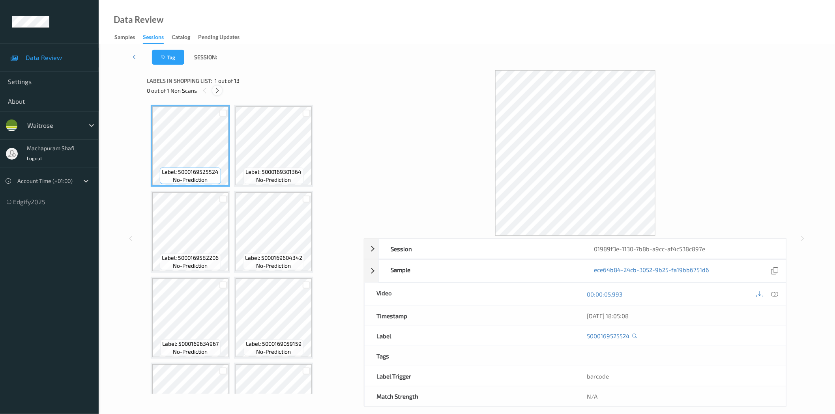
click at [216, 91] on icon at bounding box center [217, 90] width 7 height 7
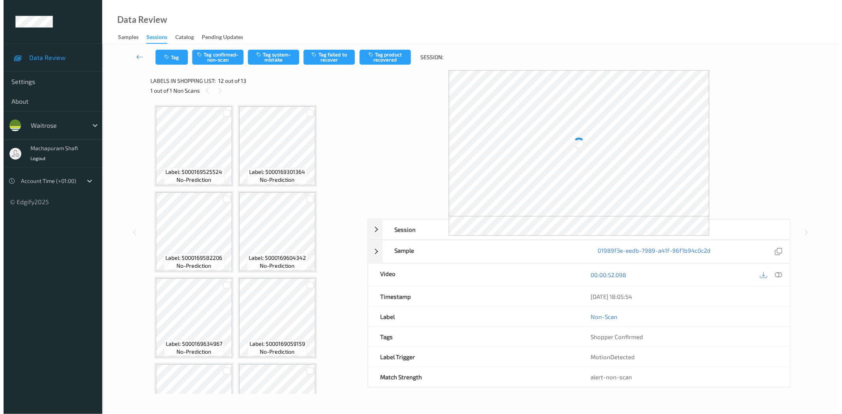
scroll to position [395, 0]
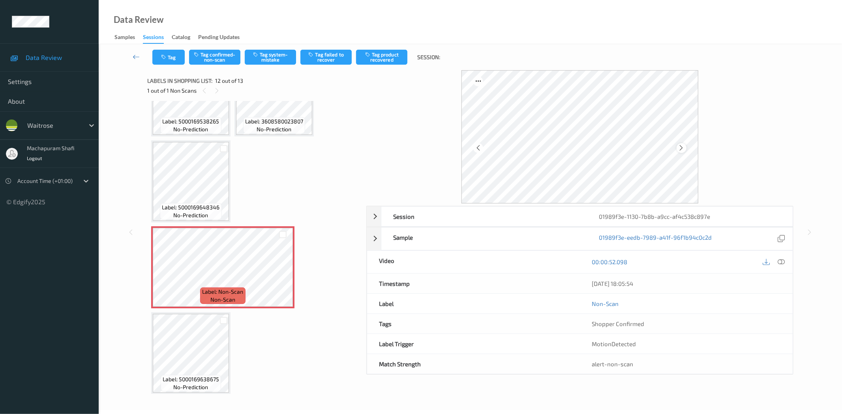
click at [681, 148] on icon at bounding box center [681, 147] width 7 height 7
click at [683, 149] on icon at bounding box center [681, 147] width 7 height 7
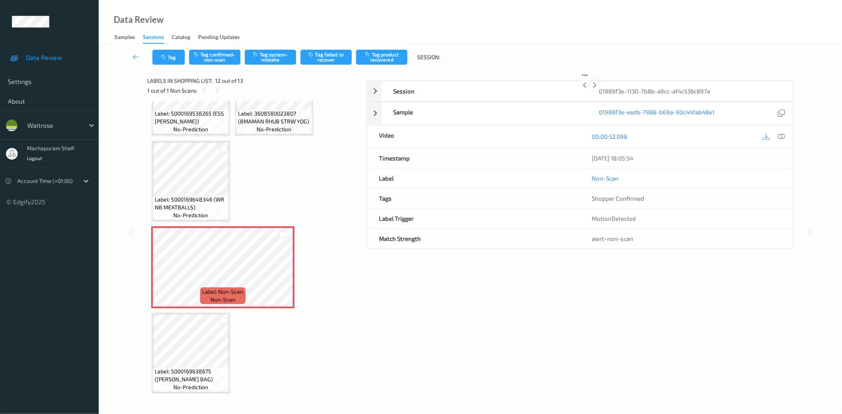
scroll to position [387, 0]
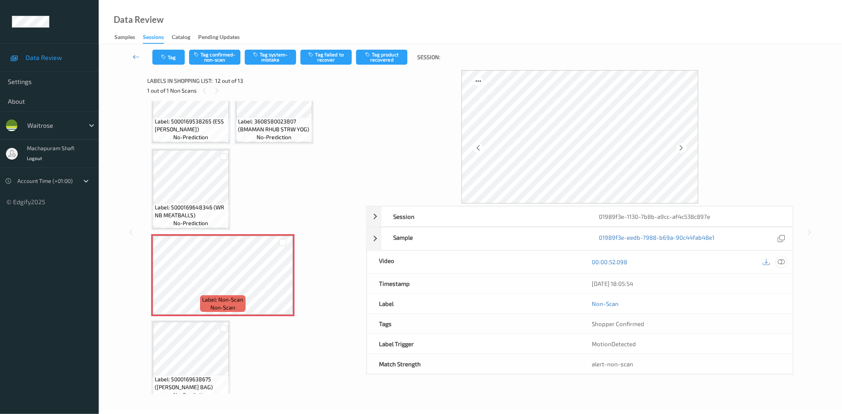
click at [782, 266] on div at bounding box center [781, 262] width 11 height 11
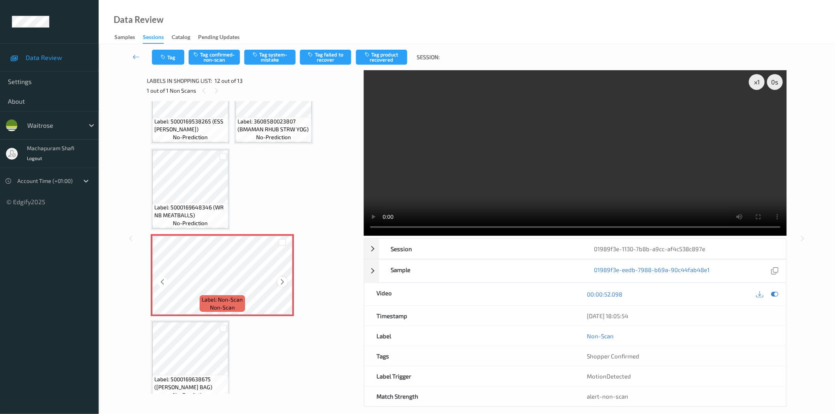
click at [281, 279] on icon at bounding box center [282, 282] width 7 height 7
click at [273, 58] on button "Tag system-mistake" at bounding box center [269, 57] width 51 height 15
click at [168, 61] on button "Tag" at bounding box center [168, 57] width 32 height 15
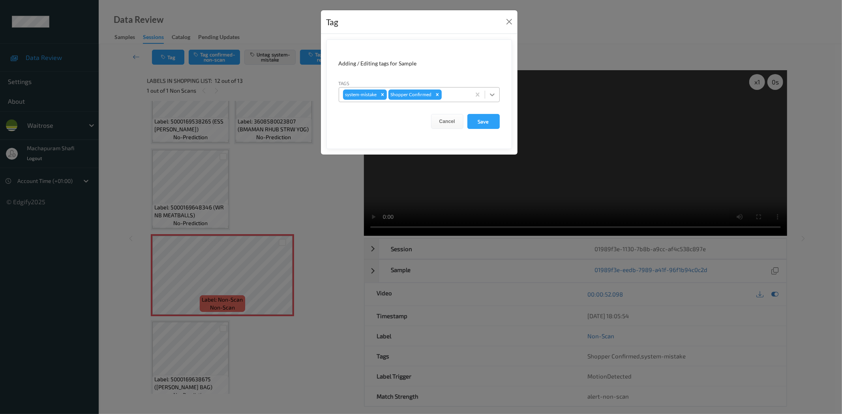
click at [492, 92] on icon at bounding box center [492, 95] width 8 height 8
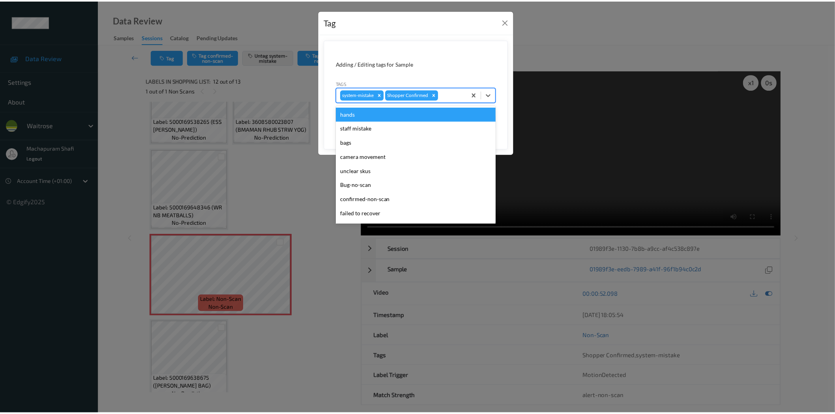
scroll to position [154, 0]
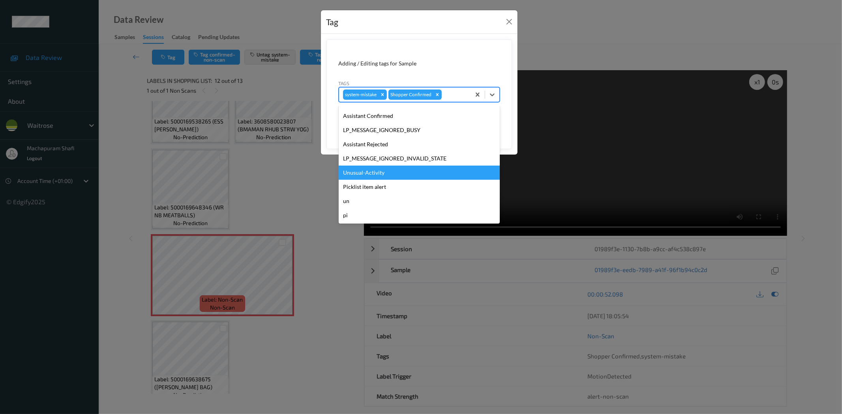
click at [382, 171] on div "Unusual-Activity" at bounding box center [419, 173] width 161 height 14
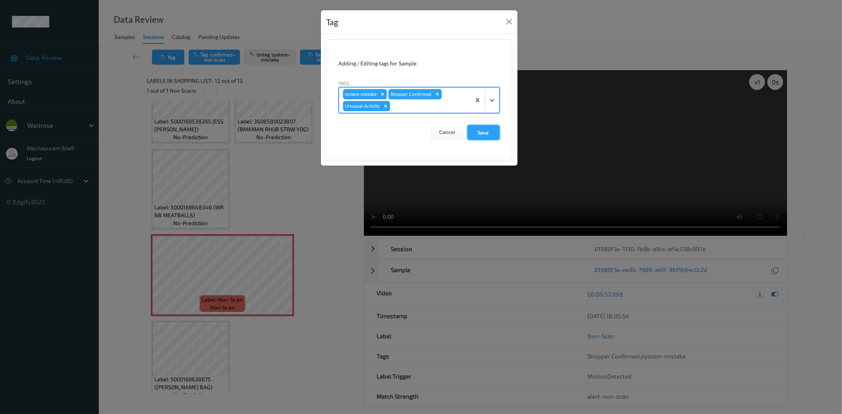
click at [484, 130] on button "Save" at bounding box center [483, 132] width 32 height 15
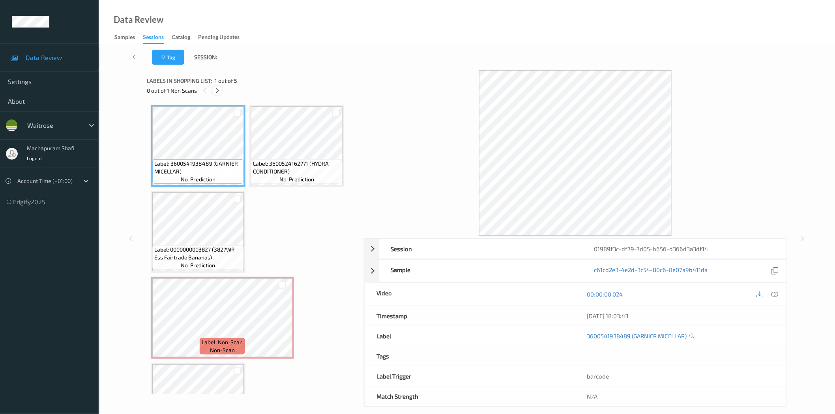
click at [214, 88] on icon at bounding box center [217, 90] width 7 height 7
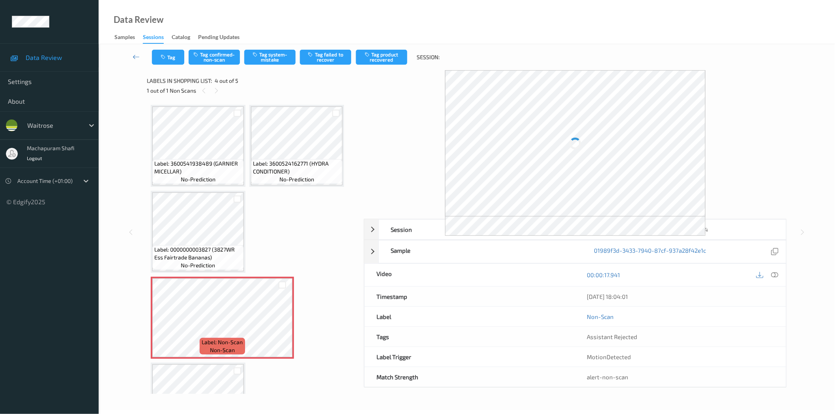
scroll to position [52, 0]
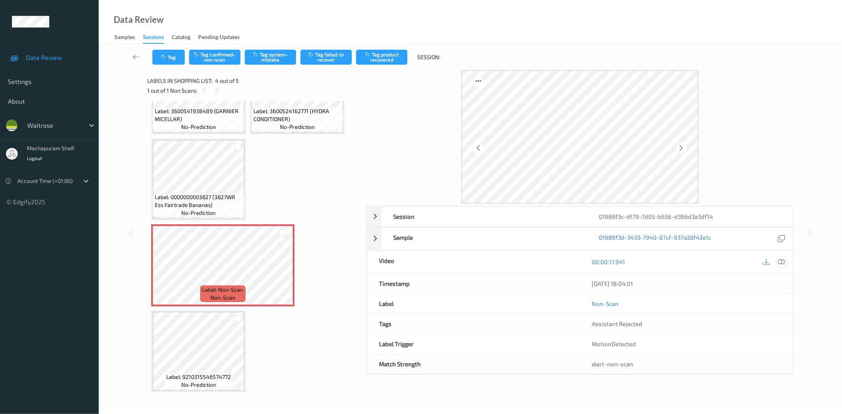
click at [780, 262] on icon at bounding box center [781, 262] width 7 height 7
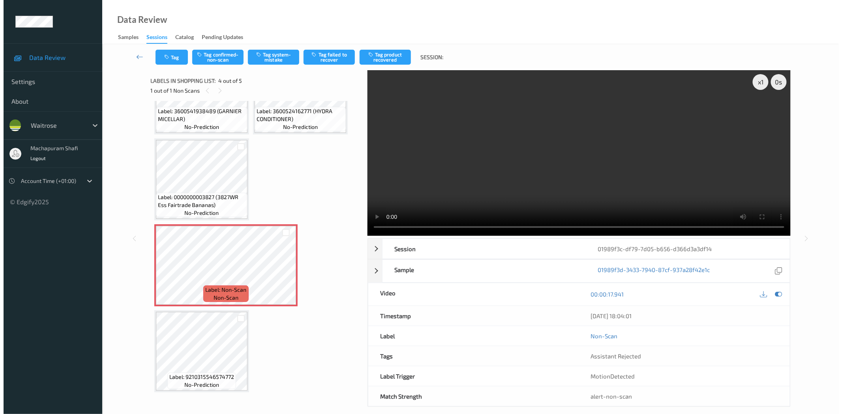
scroll to position [9, 0]
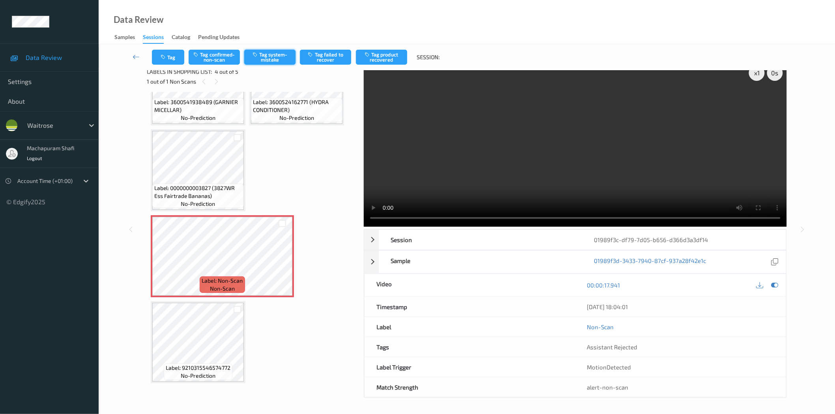
click at [270, 53] on button "Tag system-mistake" at bounding box center [269, 57] width 51 height 15
click at [163, 56] on icon "button" at bounding box center [164, 57] width 7 height 6
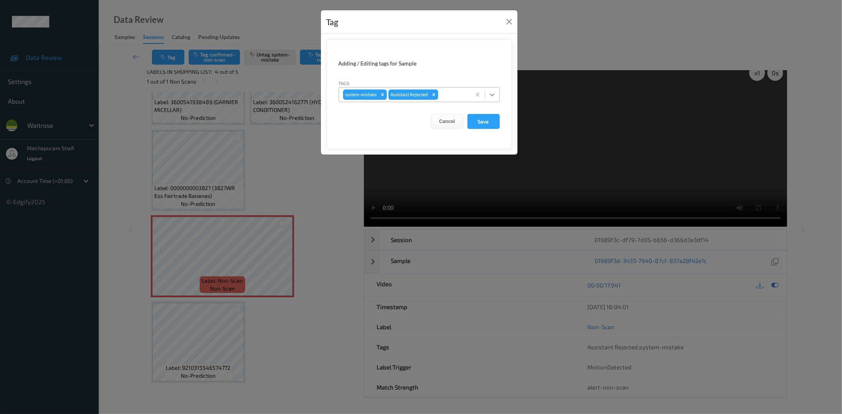
click at [495, 91] on icon at bounding box center [492, 95] width 8 height 8
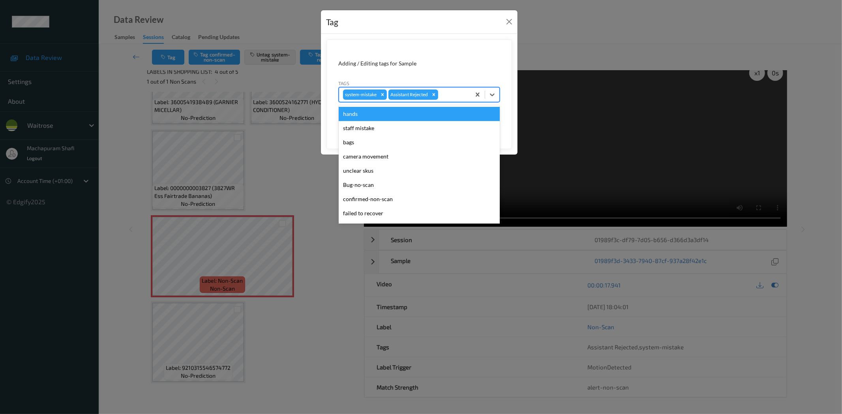
scroll to position [154, 0]
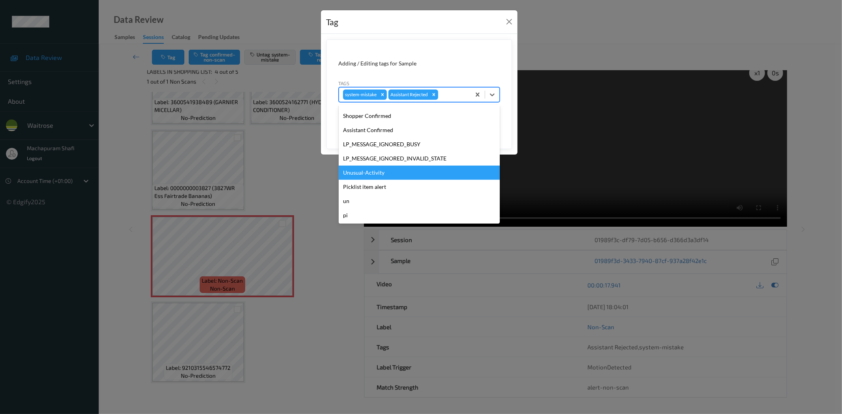
click at [362, 175] on div "Unusual-Activity" at bounding box center [419, 173] width 161 height 14
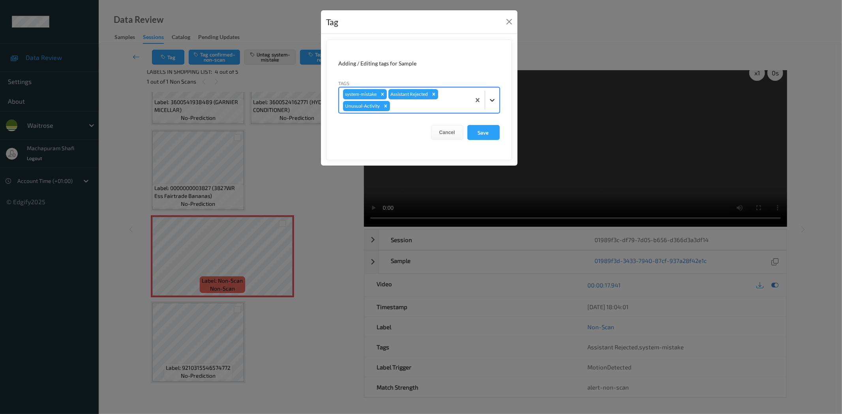
click at [495, 107] on div at bounding box center [492, 100] width 14 height 14
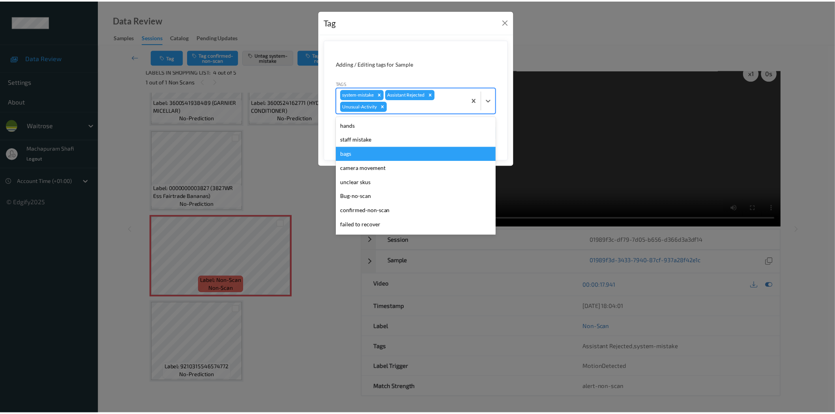
scroll to position [140, 0]
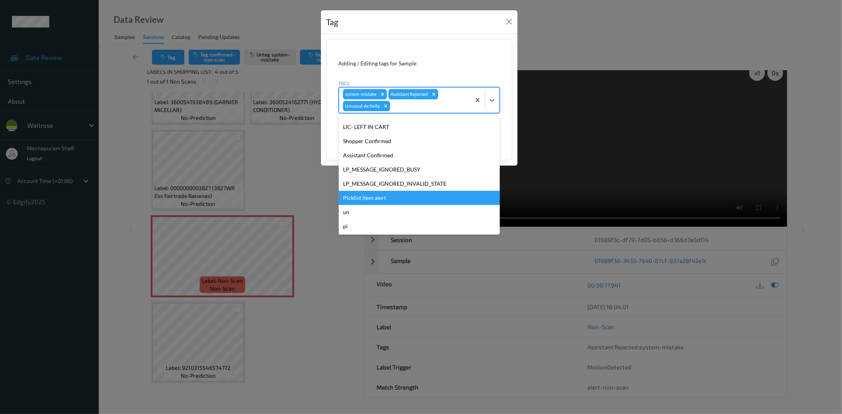
click at [381, 199] on div "Picklist item alert" at bounding box center [419, 198] width 161 height 14
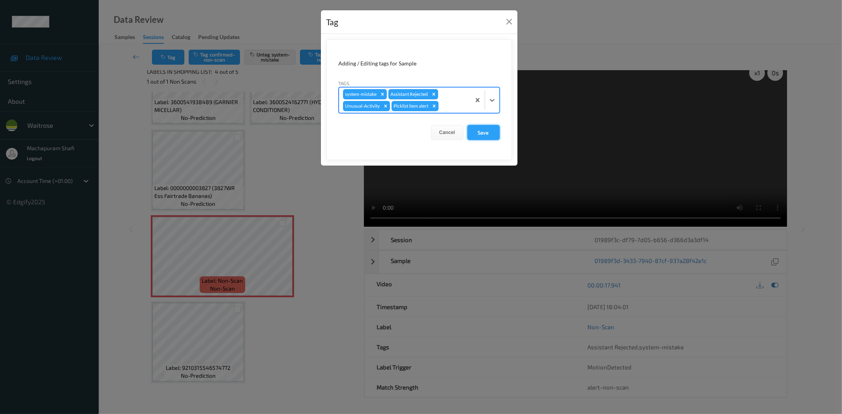
click at [492, 133] on button "Save" at bounding box center [483, 132] width 32 height 15
click at [479, 133] on button "Save" at bounding box center [483, 132] width 32 height 15
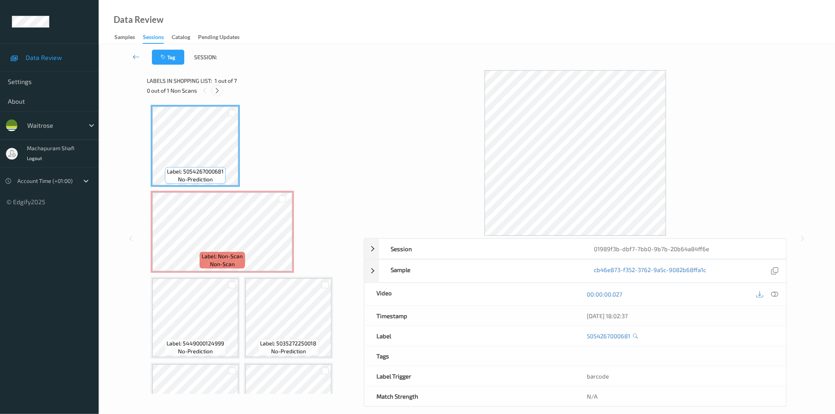
click at [220, 91] on icon at bounding box center [217, 90] width 7 height 7
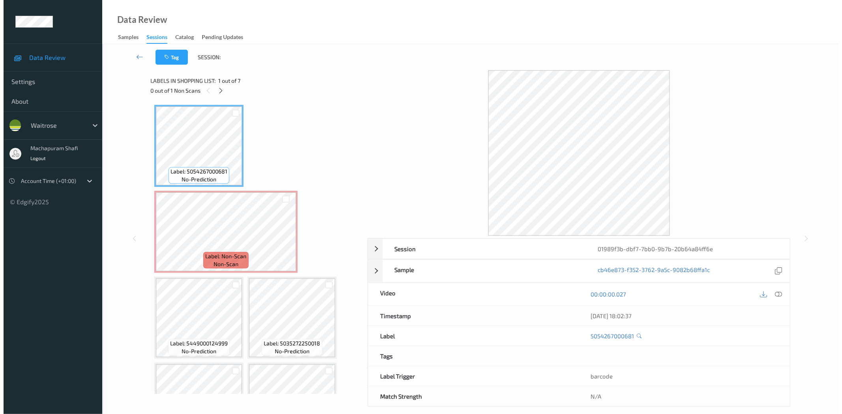
scroll to position [4, 0]
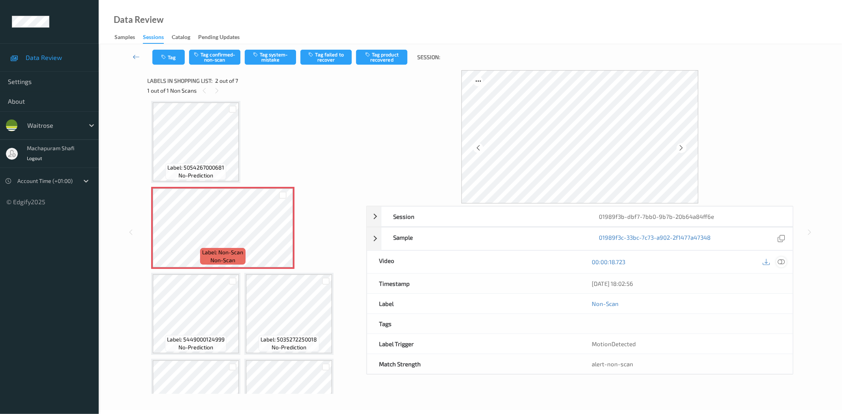
click at [779, 259] on icon at bounding box center [781, 262] width 7 height 7
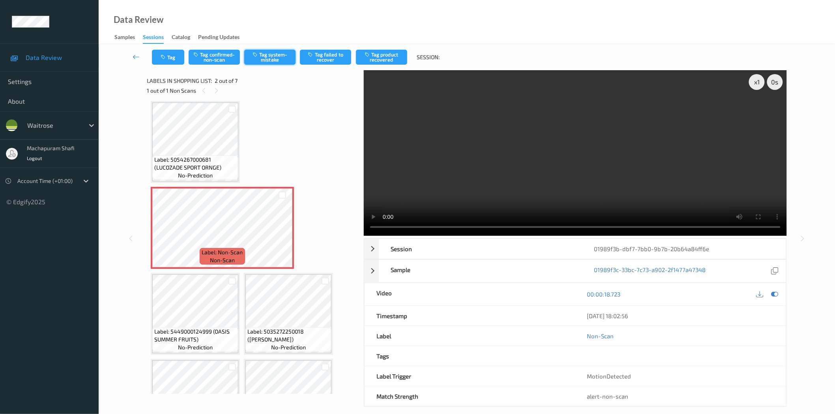
click at [270, 61] on button "Tag system-mistake" at bounding box center [269, 57] width 51 height 15
click at [271, 55] on button "Tag system-mistake" at bounding box center [269, 57] width 51 height 15
click at [170, 57] on button "Tag" at bounding box center [168, 57] width 32 height 15
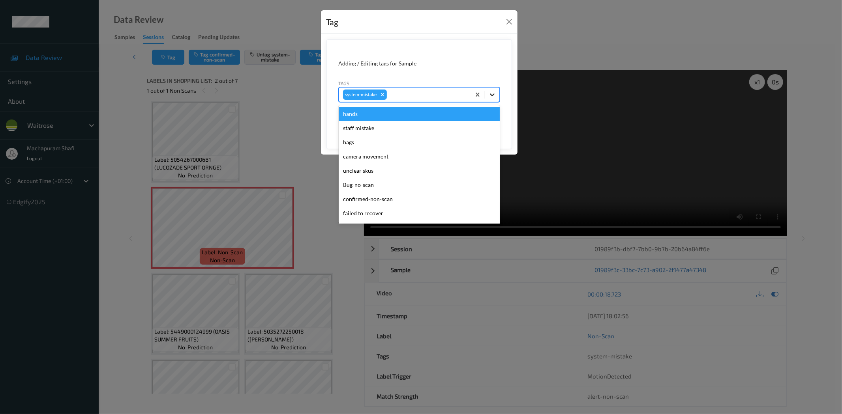
drag, startPoint x: 493, startPoint y: 92, endPoint x: 409, endPoint y: 122, distance: 89.0
click at [493, 92] on icon at bounding box center [492, 95] width 8 height 8
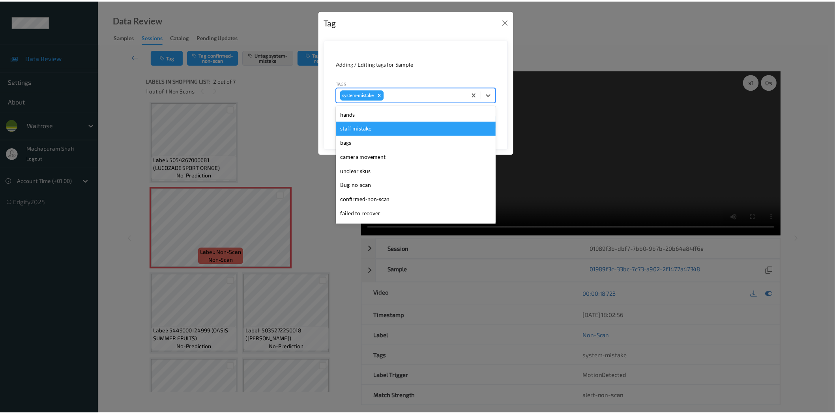
scroll to position [169, 0]
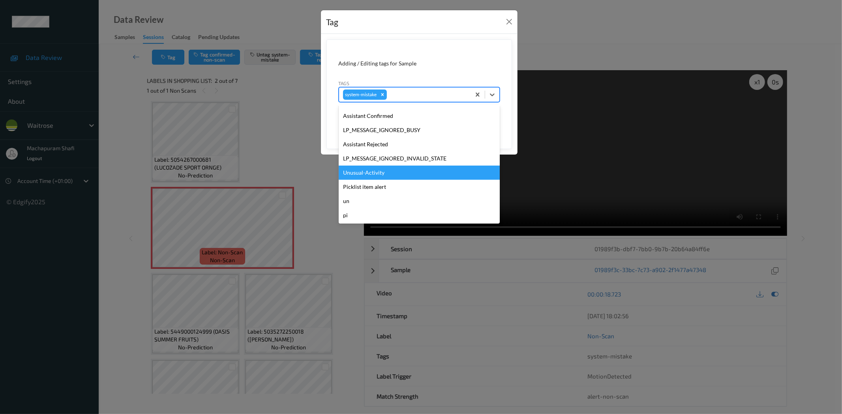
click at [364, 176] on div "Unusual-Activity" at bounding box center [419, 173] width 161 height 14
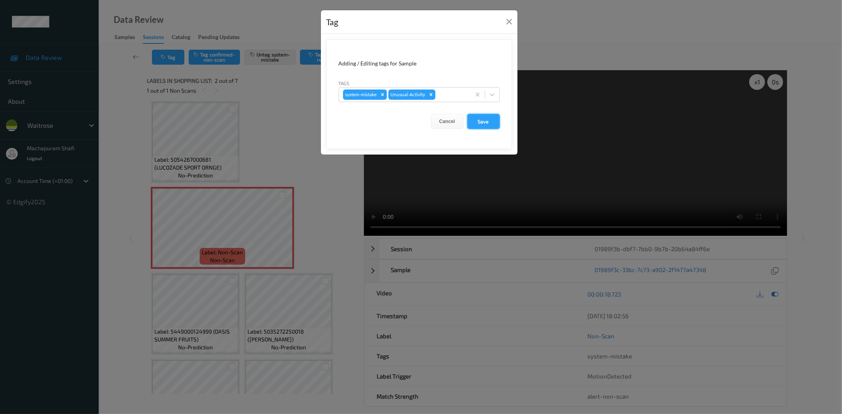
click at [476, 127] on button "Save" at bounding box center [483, 121] width 32 height 15
click at [489, 122] on button "Save" at bounding box center [483, 121] width 32 height 15
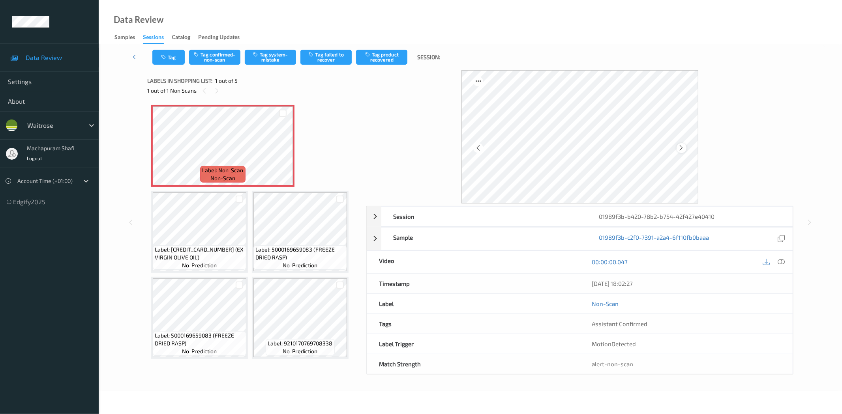
click at [679, 147] on icon at bounding box center [681, 147] width 7 height 7
click at [479, 148] on icon at bounding box center [478, 147] width 7 height 7
click at [781, 262] on icon at bounding box center [781, 262] width 7 height 7
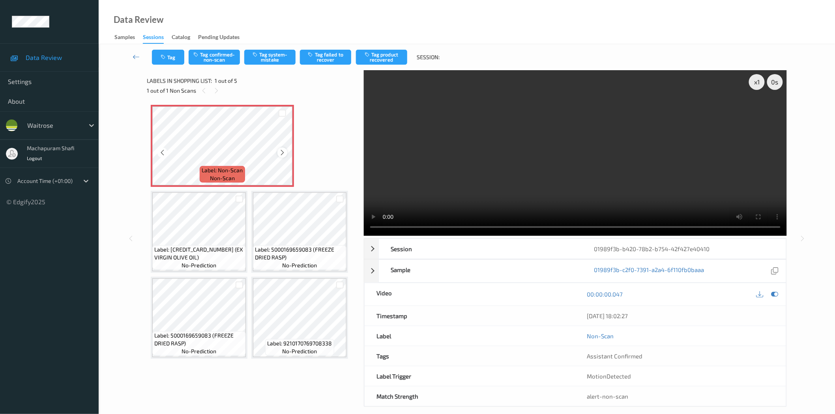
click at [279, 153] on icon at bounding box center [282, 152] width 7 height 7
click at [273, 54] on button "Tag system-mistake" at bounding box center [269, 57] width 51 height 15
click at [279, 54] on button "Tag system-mistake" at bounding box center [269, 57] width 51 height 15
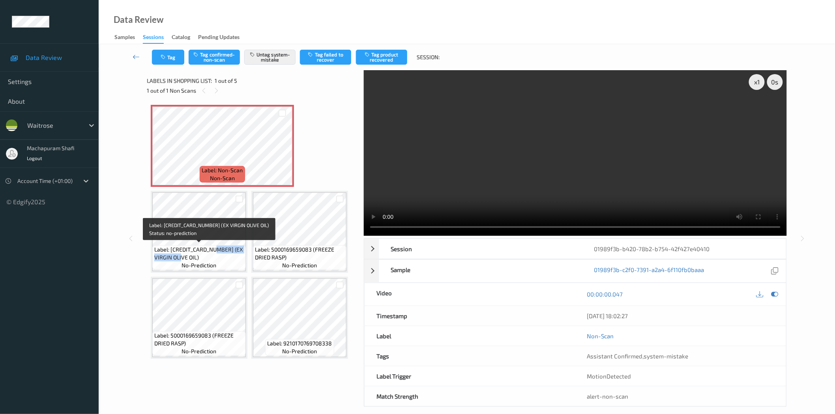
drag, startPoint x: 214, startPoint y: 249, endPoint x: 206, endPoint y: 58, distance: 191.6
click at [225, 261] on span "Label: 5000169024812 (EX VIRGIN OLIVE OIL)" at bounding box center [199, 254] width 90 height 16
copy span "EX VIRGIN OLIVE OIL)"
click at [174, 56] on button "Tag" at bounding box center [168, 57] width 32 height 15
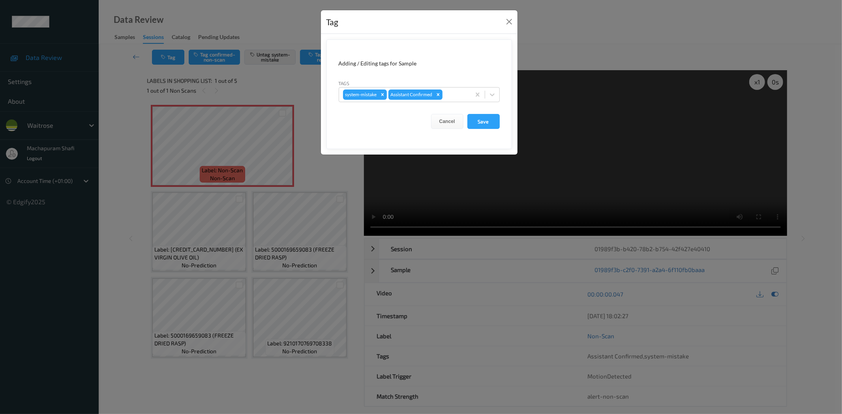
click at [272, 84] on div "Tag Adding / Editing tags for Sample Tags system-mistake Assistant Confirmed Ca…" at bounding box center [421, 207] width 842 height 414
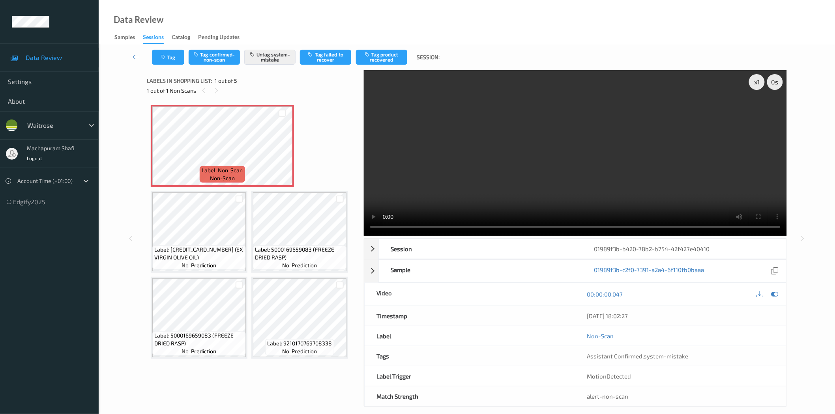
click at [249, 13] on div "Data Review Samples Sessions Catalog Pending Updates" at bounding box center [467, 22] width 737 height 44
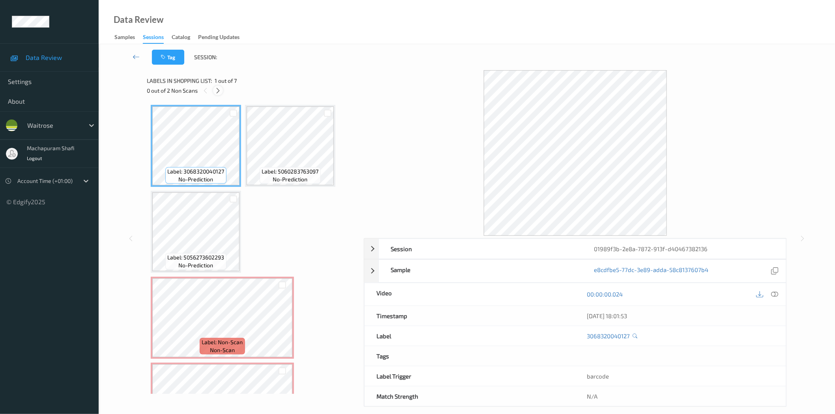
click at [219, 90] on icon at bounding box center [218, 90] width 7 height 7
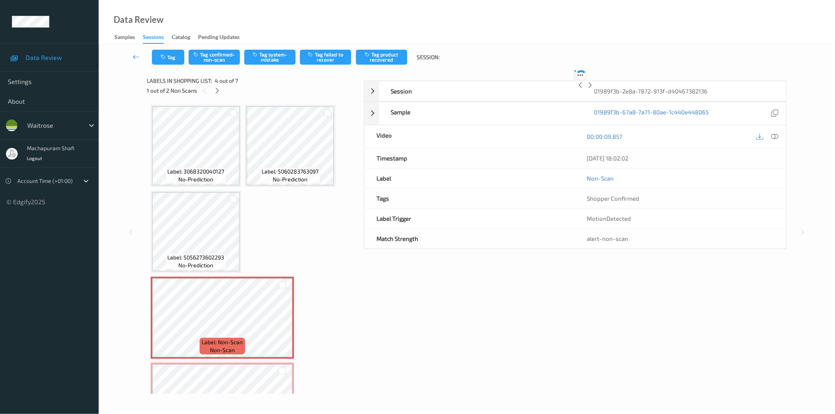
scroll to position [89, 0]
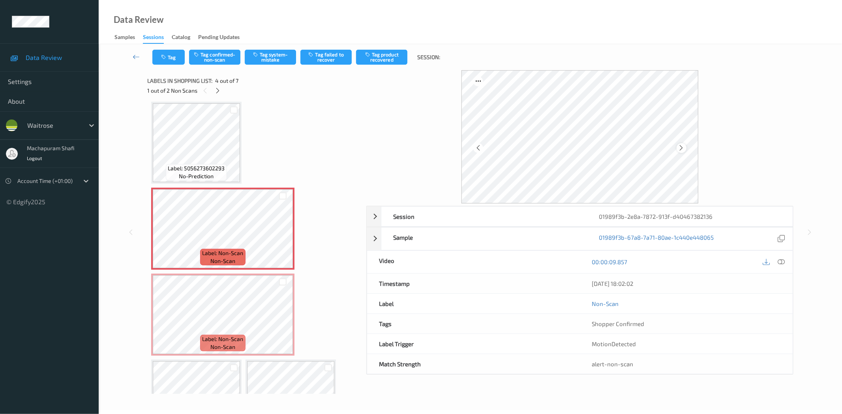
click at [680, 148] on icon at bounding box center [681, 147] width 7 height 7
click at [779, 263] on icon at bounding box center [781, 262] width 7 height 7
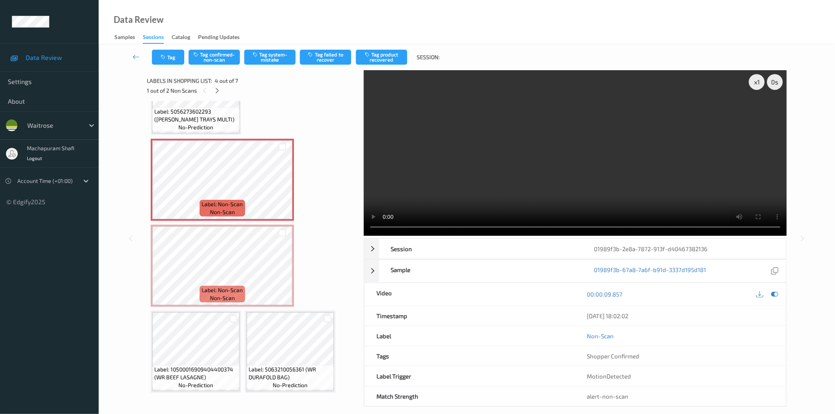
scroll to position [0, 0]
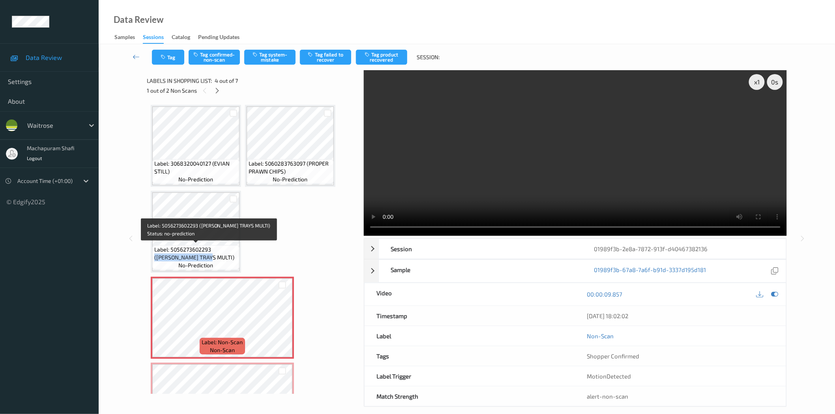
drag, startPoint x: 212, startPoint y: 247, endPoint x: 227, endPoint y: 258, distance: 18.6
click at [227, 258] on span "Label: 5056273602293 (LILYS TRAYS MULTI)" at bounding box center [195, 254] width 83 height 16
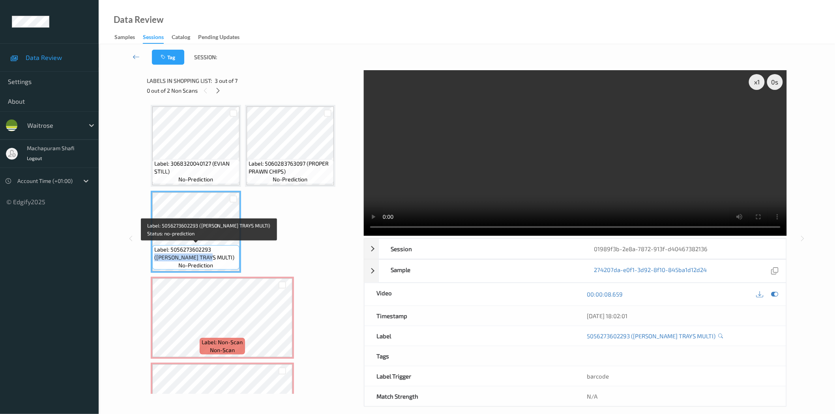
copy span "(LILYS TRAYS MULTI)"
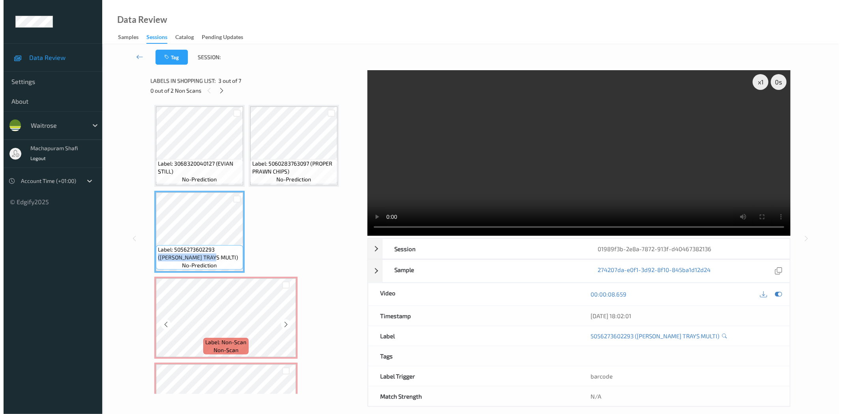
scroll to position [138, 0]
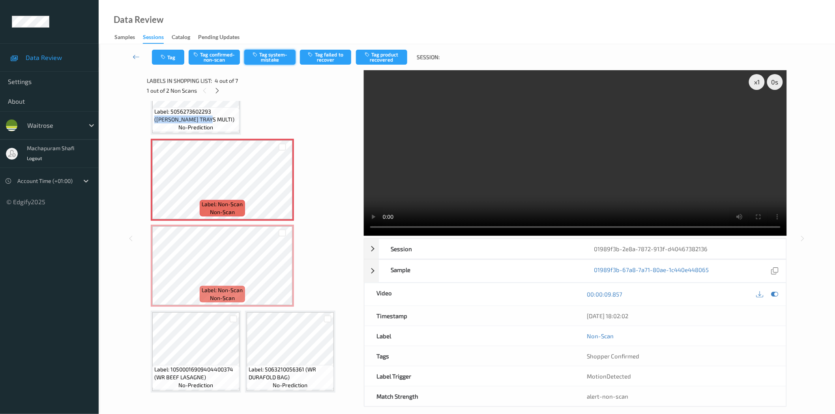
click at [270, 53] on button "Tag system-mistake" at bounding box center [269, 57] width 51 height 15
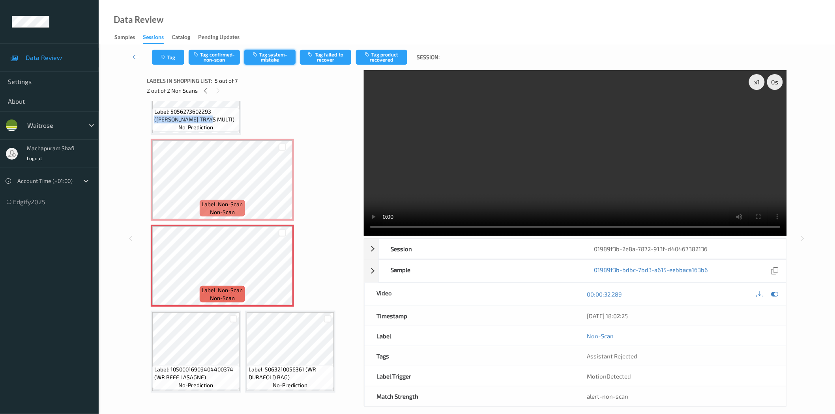
click at [273, 61] on button "Tag system-mistake" at bounding box center [269, 57] width 51 height 15
click at [161, 51] on button "Tag" at bounding box center [168, 57] width 32 height 15
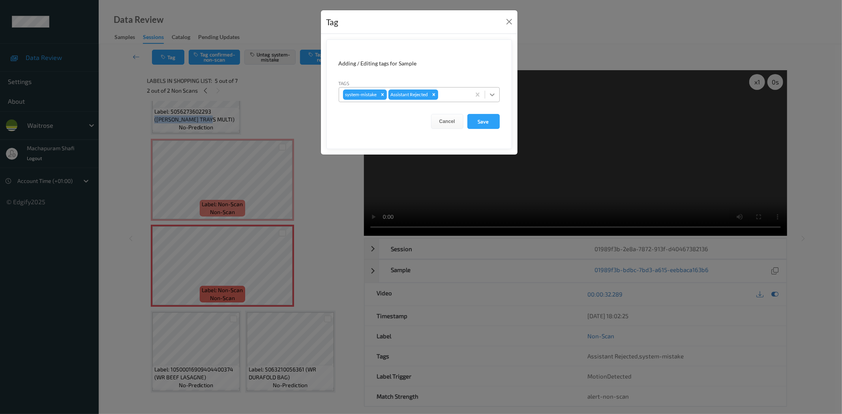
click at [490, 96] on icon at bounding box center [492, 95] width 8 height 8
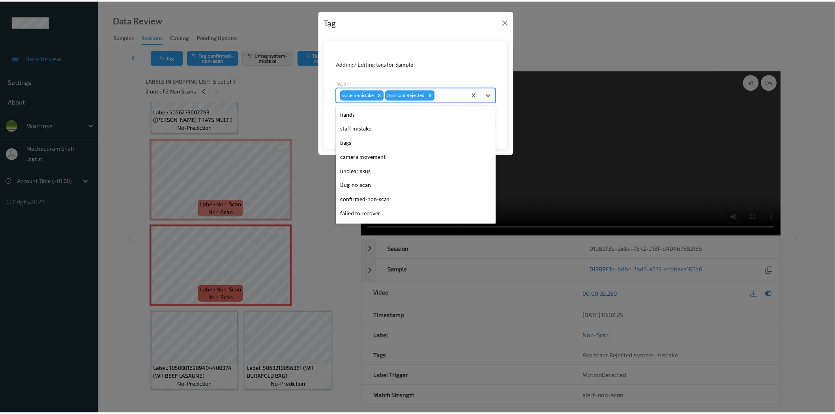
scroll to position [154, 0]
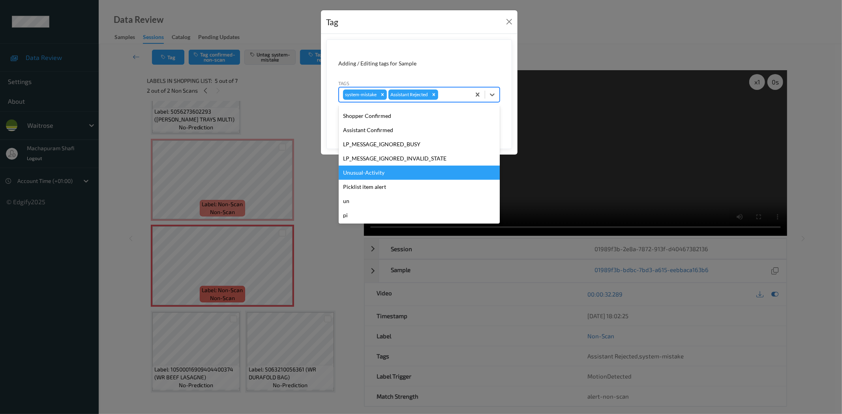
click at [371, 170] on div "Unusual-Activity" at bounding box center [419, 173] width 161 height 14
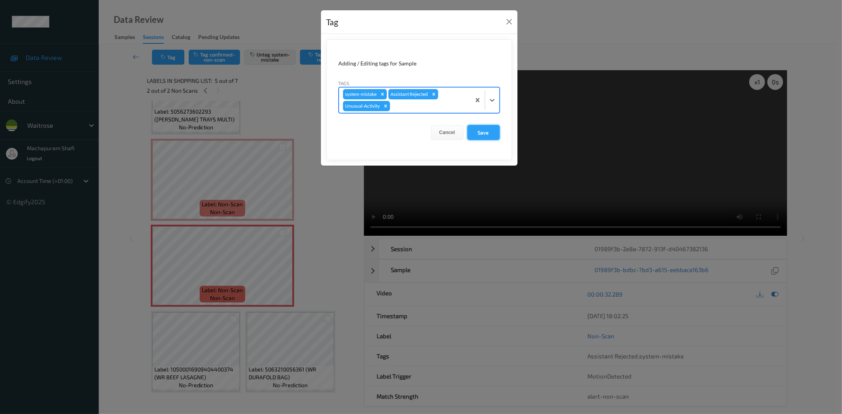
click at [474, 133] on button "Save" at bounding box center [483, 132] width 32 height 15
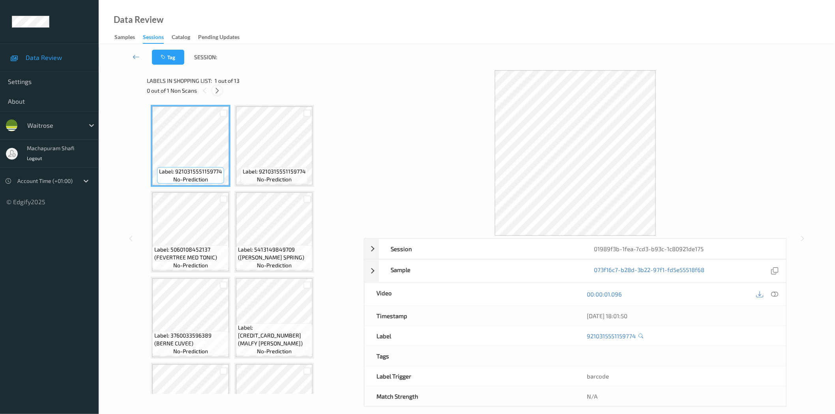
click at [217, 91] on icon at bounding box center [217, 90] width 7 height 7
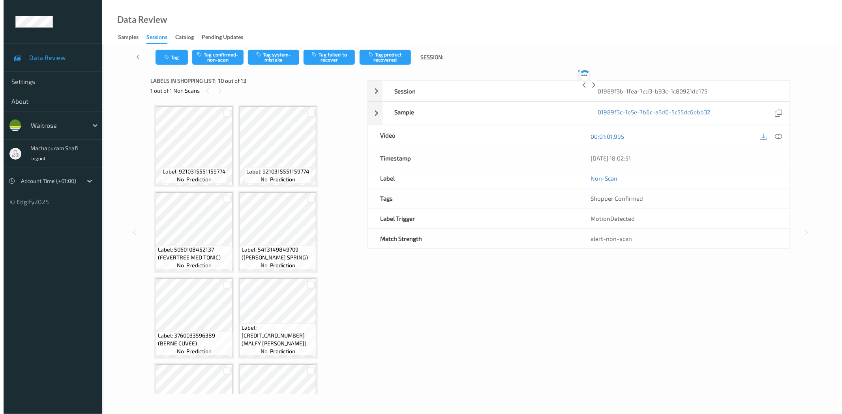
scroll to position [346, 0]
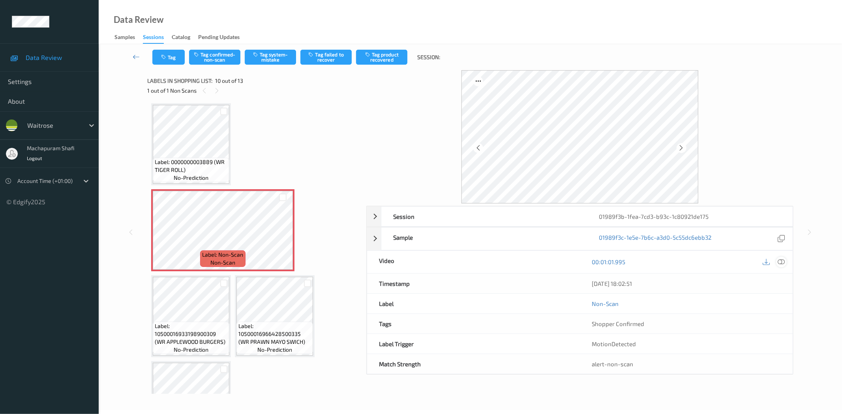
click at [784, 259] on icon at bounding box center [781, 262] width 7 height 7
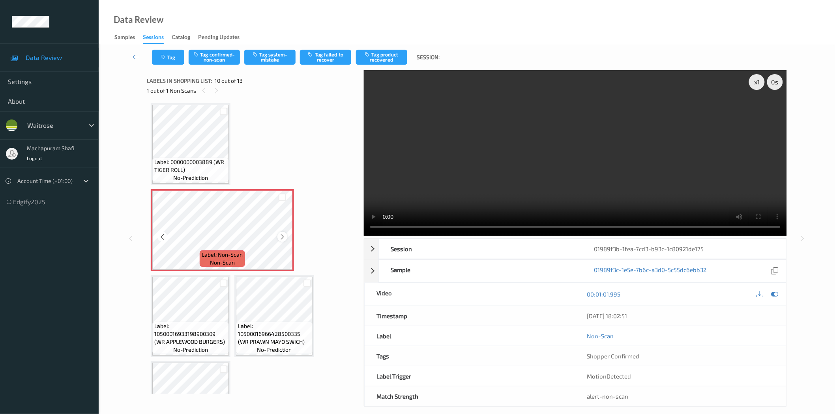
click at [279, 235] on icon at bounding box center [282, 237] width 7 height 7
click at [273, 61] on button "Tag system-mistake" at bounding box center [269, 57] width 51 height 15
click at [169, 60] on button "Tag" at bounding box center [168, 57] width 32 height 15
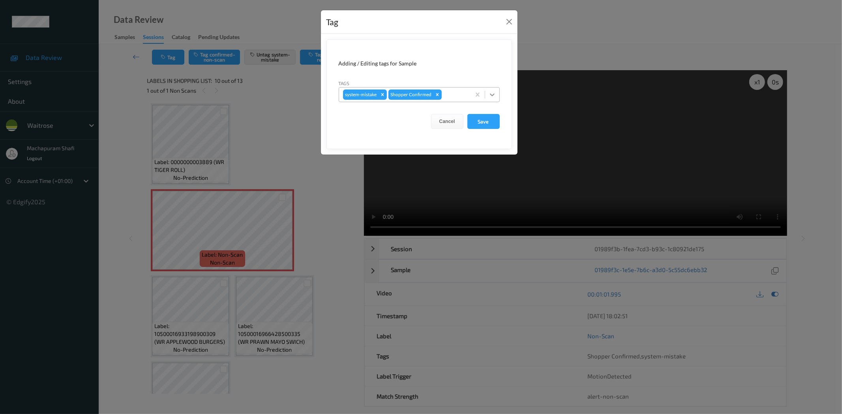
click at [494, 93] on icon at bounding box center [492, 95] width 8 height 8
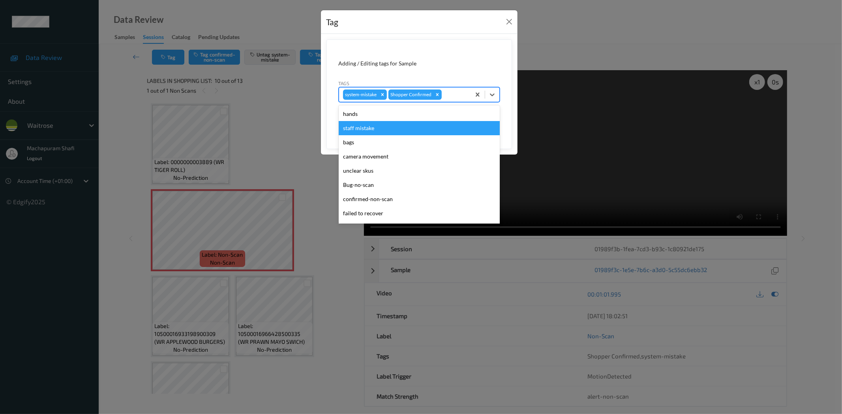
scroll to position [154, 0]
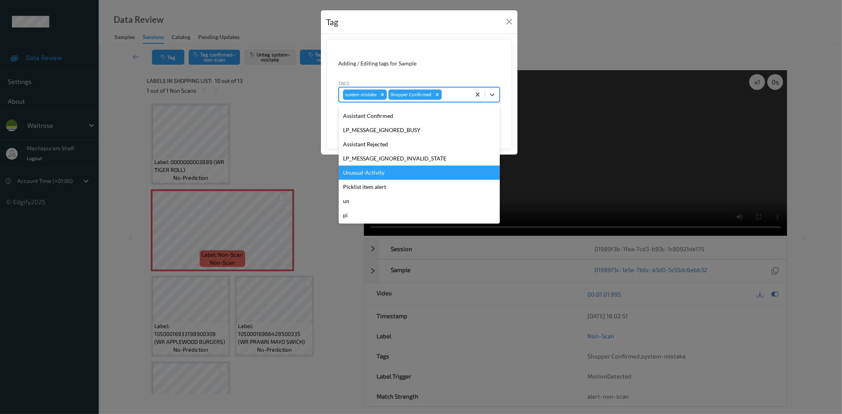
click at [362, 172] on div "Unusual-Activity" at bounding box center [419, 173] width 161 height 14
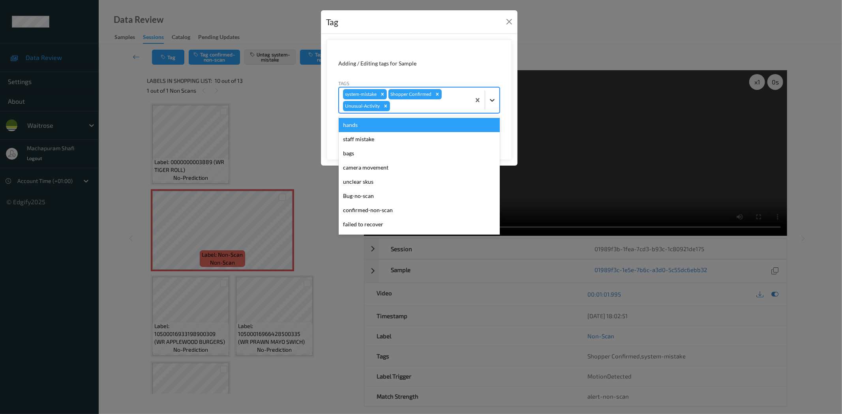
click at [496, 99] on div at bounding box center [492, 100] width 14 height 14
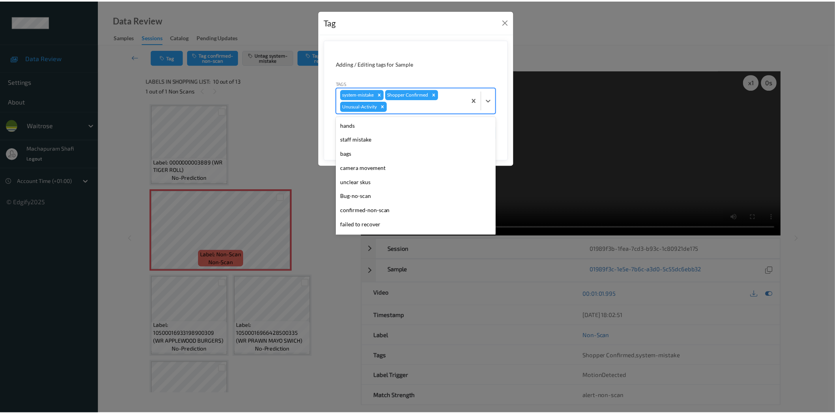
scroll to position [140, 0]
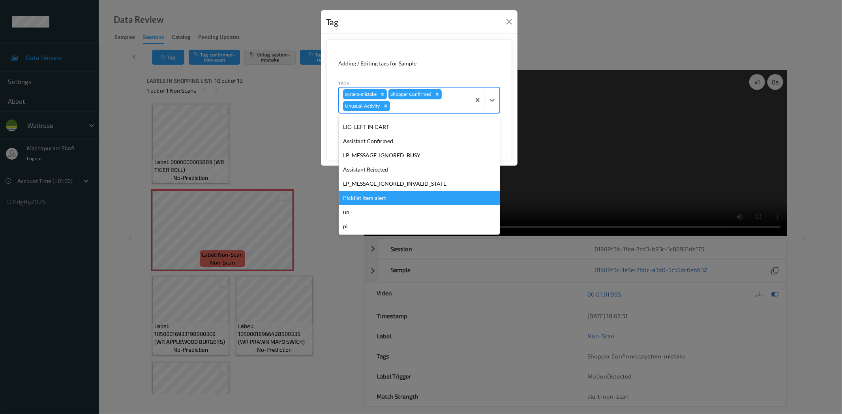
click at [383, 197] on div "Picklist item alert" at bounding box center [419, 198] width 161 height 14
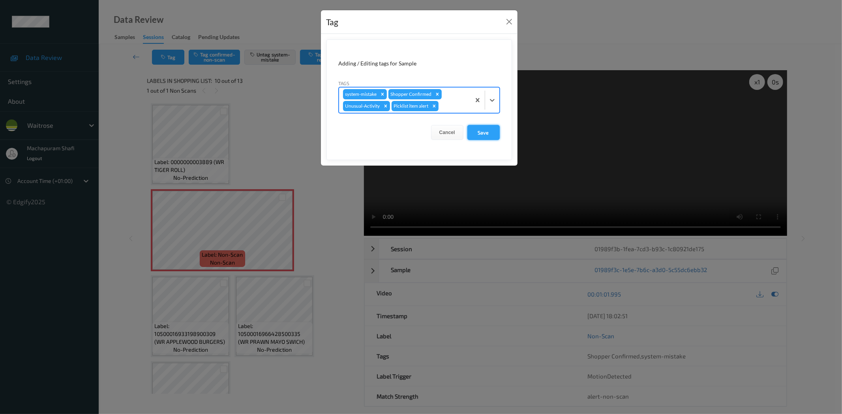
click at [479, 133] on button "Save" at bounding box center [483, 132] width 32 height 15
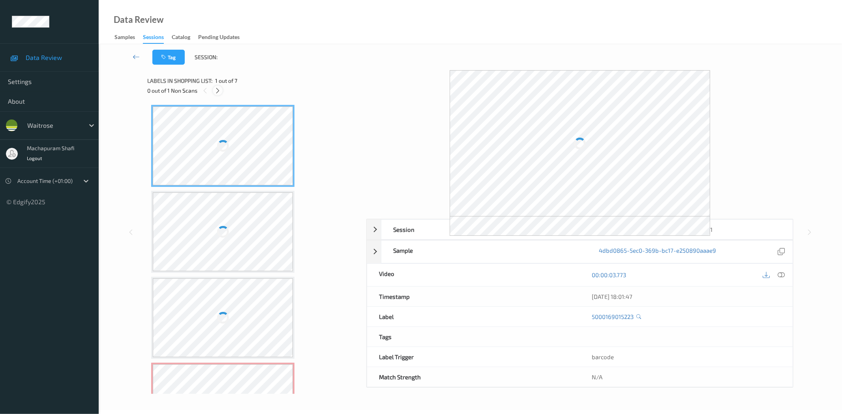
click at [218, 88] on icon at bounding box center [217, 90] width 7 height 7
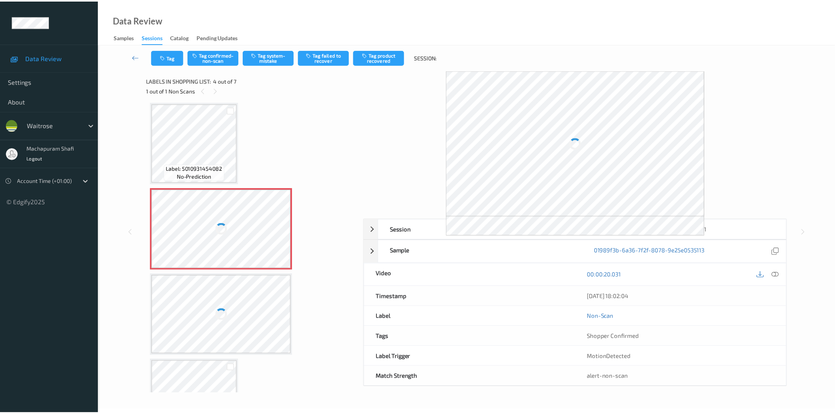
scroll to position [89, 0]
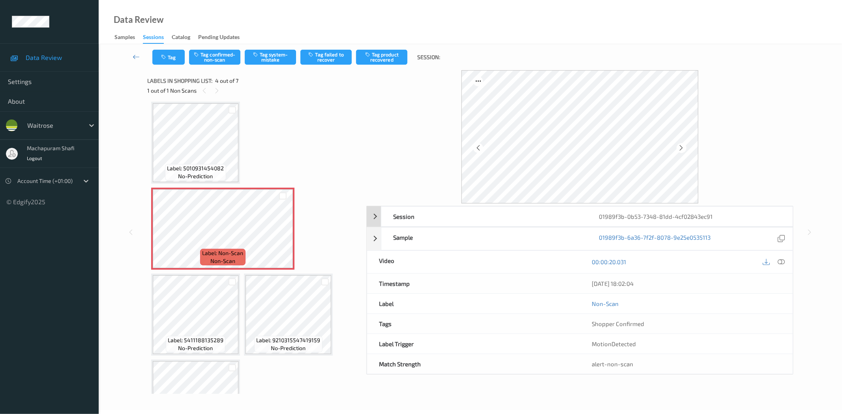
drag, startPoint x: 782, startPoint y: 262, endPoint x: 769, endPoint y: 239, distance: 26.1
click at [757, 261] on icon at bounding box center [781, 262] width 7 height 7
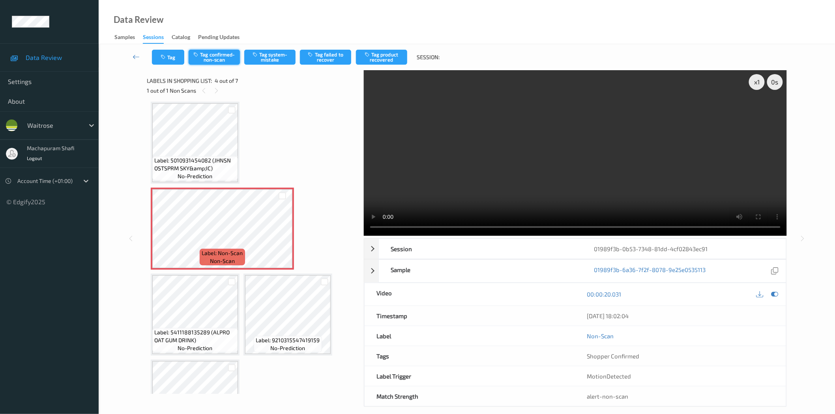
click at [217, 57] on button "Tag confirmed-non-scan" at bounding box center [214, 57] width 51 height 15
drag, startPoint x: 373, startPoint y: 60, endPoint x: 331, endPoint y: 110, distance: 65.5
click at [374, 60] on button "Tag product recovered" at bounding box center [381, 57] width 51 height 15
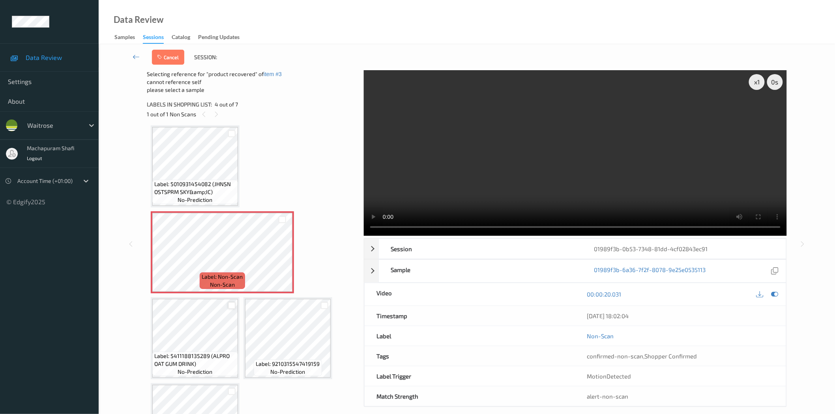
click at [231, 305] on div at bounding box center [231, 305] width 7 height 7
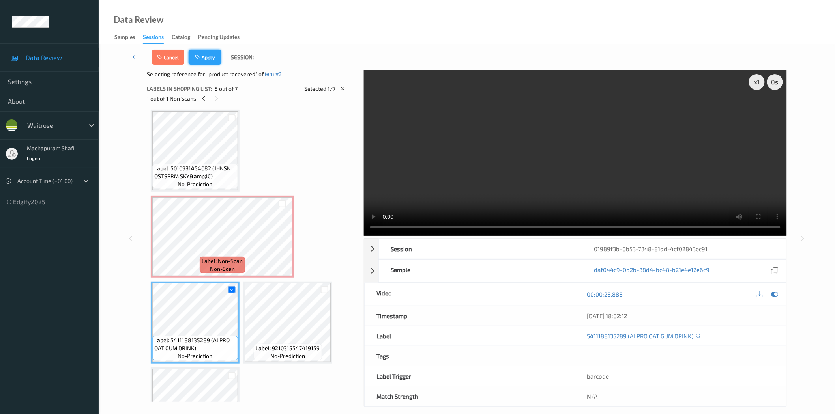
click at [210, 60] on button "Apply" at bounding box center [205, 57] width 32 height 15
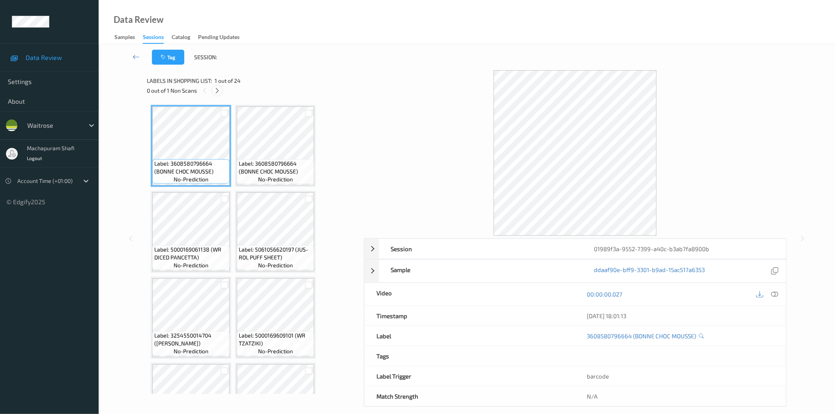
click at [219, 91] on icon at bounding box center [217, 90] width 7 height 7
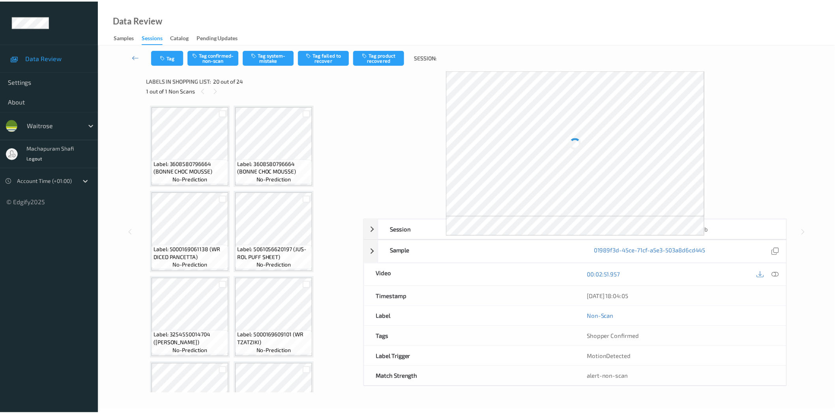
scroll to position [774, 0]
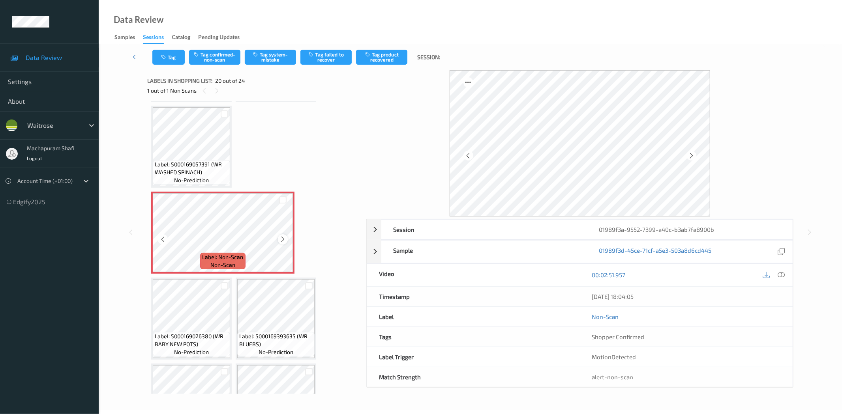
click at [285, 236] on icon at bounding box center [282, 239] width 7 height 7
click at [782, 277] on icon at bounding box center [781, 275] width 7 height 7
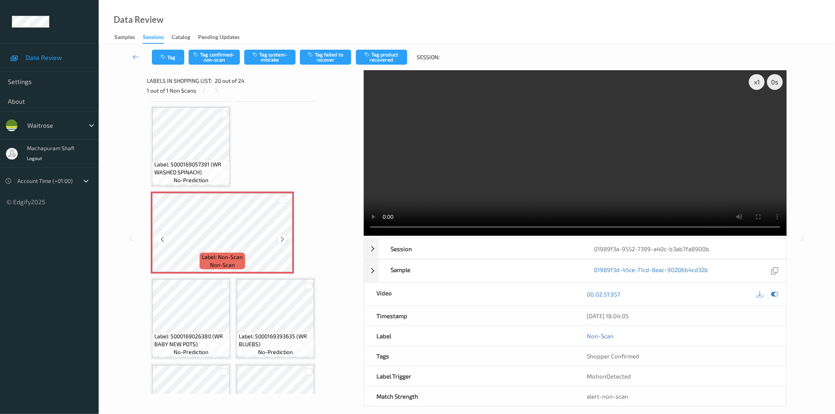
click at [283, 236] on icon at bounding box center [282, 239] width 7 height 7
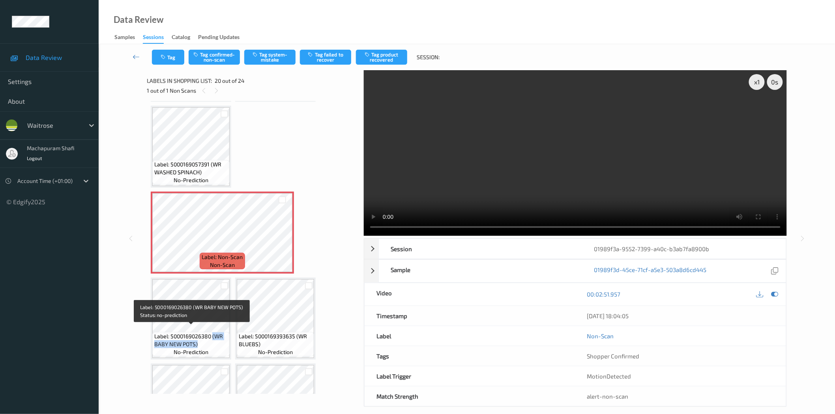
drag, startPoint x: 213, startPoint y: 331, endPoint x: 220, endPoint y: 341, distance: 11.9
click at [220, 341] on span "Label: 5000169026380 (WR BABY NEW POTS)" at bounding box center [190, 341] width 73 height 16
copy span "(WR BABY NEW POTS)"
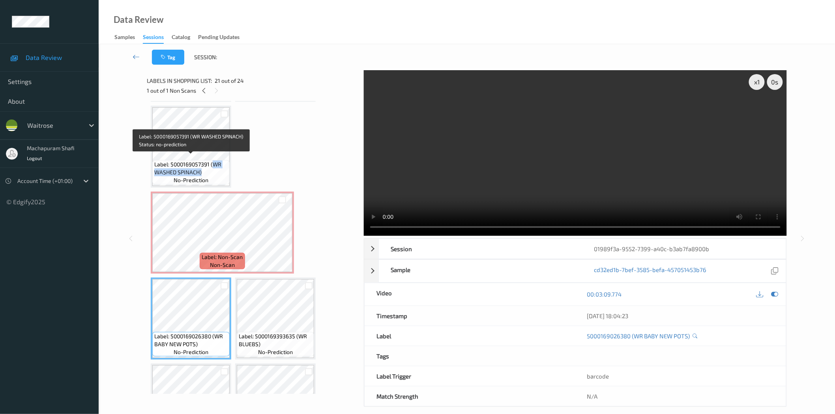
drag, startPoint x: 212, startPoint y: 159, endPoint x: 221, endPoint y: 176, distance: 18.9
click at [221, 176] on div "Label: 5000169057391 (WR WASHED SPINACH) no-prediction" at bounding box center [190, 172] width 77 height 24
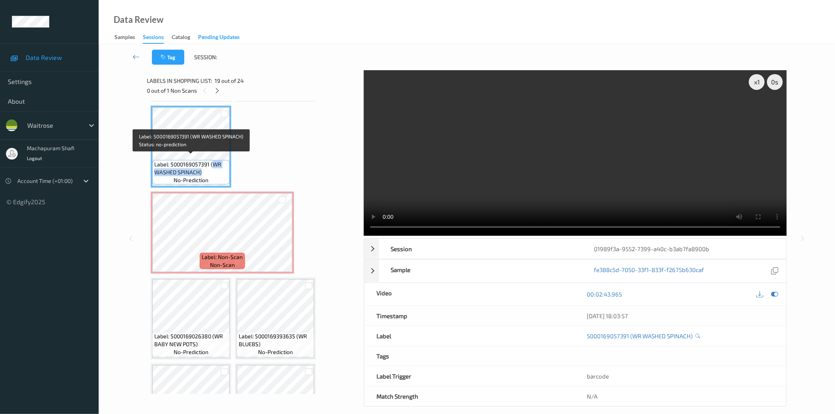
copy span "WR WASHED SPINACH)"
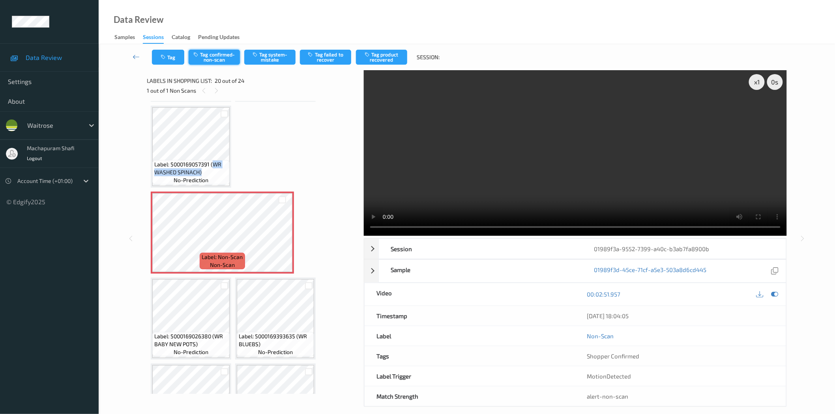
click at [214, 50] on button "Tag confirmed-non-scan" at bounding box center [214, 57] width 51 height 15
click at [223, 60] on button "Tag confirmed-non-scan" at bounding box center [214, 57] width 51 height 15
click at [390, 59] on button "Tag product recovered" at bounding box center [381, 57] width 51 height 15
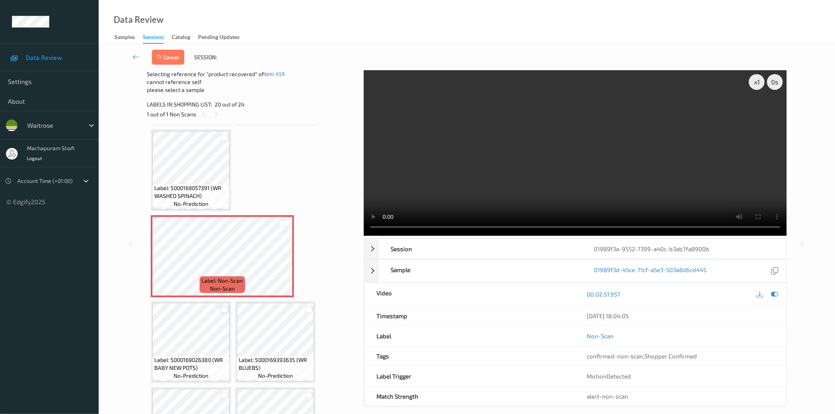
click at [223, 306] on div at bounding box center [224, 309] width 7 height 7
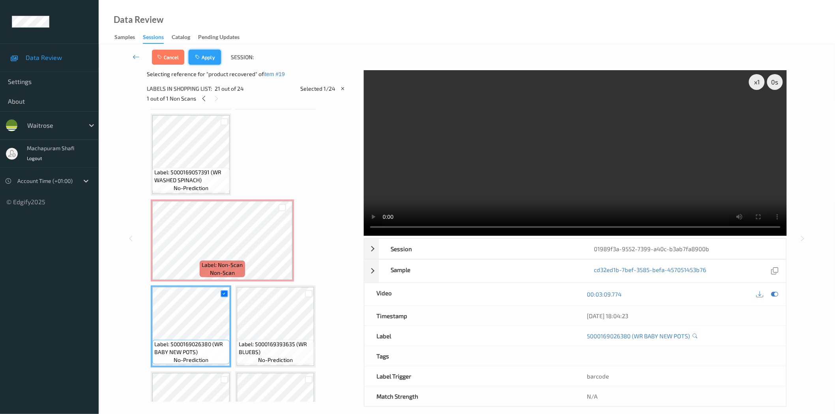
click at [208, 56] on button "Apply" at bounding box center [205, 57] width 32 height 15
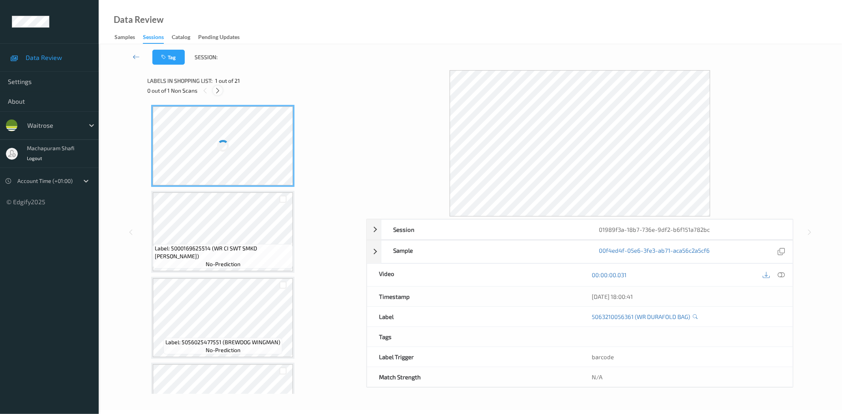
click at [217, 92] on icon at bounding box center [217, 90] width 7 height 7
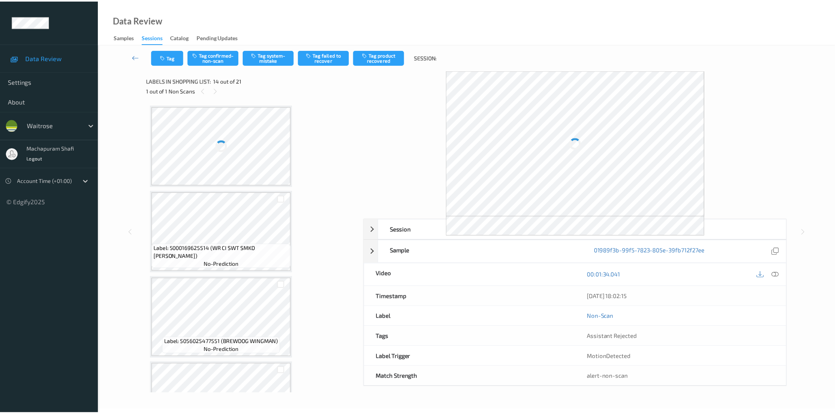
scroll to position [1030, 0]
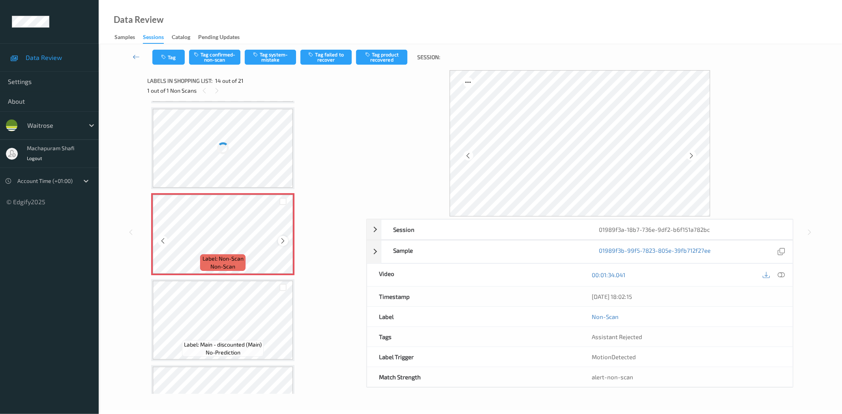
click at [284, 238] on icon at bounding box center [283, 241] width 7 height 7
click at [251, 228] on div at bounding box center [223, 234] width 141 height 79
click at [781, 273] on icon at bounding box center [781, 275] width 7 height 7
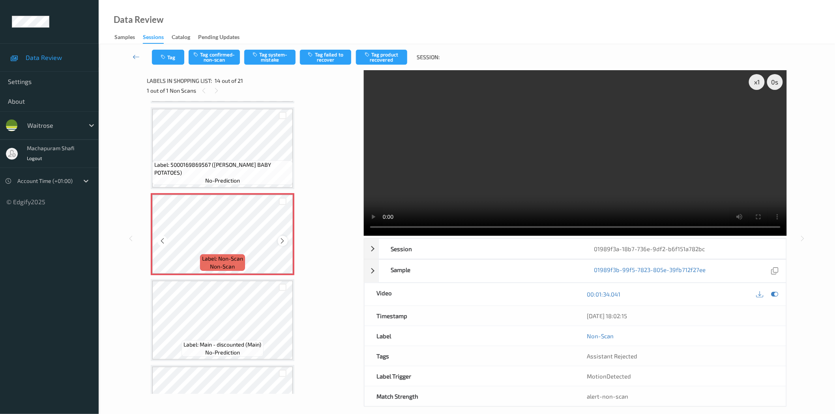
click at [282, 238] on icon at bounding box center [282, 241] width 7 height 7
click at [157, 236] on div at bounding box center [162, 241] width 10 height 10
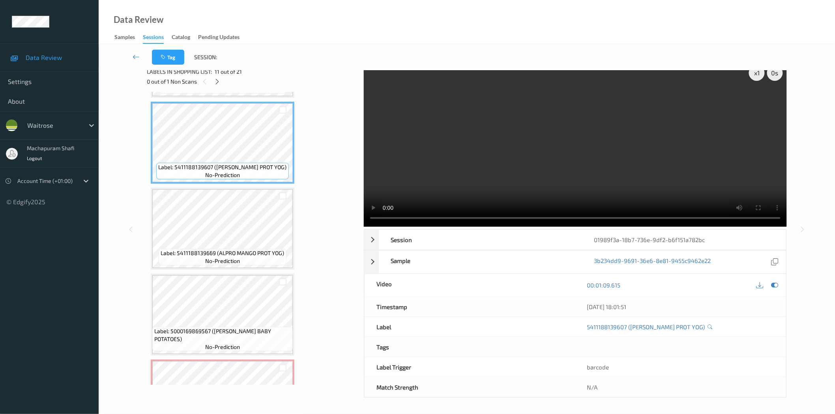
scroll to position [1205, 0]
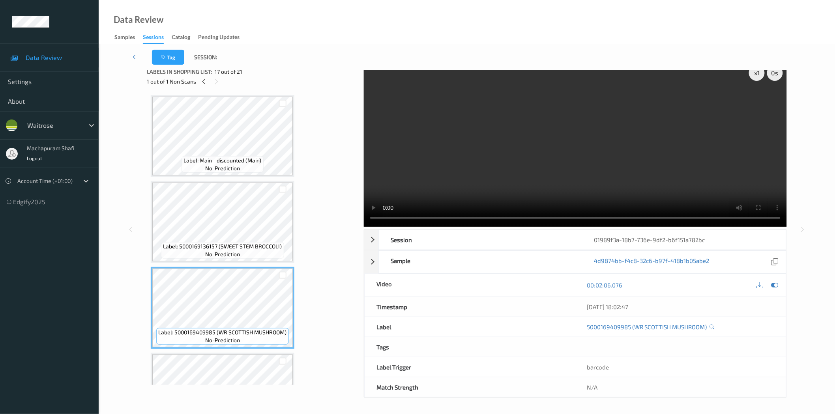
click at [774, 285] on icon at bounding box center [774, 285] width 7 height 7
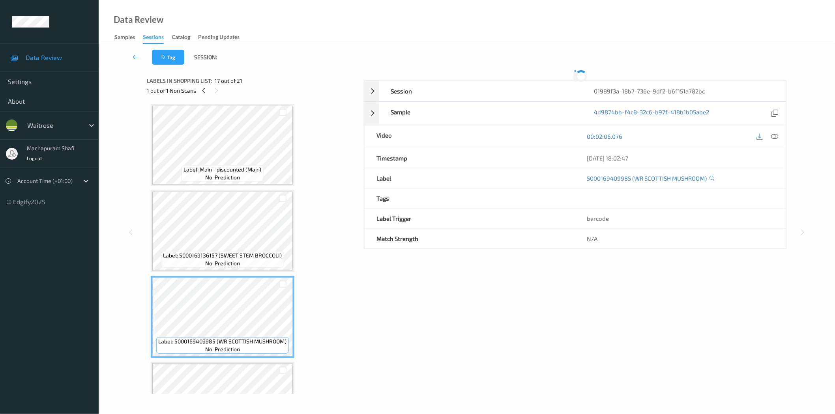
scroll to position [0, 0]
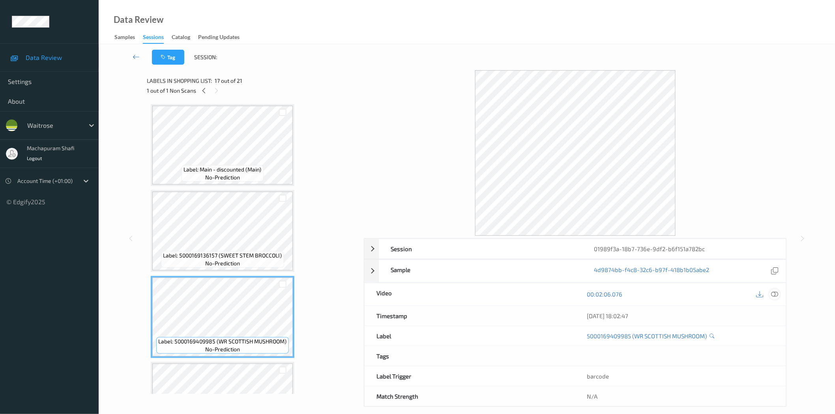
click at [774, 293] on icon at bounding box center [774, 294] width 7 height 7
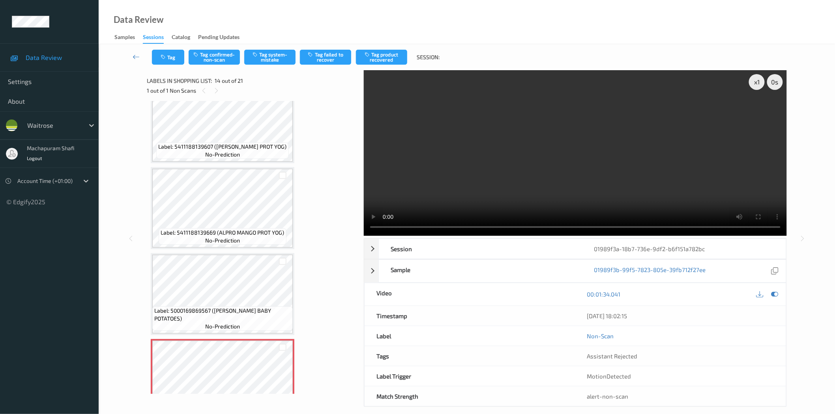
scroll to position [980, 0]
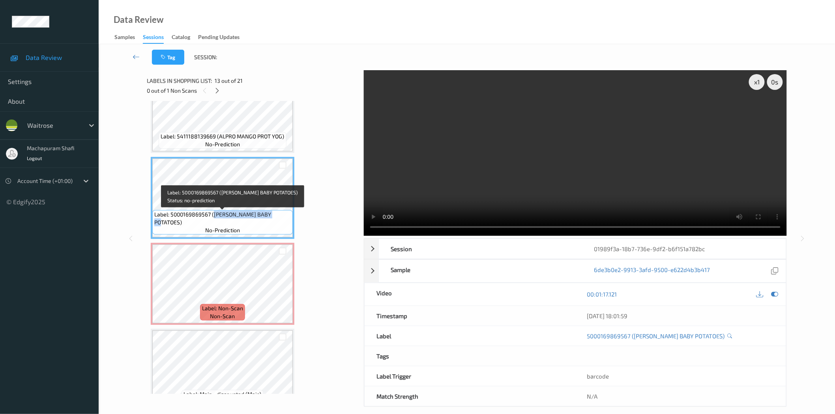
drag, startPoint x: 222, startPoint y: 216, endPoint x: 282, endPoint y: 219, distance: 60.5
click at [282, 219] on span "Label: 5000169869567 (WR ESS BABY POTATOES)" at bounding box center [222, 219] width 136 height 16
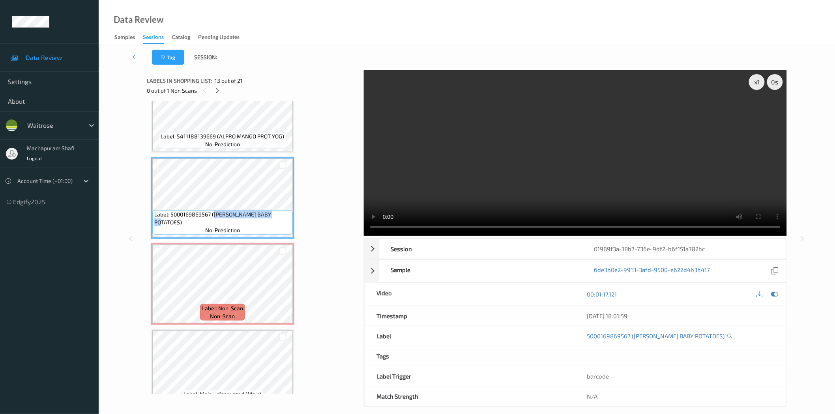
copy span "WR ESS BABY POTATOES)"
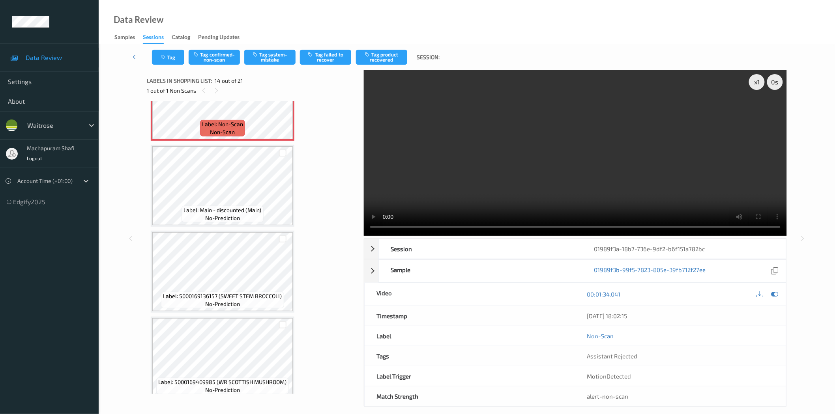
scroll to position [1156, 0]
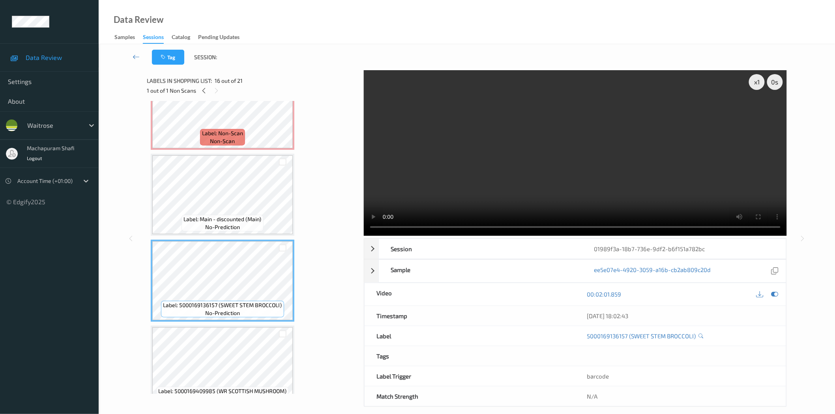
click at [606, 172] on video at bounding box center [575, 153] width 423 height 166
drag, startPoint x: 222, startPoint y: 295, endPoint x: 249, endPoint y: 298, distance: 27.0
click at [249, 302] on span "Label: 5000169136157 (SWEET STEM BROCCOLI)" at bounding box center [222, 306] width 119 height 8
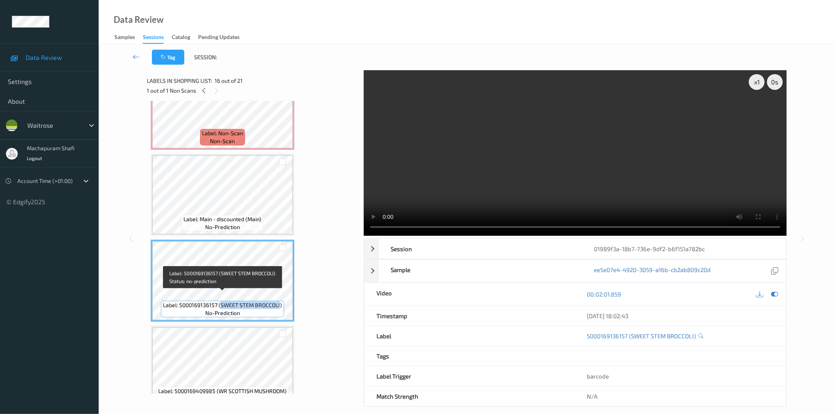
drag, startPoint x: 222, startPoint y: 296, endPoint x: 279, endPoint y: 298, distance: 56.9
click at [279, 302] on span "Label: 5000169136157 (SWEET STEM BROCCOLI)" at bounding box center [222, 306] width 119 height 8
copy span "SWEET STEM BROCCOLI"
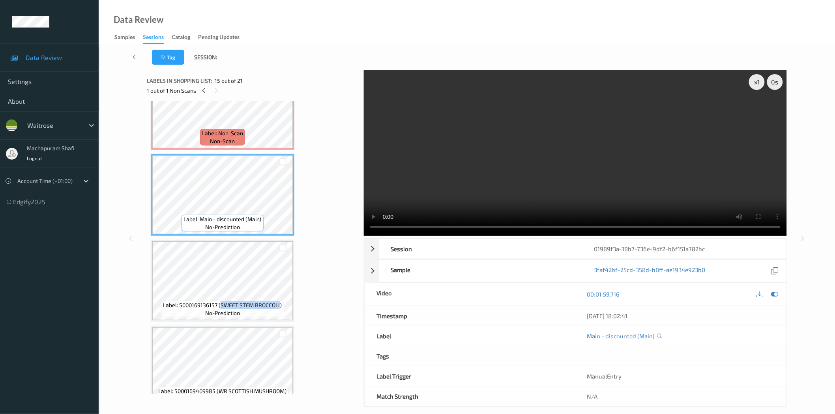
scroll to position [980, 0]
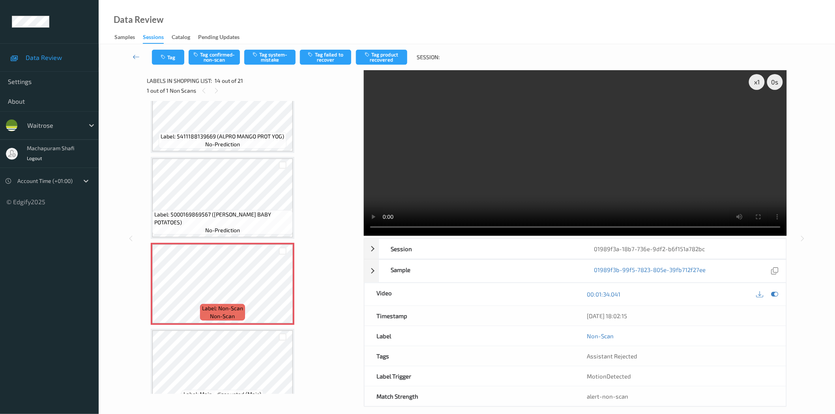
click at [575, 163] on video at bounding box center [575, 153] width 423 height 166
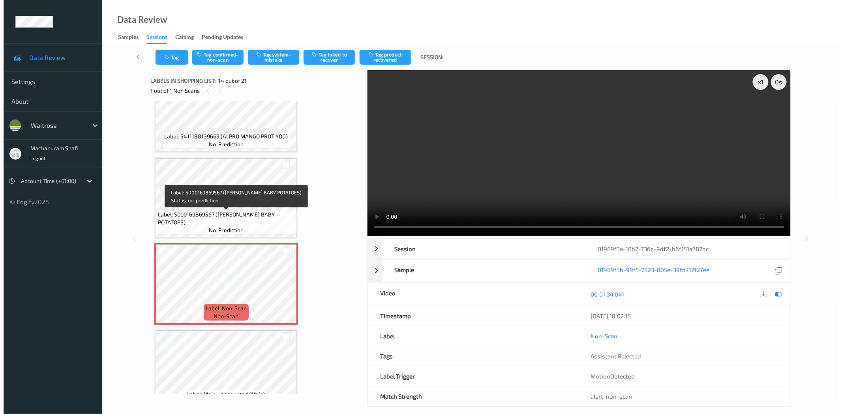
scroll to position [1156, 0]
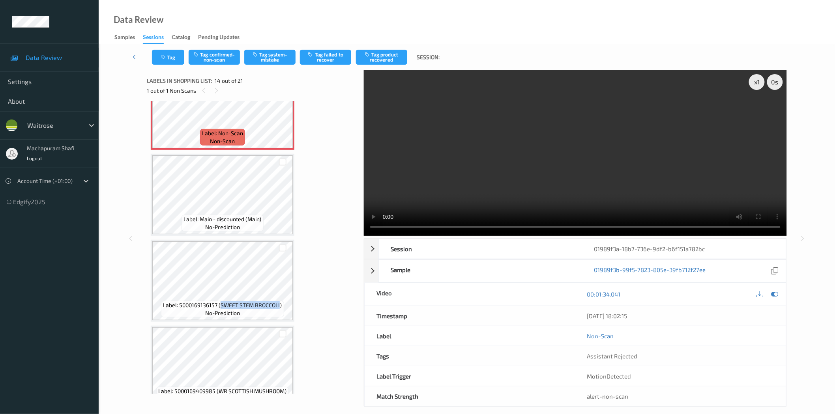
click at [267, 58] on button "Tag system-mistake" at bounding box center [269, 57] width 51 height 15
click at [170, 60] on button "Tag" at bounding box center [168, 57] width 32 height 15
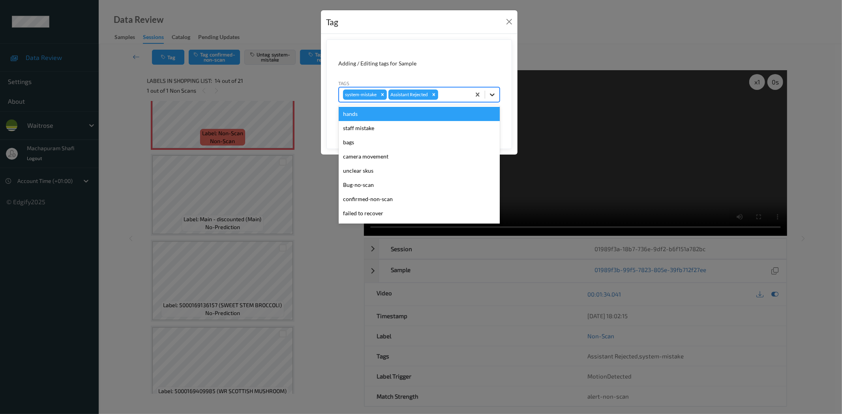
click at [491, 93] on icon at bounding box center [492, 95] width 8 height 8
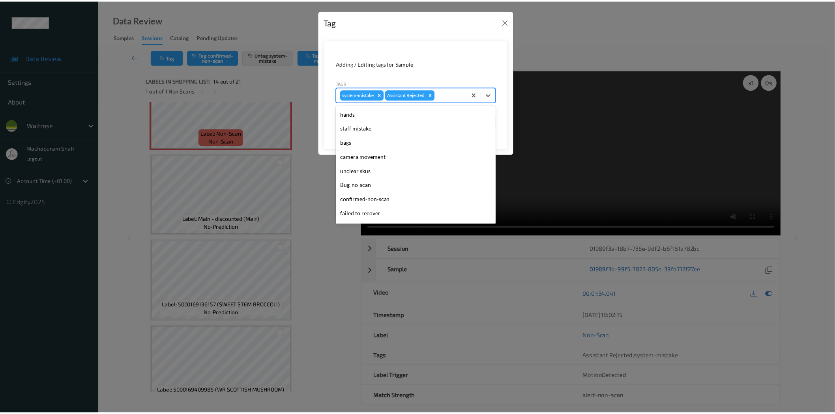
scroll to position [154, 0]
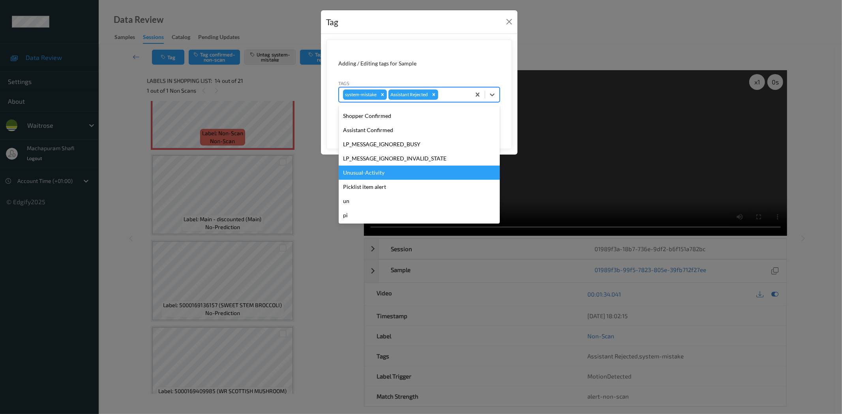
click at [371, 174] on div "Unusual-Activity" at bounding box center [419, 173] width 161 height 14
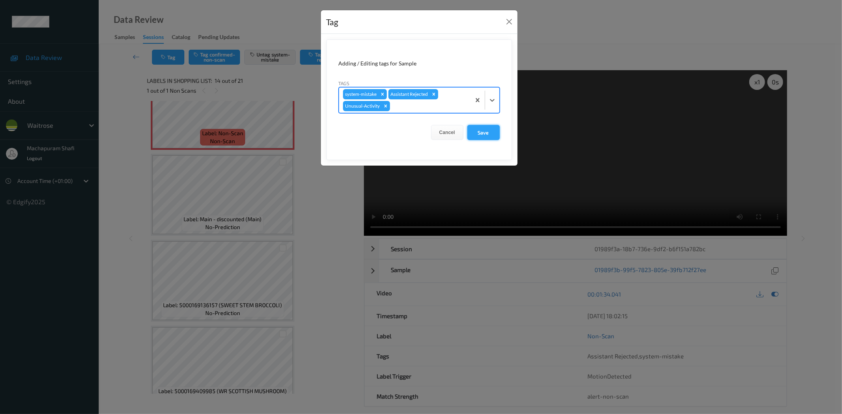
click at [481, 133] on button "Save" at bounding box center [483, 132] width 32 height 15
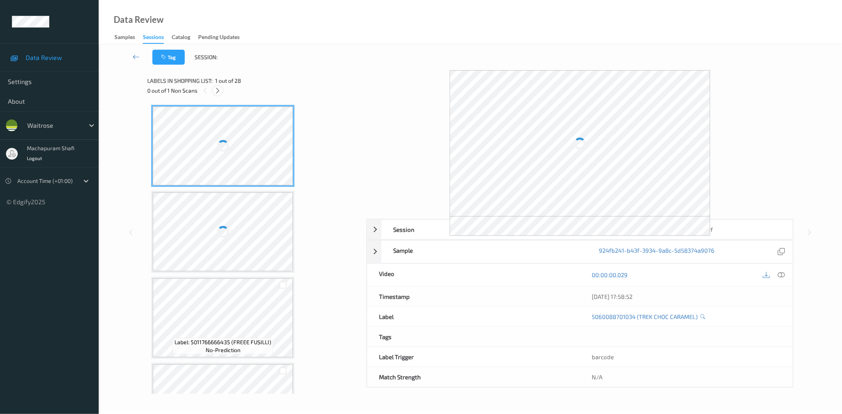
click at [215, 89] on icon at bounding box center [217, 90] width 7 height 7
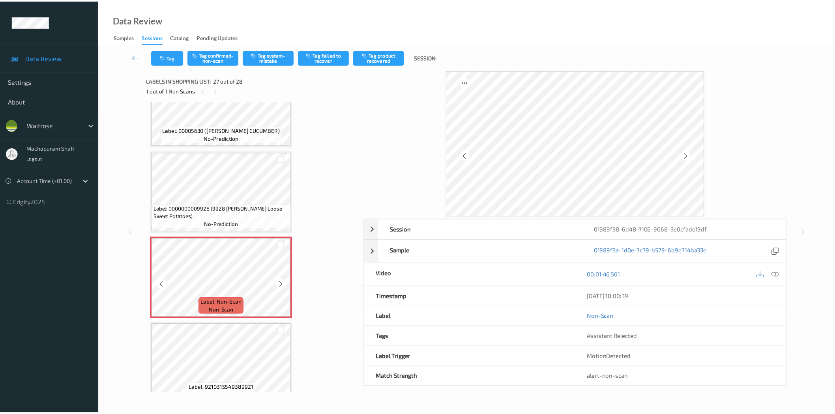
scroll to position [2105, 0]
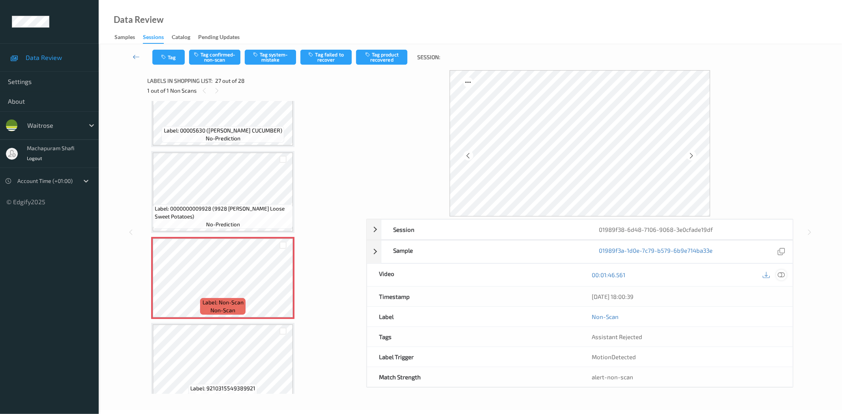
click at [781, 275] on icon at bounding box center [781, 275] width 7 height 7
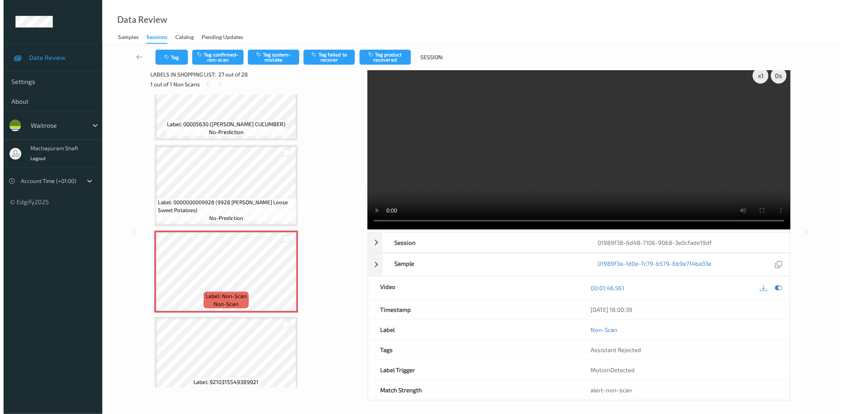
scroll to position [9, 0]
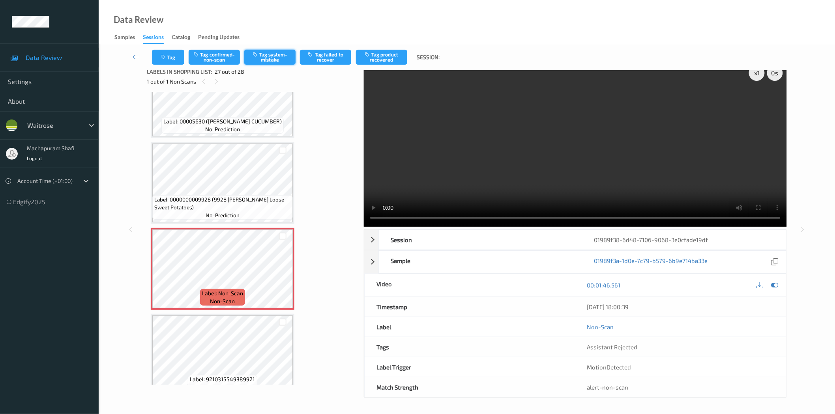
click at [275, 58] on button "Tag system-mistake" at bounding box center [269, 57] width 51 height 15
click at [165, 57] on icon "button" at bounding box center [164, 57] width 7 height 6
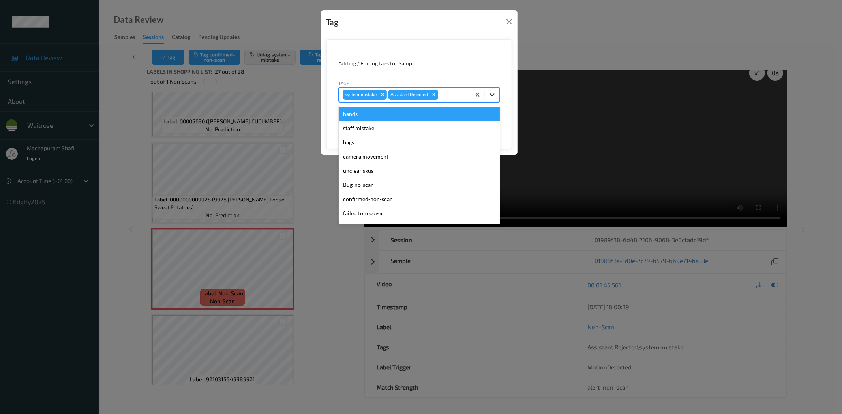
click at [496, 96] on div at bounding box center [492, 95] width 14 height 14
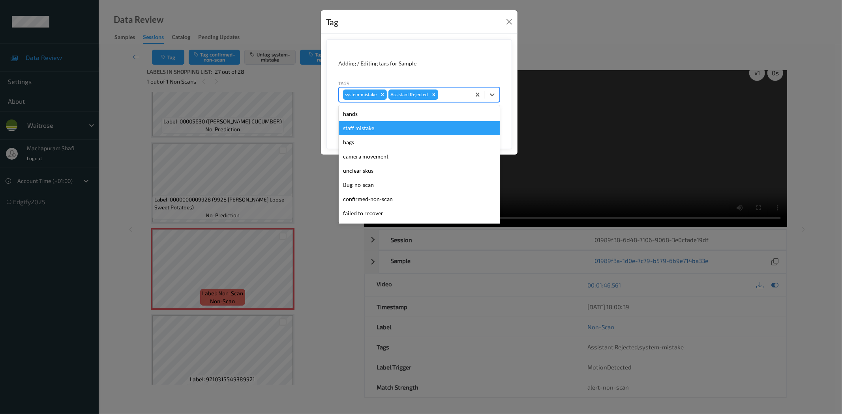
scroll to position [154, 0]
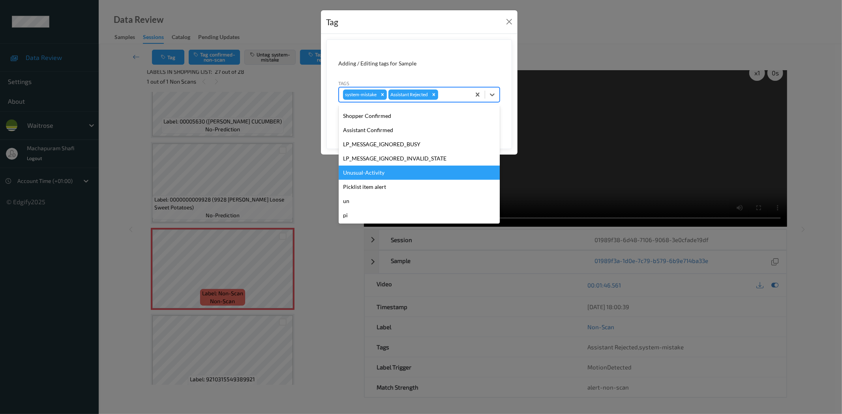
click at [386, 176] on div "Unusual-Activity" at bounding box center [419, 173] width 161 height 14
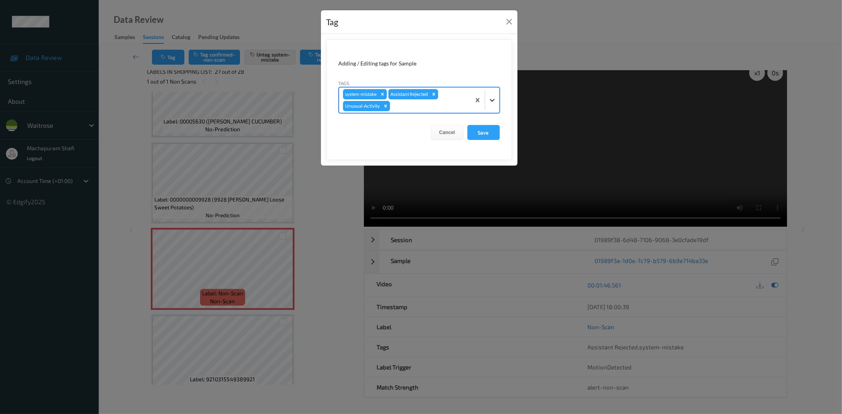
drag, startPoint x: 493, startPoint y: 93, endPoint x: 484, endPoint y: 113, distance: 21.9
click at [492, 93] on div at bounding box center [492, 100] width 14 height 14
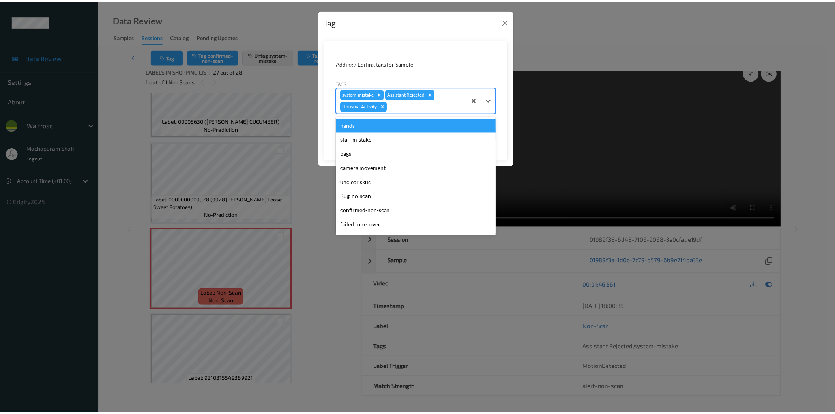
scroll to position [140, 0]
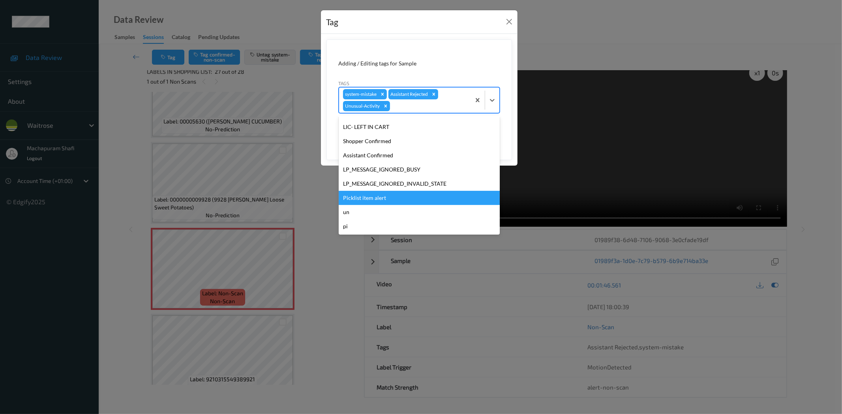
click at [368, 195] on div "Picklist item alert" at bounding box center [419, 198] width 161 height 14
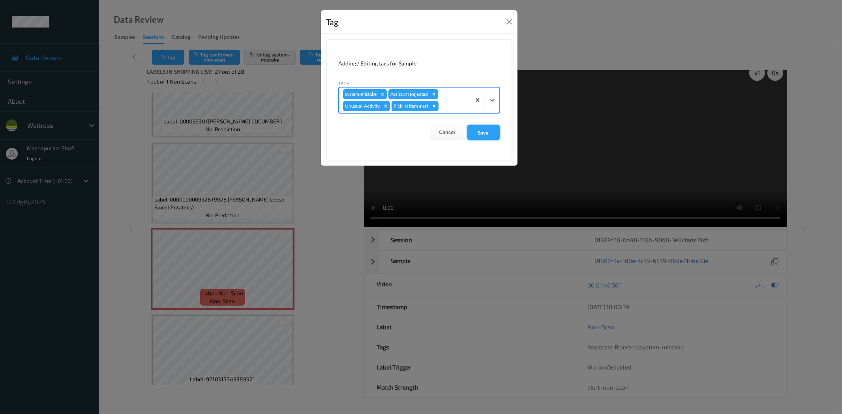
click at [483, 135] on button "Save" at bounding box center [483, 132] width 32 height 15
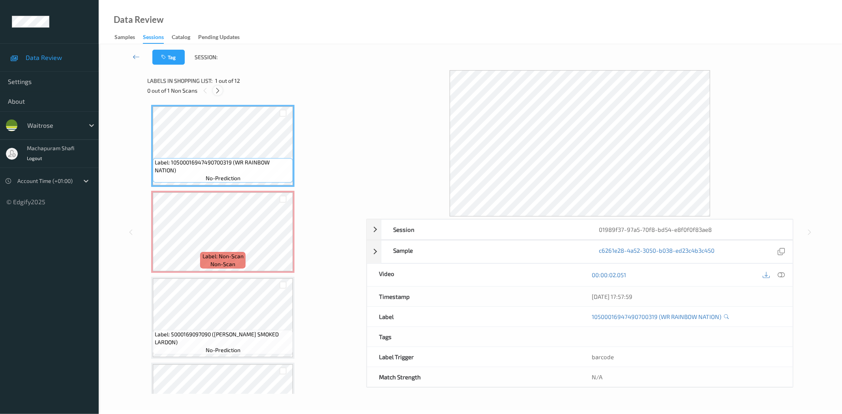
click at [219, 87] on icon at bounding box center [217, 90] width 7 height 7
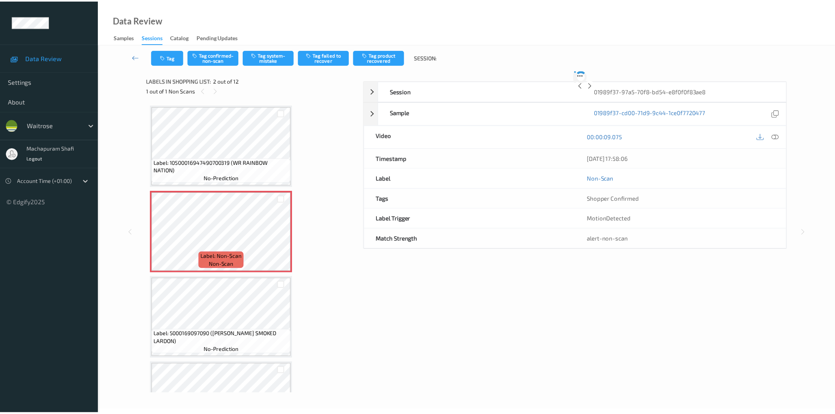
scroll to position [4, 0]
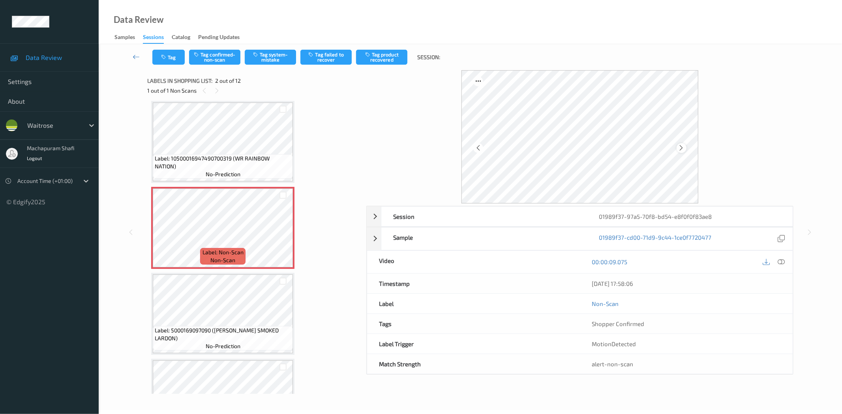
click at [681, 147] on icon at bounding box center [681, 147] width 7 height 7
click at [780, 262] on icon at bounding box center [781, 262] width 7 height 7
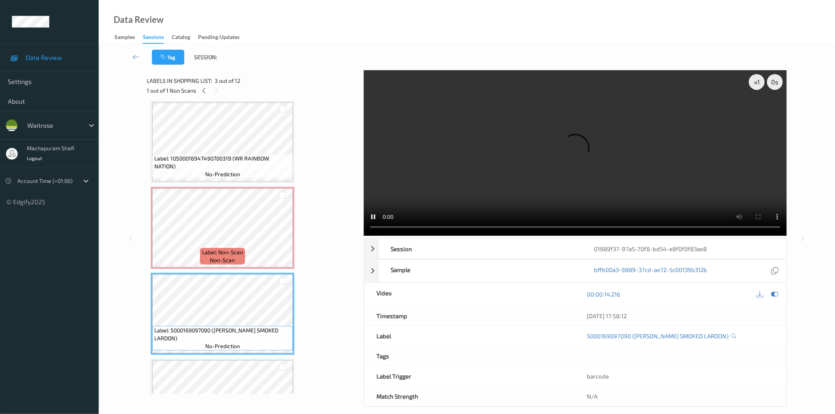
scroll to position [179, 0]
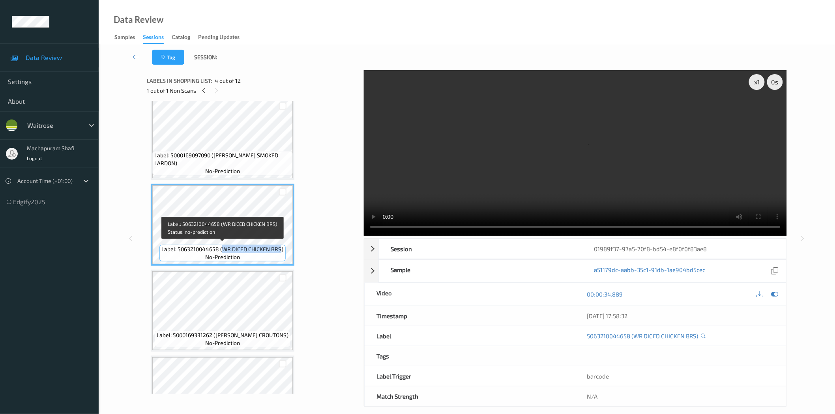
drag, startPoint x: 222, startPoint y: 247, endPoint x: 281, endPoint y: 249, distance: 59.6
click at [281, 249] on span "Label: 5063210044658 (WR DICED CHICKEN BRS)" at bounding box center [222, 250] width 122 height 8
copy span "WR DICED CHICKEN BRS"
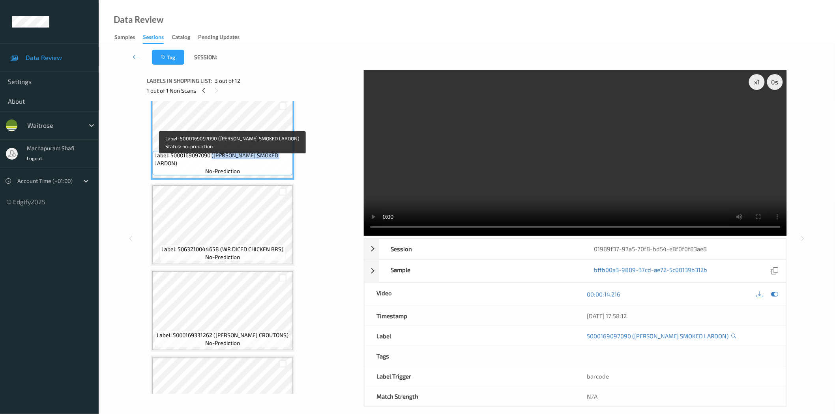
drag, startPoint x: 218, startPoint y: 161, endPoint x: 285, endPoint y: 161, distance: 67.5
click at [285, 161] on div "Label: 5000169097090 ([PERSON_NAME] SMOKED LARDON) no-prediction" at bounding box center [222, 163] width 141 height 24
copy span "([PERSON_NAME] SMOKED LARDON)"
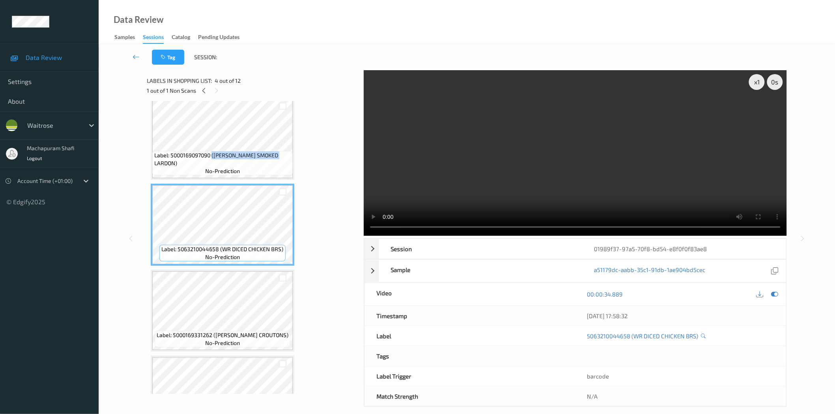
scroll to position [4, 0]
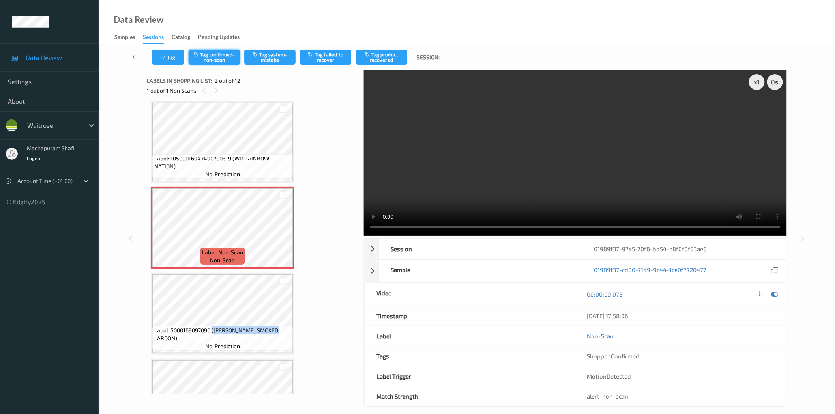
click at [212, 61] on button "Tag confirmed-non-scan" at bounding box center [214, 57] width 51 height 15
drag, startPoint x: 386, startPoint y: 61, endPoint x: 364, endPoint y: 81, distance: 29.9
click at [386, 60] on button "Tag product recovered" at bounding box center [381, 57] width 51 height 15
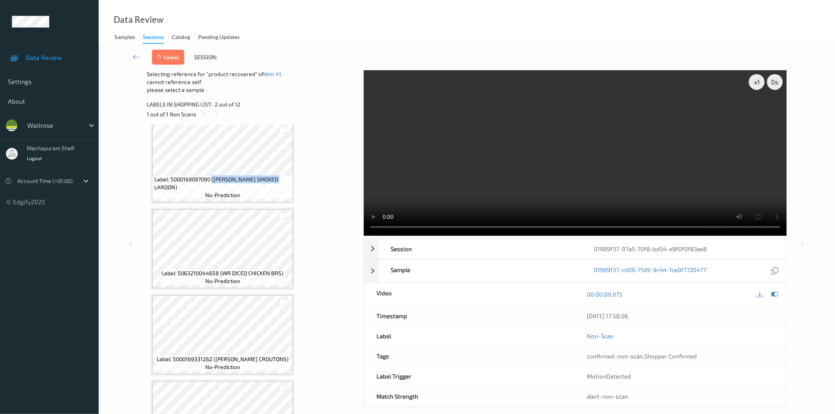
scroll to position [179, 0]
click at [285, 214] on div at bounding box center [282, 215] width 7 height 7
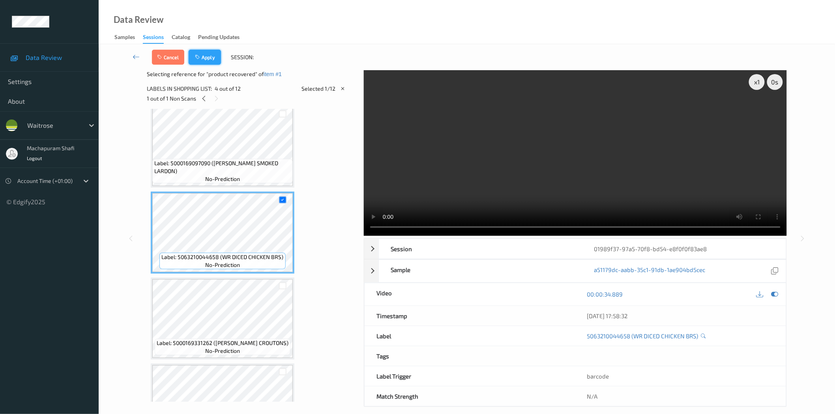
click at [214, 53] on button "Apply" at bounding box center [205, 57] width 32 height 15
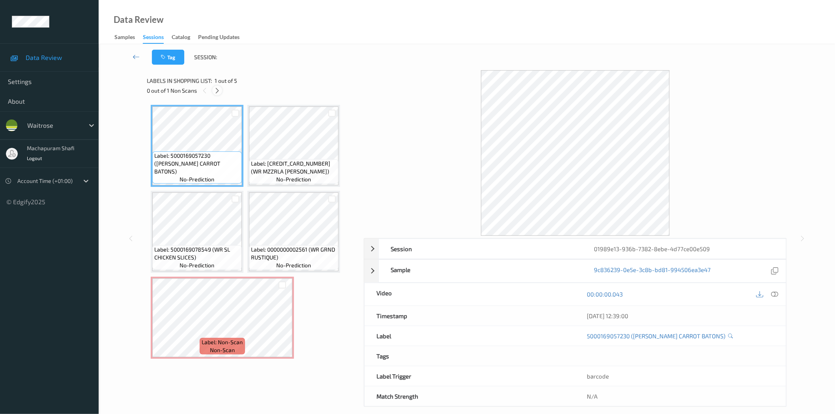
click at [219, 89] on icon at bounding box center [217, 90] width 7 height 7
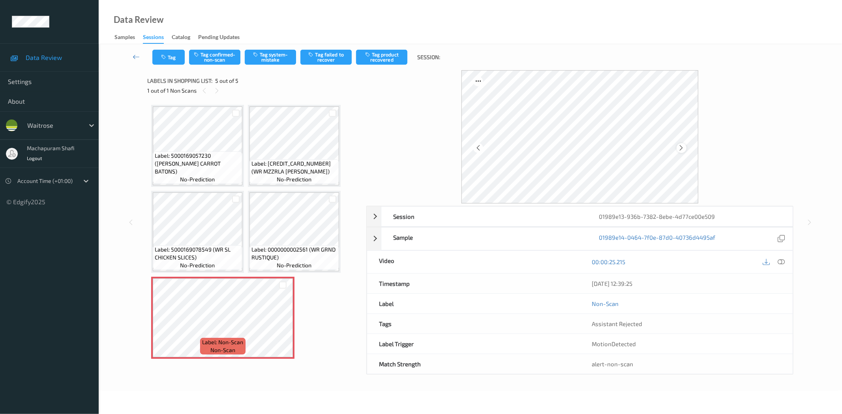
click at [680, 150] on icon at bounding box center [681, 147] width 7 height 7
click at [781, 262] on icon at bounding box center [781, 262] width 7 height 7
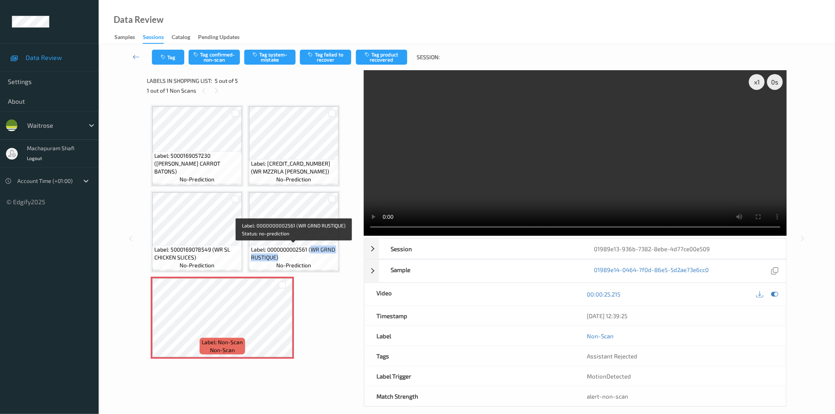
drag, startPoint x: 311, startPoint y: 247, endPoint x: 320, endPoint y: 262, distance: 17.6
click at [320, 262] on div "Label: 0000000002561 (WR GRND RUSTIQUE) no-prediction" at bounding box center [294, 258] width 90 height 24
copy span "WR GRND RUSTIQUE)"
click at [275, 58] on button "Tag system-mistake" at bounding box center [269, 57] width 51 height 15
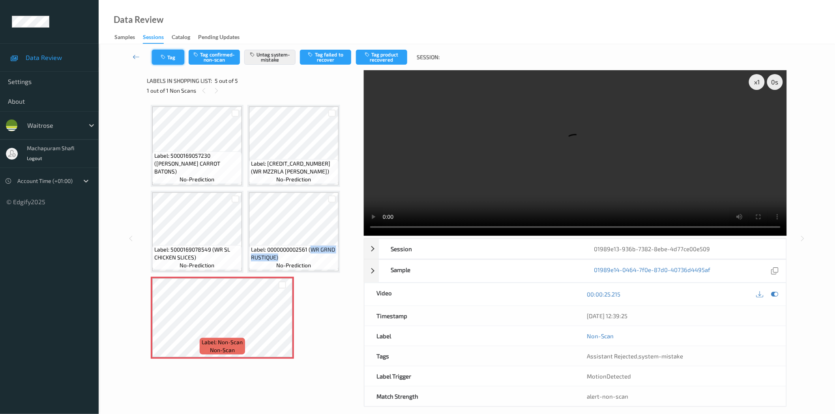
click at [164, 58] on icon "button" at bounding box center [164, 57] width 7 height 6
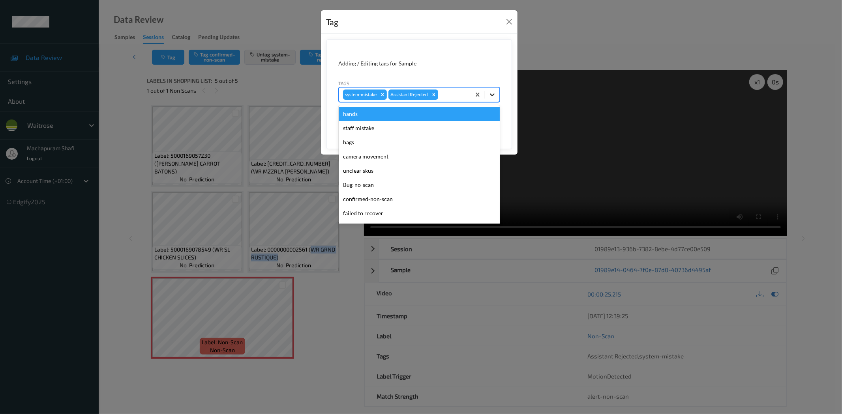
click at [490, 92] on icon at bounding box center [492, 95] width 8 height 8
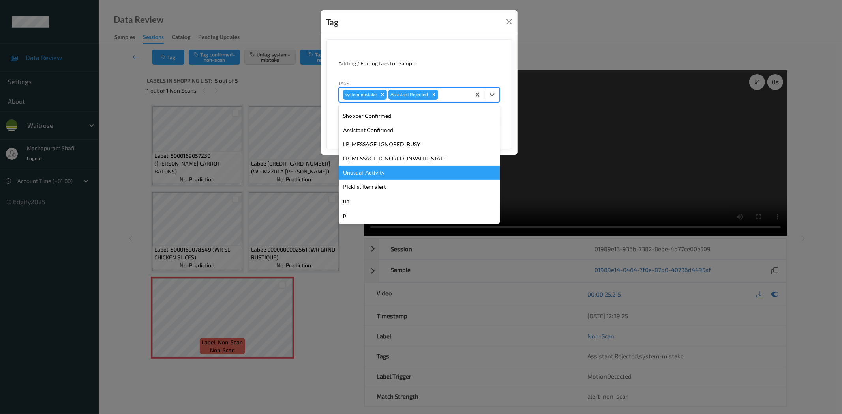
click at [375, 170] on div "Unusual-Activity" at bounding box center [419, 173] width 161 height 14
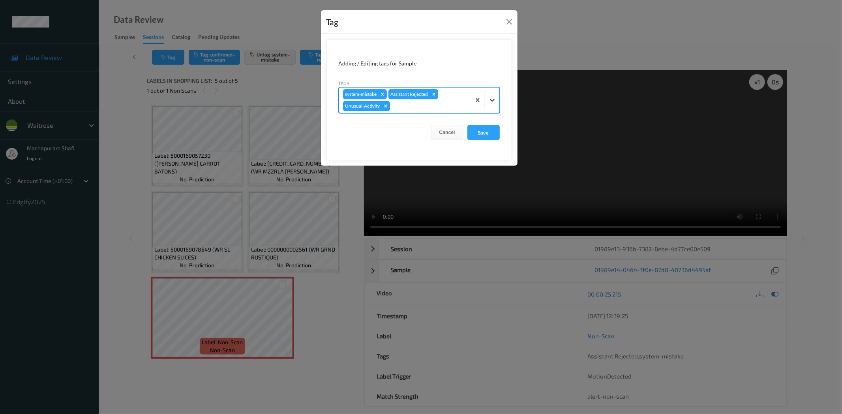
drag, startPoint x: 491, startPoint y: 101, endPoint x: 484, endPoint y: 109, distance: 10.0
click at [490, 101] on icon at bounding box center [492, 100] width 8 height 8
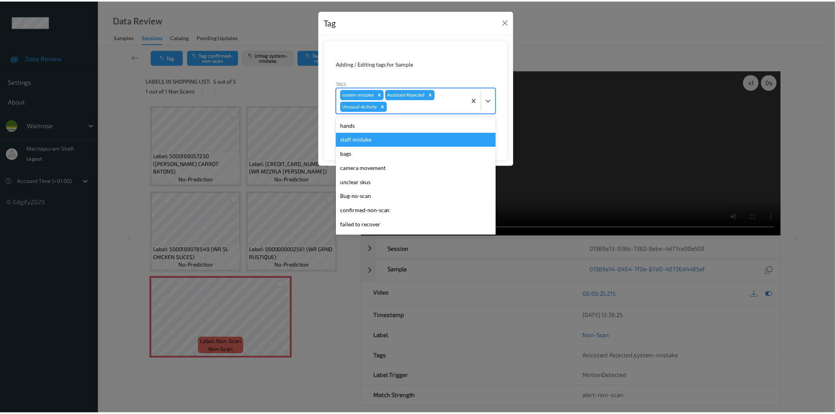
scroll to position [140, 0]
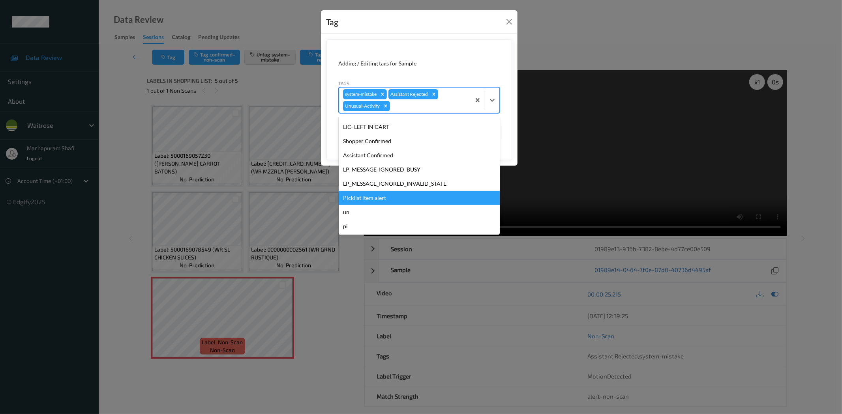
click at [376, 197] on div "Picklist item alert" at bounding box center [419, 198] width 161 height 14
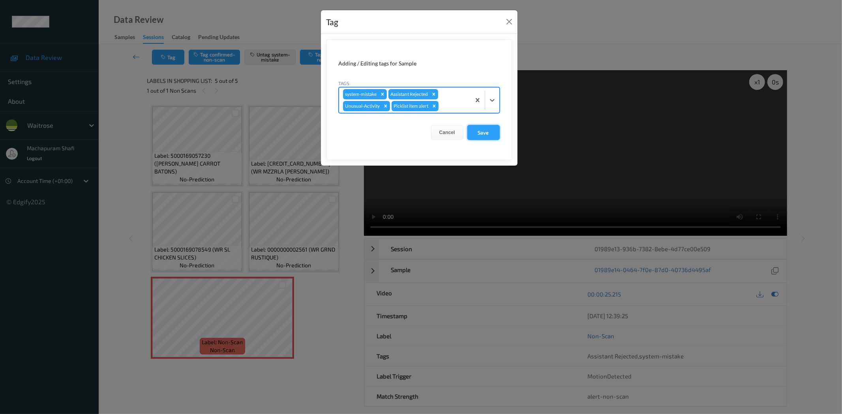
click at [479, 132] on button "Save" at bounding box center [483, 132] width 32 height 15
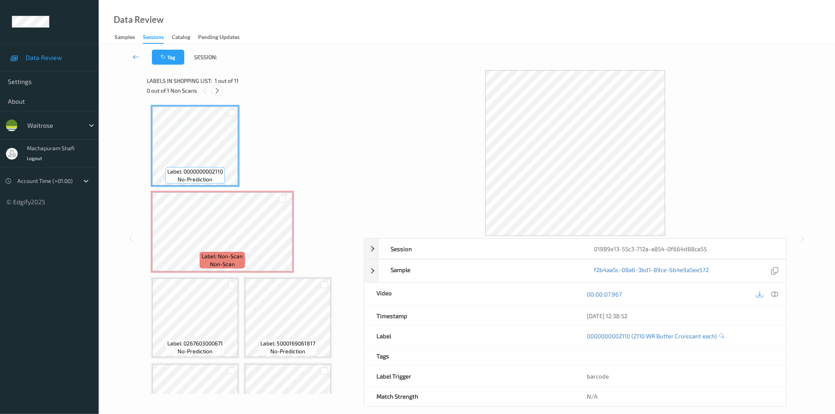
click at [219, 90] on icon at bounding box center [217, 90] width 7 height 7
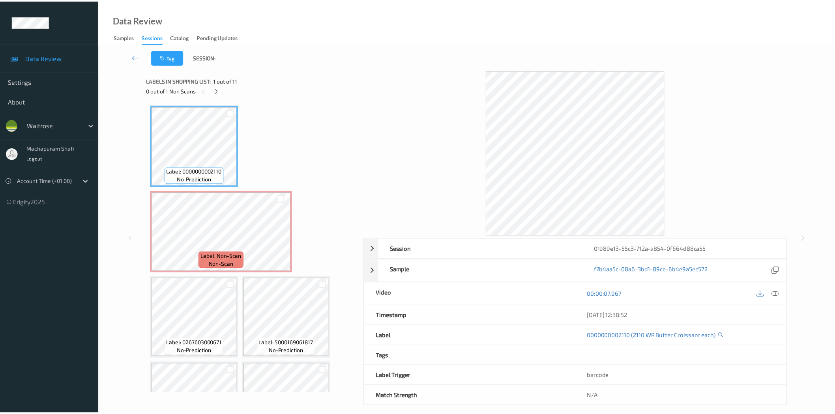
scroll to position [4, 0]
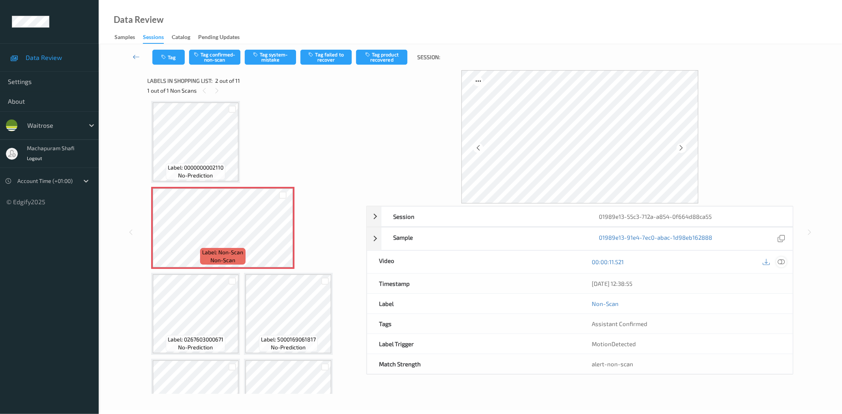
click at [757, 261] on icon at bounding box center [781, 262] width 7 height 7
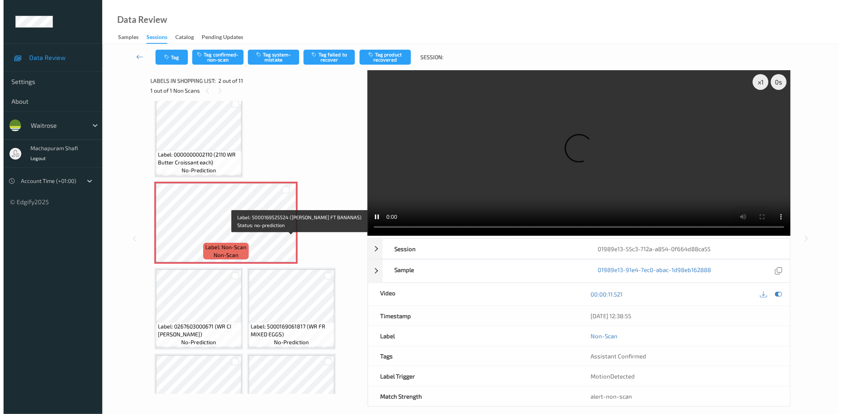
scroll to position [0, 0]
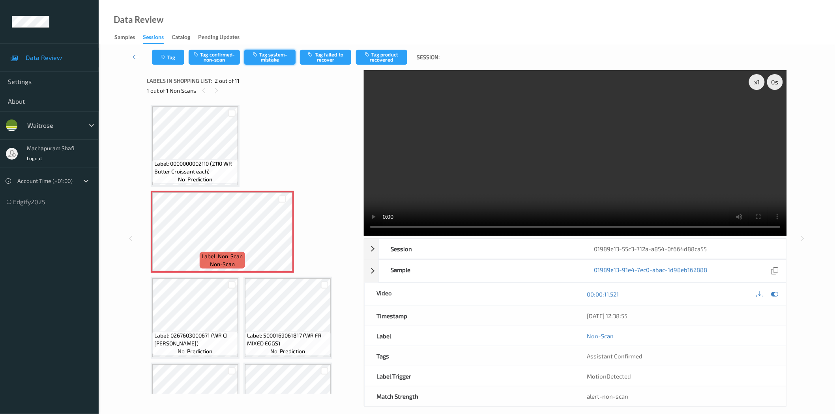
click at [269, 57] on button "Tag system-mistake" at bounding box center [269, 57] width 51 height 15
click at [170, 60] on button "Tag" at bounding box center [168, 57] width 32 height 15
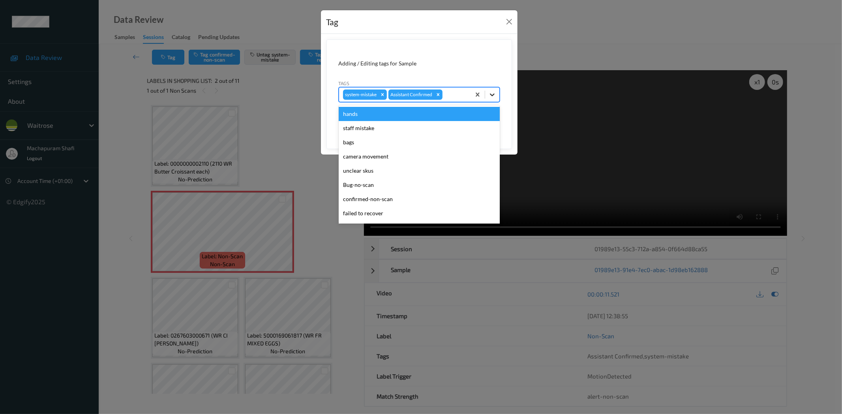
click at [492, 92] on icon at bounding box center [492, 95] width 8 height 8
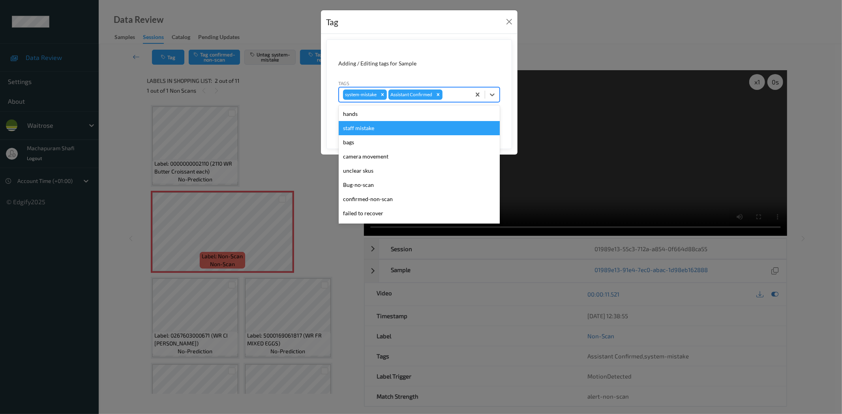
scroll to position [154, 0]
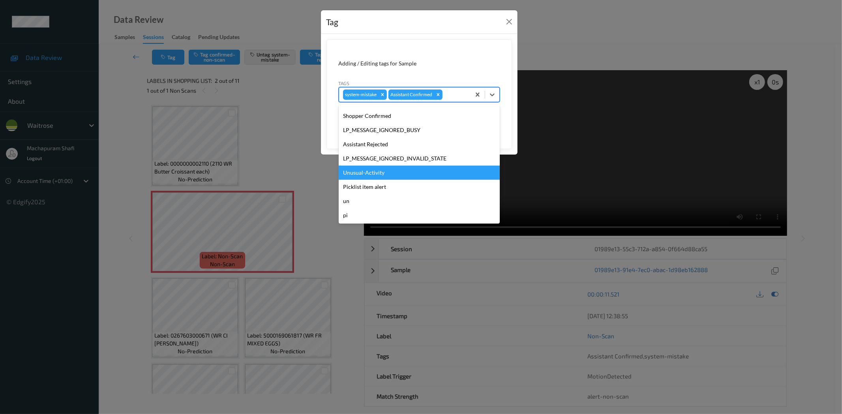
click at [368, 174] on div "Unusual-Activity" at bounding box center [419, 173] width 161 height 14
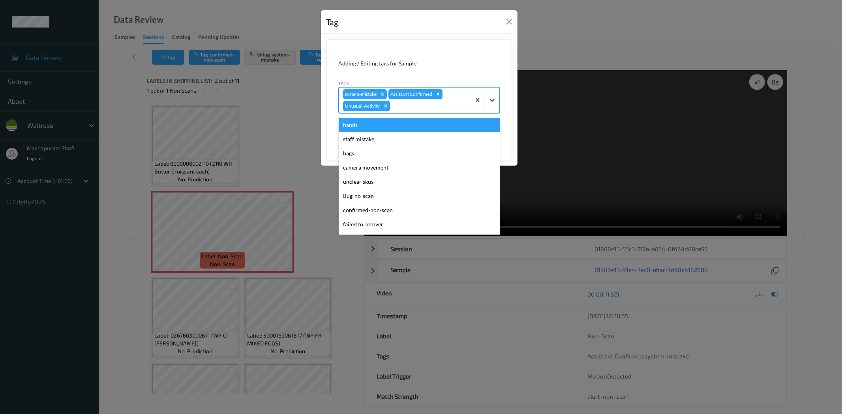
click at [491, 101] on icon at bounding box center [492, 100] width 5 height 3
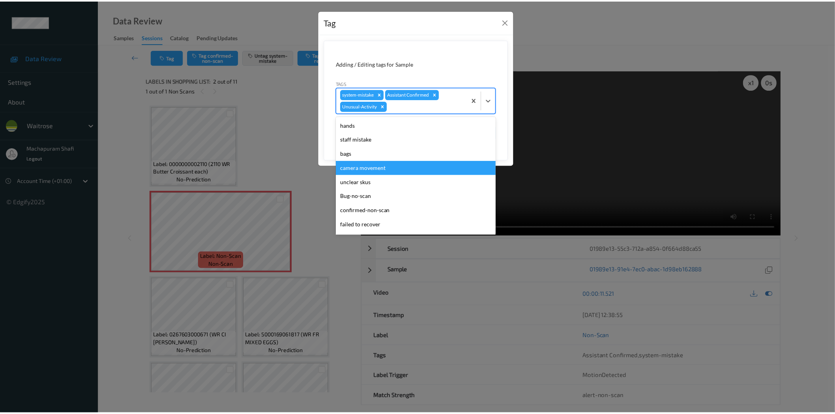
scroll to position [140, 0]
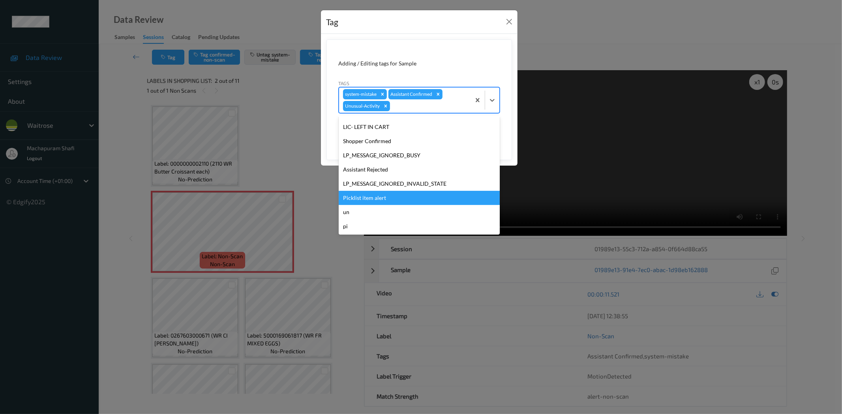
click at [382, 195] on div "Picklist item alert" at bounding box center [419, 198] width 161 height 14
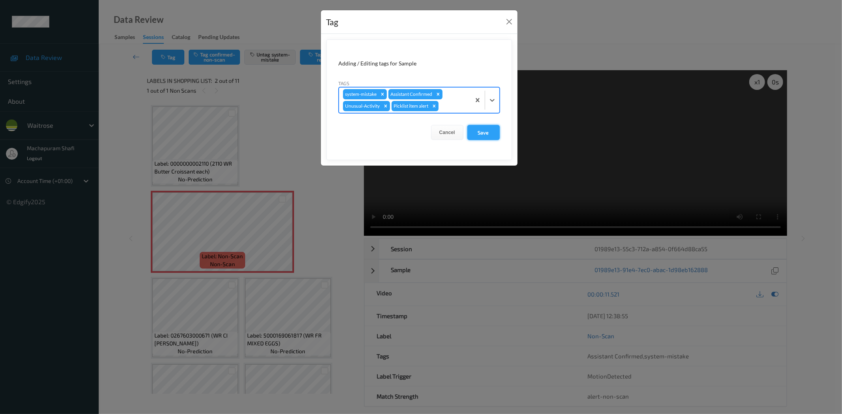
click at [473, 131] on button "Save" at bounding box center [483, 132] width 32 height 15
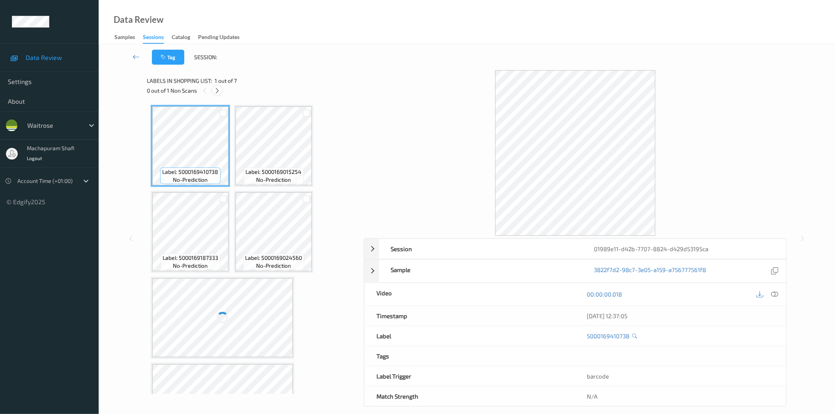
click at [217, 90] on icon at bounding box center [217, 90] width 7 height 7
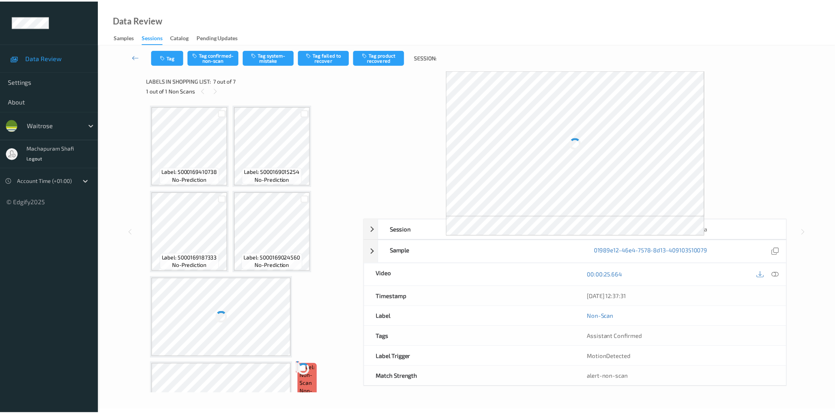
scroll to position [138, 0]
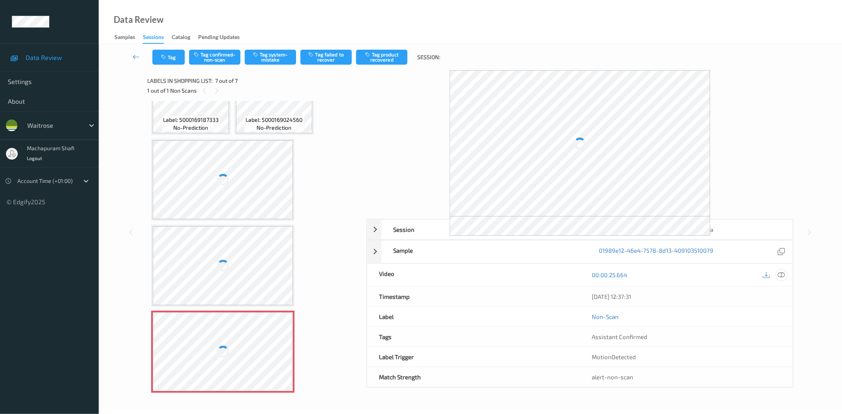
click at [782, 273] on icon at bounding box center [781, 275] width 7 height 7
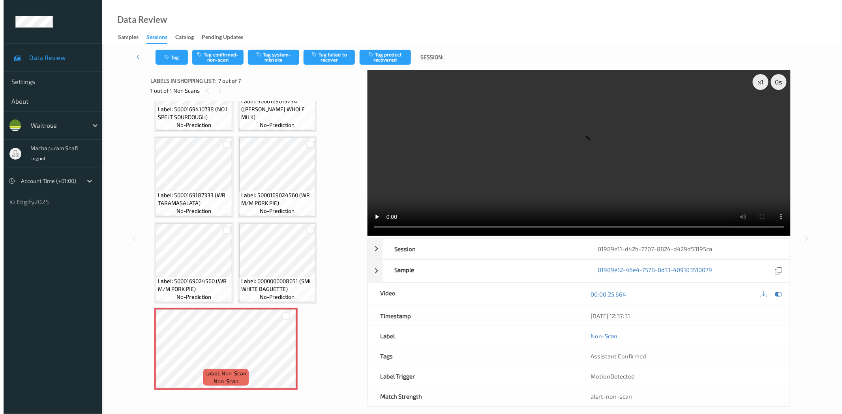
scroll to position [52, 0]
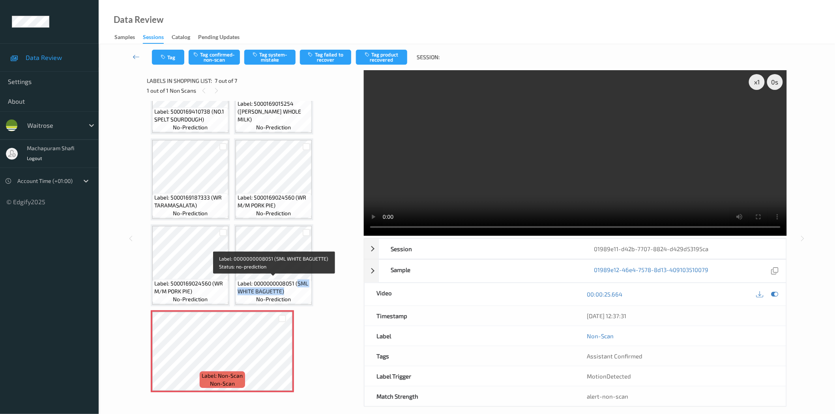
drag, startPoint x: 298, startPoint y: 282, endPoint x: 306, endPoint y: 290, distance: 10.9
click at [306, 290] on span "Label: 0000000008051 (SML WHITE BAGUETTE)" at bounding box center [274, 288] width 72 height 16
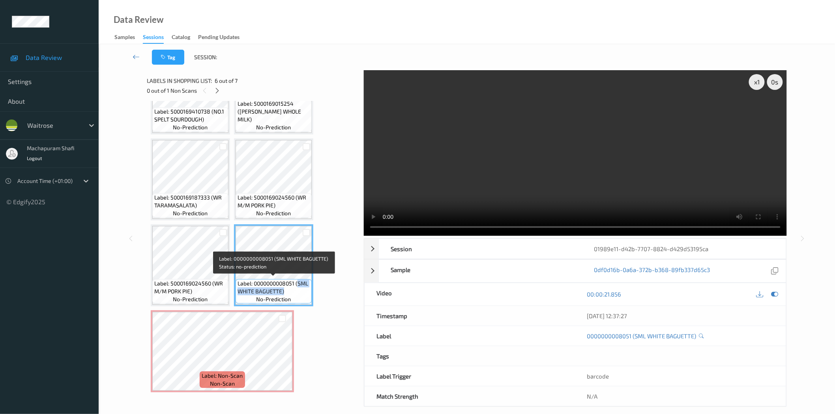
copy span "SML WHITE BAGUETTE)"
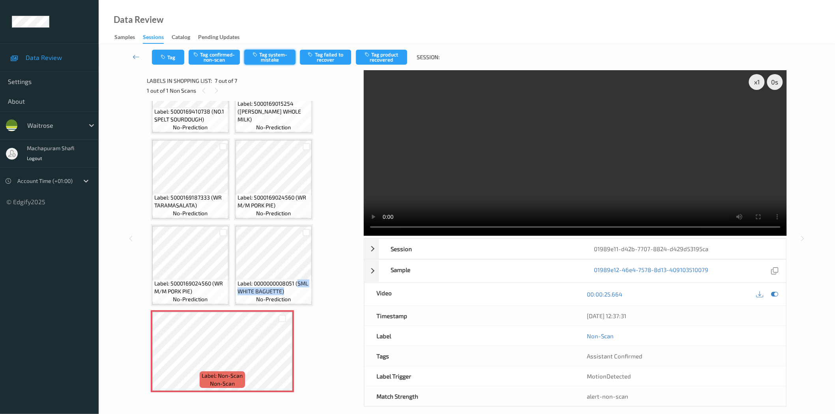
click at [273, 59] on button "Tag system-mistake" at bounding box center [269, 57] width 51 height 15
click at [175, 54] on button "Tag" at bounding box center [168, 57] width 32 height 15
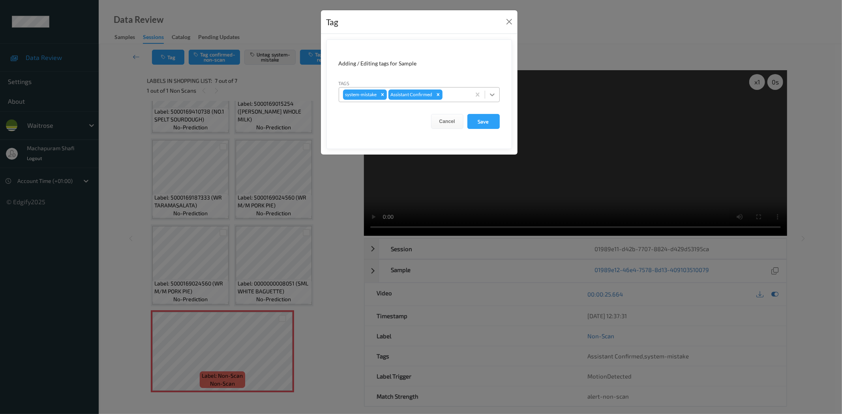
drag, startPoint x: 494, startPoint y: 92, endPoint x: 473, endPoint y: 105, distance: 24.6
click at [494, 92] on icon at bounding box center [492, 95] width 8 height 8
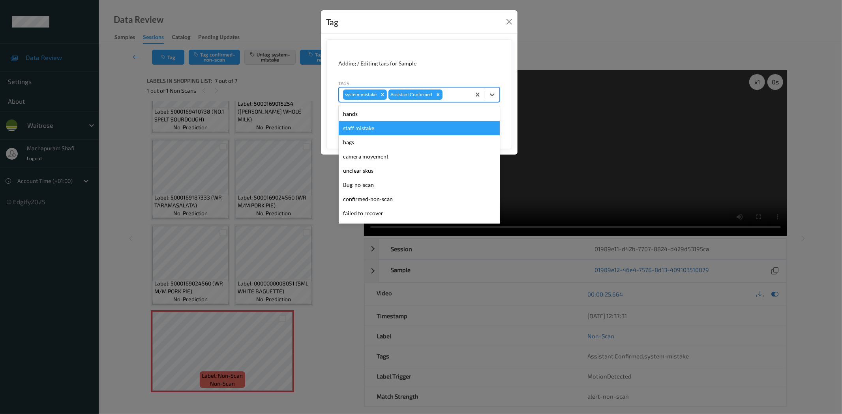
scroll to position [154, 0]
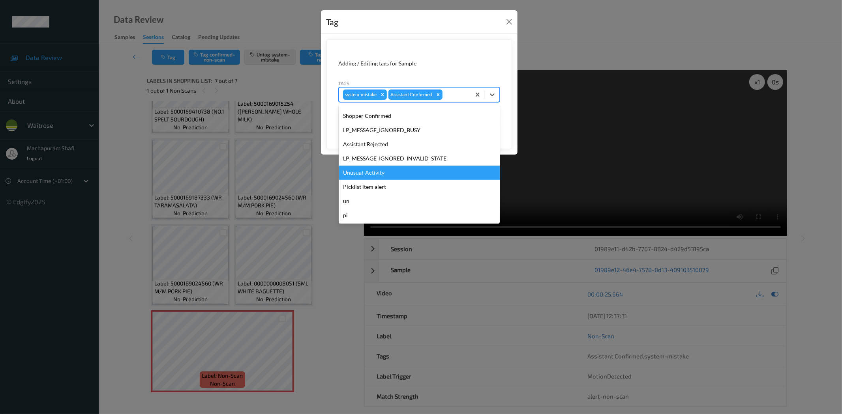
click at [376, 173] on div "Unusual-Activity" at bounding box center [419, 173] width 161 height 14
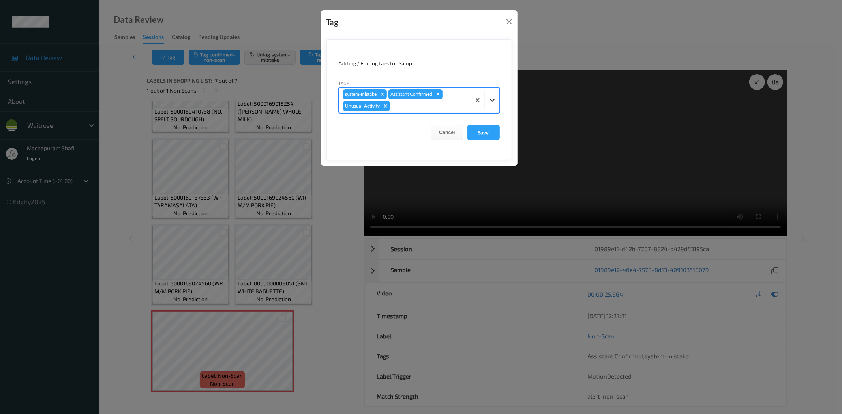
click at [493, 97] on icon at bounding box center [492, 100] width 8 height 8
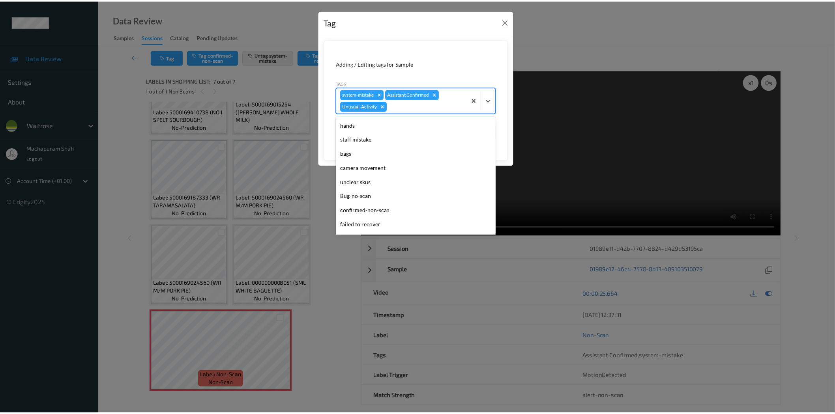
scroll to position [140, 0]
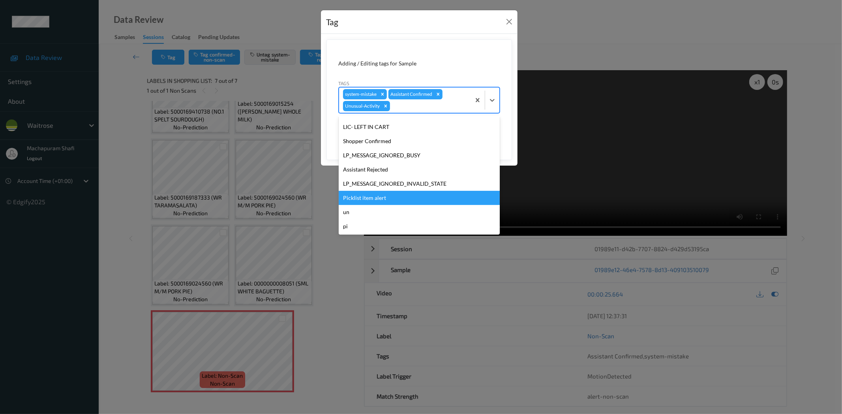
click at [382, 196] on div "Picklist item alert" at bounding box center [419, 198] width 161 height 14
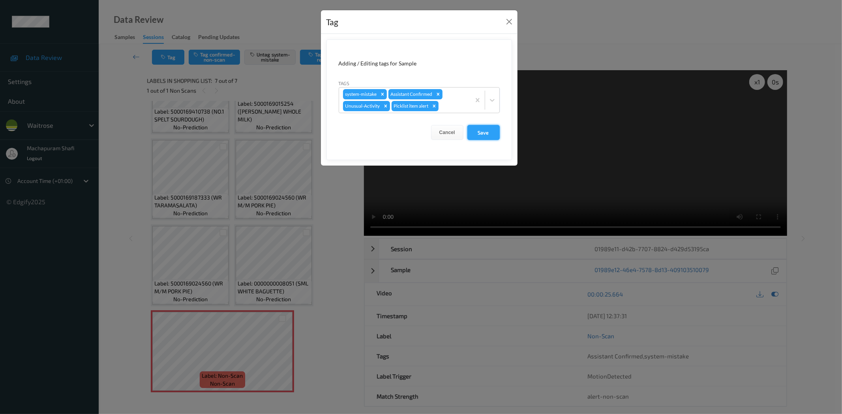
click at [476, 127] on button "Save" at bounding box center [483, 132] width 32 height 15
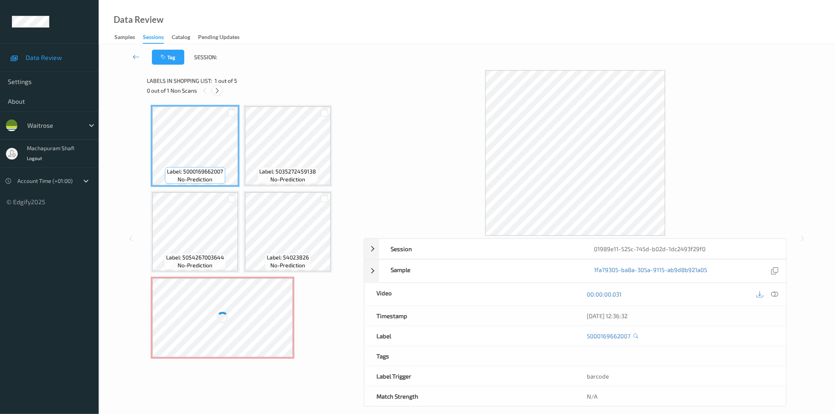
click at [216, 93] on icon at bounding box center [217, 90] width 7 height 7
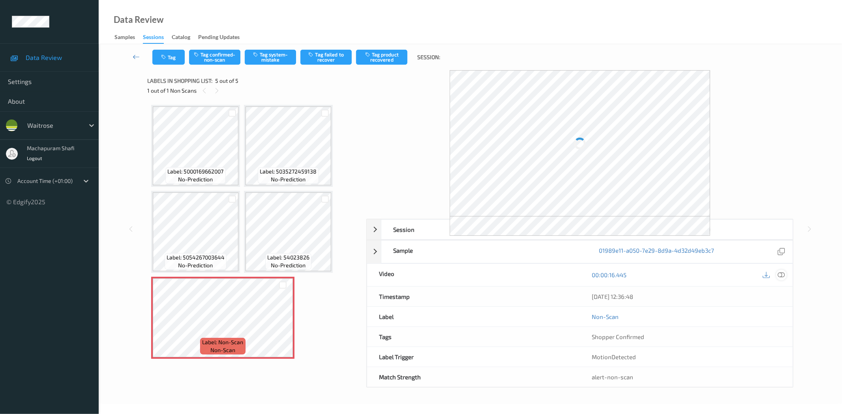
click at [782, 276] on icon at bounding box center [781, 275] width 7 height 7
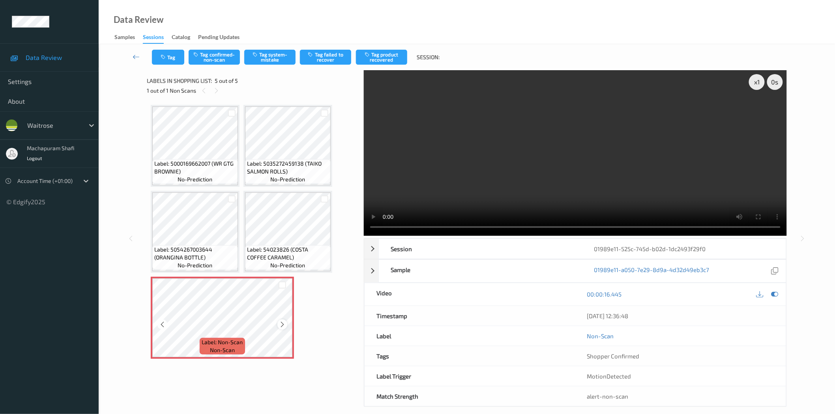
click at [282, 323] on icon at bounding box center [282, 324] width 7 height 7
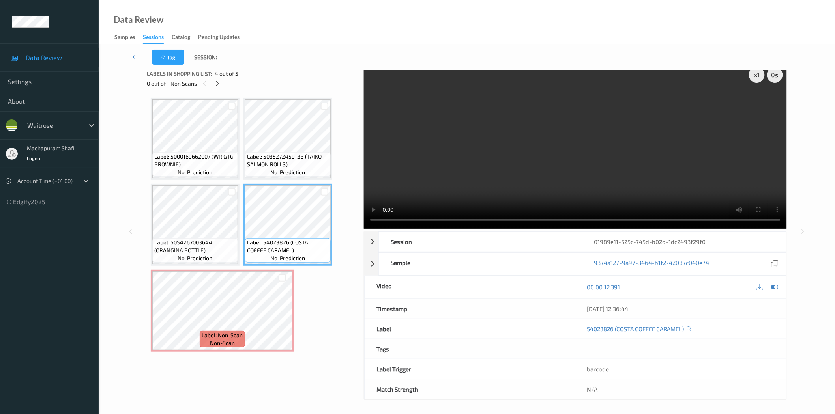
scroll to position [9, 0]
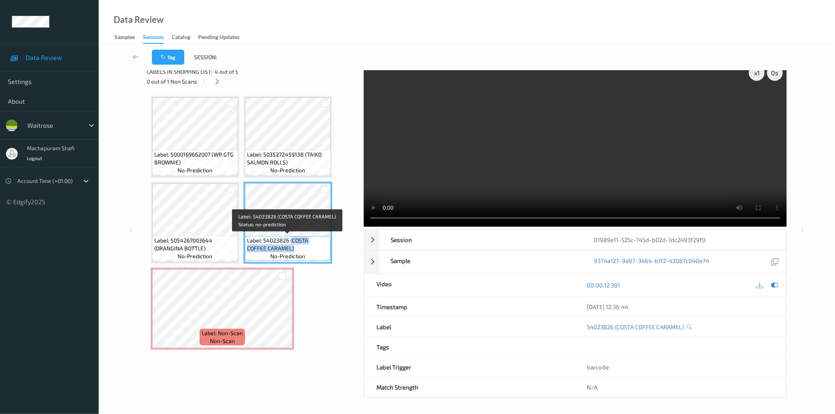
drag, startPoint x: 291, startPoint y: 236, endPoint x: 301, endPoint y: 246, distance: 14.2
click at [301, 246] on span "Label: 54023826 (COSTA COFFEE CARAMEL)" at bounding box center [288, 245] width 82 height 16
copy span "COSTA COFFEE CARAMEL)"
click at [283, 316] on icon at bounding box center [282, 315] width 7 height 7
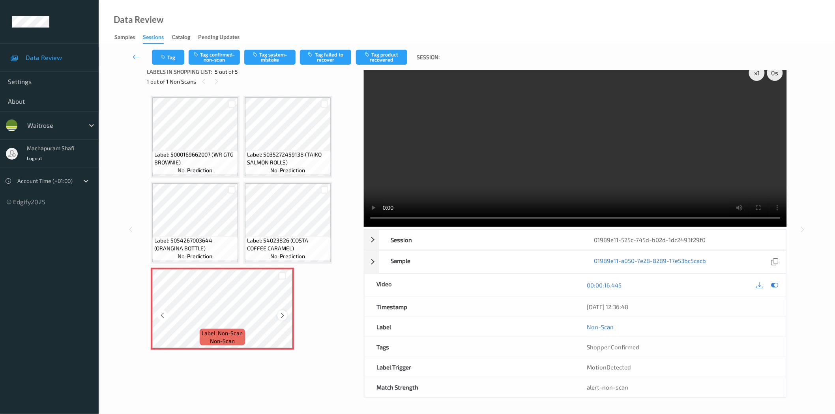
click at [279, 315] on icon at bounding box center [282, 315] width 7 height 7
click at [270, 48] on div "Tag Tag confirmed-non-scan Tag system-mistake Tag failed to recover Tag product…" at bounding box center [467, 57] width 704 height 26
click at [270, 54] on button "Tag system-mistake" at bounding box center [269, 57] width 51 height 15
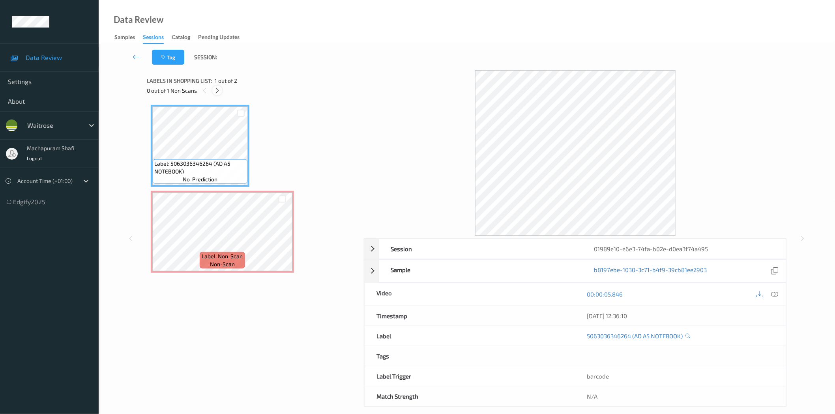
click at [216, 90] on icon at bounding box center [217, 90] width 7 height 7
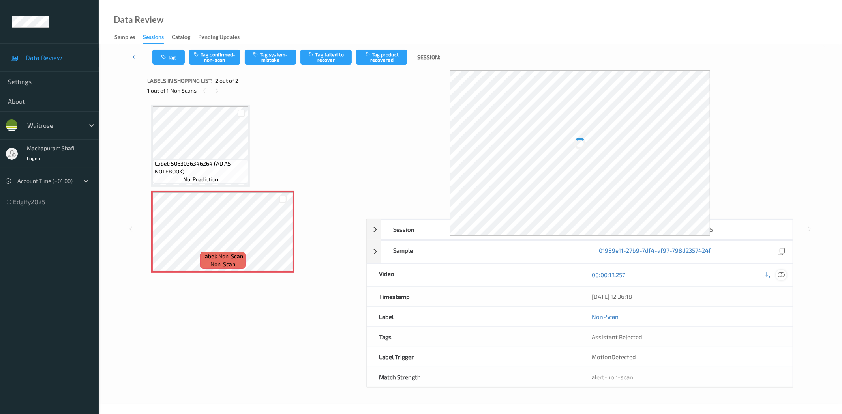
click at [757, 275] on icon at bounding box center [781, 275] width 7 height 7
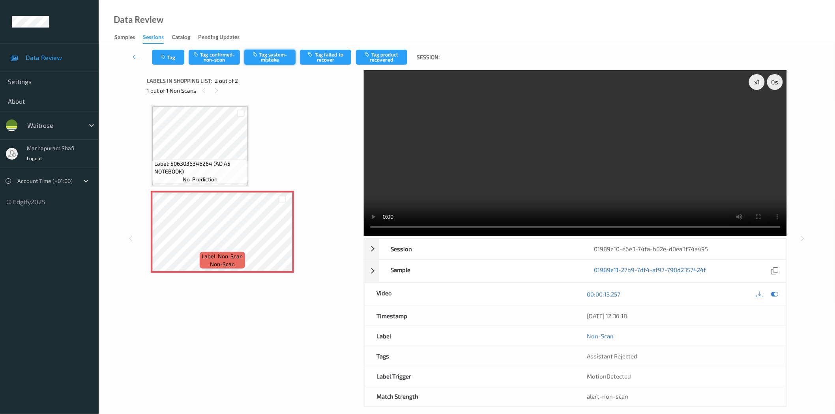
click at [268, 58] on button "Tag system-mistake" at bounding box center [269, 57] width 51 height 15
click at [167, 61] on button "Tag" at bounding box center [168, 57] width 32 height 15
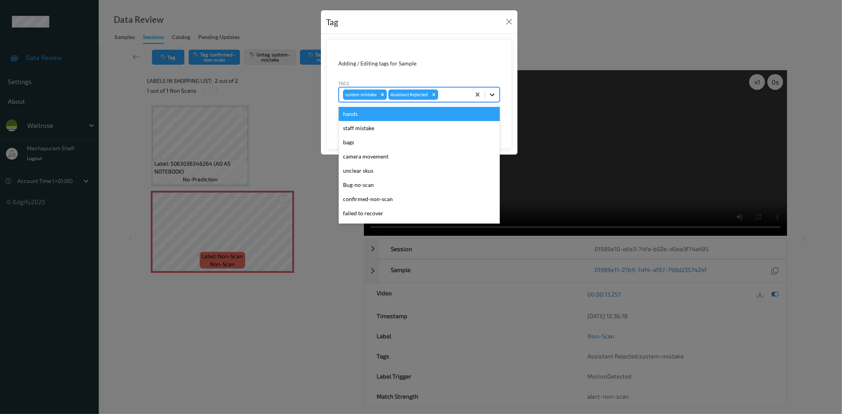
click at [493, 93] on icon at bounding box center [492, 95] width 8 height 8
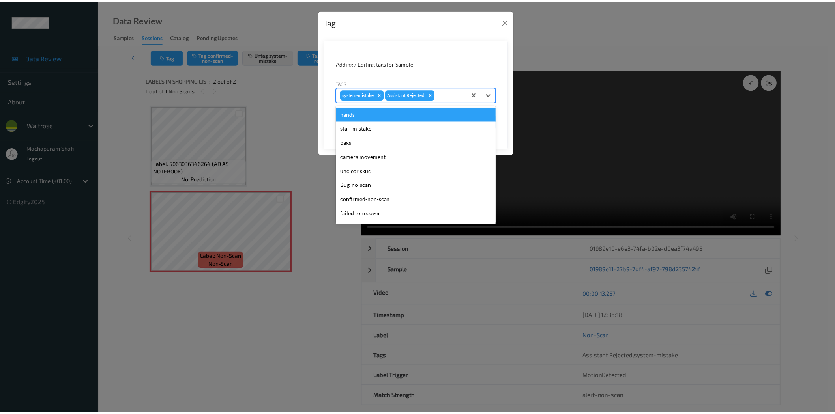
scroll to position [154, 0]
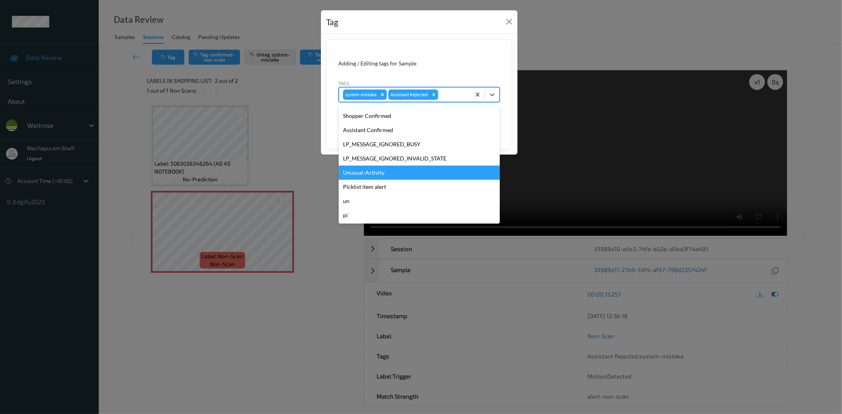
click at [349, 169] on div "Unusual-Activity" at bounding box center [419, 173] width 161 height 14
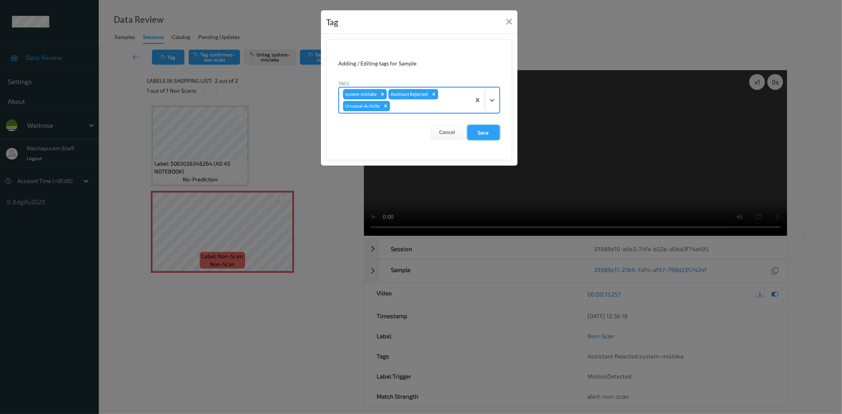
click at [487, 133] on button "Save" at bounding box center [483, 132] width 32 height 15
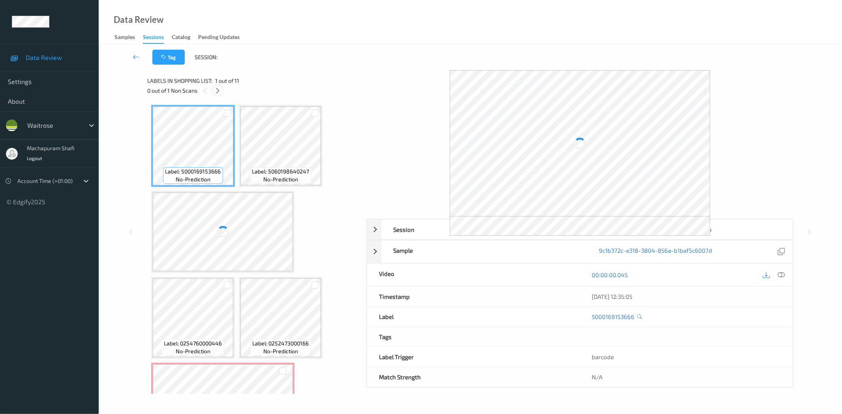
click at [217, 91] on icon at bounding box center [217, 90] width 7 height 7
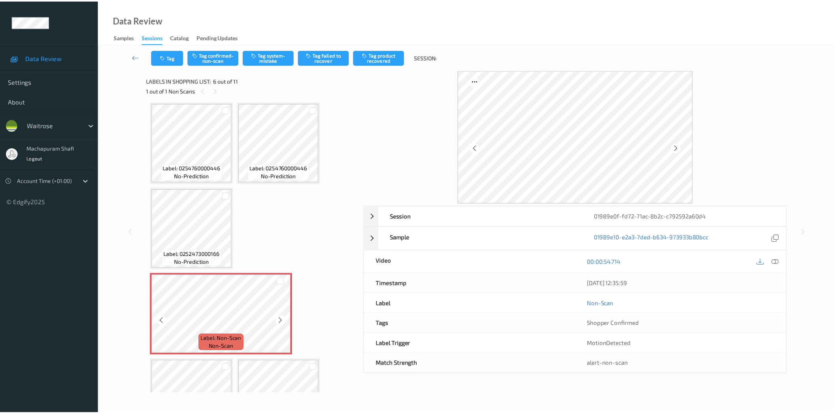
scroll to position [309, 0]
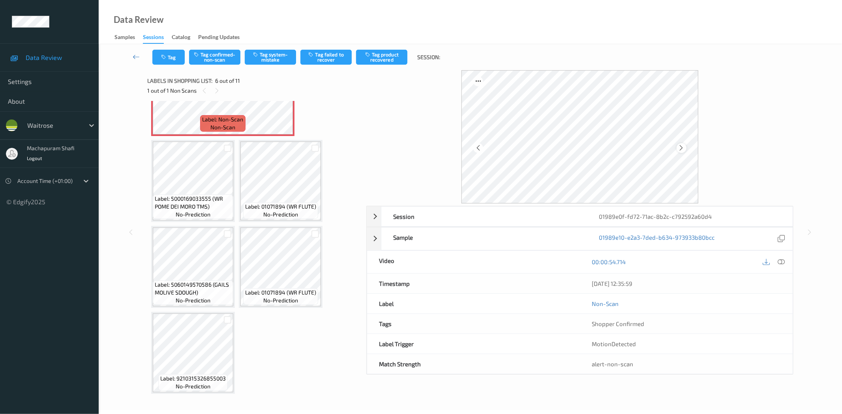
click at [684, 147] on icon at bounding box center [681, 147] width 7 height 7
click at [782, 265] on icon at bounding box center [781, 262] width 7 height 7
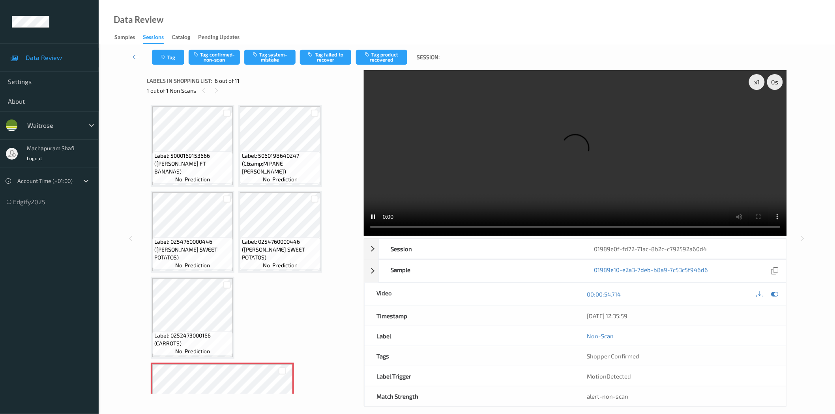
scroll to position [175, 0]
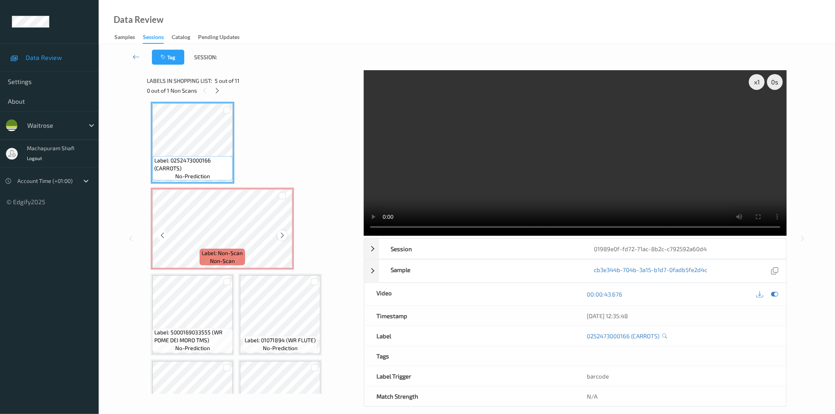
click at [281, 235] on icon at bounding box center [282, 235] width 7 height 7
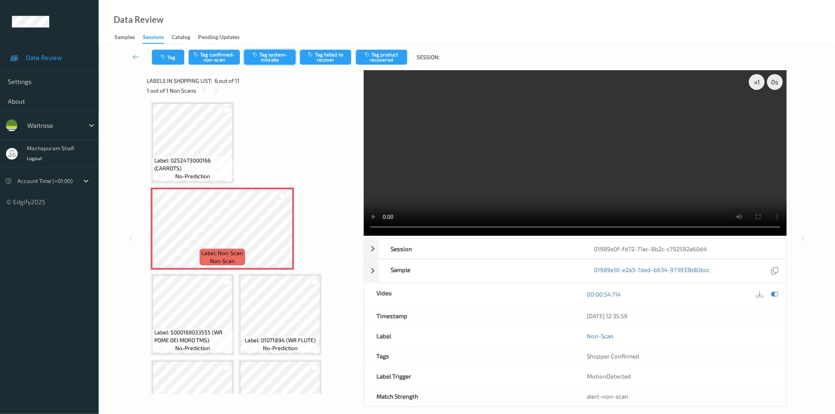
click at [277, 56] on button "Tag system-mistake" at bounding box center [269, 57] width 51 height 15
click at [243, 20] on div "Data Review Samples Sessions Catalog Pending Updates" at bounding box center [467, 22] width 737 height 44
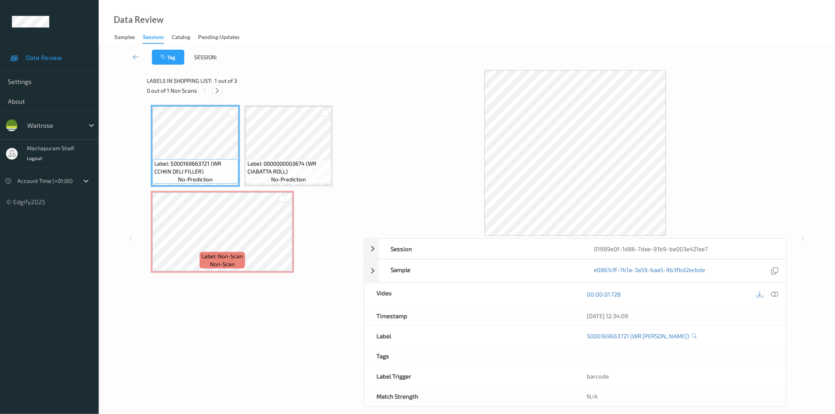
click at [219, 90] on icon at bounding box center [217, 90] width 7 height 7
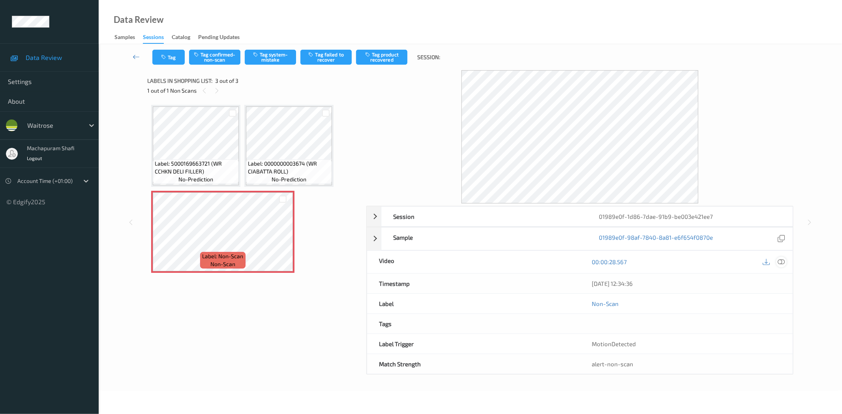
click at [780, 263] on icon at bounding box center [781, 262] width 7 height 7
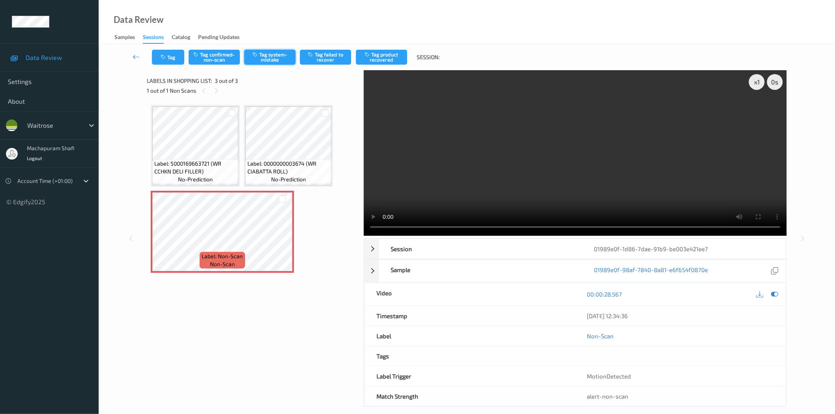
click at [275, 62] on button "Tag system-mistake" at bounding box center [269, 57] width 51 height 15
click at [267, 60] on button "Tag system-mistake" at bounding box center [269, 57] width 51 height 15
click at [266, 60] on button "Tag system-mistake" at bounding box center [269, 57] width 51 height 15
click at [171, 52] on button "Tag" at bounding box center [168, 57] width 32 height 15
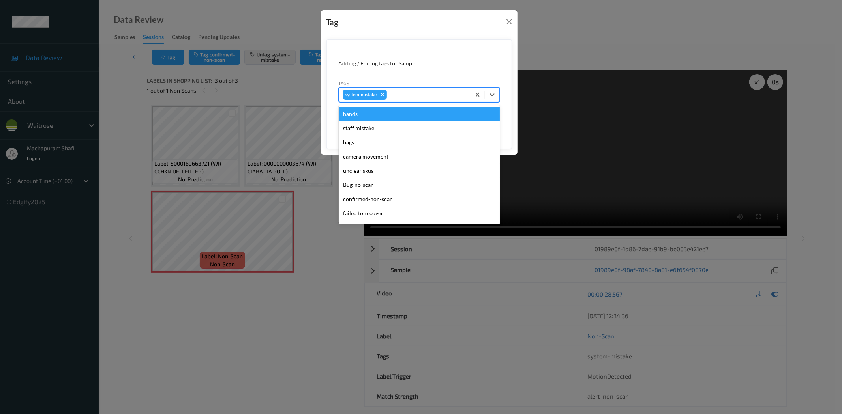
drag, startPoint x: 496, startPoint y: 94, endPoint x: 462, endPoint y: 107, distance: 36.4
click at [495, 94] on div at bounding box center [492, 95] width 14 height 14
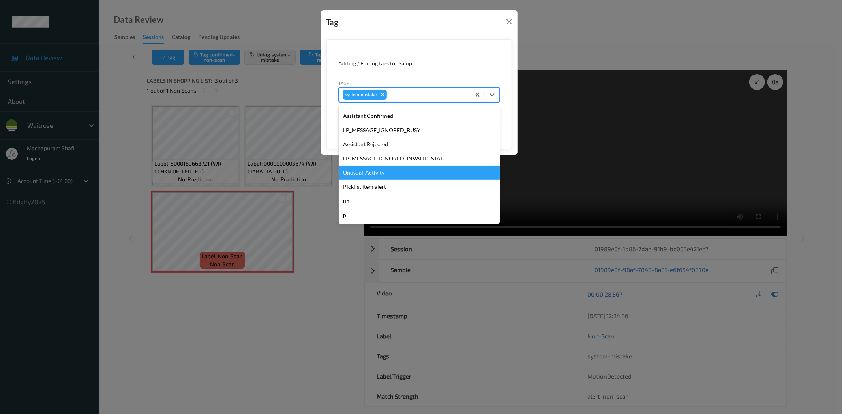
click at [372, 171] on div "Unusual-Activity" at bounding box center [419, 173] width 161 height 14
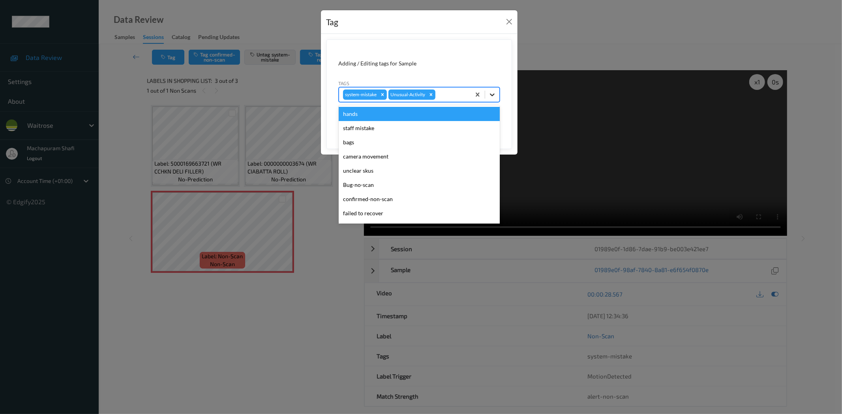
click at [497, 91] on div at bounding box center [492, 95] width 14 height 14
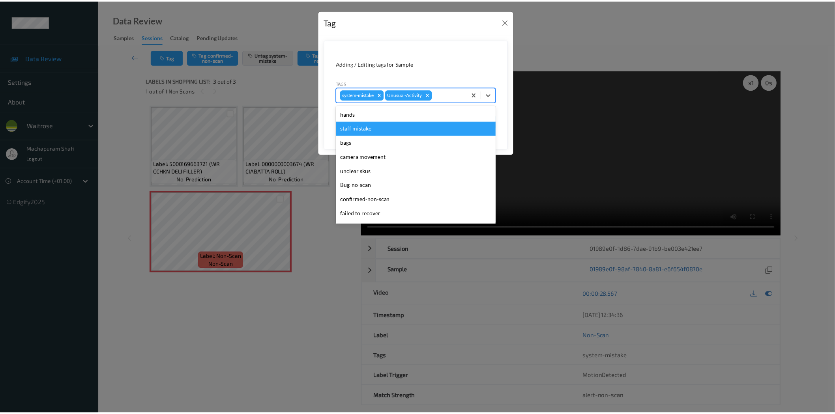
scroll to position [154, 0]
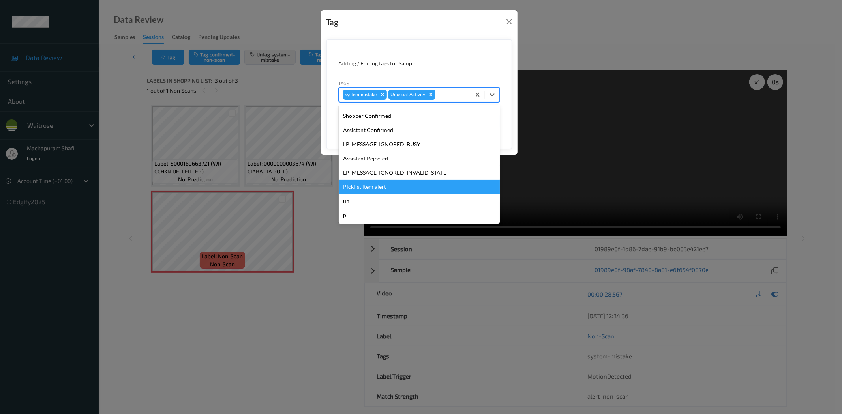
click at [372, 185] on div "Picklist item alert" at bounding box center [419, 187] width 161 height 14
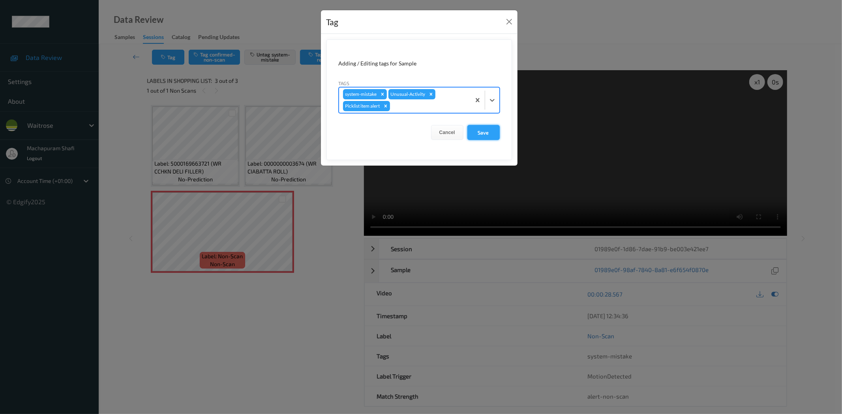
click at [480, 133] on button "Save" at bounding box center [483, 132] width 32 height 15
click at [482, 129] on button "Save" at bounding box center [483, 132] width 32 height 15
click at [482, 132] on button "Save" at bounding box center [483, 132] width 32 height 15
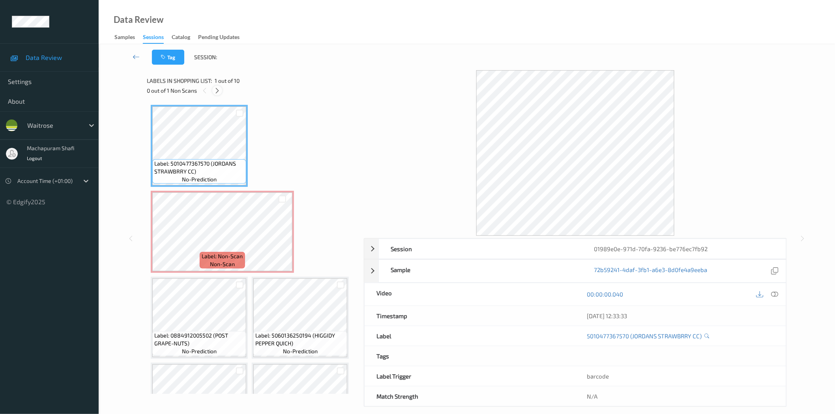
click at [217, 91] on icon at bounding box center [217, 90] width 7 height 7
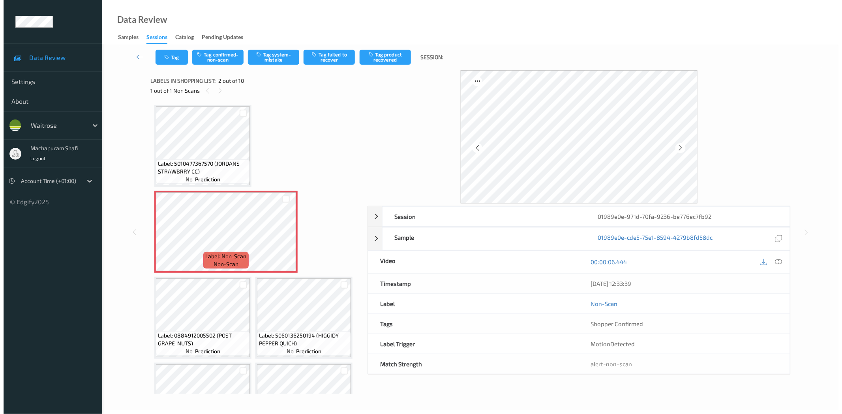
scroll to position [4, 0]
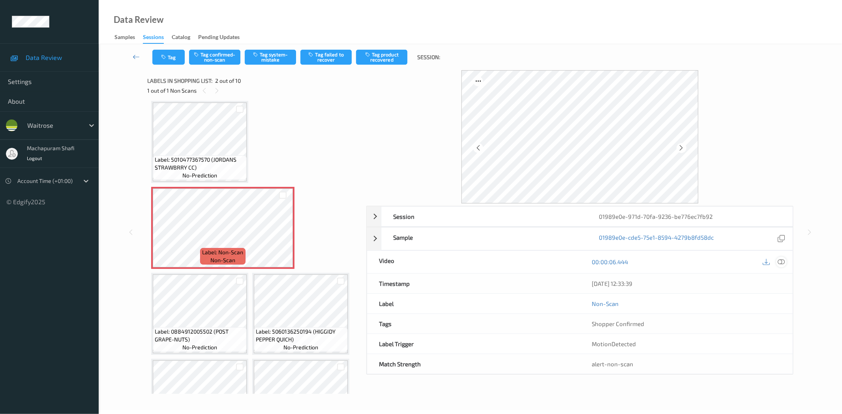
click at [782, 262] on icon at bounding box center [781, 262] width 7 height 7
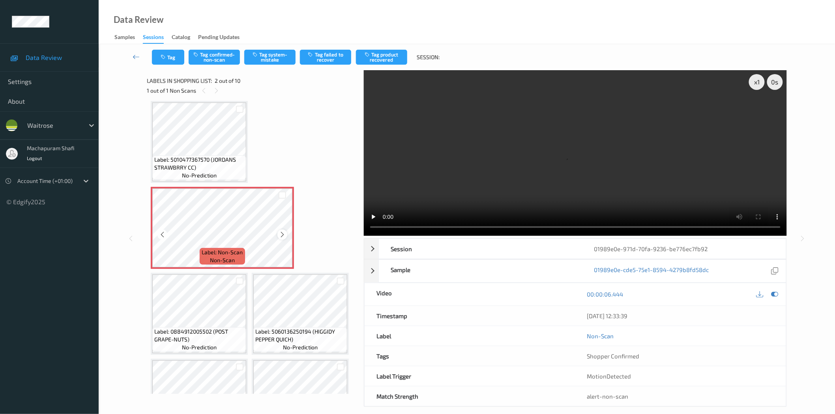
click at [283, 234] on icon at bounding box center [282, 234] width 7 height 7
click at [280, 232] on icon at bounding box center [282, 234] width 7 height 7
click at [277, 58] on button "Tag system-mistake" at bounding box center [269, 57] width 51 height 15
click at [174, 60] on button "Tag" at bounding box center [168, 57] width 32 height 15
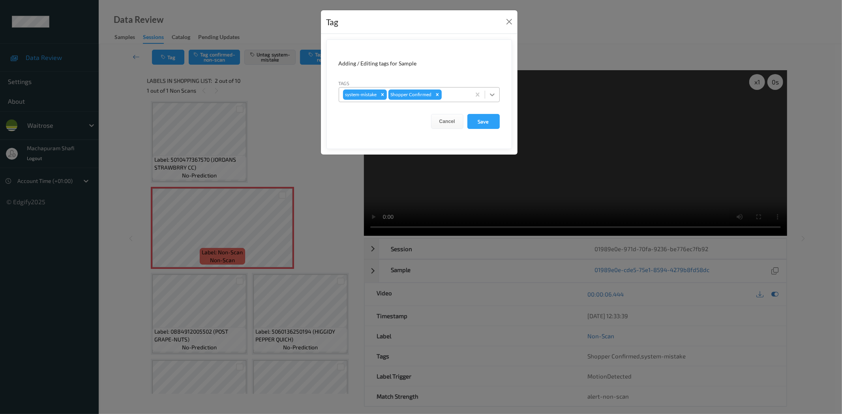
drag, startPoint x: 490, startPoint y: 92, endPoint x: 477, endPoint y: 103, distance: 17.1
click at [490, 92] on icon at bounding box center [492, 95] width 8 height 8
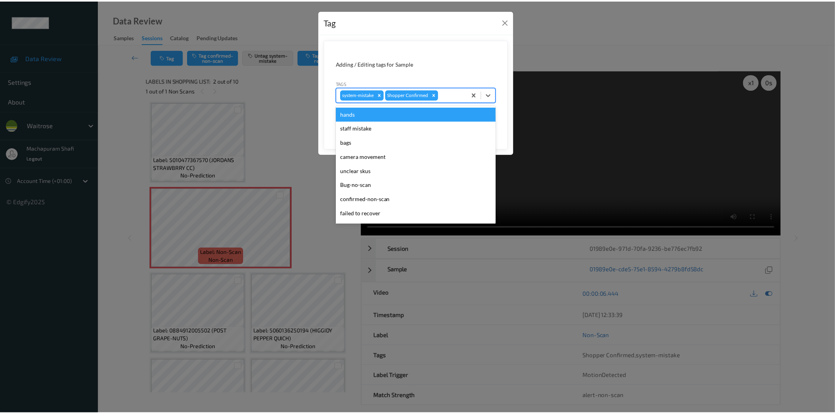
scroll to position [154, 0]
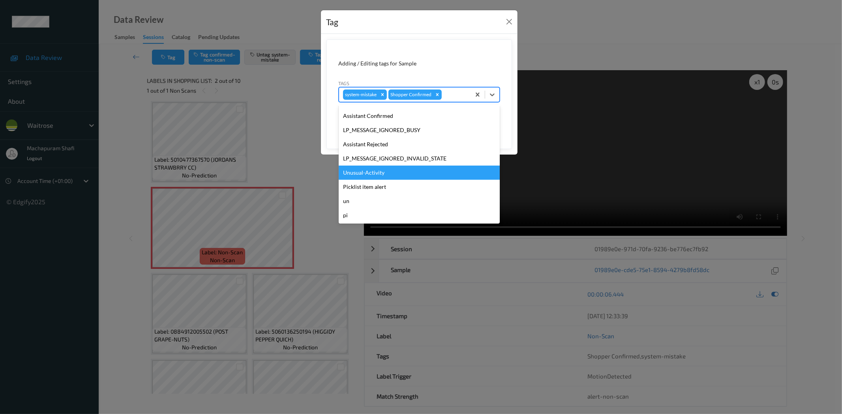
click at [363, 175] on div "Unusual-Activity" at bounding box center [419, 173] width 161 height 14
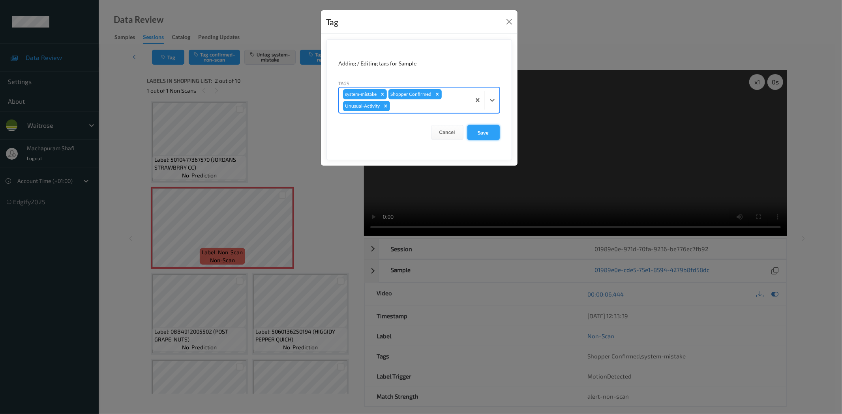
drag, startPoint x: 474, startPoint y: 131, endPoint x: 435, endPoint y: 143, distance: 40.9
click at [474, 131] on button "Save" at bounding box center [483, 132] width 32 height 15
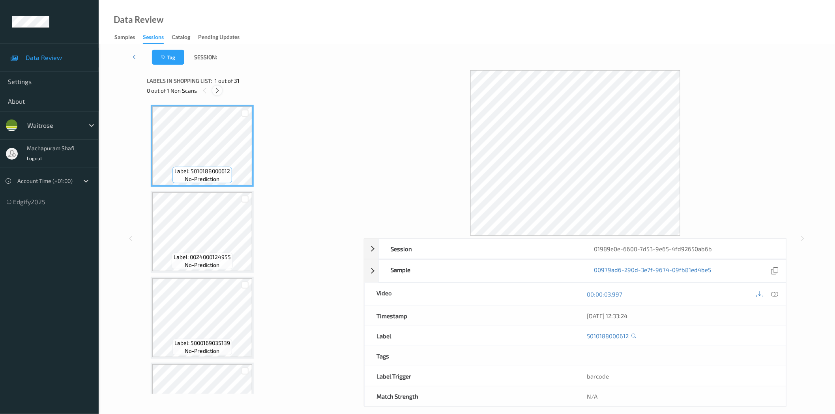
click at [214, 92] on div at bounding box center [217, 91] width 10 height 10
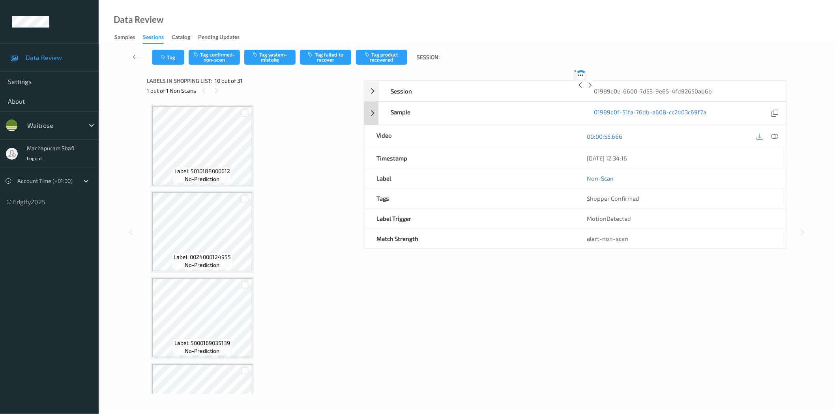
scroll to position [688, 0]
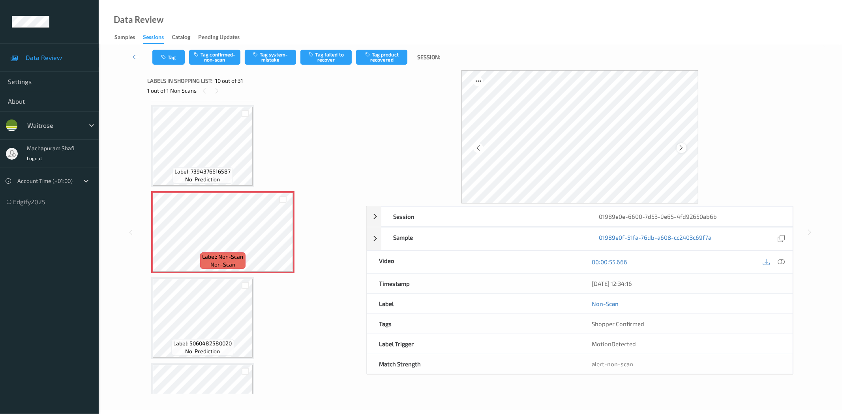
click at [683, 147] on icon at bounding box center [681, 147] width 7 height 7
click at [780, 261] on icon at bounding box center [781, 262] width 7 height 7
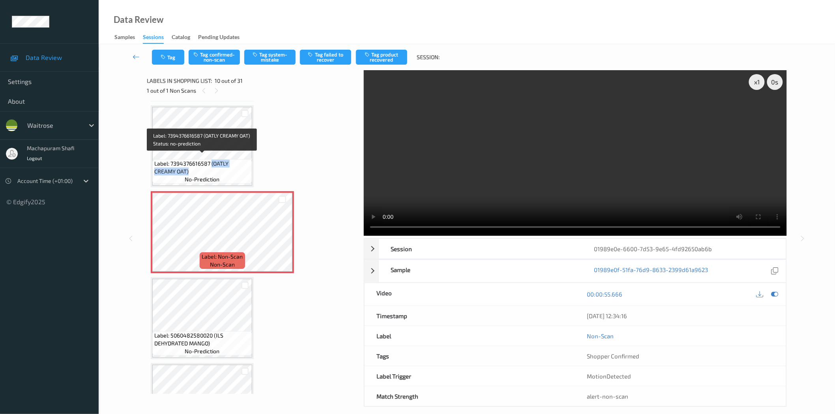
drag, startPoint x: 210, startPoint y: 160, endPoint x: 230, endPoint y: 165, distance: 20.0
click at [230, 165] on span "Label: 7394376616587 (OATLY CREAMY OAT)" at bounding box center [202, 168] width 96 height 16
copy span "(OATLY CREAMY OAT)"
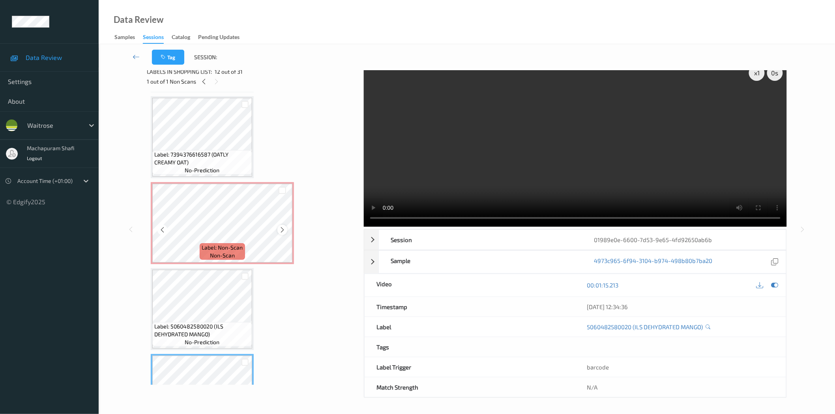
click at [283, 227] on icon at bounding box center [282, 230] width 7 height 7
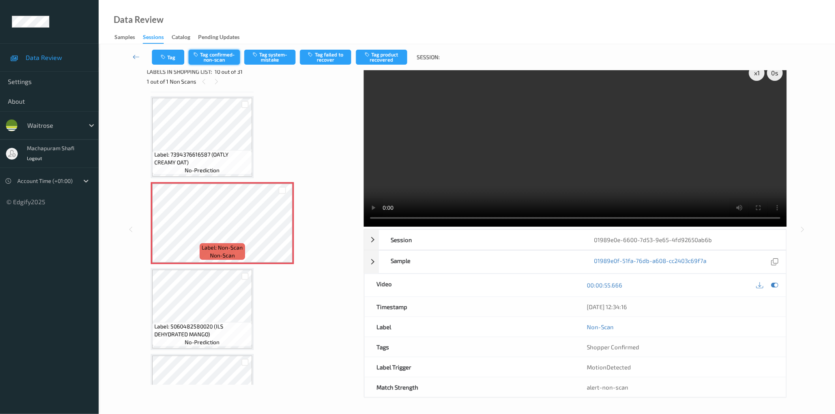
click at [220, 60] on button "Tag confirmed-non-scan" at bounding box center [214, 57] width 51 height 15
click at [399, 54] on button "Tag product recovered" at bounding box center [381, 57] width 51 height 15
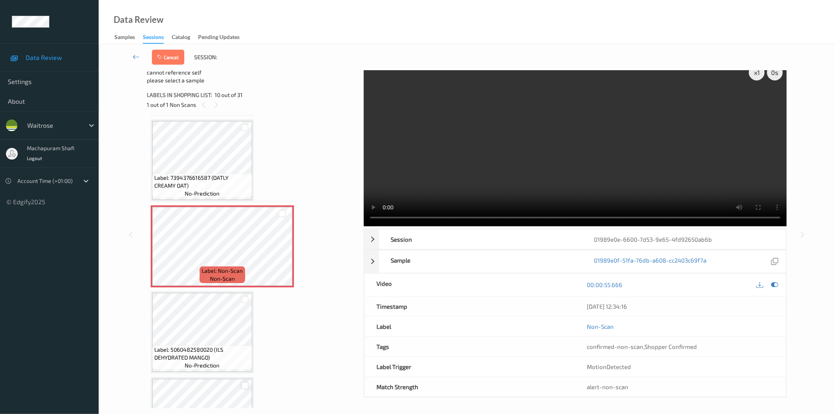
click at [242, 382] on div at bounding box center [245, 385] width 7 height 7
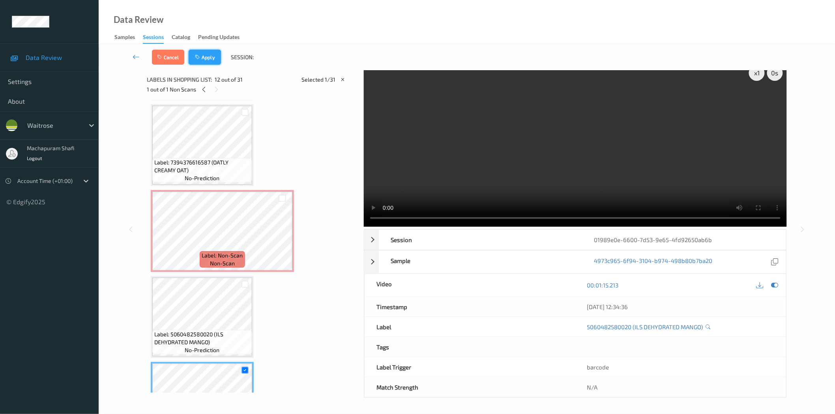
click at [204, 54] on button "Apply" at bounding box center [205, 57] width 32 height 15
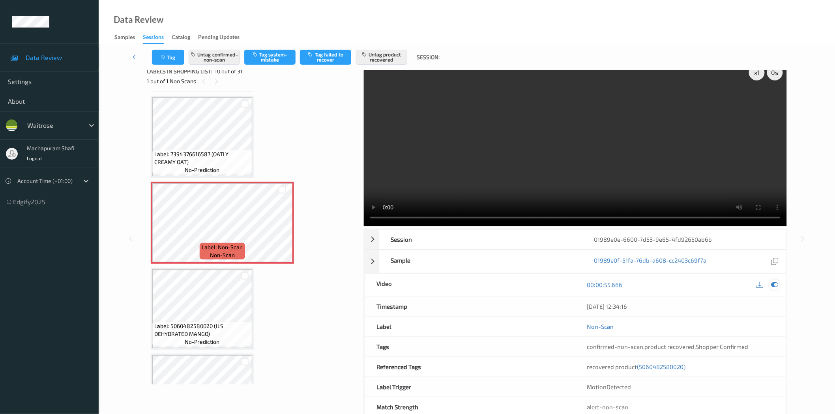
click at [778, 284] on icon at bounding box center [774, 284] width 7 height 7
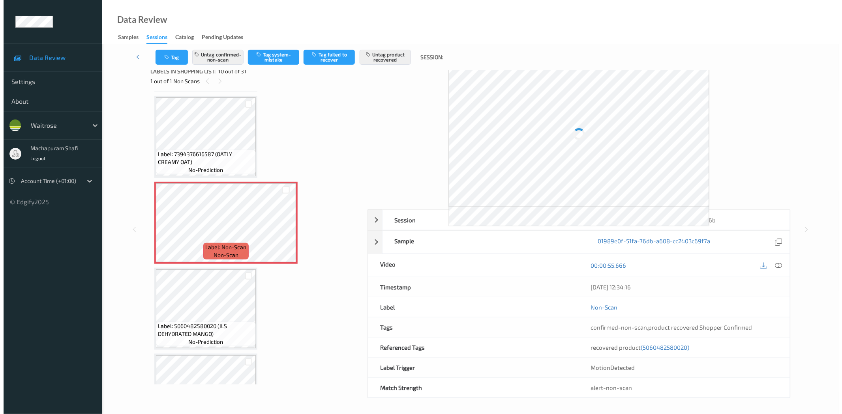
scroll to position [0, 0]
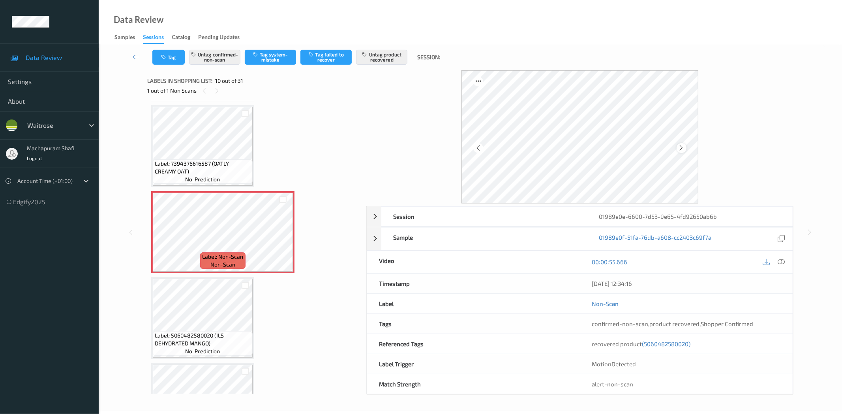
click at [680, 147] on icon at bounding box center [681, 147] width 7 height 7
click at [683, 148] on icon at bounding box center [681, 147] width 7 height 7
click at [479, 148] on icon at bounding box center [478, 147] width 7 height 7
click at [224, 58] on button "Untag confirmed-non-scan" at bounding box center [214, 57] width 51 height 15
click at [378, 56] on button "Untag product recovered" at bounding box center [381, 57] width 51 height 15
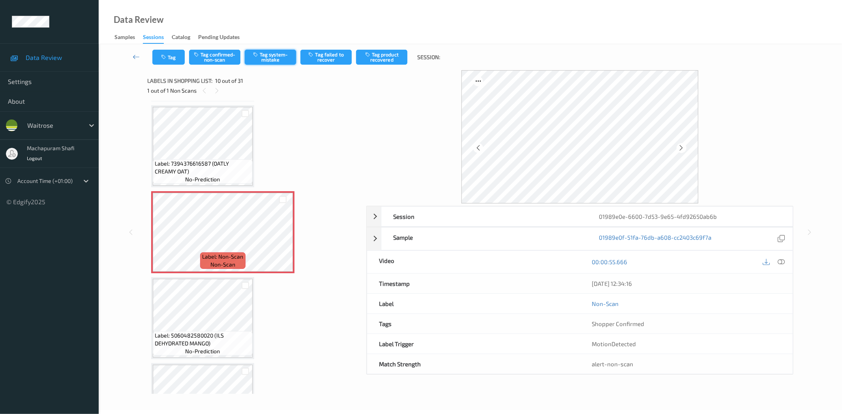
click at [274, 60] on button "Tag system-mistake" at bounding box center [270, 57] width 51 height 15
click at [178, 57] on button "Tag" at bounding box center [168, 57] width 32 height 15
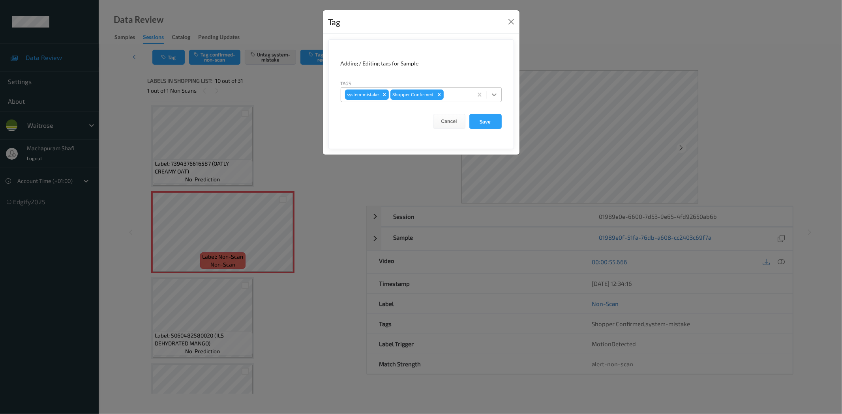
click at [493, 96] on icon at bounding box center [494, 95] width 5 height 3
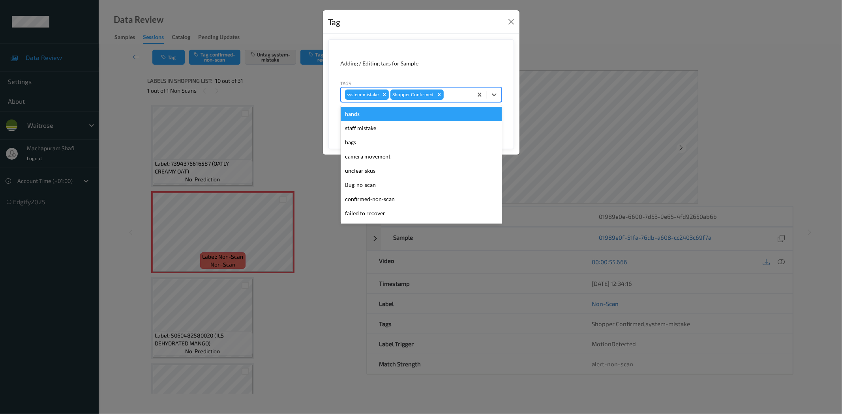
scroll to position [154, 0]
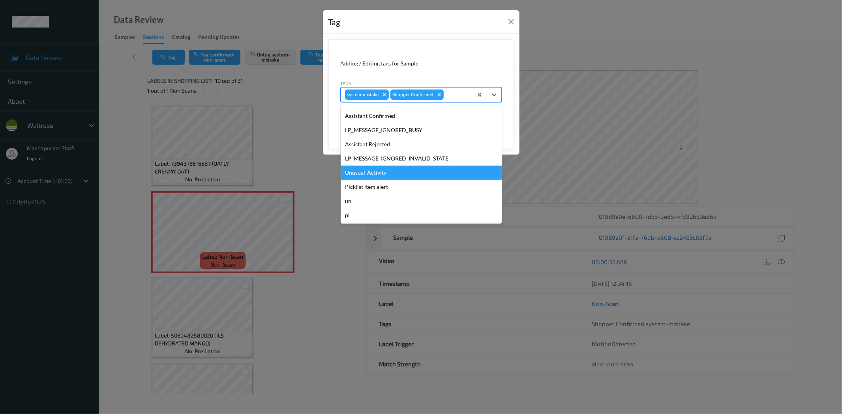
drag, startPoint x: 378, startPoint y: 171, endPoint x: 444, endPoint y: 148, distance: 70.0
click at [378, 172] on div "Unusual-Activity" at bounding box center [421, 173] width 161 height 14
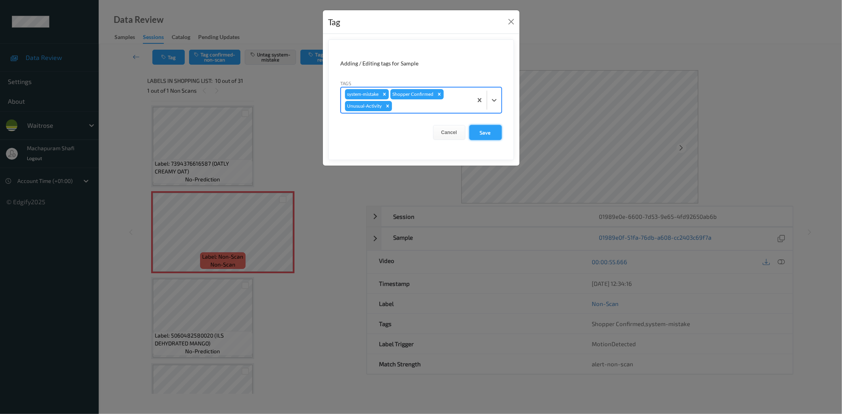
click at [487, 134] on button "Save" at bounding box center [485, 132] width 32 height 15
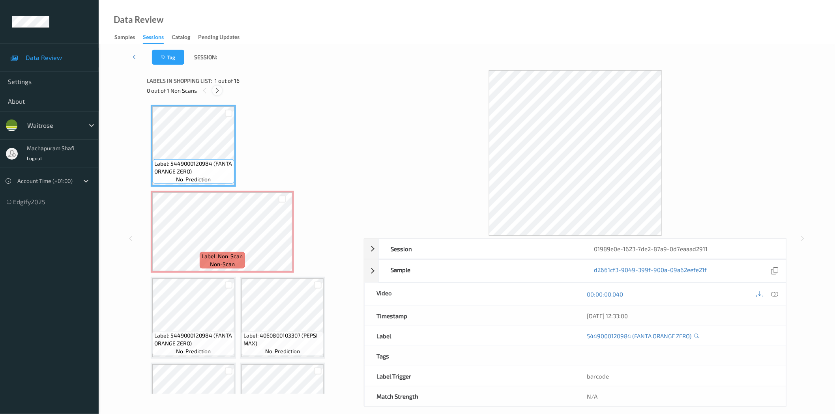
click at [219, 88] on icon at bounding box center [217, 90] width 7 height 7
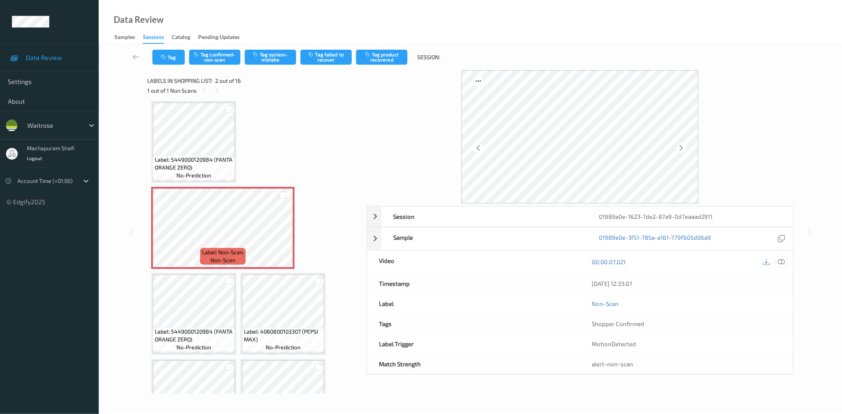
click at [783, 263] on icon at bounding box center [781, 262] width 7 height 7
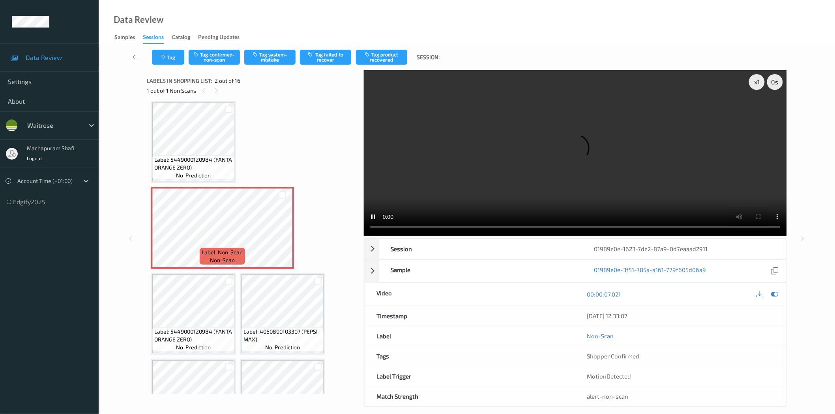
click at [366, 228] on video at bounding box center [575, 153] width 423 height 166
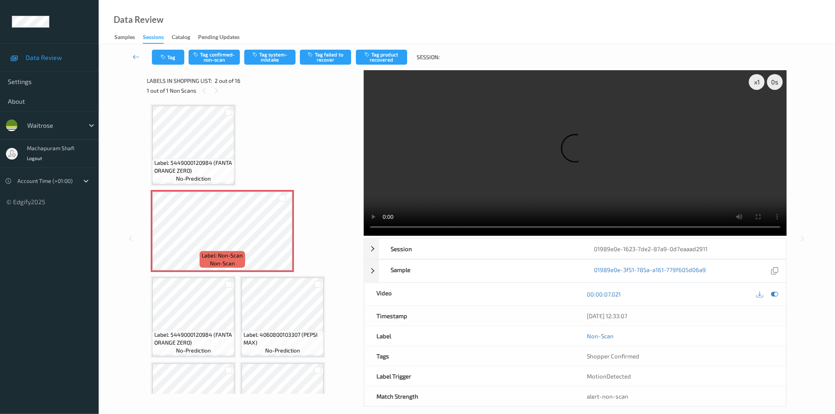
scroll to position [0, 0]
click at [229, 54] on button "Tag confirmed-non-scan" at bounding box center [214, 57] width 51 height 15
click at [378, 56] on button "Tag product recovered" at bounding box center [381, 57] width 51 height 15
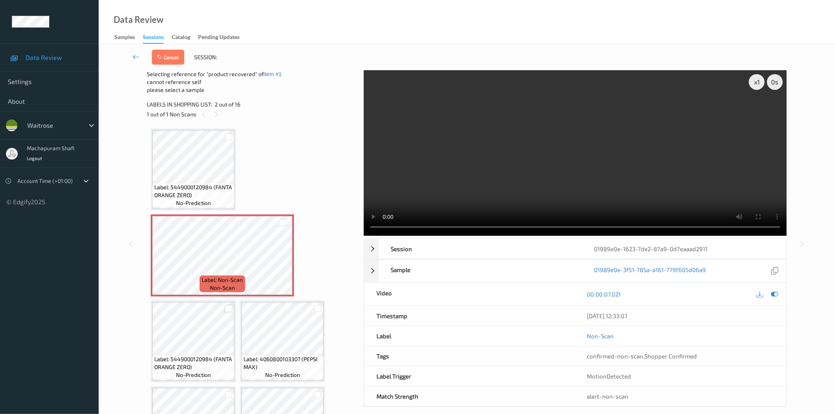
click at [230, 309] on div at bounding box center [228, 308] width 7 height 7
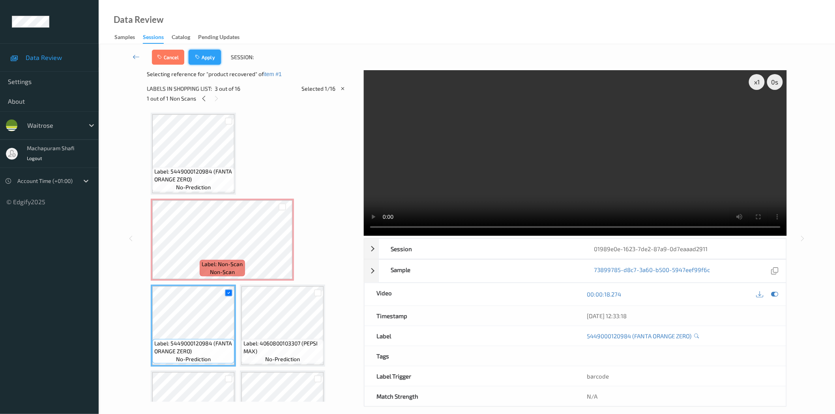
click at [204, 61] on button "Apply" at bounding box center [205, 57] width 32 height 15
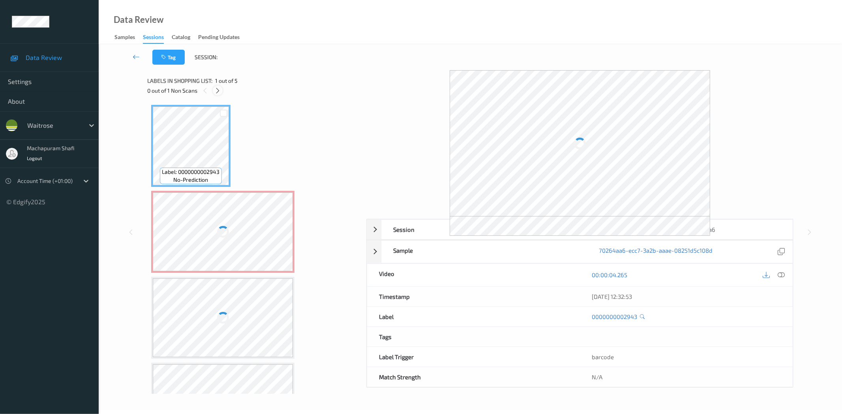
click at [218, 91] on icon at bounding box center [217, 90] width 7 height 7
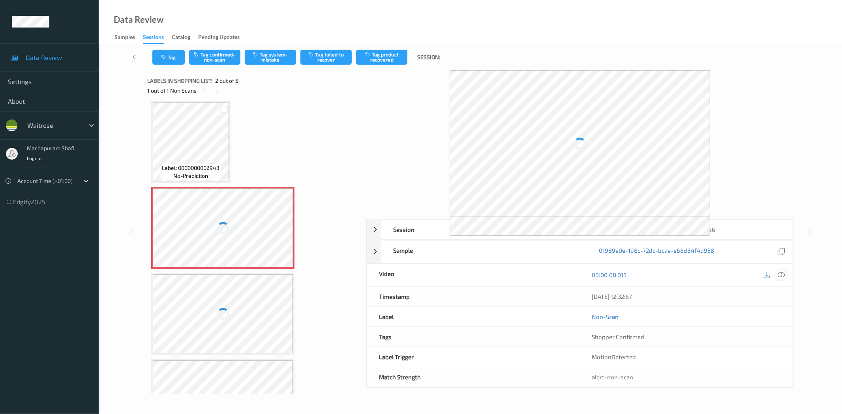
click at [778, 275] on icon at bounding box center [781, 275] width 7 height 7
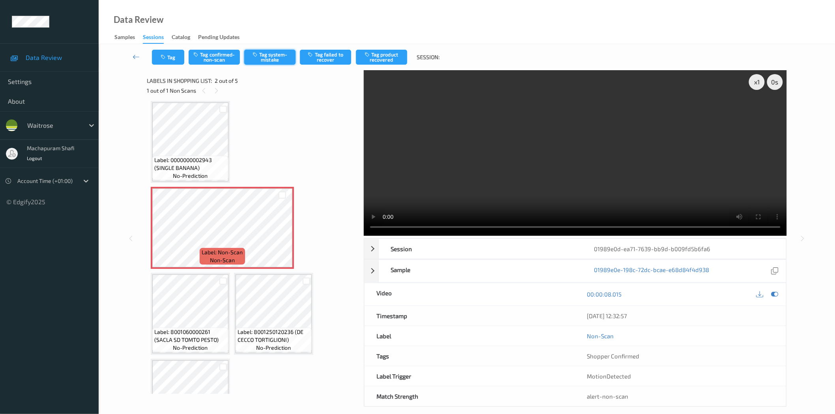
click at [275, 60] on button "Tag system-mistake" at bounding box center [269, 57] width 51 height 15
click at [176, 62] on button "Tag" at bounding box center [168, 57] width 32 height 15
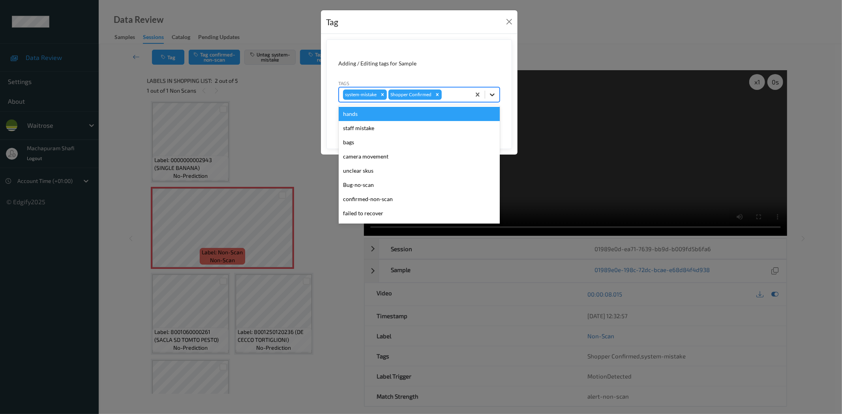
click at [490, 93] on icon at bounding box center [492, 95] width 8 height 8
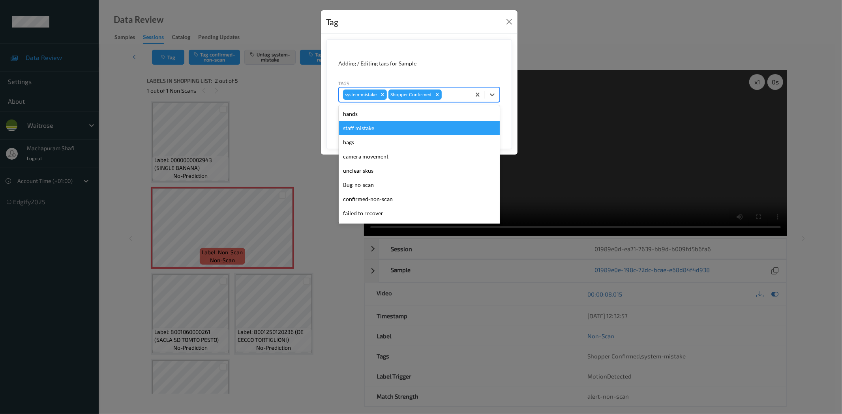
scroll to position [154, 0]
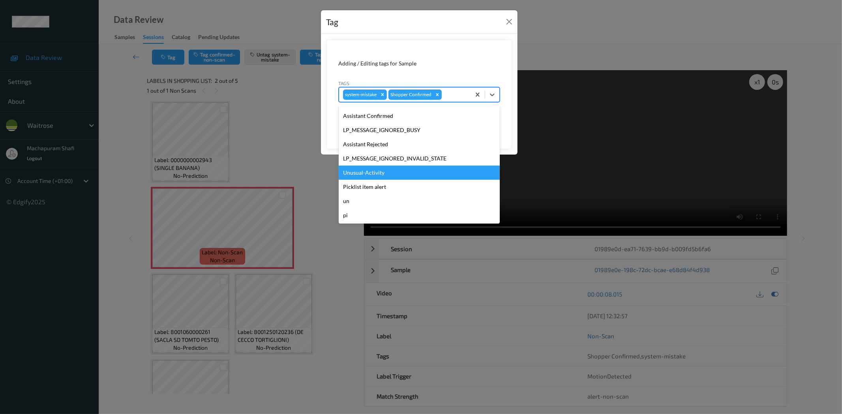
click at [381, 173] on div "Unusual-Activity" at bounding box center [419, 173] width 161 height 14
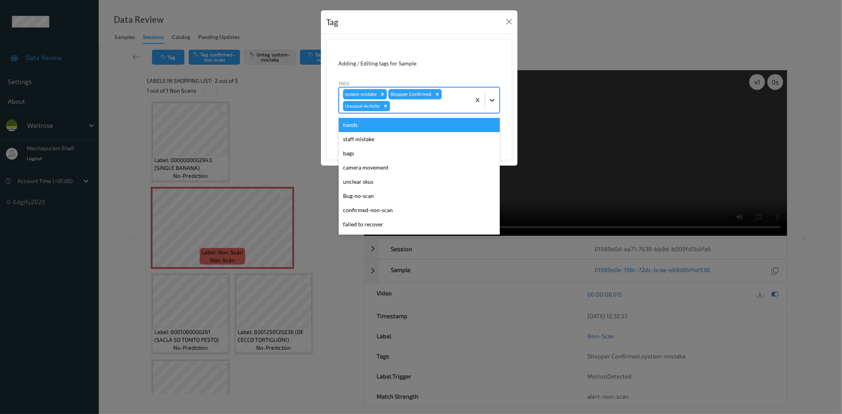
click at [490, 95] on div at bounding box center [492, 100] width 14 height 14
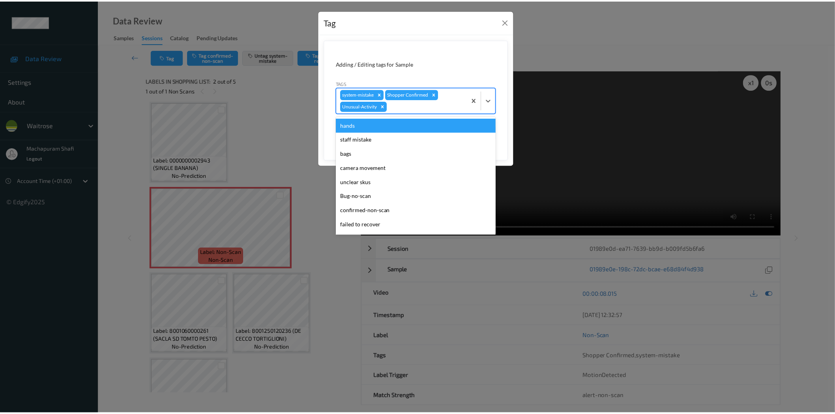
scroll to position [140, 0]
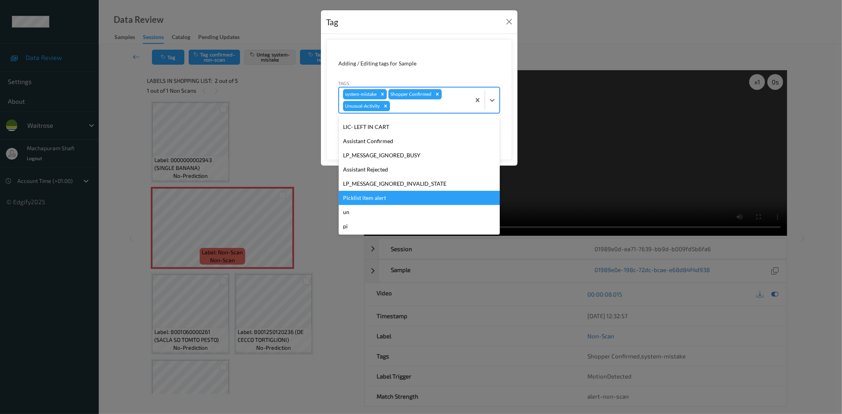
click at [376, 194] on div "Picklist item alert" at bounding box center [419, 198] width 161 height 14
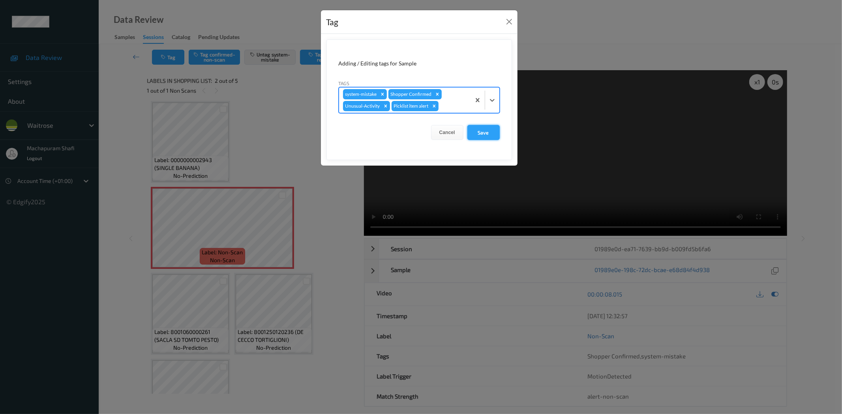
click at [472, 135] on button "Save" at bounding box center [483, 132] width 32 height 15
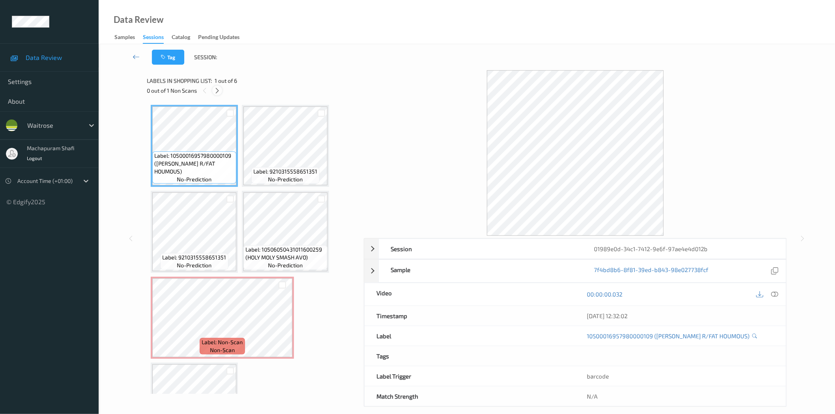
click at [221, 89] on div at bounding box center [217, 91] width 10 height 10
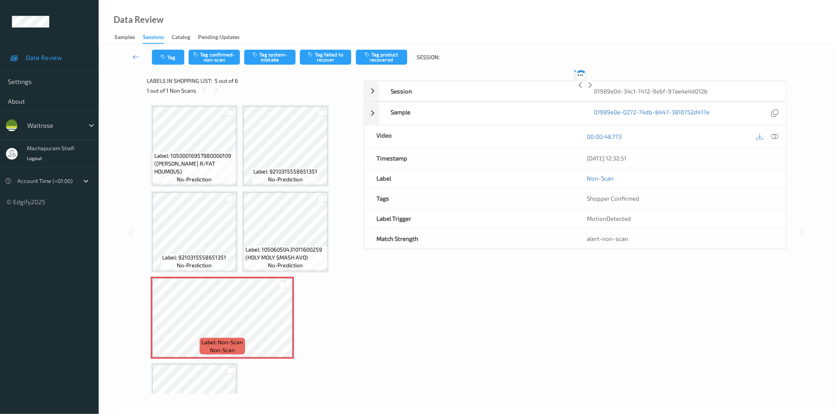
scroll to position [52, 0]
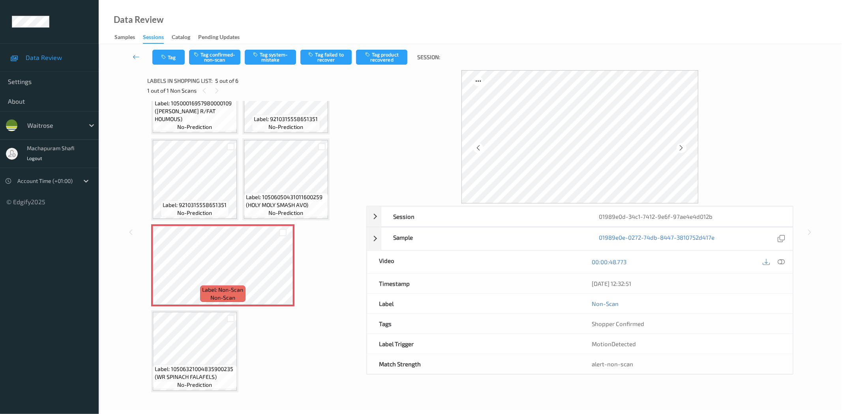
click at [778, 262] on icon at bounding box center [781, 262] width 7 height 7
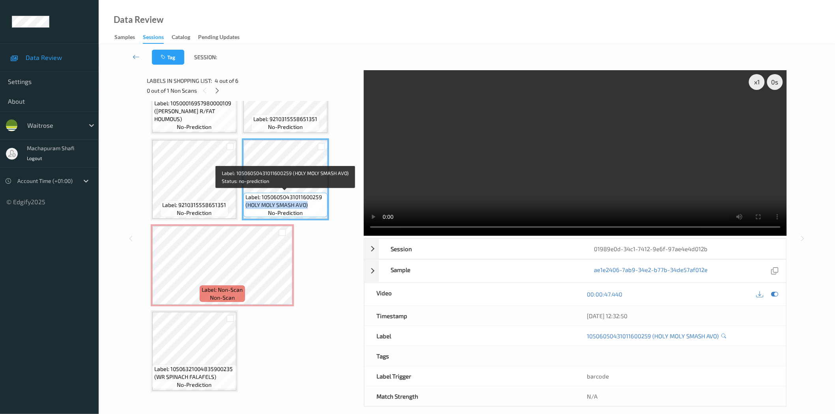
drag, startPoint x: 245, startPoint y: 205, endPoint x: 306, endPoint y: 206, distance: 60.8
click at [306, 206] on span "Label: 10506050431011600259 (HOLY MOLY SMASH AVO)" at bounding box center [286, 201] width 80 height 16
copy span "(HOLY MOLY SMASH AVO)"
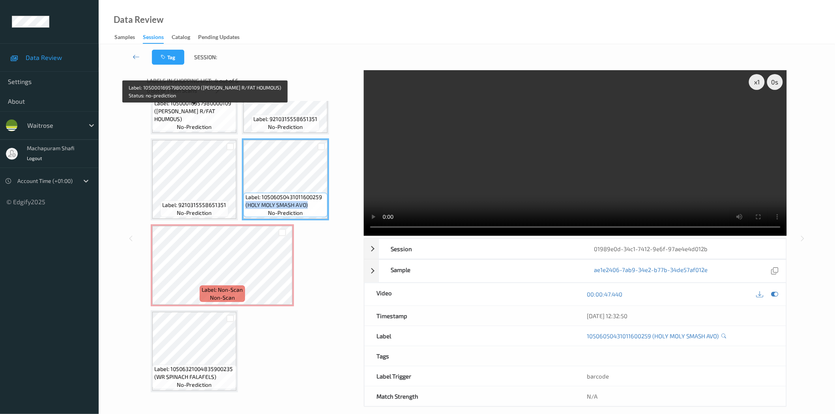
click at [206, 118] on span "Label: 10500016957980000109 (WR ESS R/FAT HOUMOUS)" at bounding box center [194, 111] width 80 height 24
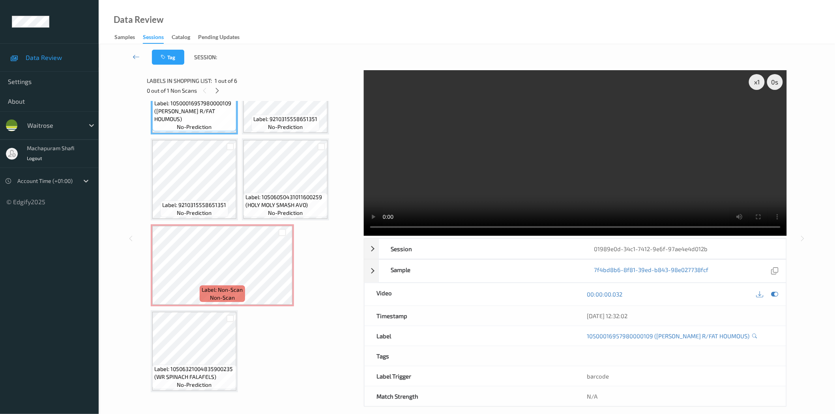
click at [506, 22] on div "Data Review Samples Sessions Catalog Pending Updates" at bounding box center [467, 22] width 737 height 44
click at [407, 28] on div "Data Review Samples Sessions Catalog Pending Updates" at bounding box center [467, 22] width 737 height 44
click at [774, 28] on div "Data Review Samples Sessions Catalog Pending Updates" at bounding box center [467, 22] width 737 height 44
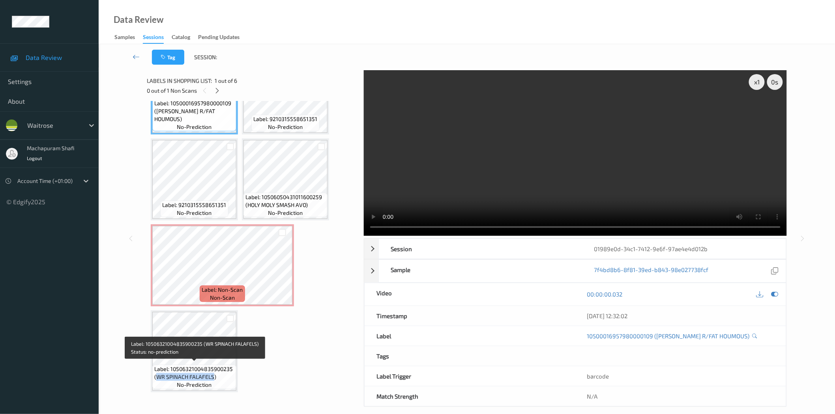
drag, startPoint x: 156, startPoint y: 377, endPoint x: 214, endPoint y: 372, distance: 58.6
click at [214, 372] on span "Label: 10506321004835900235 (WR SPINACH FALAFELS)" at bounding box center [194, 373] width 80 height 16
copy span "WR SPINACH FALAFELS"
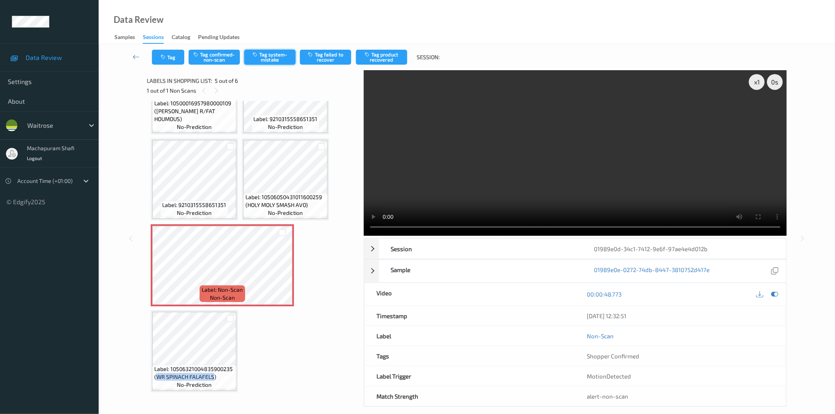
click at [274, 60] on button "Tag system-mistake" at bounding box center [269, 57] width 51 height 15
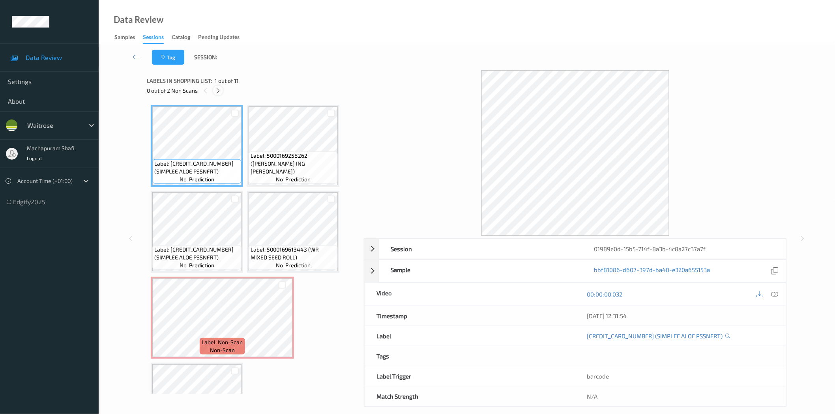
click at [218, 91] on icon at bounding box center [218, 90] width 7 height 7
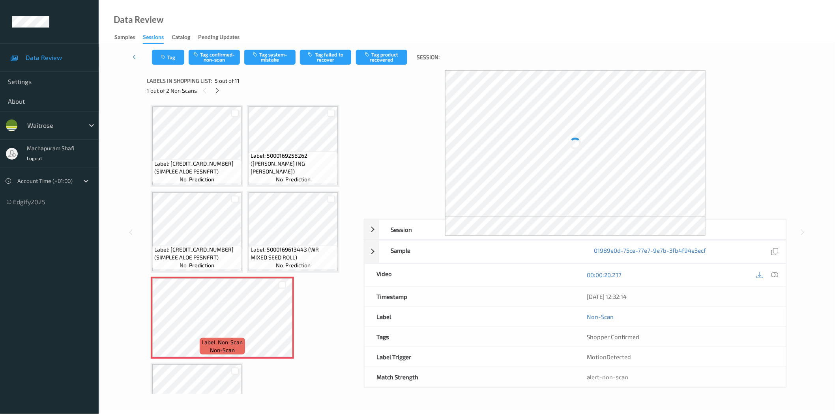
scroll to position [89, 0]
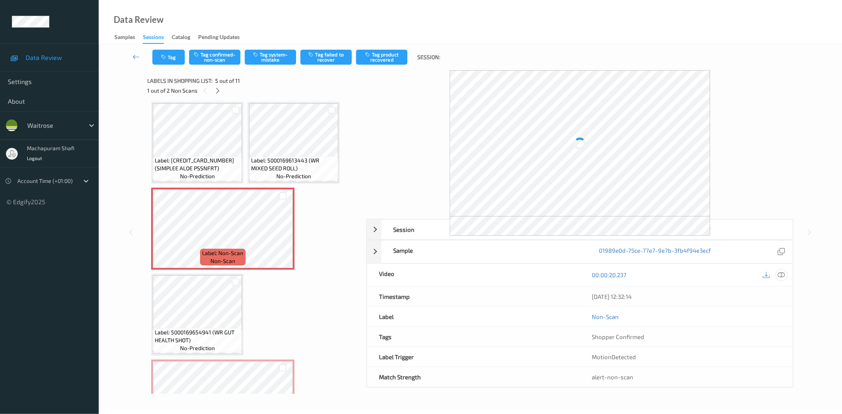
click at [784, 274] on div "Session 01989e0d-15b5-714f-8a3b-4c8a27c37a7f Session ID 01989e0d-15b5-714f-8a3b…" at bounding box center [579, 303] width 427 height 169
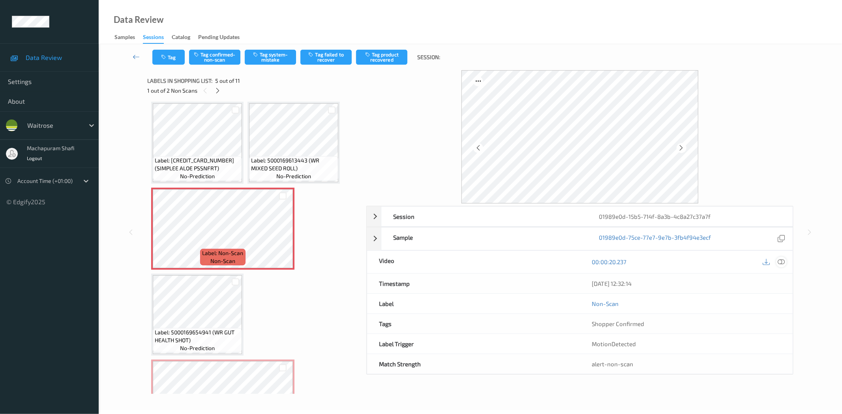
click at [783, 261] on icon at bounding box center [781, 262] width 7 height 7
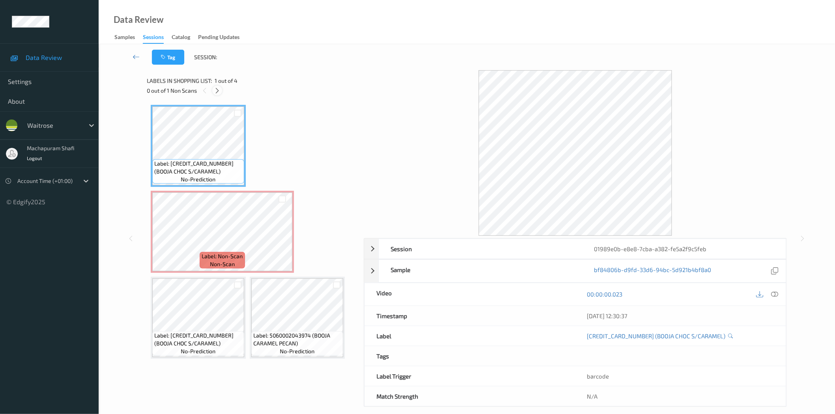
click at [218, 90] on icon at bounding box center [217, 90] width 7 height 7
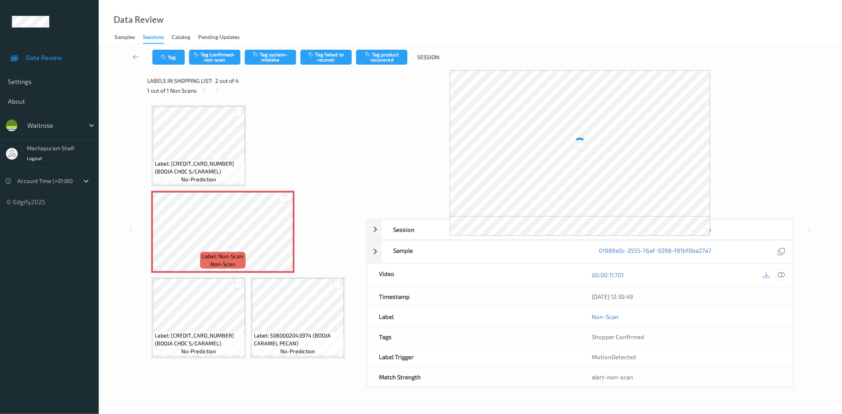
click at [780, 274] on icon at bounding box center [781, 275] width 7 height 7
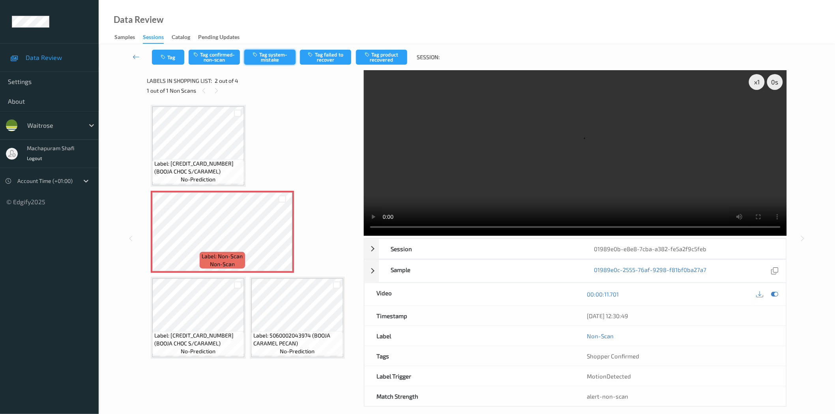
click at [268, 56] on button "Tag system-mistake" at bounding box center [269, 57] width 51 height 15
click at [165, 52] on button "Tag" at bounding box center [168, 57] width 32 height 15
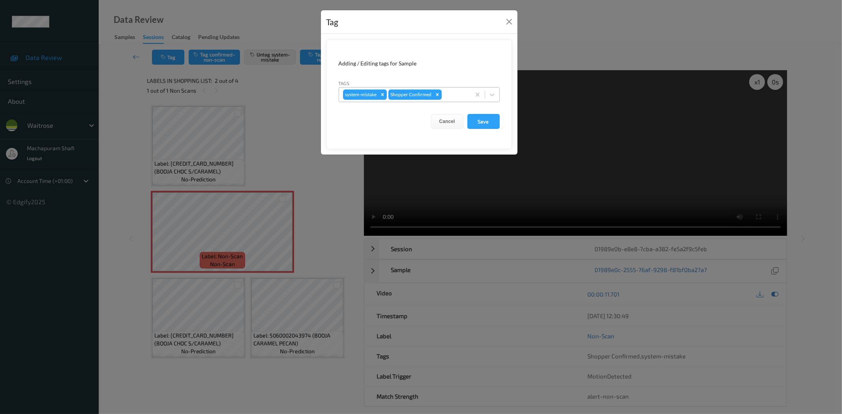
drag, startPoint x: 492, startPoint y: 88, endPoint x: 474, endPoint y: 102, distance: 22.6
click at [492, 89] on div at bounding box center [492, 95] width 14 height 14
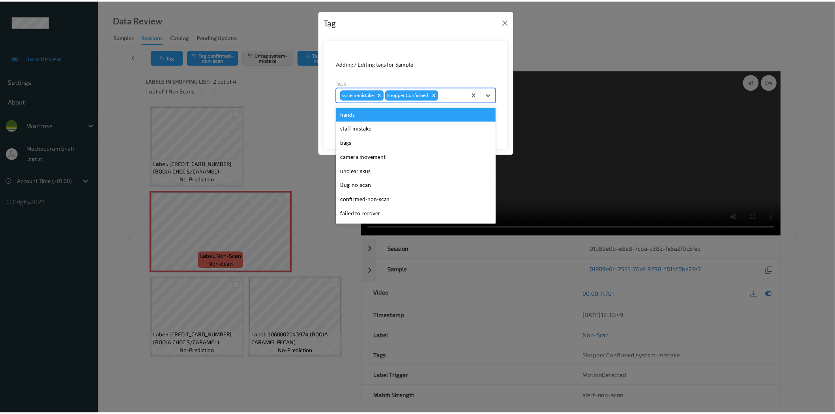
scroll to position [154, 0]
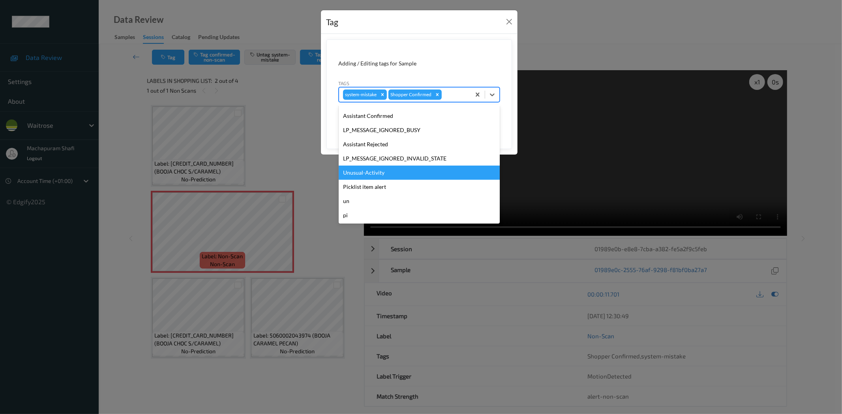
click at [363, 174] on div "Unusual-Activity" at bounding box center [419, 173] width 161 height 14
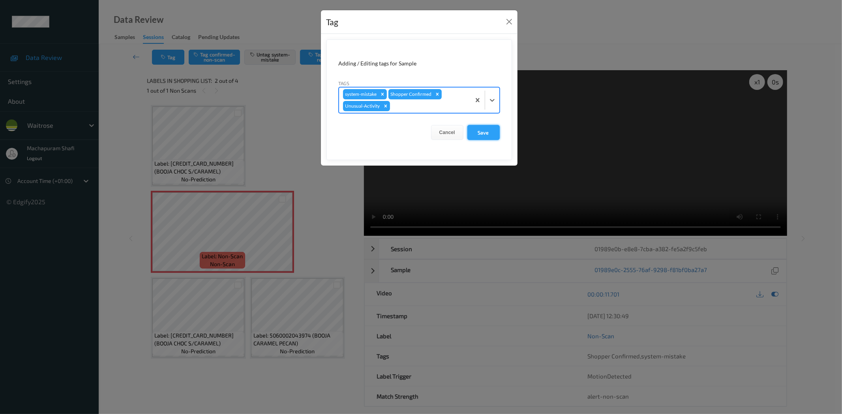
click at [483, 134] on button "Save" at bounding box center [483, 132] width 32 height 15
click at [480, 135] on button "Save" at bounding box center [483, 132] width 32 height 15
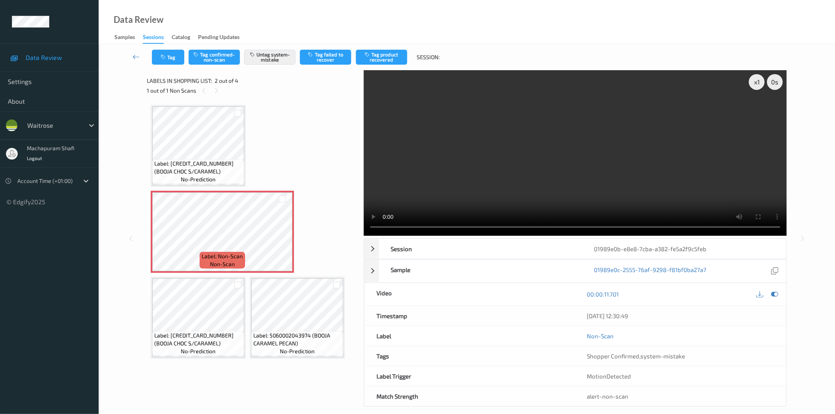
click at [487, 129] on video at bounding box center [575, 153] width 423 height 166
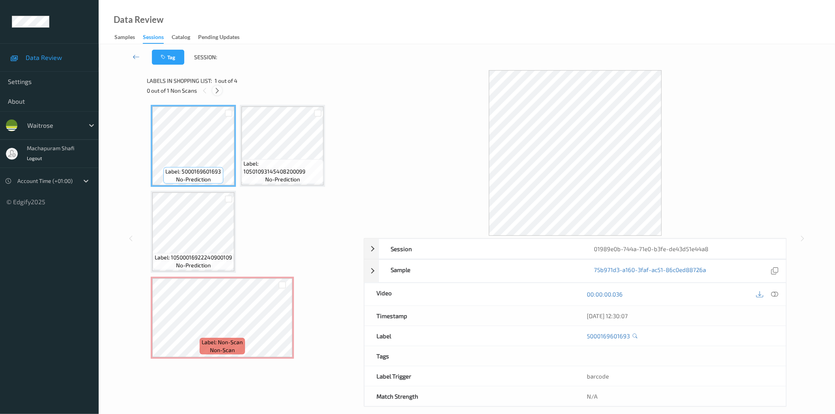
click at [216, 88] on icon at bounding box center [217, 90] width 7 height 7
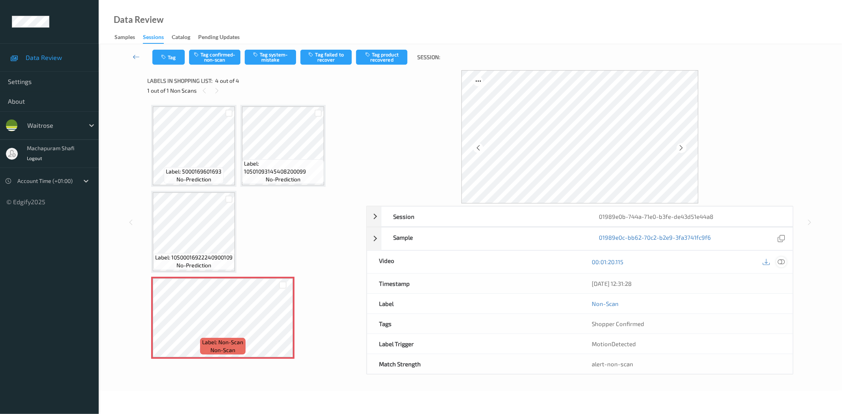
click at [781, 264] on icon at bounding box center [781, 262] width 7 height 7
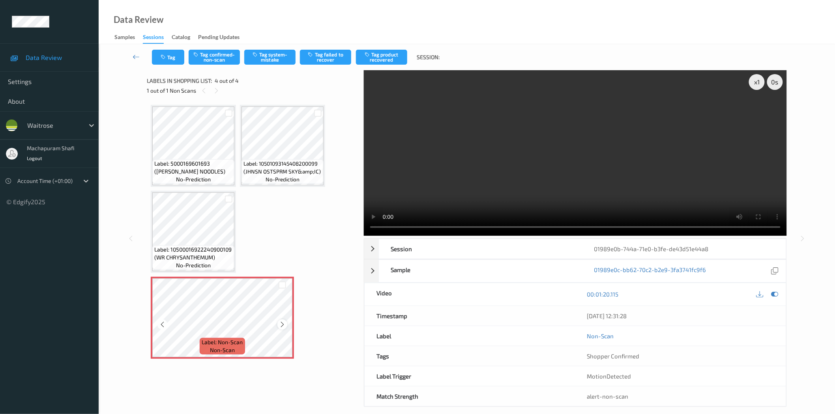
click at [281, 324] on icon at bounding box center [282, 324] width 7 height 7
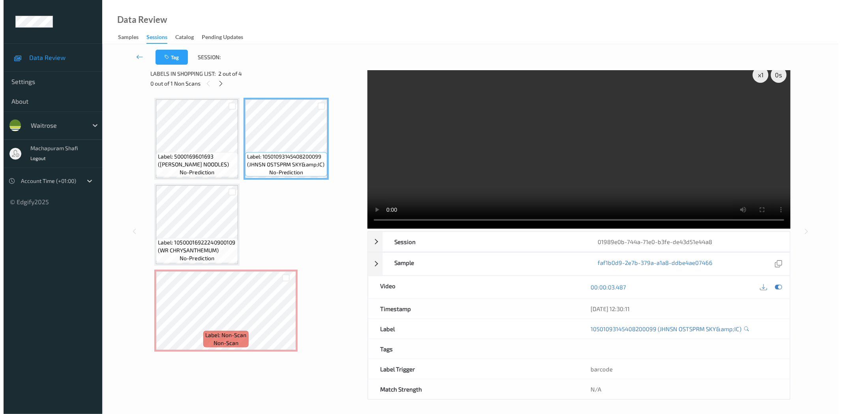
scroll to position [9, 0]
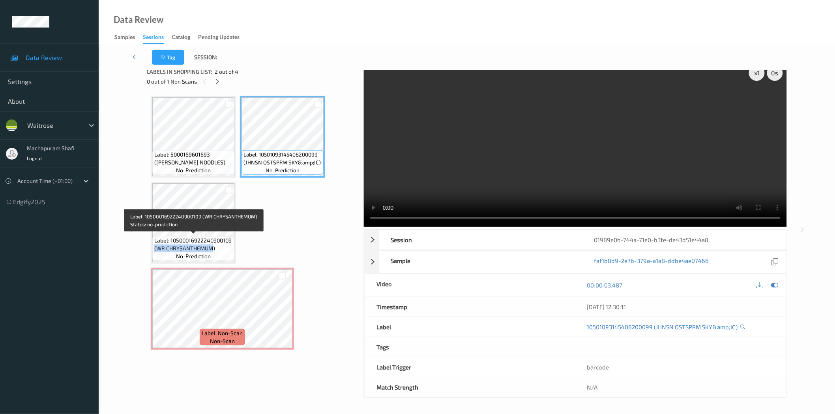
drag, startPoint x: 154, startPoint y: 250, endPoint x: 212, endPoint y: 247, distance: 58.1
click at [212, 247] on span "Label: 10500016922240900109 (WR CHRYSANTHEMUM)" at bounding box center [193, 245] width 78 height 16
copy span "(WR CHRYSANTHEMUM"
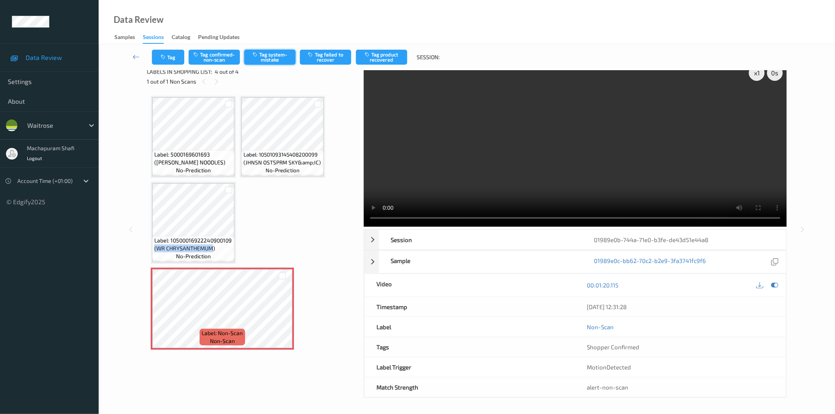
click at [264, 54] on button "Tag system-mistake" at bounding box center [269, 57] width 51 height 15
click at [273, 54] on button "Tag system-mistake" at bounding box center [269, 57] width 51 height 15
click at [172, 59] on button "Tag" at bounding box center [168, 57] width 32 height 15
click at [272, 61] on button "Tag system-mistake" at bounding box center [269, 57] width 51 height 15
click at [263, 60] on button "Tag system-mistake" at bounding box center [269, 57] width 51 height 15
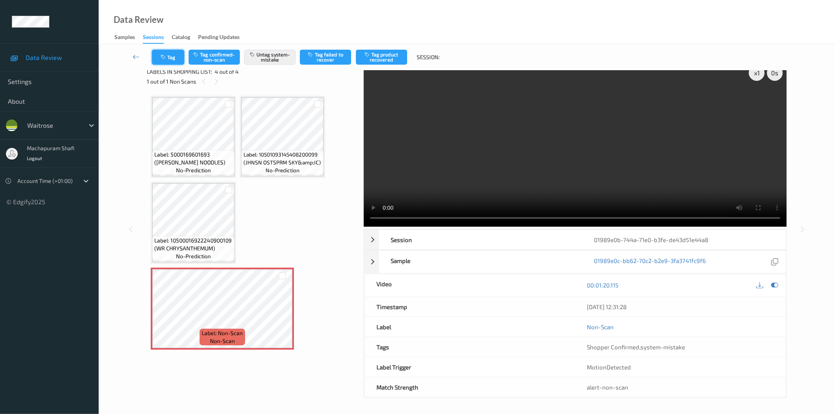
click at [171, 58] on button "Tag" at bounding box center [168, 57] width 32 height 15
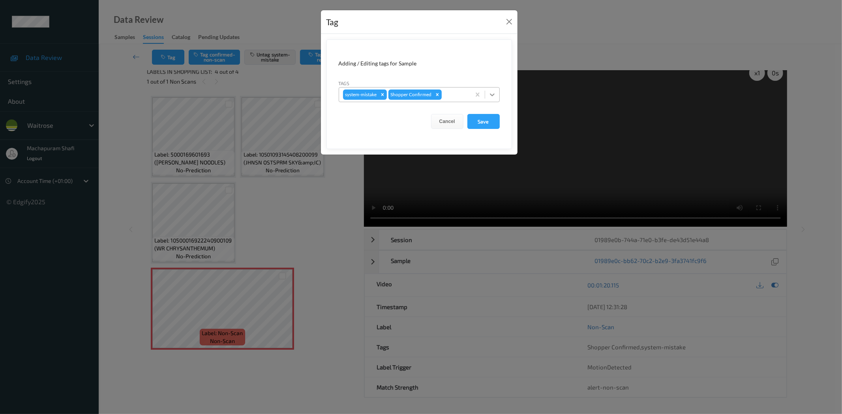
click at [493, 94] on icon at bounding box center [492, 95] width 8 height 8
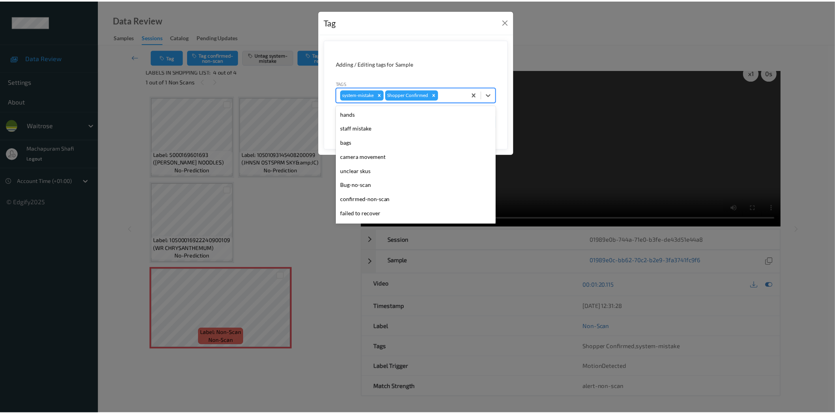
scroll to position [154, 0]
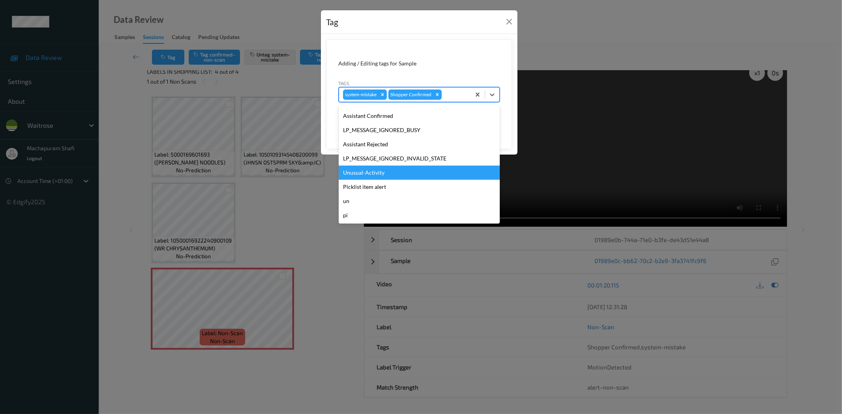
click at [366, 175] on div "Unusual-Activity" at bounding box center [419, 173] width 161 height 14
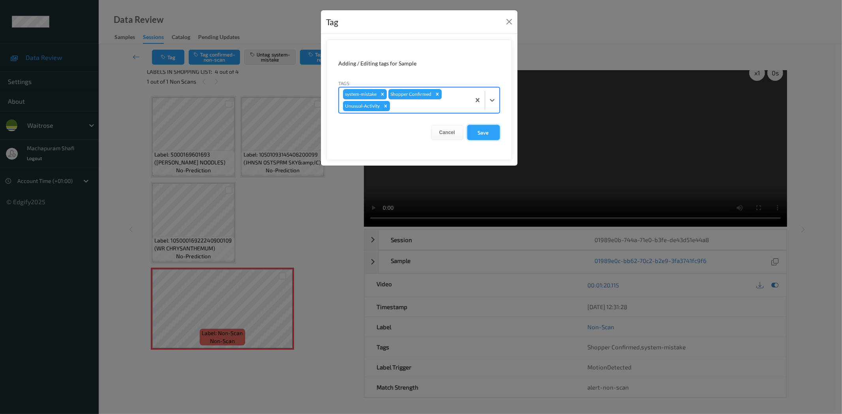
click at [479, 125] on button "Save" at bounding box center [483, 132] width 32 height 15
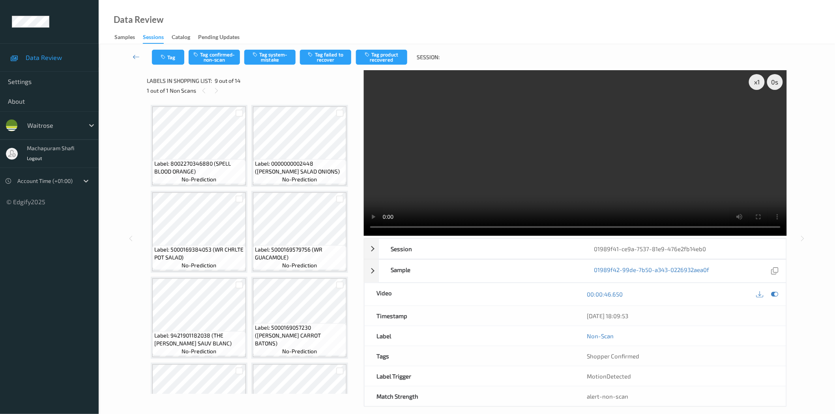
scroll to position [350, 0]
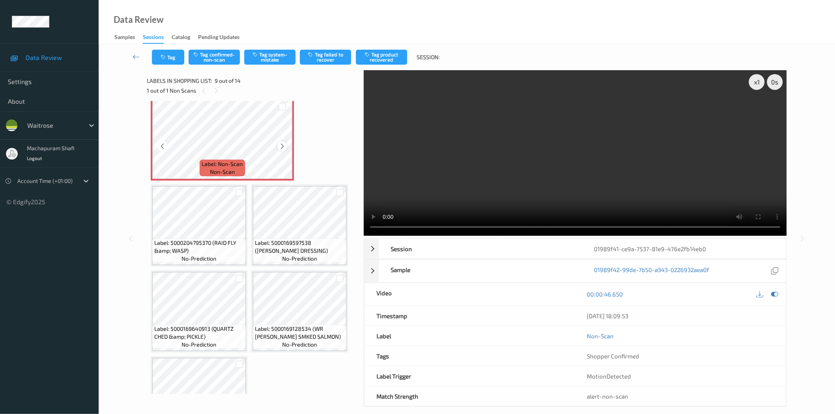
click at [281, 144] on icon at bounding box center [282, 146] width 7 height 7
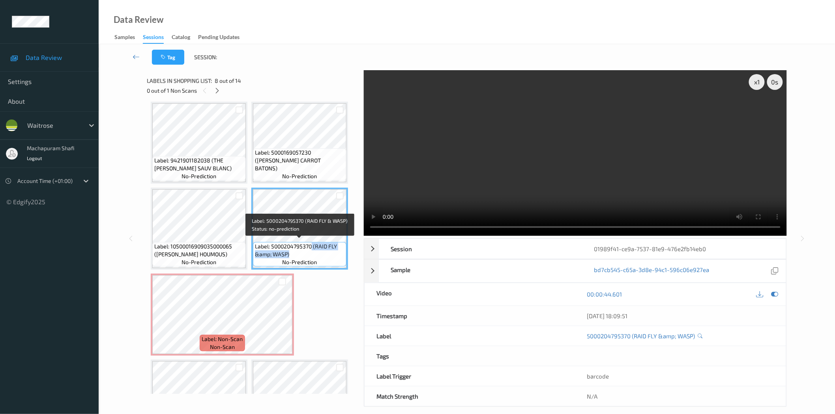
drag, startPoint x: 311, startPoint y: 243, endPoint x: 323, endPoint y: 252, distance: 14.7
click at [323, 252] on span "Label: 5000204795370 (RAID FLY &amp; WASP)" at bounding box center [300, 251] width 90 height 16
copy span "(RAID FLY &amp; WASP)"
click at [300, 243] on span "Label: 5000204795370 (RAID FLY &amp; WASP)" at bounding box center [300, 251] width 90 height 16
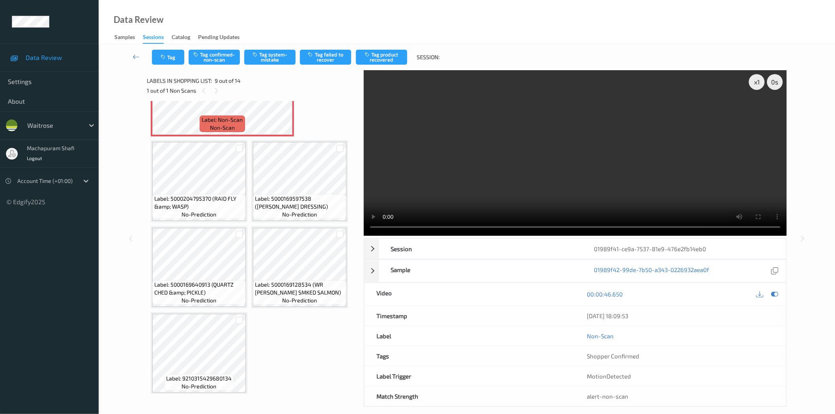
scroll to position [219, 0]
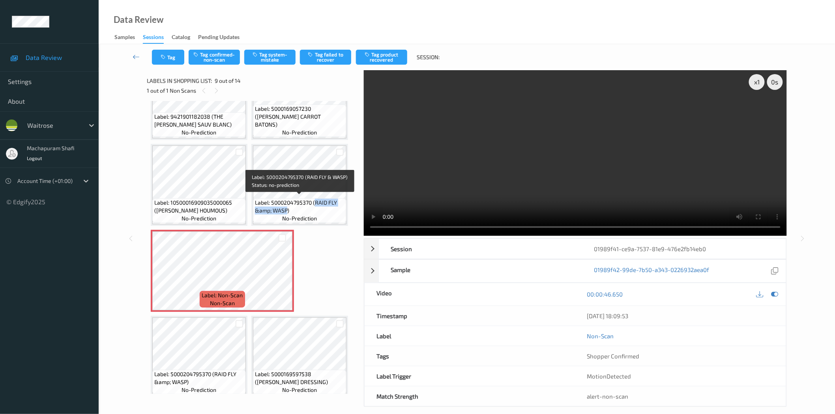
drag, startPoint x: 314, startPoint y: 199, endPoint x: 287, endPoint y: 206, distance: 28.2
click at [287, 206] on span "Label: 5000204795370 (RAID FLY &amp; WASP)" at bounding box center [300, 207] width 90 height 16
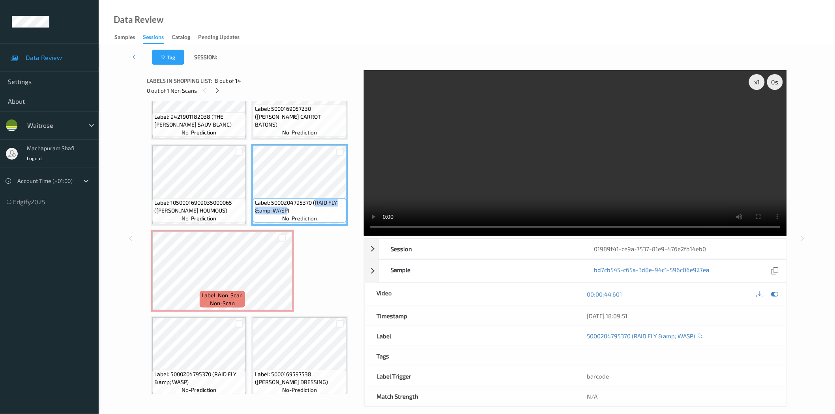
copy span "RAID FLY &amp; WASP"
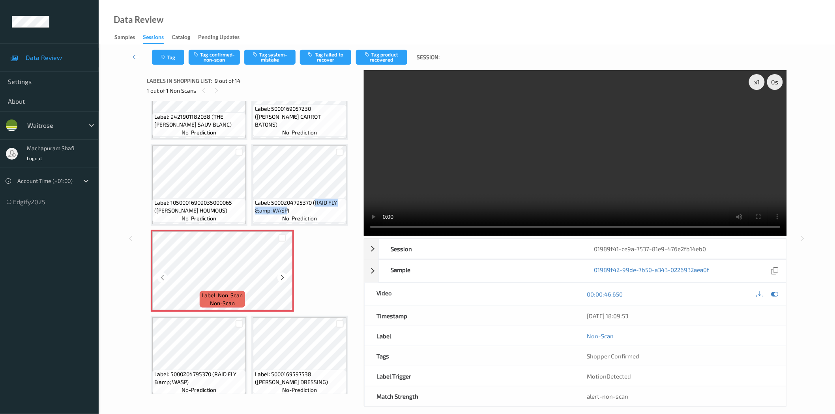
scroll to position [395, 0]
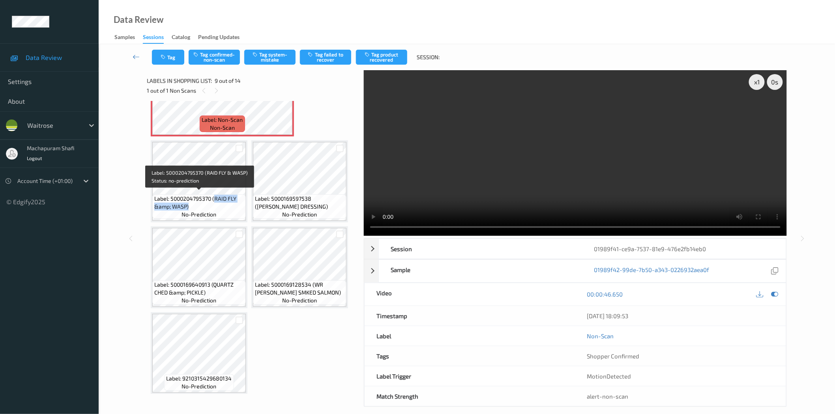
drag, startPoint x: 214, startPoint y: 195, endPoint x: 232, endPoint y: 206, distance: 20.9
click at [232, 206] on span "Label: 5000204795370 (RAID FLY &amp; WASP)" at bounding box center [199, 203] width 90 height 16
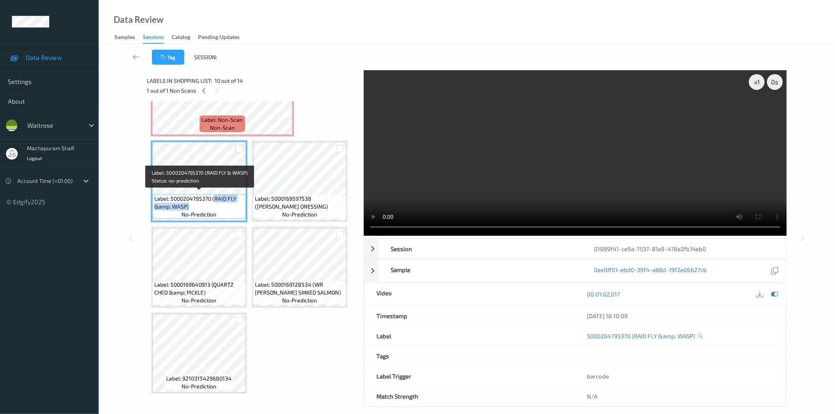
copy span "RAID FLY &amp; WASP)"
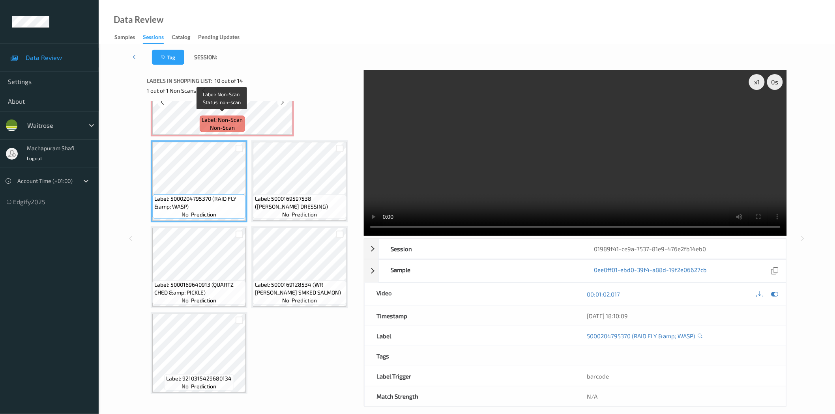
click at [235, 116] on span "Label: Non-Scan" at bounding box center [222, 120] width 41 height 8
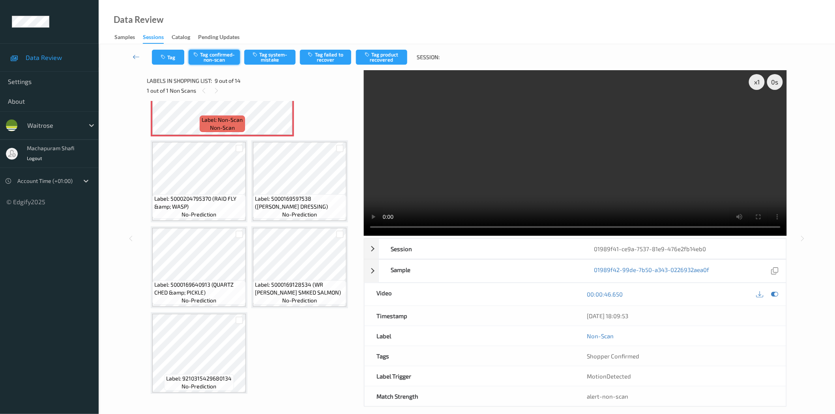
click at [218, 60] on button "Tag confirmed-non-scan" at bounding box center [214, 57] width 51 height 15
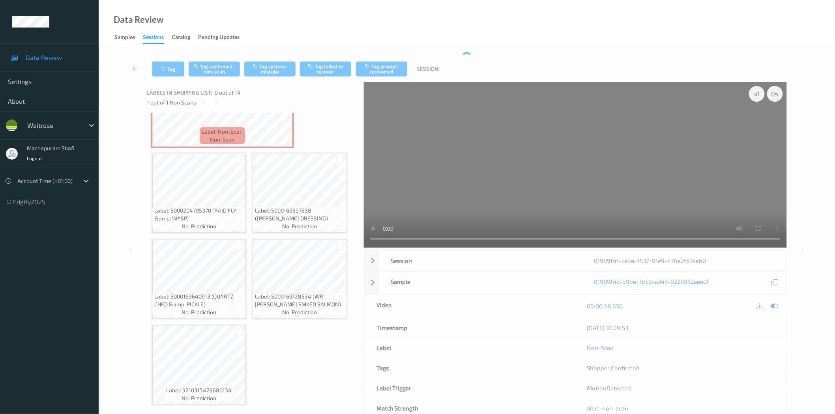
click at [217, 58] on div "Tag Tag confirmed-non-scan Tag system-mistake Tag failed to recover Tag product…" at bounding box center [467, 69] width 704 height 26
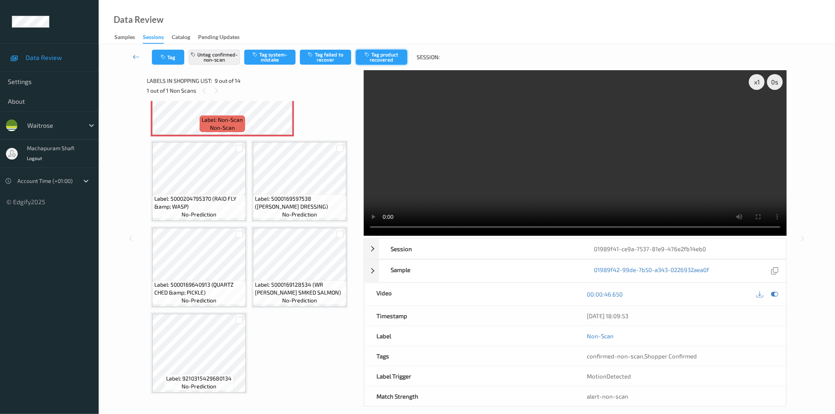
click at [381, 56] on button "Tag product recovered" at bounding box center [381, 57] width 51 height 15
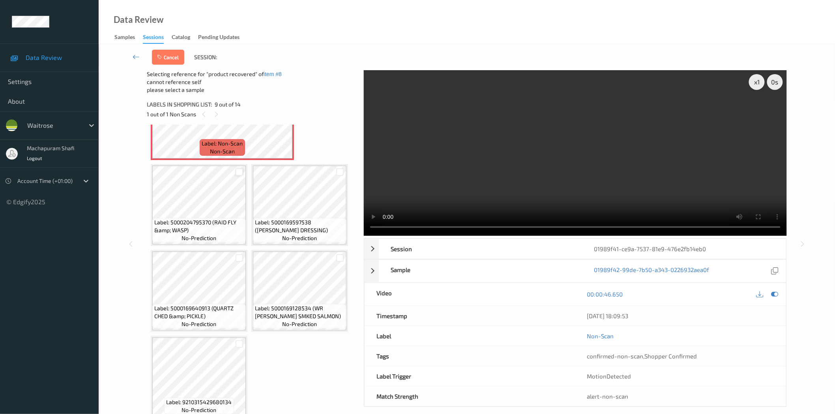
click at [238, 169] on div at bounding box center [239, 172] width 7 height 7
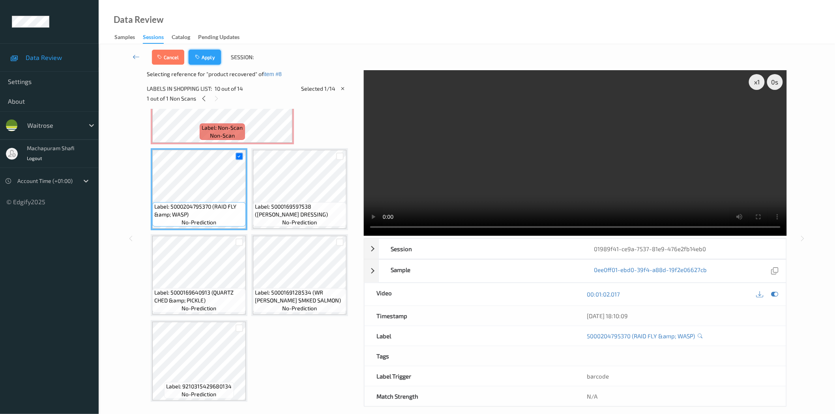
click at [208, 58] on button "Apply" at bounding box center [205, 57] width 32 height 15
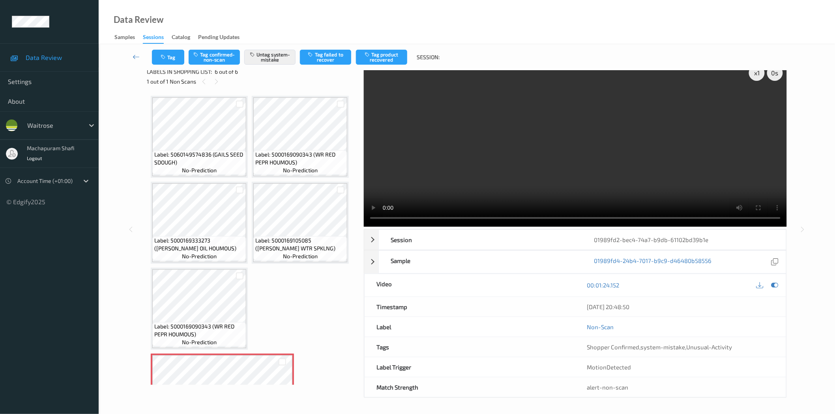
scroll to position [52, 0]
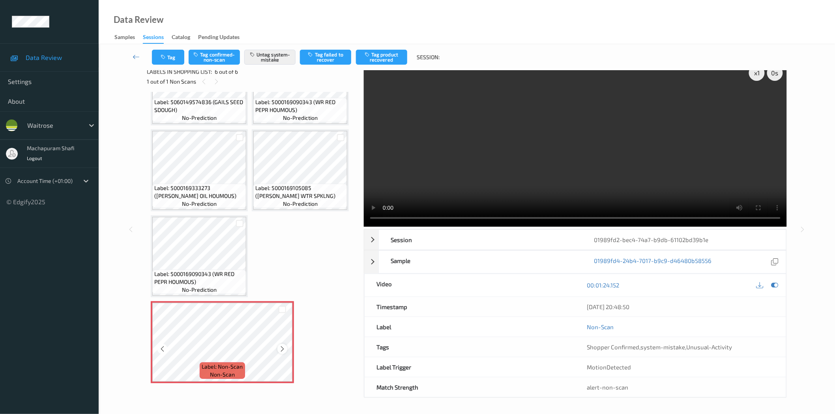
click at [282, 348] on icon at bounding box center [282, 349] width 7 height 7
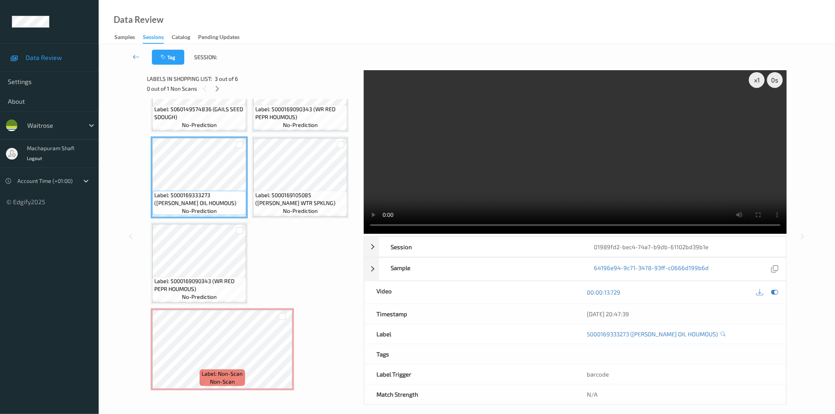
scroll to position [0, 0]
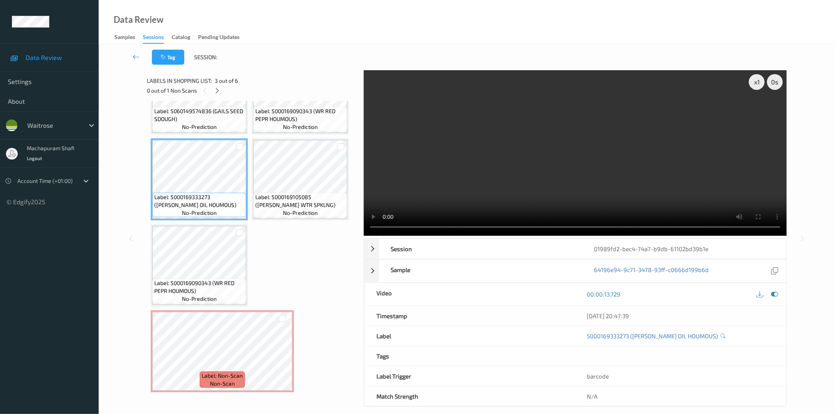
click at [520, 171] on video at bounding box center [575, 153] width 423 height 166
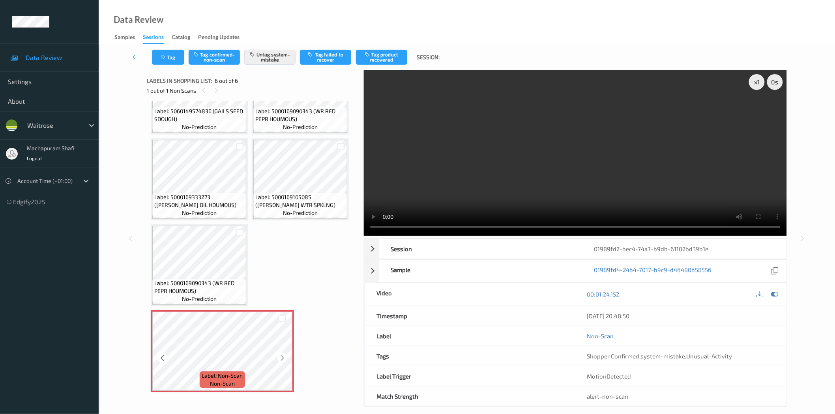
scroll to position [9, 0]
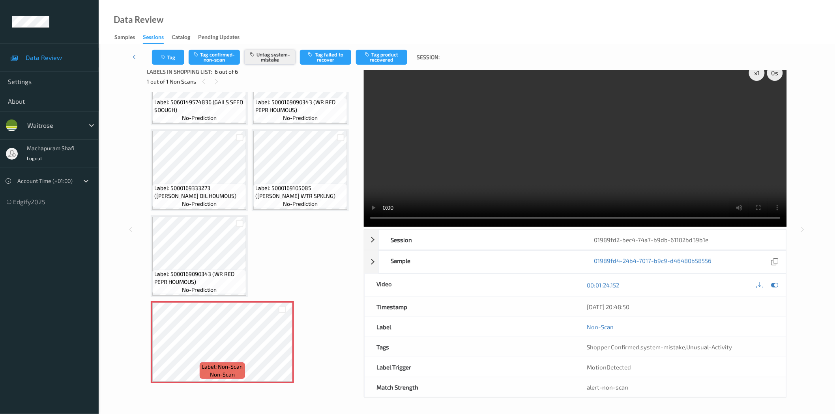
click at [277, 54] on button "Untag system-mistake" at bounding box center [269, 57] width 51 height 15
click at [211, 60] on button "Tag confirmed-non-scan" at bounding box center [214, 57] width 51 height 15
click at [335, 57] on button "Tag failed to recover" at bounding box center [325, 57] width 51 height 15
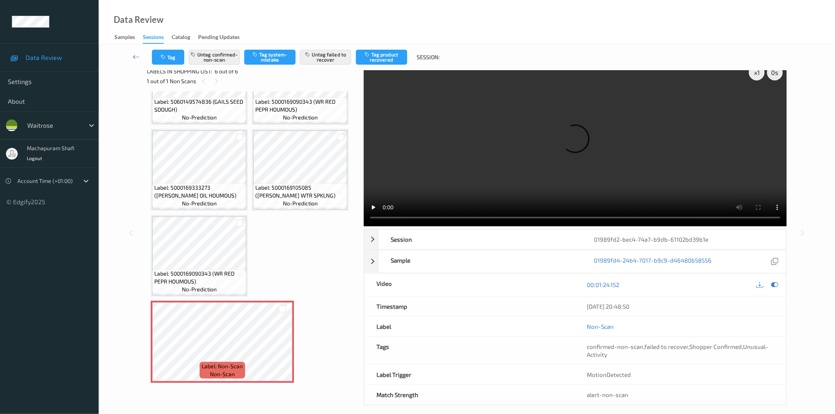
click at [245, 17] on div "Data Review Samples Sessions Catalog Pending Updates" at bounding box center [467, 22] width 737 height 44
click at [211, 58] on button "Untag confirmed-non-scan" at bounding box center [214, 57] width 51 height 15
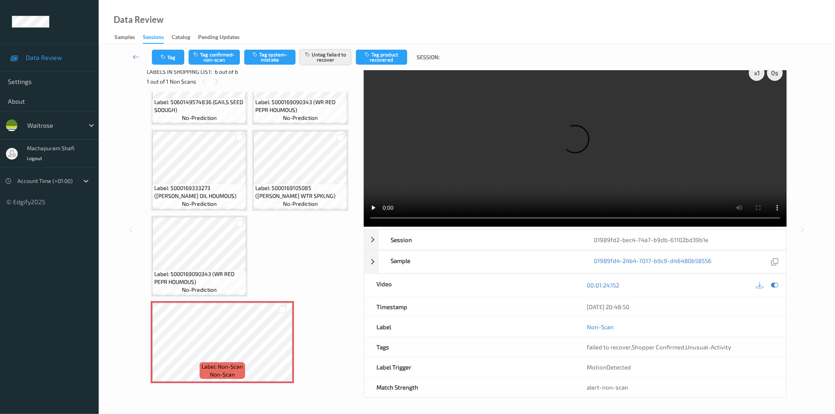
click at [330, 59] on button "Untag failed to recover" at bounding box center [325, 57] width 51 height 15
click at [210, 58] on button "Tag confirmed-non-scan" at bounding box center [214, 57] width 51 height 15
click at [326, 58] on button "Tag failed to recover" at bounding box center [325, 57] width 51 height 15
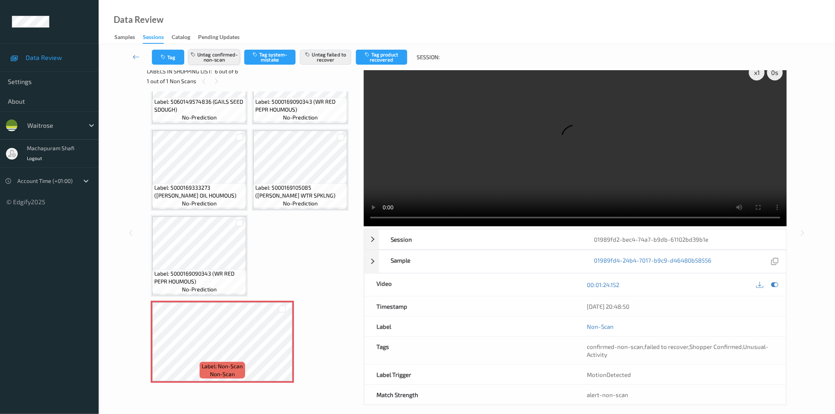
click at [212, 58] on button "Untag confirmed-non-scan" at bounding box center [214, 57] width 51 height 15
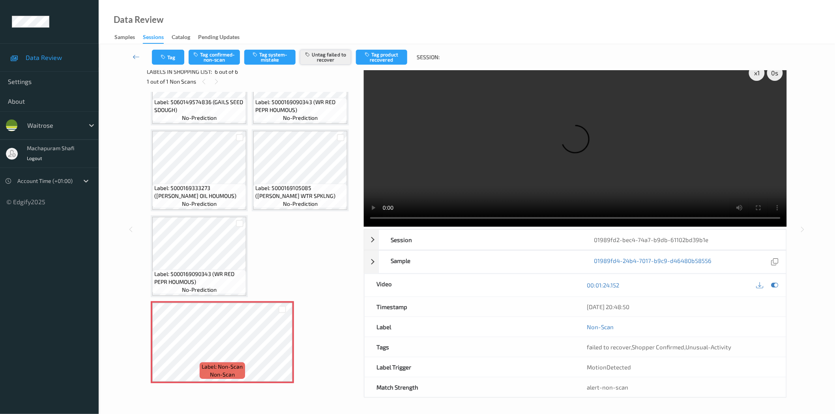
click at [321, 54] on button "Untag failed to recover" at bounding box center [325, 57] width 51 height 15
click at [263, 52] on button "Tag system-mistake" at bounding box center [269, 57] width 51 height 15
click at [164, 54] on button "Tag" at bounding box center [168, 57] width 32 height 15
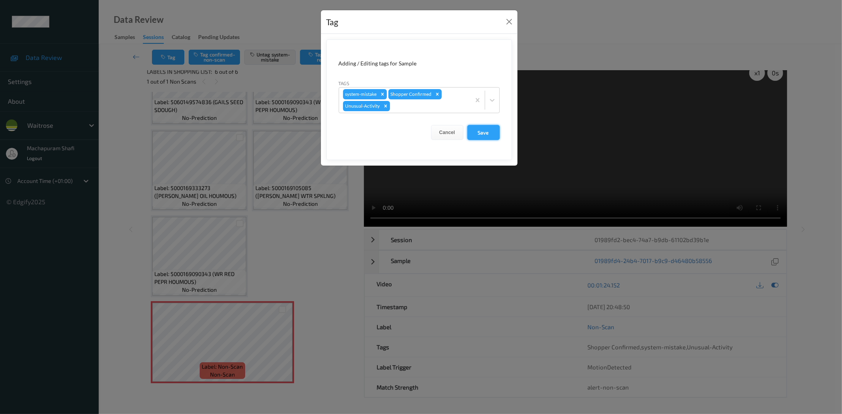
click at [484, 133] on button "Save" at bounding box center [483, 132] width 32 height 15
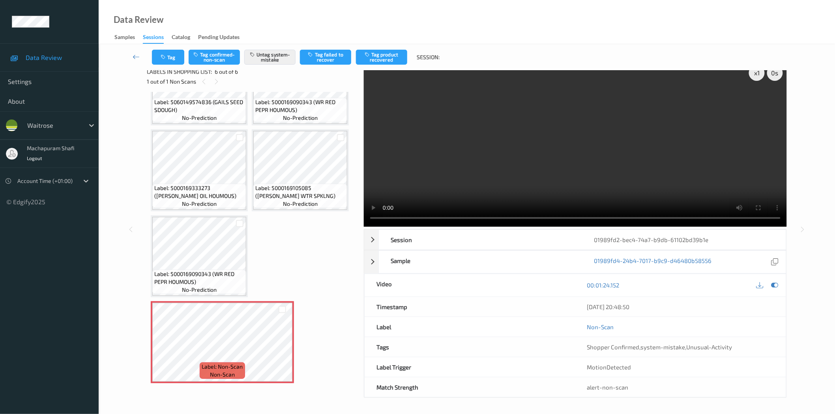
click at [233, 16] on div "Data Review Samples Sessions Catalog Pending Updates" at bounding box center [467, 22] width 737 height 44
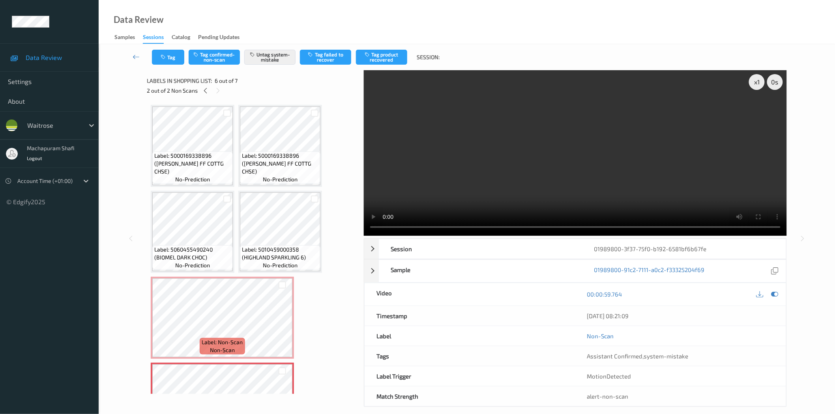
scroll to position [138, 0]
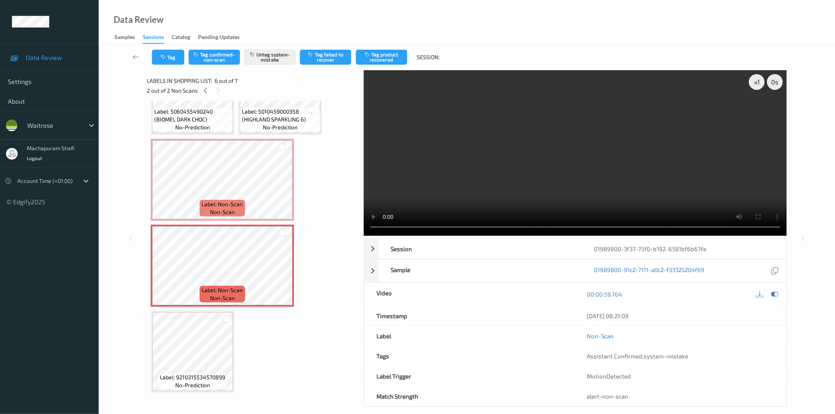
click at [320, 339] on div "Label: 5000169338896 ([PERSON_NAME] FF COTTG CHSE) no-prediction Label: 5000169…" at bounding box center [253, 180] width 204 height 426
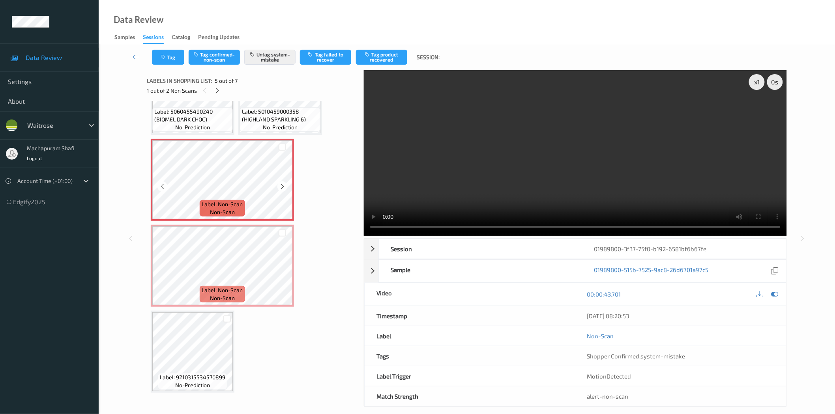
scroll to position [0, 0]
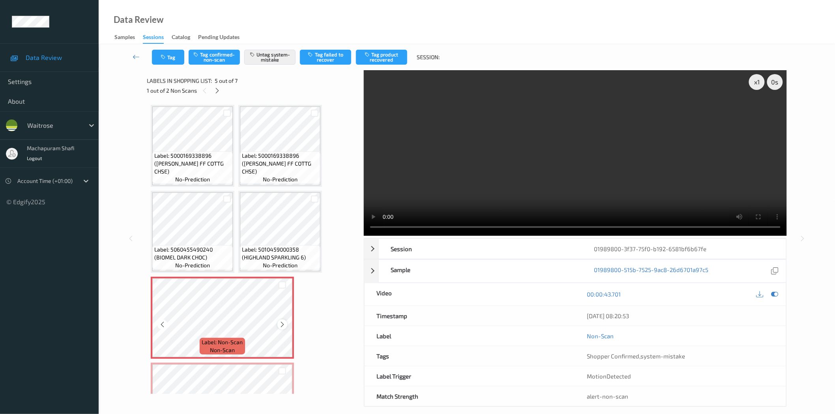
click at [283, 321] on icon at bounding box center [282, 324] width 7 height 7
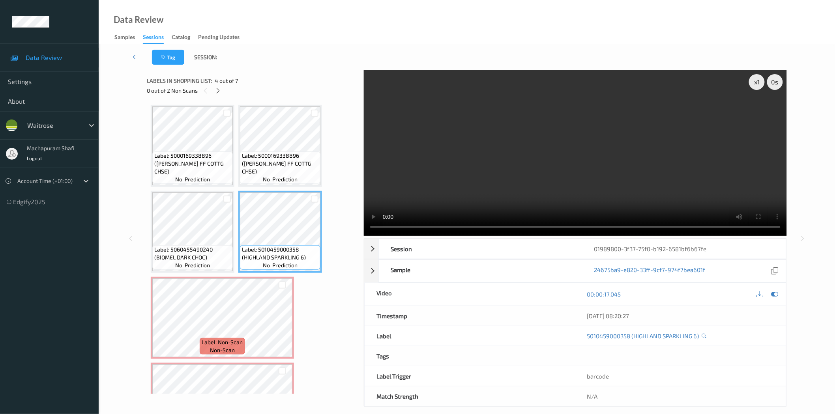
scroll to position [138, 0]
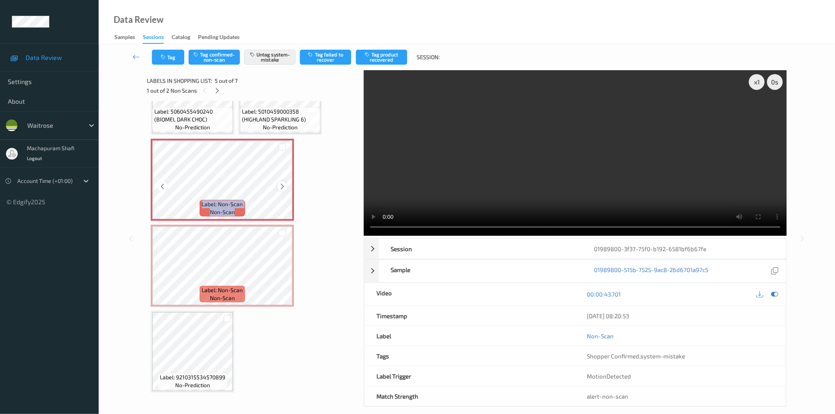
click at [282, 186] on icon at bounding box center [282, 186] width 7 height 7
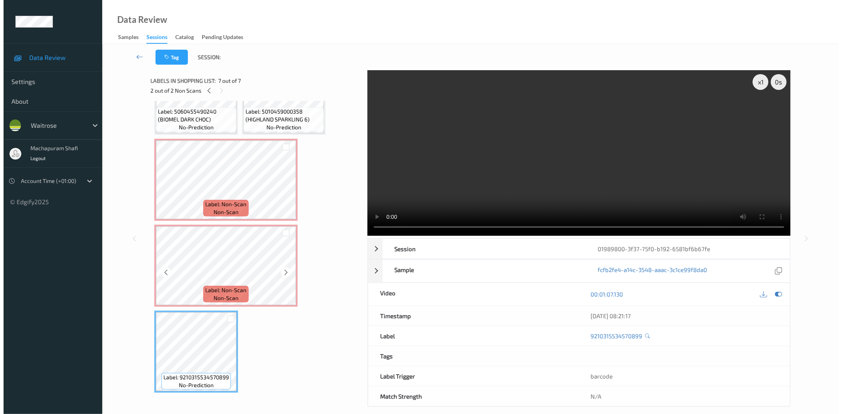
scroll to position [0, 0]
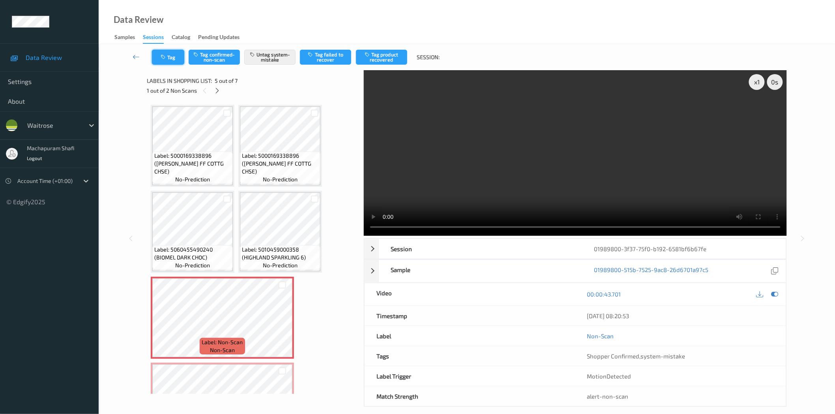
click at [165, 57] on icon "button" at bounding box center [164, 57] width 7 height 6
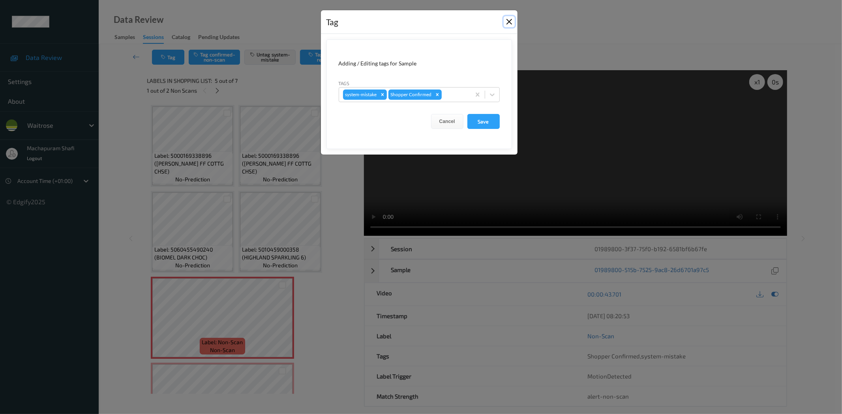
click at [508, 22] on button "Close" at bounding box center [509, 21] width 11 height 11
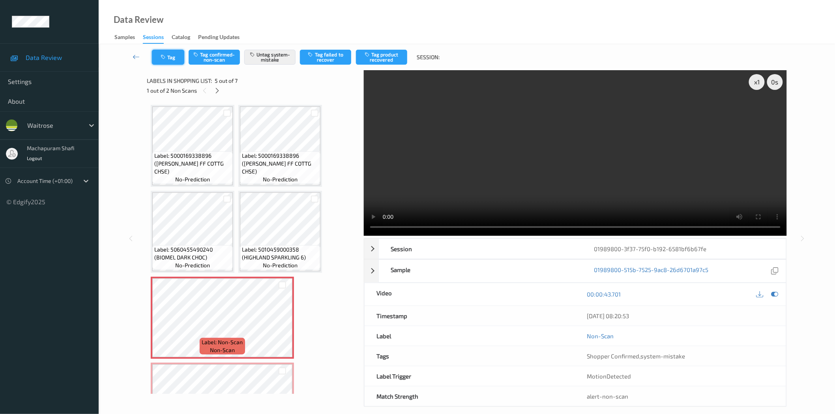
click at [169, 55] on button "Tag" at bounding box center [168, 57] width 32 height 15
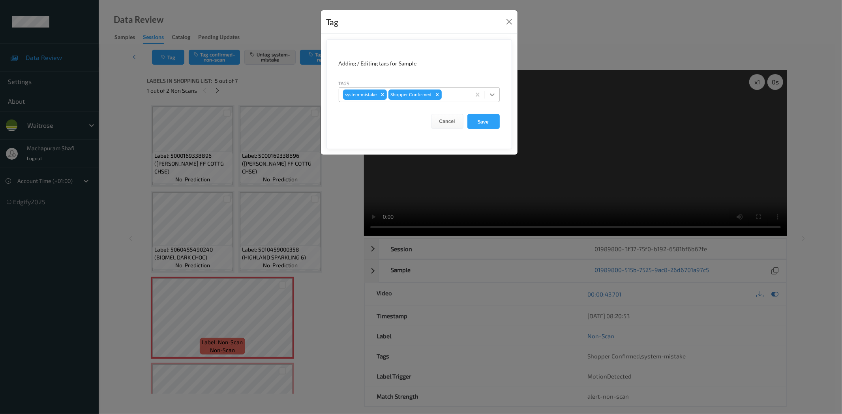
click at [492, 98] on icon at bounding box center [492, 95] width 8 height 8
click at [492, 93] on icon at bounding box center [492, 95] width 8 height 8
click at [494, 95] on icon at bounding box center [492, 95] width 8 height 8
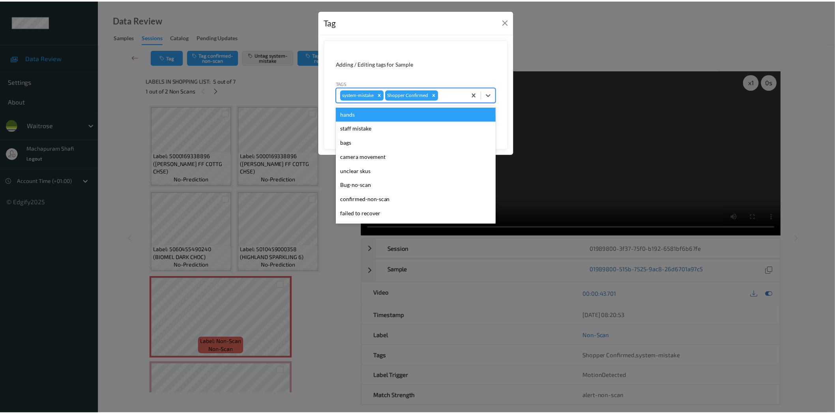
scroll to position [154, 0]
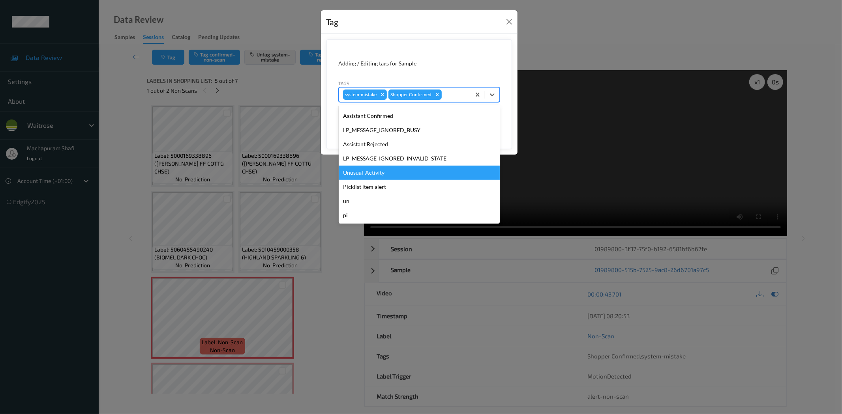
click at [375, 173] on div "Unusual-Activity" at bounding box center [419, 173] width 161 height 14
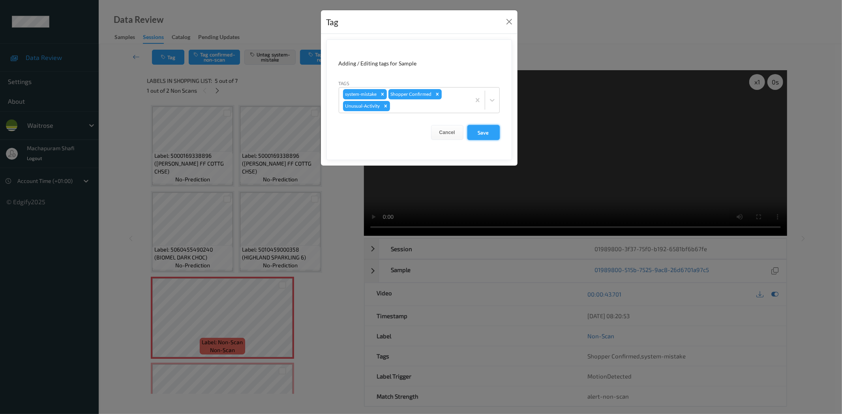
click at [482, 131] on button "Save" at bounding box center [483, 132] width 32 height 15
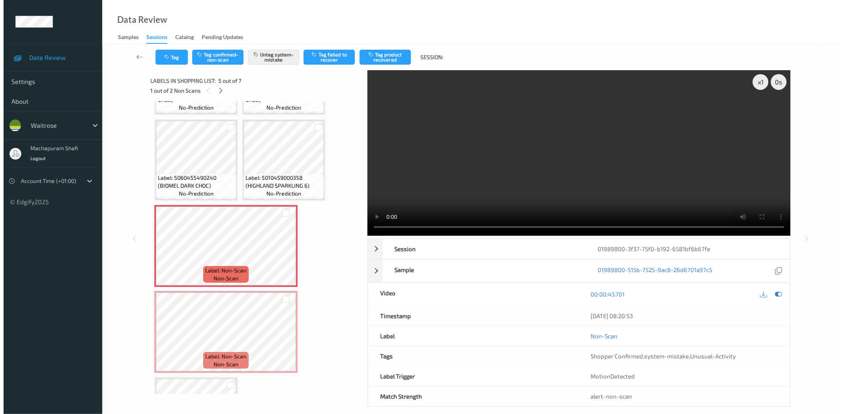
scroll to position [86, 0]
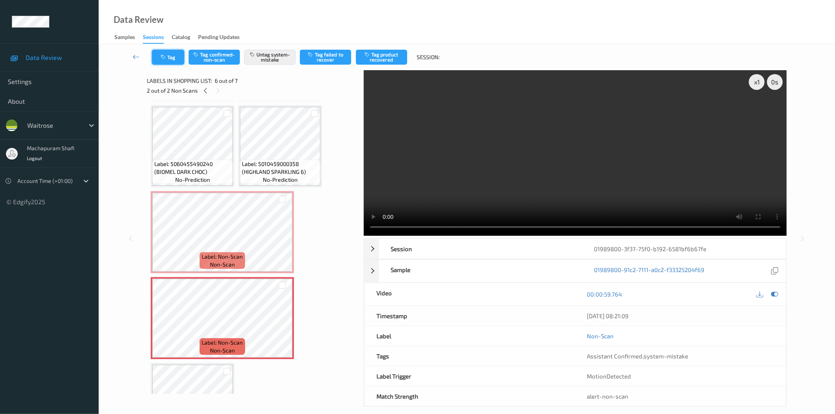
click at [165, 58] on icon "button" at bounding box center [164, 57] width 7 height 6
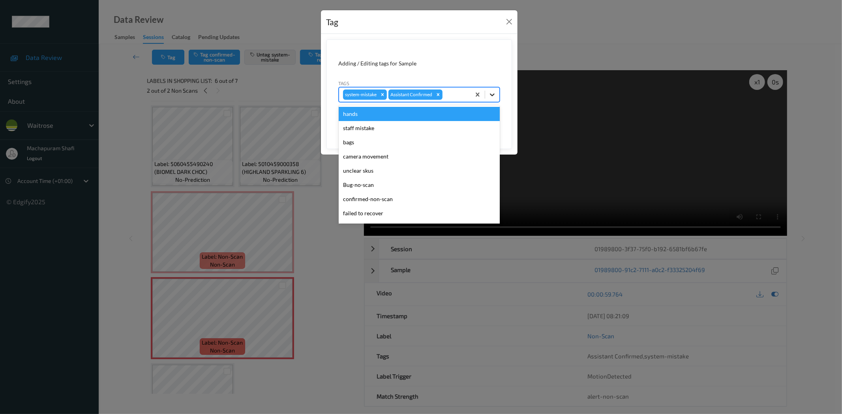
click at [491, 93] on icon at bounding box center [492, 95] width 8 height 8
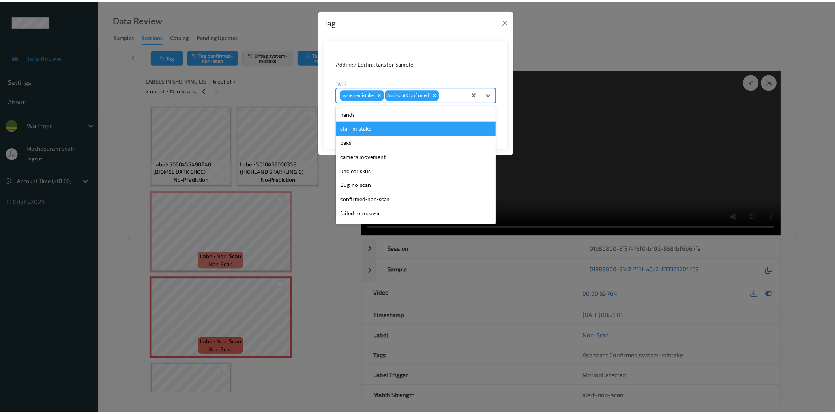
scroll to position [154, 0]
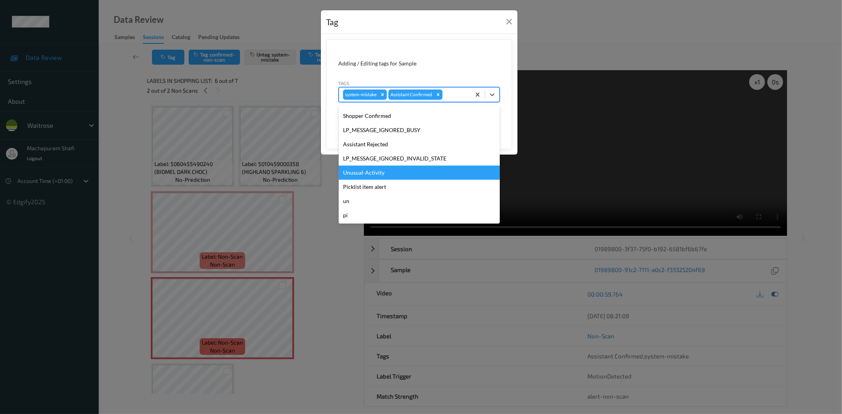
click at [368, 172] on div "Unusual-Activity" at bounding box center [419, 173] width 161 height 14
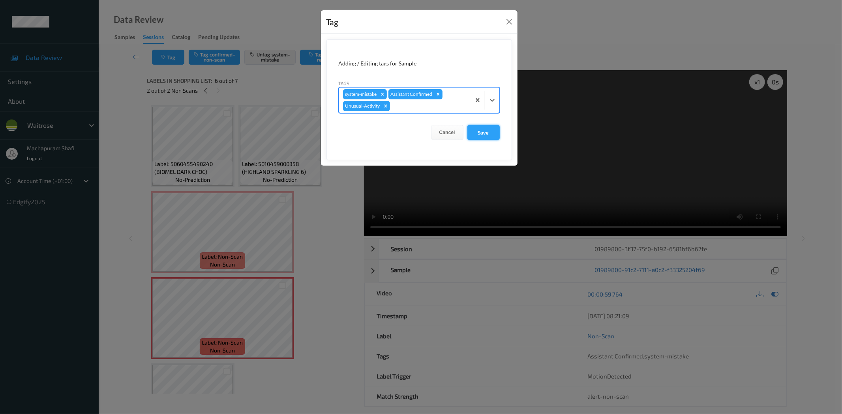
click at [480, 127] on button "Save" at bounding box center [483, 132] width 32 height 15
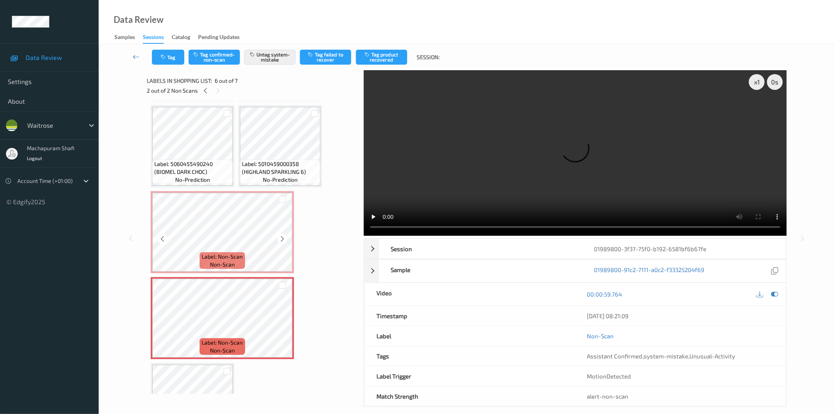
scroll to position [0, 0]
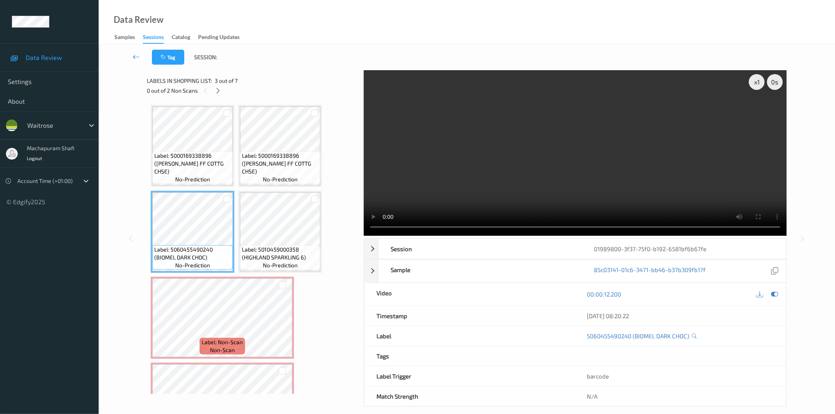
click at [281, 18] on div "Data Review Samples Sessions Catalog Pending Updates" at bounding box center [467, 22] width 737 height 44
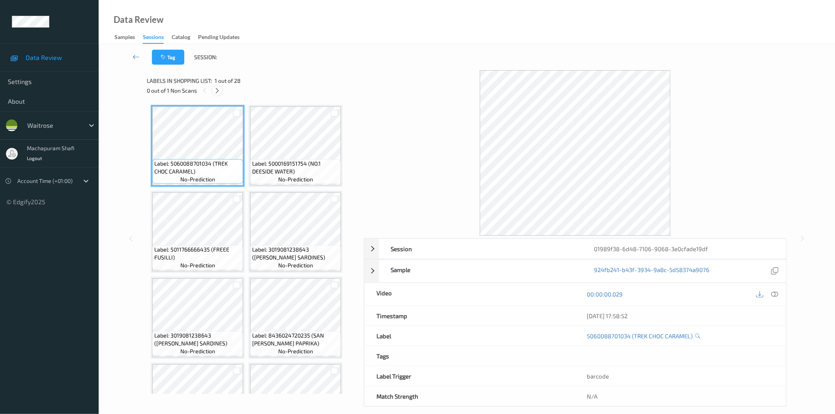
click at [218, 88] on icon at bounding box center [217, 90] width 7 height 7
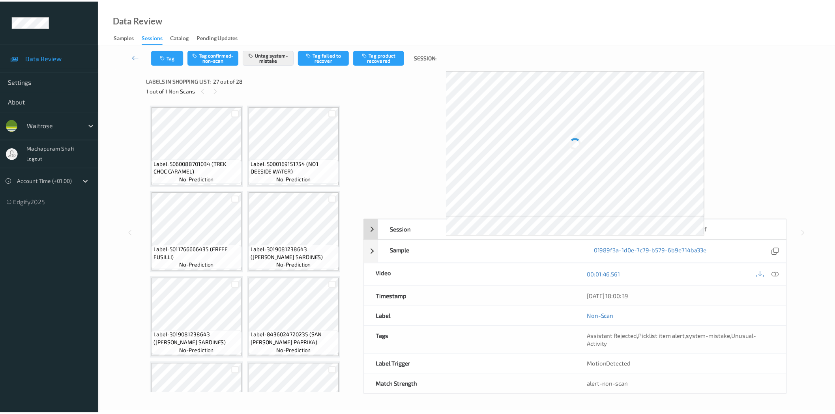
scroll to position [993, 0]
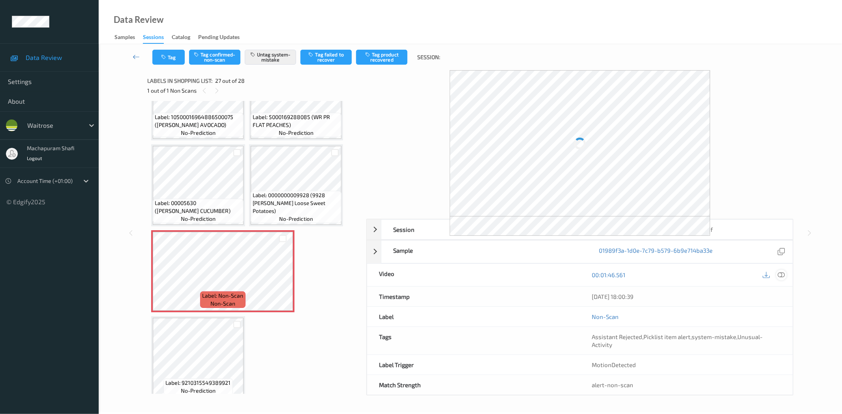
click at [782, 274] on icon at bounding box center [781, 275] width 7 height 7
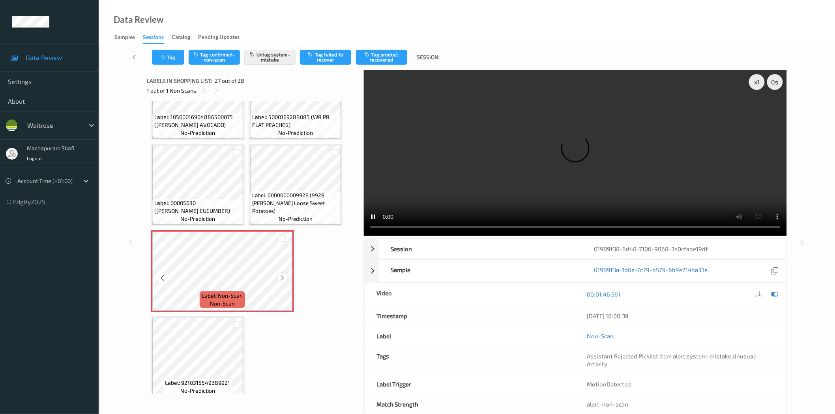
click at [282, 275] on icon at bounding box center [282, 278] width 7 height 7
click at [171, 56] on button "Tag" at bounding box center [168, 57] width 32 height 15
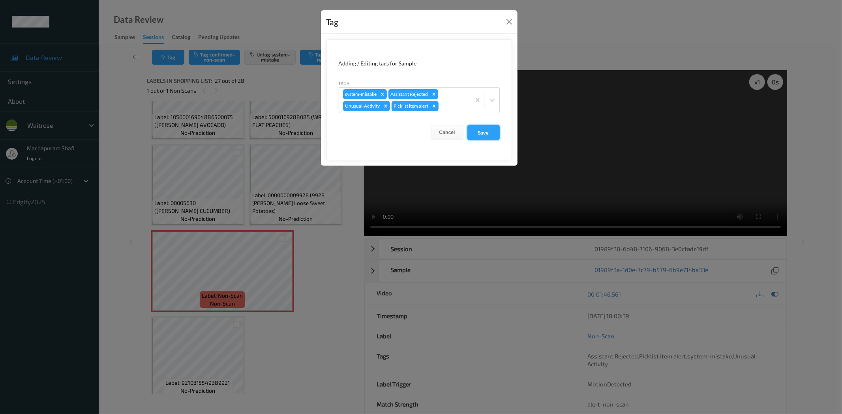
click at [478, 133] on button "Save" at bounding box center [483, 132] width 32 height 15
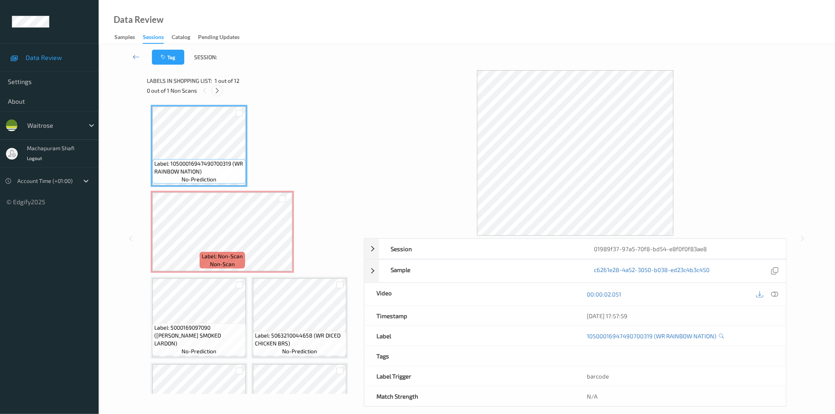
click at [219, 90] on icon at bounding box center [217, 90] width 7 height 7
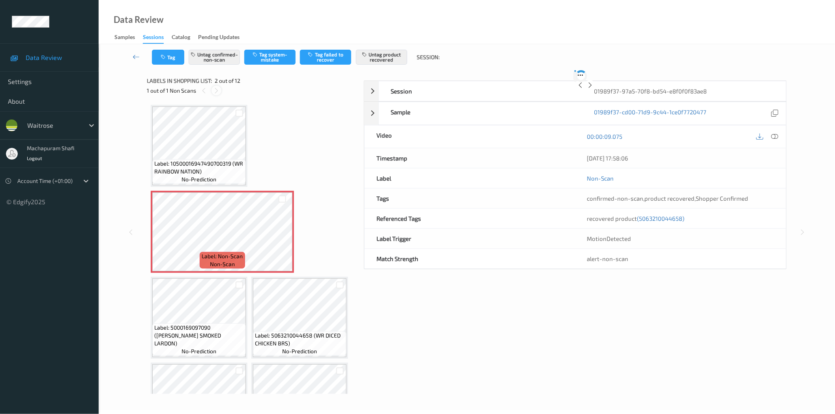
scroll to position [4, 0]
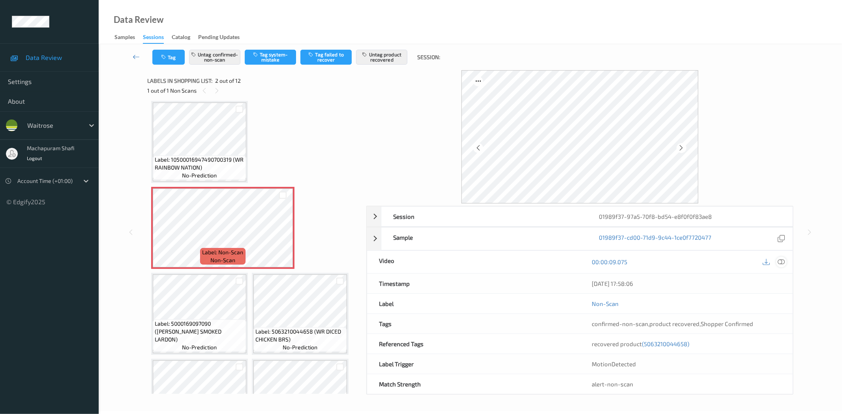
click at [780, 264] on icon at bounding box center [781, 262] width 7 height 7
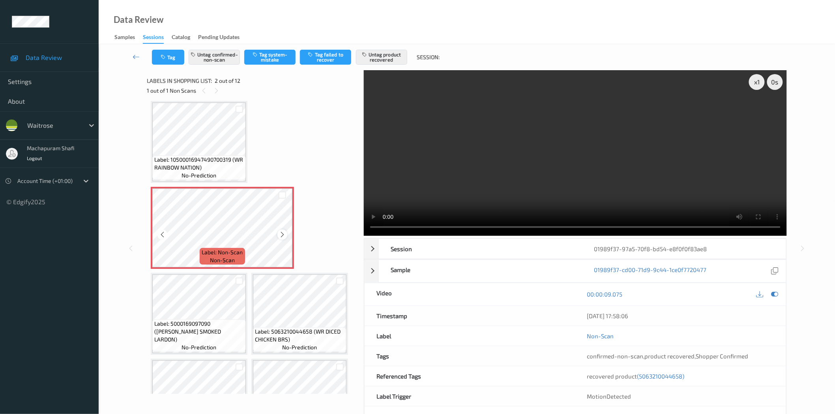
click at [279, 234] on icon at bounding box center [282, 234] width 7 height 7
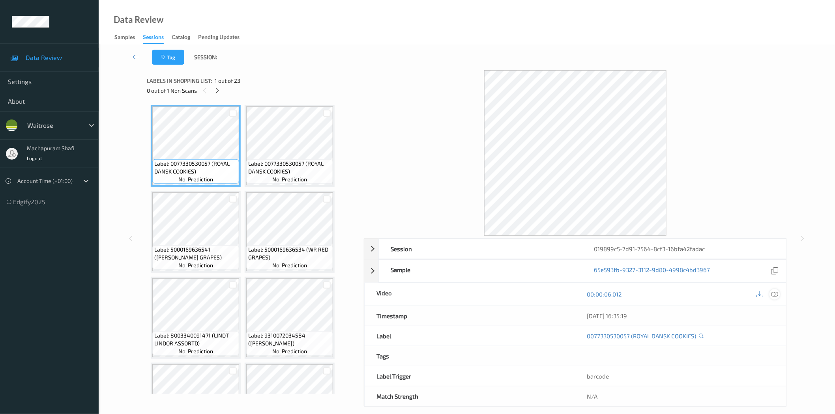
click at [775, 294] on icon at bounding box center [774, 294] width 7 height 7
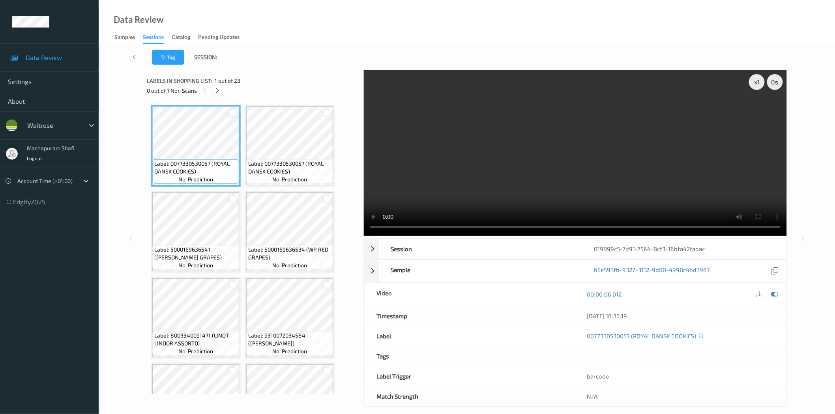
click at [219, 89] on icon at bounding box center [217, 90] width 7 height 7
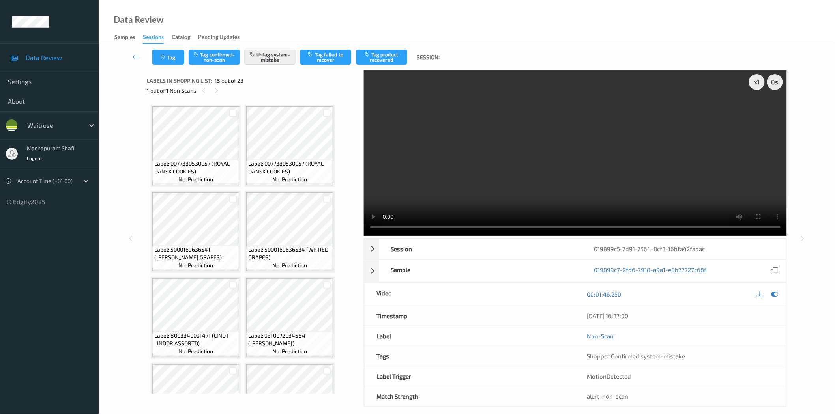
scroll to position [517, 0]
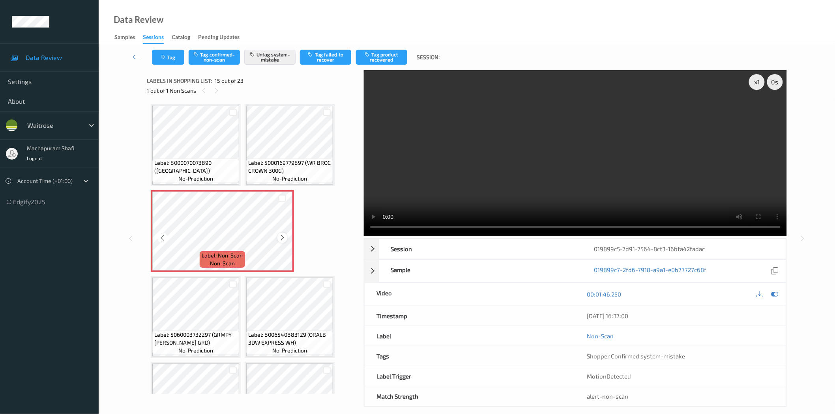
click at [284, 234] on icon at bounding box center [282, 237] width 7 height 7
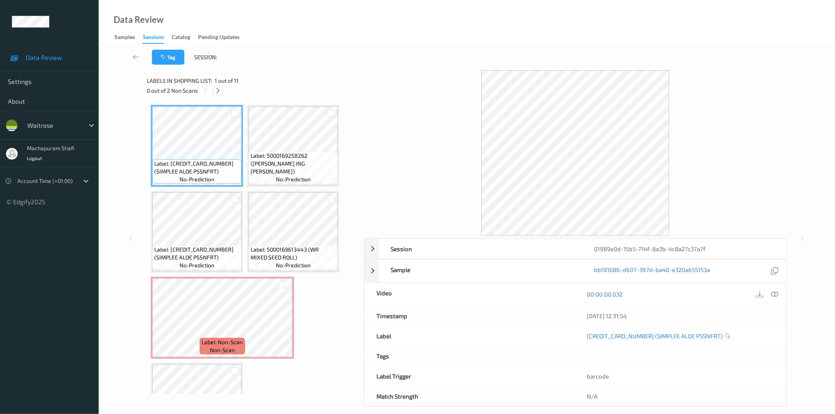
click at [217, 91] on icon at bounding box center [218, 90] width 7 height 7
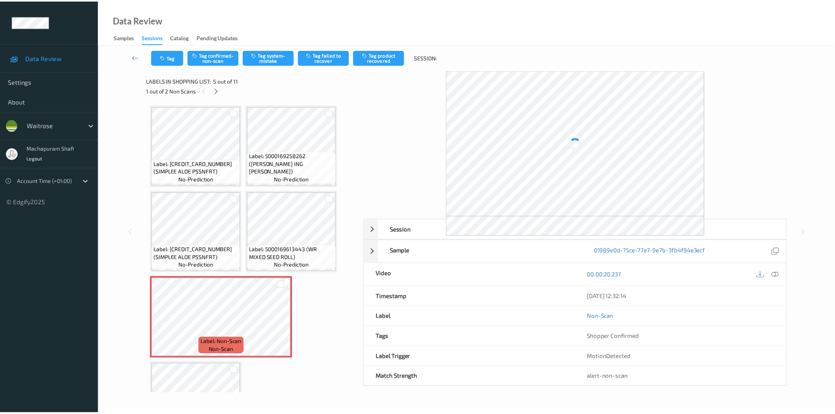
scroll to position [89, 0]
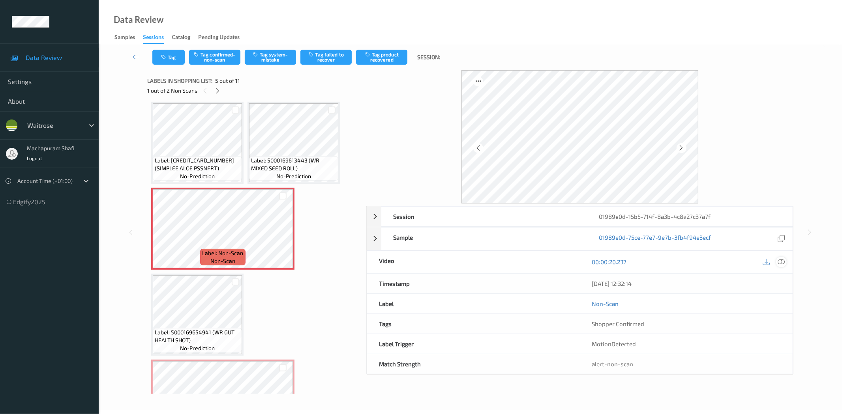
click at [779, 263] on icon at bounding box center [781, 262] width 7 height 7
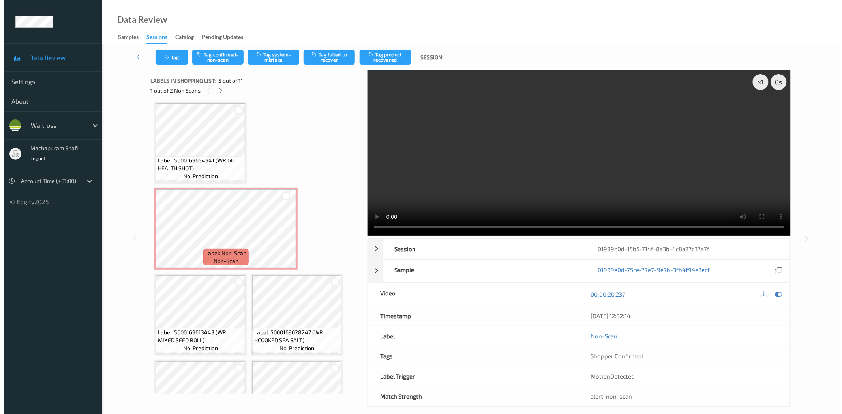
scroll to position [86, 0]
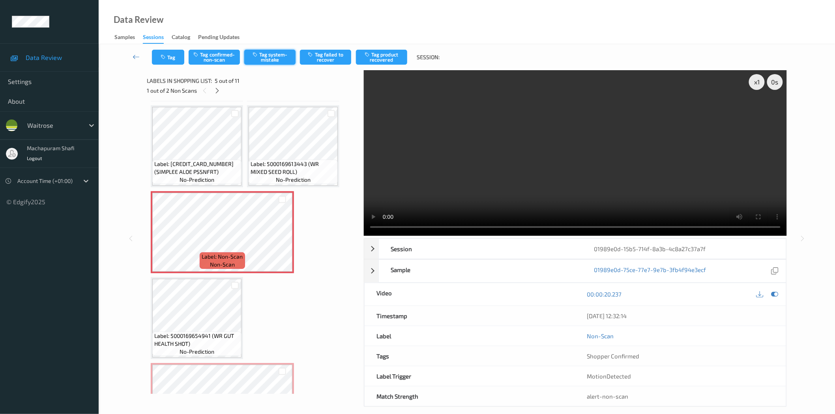
click at [272, 56] on button "Tag system-mistake" at bounding box center [269, 57] width 51 height 15
click at [167, 58] on icon "button" at bounding box center [164, 57] width 7 height 6
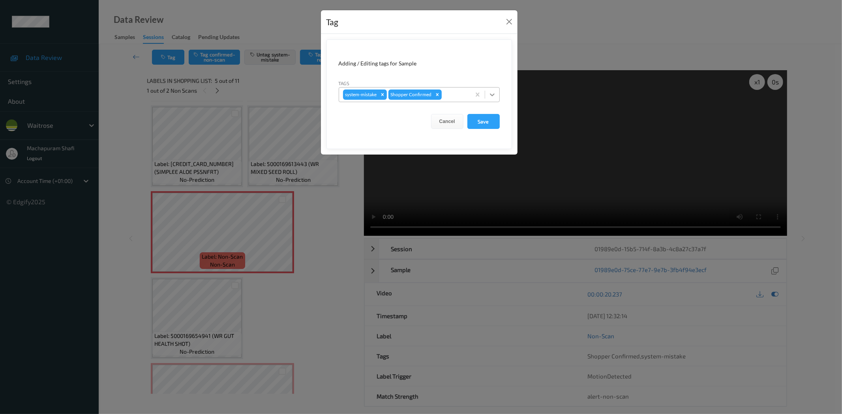
click at [491, 92] on icon at bounding box center [492, 95] width 8 height 8
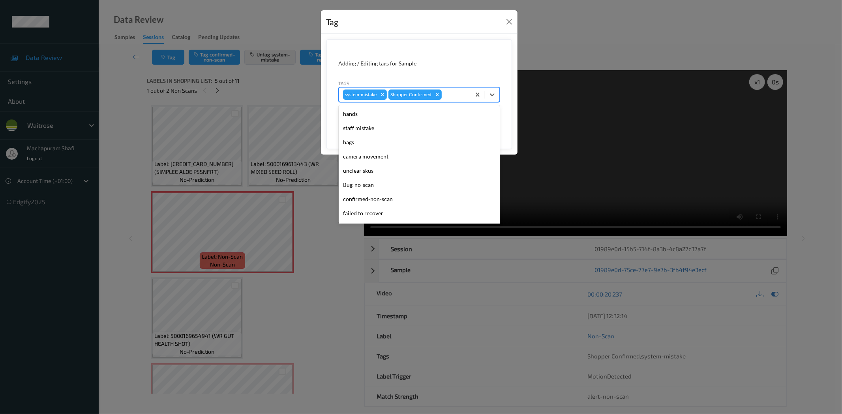
scroll to position [154, 0]
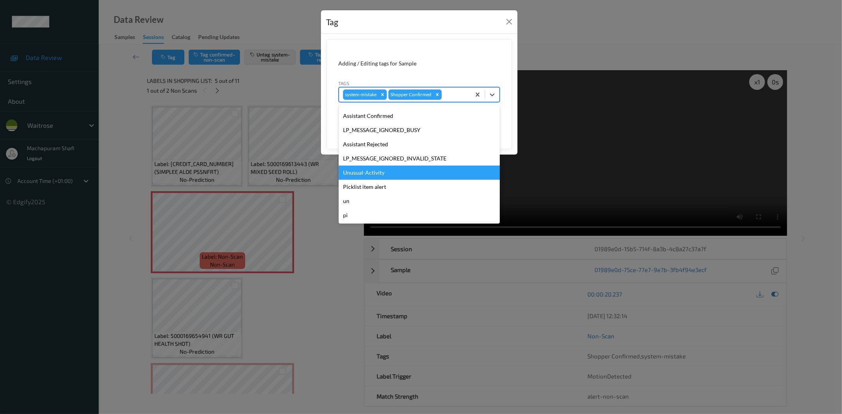
click at [372, 170] on div "Unusual-Activity" at bounding box center [419, 173] width 161 height 14
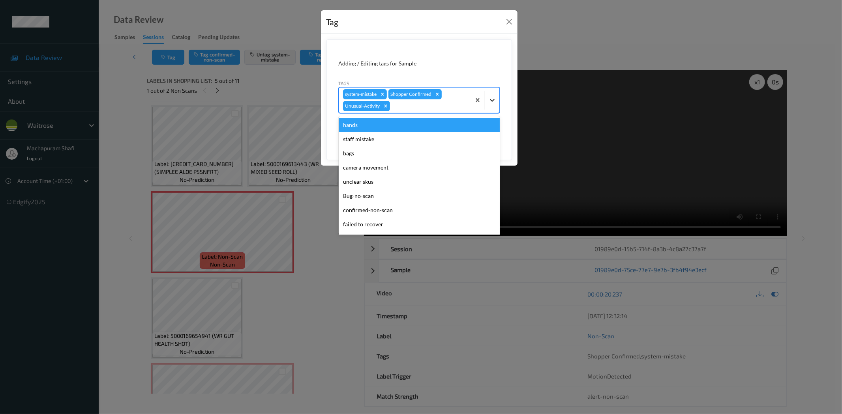
click at [488, 103] on icon at bounding box center [492, 100] width 8 height 8
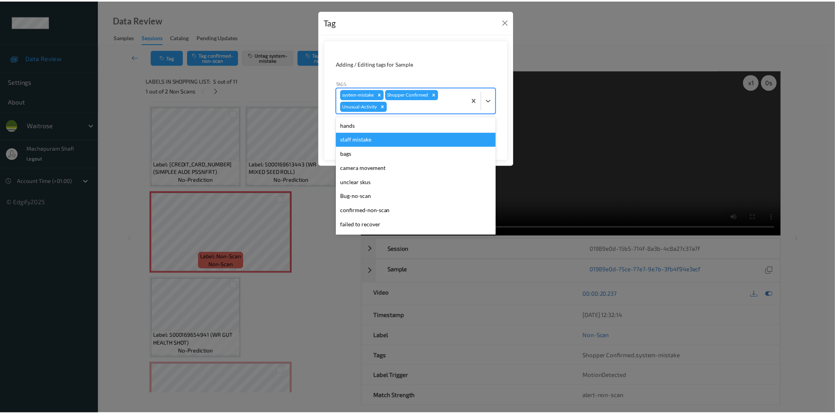
scroll to position [140, 0]
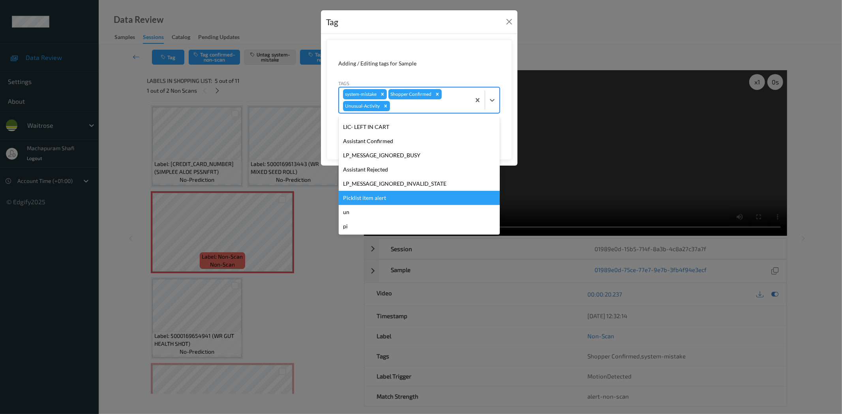
click at [377, 191] on div "Picklist item alert" at bounding box center [419, 198] width 161 height 14
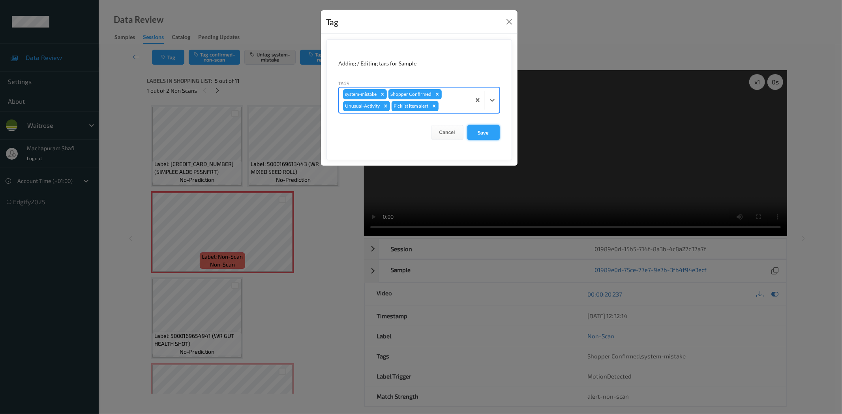
click at [482, 129] on button "Save" at bounding box center [483, 132] width 32 height 15
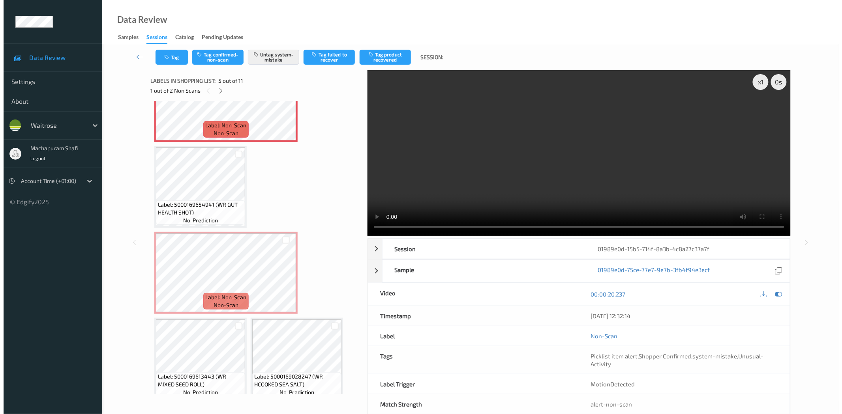
scroll to position [224, 0]
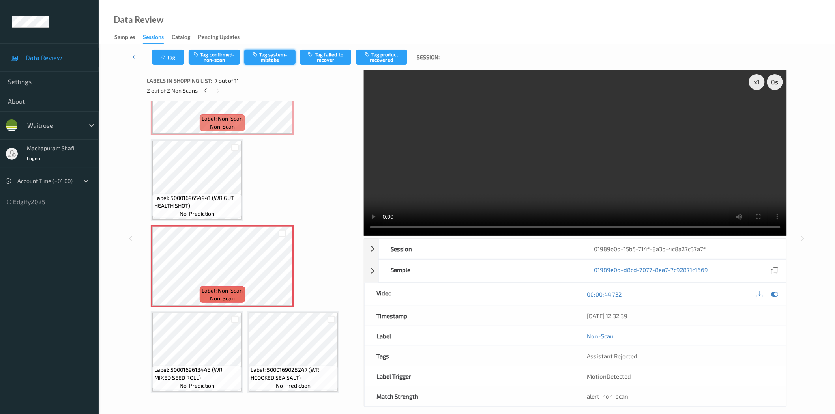
click at [271, 56] on button "Tag system-mistake" at bounding box center [269, 57] width 51 height 15
click at [174, 60] on button "Tag" at bounding box center [168, 57] width 32 height 15
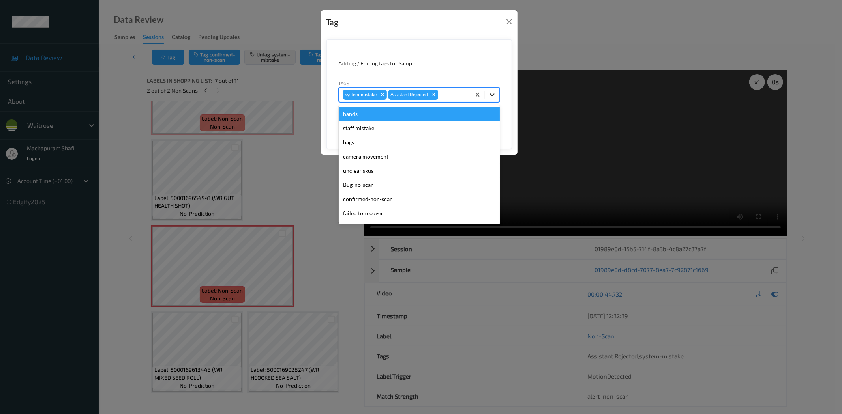
click at [492, 95] on icon at bounding box center [492, 95] width 5 height 3
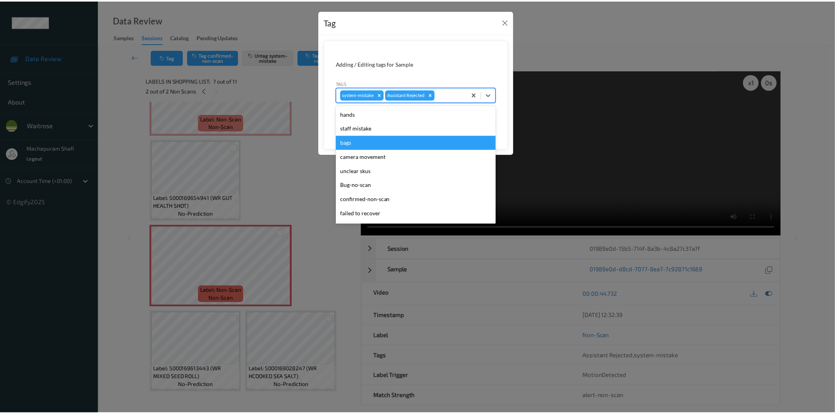
scroll to position [154, 0]
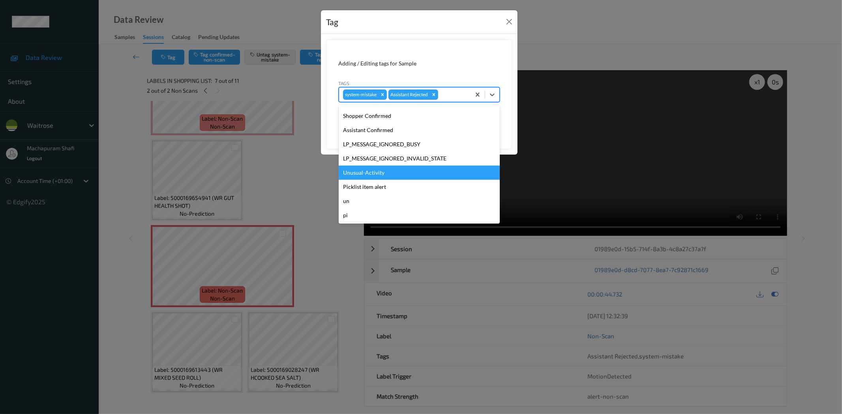
click at [372, 174] on div "Unusual-Activity" at bounding box center [419, 173] width 161 height 14
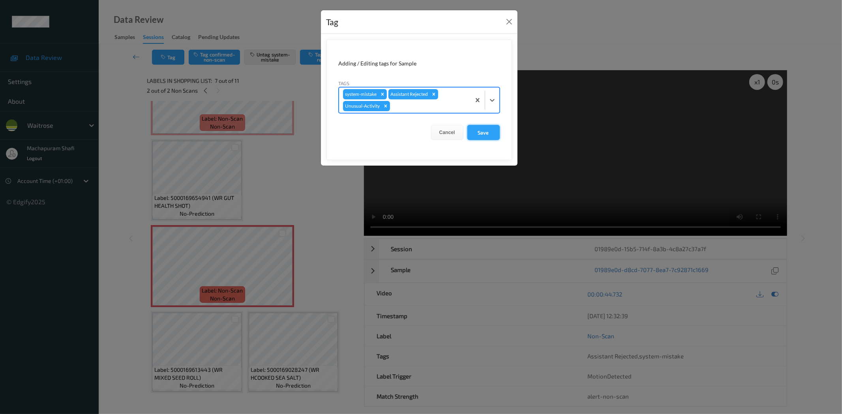
click at [492, 129] on button "Save" at bounding box center [483, 132] width 32 height 15
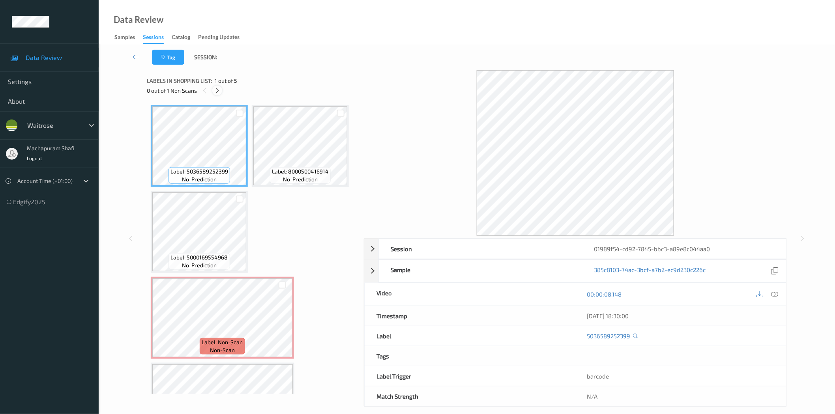
click at [216, 90] on icon at bounding box center [217, 90] width 7 height 7
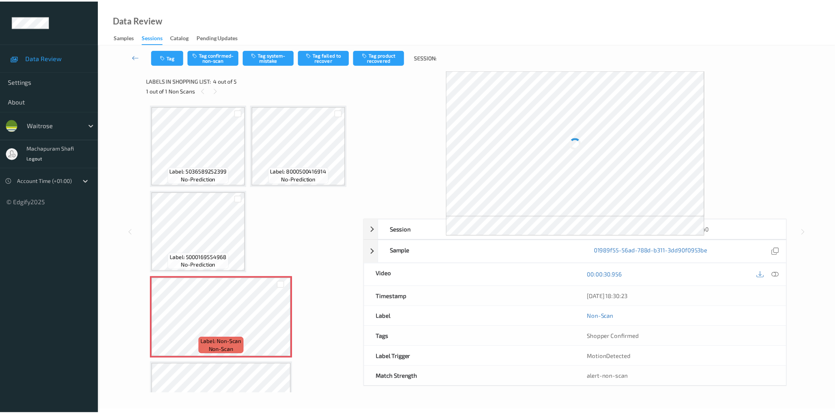
scroll to position [52, 0]
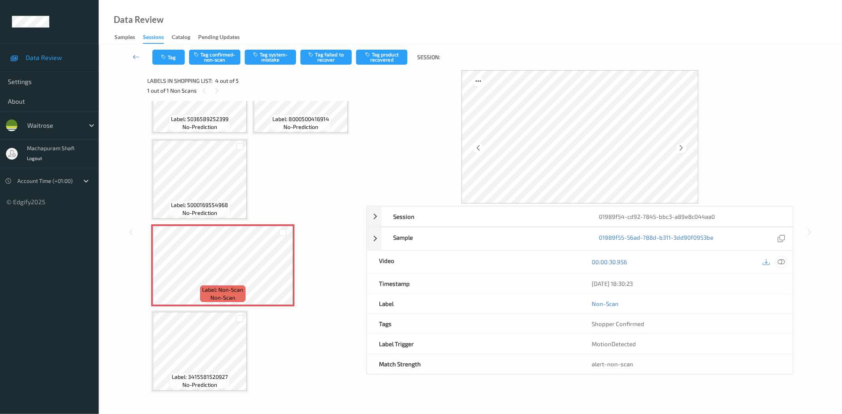
click at [783, 260] on icon at bounding box center [781, 262] width 7 height 7
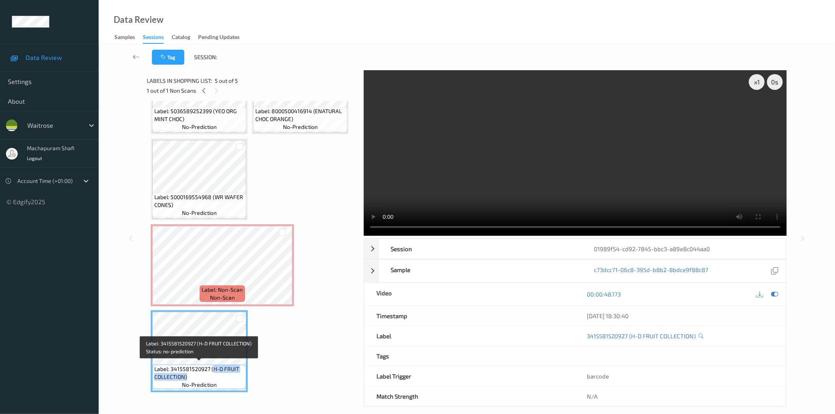
drag, startPoint x: 212, startPoint y: 368, endPoint x: 219, endPoint y: 375, distance: 9.8
click at [219, 375] on span "Label: 3415581520927 (H-D FRUIT COLLECTION)" at bounding box center [199, 373] width 90 height 16
copy span "H-D FRUIT COLLECTION)"
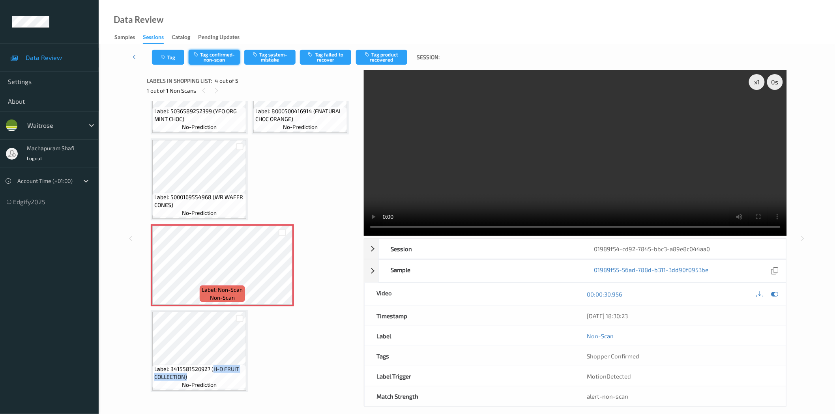
click at [206, 52] on button "Tag confirmed-non-scan" at bounding box center [214, 57] width 51 height 15
click at [373, 60] on button "Tag product recovered" at bounding box center [381, 57] width 51 height 15
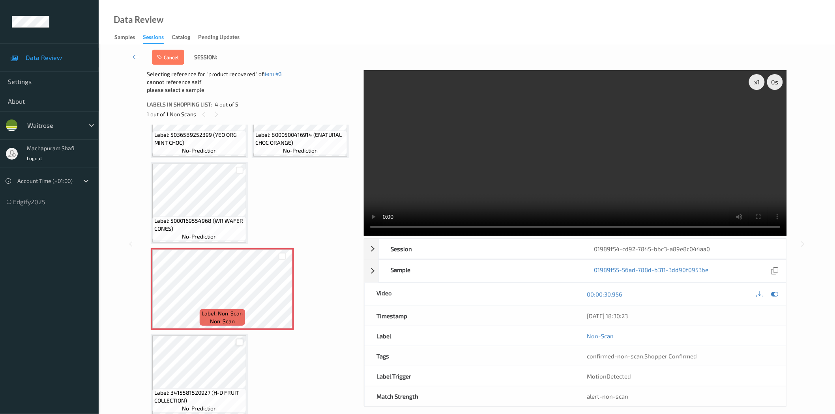
click at [239, 340] on div at bounding box center [239, 342] width 7 height 7
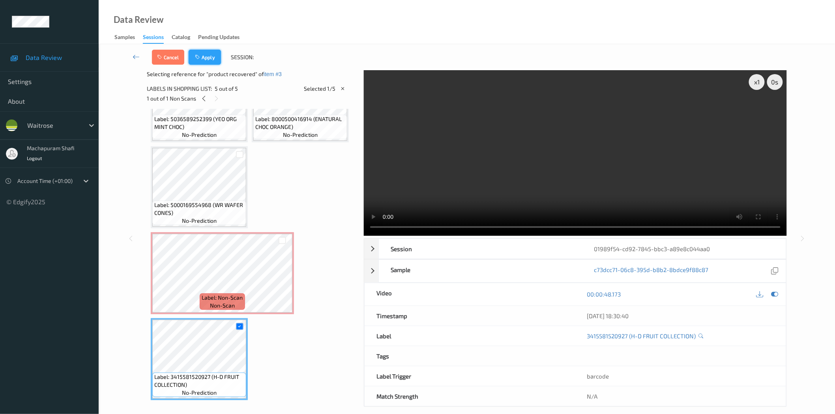
click at [211, 59] on button "Apply" at bounding box center [205, 57] width 32 height 15
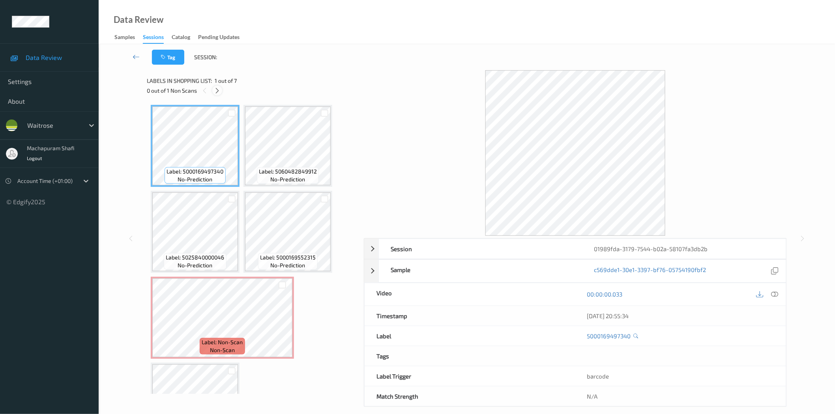
click at [218, 88] on icon at bounding box center [217, 90] width 7 height 7
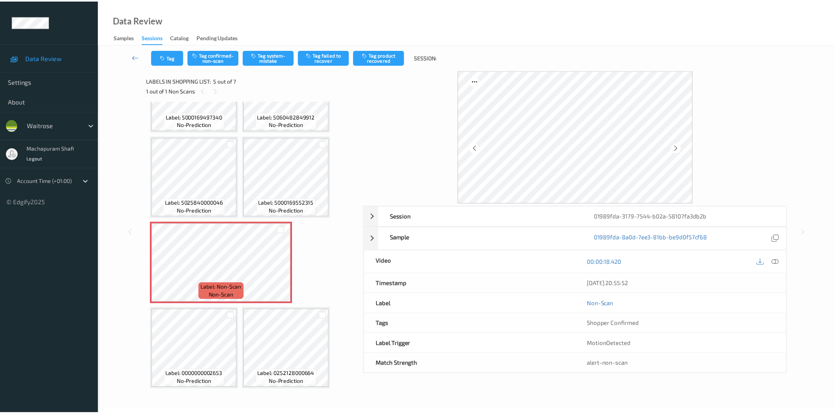
scroll to position [52, 0]
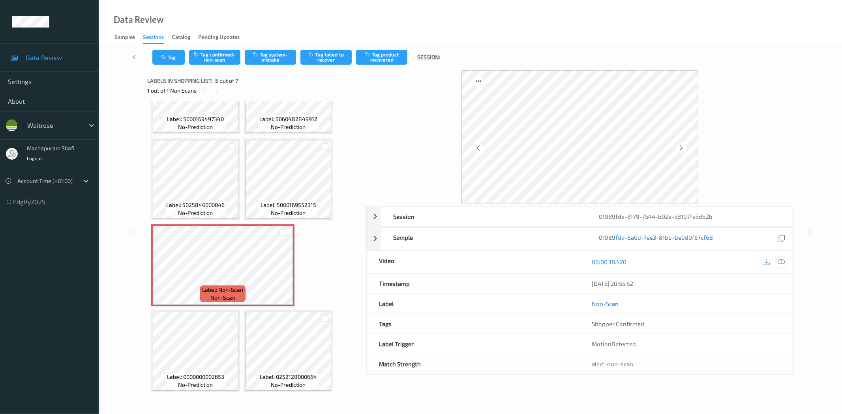
click at [782, 261] on icon at bounding box center [781, 262] width 7 height 7
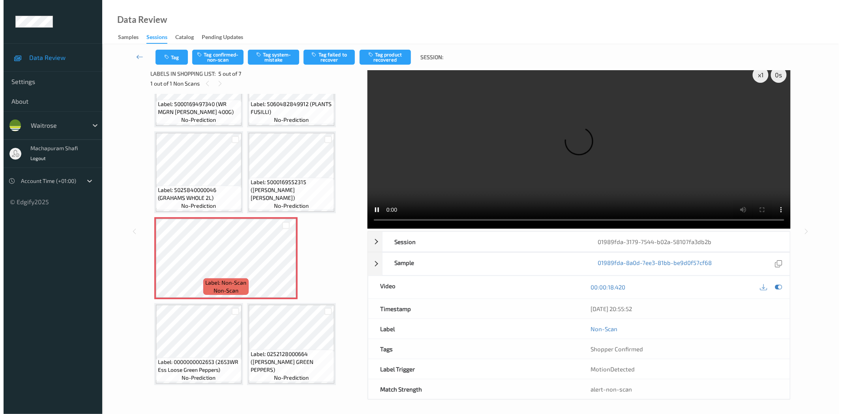
scroll to position [9, 0]
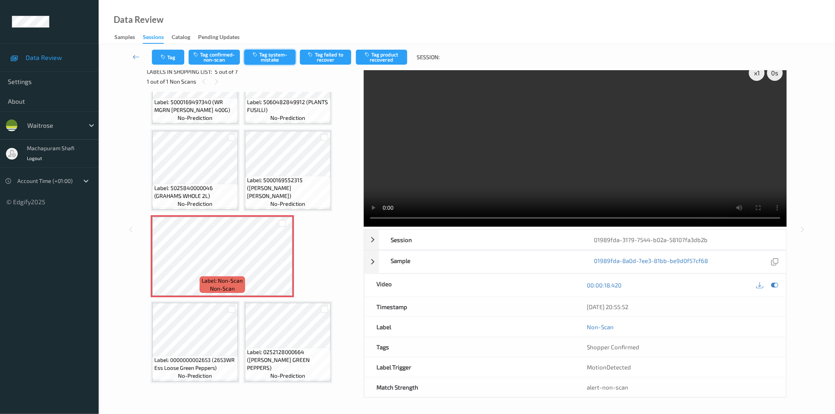
click at [274, 53] on button "Tag system-mistake" at bounding box center [269, 57] width 51 height 15
click at [174, 52] on button "Tag" at bounding box center [168, 57] width 32 height 15
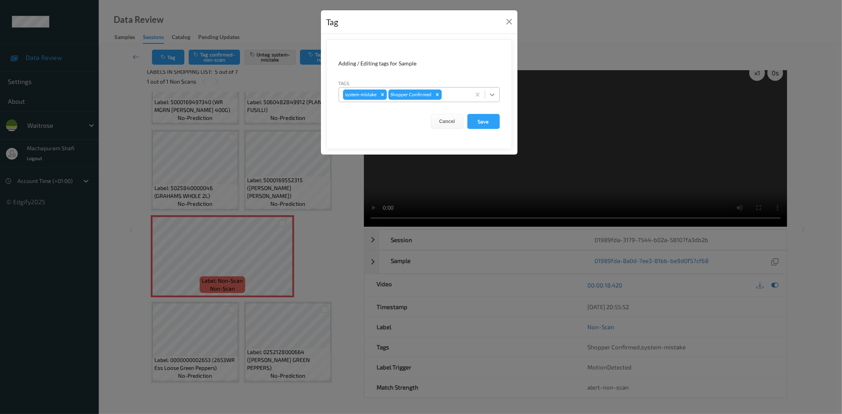
click at [492, 90] on div at bounding box center [492, 95] width 14 height 14
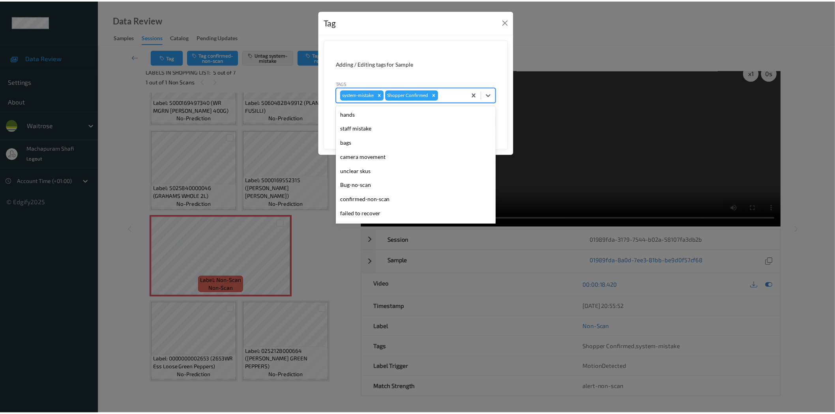
scroll to position [154, 0]
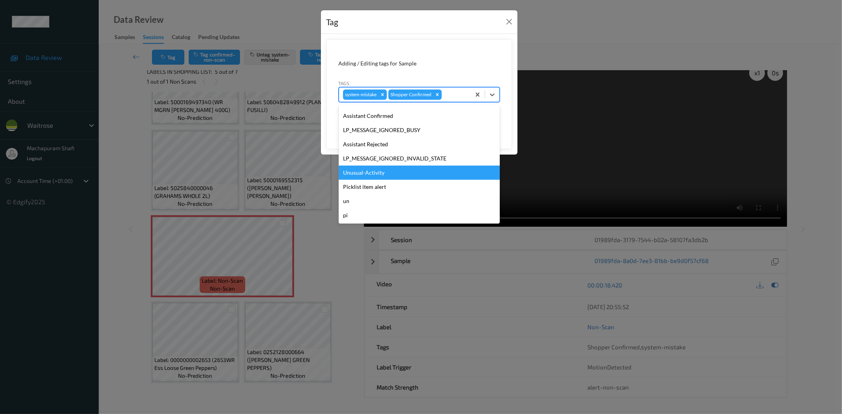
click at [353, 172] on div "Unusual-Activity" at bounding box center [419, 173] width 161 height 14
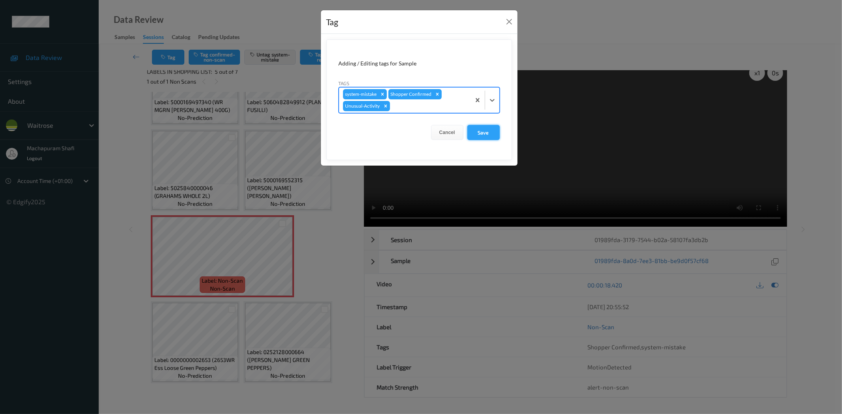
click at [478, 131] on button "Save" at bounding box center [483, 132] width 32 height 15
